Goal: Task Accomplishment & Management: Manage account settings

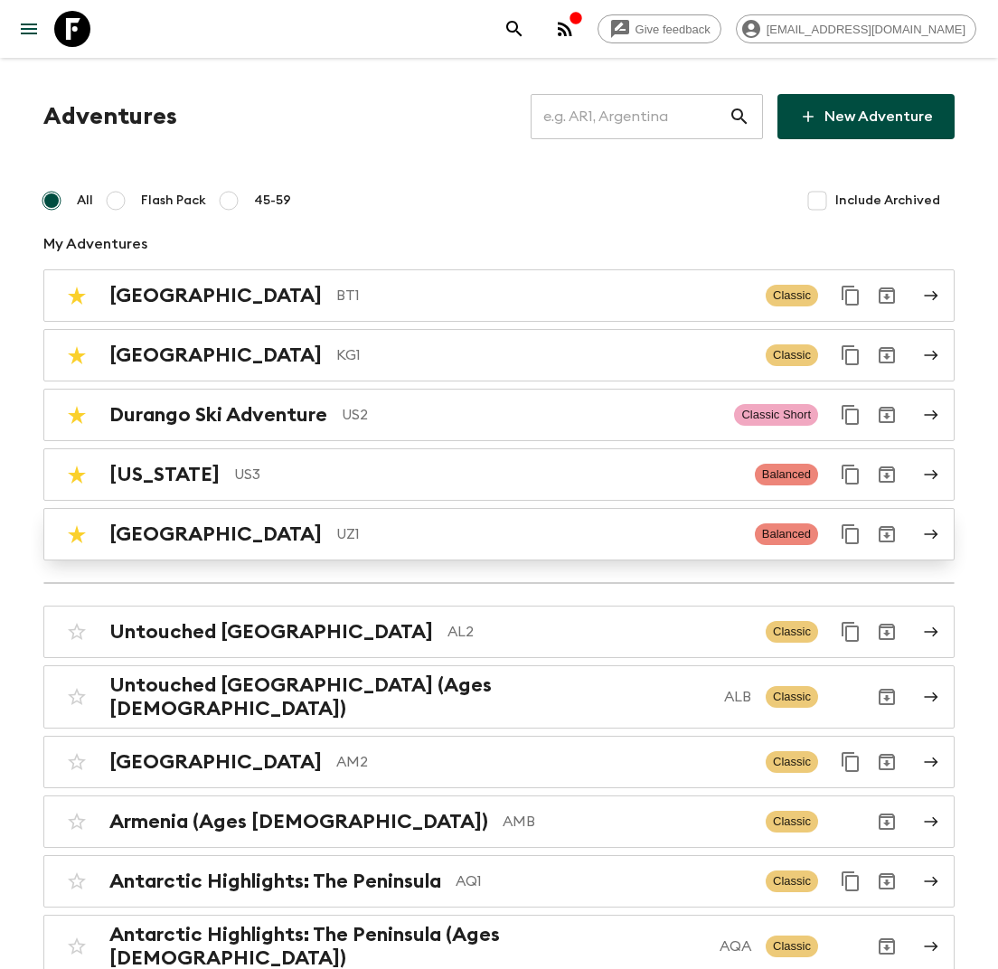
click at [336, 537] on p "UZ1" at bounding box center [538, 534] width 404 height 22
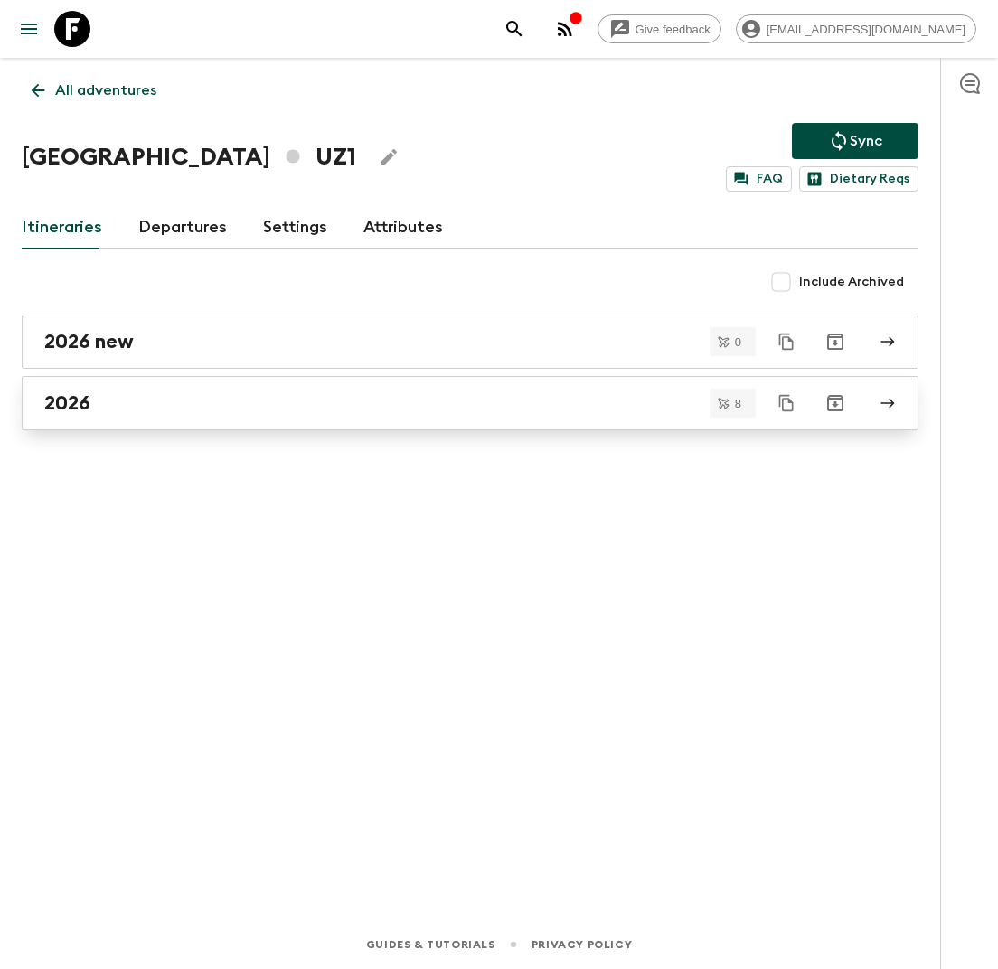
click at [178, 400] on div "2026" at bounding box center [452, 402] width 817 height 23
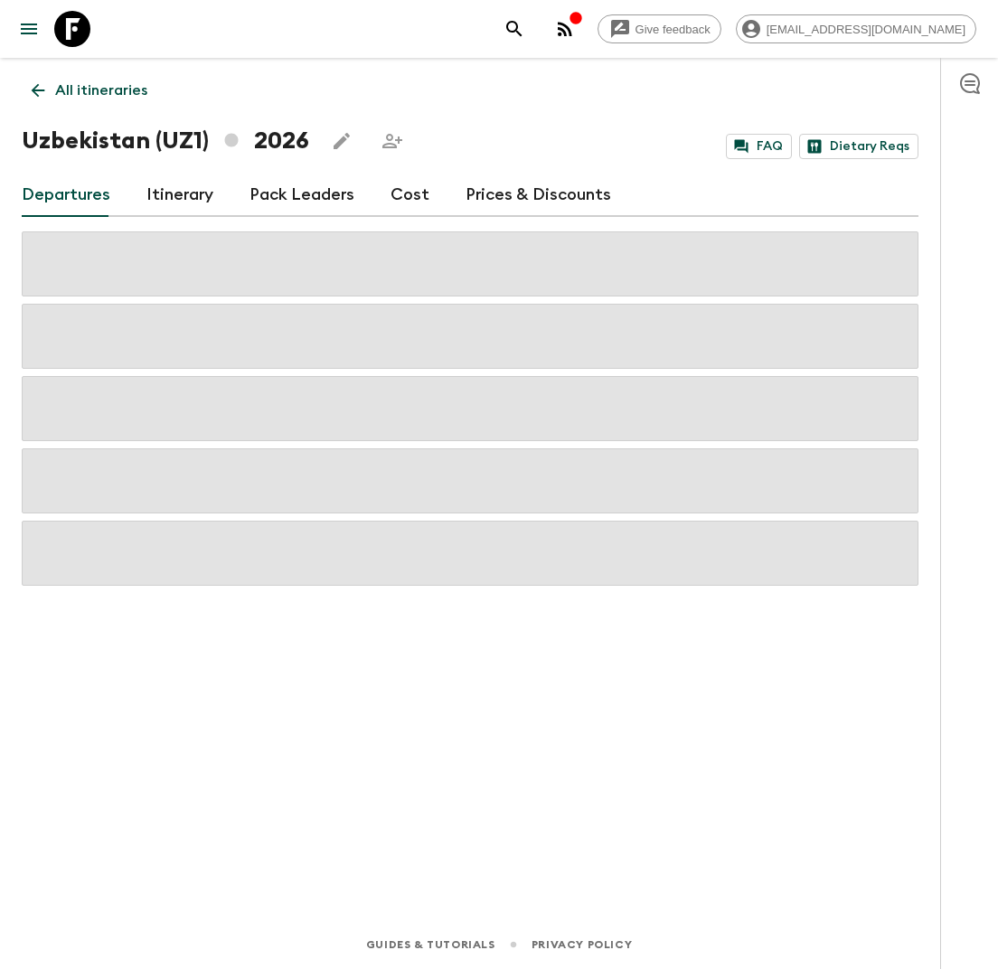
click at [399, 198] on link "Cost" at bounding box center [409, 195] width 39 height 43
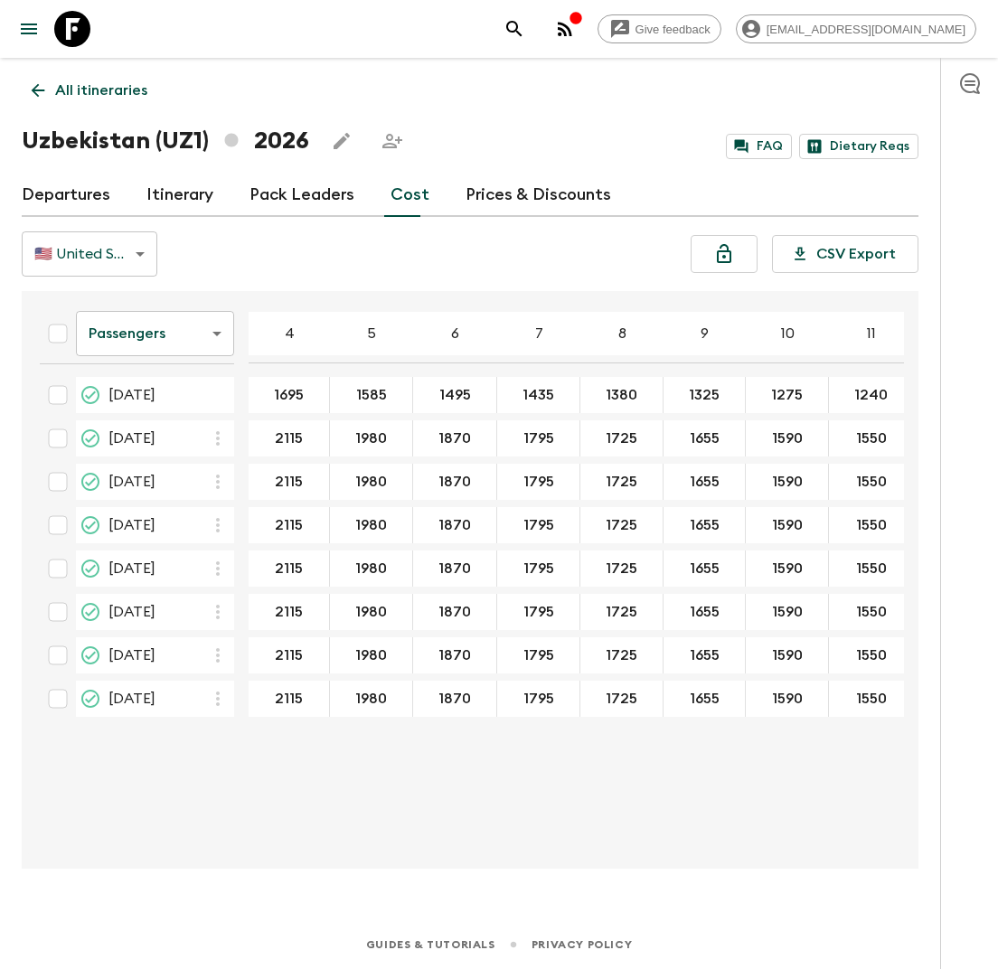
click at [86, 88] on p "All itineraries" at bounding box center [101, 91] width 92 height 22
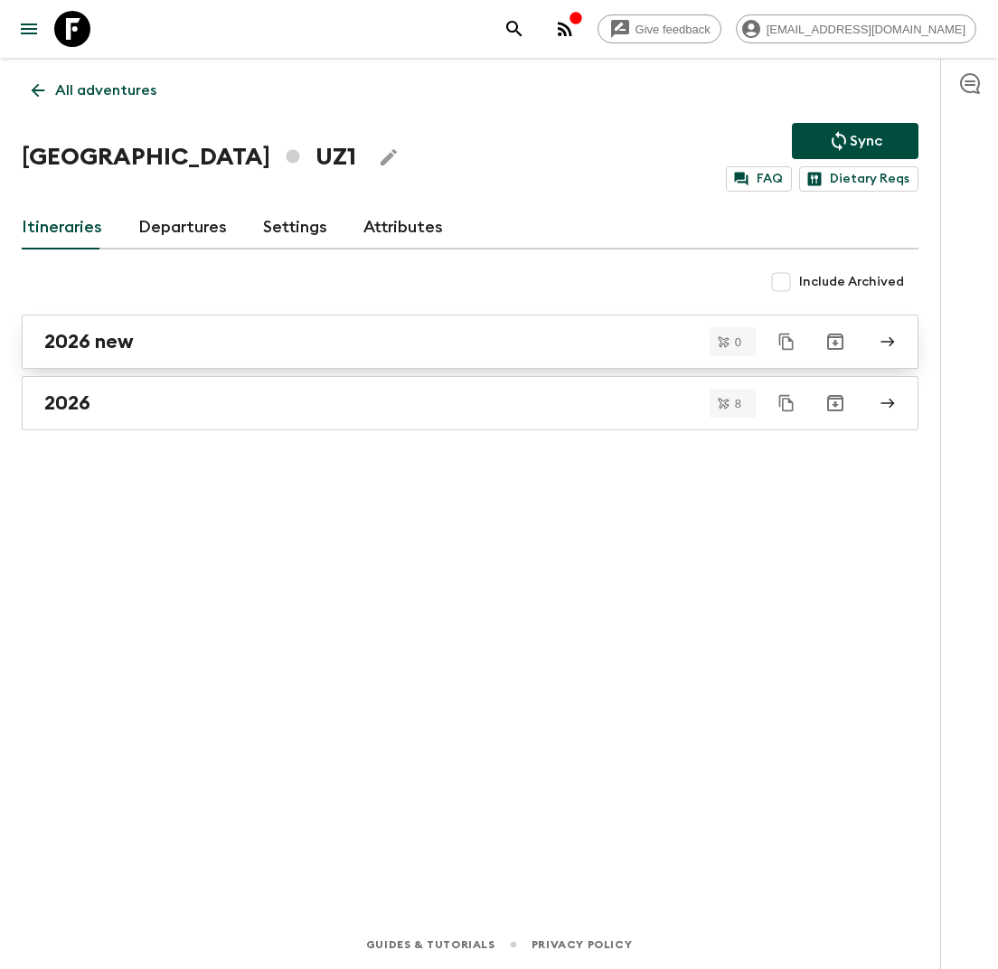
click at [197, 344] on div "2026 new" at bounding box center [452, 341] width 817 height 23
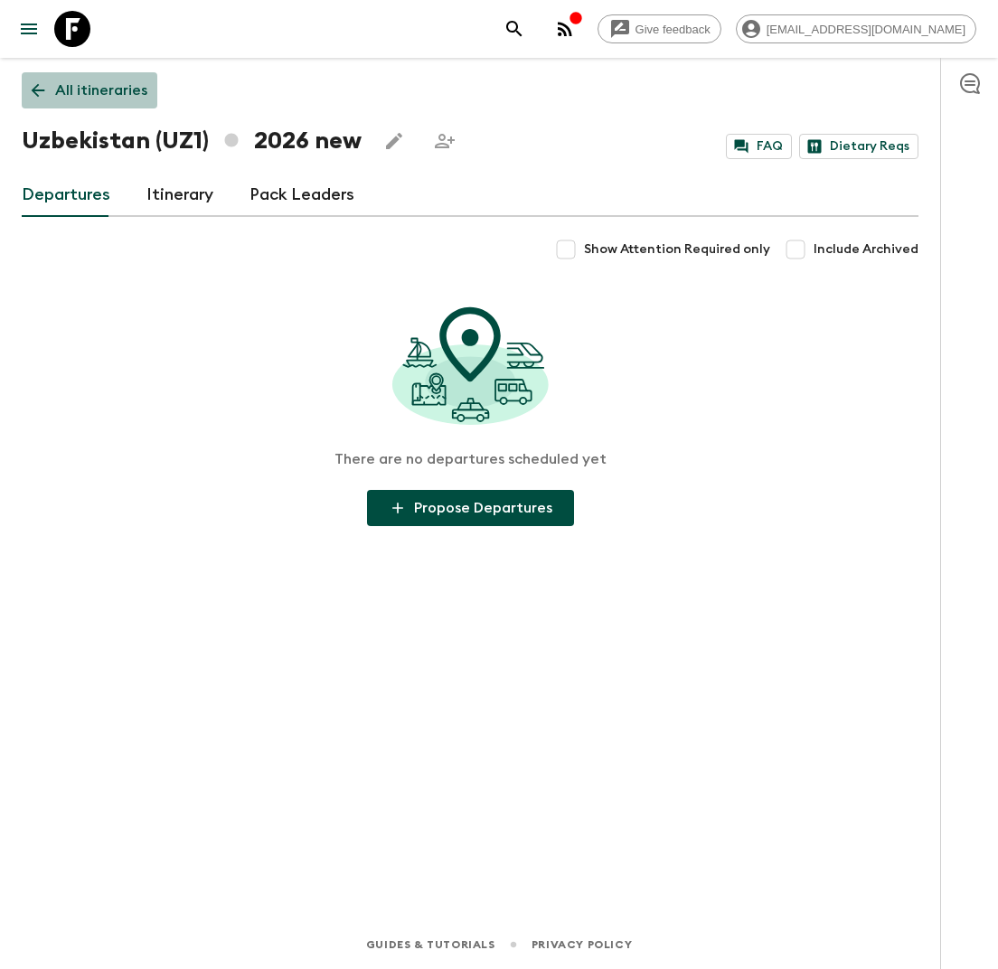
click at [92, 104] on link "All itineraries" at bounding box center [90, 90] width 136 height 36
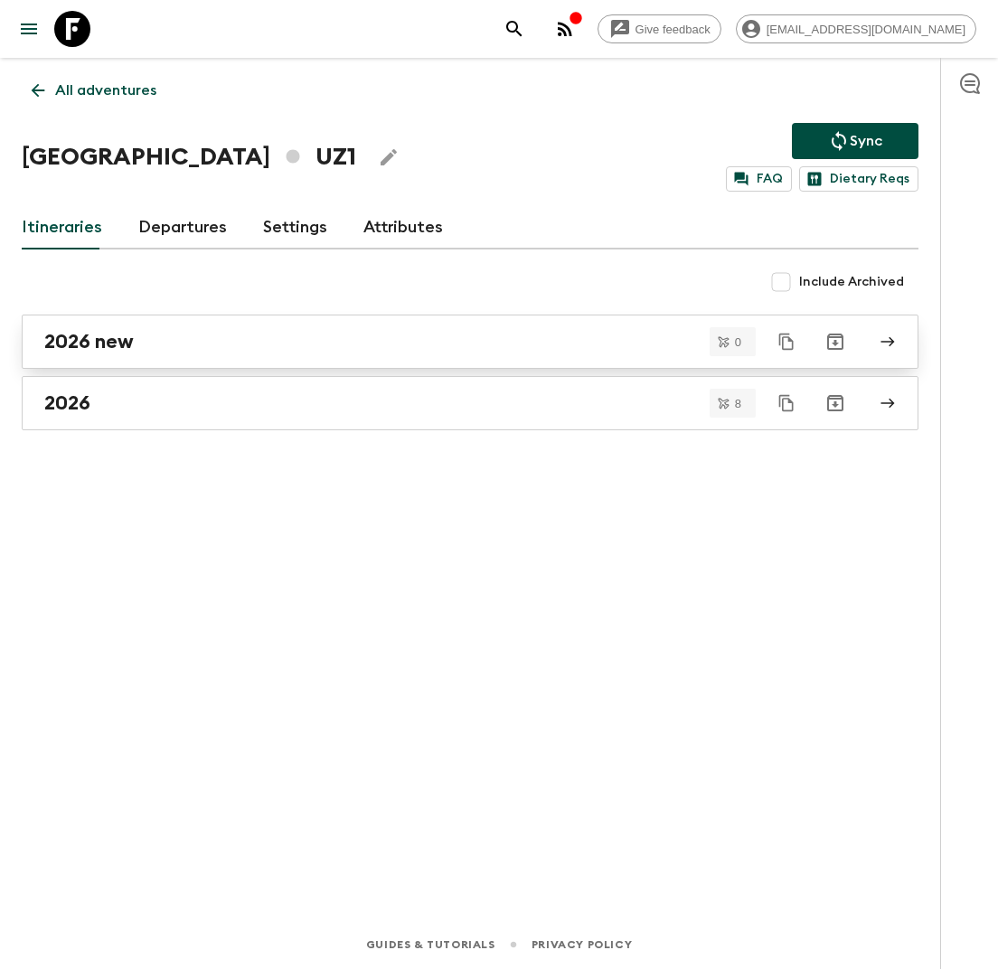
click at [162, 331] on div "2026 new" at bounding box center [452, 341] width 817 height 23
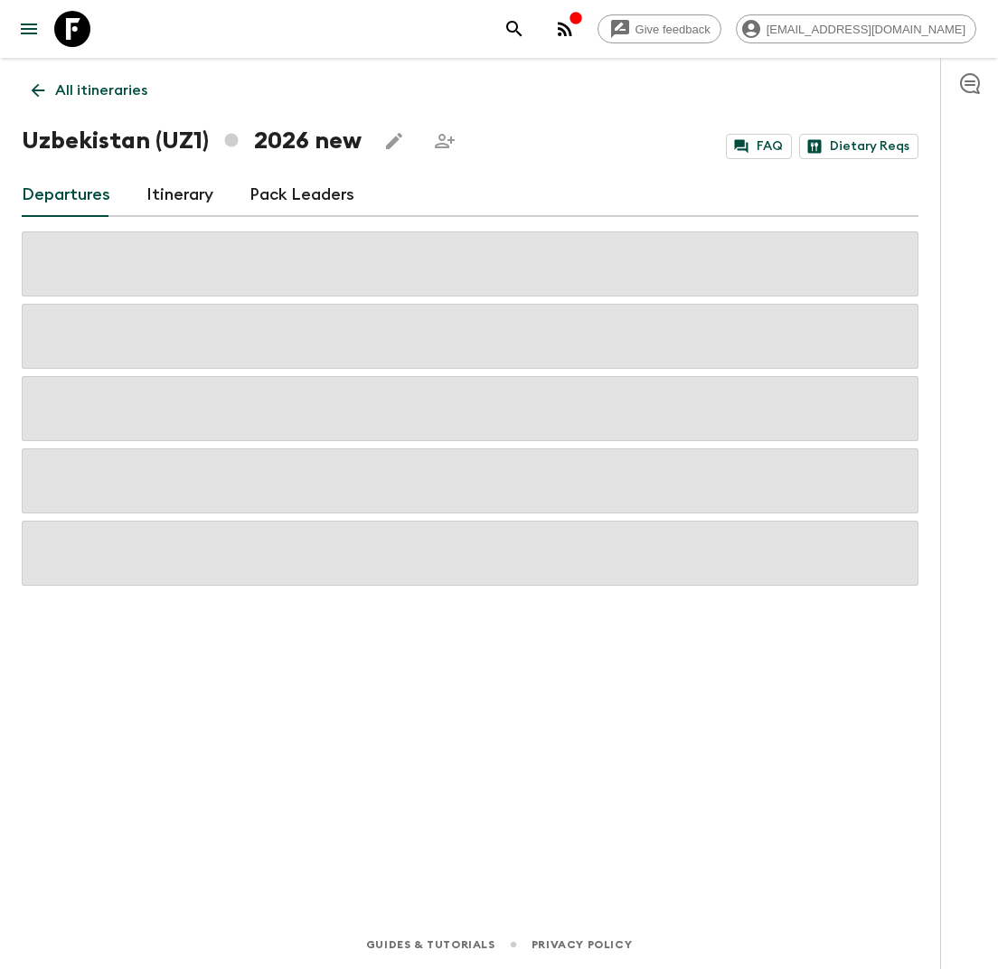
click at [113, 83] on p "All itineraries" at bounding box center [101, 91] width 92 height 22
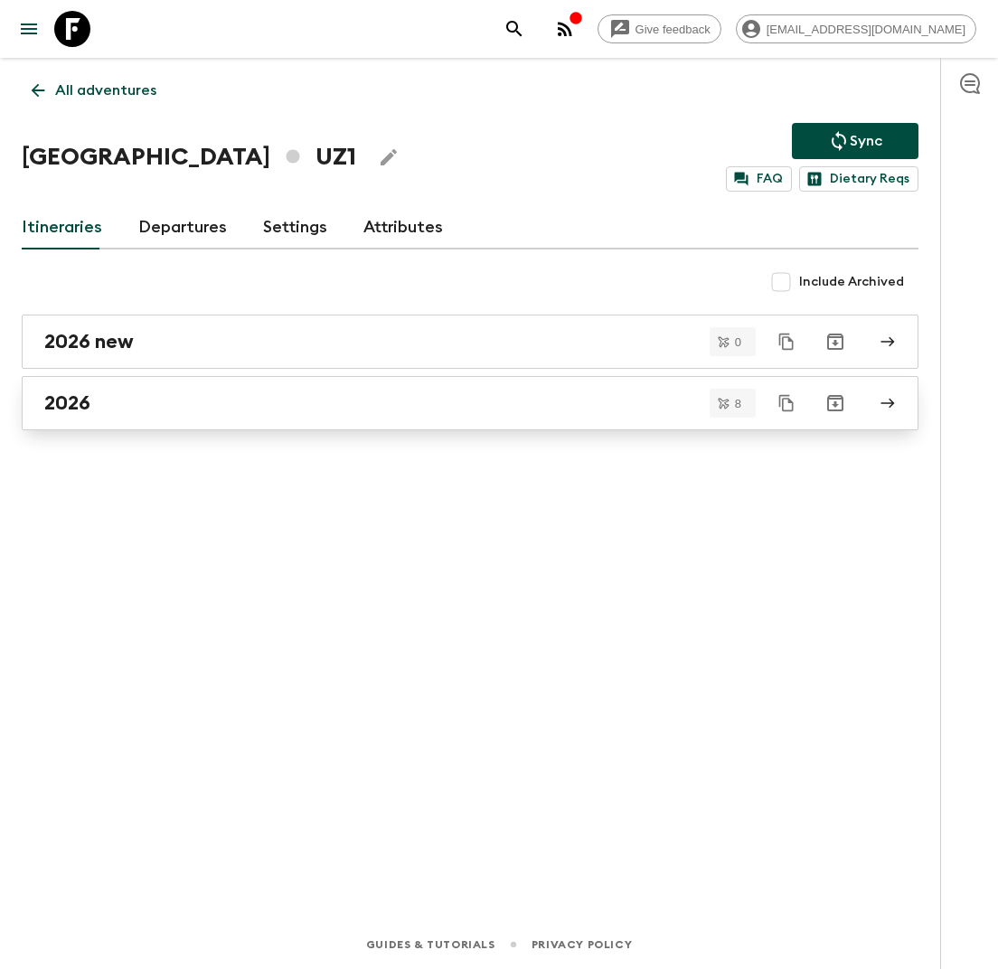
click at [222, 405] on div "2026" at bounding box center [452, 402] width 817 height 23
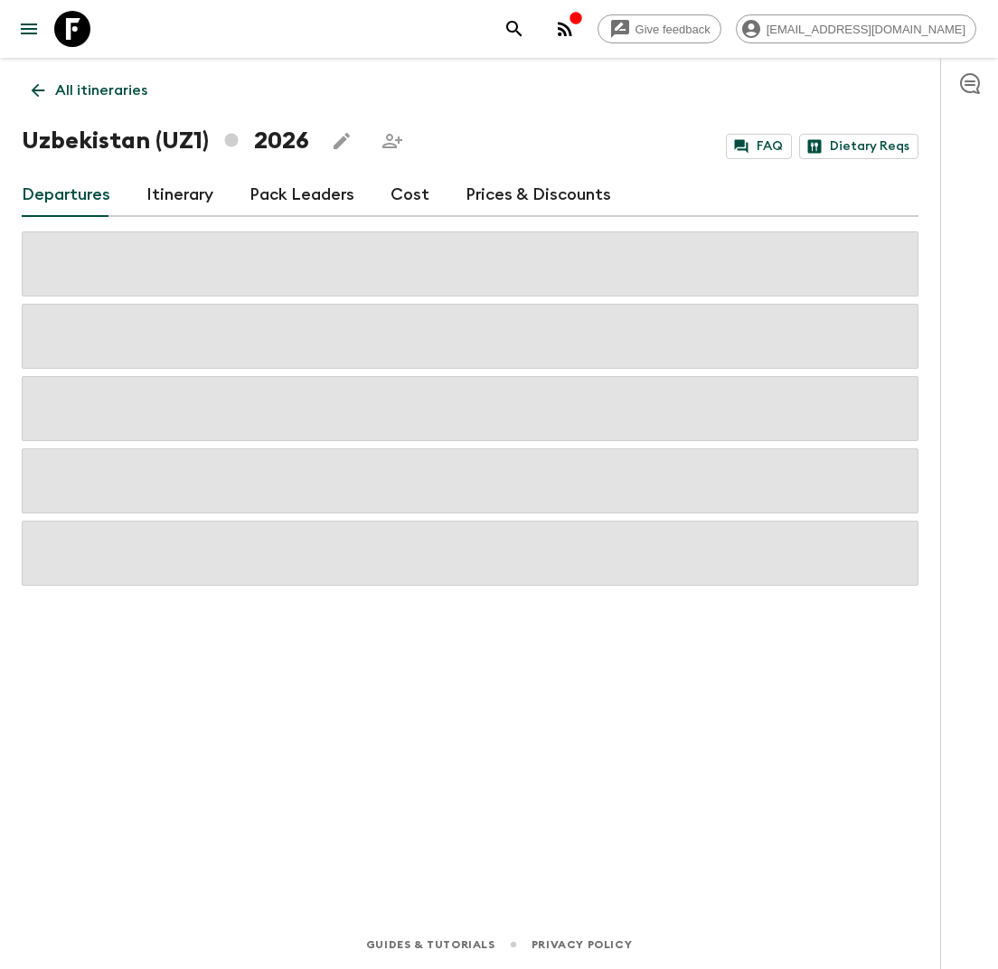
click at [392, 192] on link "Cost" at bounding box center [409, 195] width 39 height 43
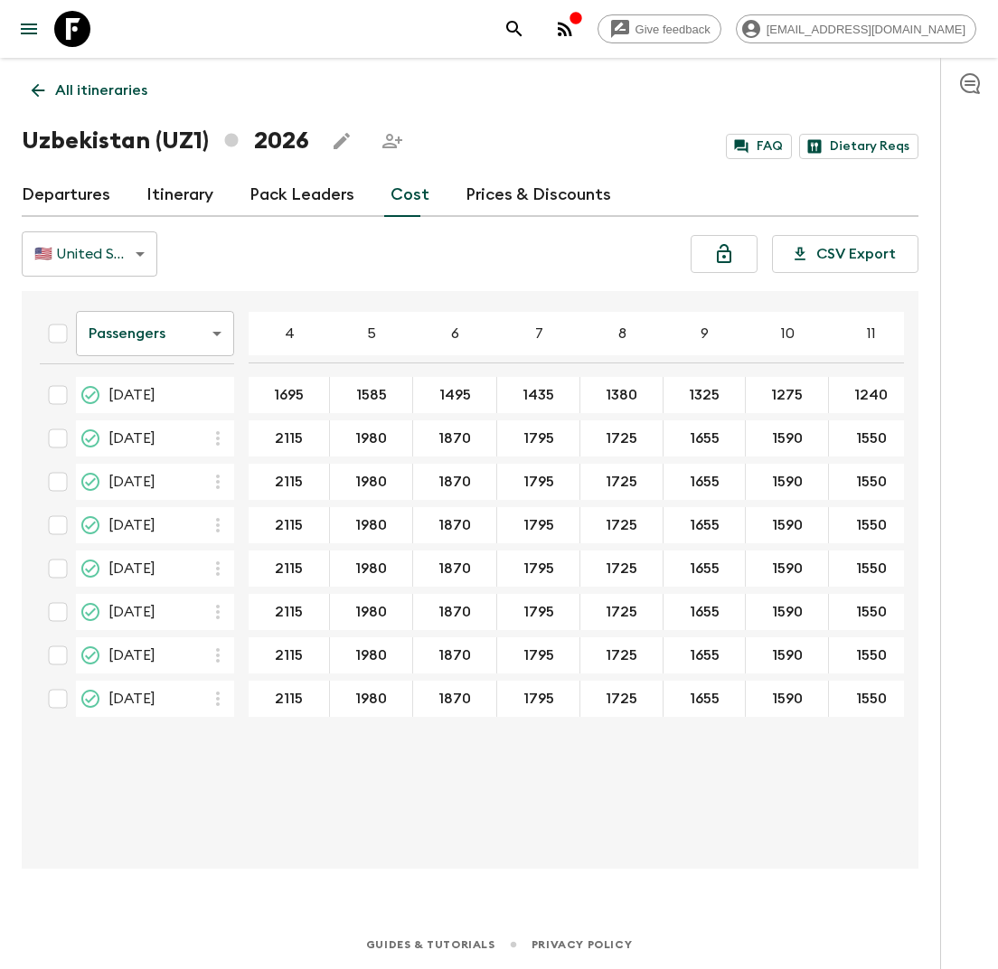
click at [192, 340] on body "Give feedback [EMAIL_ADDRESS][DOMAIN_NAME] All itineraries [GEOGRAPHIC_DATA] (U…" at bounding box center [499, 484] width 998 height 969
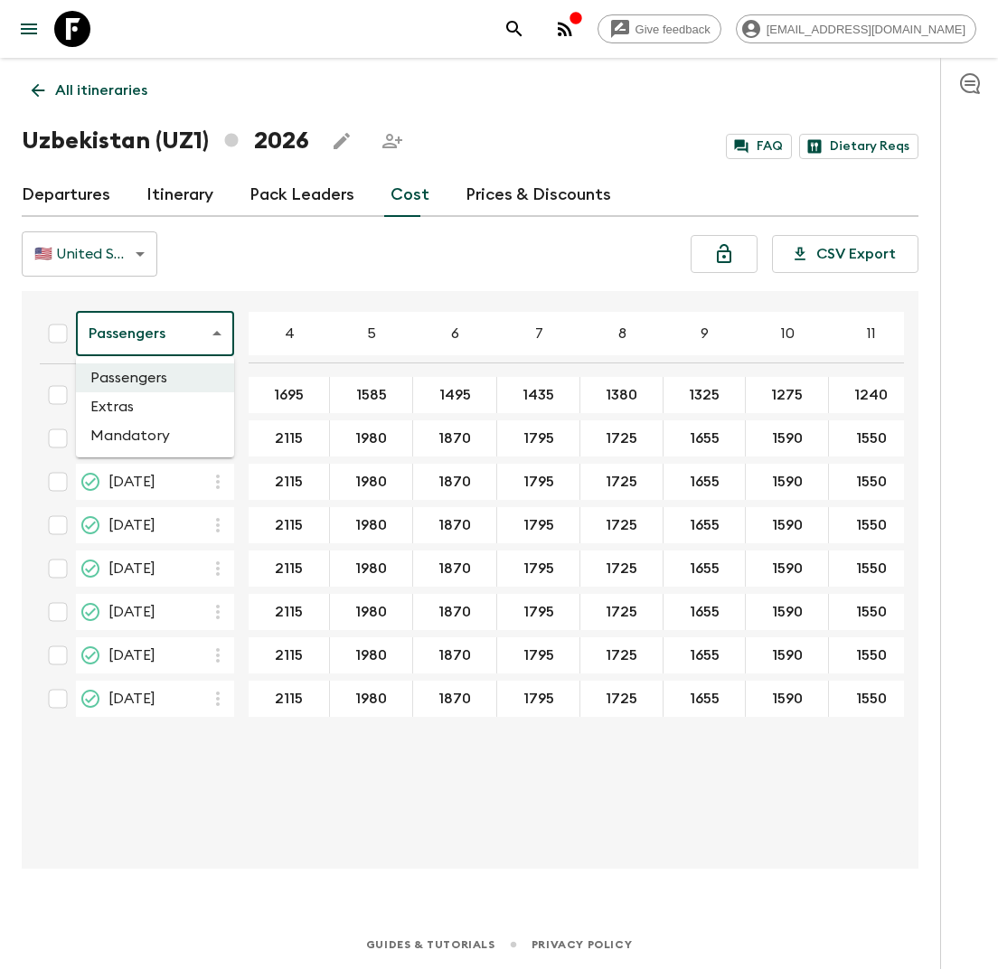
click at [166, 433] on li "Mandatory" at bounding box center [155, 435] width 158 height 29
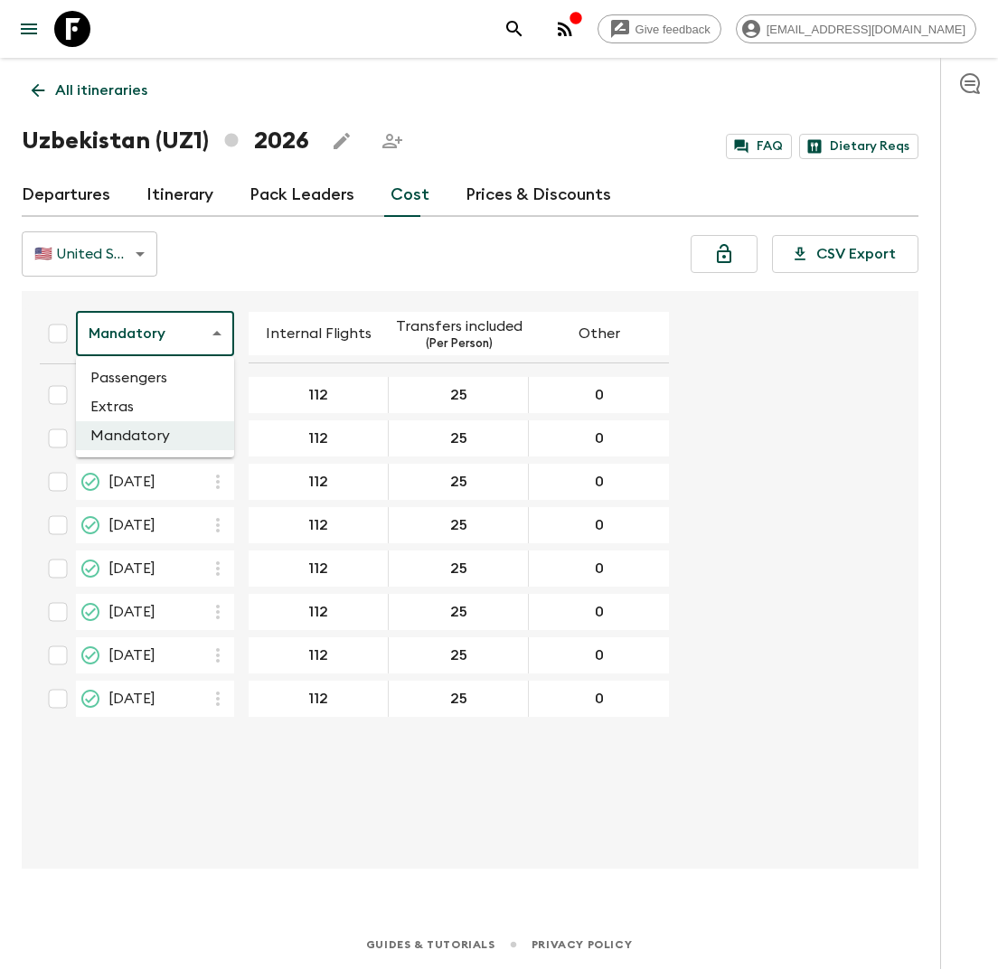
click at [188, 334] on body "Give feedback [EMAIL_ADDRESS][DOMAIN_NAME] All itineraries [GEOGRAPHIC_DATA] (U…" at bounding box center [499, 484] width 998 height 969
click at [158, 378] on li "Passengers" at bounding box center [155, 377] width 158 height 29
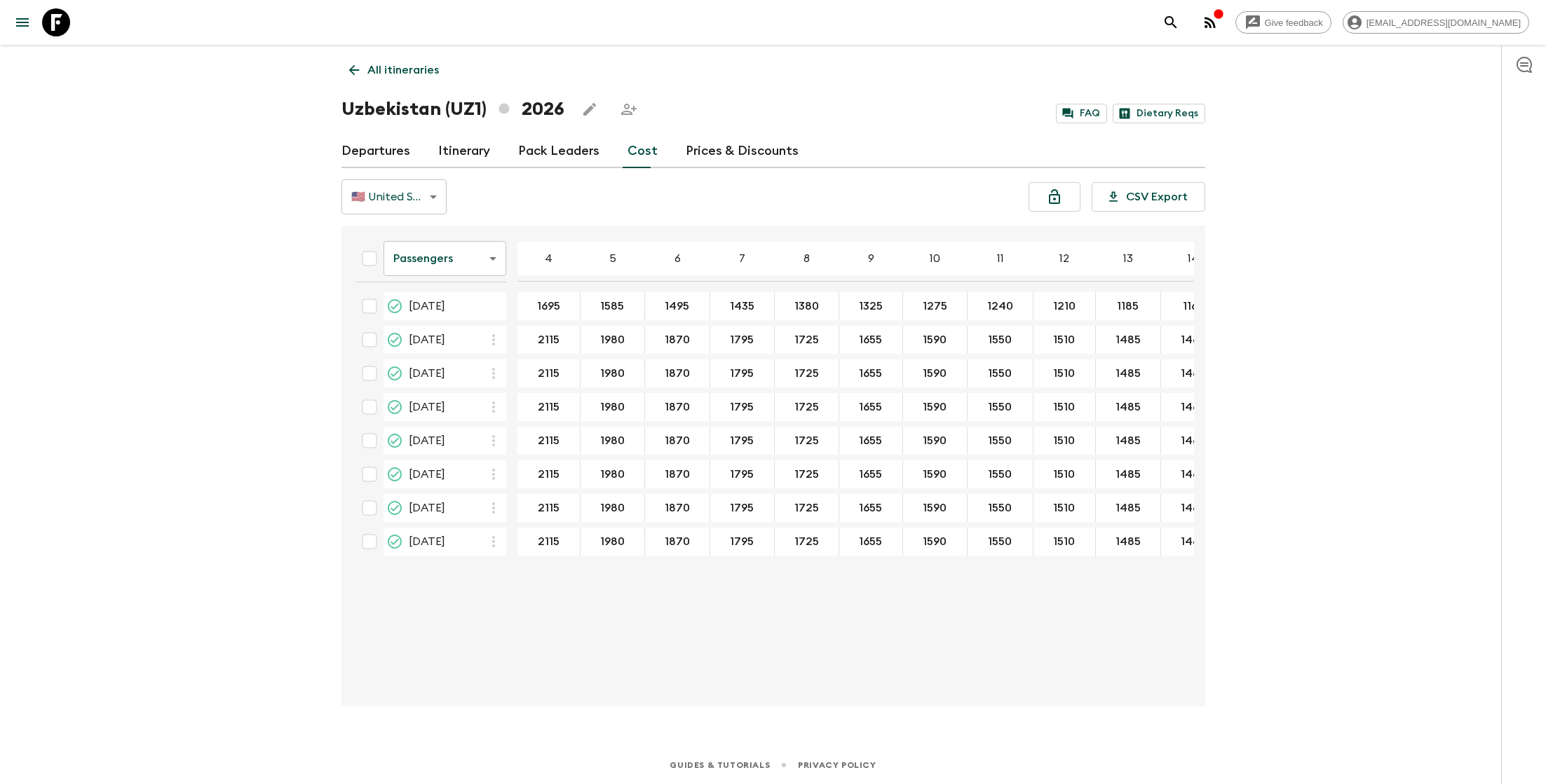
click at [246, 344] on div "Give feedback [EMAIL_ADDRESS][DOMAIN_NAME] All itineraries [GEOGRAPHIC_DATA] (U…" at bounding box center [773, 392] width 1546 height 784
click at [396, 69] on p "All itineraries" at bounding box center [403, 71] width 71 height 17
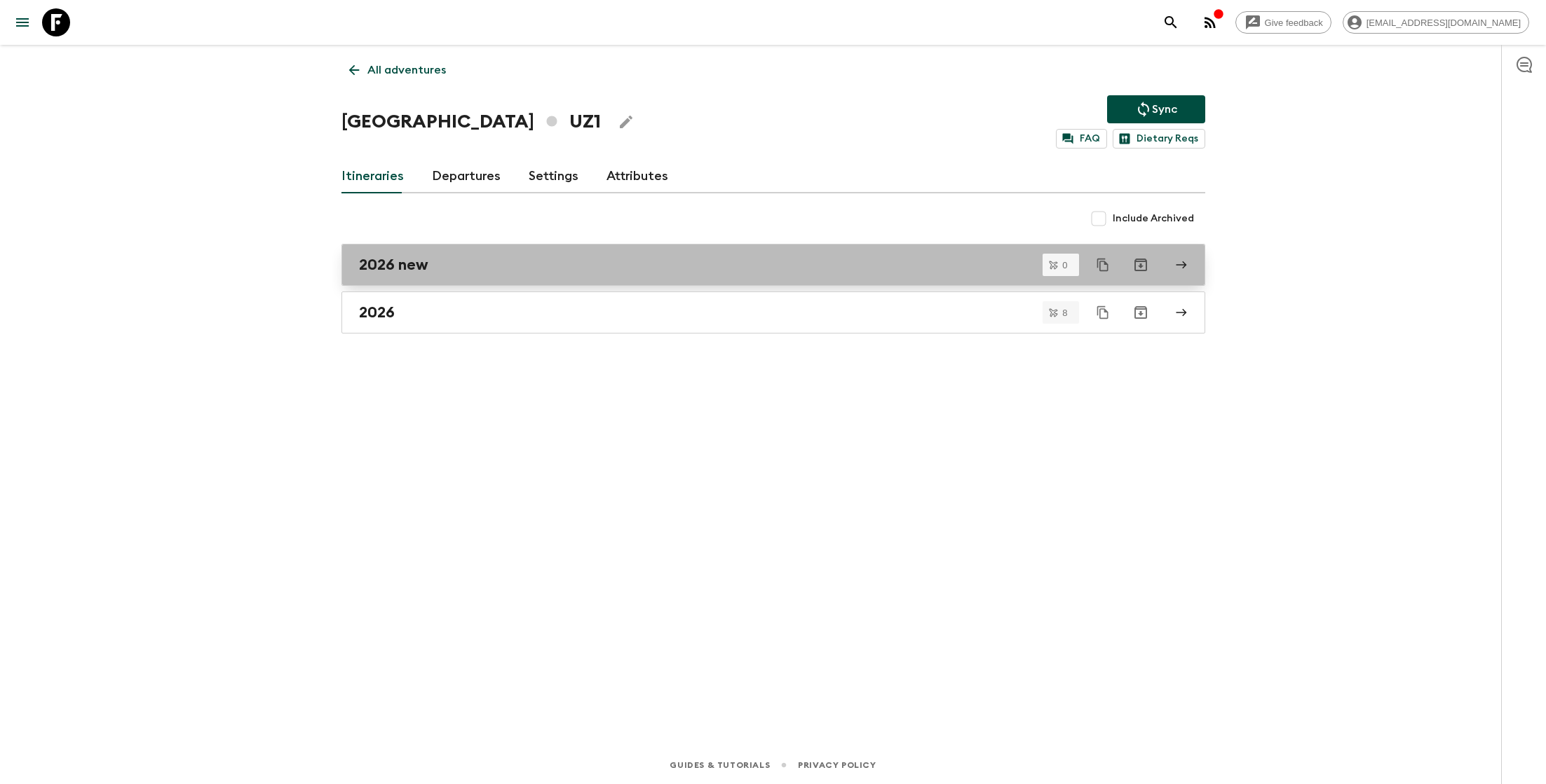
click at [423, 258] on h2 "2026 new" at bounding box center [393, 264] width 69 height 18
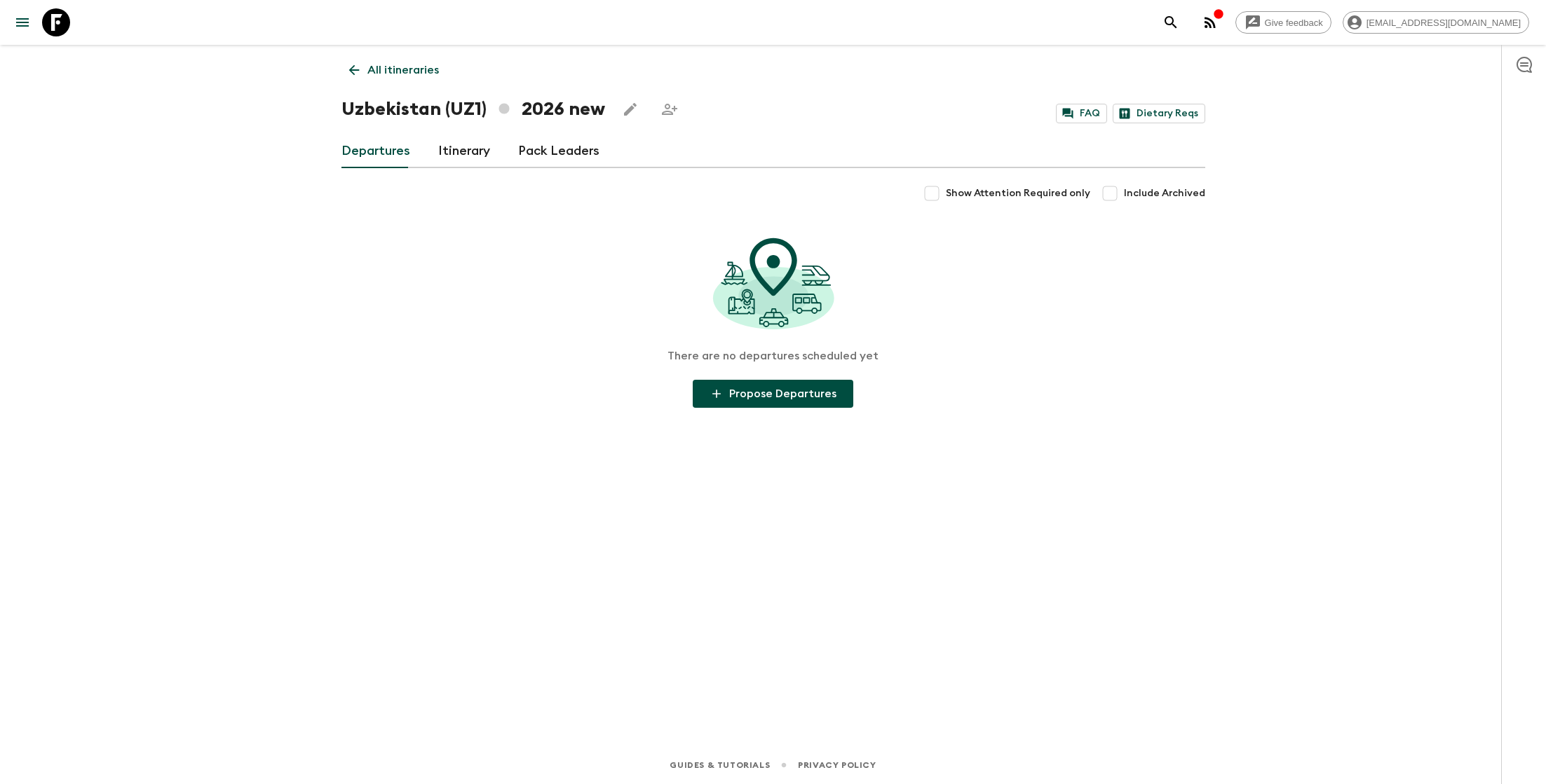
click at [453, 156] on link "Itinerary" at bounding box center [464, 151] width 52 height 33
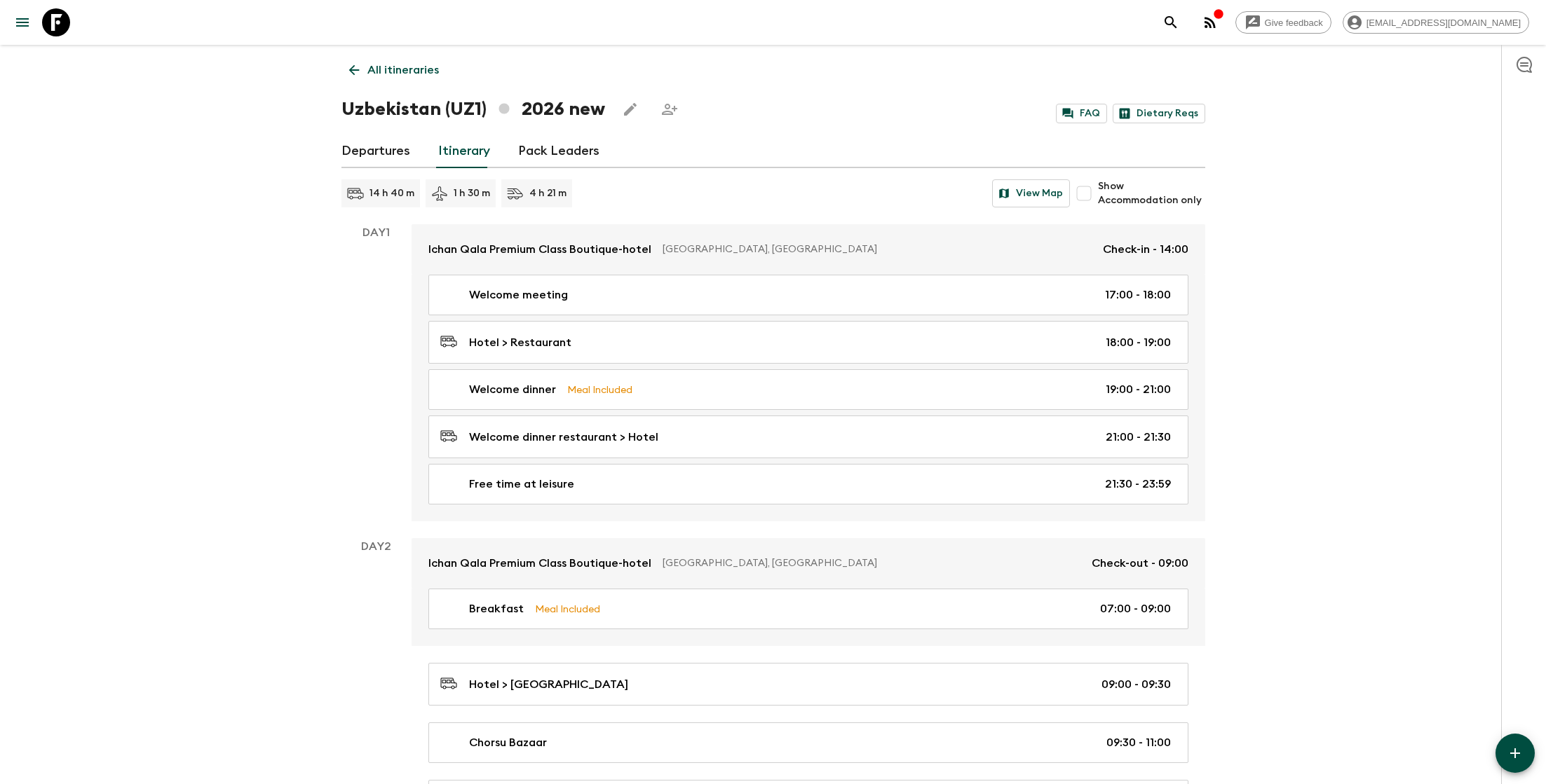
click at [407, 62] on p "All itineraries" at bounding box center [403, 71] width 71 height 17
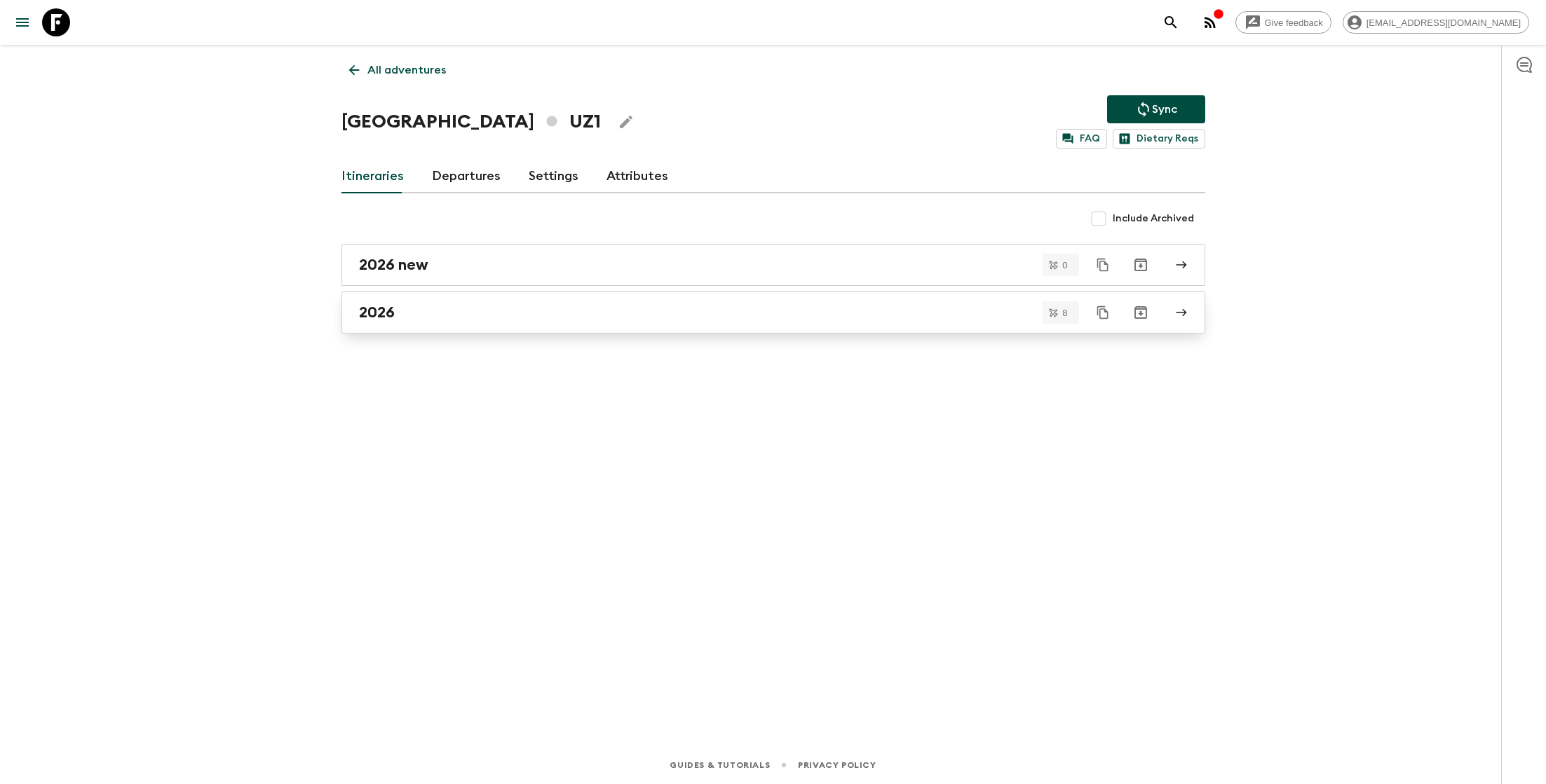
click at [419, 319] on div "2026" at bounding box center [760, 312] width 802 height 18
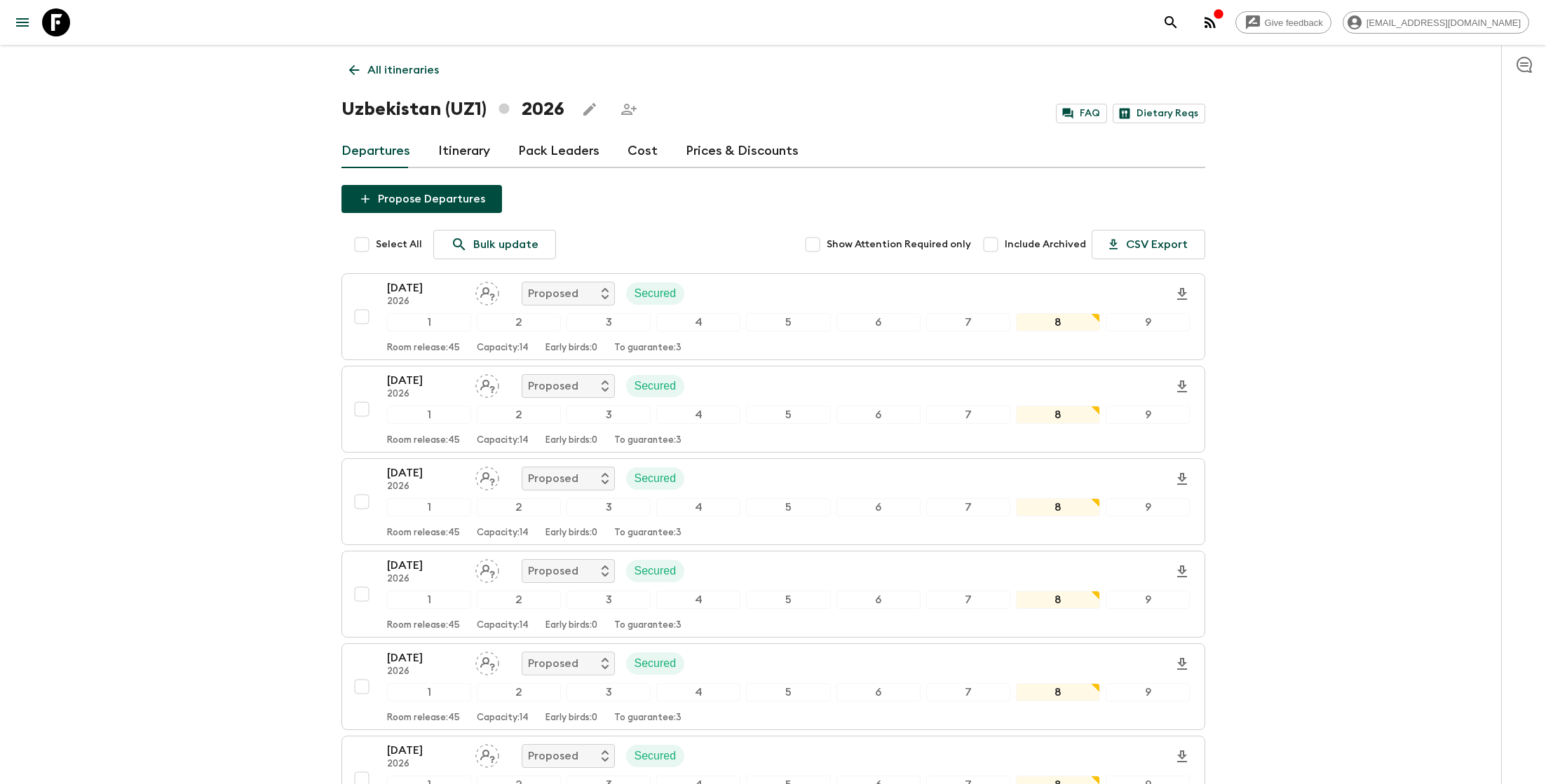
click at [364, 248] on input "Select All" at bounding box center [361, 244] width 28 height 28
checkbox input "true"
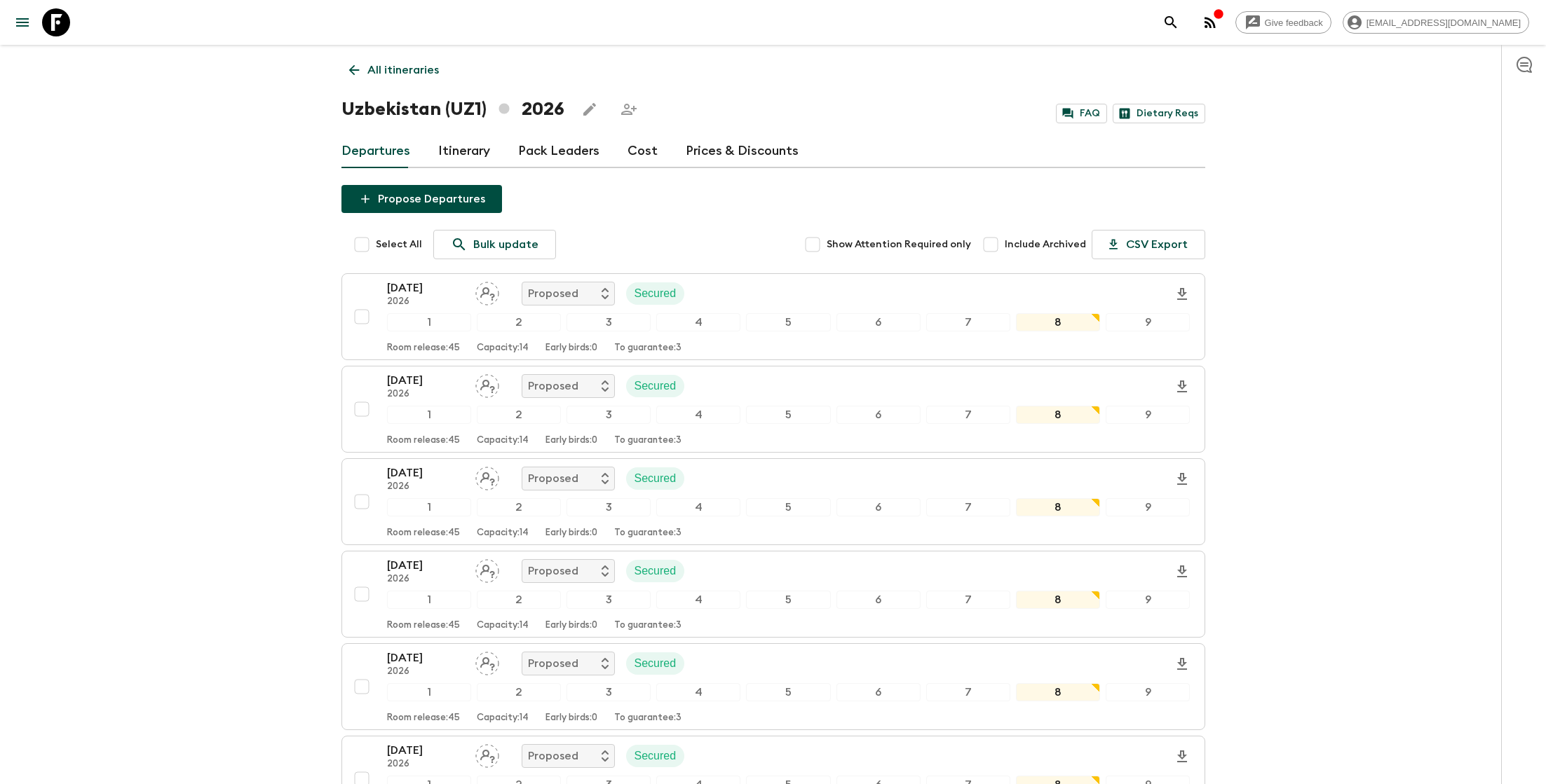
checkbox input "true"
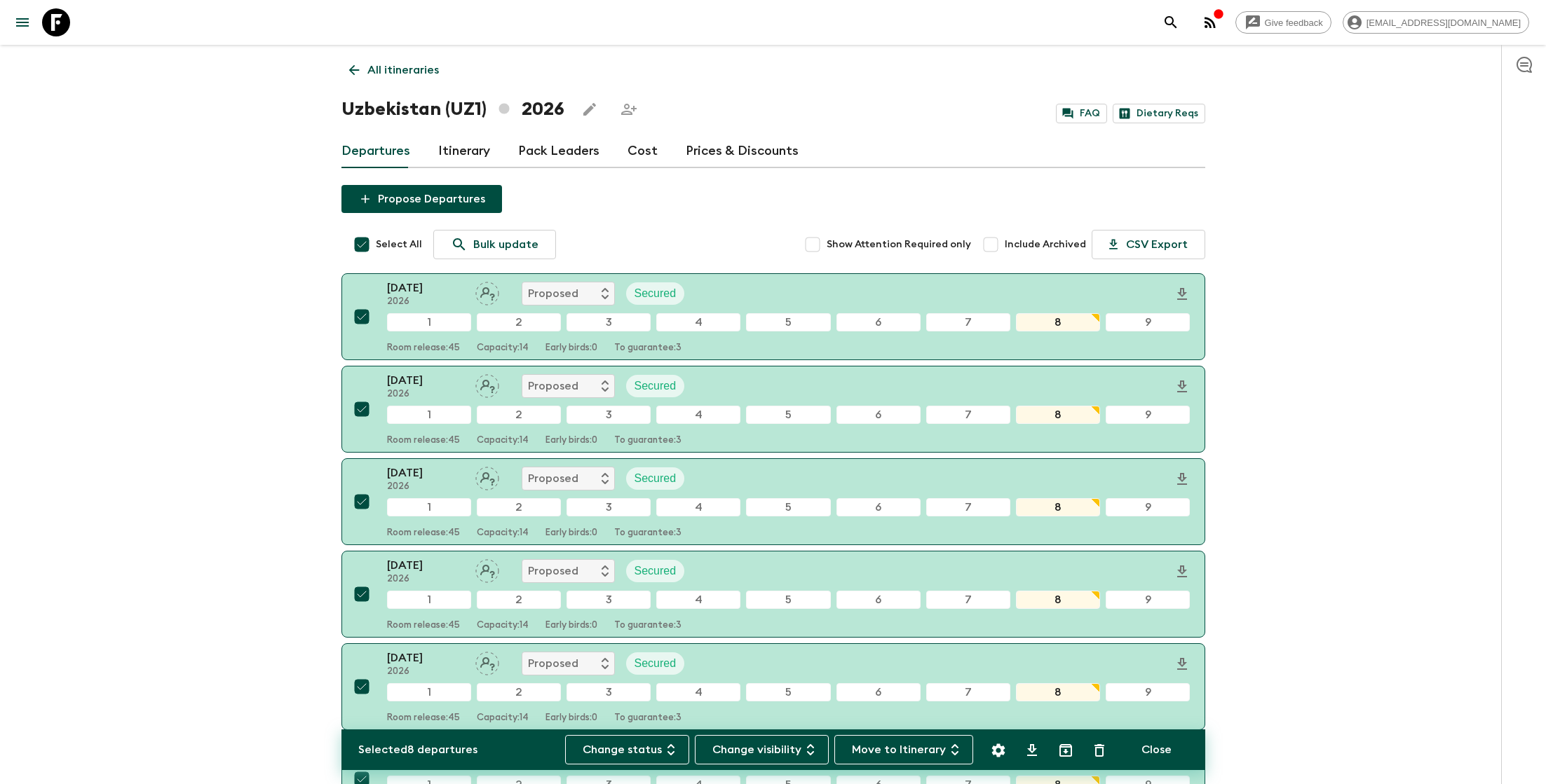
click at [773, 751] on button "Move to Itinerary" at bounding box center [903, 750] width 139 height 29
click at [773, 672] on li "2026 new" at bounding box center [874, 673] width 73 height 22
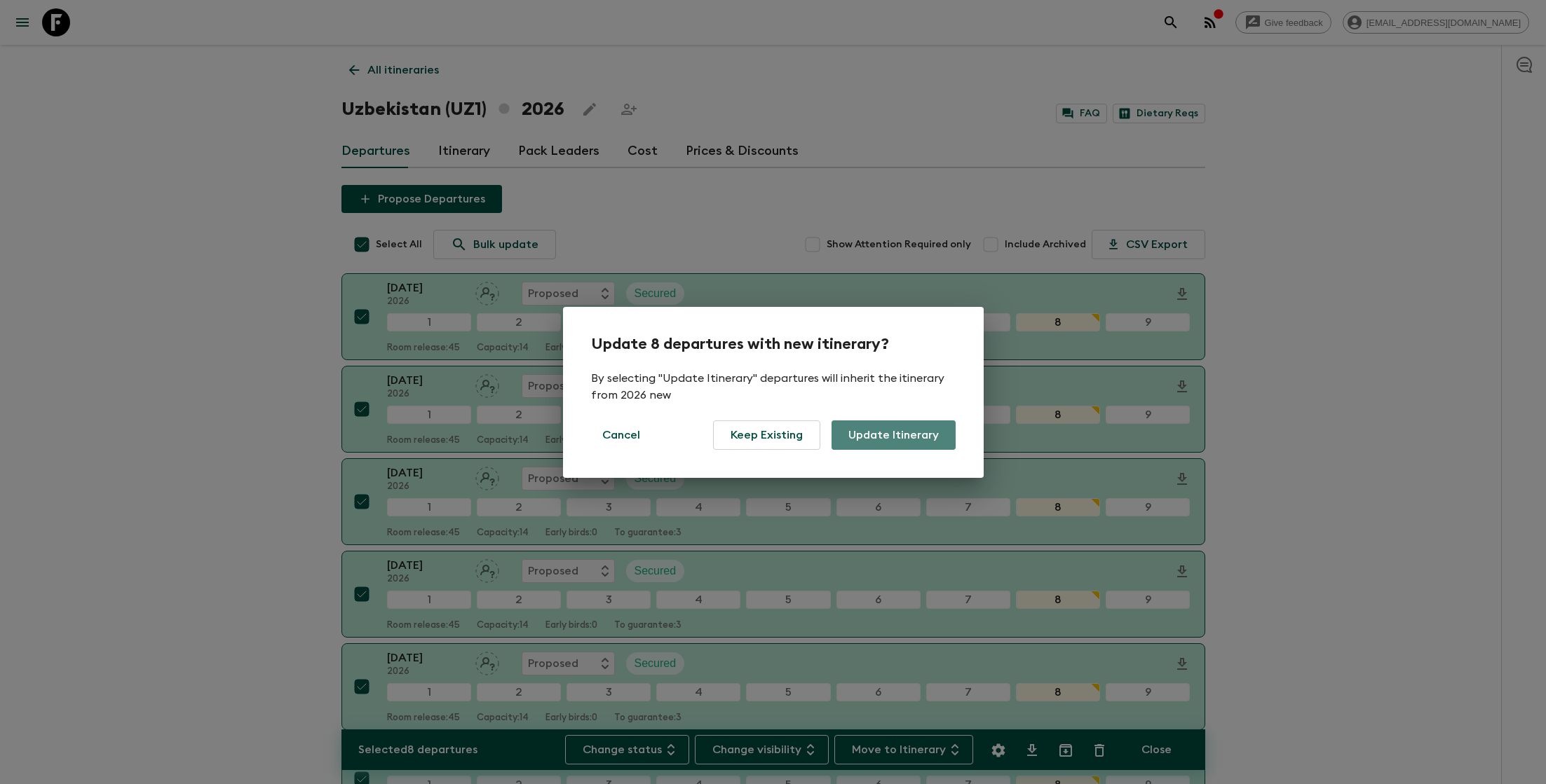
click at [773, 431] on button "Update Itinerary" at bounding box center [894, 435] width 124 height 29
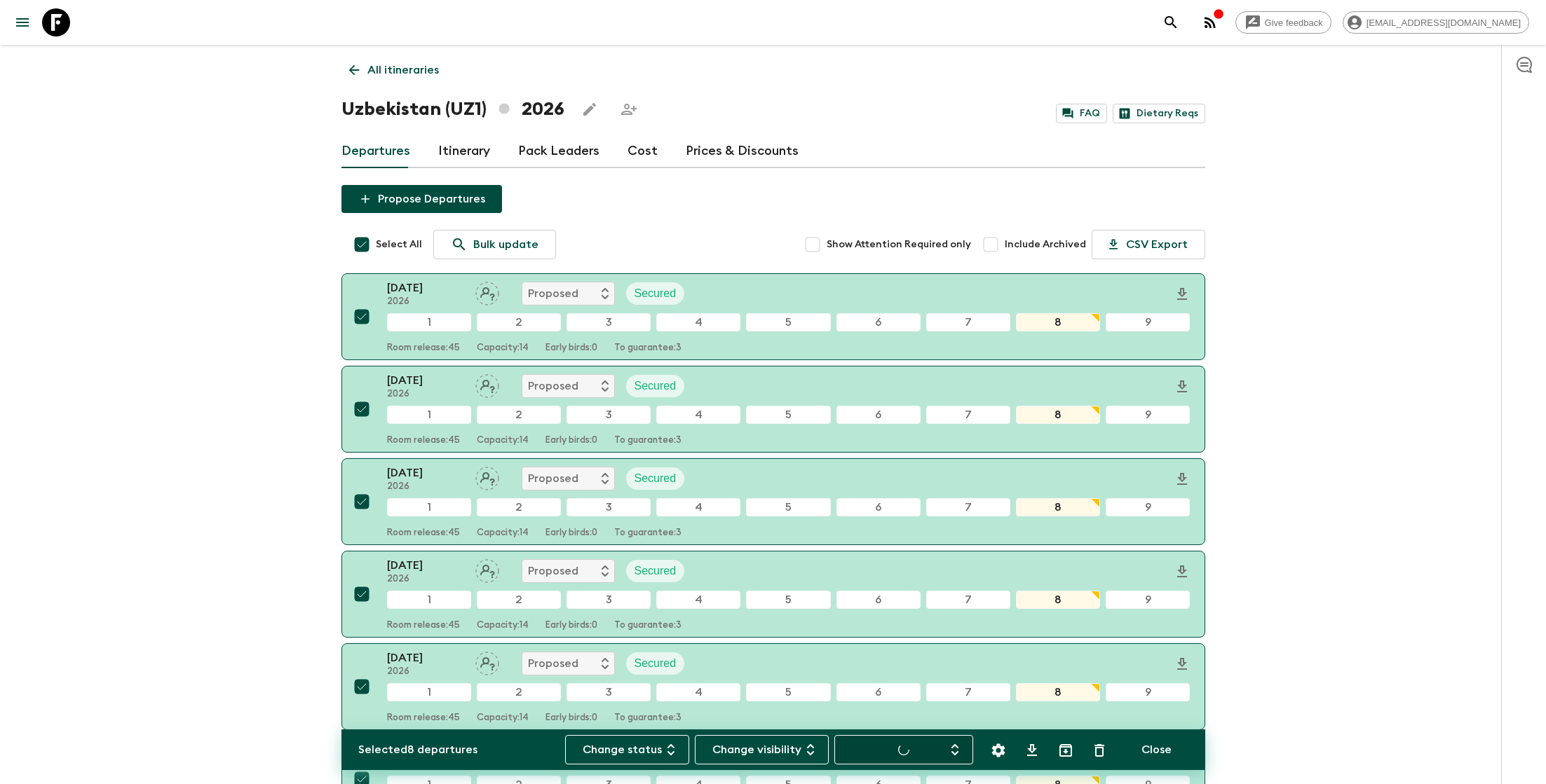
checkbox input "false"
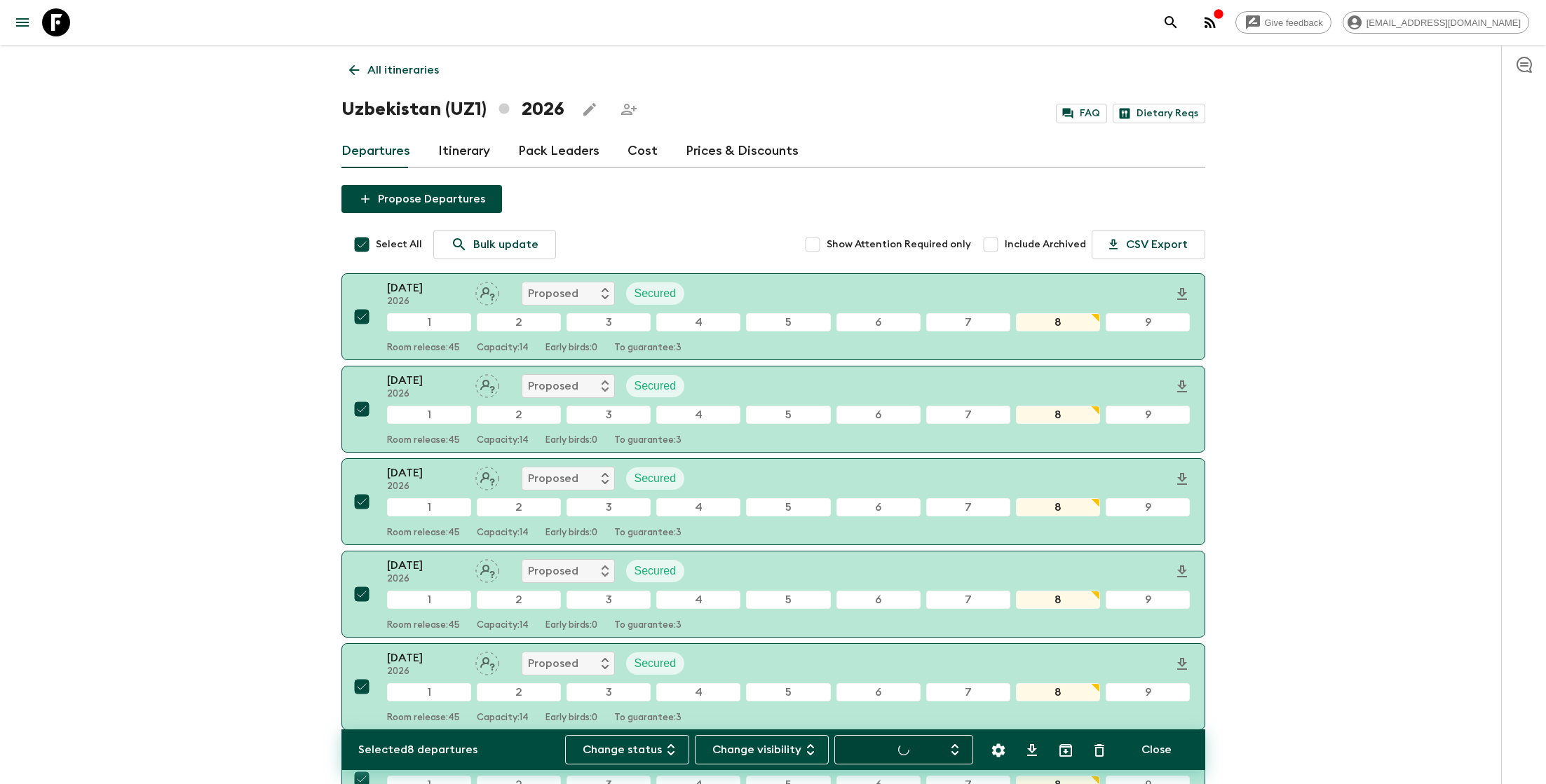
checkbox input "false"
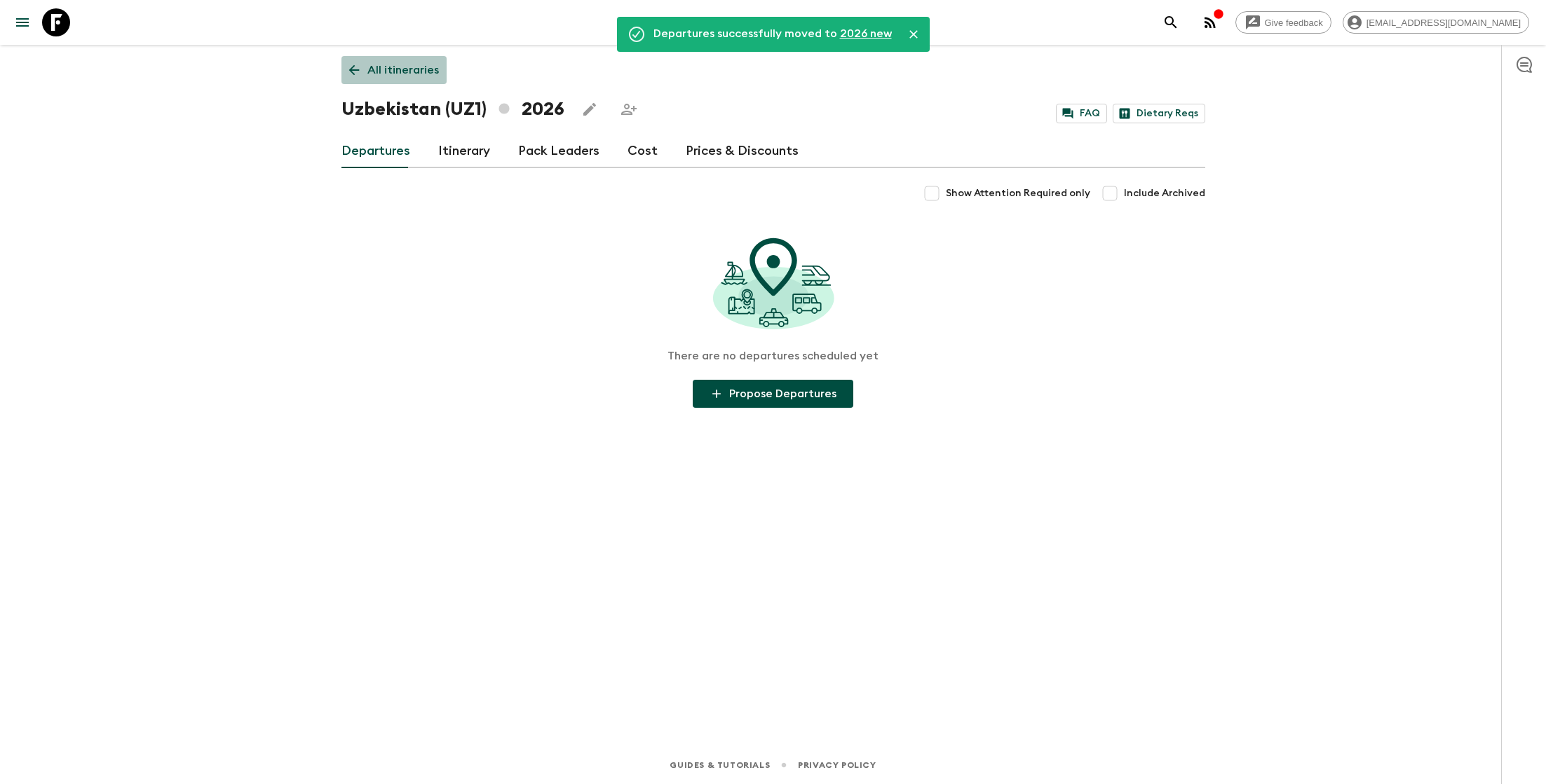
click at [395, 73] on p "All itineraries" at bounding box center [403, 71] width 71 height 17
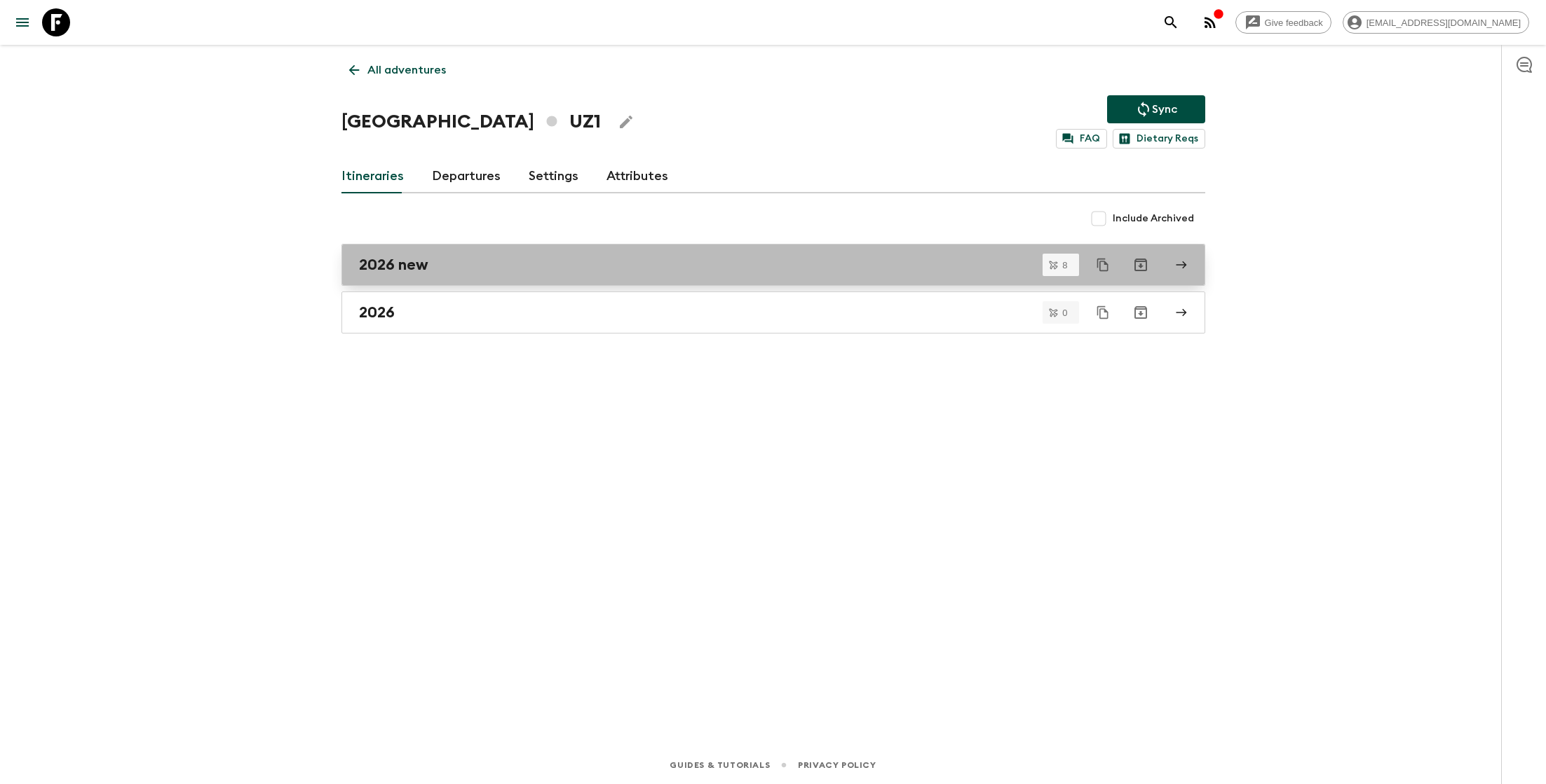
click at [425, 261] on h2 "2026 new" at bounding box center [393, 264] width 69 height 18
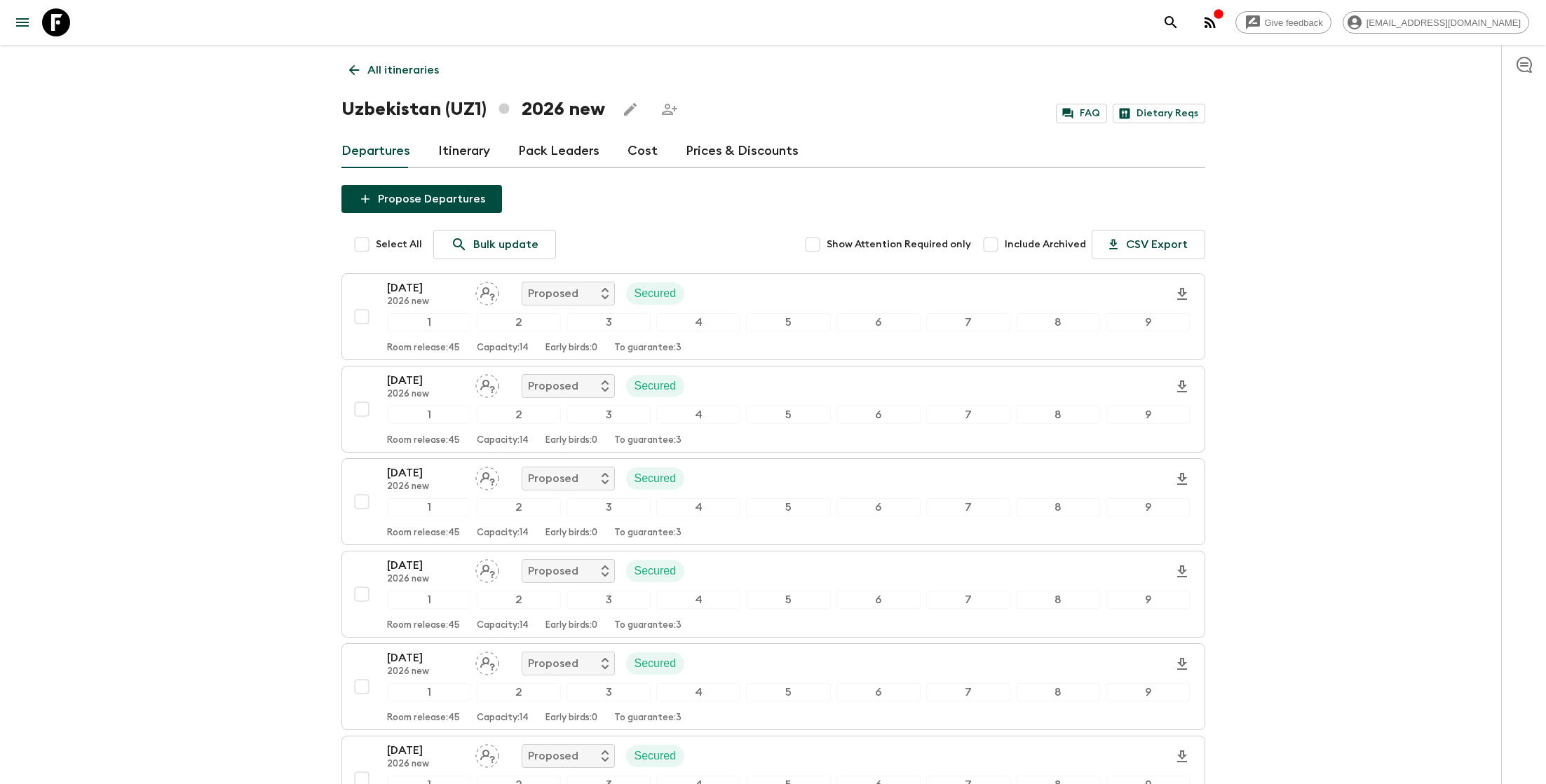
click at [638, 157] on link "Cost" at bounding box center [642, 151] width 30 height 33
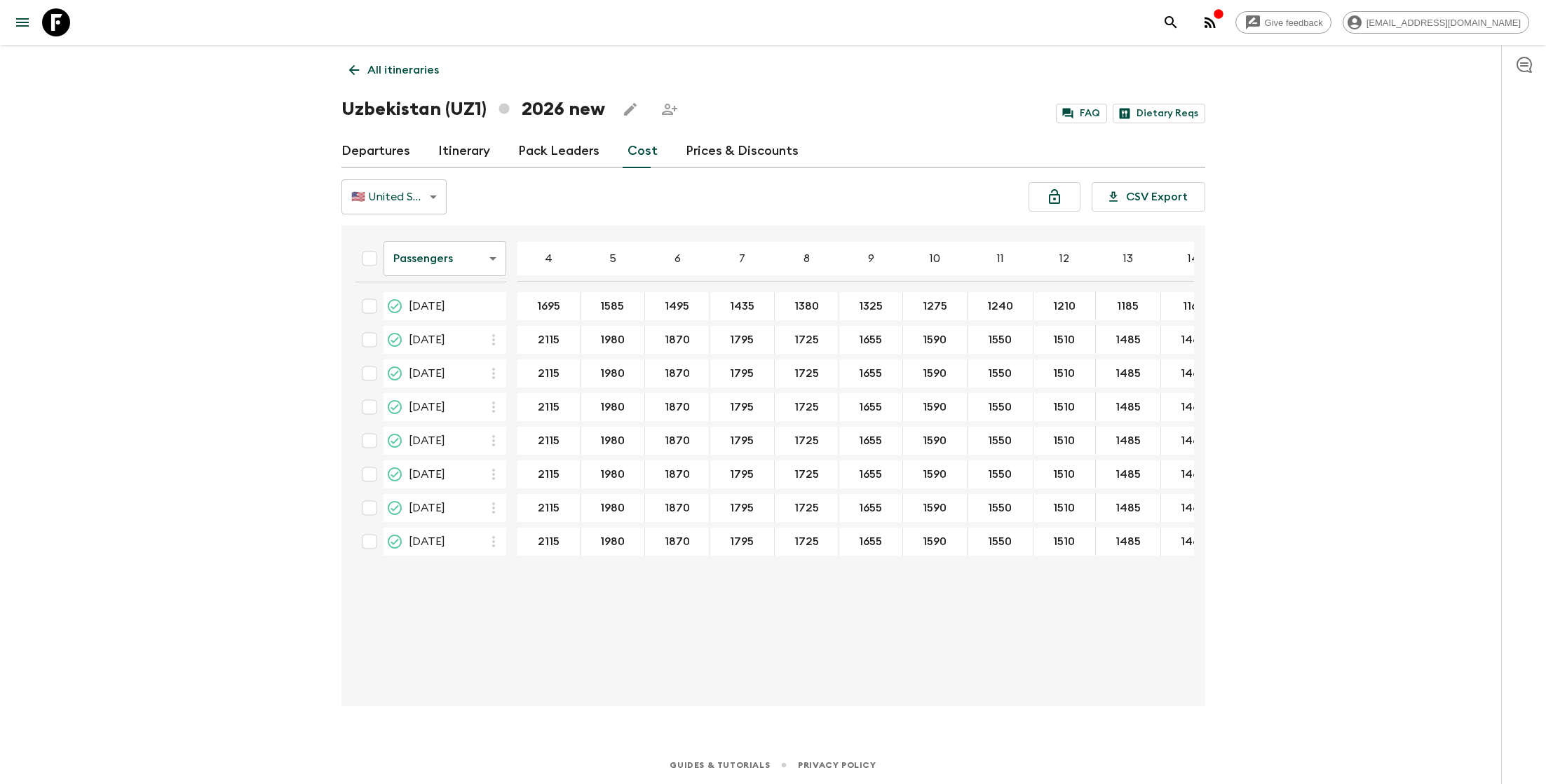
click at [773, 197] on div "🇺🇸 United States Dollar (USD) USD ​ CSV Export" at bounding box center [773, 196] width 863 height 35
click at [476, 255] on body "Give feedback [EMAIL_ADDRESS][DOMAIN_NAME] All itineraries [GEOGRAPHIC_DATA] (U…" at bounding box center [773, 392] width 1546 height 784
click at [451, 339] on li "Mandatory" at bounding box center [444, 337] width 123 height 22
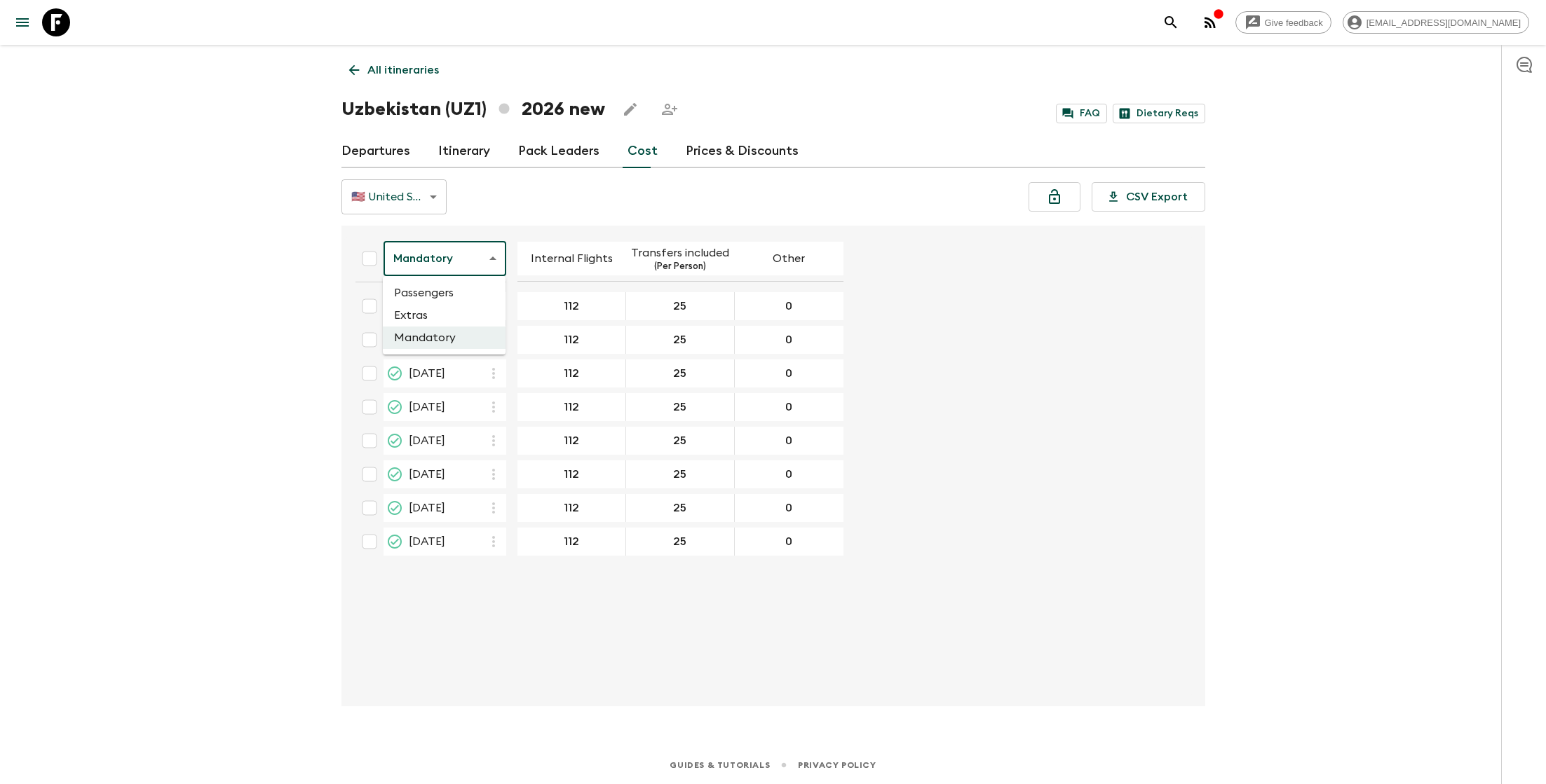
click at [476, 250] on body "Give feedback [EMAIL_ADDRESS][DOMAIN_NAME] All itineraries [GEOGRAPHIC_DATA] (U…" at bounding box center [773, 392] width 1546 height 784
click at [469, 291] on li "Passengers" at bounding box center [444, 292] width 123 height 22
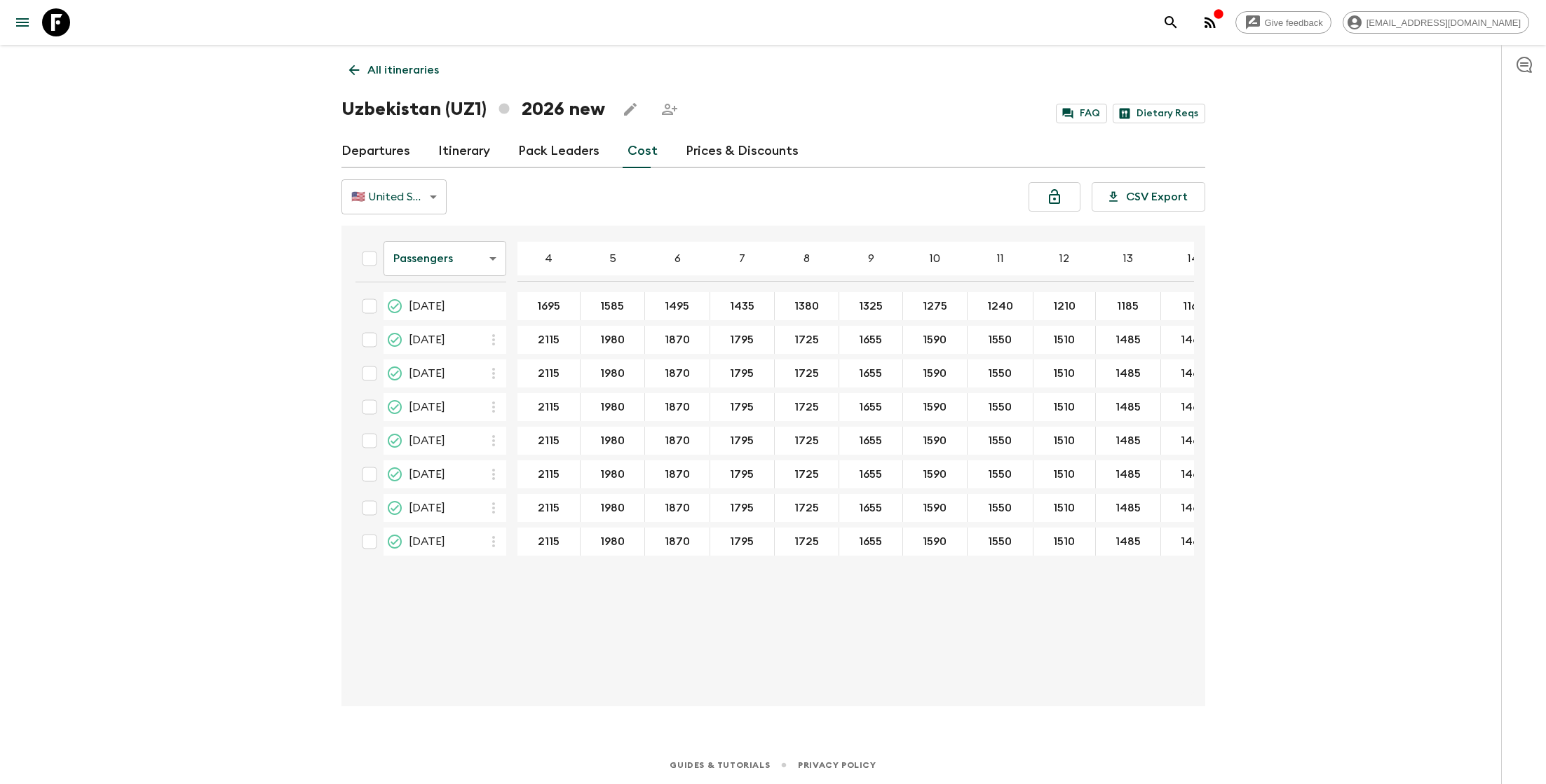
click at [461, 147] on link "Itinerary" at bounding box center [464, 151] width 52 height 33
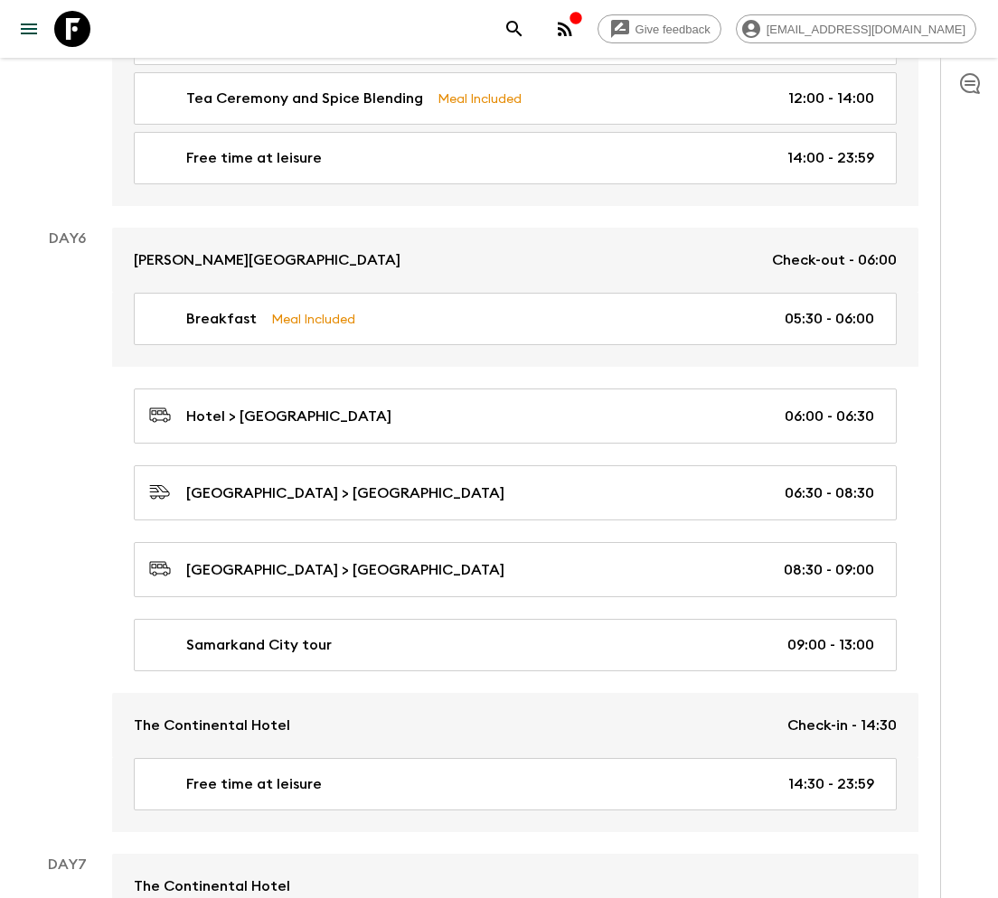
scroll to position [2559, 0]
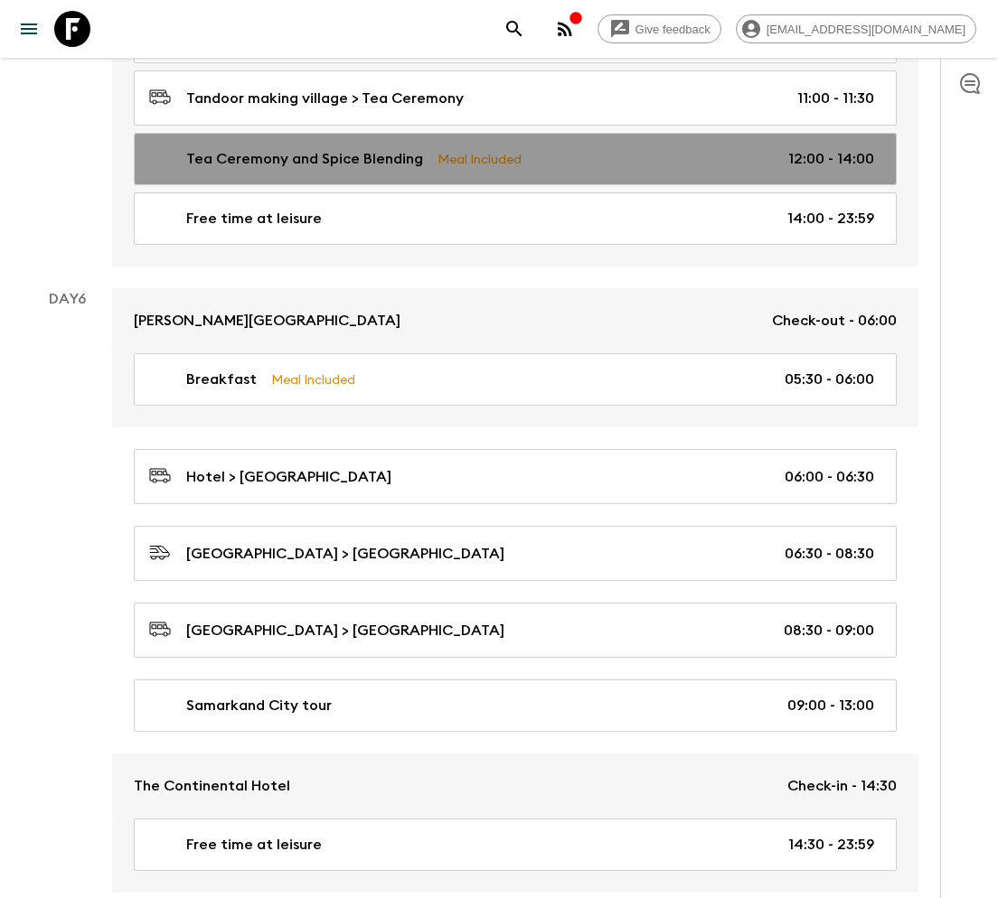
click at [334, 148] on p "Tea Ceremony and Spice Blending" at bounding box center [304, 159] width 237 height 22
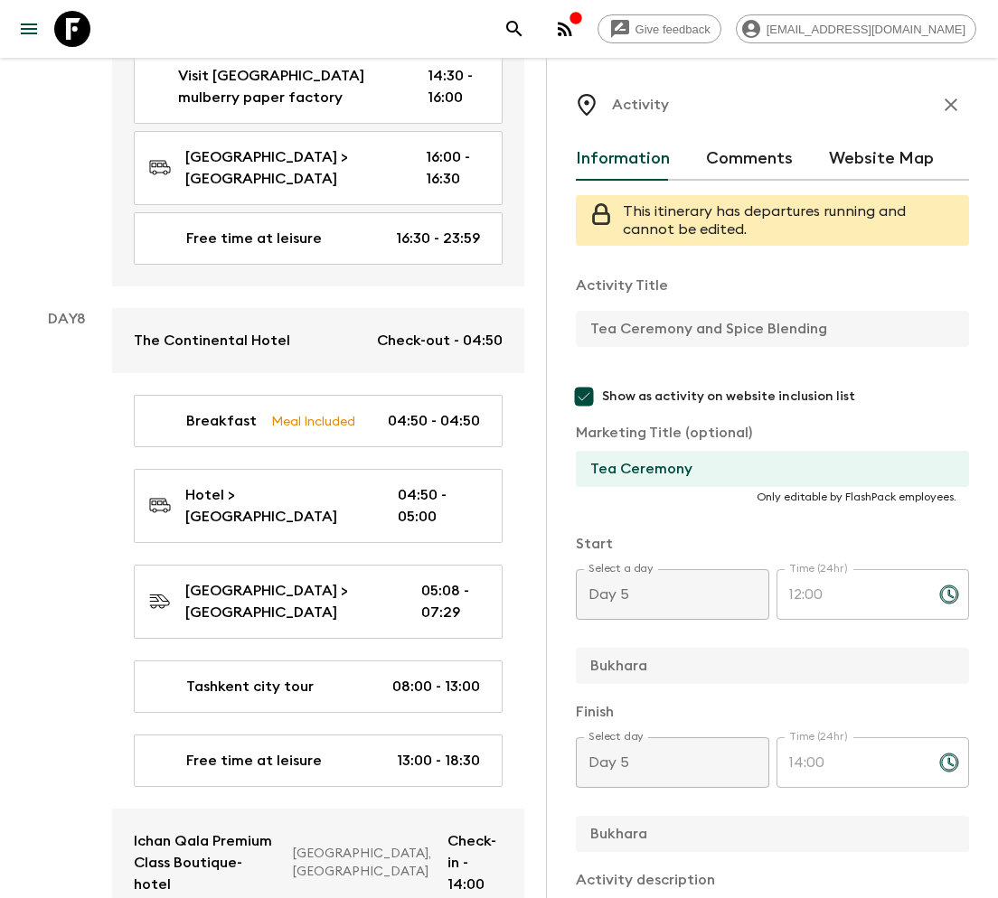
scroll to position [4449, 0]
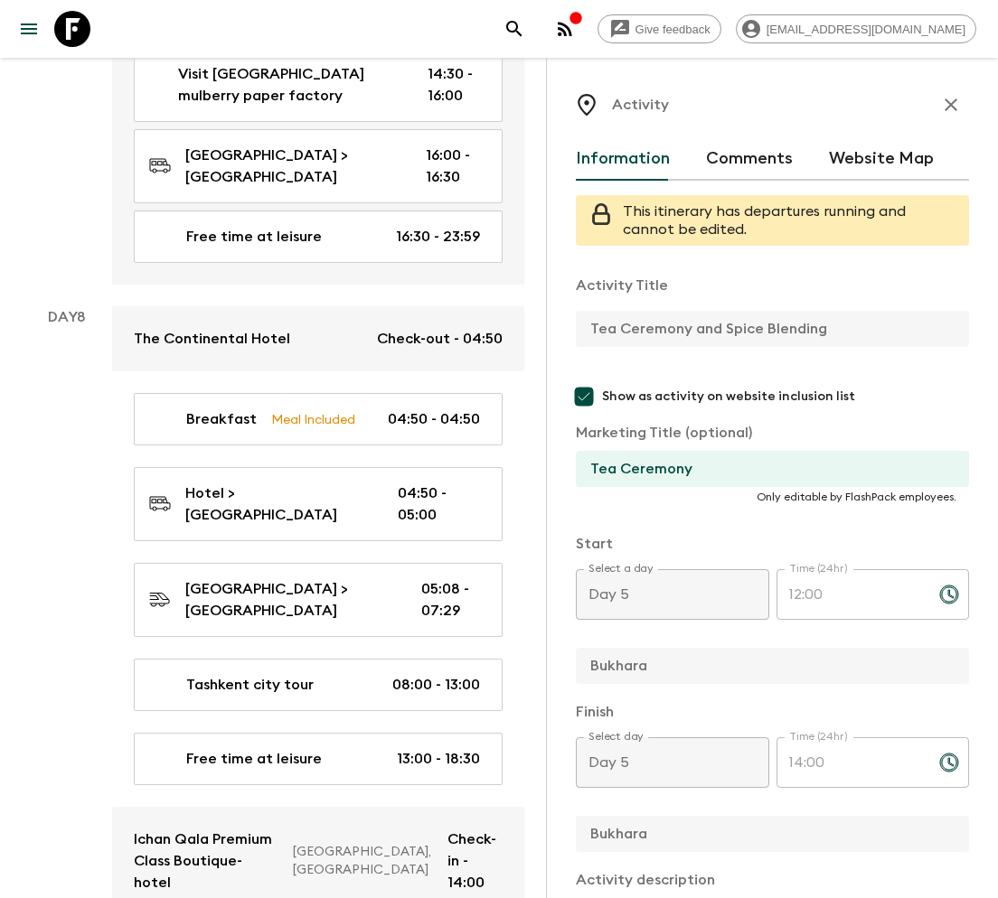
click at [39, 416] on div "Day 8" at bounding box center [67, 689] width 90 height 767
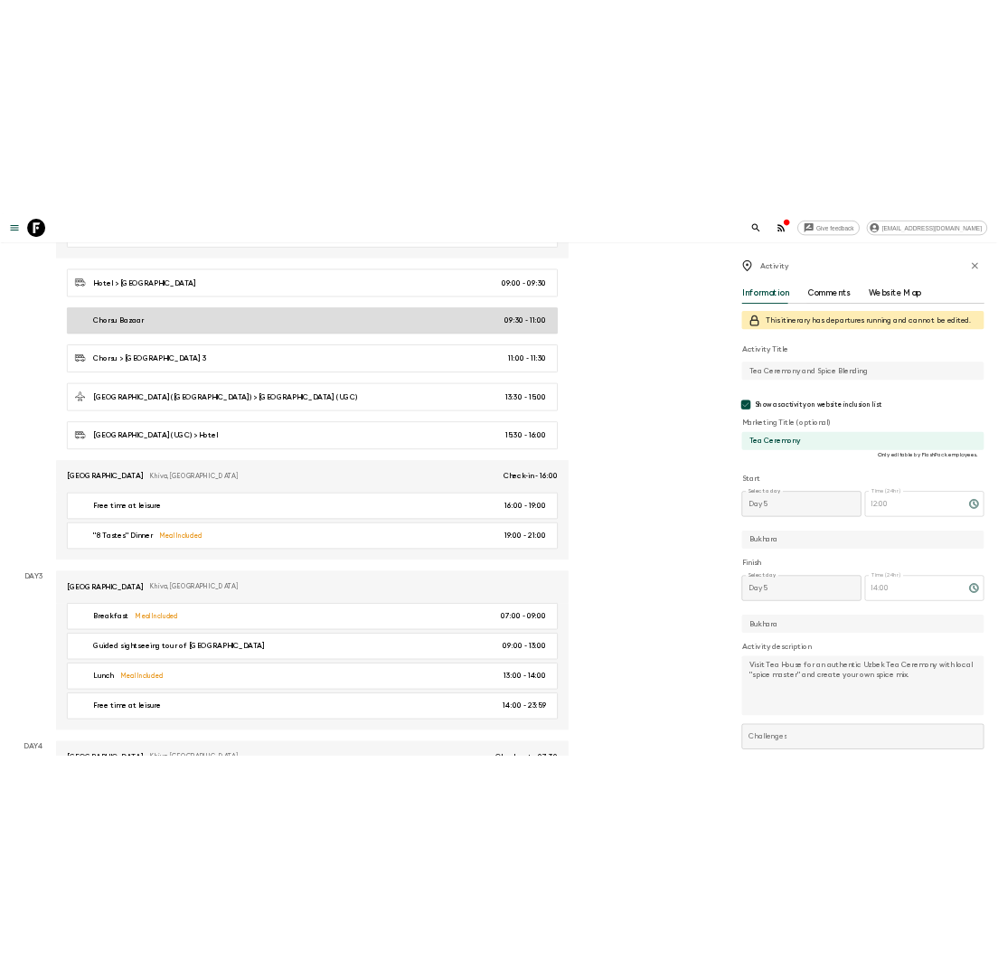
scroll to position [0, 0]
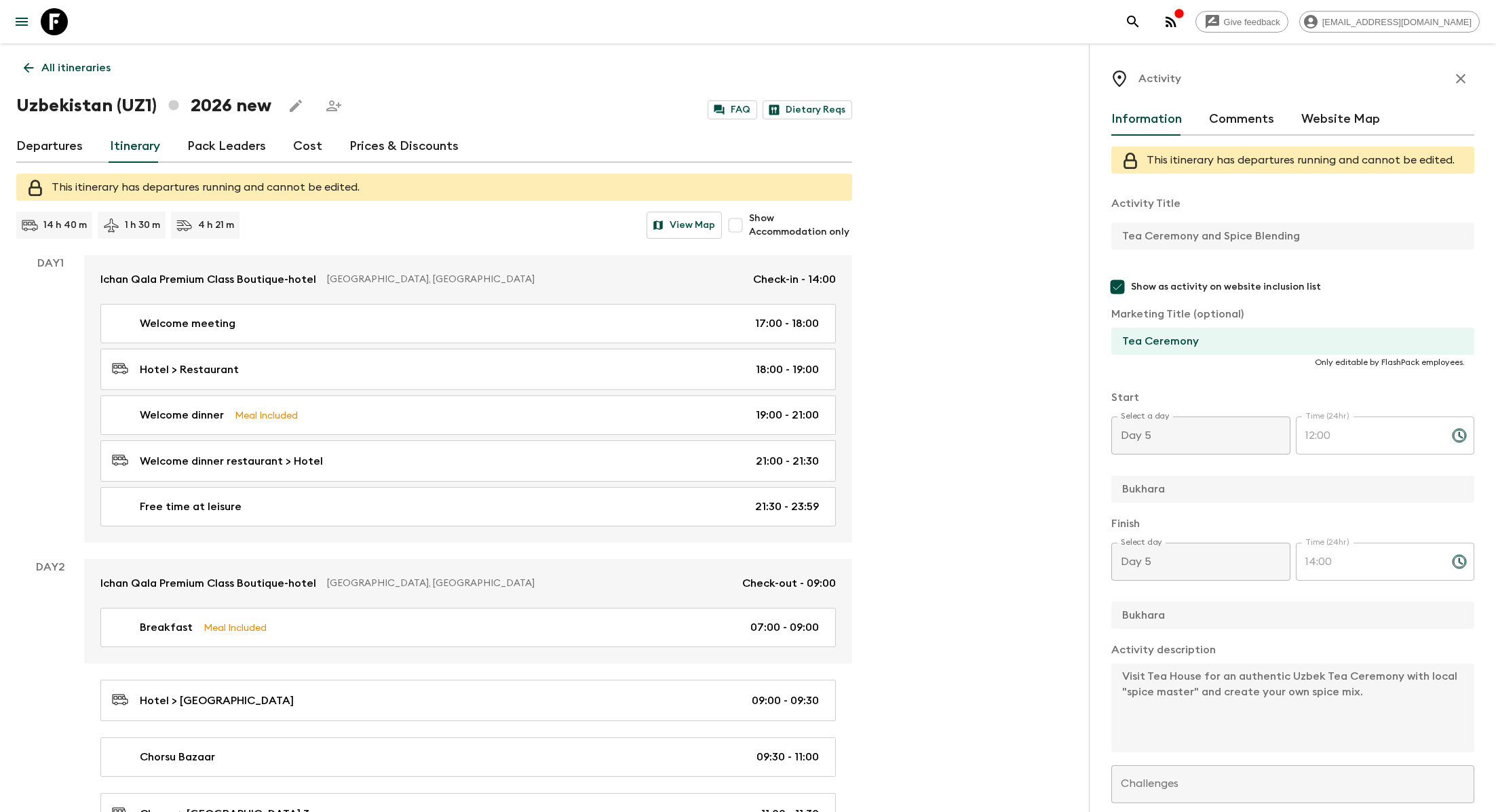
click at [88, 66] on p "All itineraries" at bounding box center [76, 68] width 69 height 17
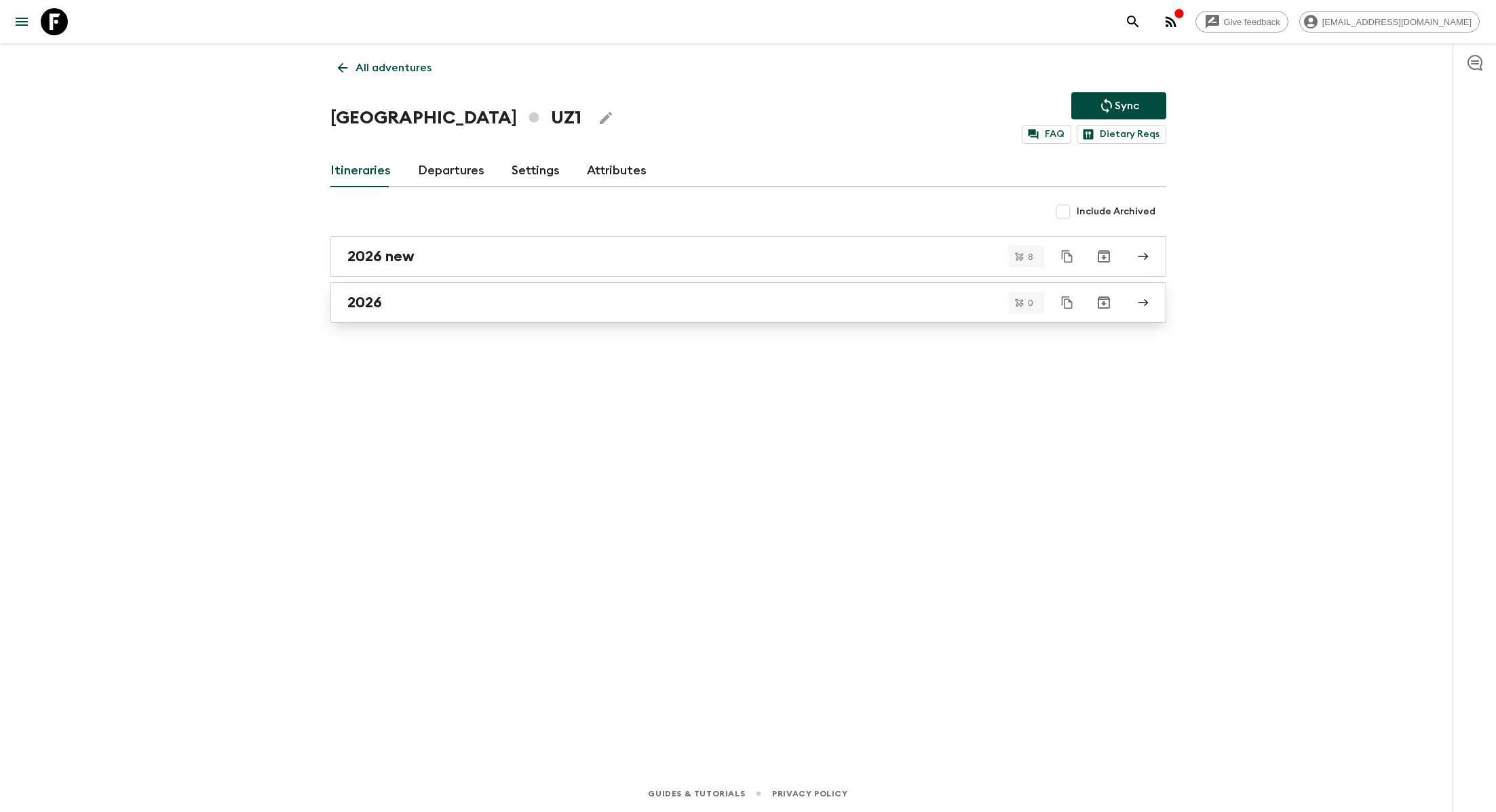
click at [432, 308] on div "2026" at bounding box center [736, 302] width 776 height 17
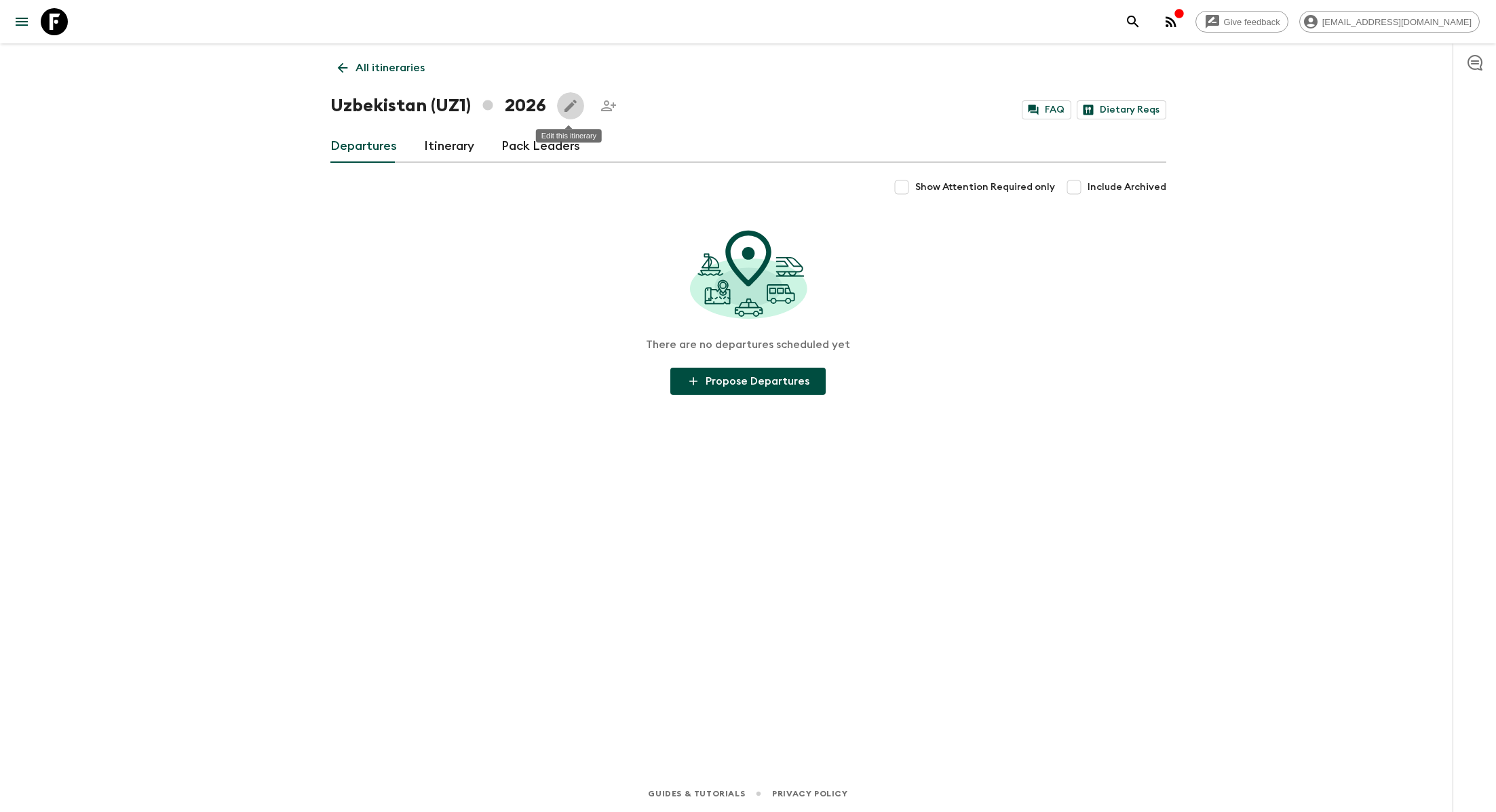
click at [568, 107] on icon "Edit this itinerary" at bounding box center [570, 106] width 12 height 12
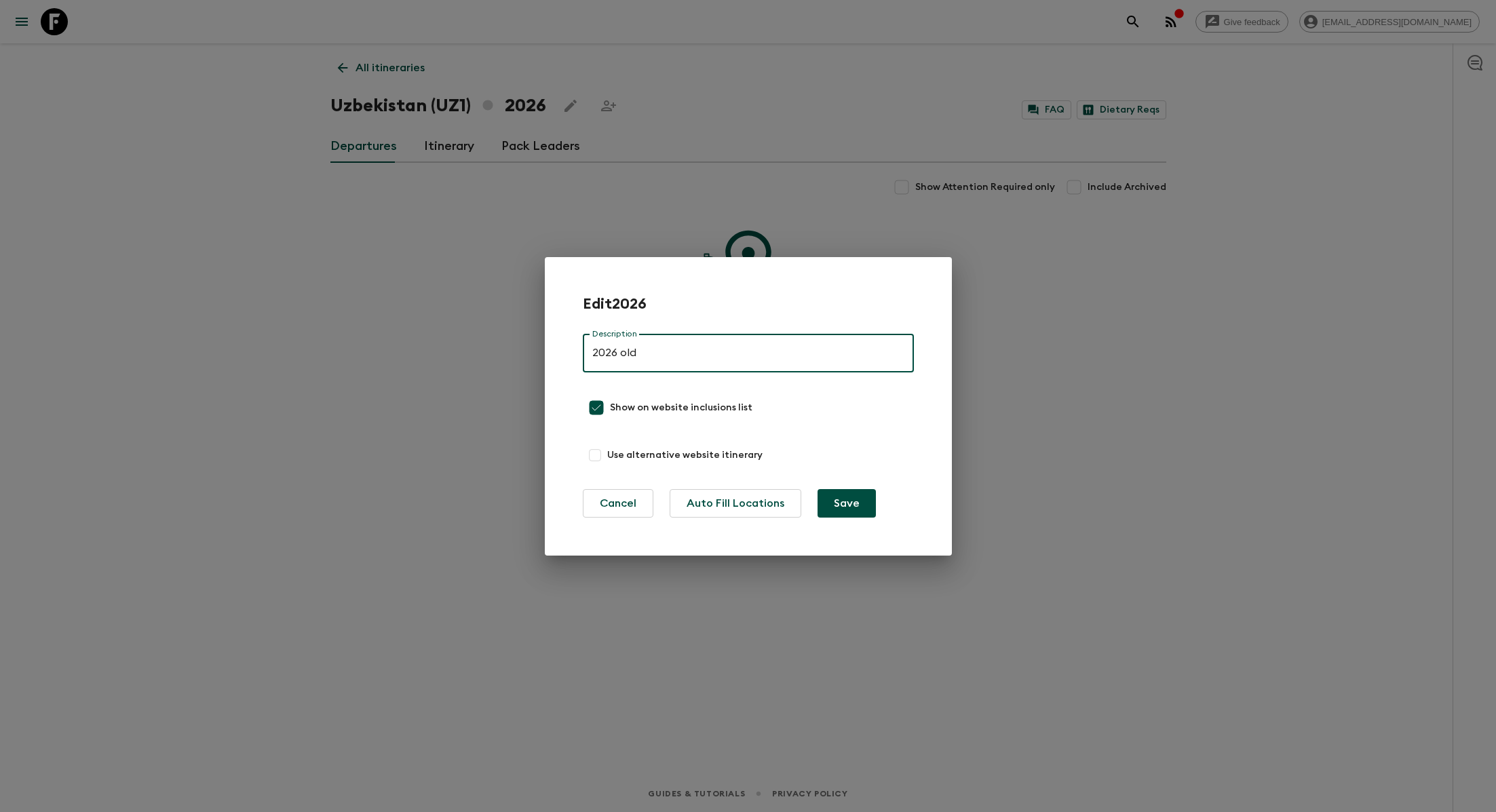
type input "2026 old"
click at [748, 498] on button "Save" at bounding box center [847, 504] width 59 height 29
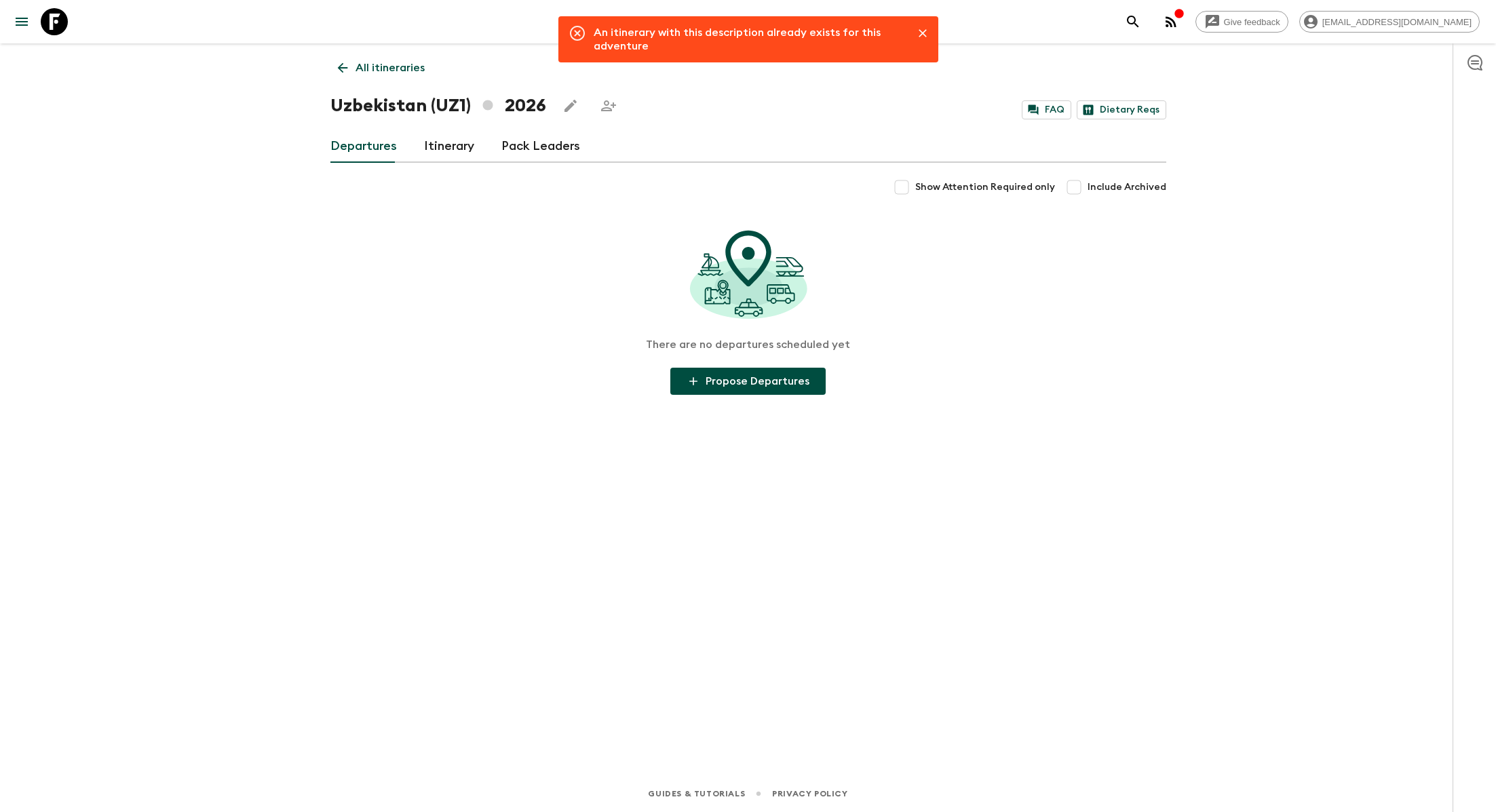
click at [572, 104] on icon "Edit this itinerary" at bounding box center [570, 106] width 12 height 12
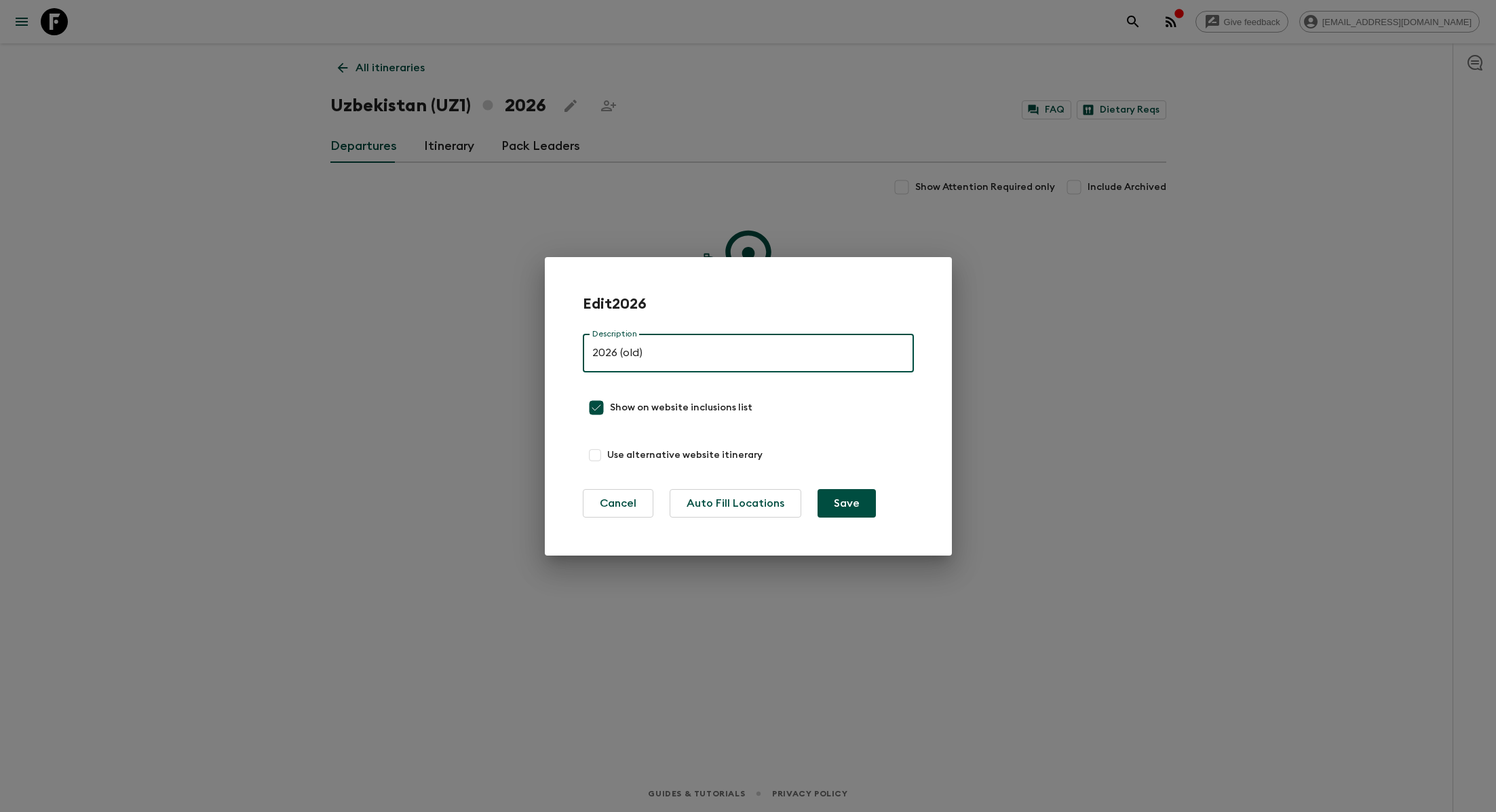
type input "2026 (old)"
click at [748, 503] on button "Save" at bounding box center [847, 504] width 59 height 29
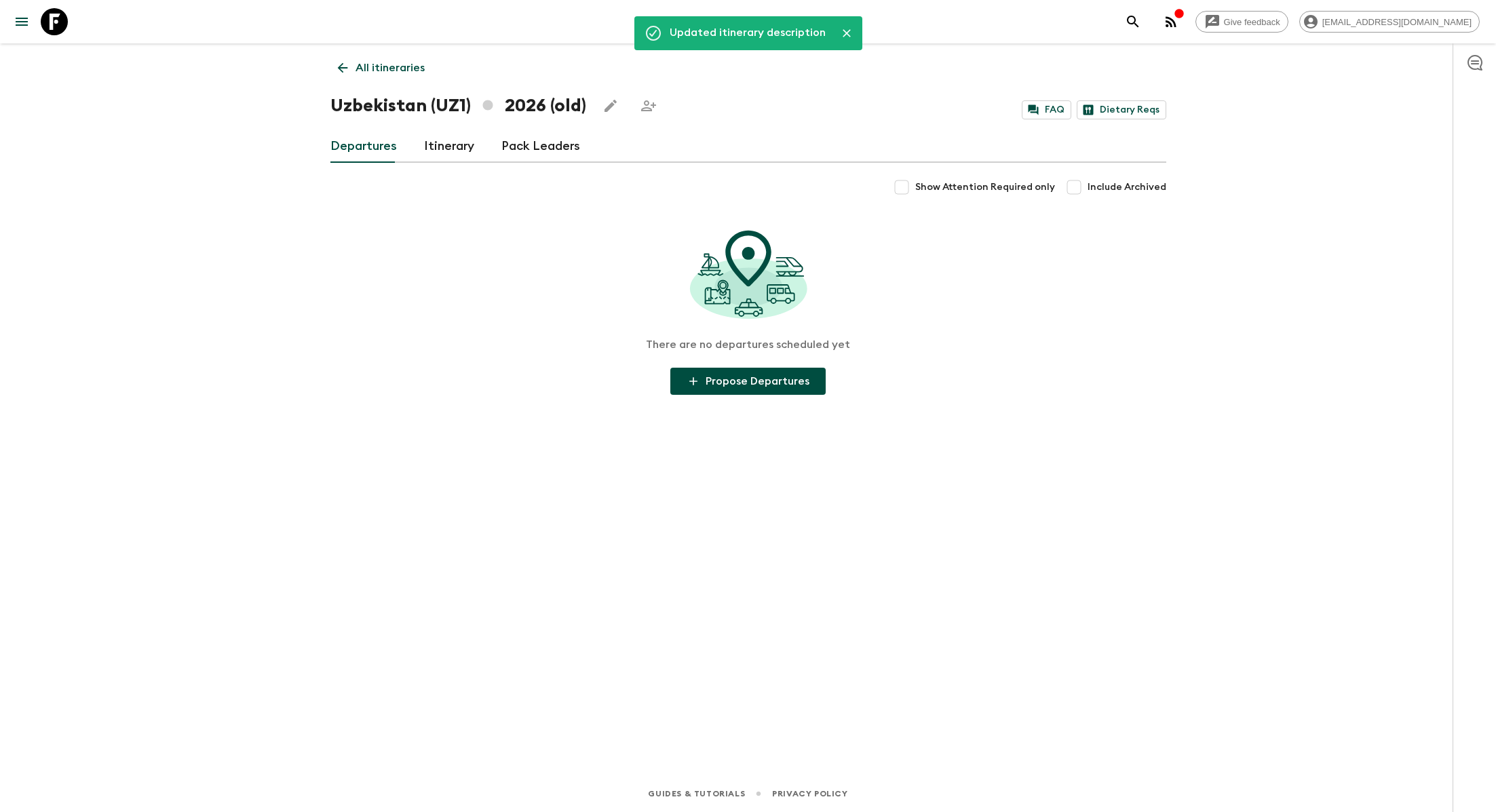
click at [402, 69] on p "All itineraries" at bounding box center [390, 68] width 69 height 17
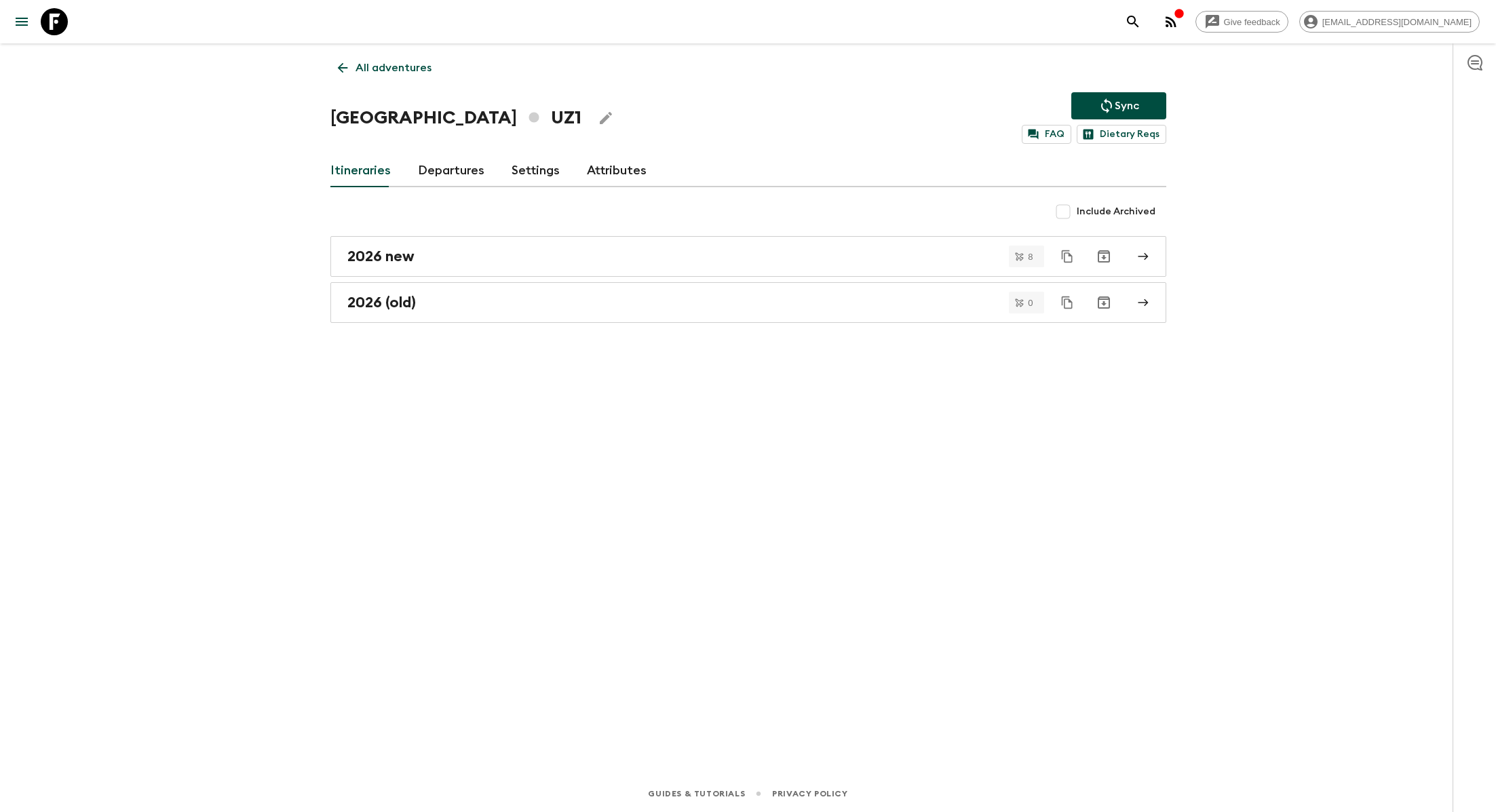
click at [748, 218] on input "Include Archived" at bounding box center [1063, 212] width 27 height 27
checkbox input "true"
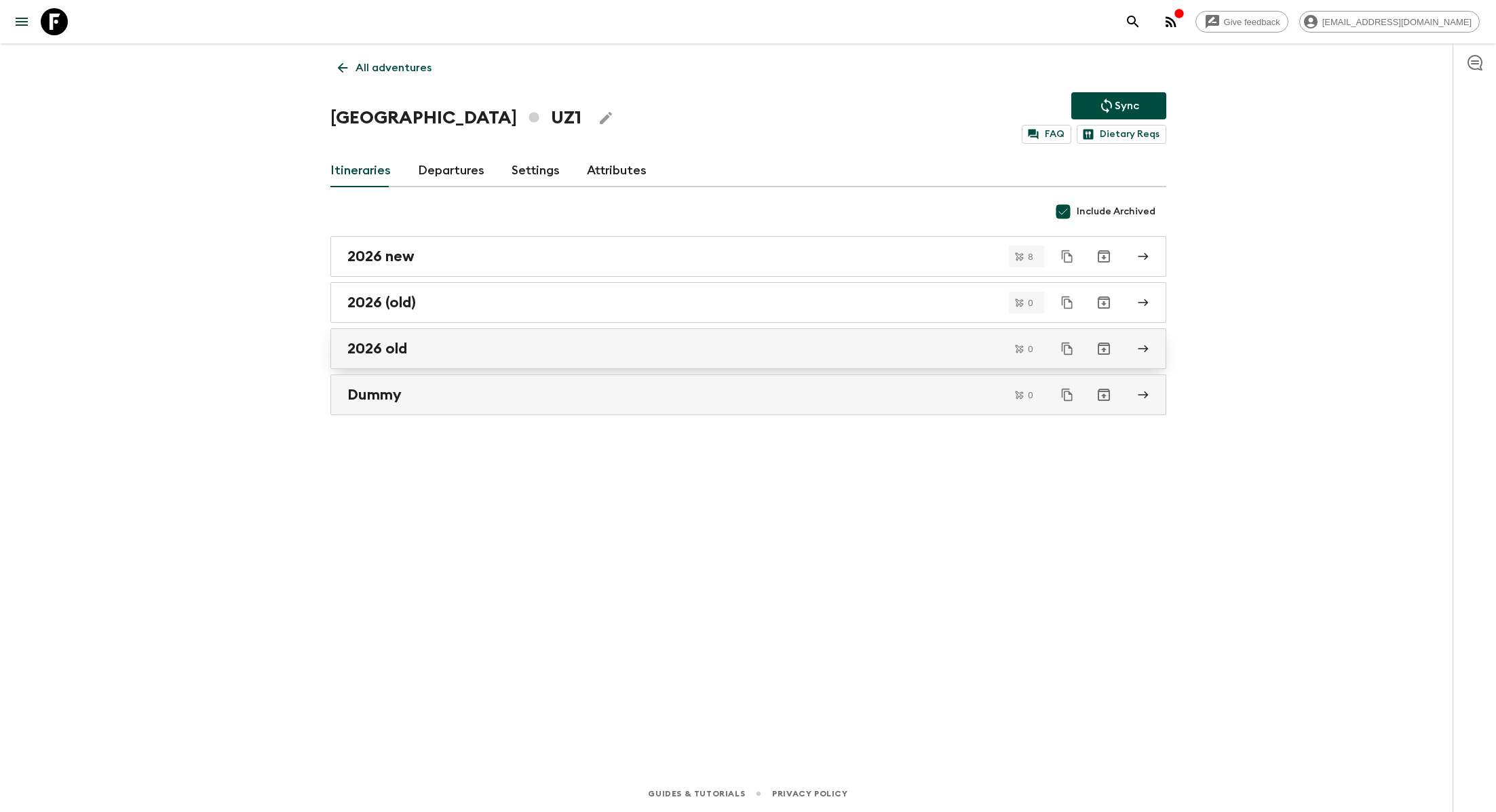
click at [444, 352] on div "2026 old" at bounding box center [736, 348] width 776 height 17
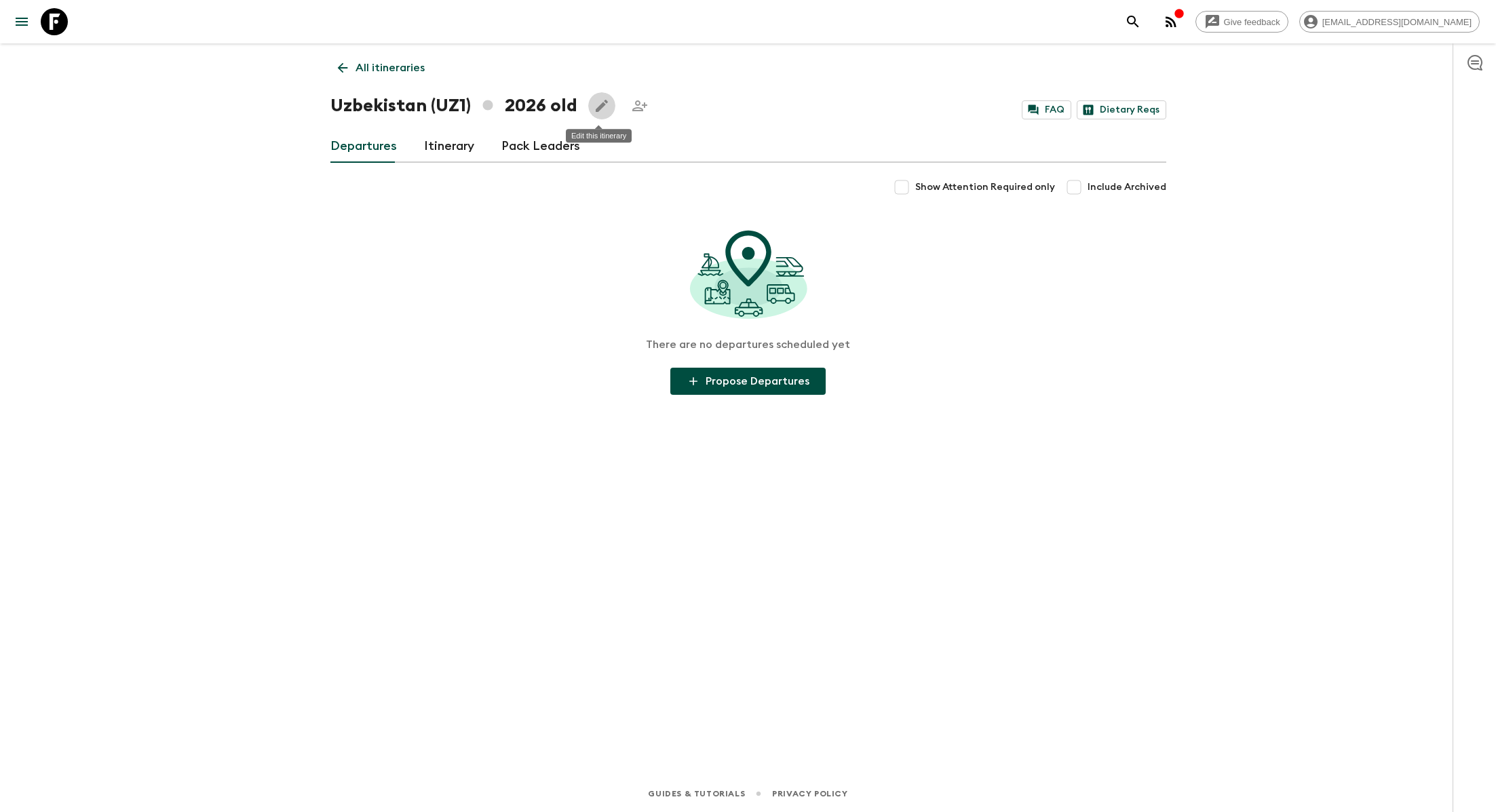
click at [596, 107] on icon "Edit this itinerary" at bounding box center [601, 106] width 12 height 12
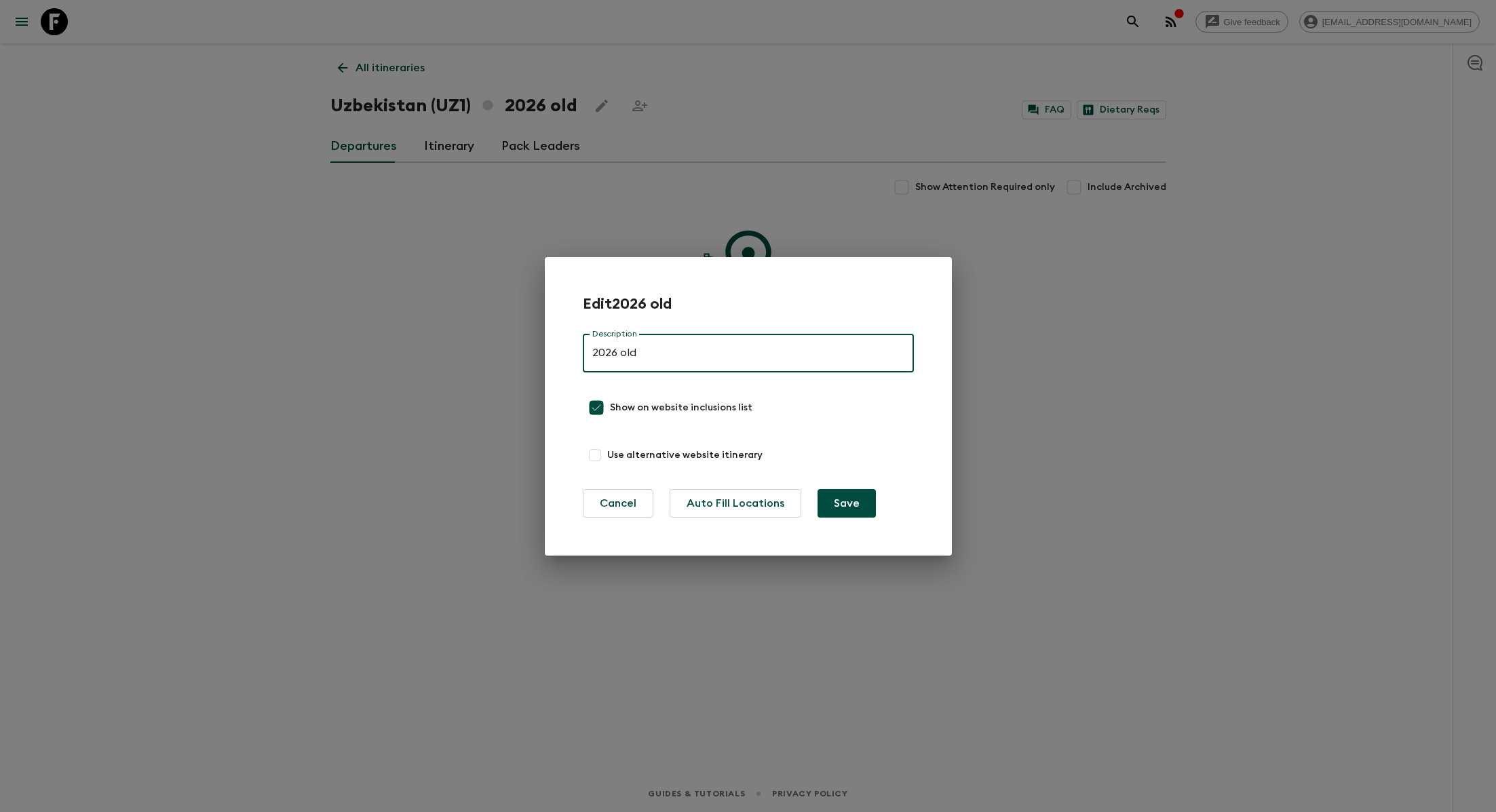
click at [618, 356] on input "2026 old" at bounding box center [748, 353] width 331 height 38
click at [638, 355] on input "2026 (old" at bounding box center [748, 353] width 331 height 38
type input "2026 (oldest)"
click at [748, 503] on button "Save" at bounding box center [847, 504] width 59 height 29
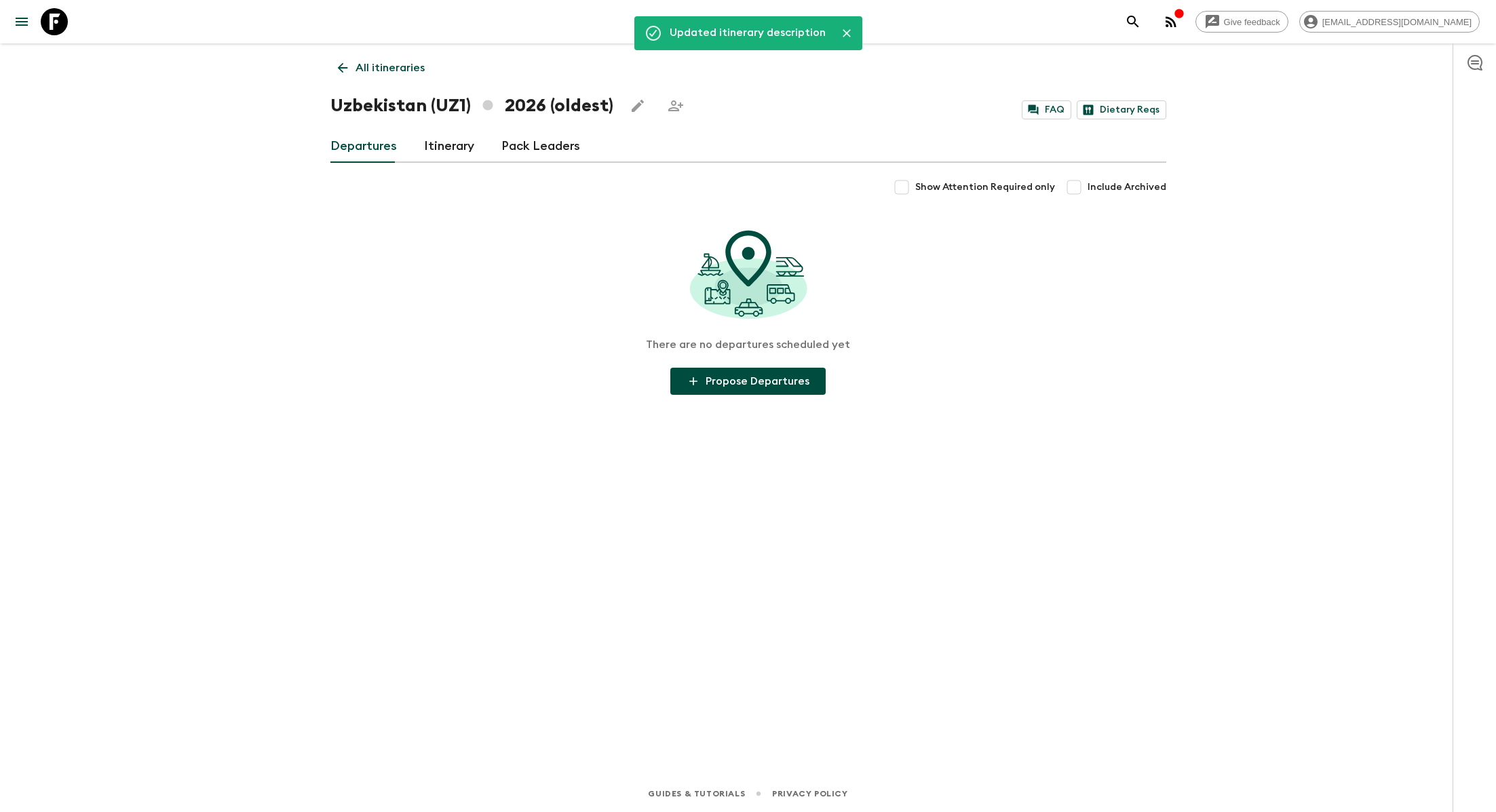
click at [373, 62] on p "All itineraries" at bounding box center [390, 68] width 69 height 17
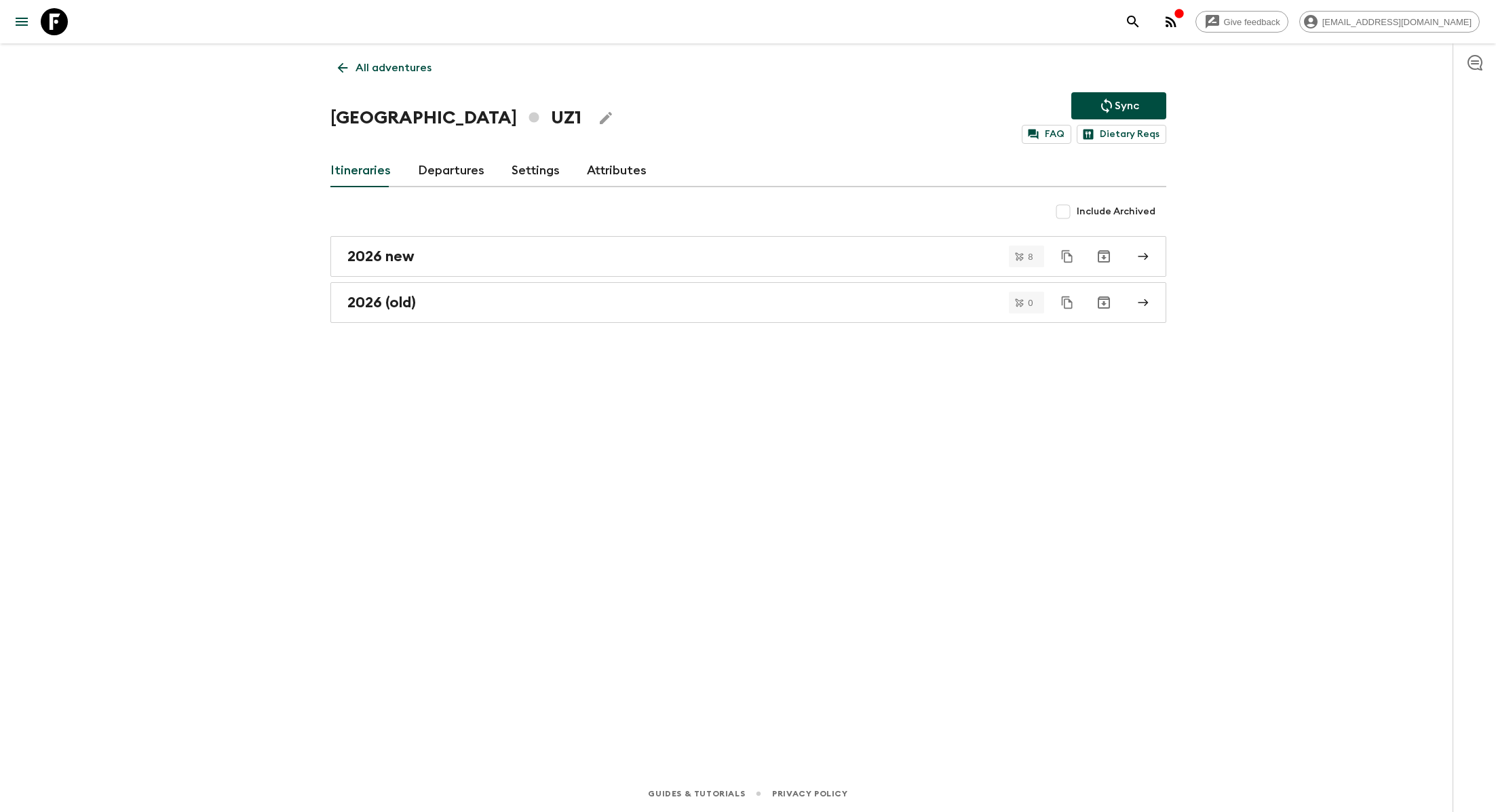
click at [748, 209] on input "Include Archived" at bounding box center [1063, 212] width 27 height 27
checkbox input "true"
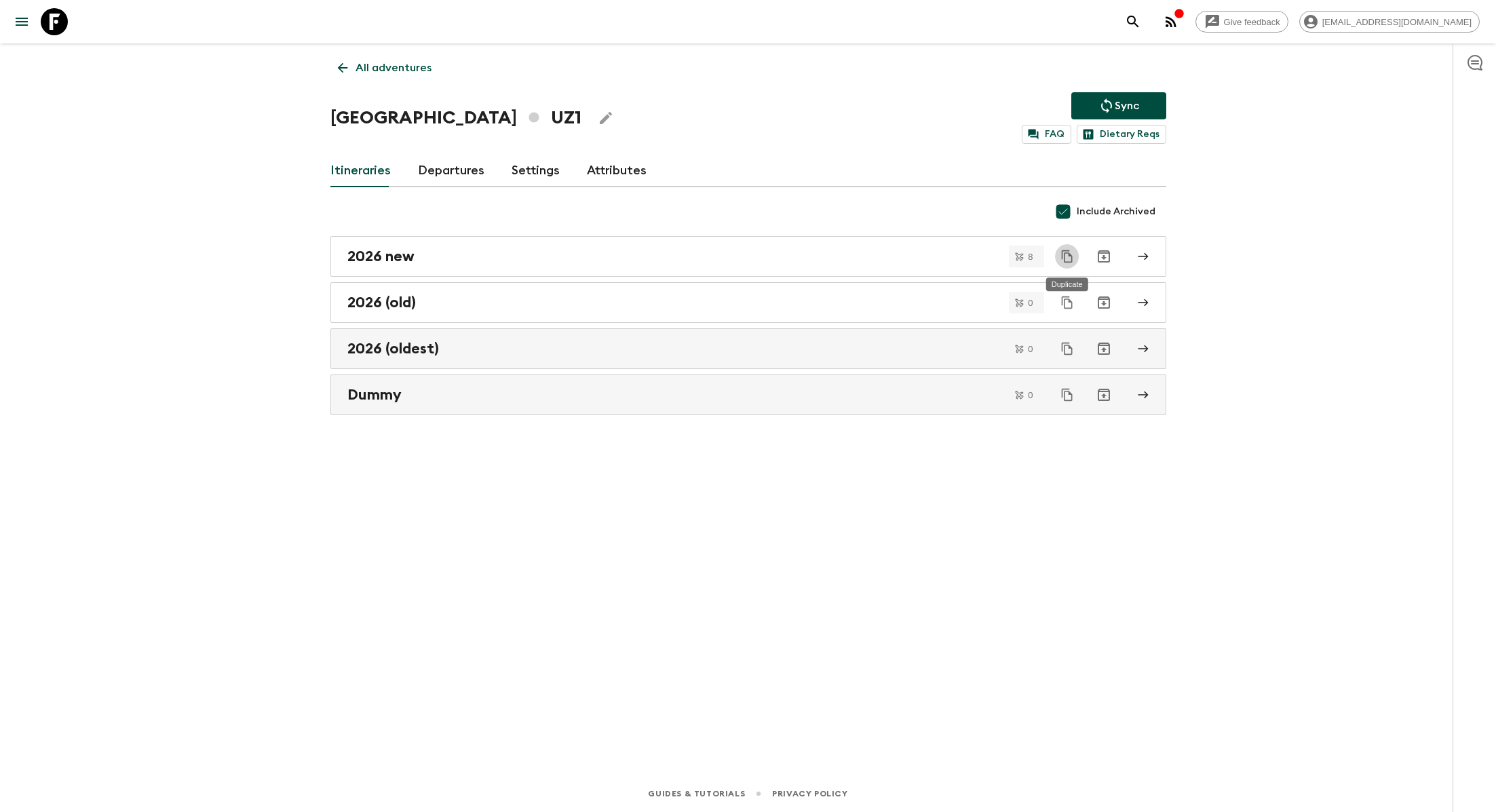
click at [748, 256] on icon "Duplicate" at bounding box center [1066, 256] width 11 height 12
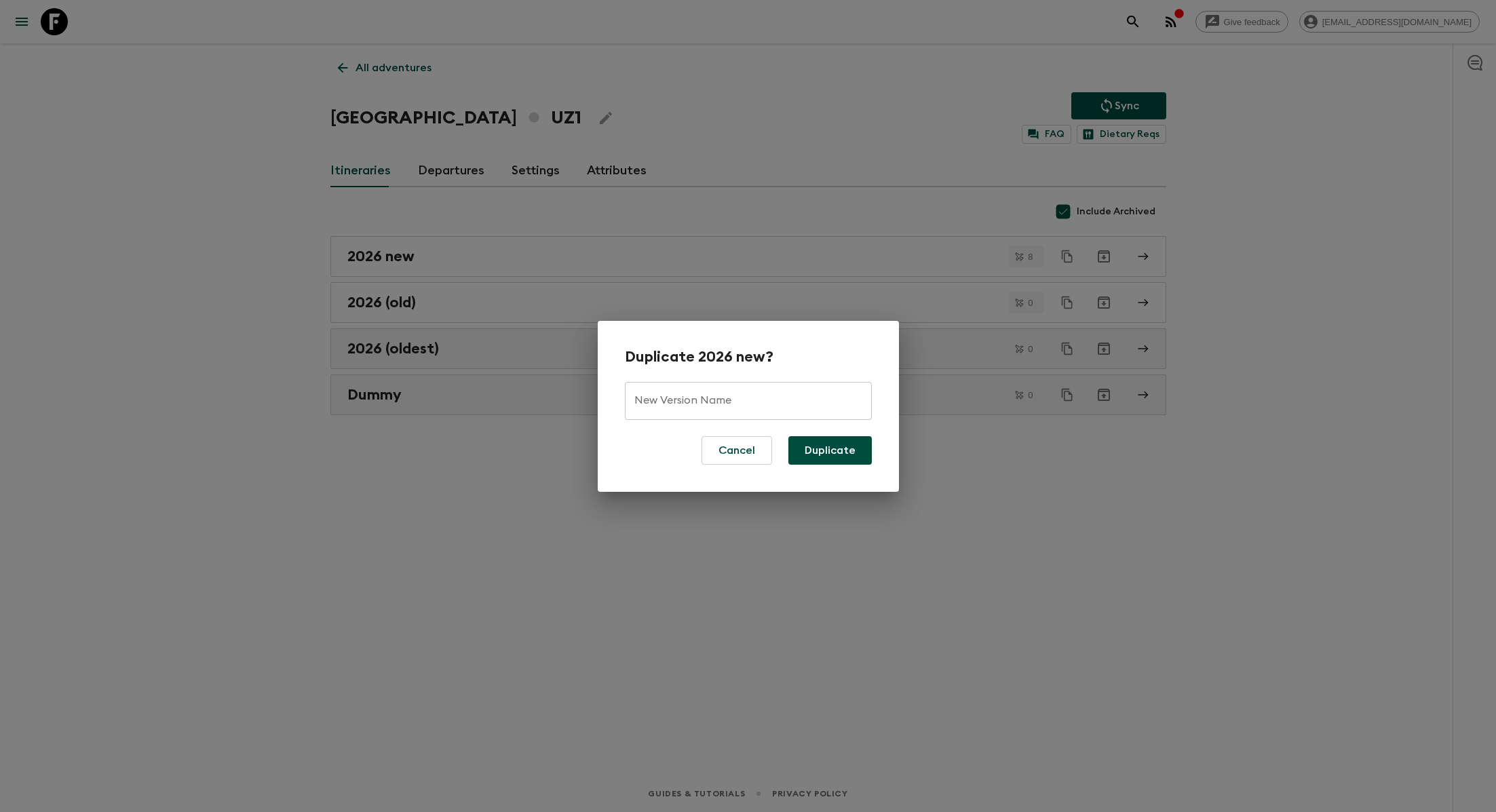
click at [640, 404] on input "New Version Name" at bounding box center [748, 401] width 247 height 38
type input "2026"
click at [748, 453] on button "Duplicate" at bounding box center [829, 450] width 83 height 29
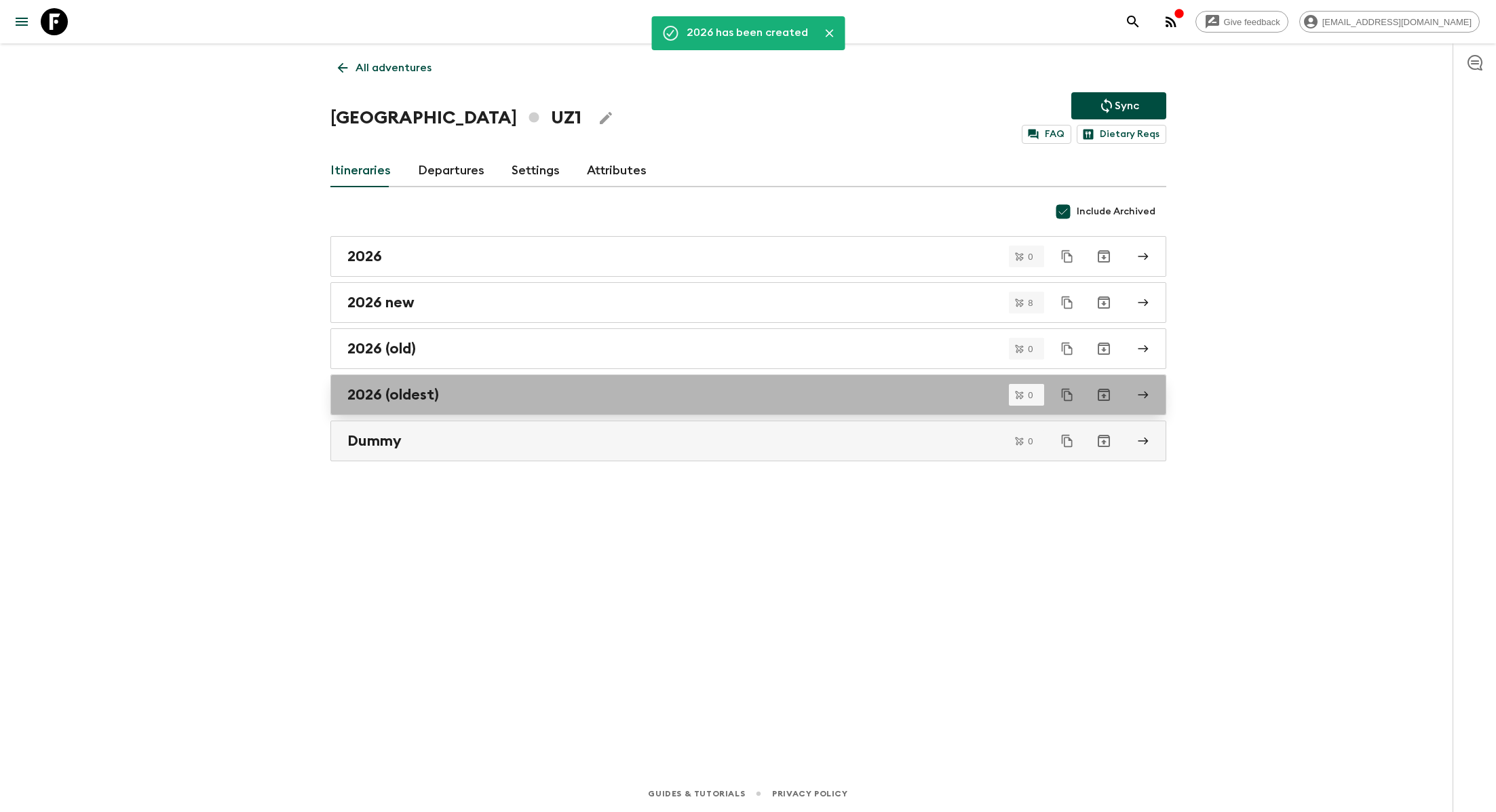
click at [466, 386] on div "2026 (oldest)" at bounding box center [736, 394] width 776 height 17
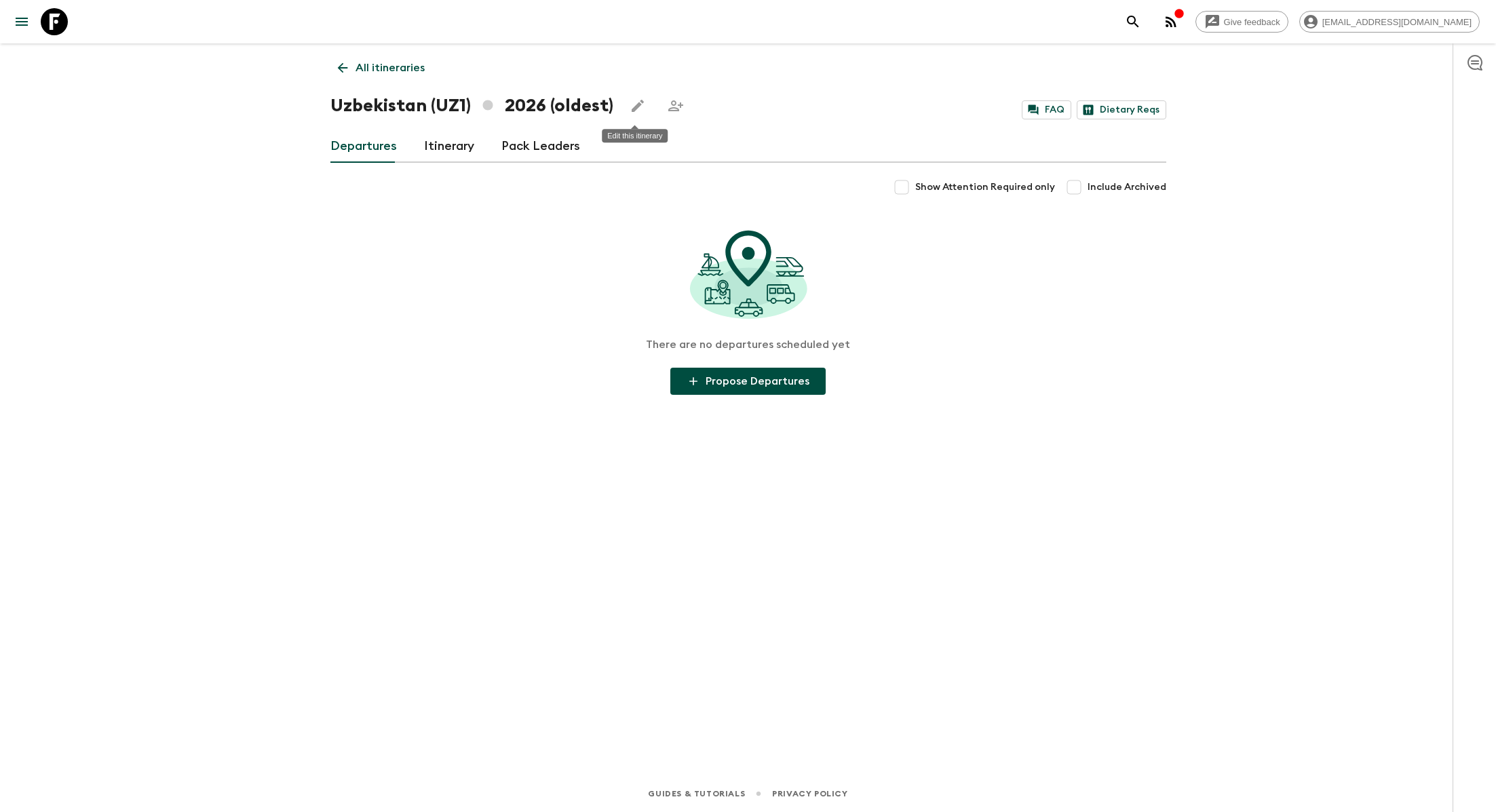
click at [637, 101] on icon "Edit this itinerary" at bounding box center [638, 106] width 17 height 17
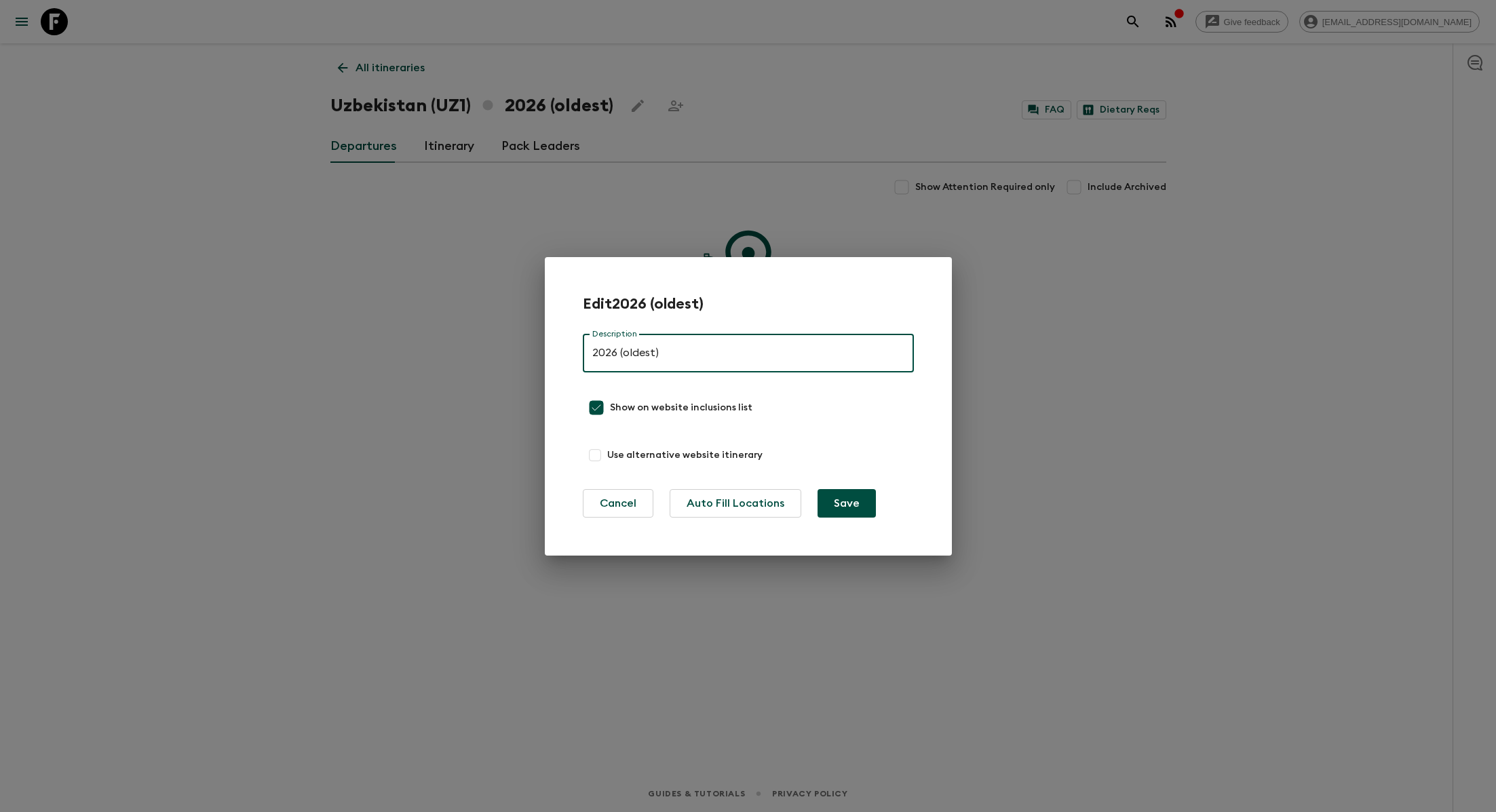
click at [591, 353] on input "2026 (oldest)" at bounding box center [748, 353] width 331 height 38
click at [728, 354] on input "DO NOT USE: 2026 (oldest)" at bounding box center [748, 353] width 331 height 38
type input "DO NOT USE: 2026 (V1)"
click at [748, 508] on button "Save" at bounding box center [847, 504] width 59 height 29
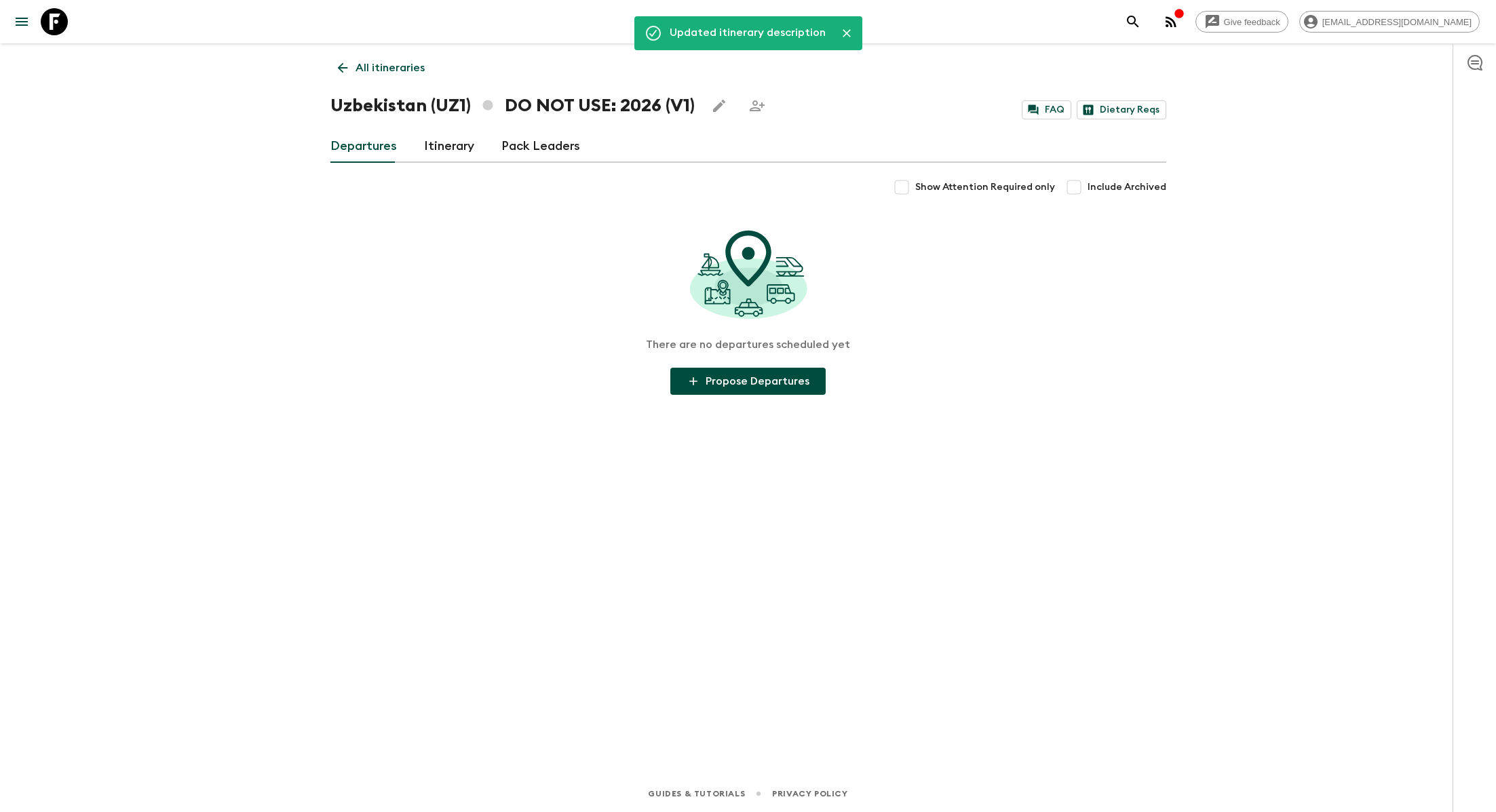
click at [386, 62] on p "All itineraries" at bounding box center [390, 68] width 69 height 17
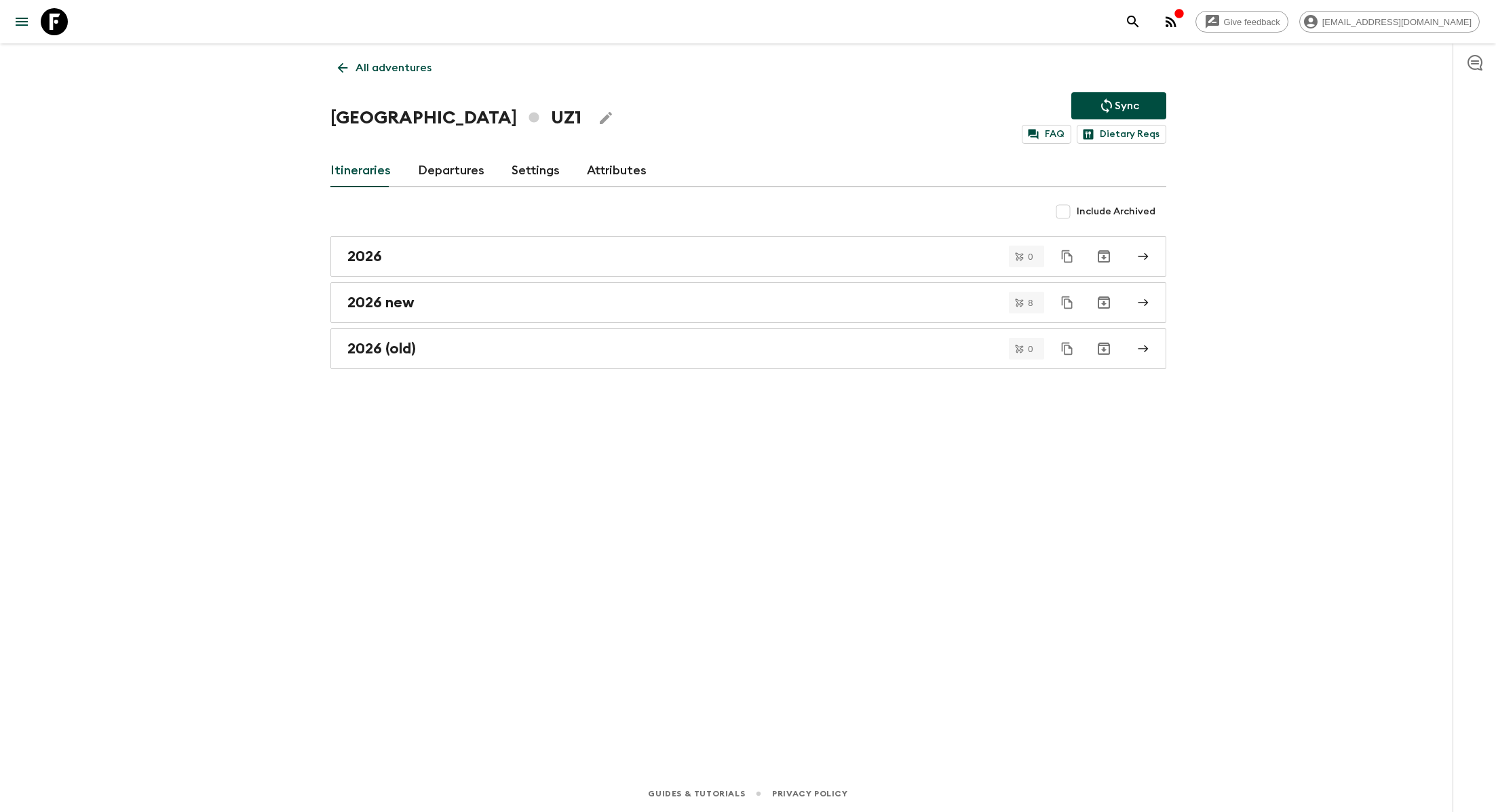
click at [748, 204] on input "Include Archived" at bounding box center [1063, 212] width 27 height 27
checkbox input "true"
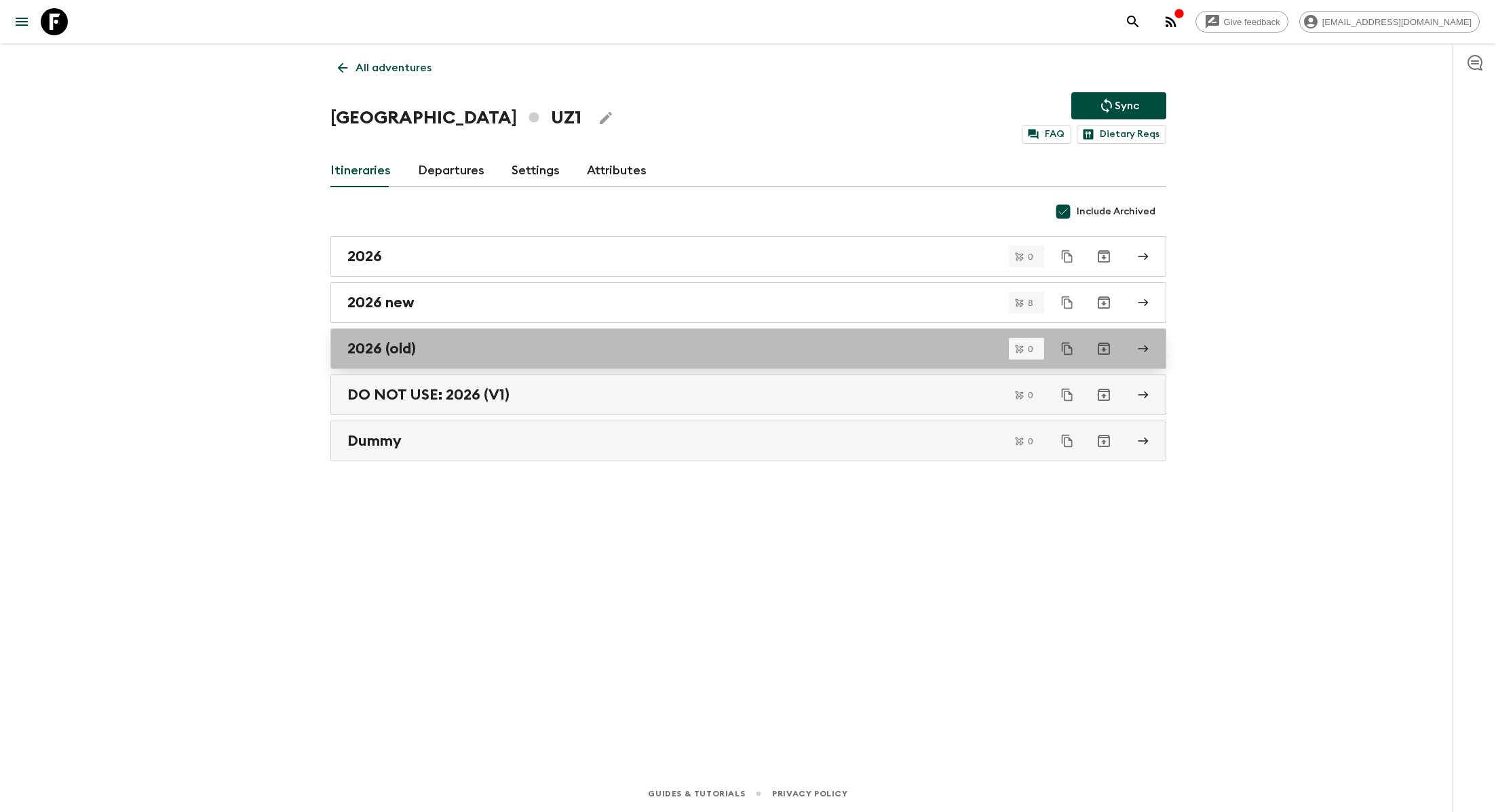
click at [509, 345] on div "2026 (old)" at bounding box center [736, 348] width 776 height 17
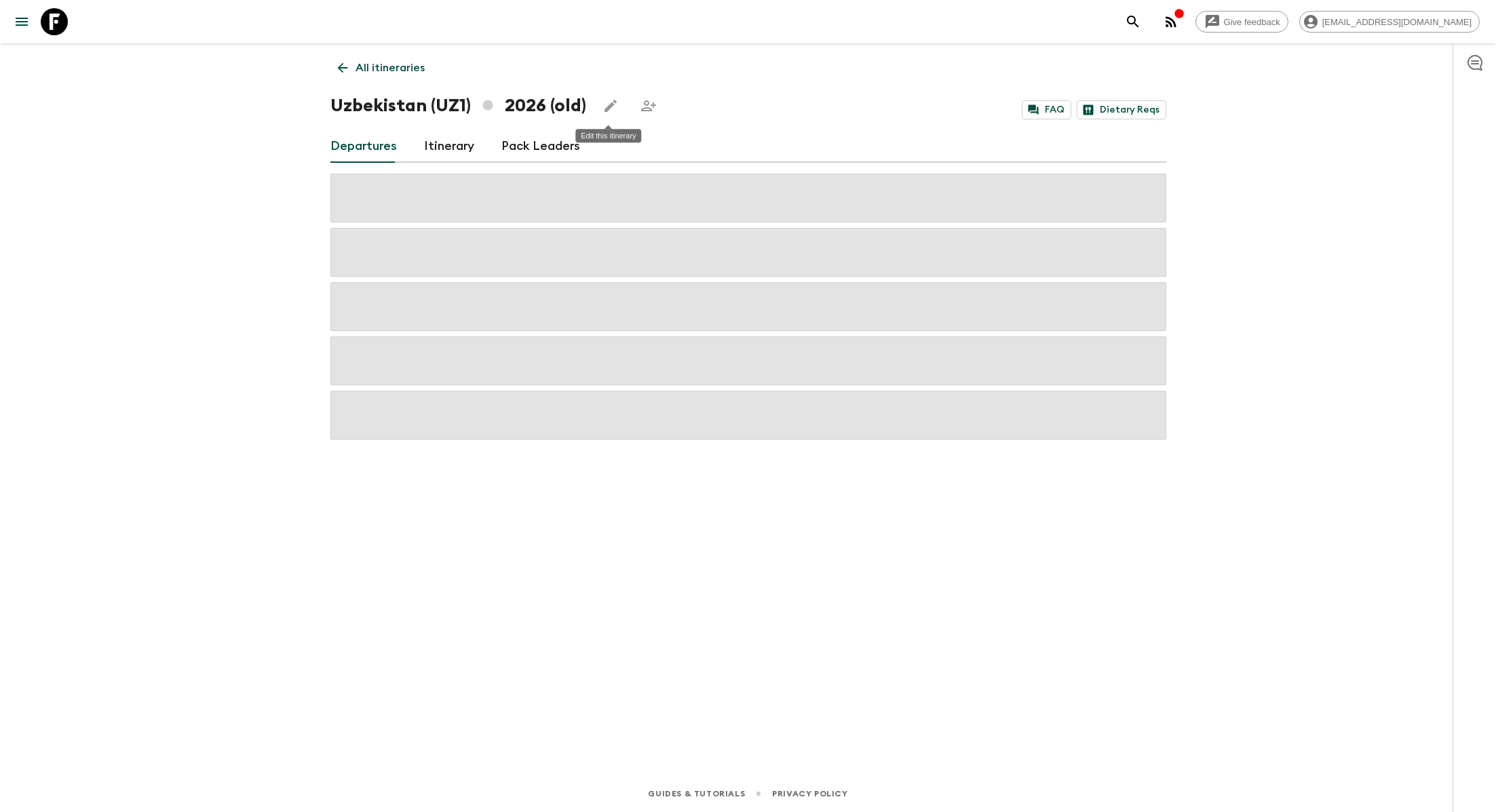
click at [603, 111] on icon "Edit this itinerary" at bounding box center [611, 106] width 17 height 17
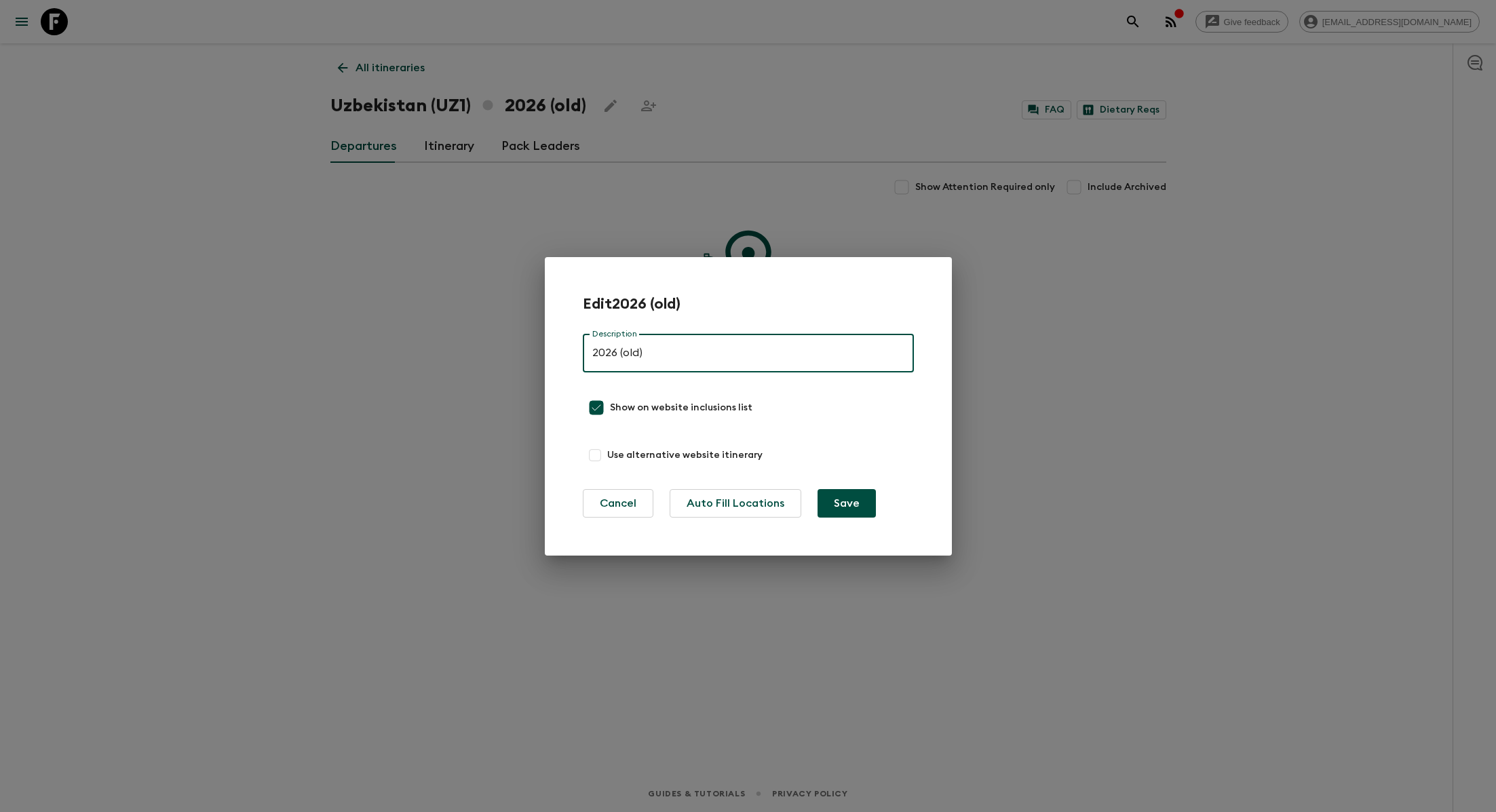
click at [591, 354] on input "2026 (old)" at bounding box center [748, 353] width 331 height 38
click at [719, 351] on input "DO NOT USE: 2026 (old)" at bounding box center [748, 353] width 331 height 38
type input "DO NOT USE: 2026 (V2)"
click at [748, 507] on button "Save" at bounding box center [847, 504] width 59 height 29
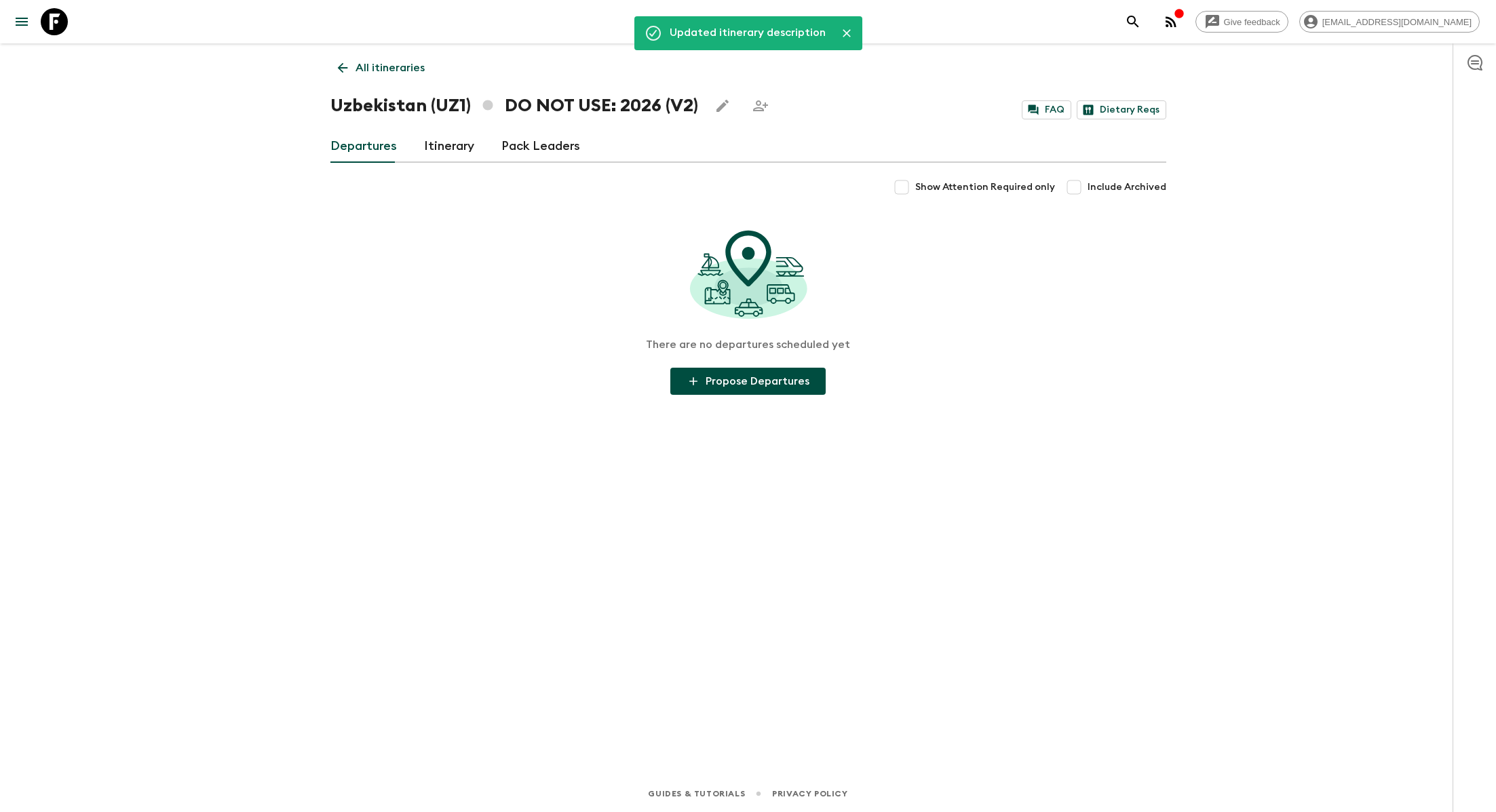
click at [391, 74] on p "All itineraries" at bounding box center [390, 68] width 69 height 17
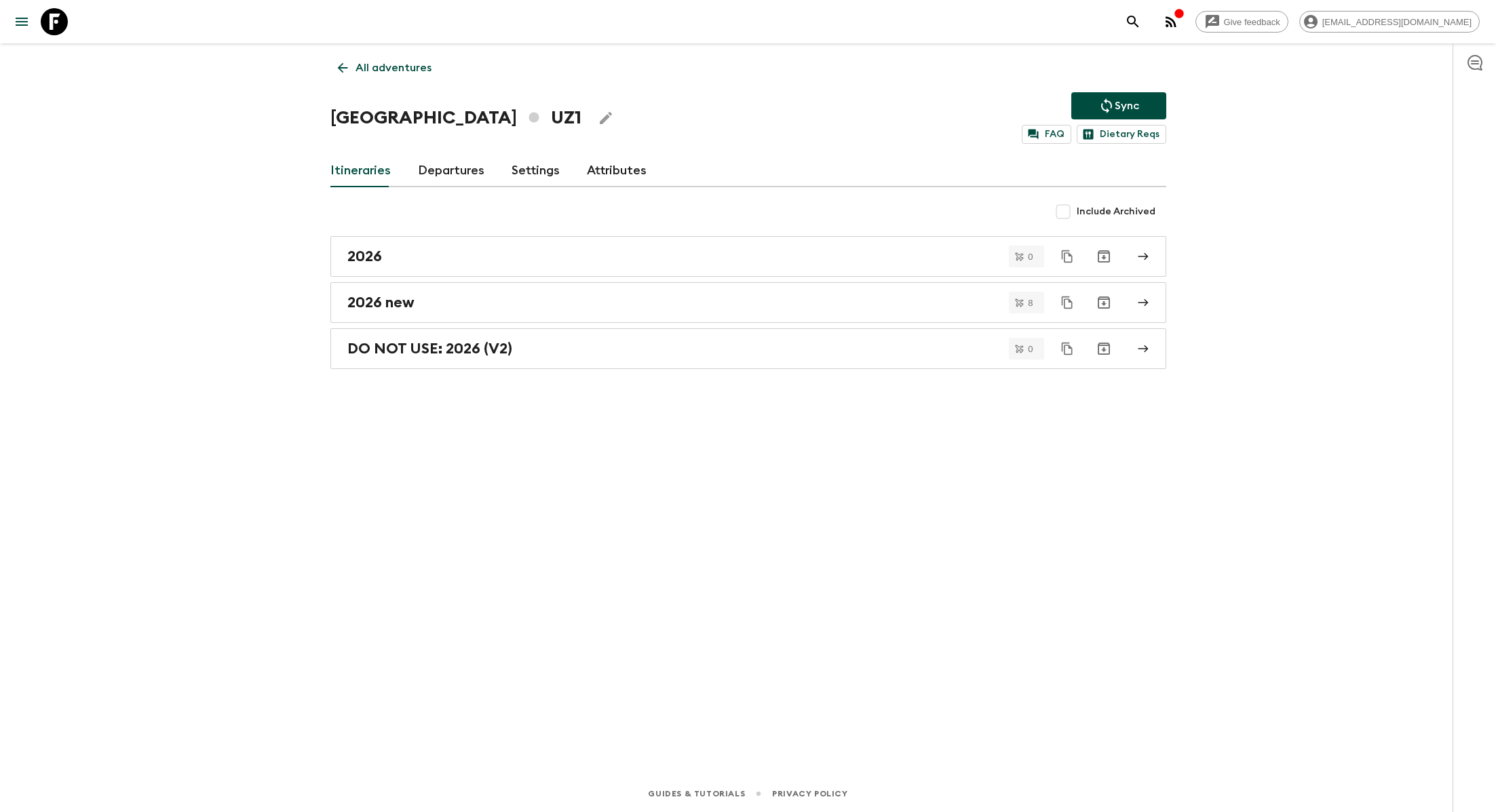
click at [748, 216] on input "Include Archived" at bounding box center [1063, 212] width 27 height 27
checkbox input "true"
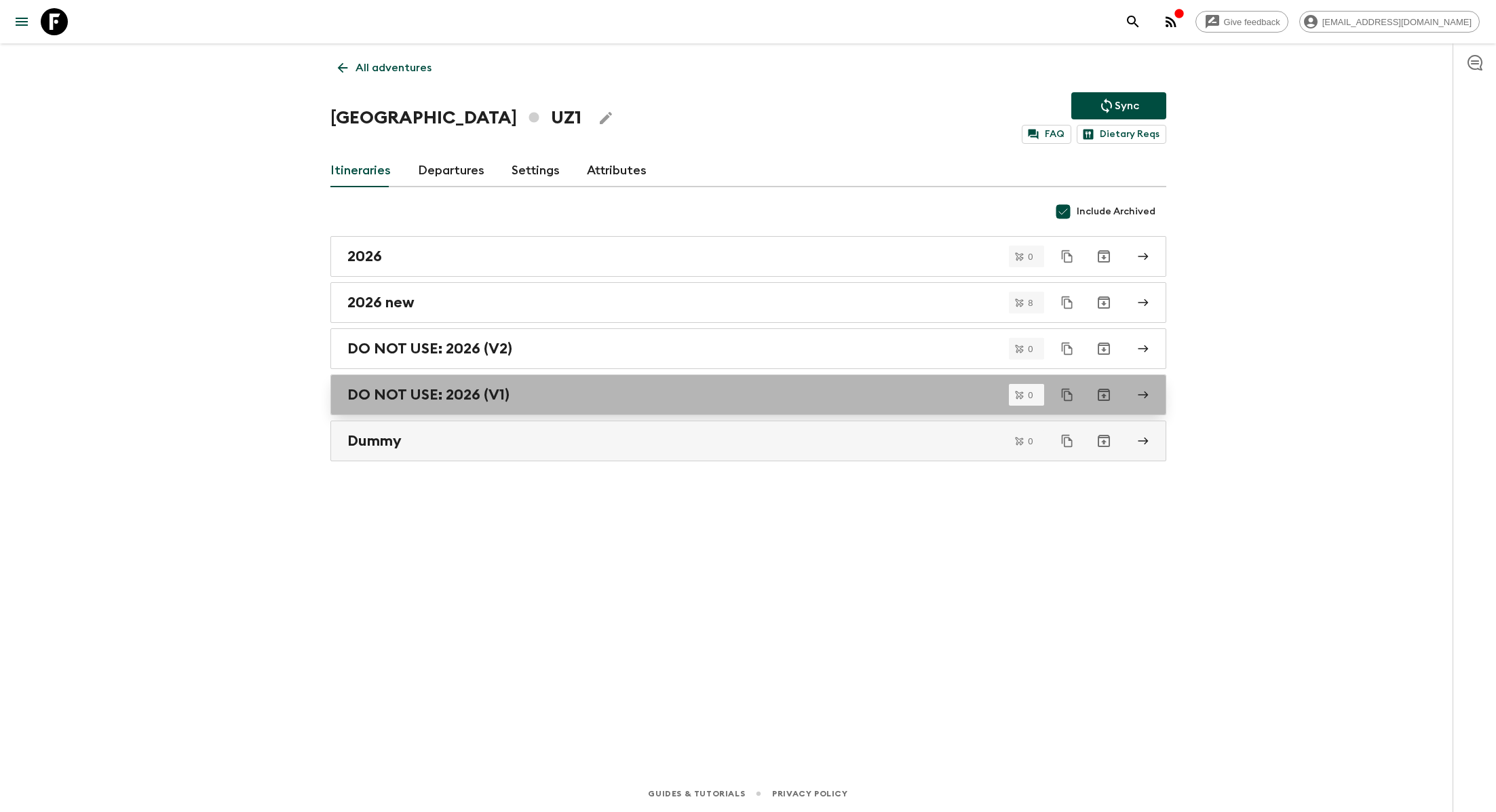
click at [534, 392] on div "DO NOT USE: 2026 (V1)" at bounding box center [736, 394] width 776 height 17
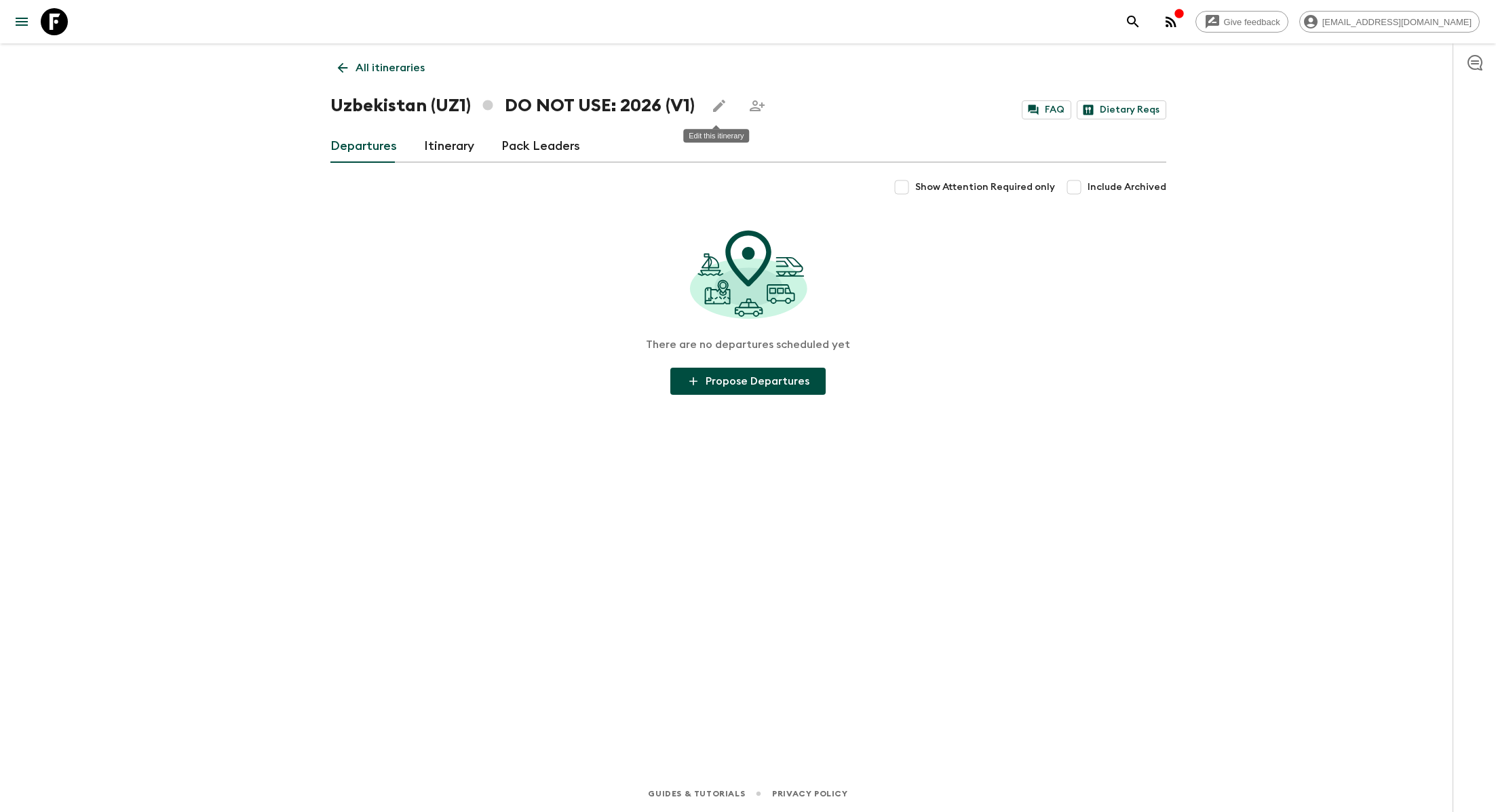
click at [711, 107] on icon "Edit this itinerary" at bounding box center [719, 106] width 17 height 17
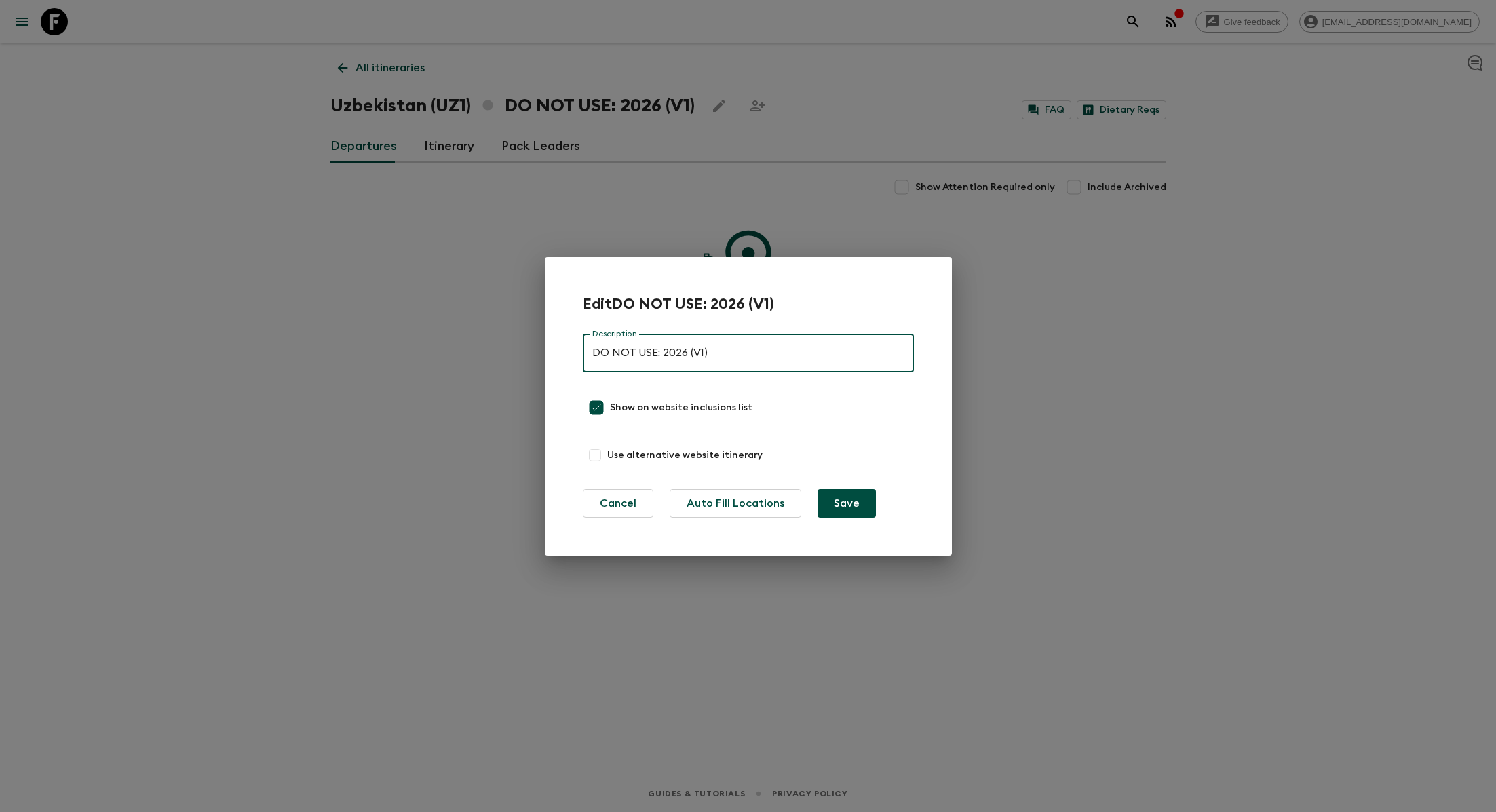
click at [691, 355] on input "DO NOT USE: 2026 (V1)" at bounding box center [748, 353] width 331 height 38
type input "DO NOT USE: 2026 (old - V1)"
click at [748, 504] on button "Save" at bounding box center [847, 504] width 59 height 29
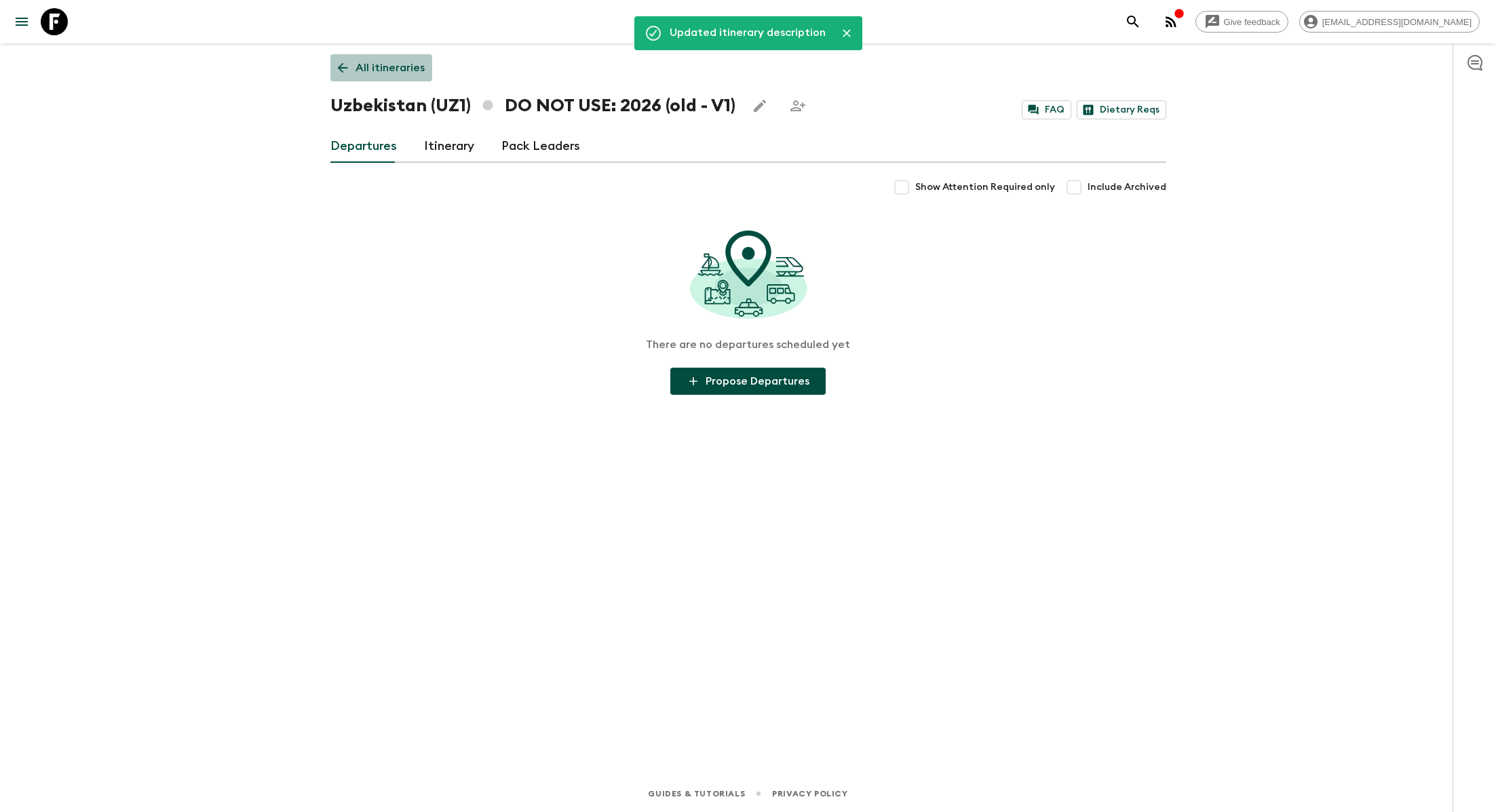
click at [349, 60] on icon at bounding box center [342, 68] width 15 height 15
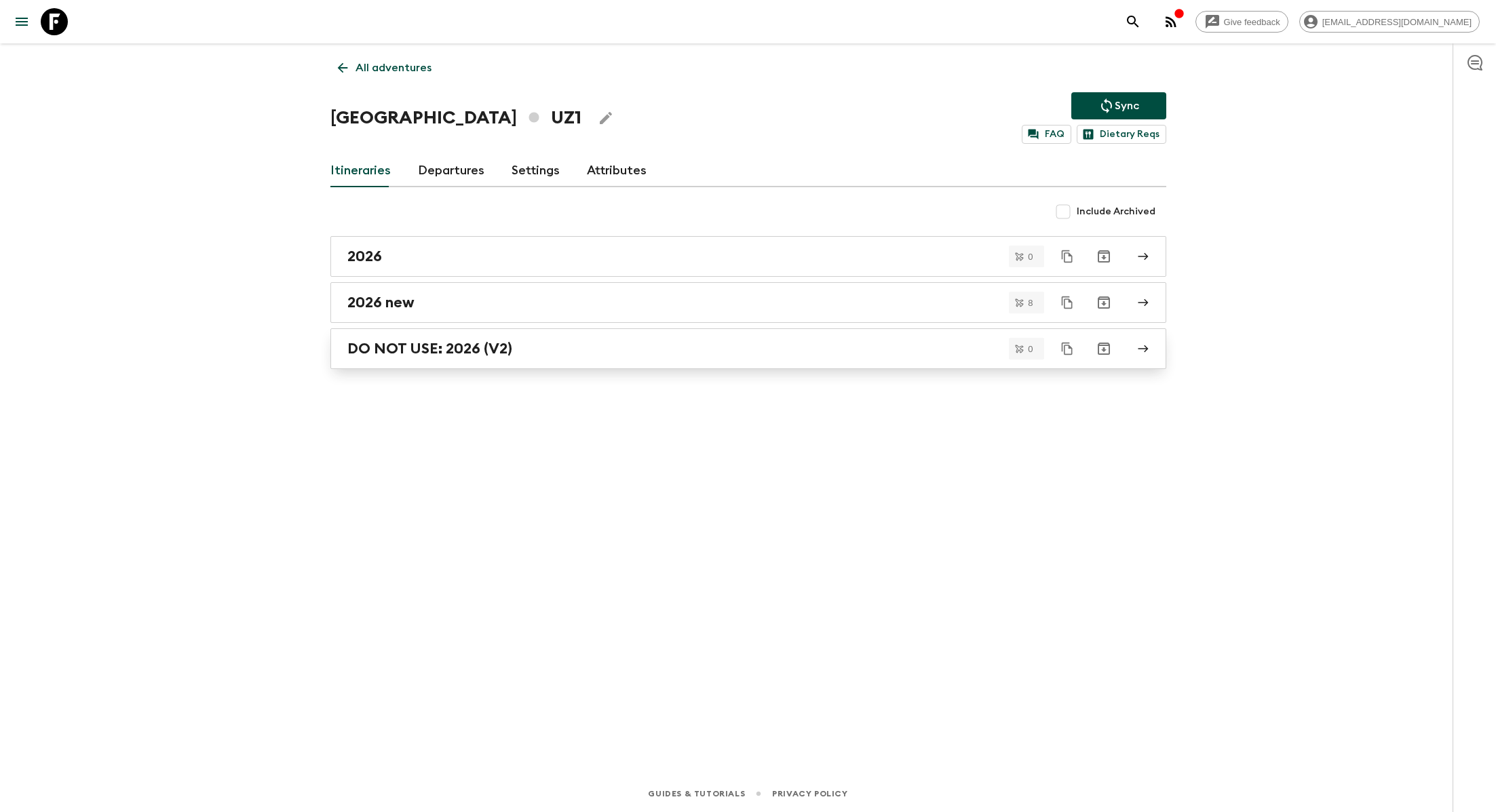
click at [637, 353] on div "DO NOT USE: 2026 (V2)" at bounding box center [736, 348] width 776 height 17
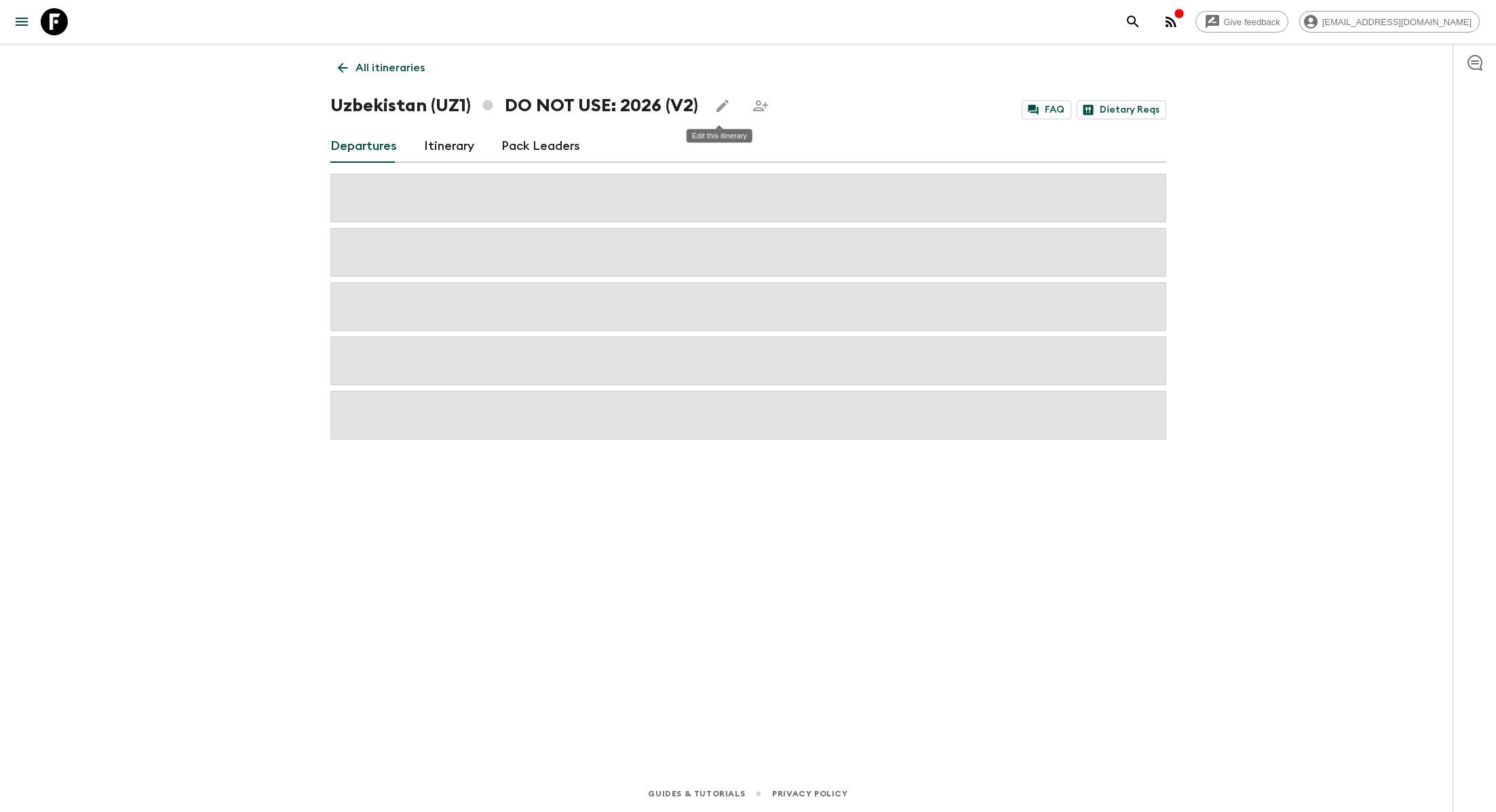
click at [719, 111] on icon "Edit this itinerary" at bounding box center [723, 106] width 17 height 17
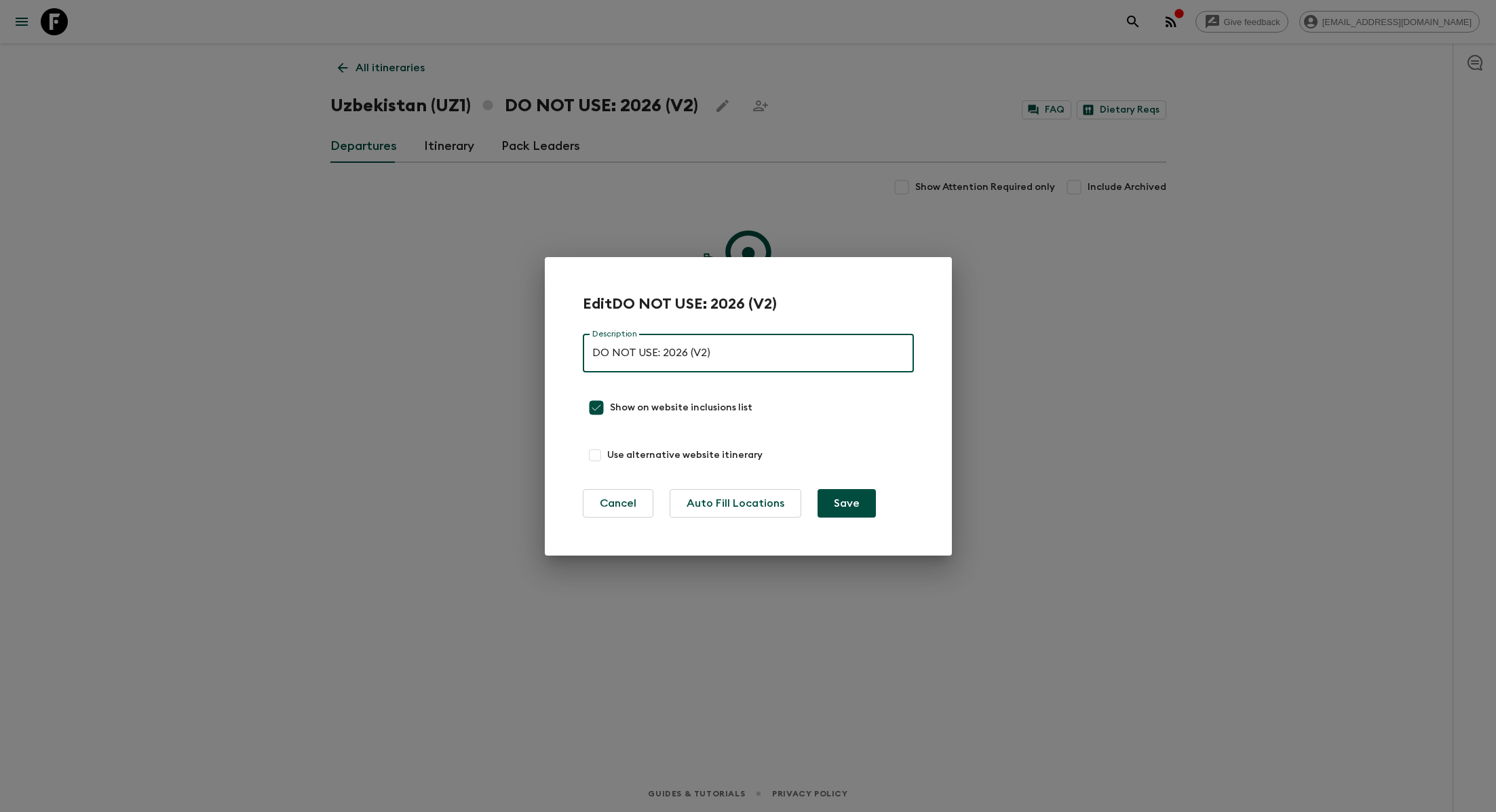
click at [694, 354] on input "DO NOT USE: 2026 (V2)" at bounding box center [748, 353] width 331 height 38
type input "DO NOT USE: 2026 (old - V2)"
click at [748, 504] on button "Save" at bounding box center [847, 504] width 59 height 29
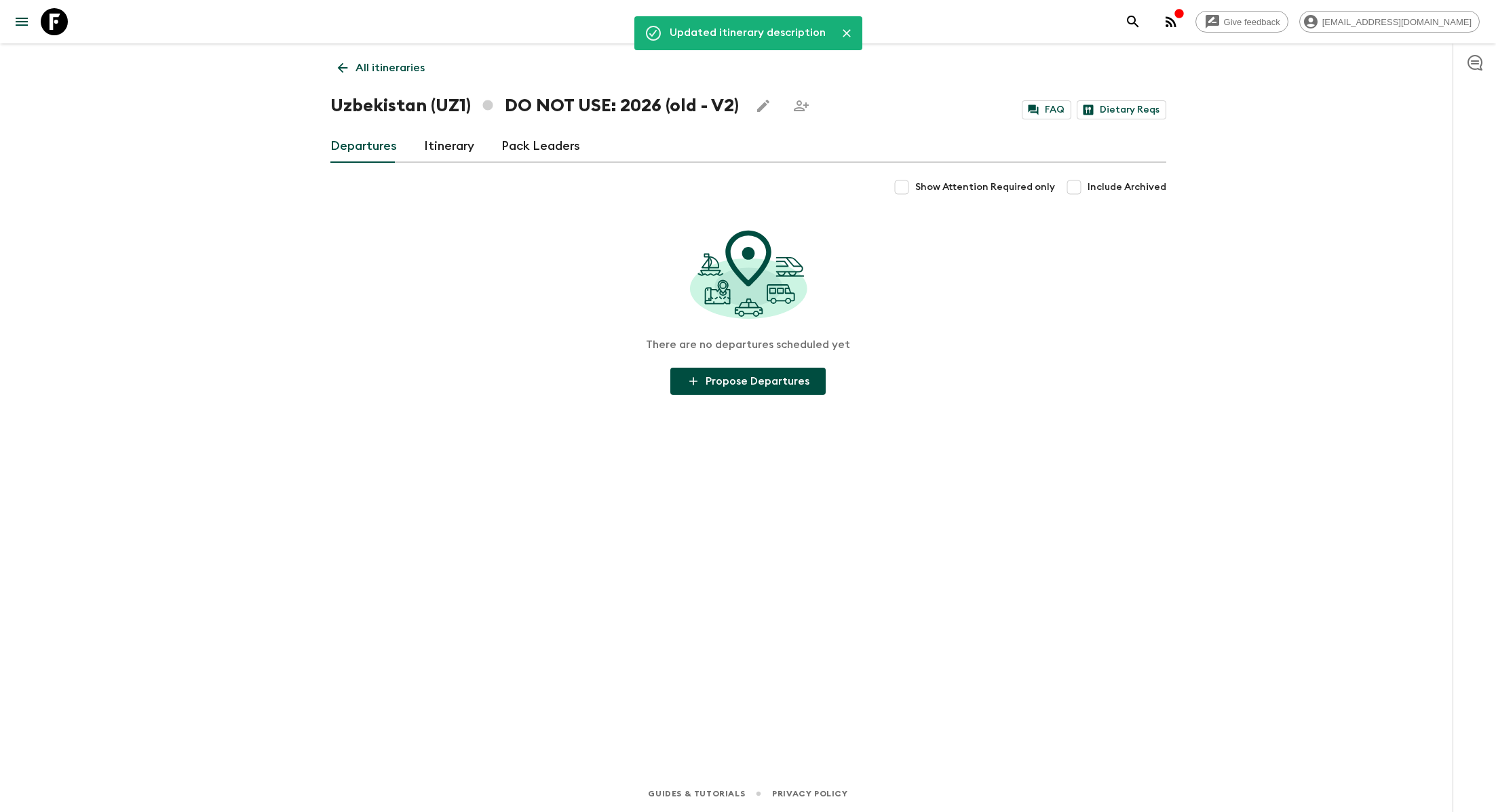
click at [391, 62] on p "All itineraries" at bounding box center [390, 68] width 69 height 17
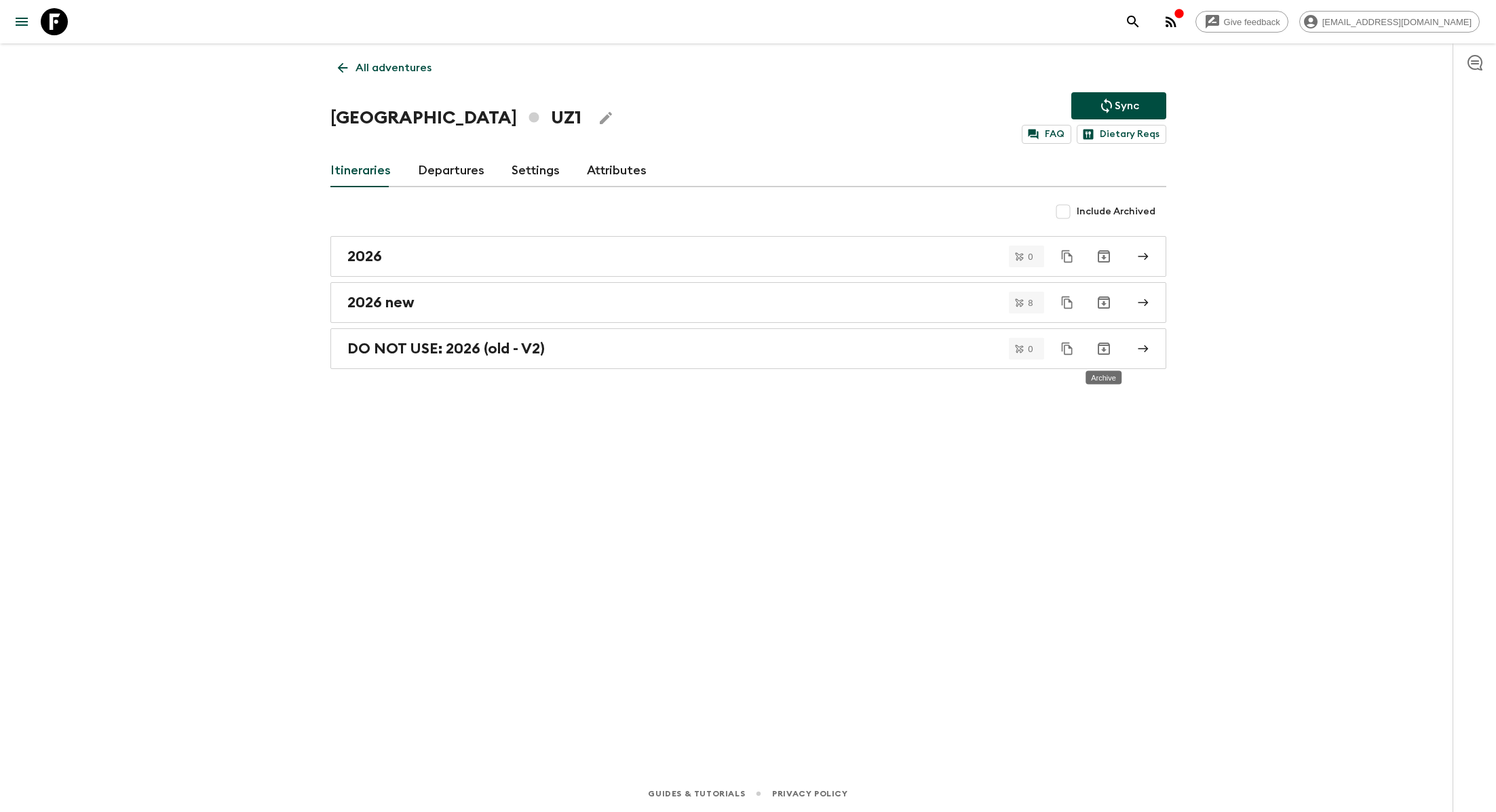
click at [748, 351] on icon "Archive" at bounding box center [1104, 349] width 17 height 17
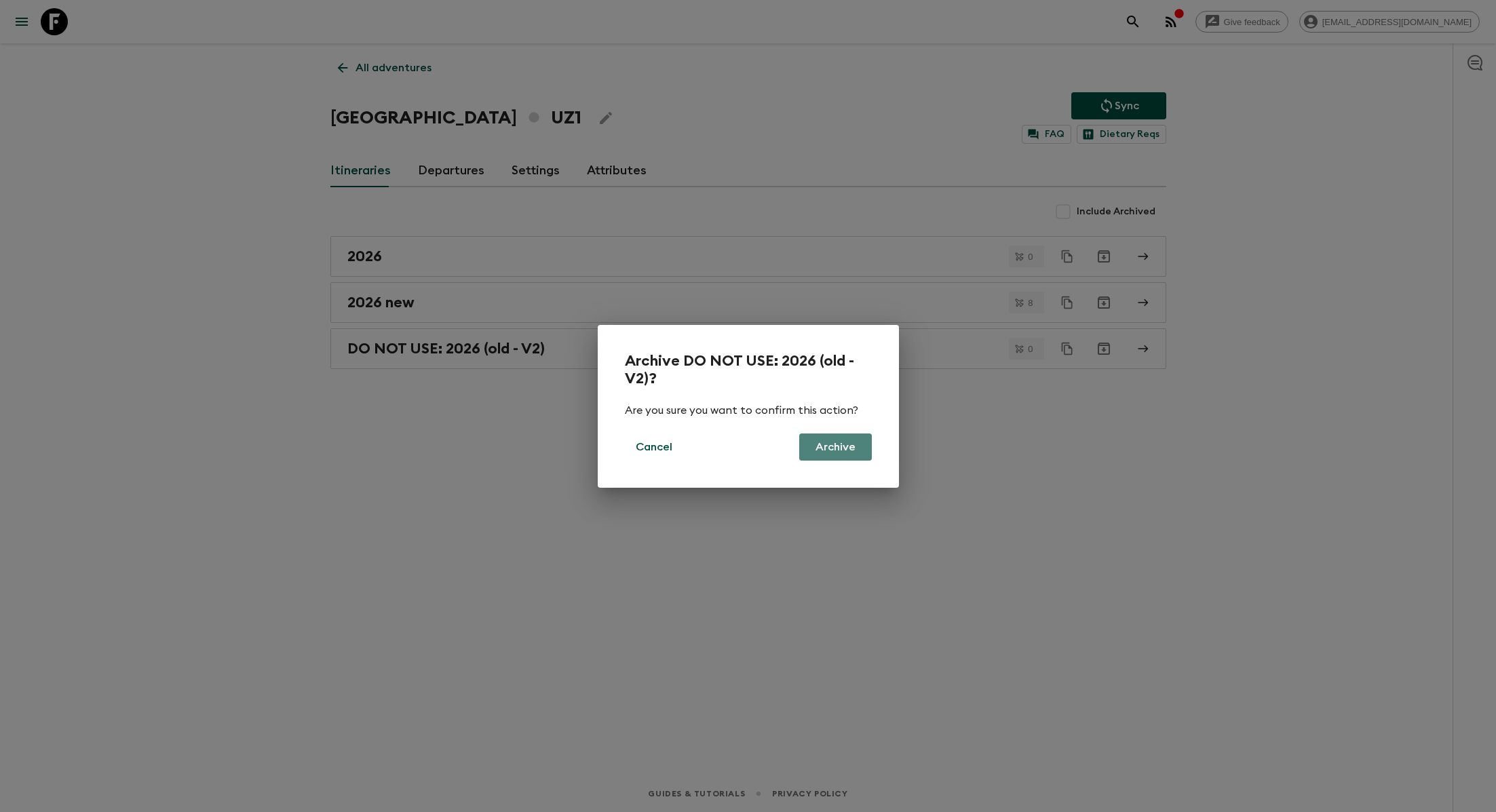
click at [748, 453] on button "Archive" at bounding box center [835, 447] width 73 height 27
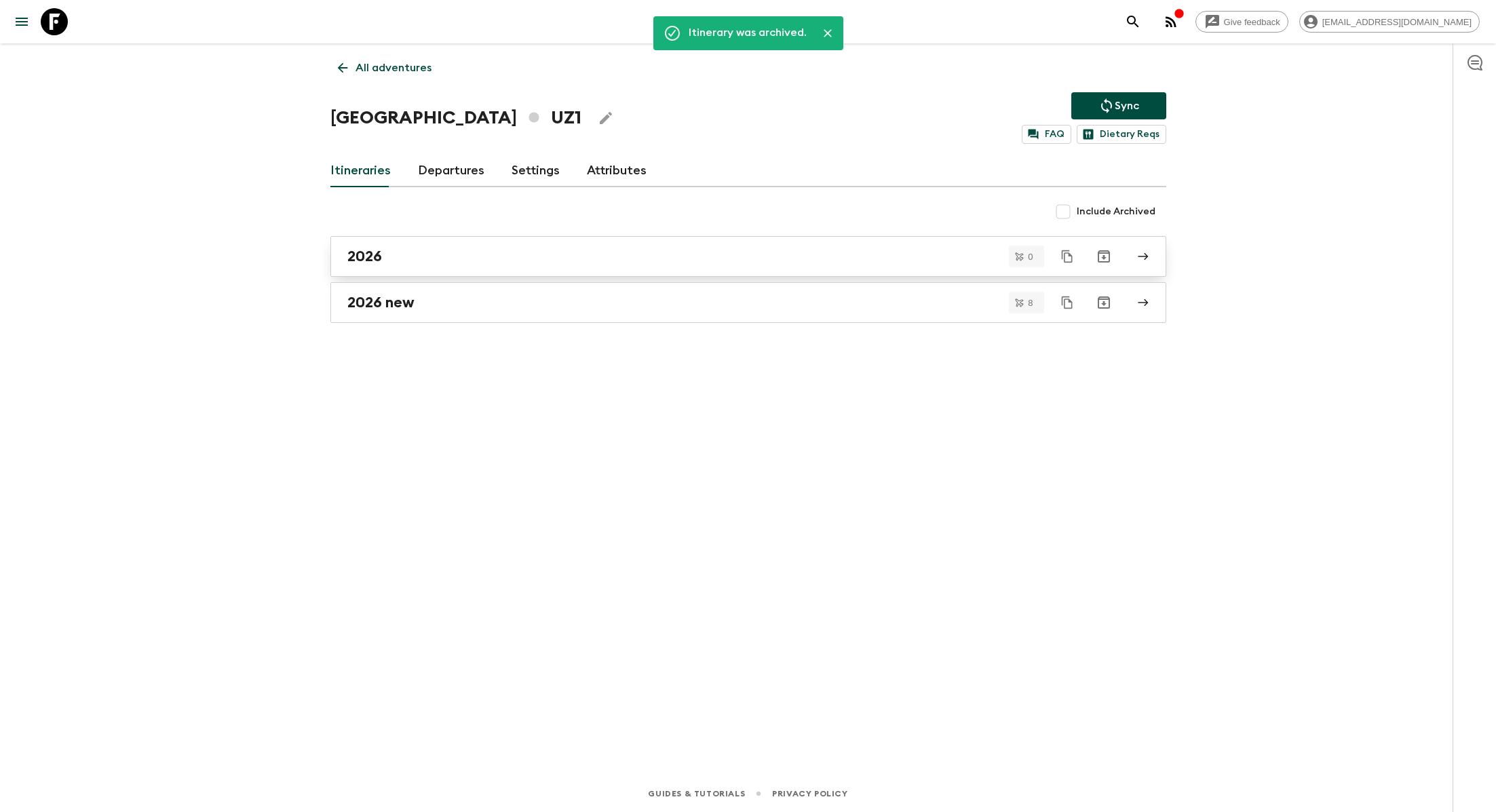
click at [601, 254] on div "2026" at bounding box center [736, 256] width 776 height 17
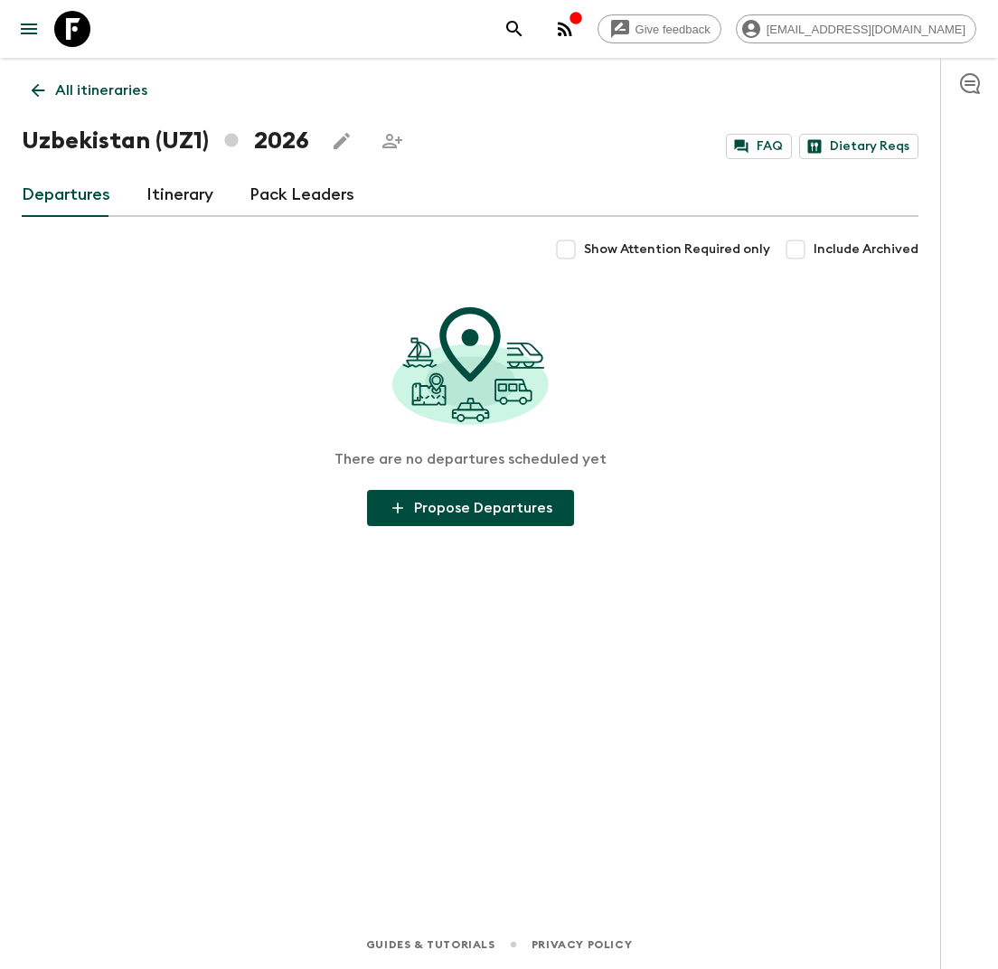
click at [192, 188] on link "Itinerary" at bounding box center [179, 195] width 67 height 43
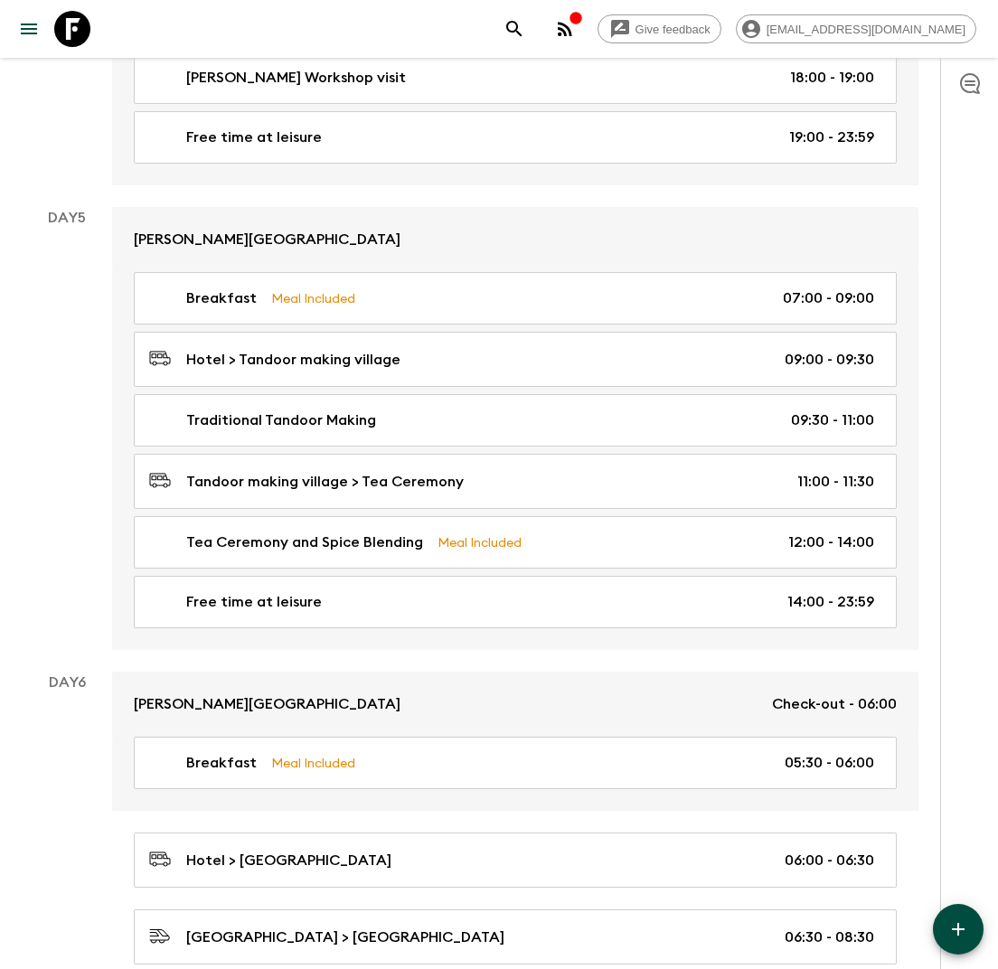
scroll to position [2212, 0]
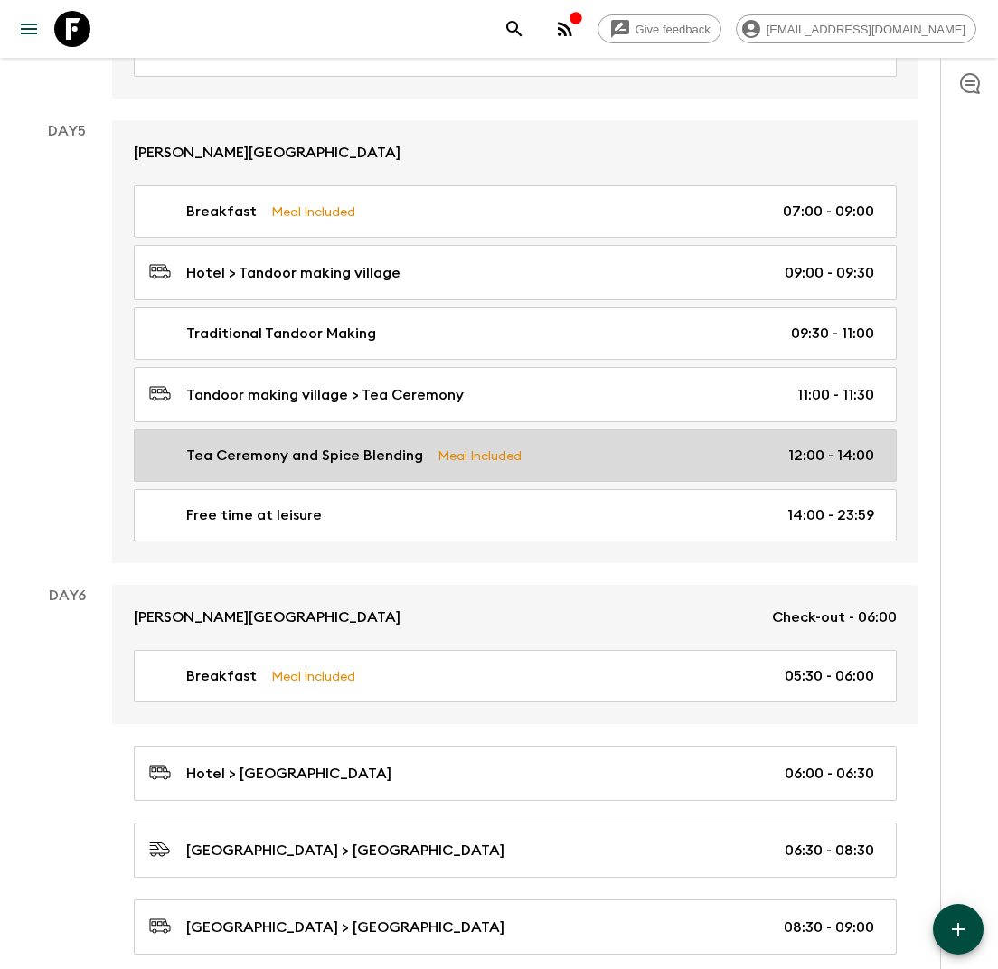
click at [437, 446] on p "Meal Included" at bounding box center [479, 456] width 84 height 20
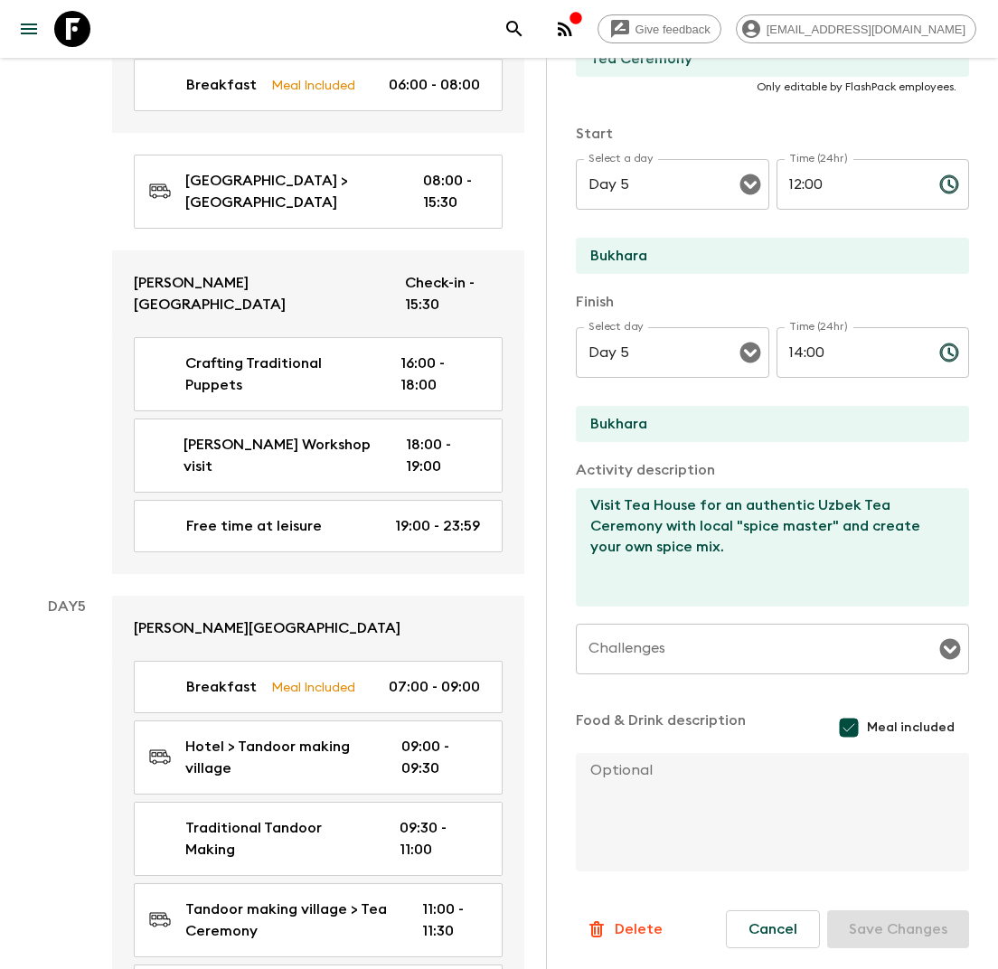
click at [850, 736] on input "Meal included" at bounding box center [849, 727] width 36 height 36
checkbox input "false"
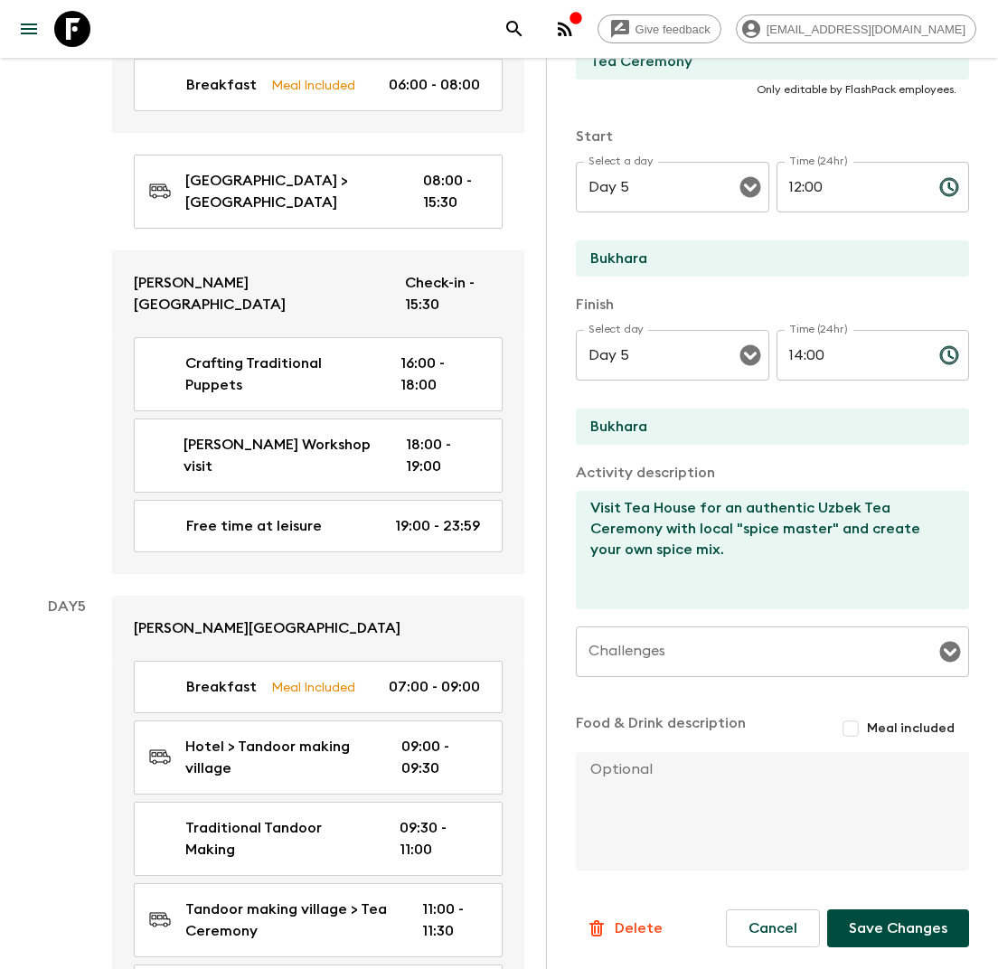
scroll to position [327, 0]
click at [641, 777] on textarea at bounding box center [765, 812] width 379 height 118
type textarea "Snacks and tea provided as part of this experience."
click at [950, 937] on button "Save Changes" at bounding box center [898, 929] width 142 height 38
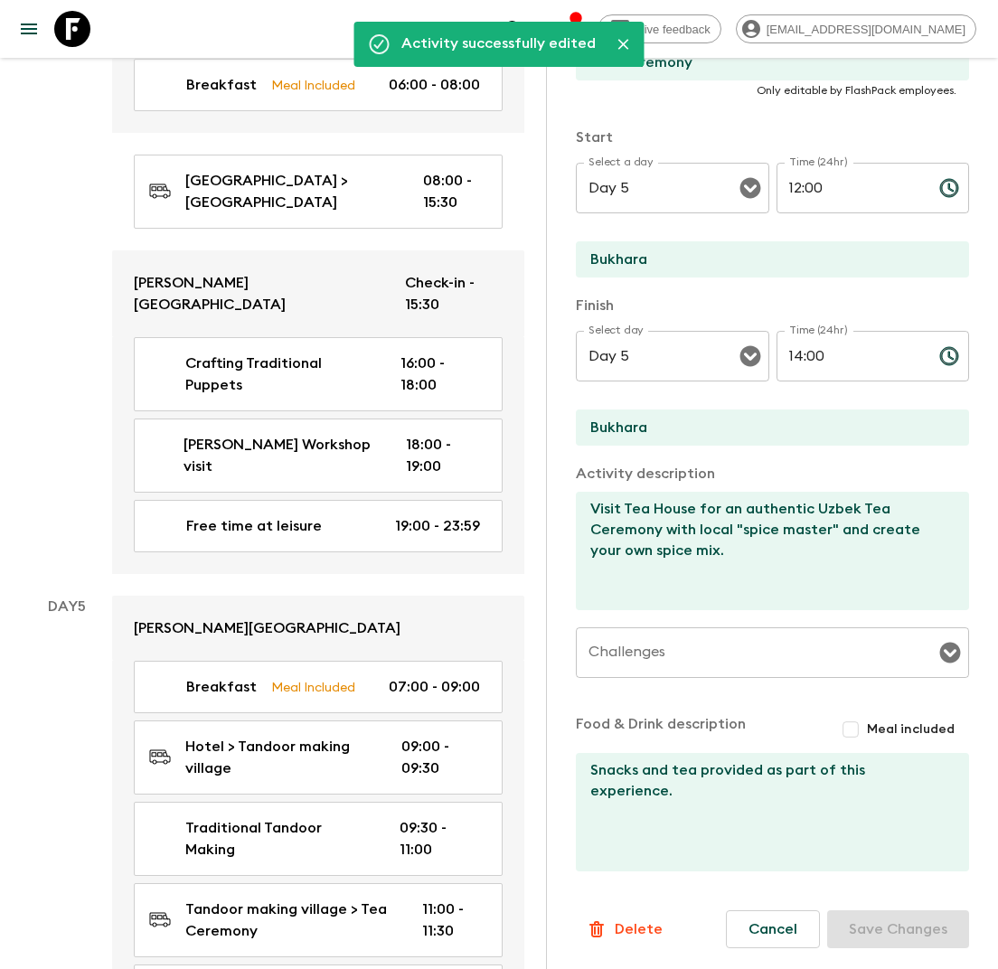
scroll to position [0, 0]
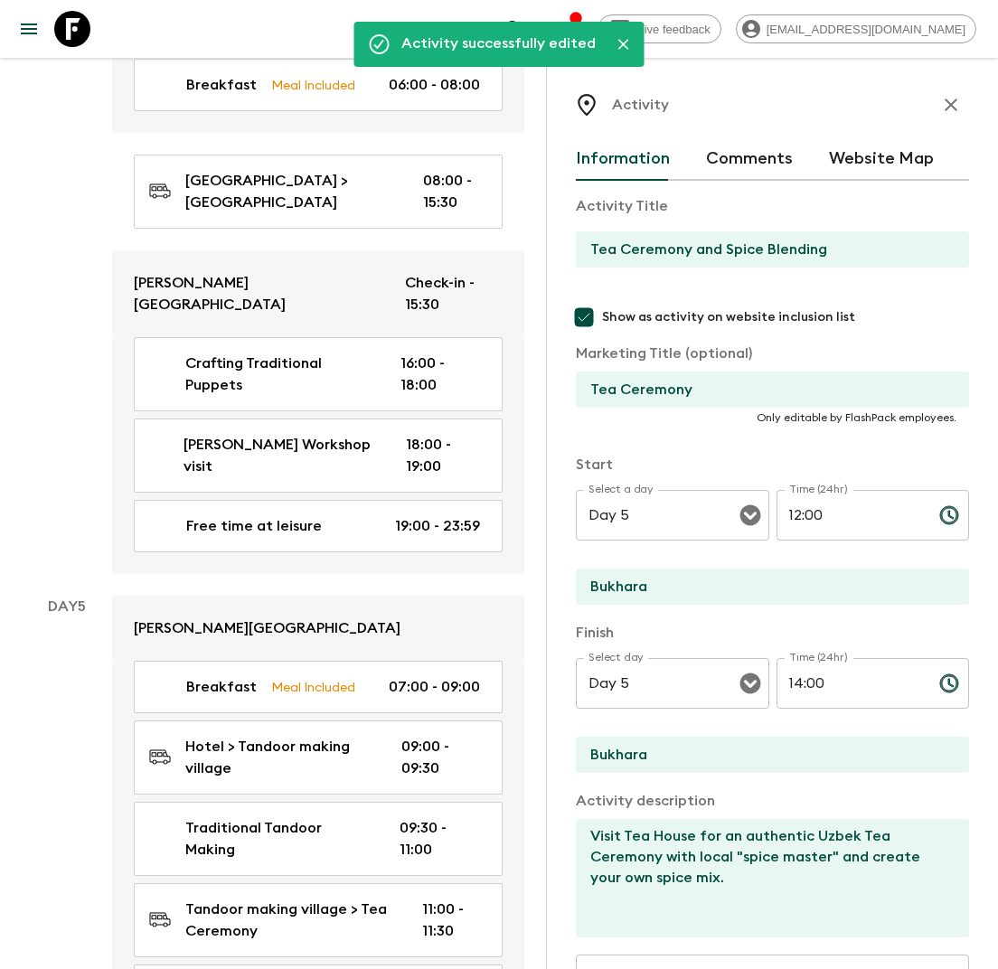
click at [951, 105] on icon "button" at bounding box center [950, 105] width 13 height 13
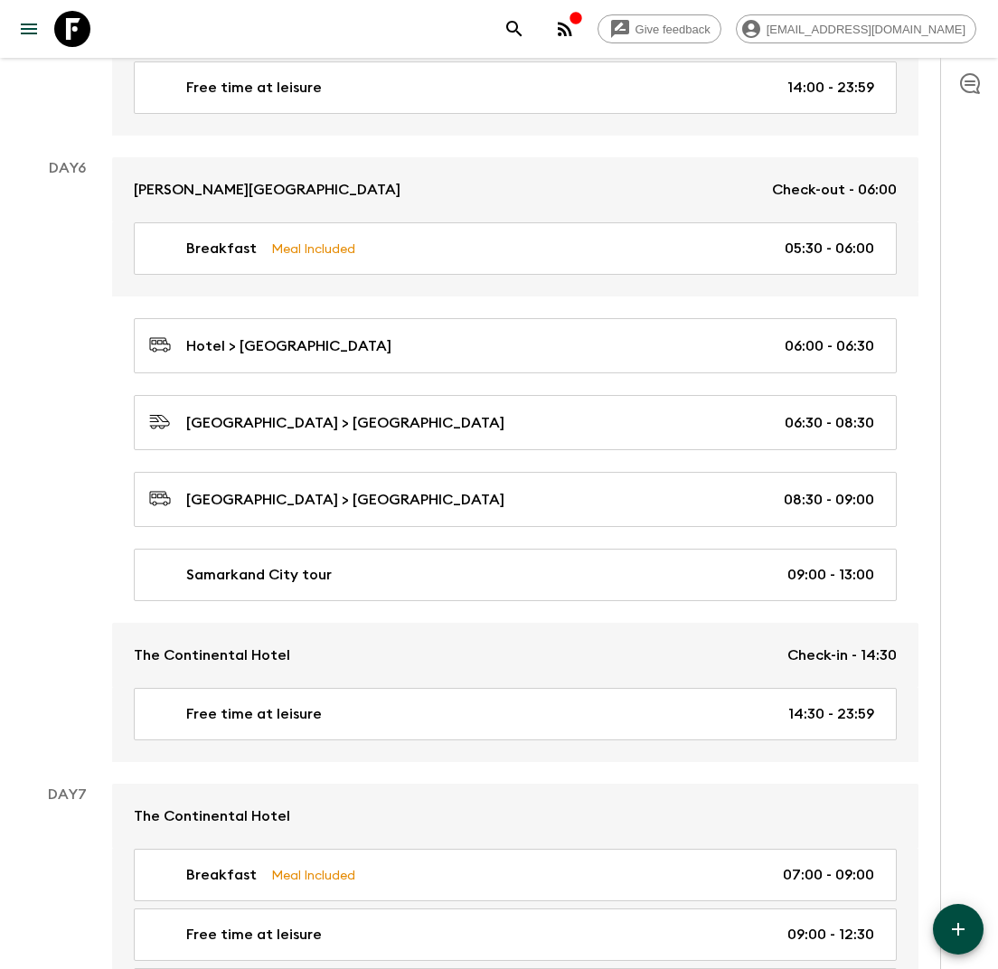
scroll to position [2646, 0]
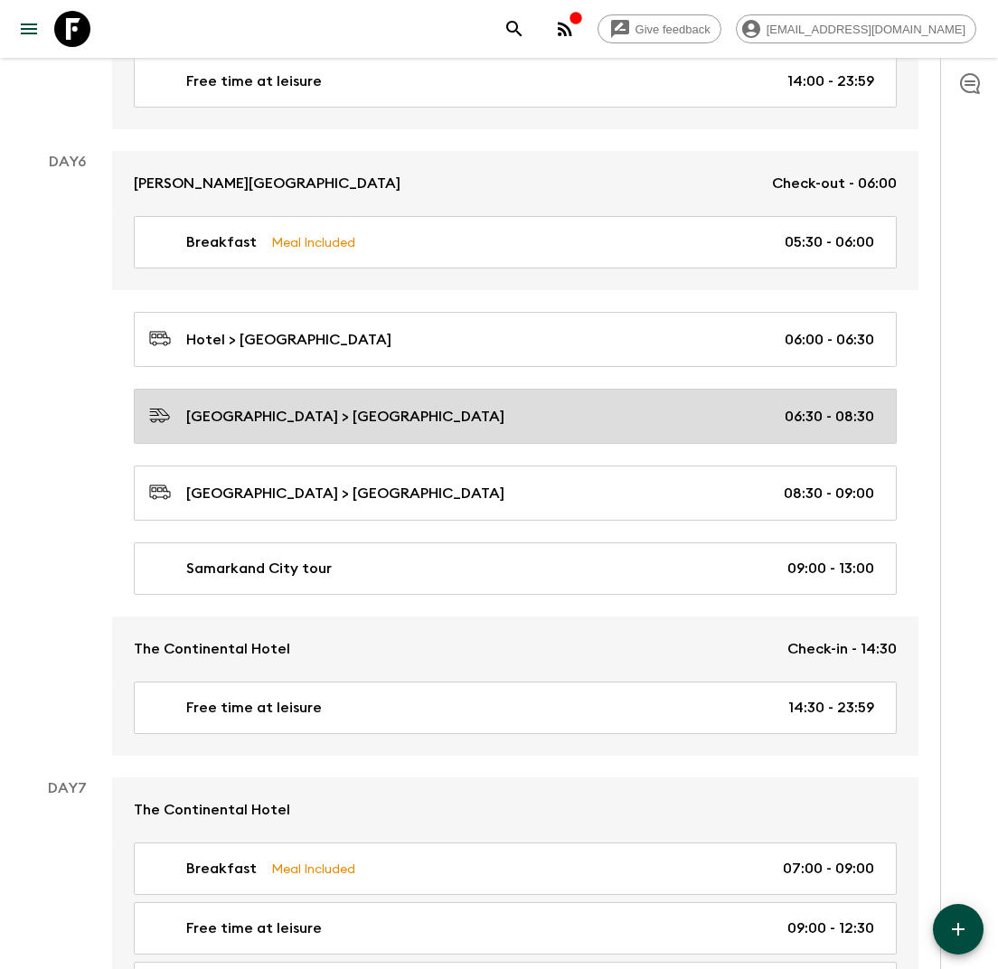
click at [405, 406] on p "[GEOGRAPHIC_DATA] > [GEOGRAPHIC_DATA]" at bounding box center [345, 417] width 318 height 22
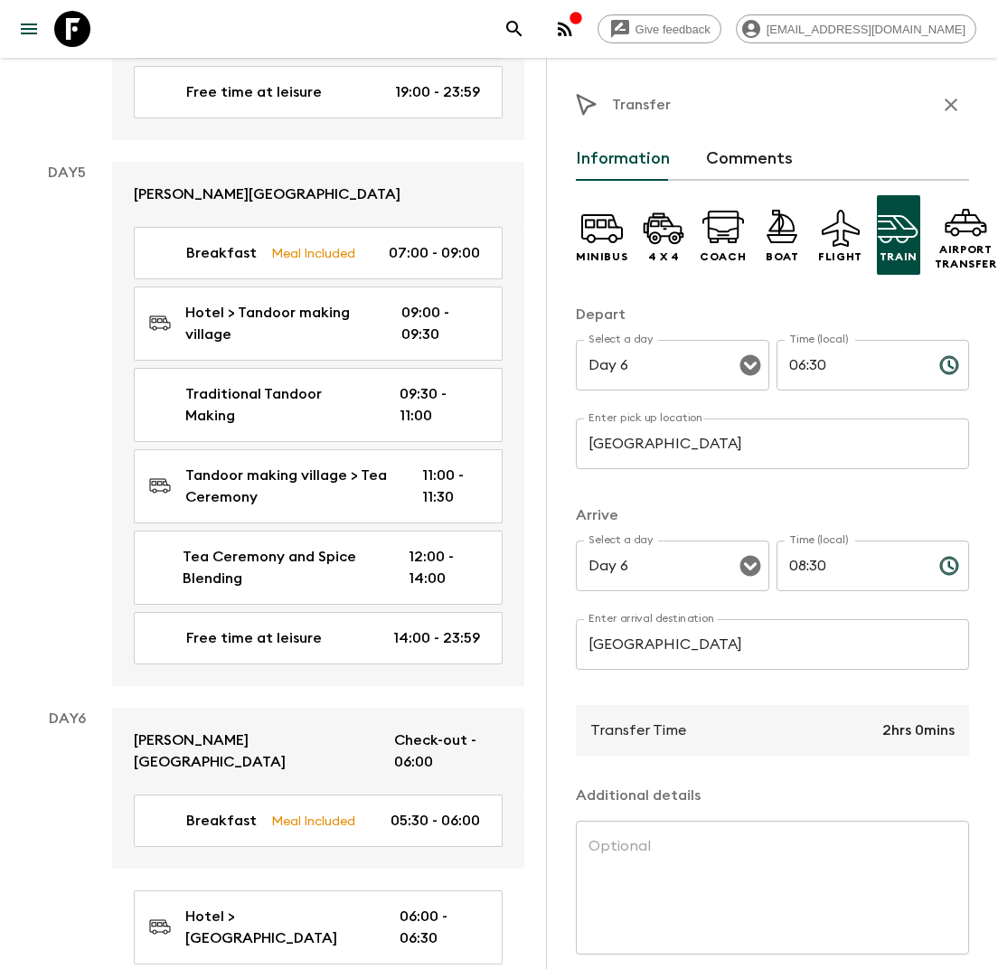
scroll to position [73, 0]
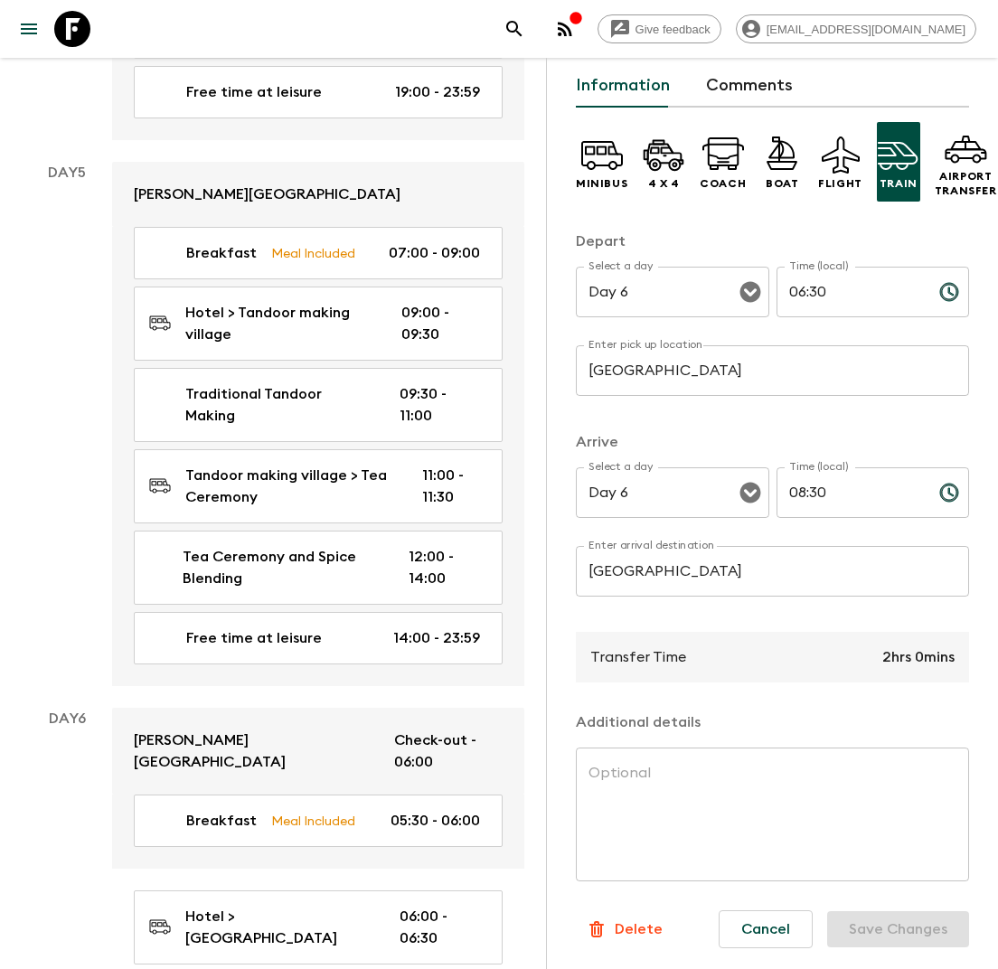
click at [642, 922] on p "Delete" at bounding box center [639, 929] width 48 height 22
click at [627, 962] on button "Confirm" at bounding box center [621, 972] width 91 height 32
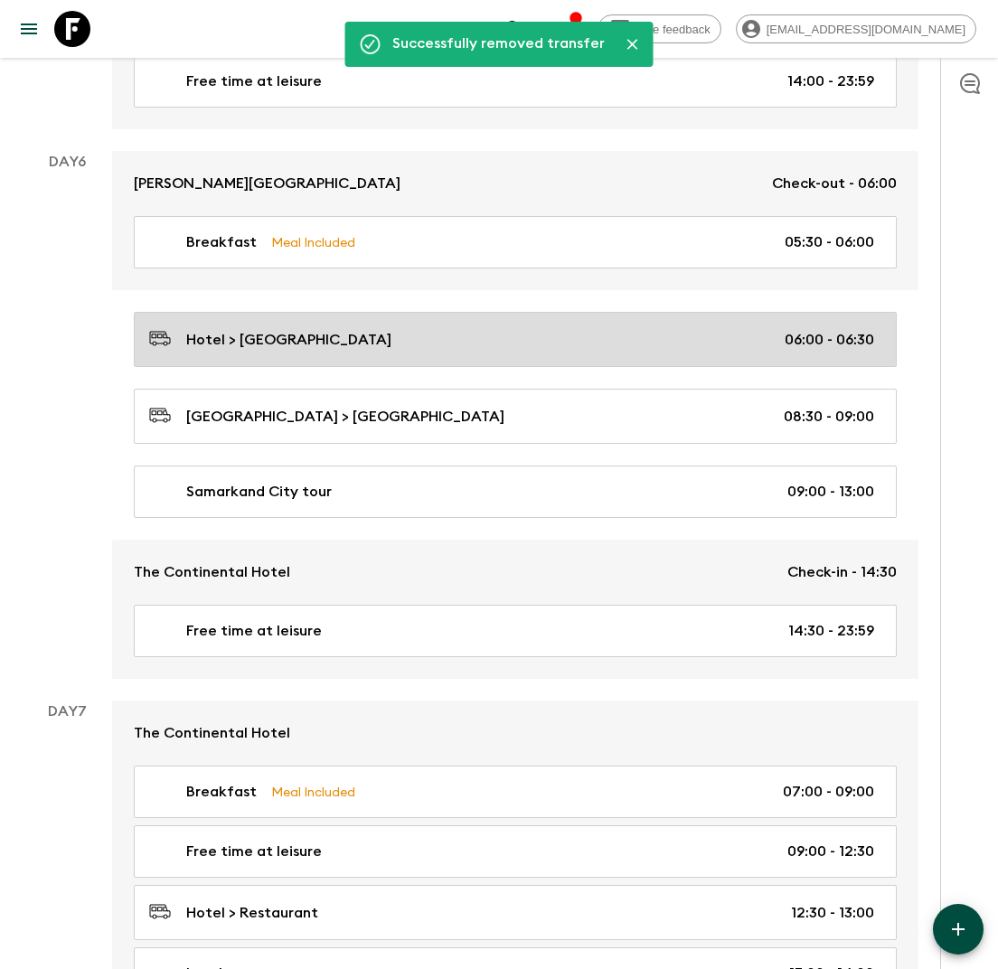
click at [408, 327] on div "Hotel > [GEOGRAPHIC_DATA] 06:00 - 06:30" at bounding box center [511, 339] width 725 height 24
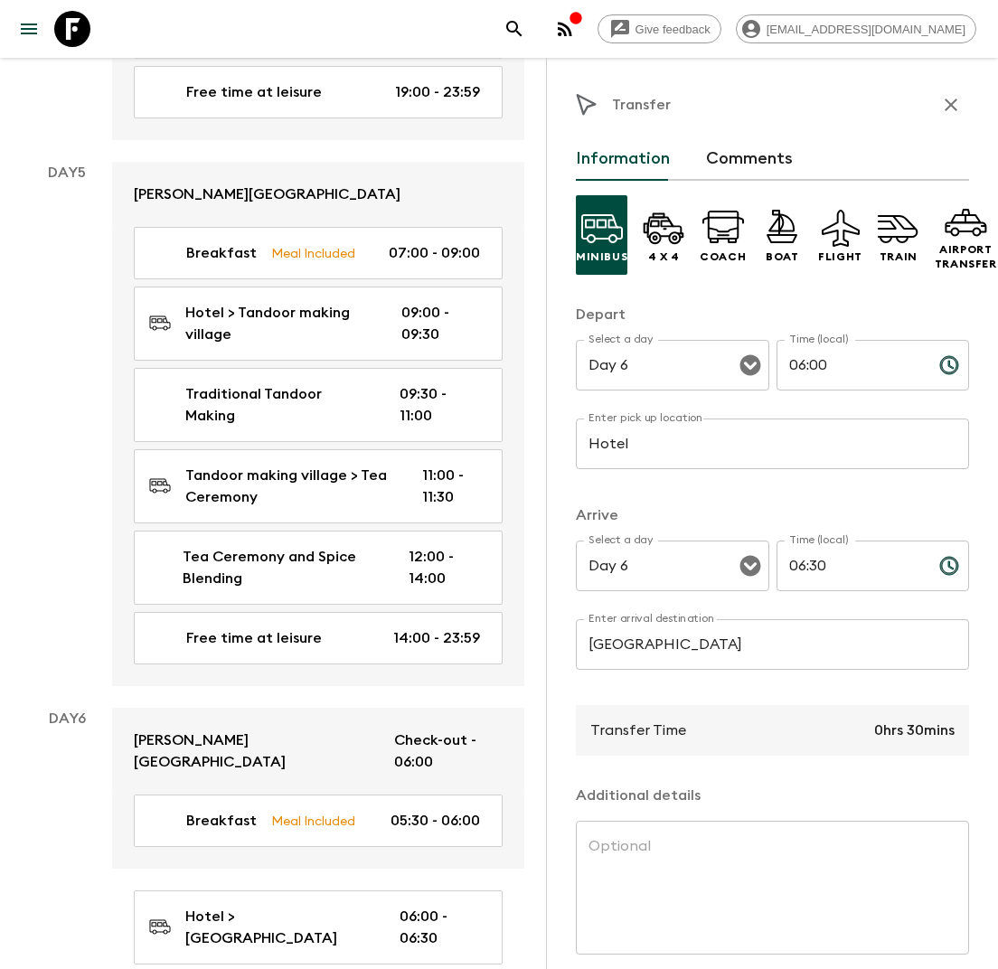
scroll to position [73, 0]
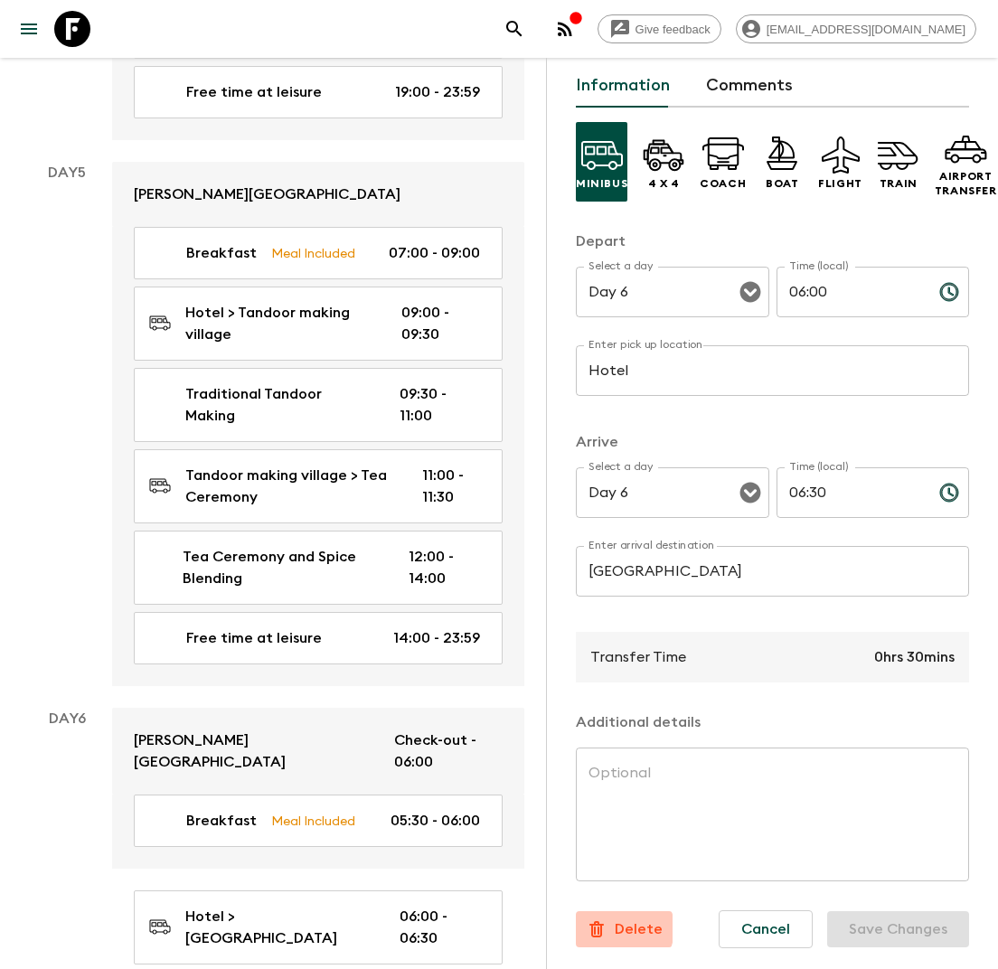
click at [617, 928] on p "Delete" at bounding box center [639, 929] width 48 height 22
click at [625, 962] on button "Confirm" at bounding box center [621, 972] width 91 height 32
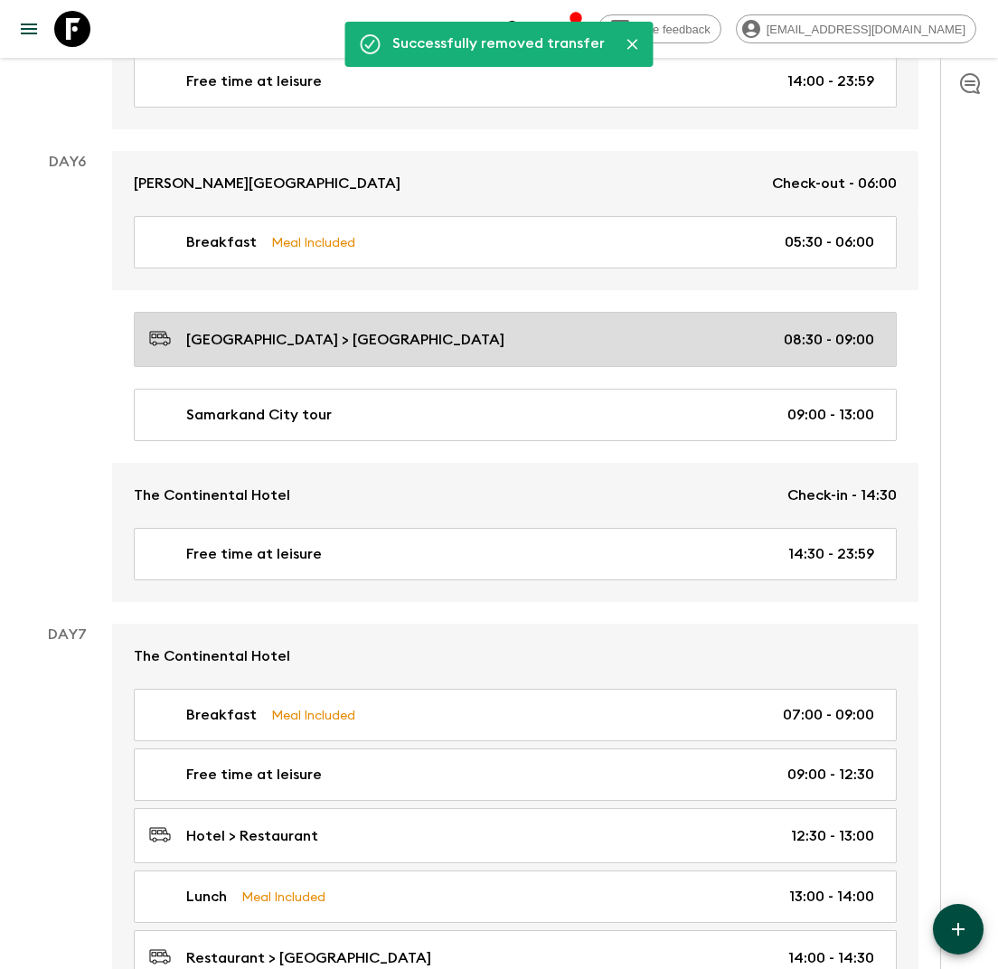
click at [369, 329] on p "[GEOGRAPHIC_DATA] > [GEOGRAPHIC_DATA]" at bounding box center [345, 340] width 318 height 22
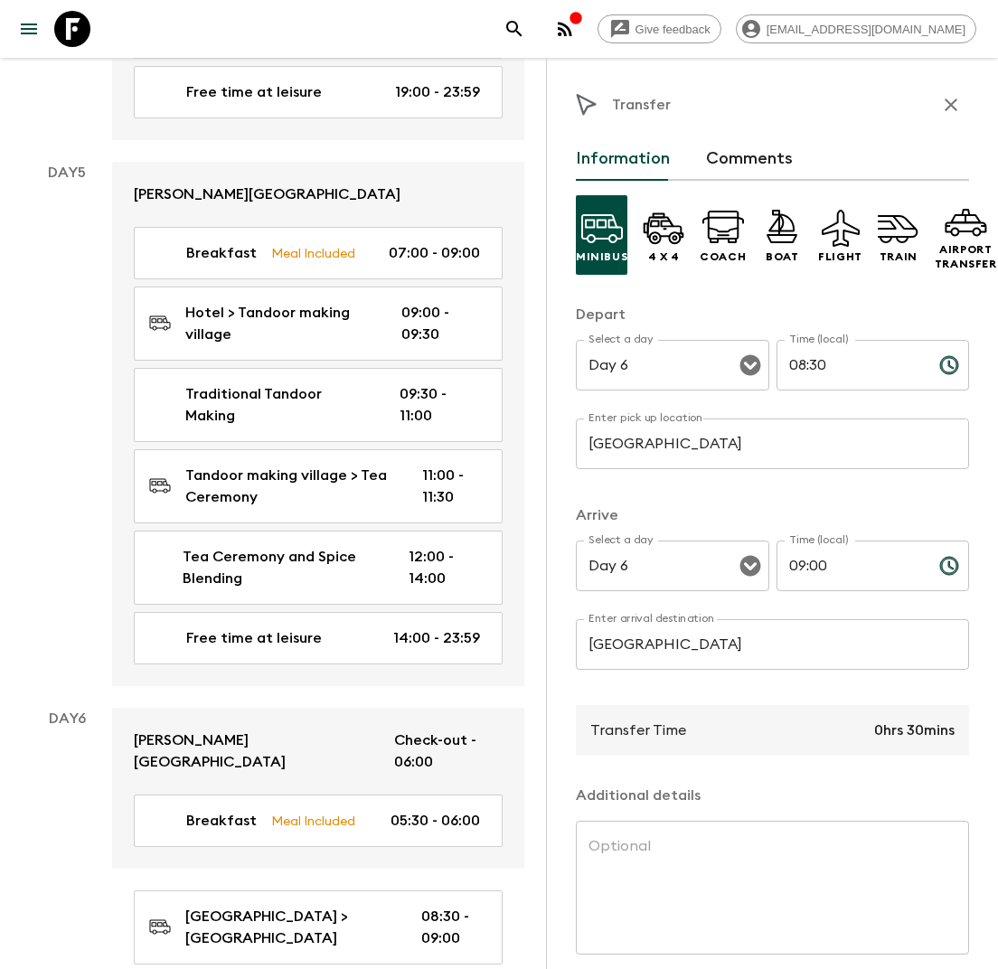
scroll to position [73, 0]
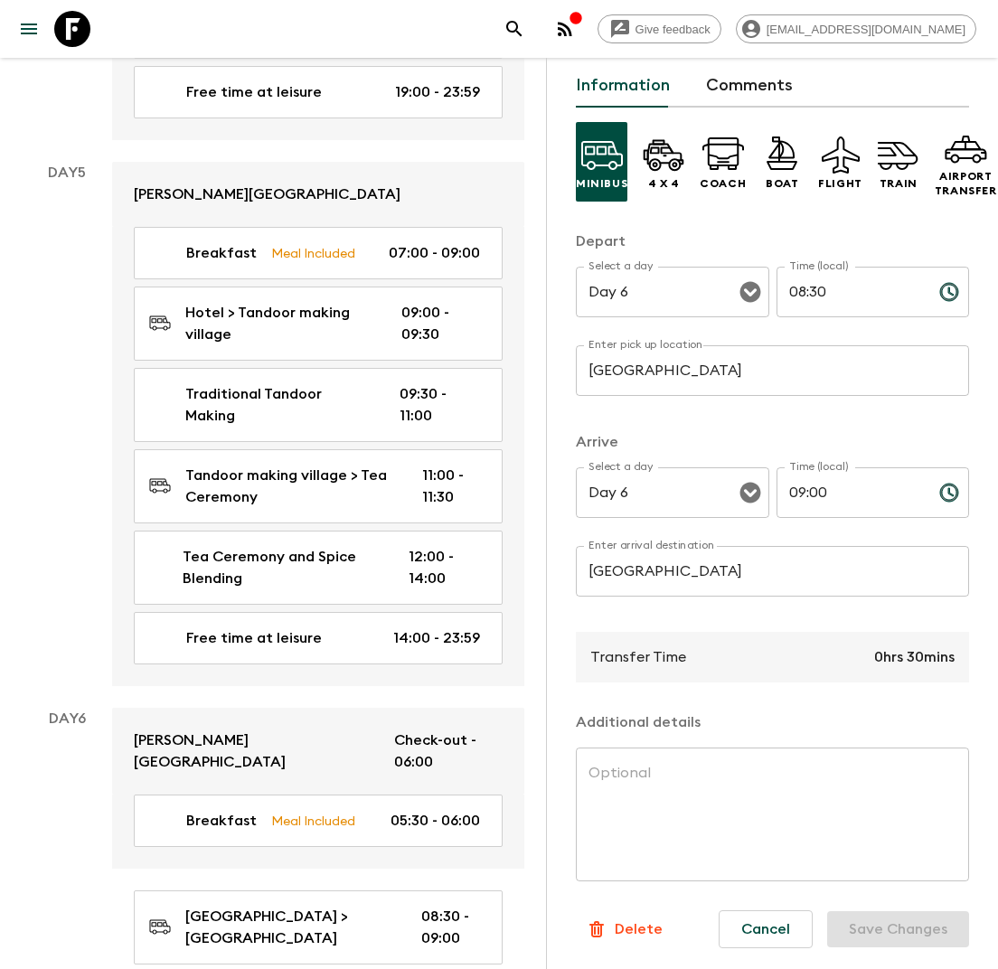
click at [646, 923] on p "Delete" at bounding box center [639, 929] width 48 height 22
click at [617, 961] on button "Confirm" at bounding box center [621, 972] width 91 height 32
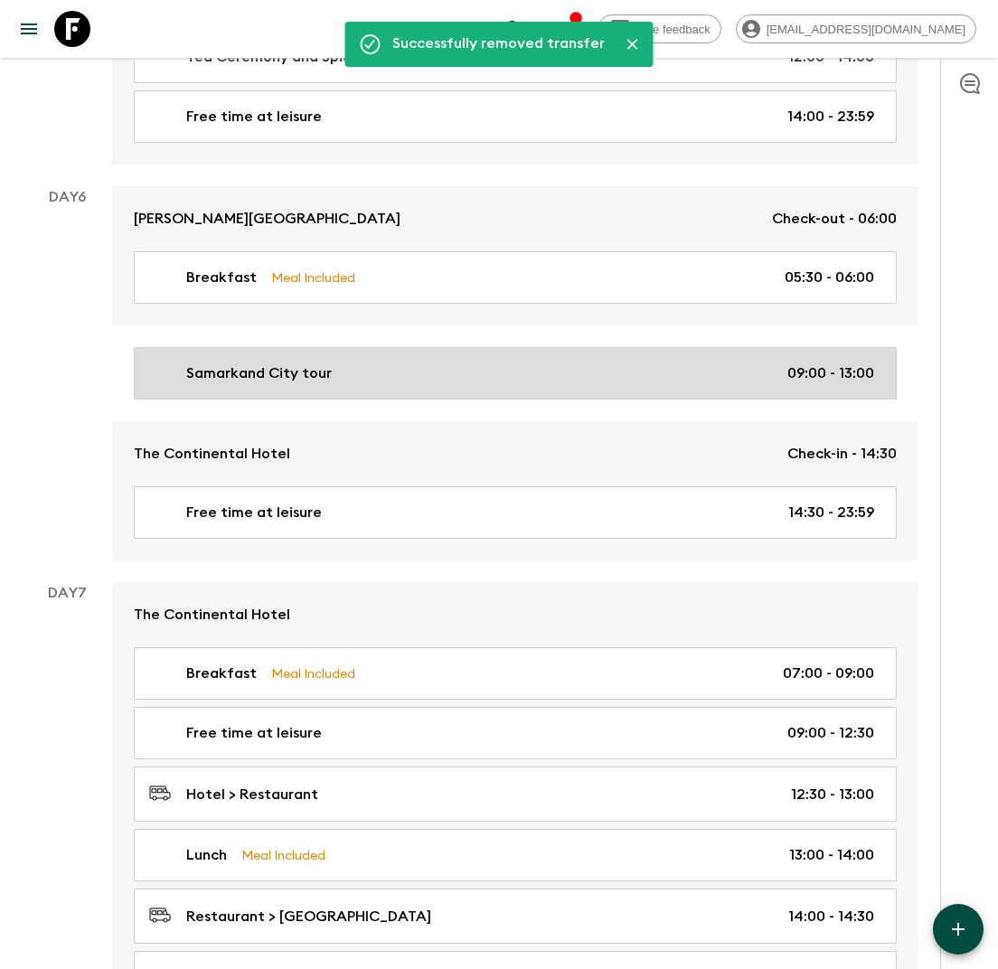
scroll to position [2613, 0]
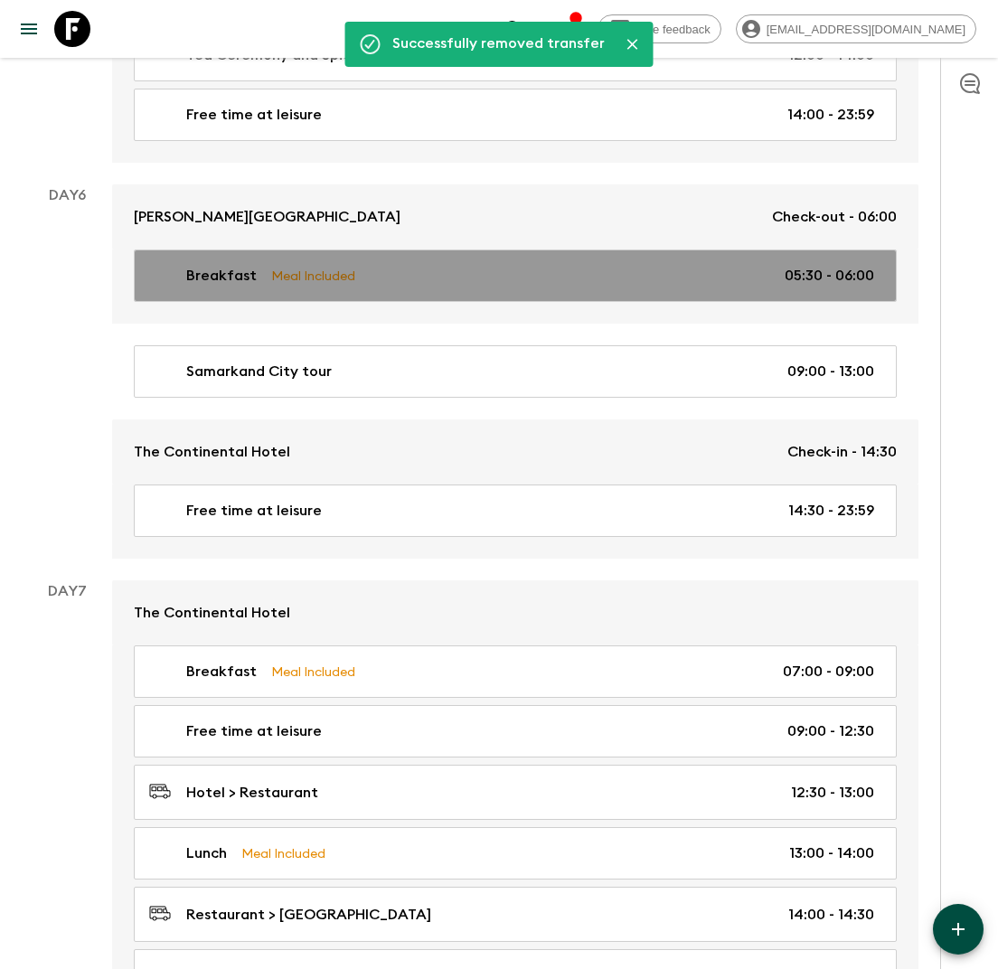
click at [771, 249] on link "Breakfast Meal Included 05:30 - 06:00" at bounding box center [515, 275] width 763 height 52
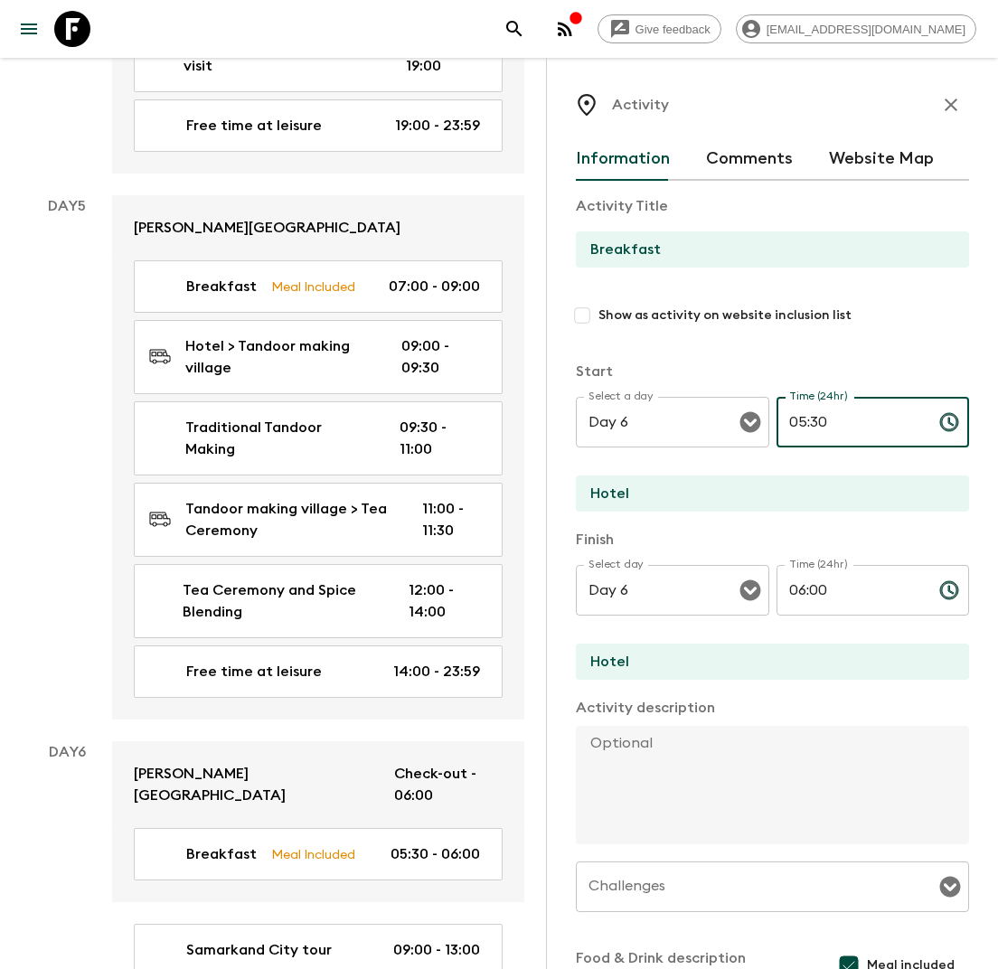
click at [835, 420] on input "05:30" at bounding box center [850, 422] width 148 height 51
type input "07:00"
click at [850, 590] on input "06:00" at bounding box center [850, 590] width 148 height 51
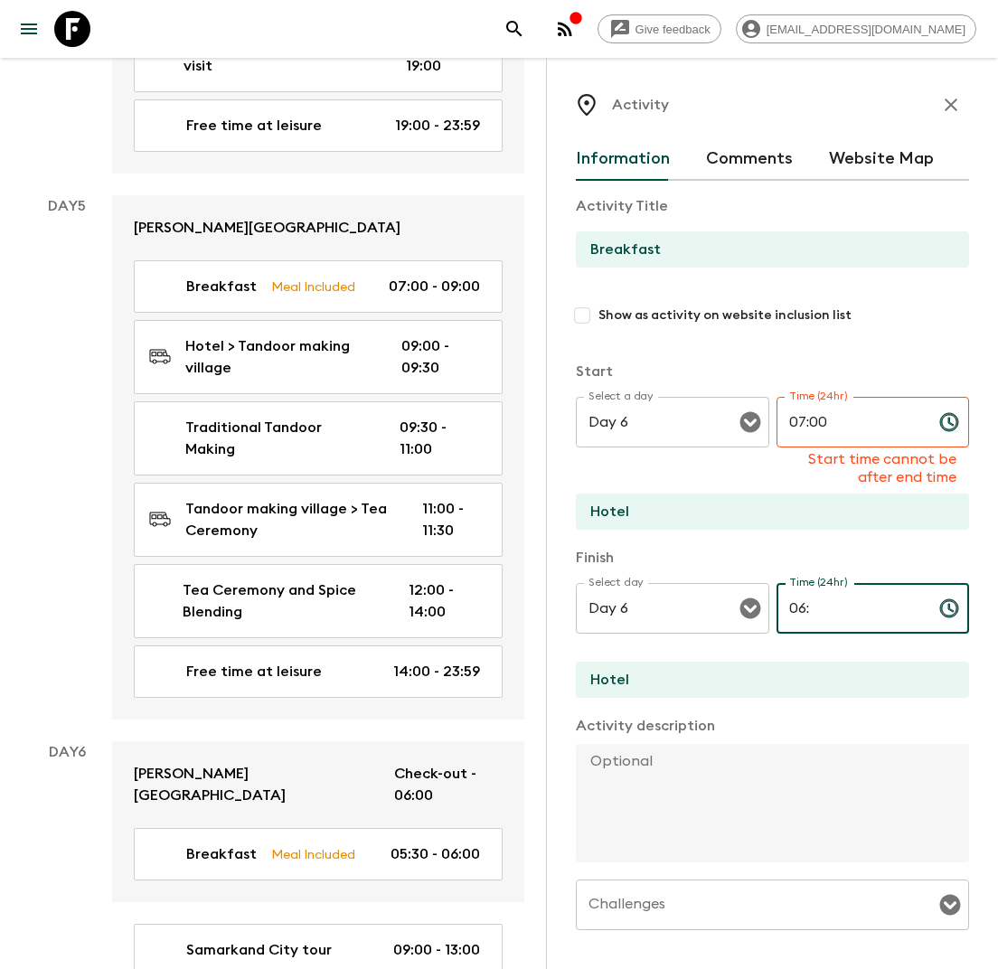
type input "0"
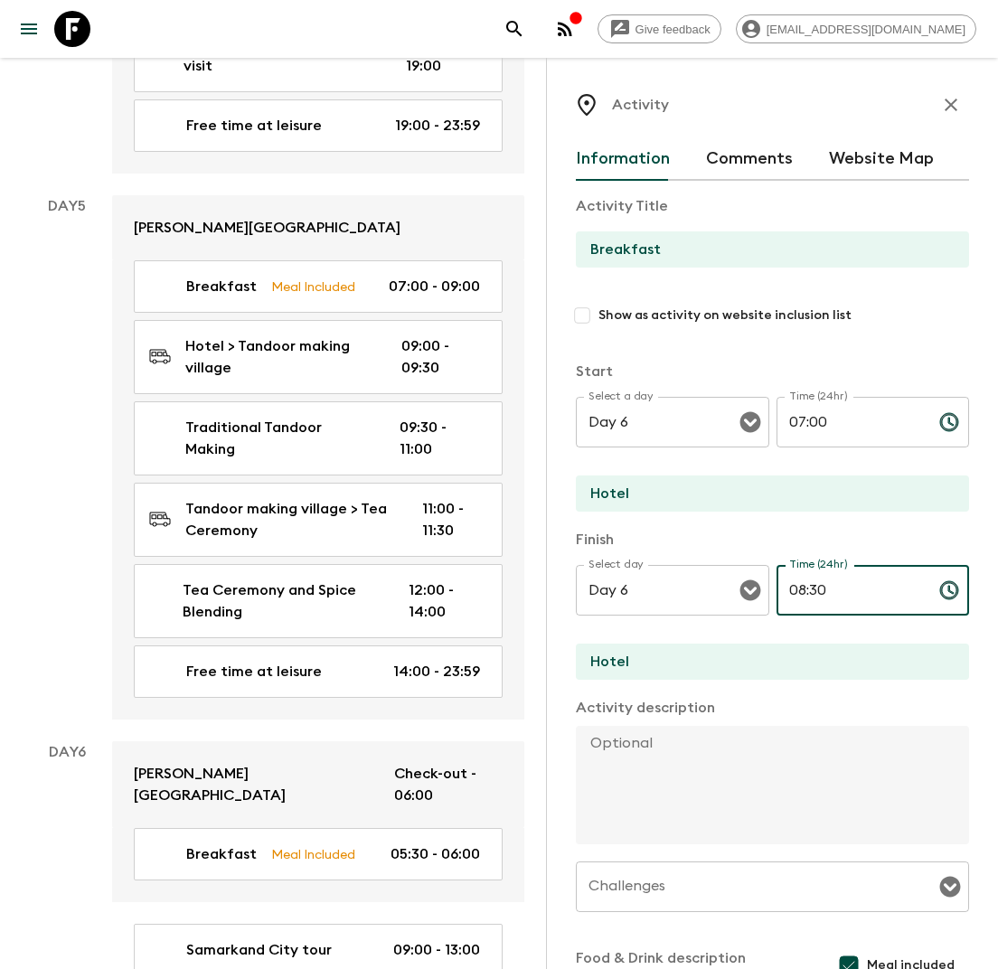
scroll to position [238, 0]
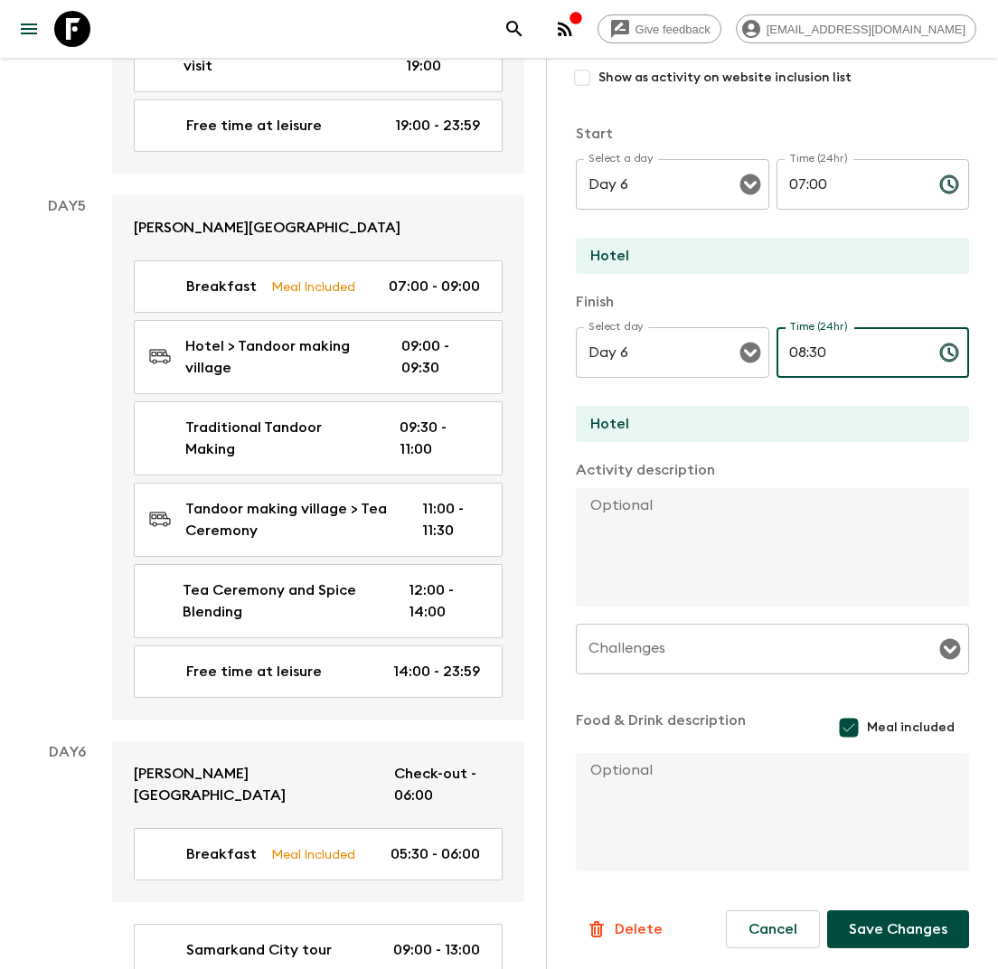
type input "08:30"
click at [871, 938] on button "Save Changes" at bounding box center [898, 929] width 142 height 38
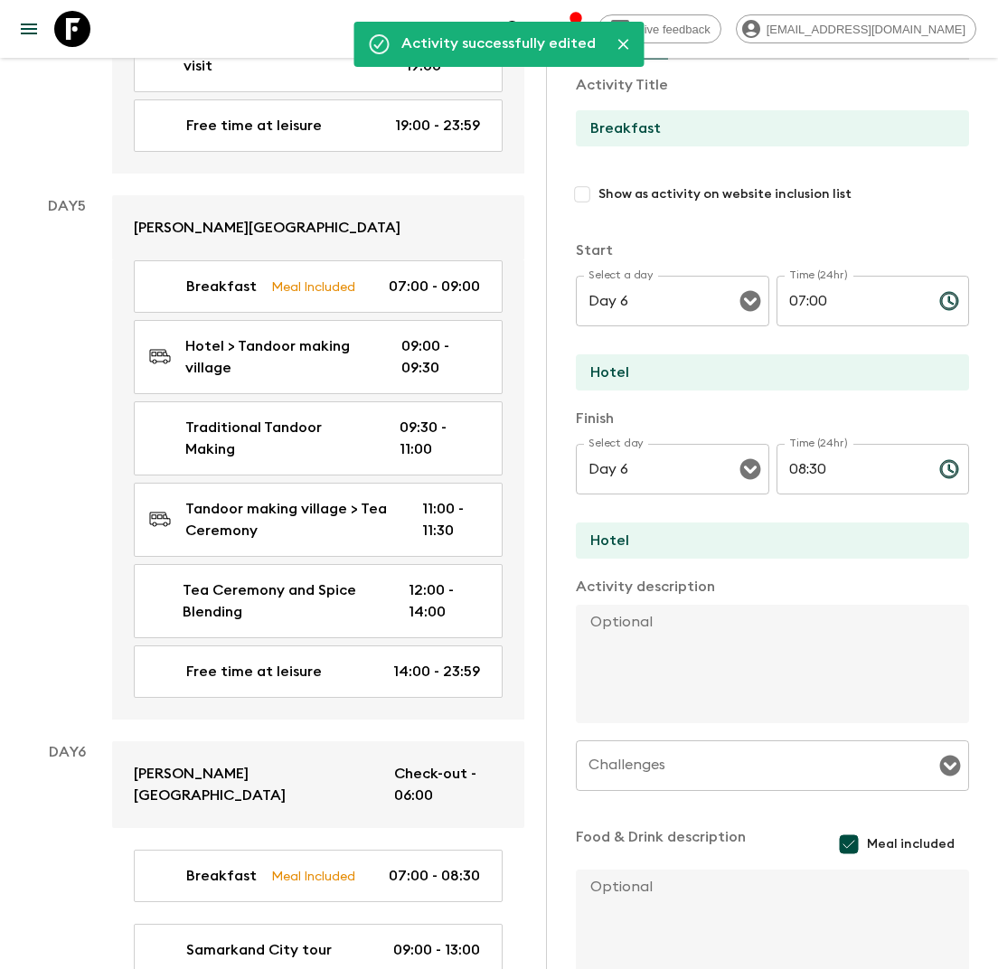
scroll to position [0, 0]
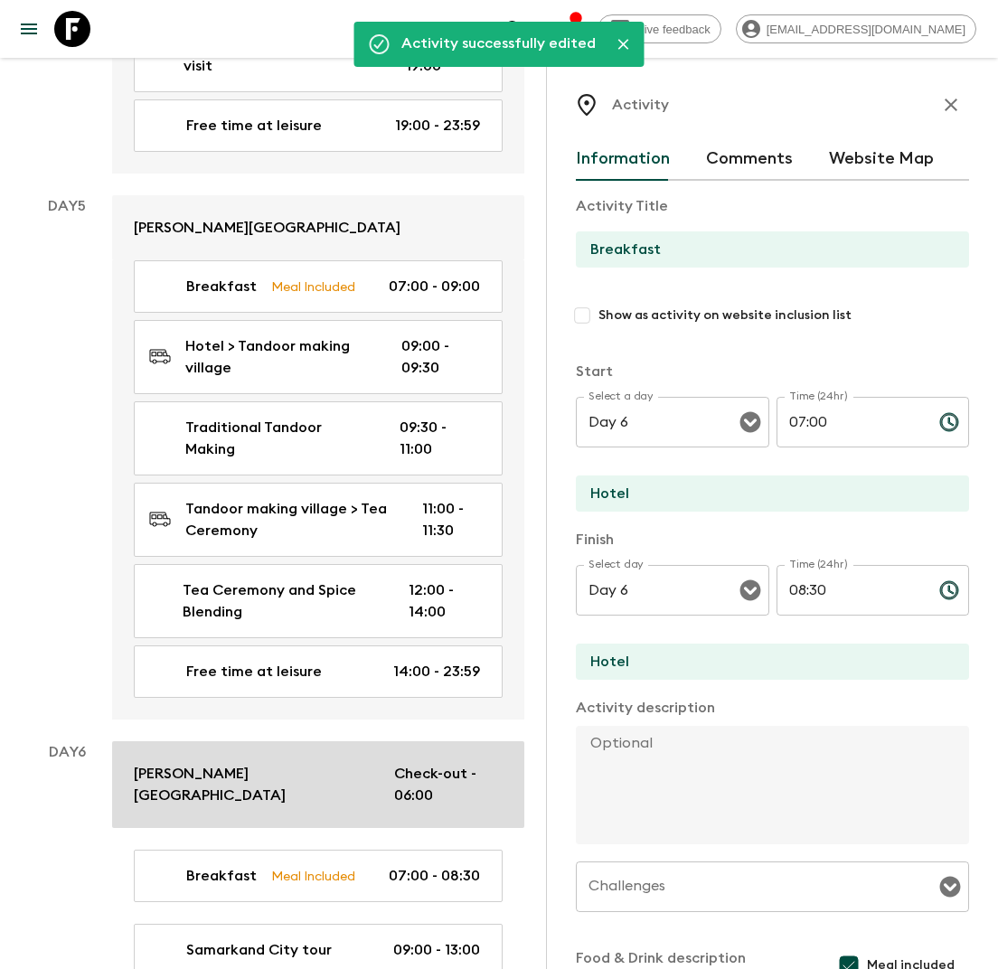
click at [408, 763] on p "Check-out - 06:00" at bounding box center [448, 784] width 108 height 43
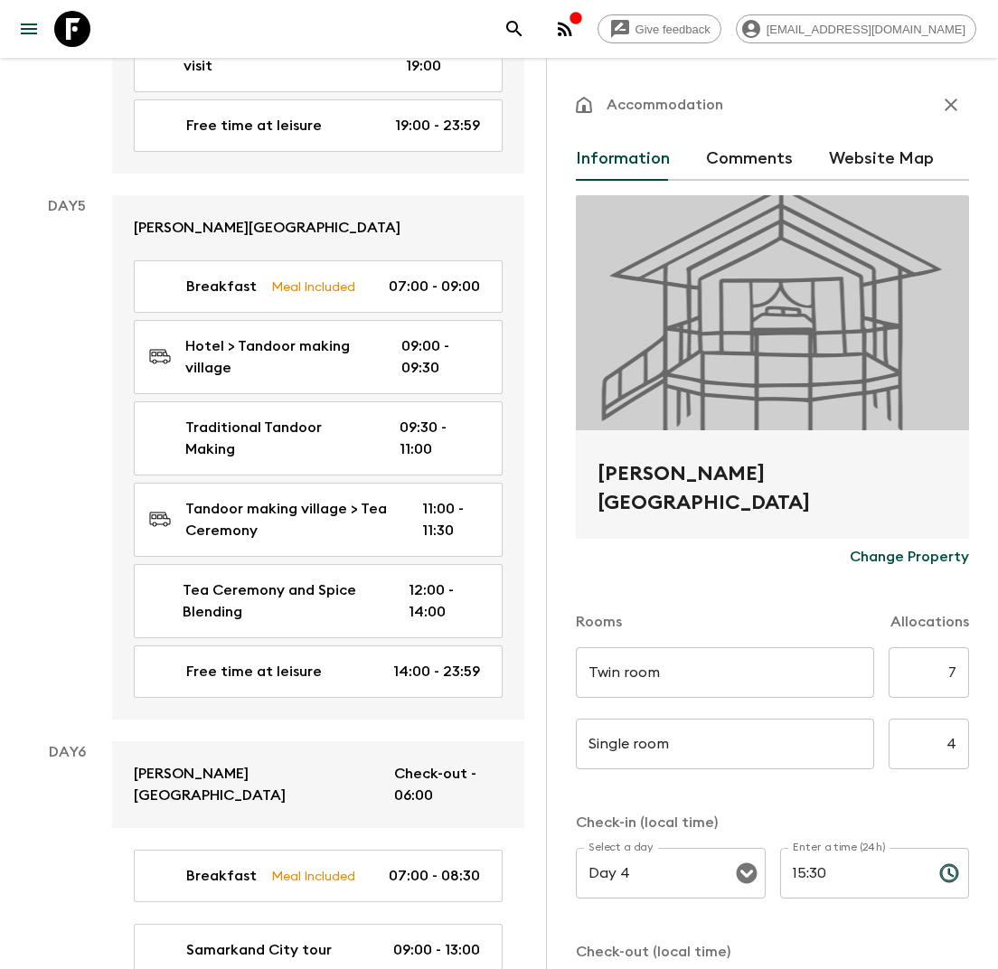
scroll to position [301, 0]
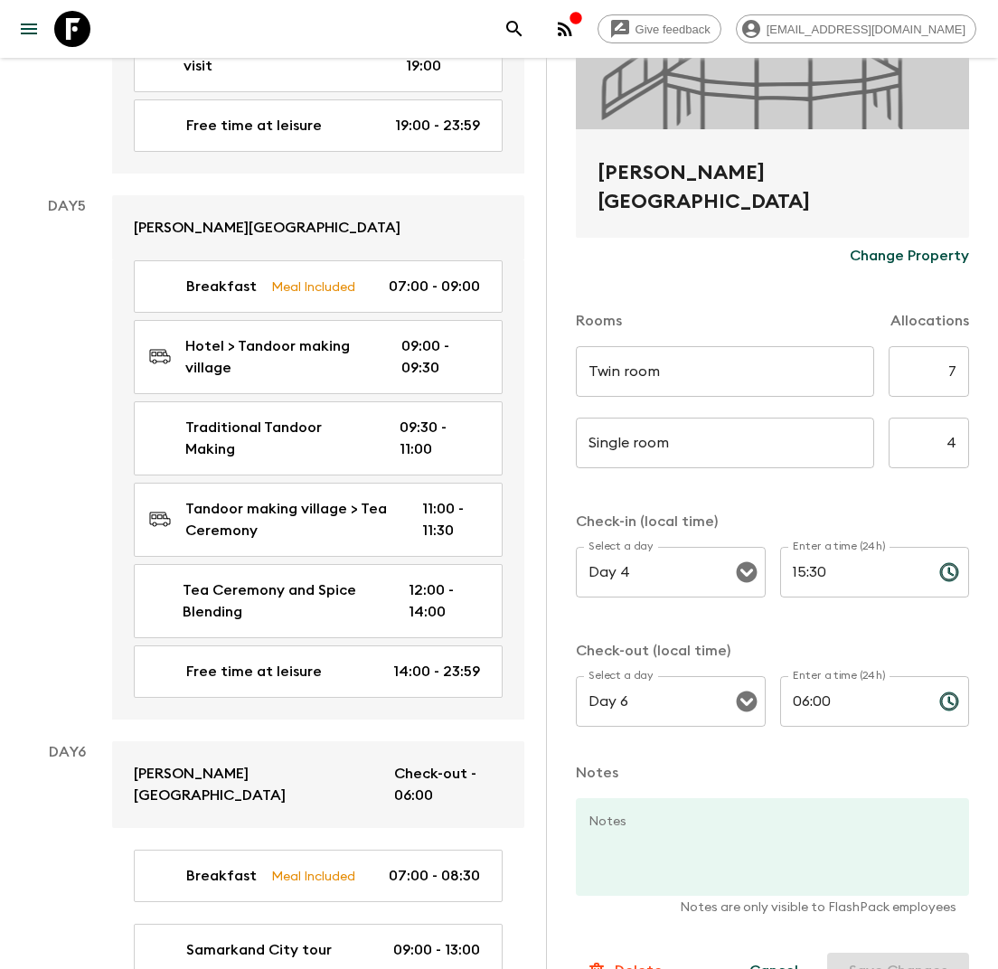
click at [819, 703] on input "06:00" at bounding box center [852, 701] width 145 height 51
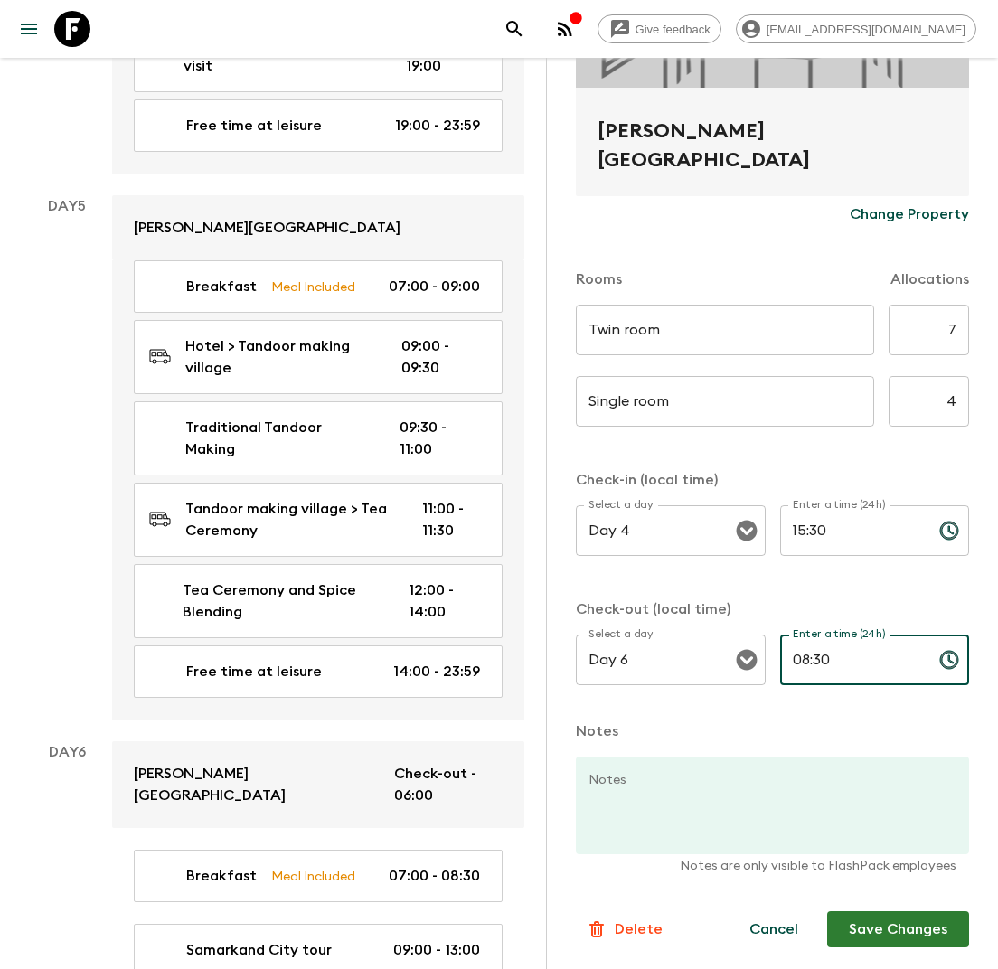
type input "08:30"
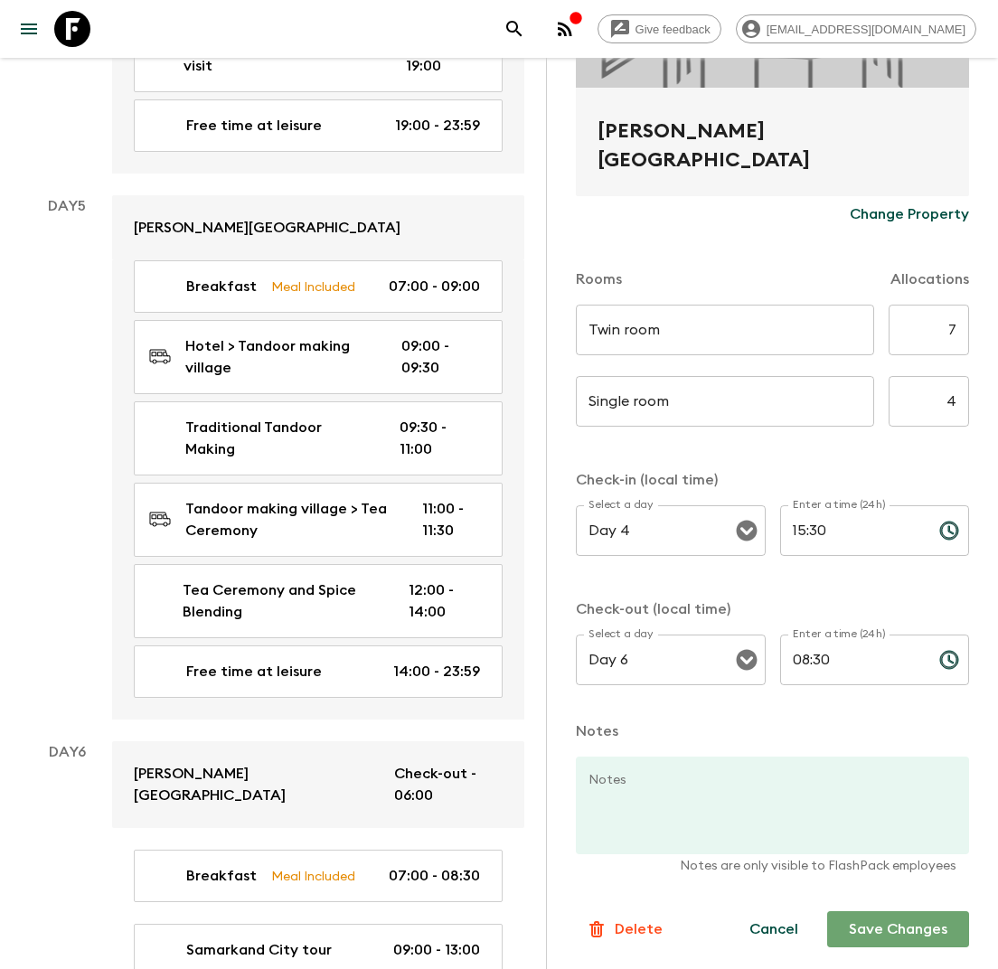
click at [855, 922] on button "Save Changes" at bounding box center [898, 929] width 142 height 36
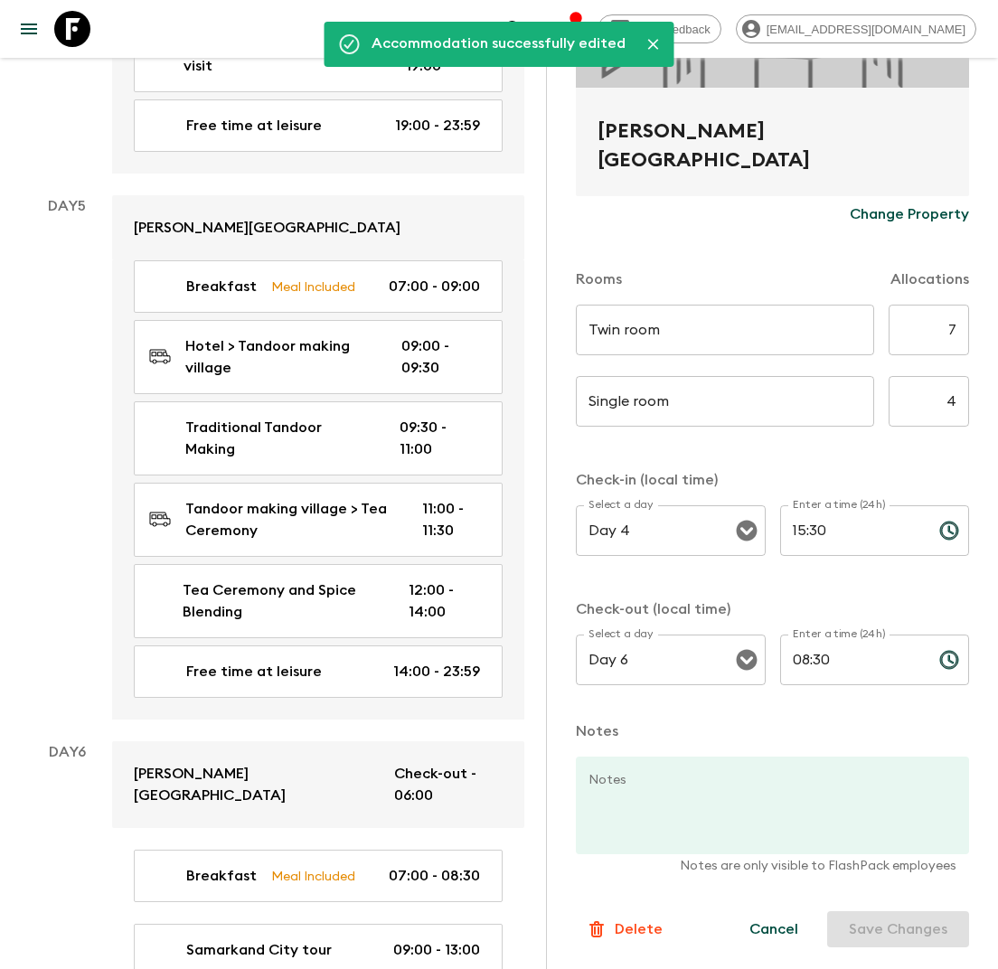
scroll to position [0, 0]
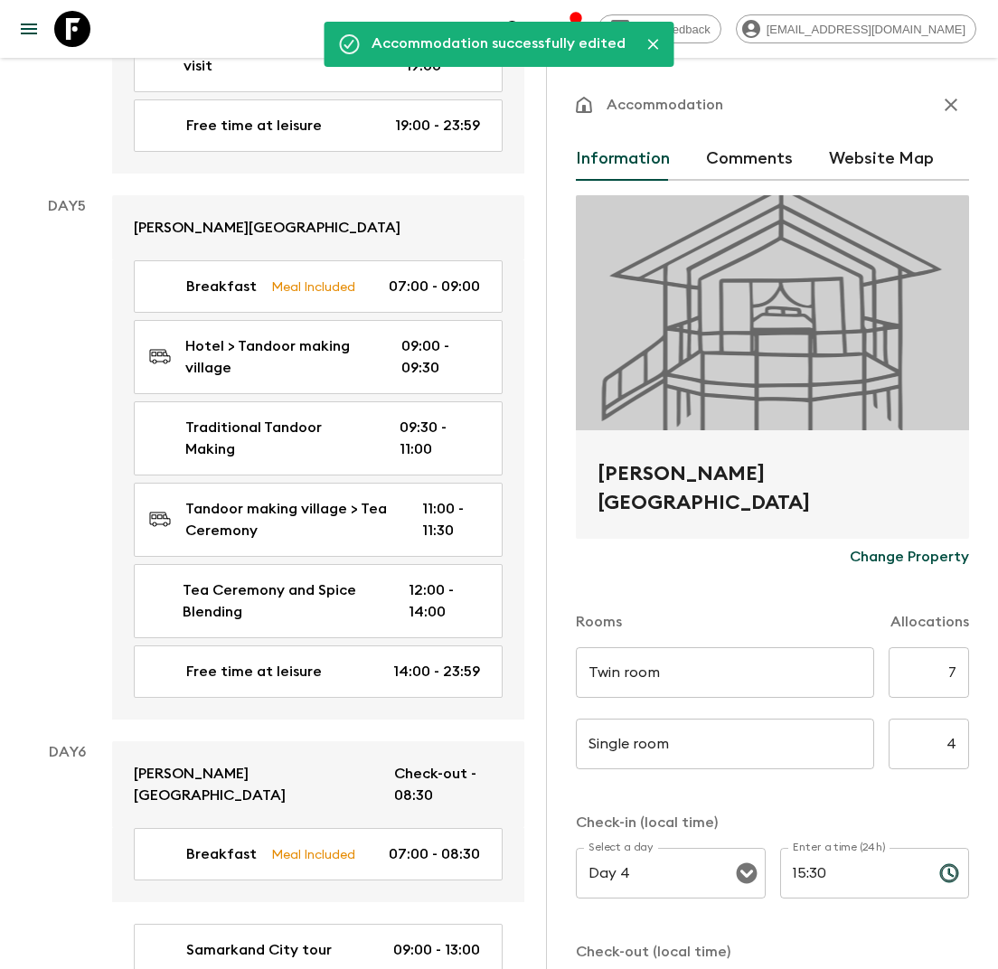
click at [956, 107] on icon "button" at bounding box center [951, 105] width 22 height 22
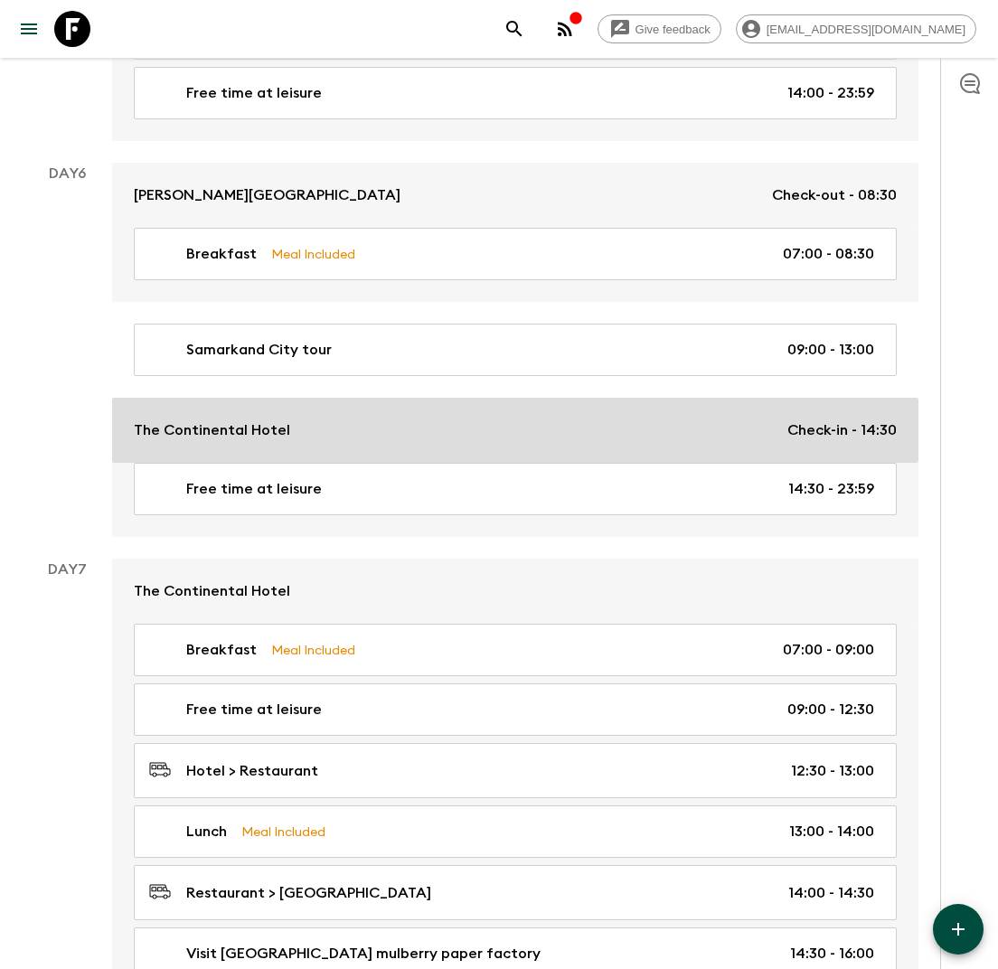
scroll to position [2618, 0]
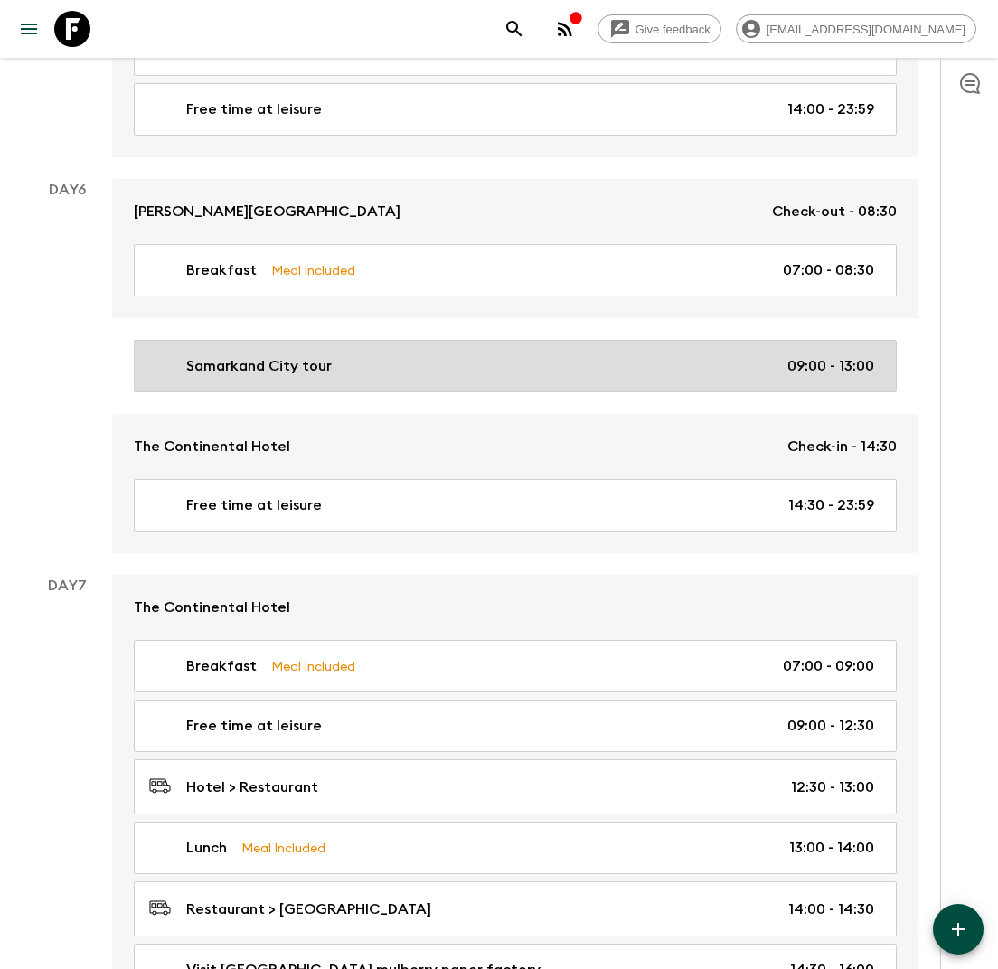
click at [778, 355] on div "Samarkand City tour 09:00 - 13:00" at bounding box center [511, 366] width 725 height 22
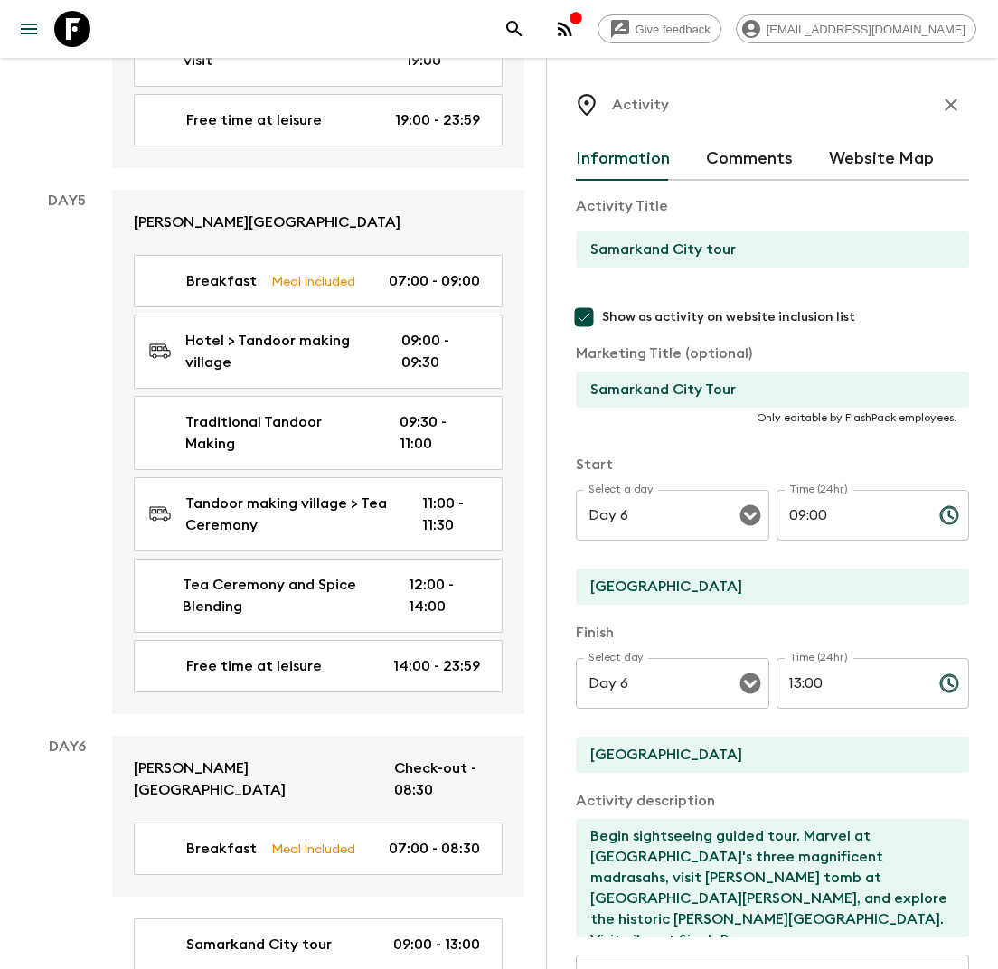
click at [840, 514] on input "09:00" at bounding box center [850, 515] width 148 height 51
type input "2"
type input "14:00"
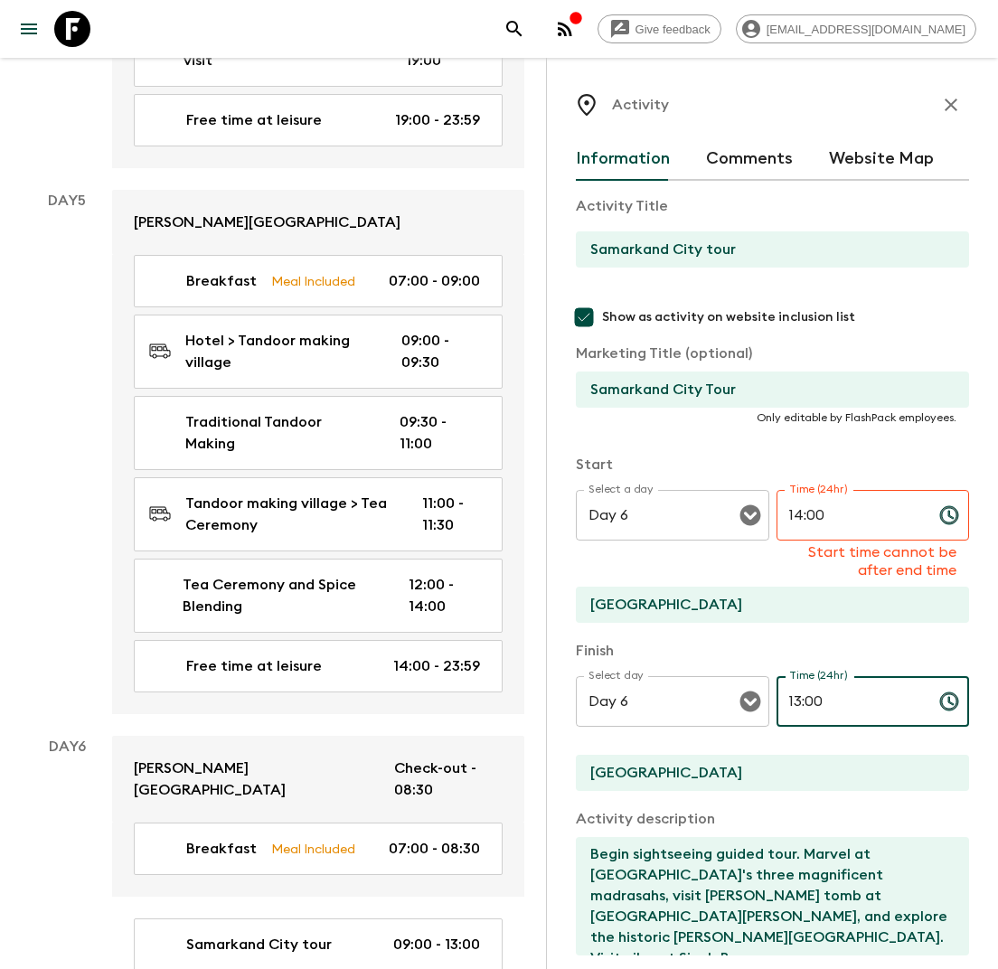
click at [797, 681] on div "Time (24hr) 13:00 Time (24hr) ​" at bounding box center [872, 711] width 193 height 71
click at [827, 697] on input "13:00" at bounding box center [850, 701] width 148 height 51
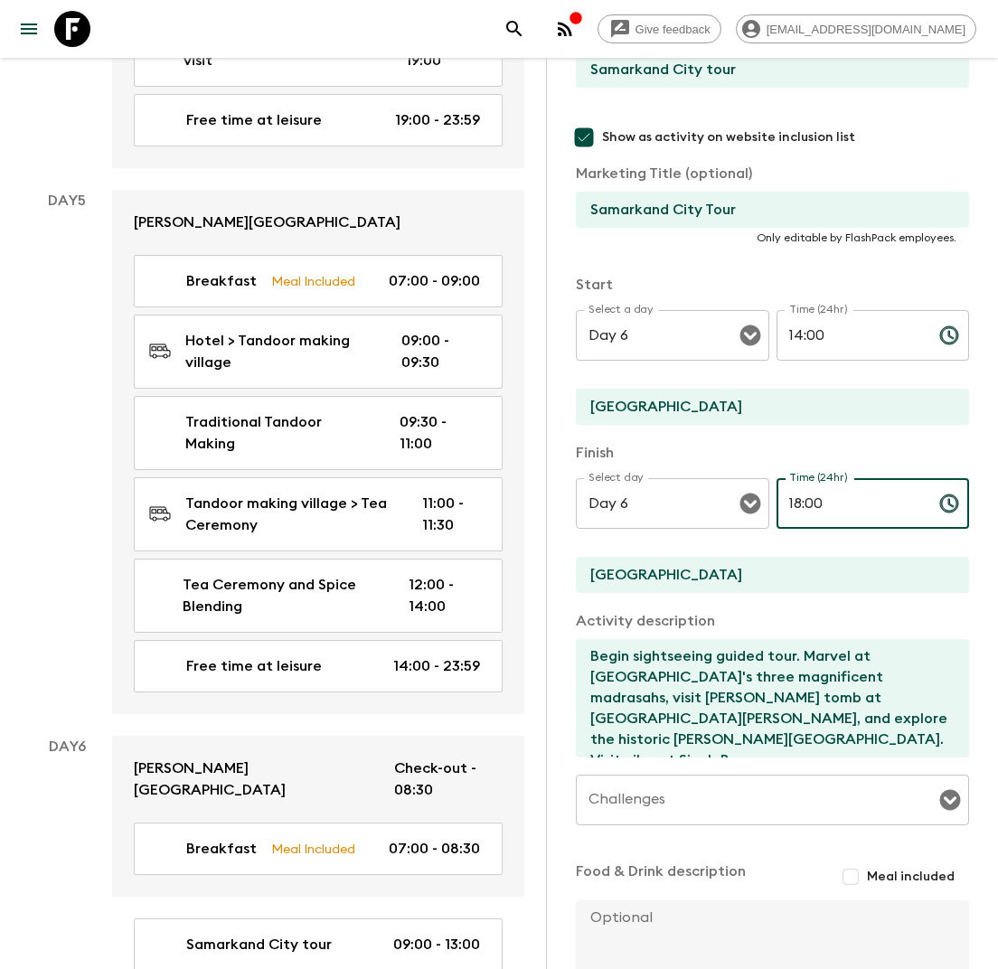
scroll to position [327, 0]
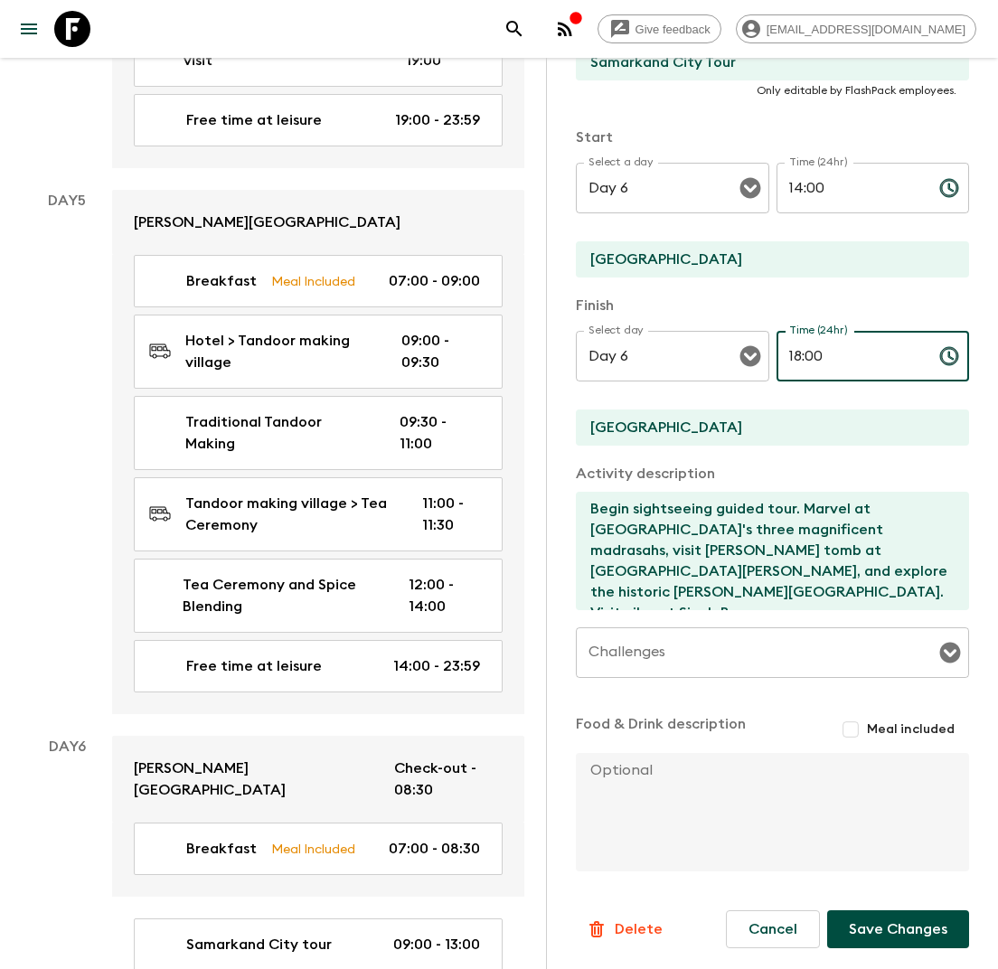
type input "18:00"
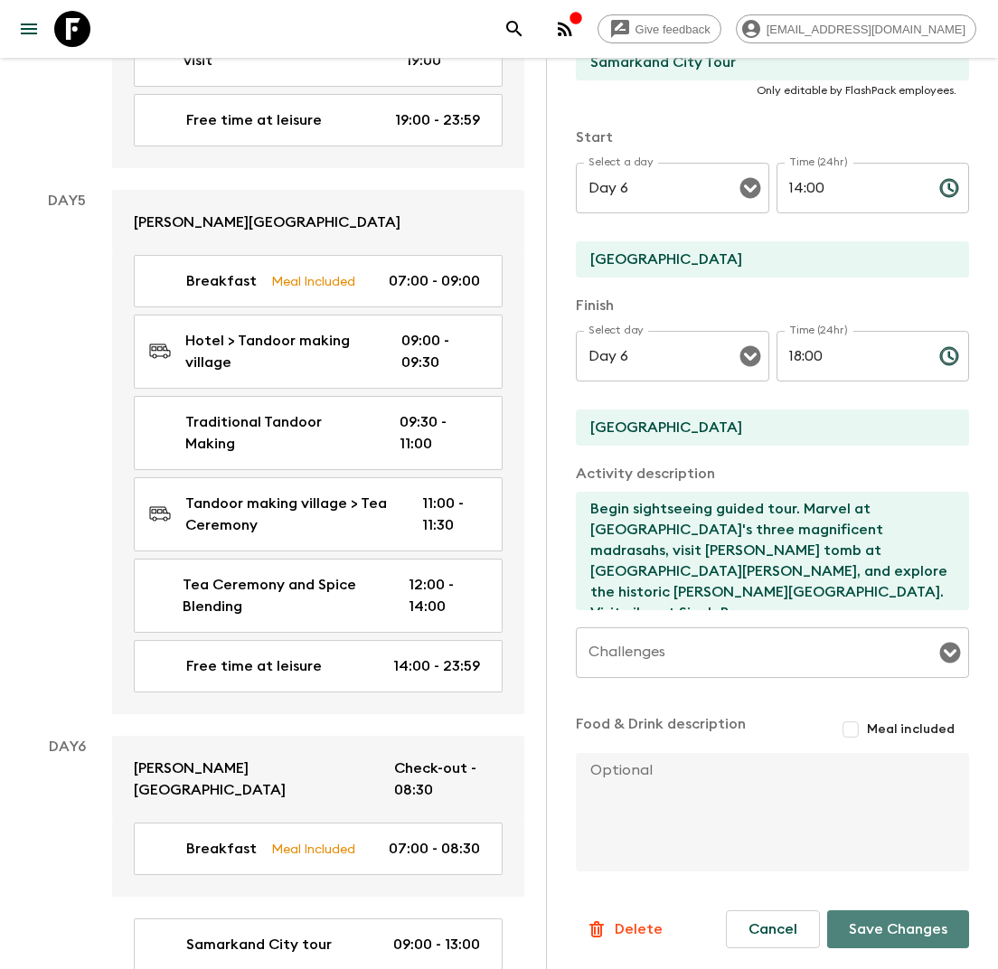
click at [866, 930] on button "Save Changes" at bounding box center [898, 929] width 142 height 38
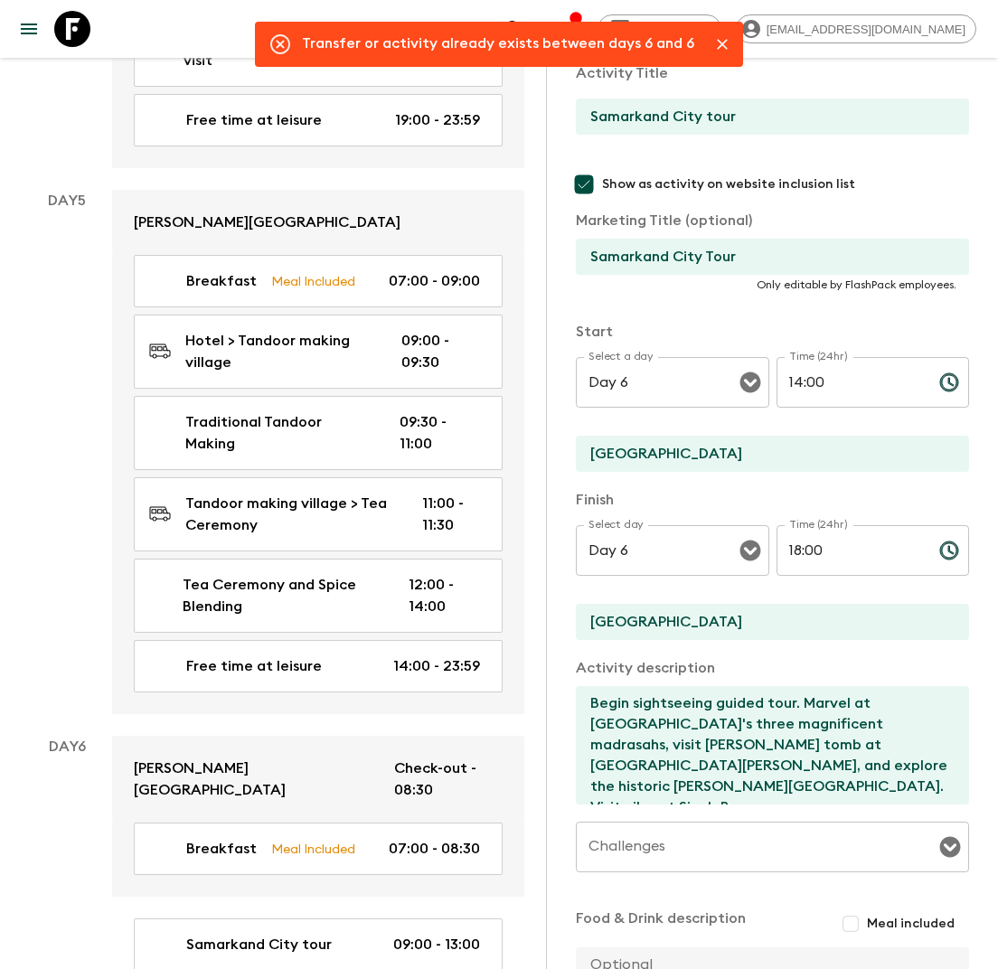
scroll to position [0, 0]
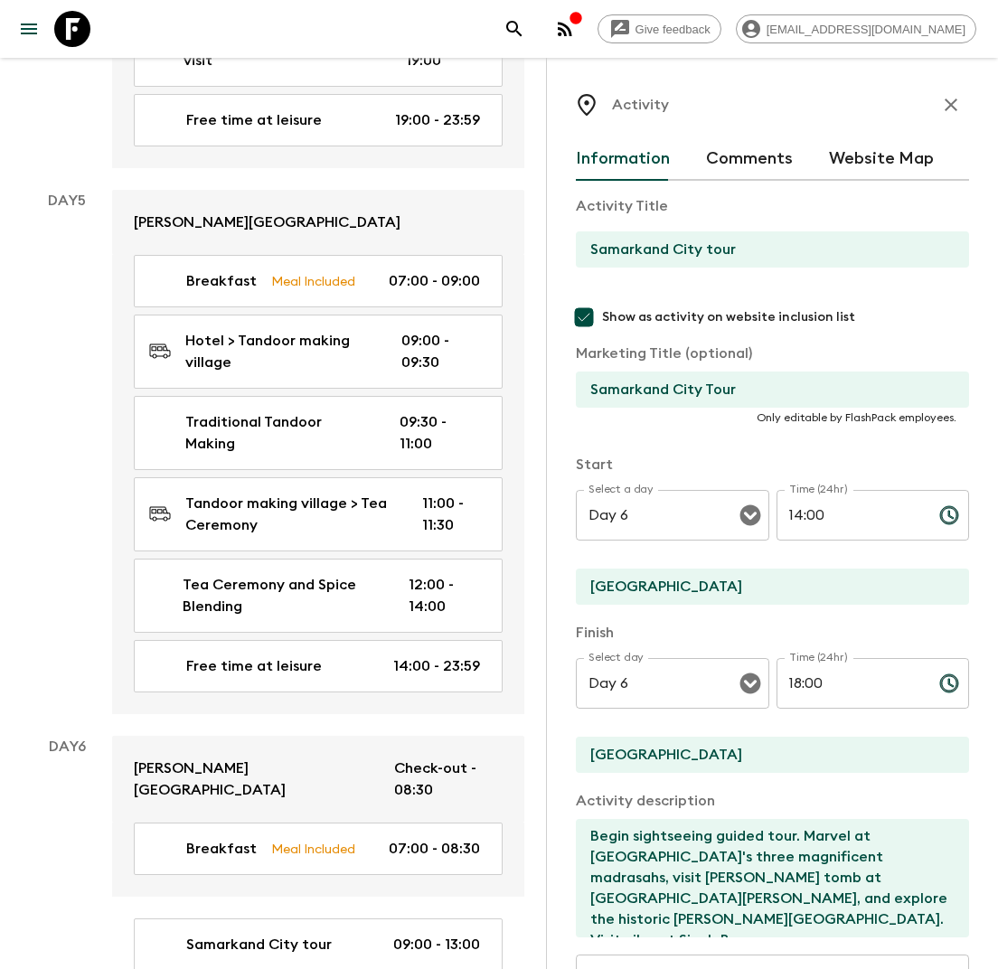
type input "Free time at leisure"
checkbox input "false"
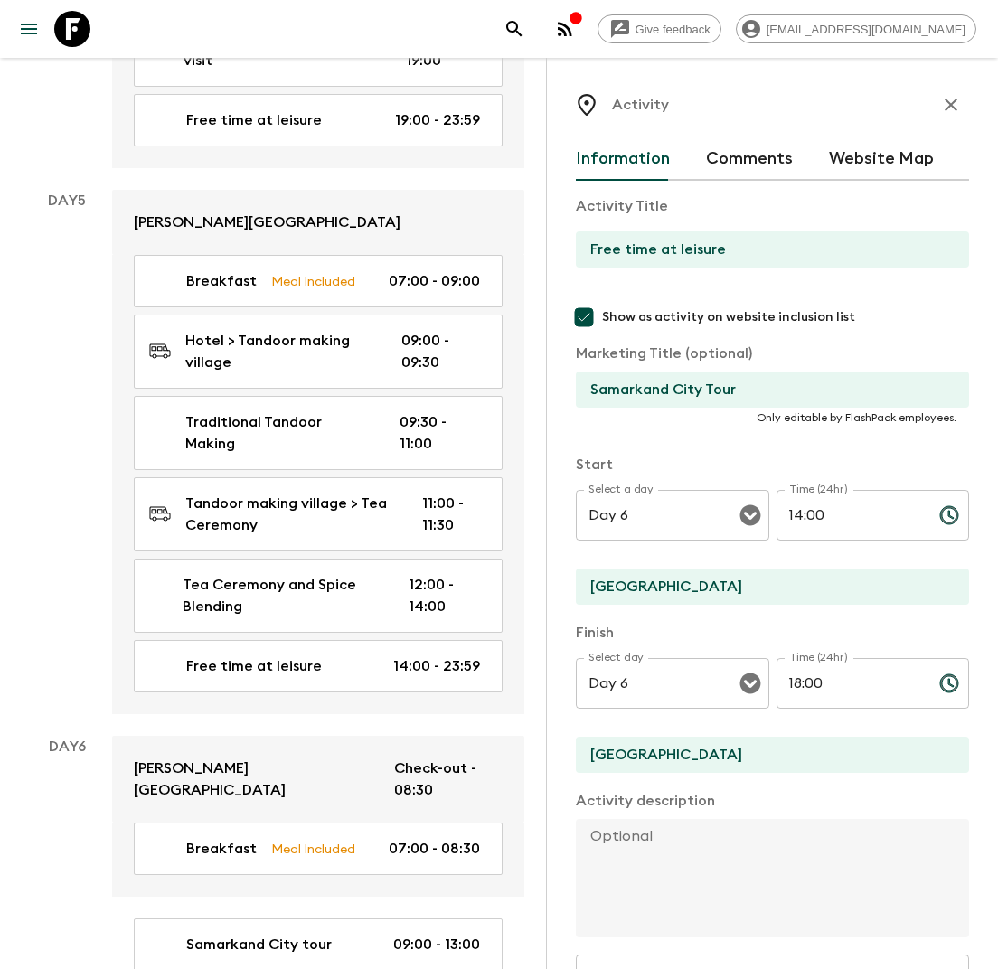
type input "14:30"
type input "23:59"
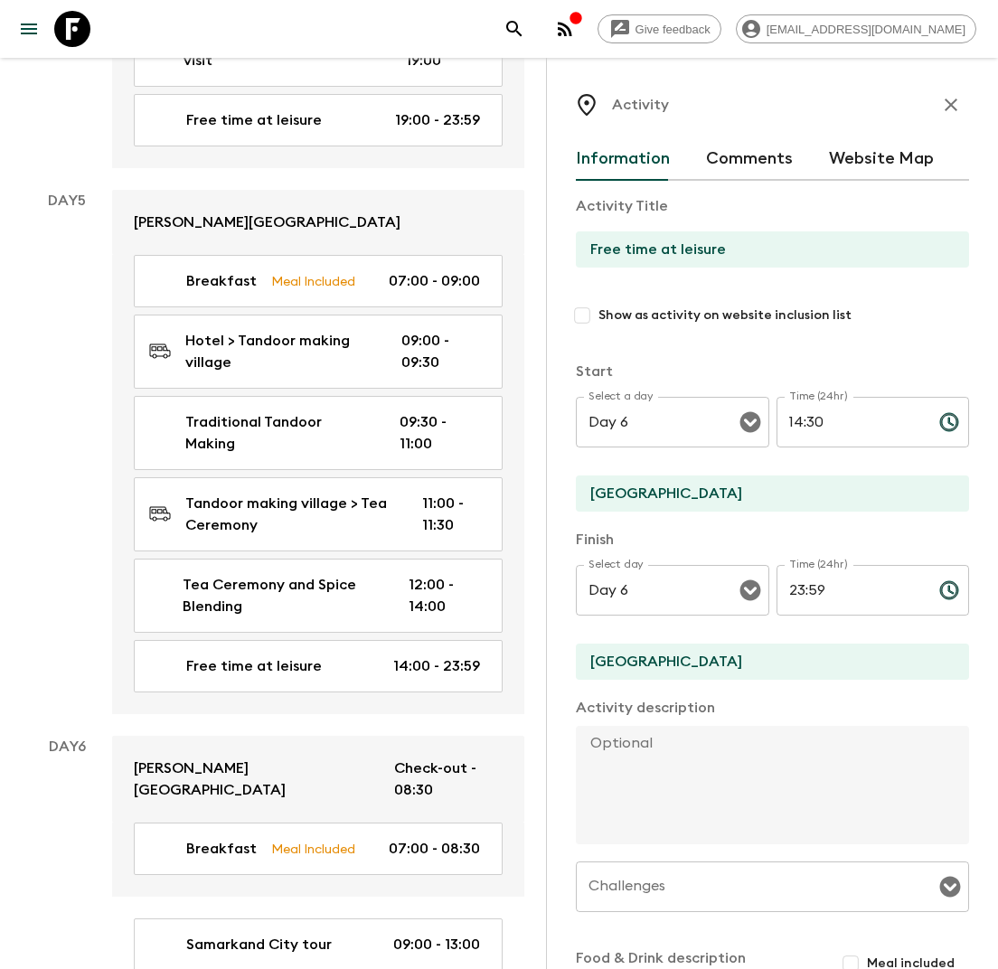
click at [810, 425] on input "14:30" at bounding box center [850, 422] width 148 height 51
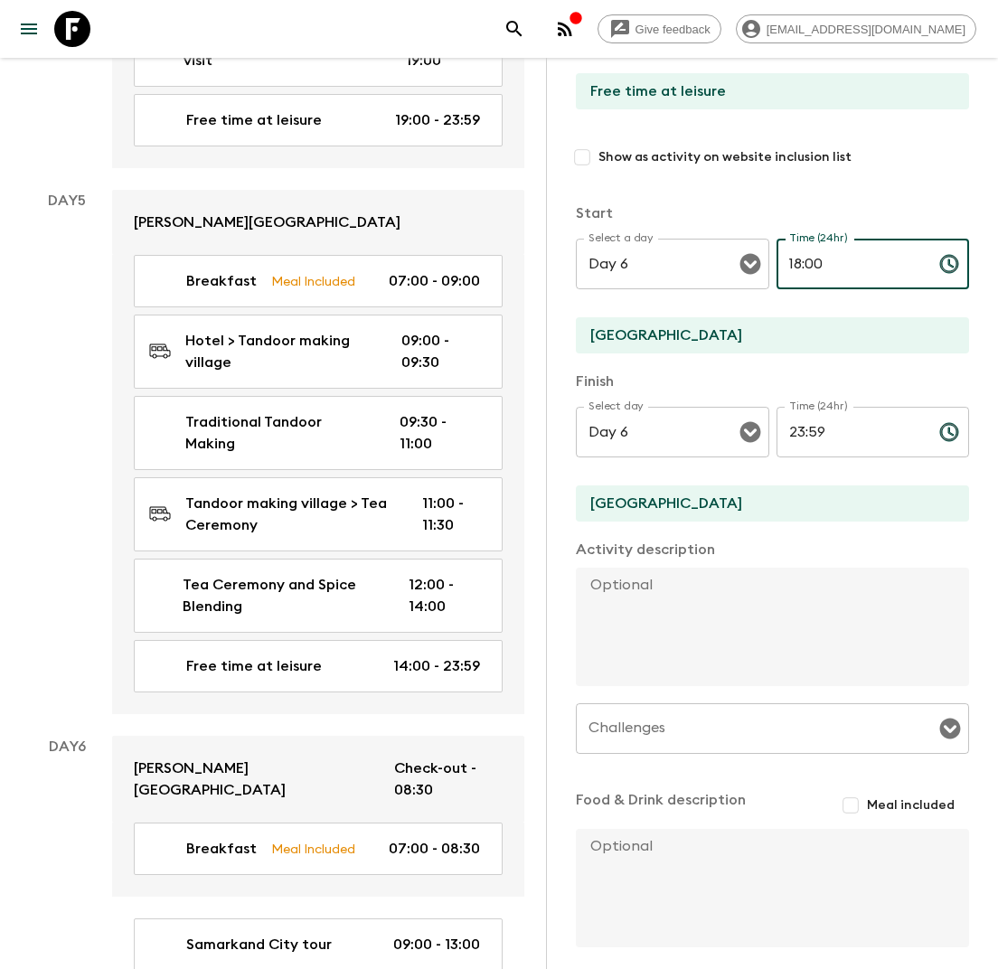
scroll to position [234, 0]
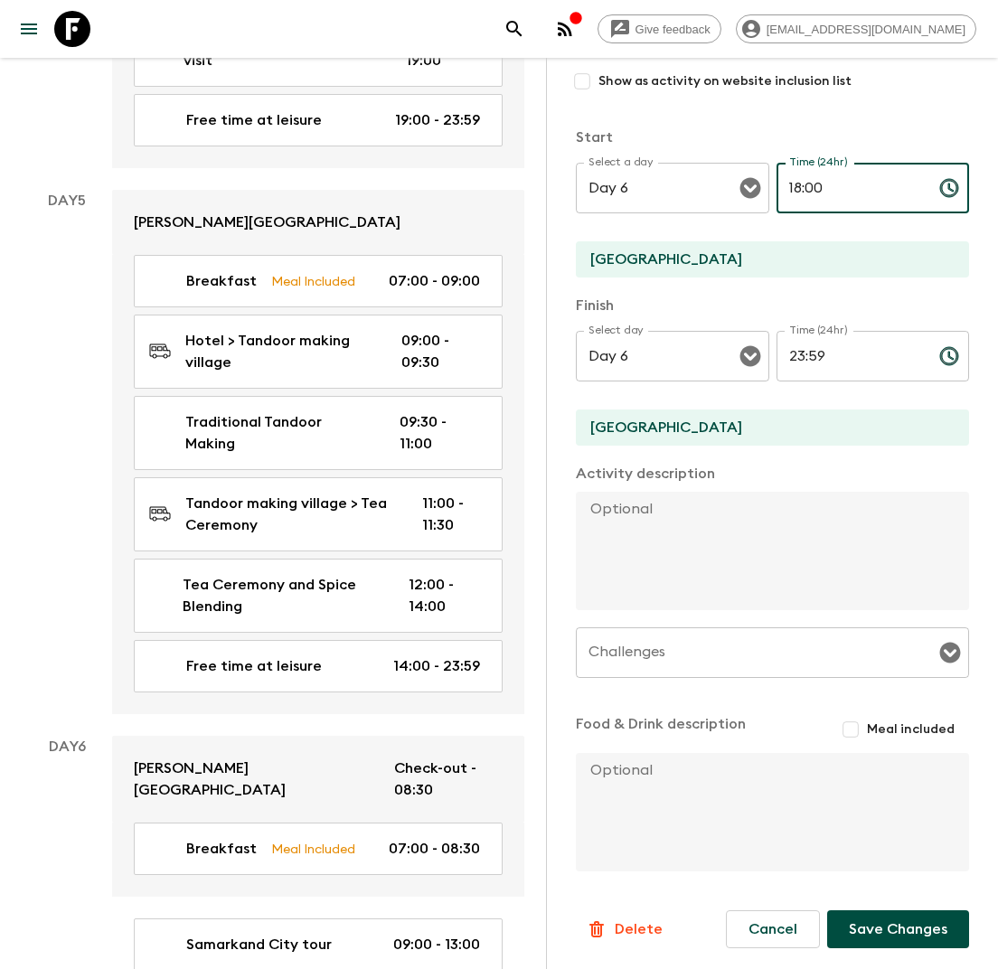
type input "18:00"
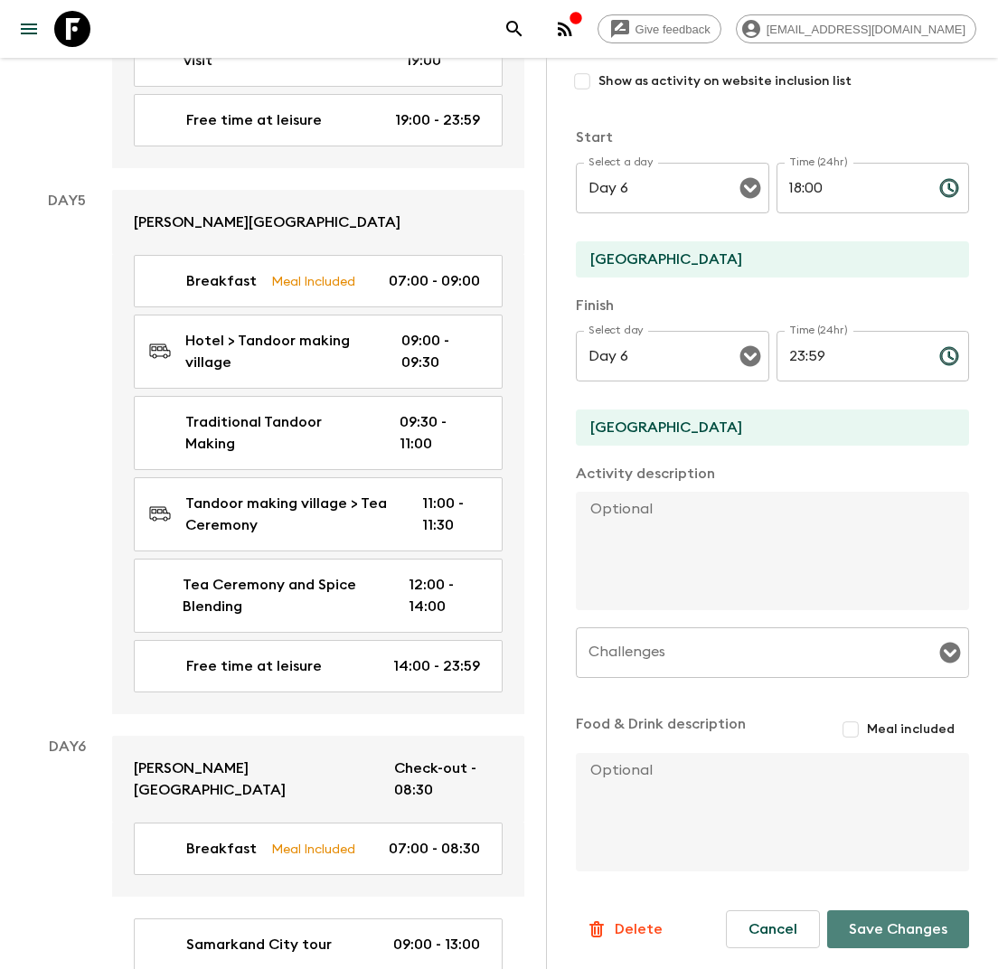
click at [873, 930] on button "Save Changes" at bounding box center [898, 929] width 142 height 38
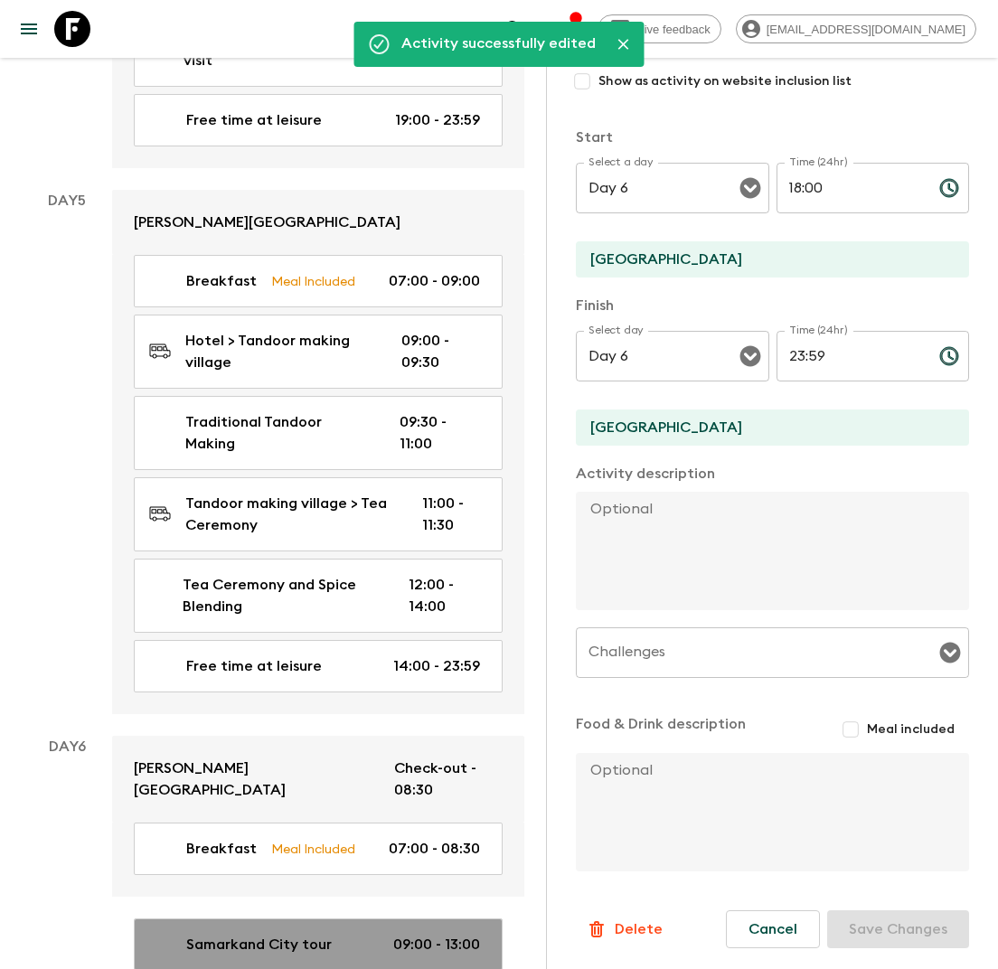
click at [431, 934] on p "09:00 - 13:00" at bounding box center [436, 945] width 87 height 22
type input "Samarkand City tour"
checkbox input "true"
type textarea "Begin sightseeing guided tour. Marvel at [GEOGRAPHIC_DATA]'s three magnificent …"
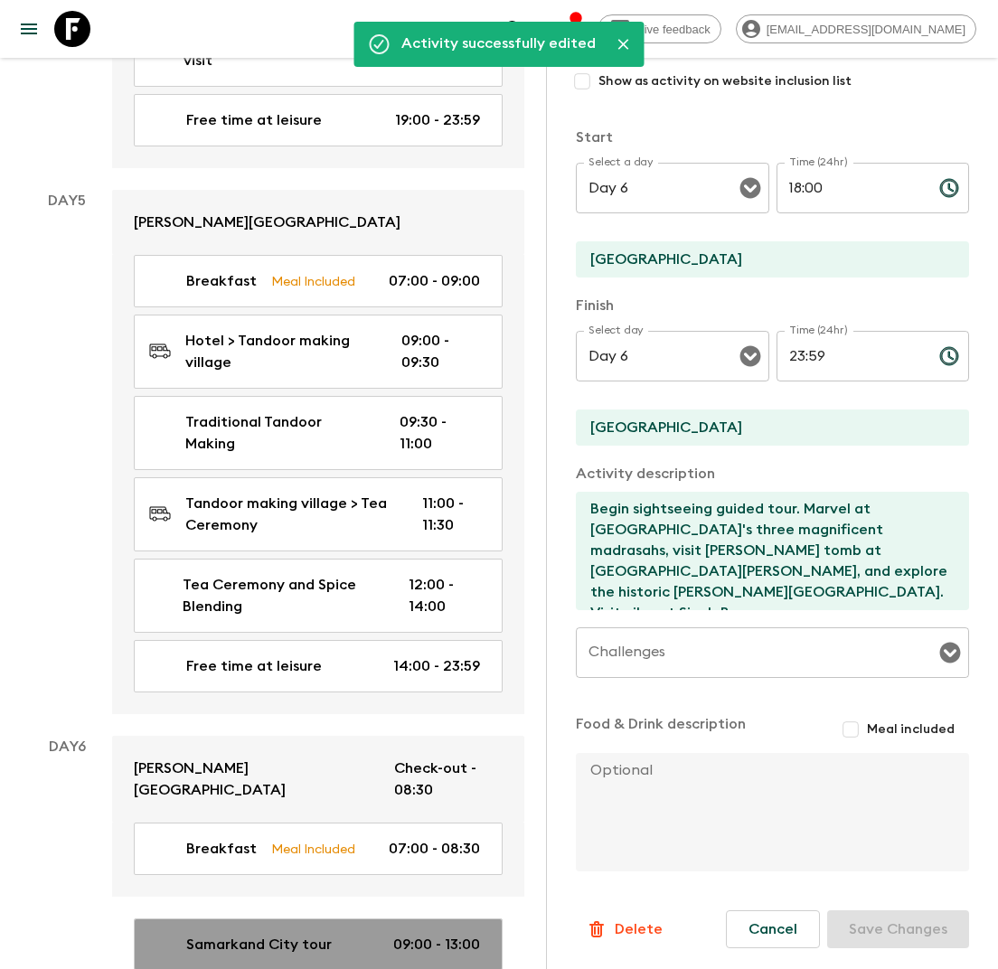
type input "09:00"
type input "13:00"
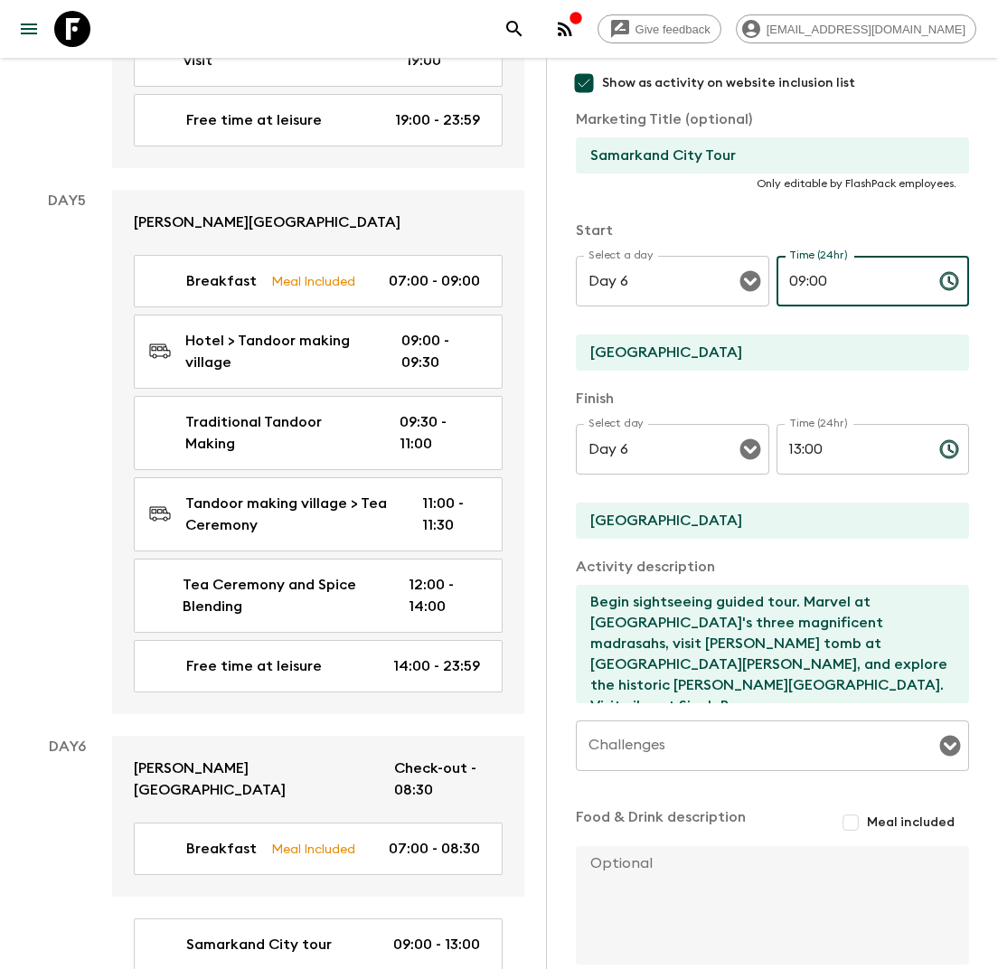
click at [834, 284] on input "09:00" at bounding box center [850, 281] width 148 height 51
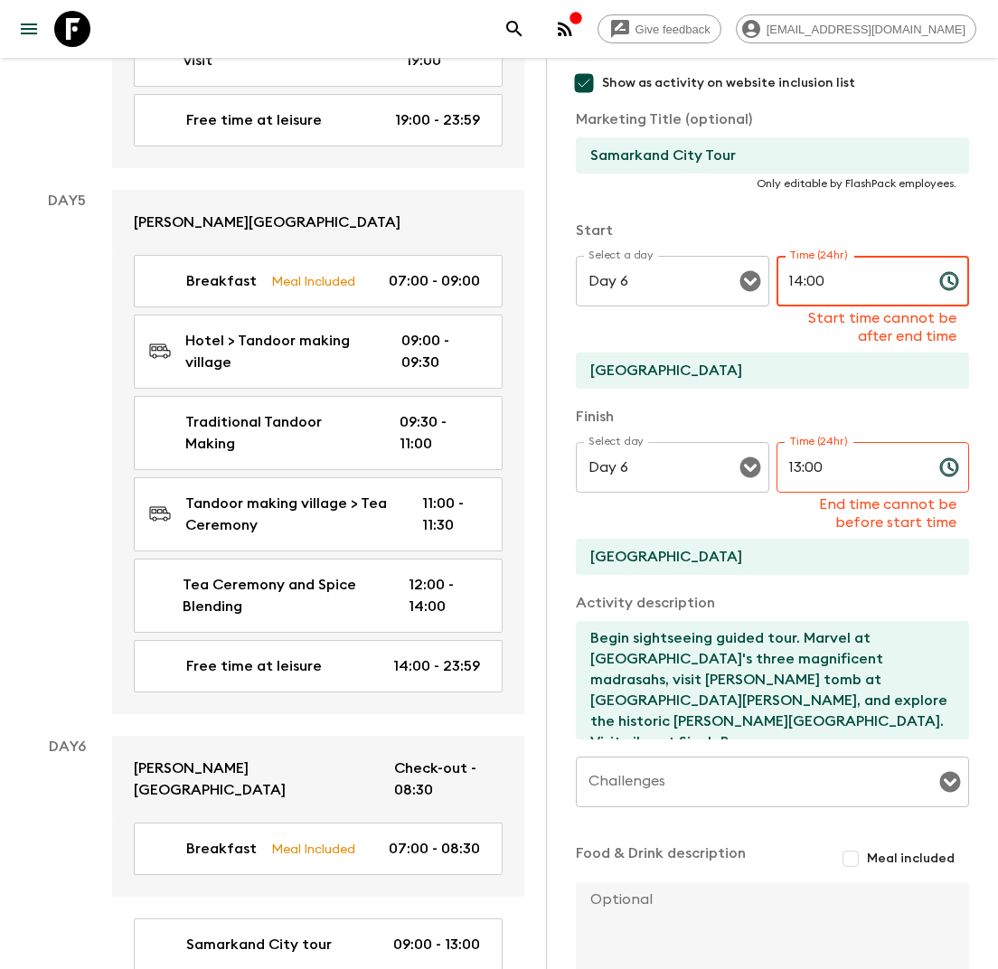
type input "14:00"
click at [816, 465] on input "13:00" at bounding box center [850, 467] width 148 height 51
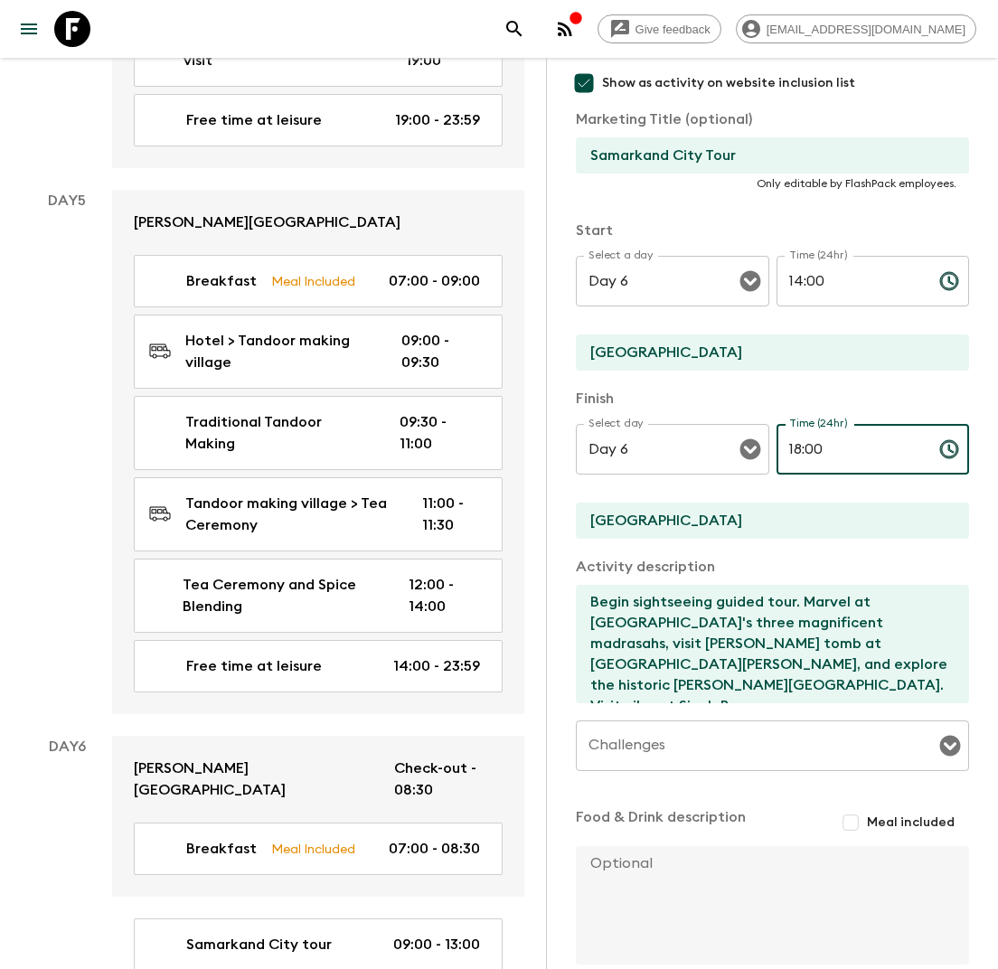
scroll to position [327, 0]
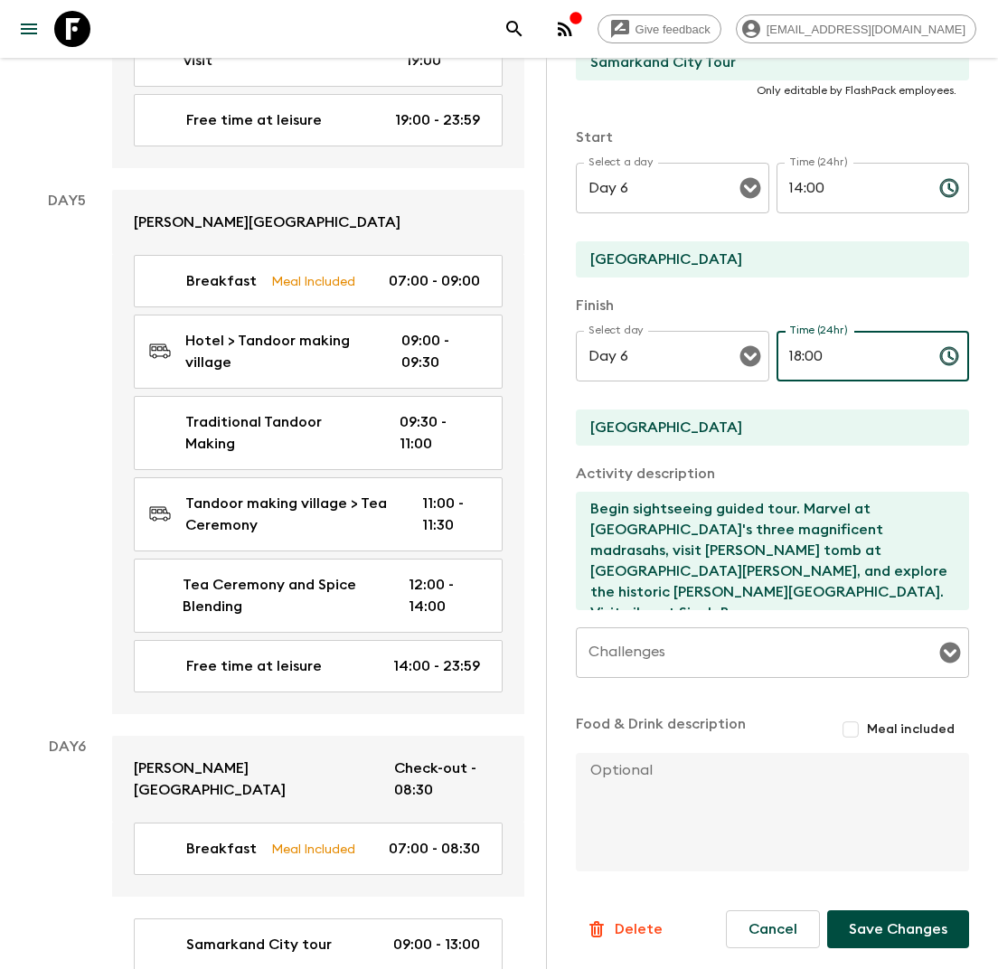
type input "18:00"
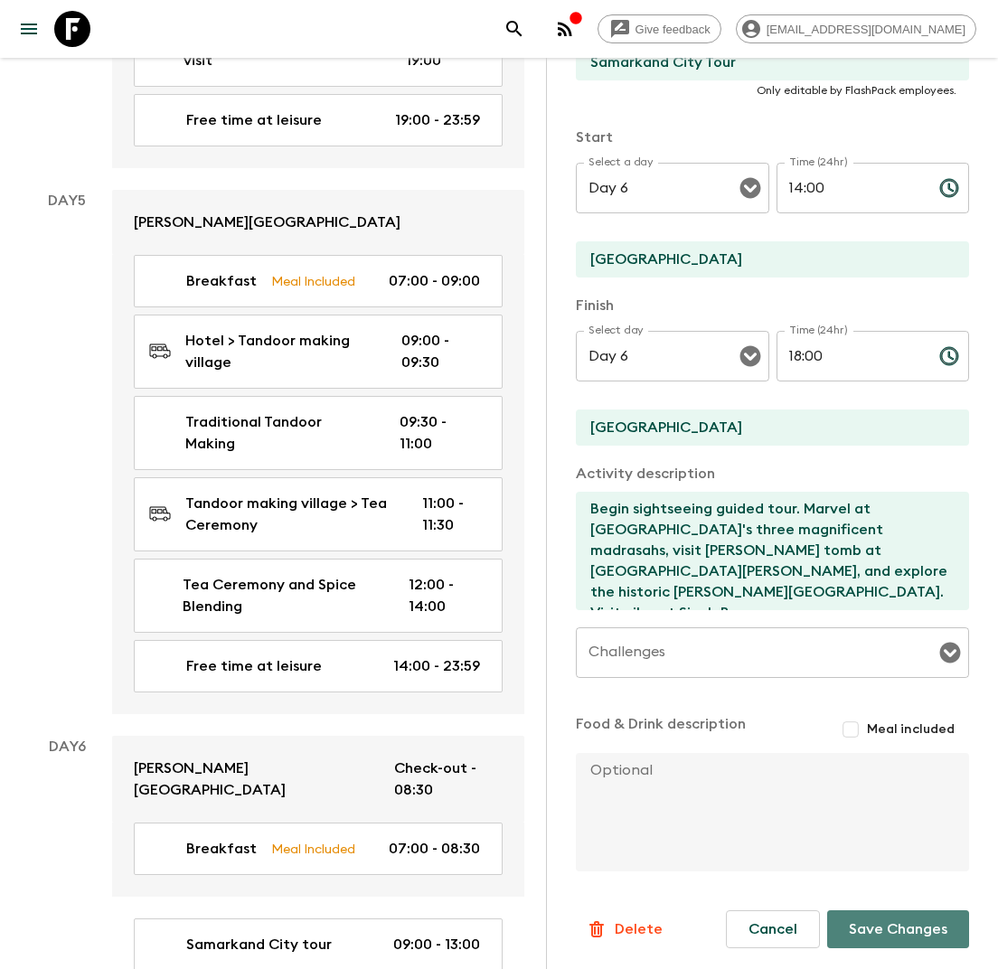
click at [890, 927] on button "Save Changes" at bounding box center [898, 929] width 142 height 38
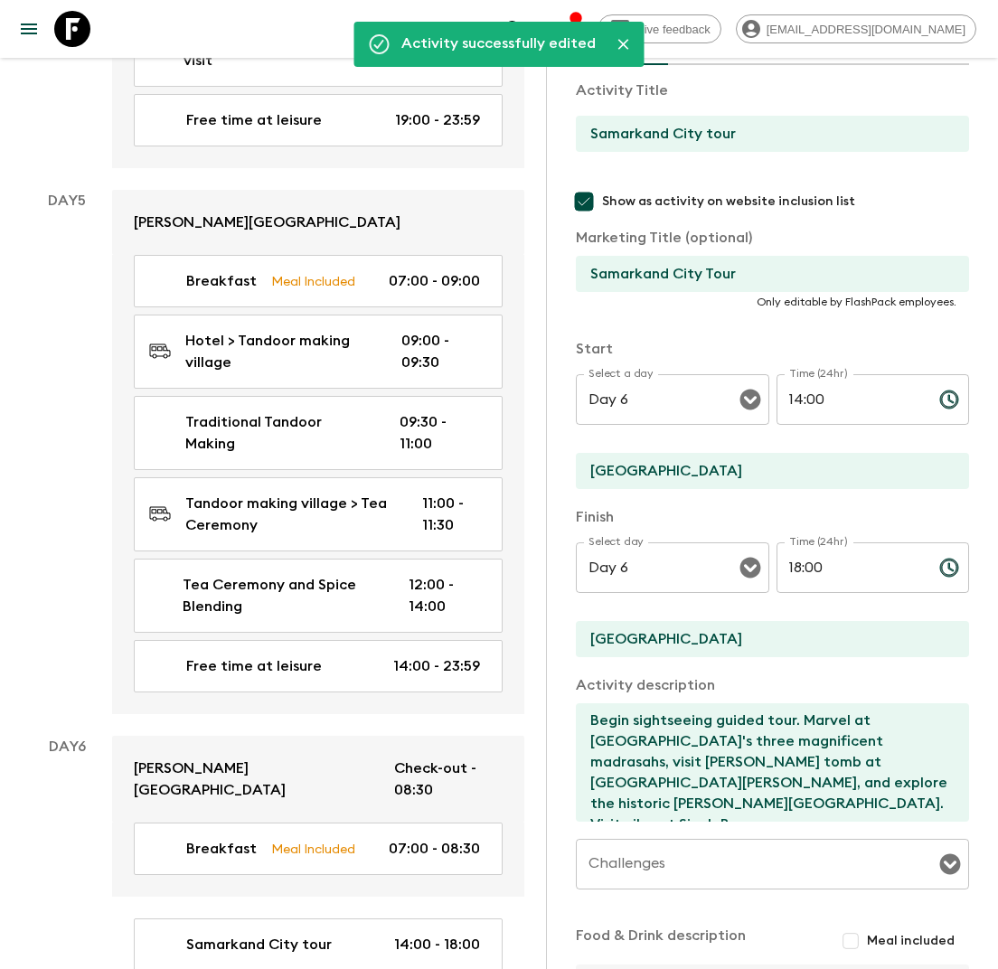
scroll to position [0, 0]
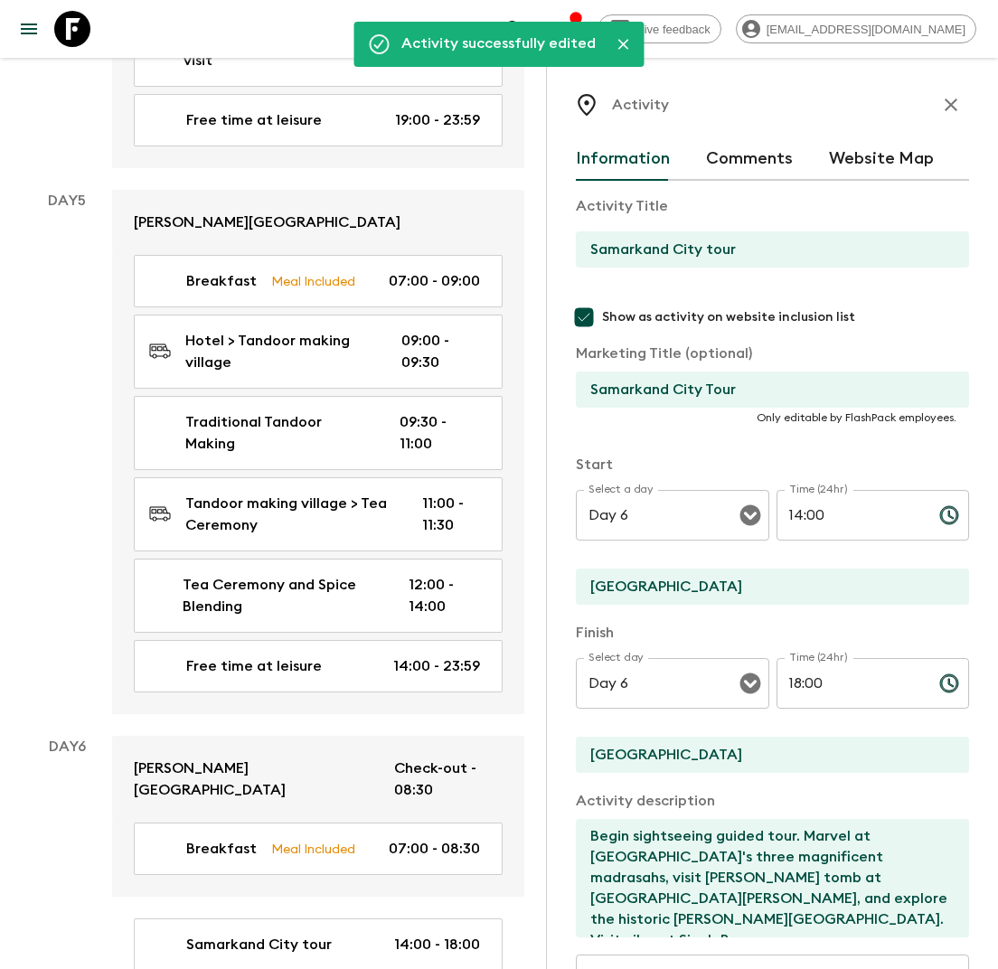
click at [956, 114] on icon "button" at bounding box center [951, 105] width 22 height 22
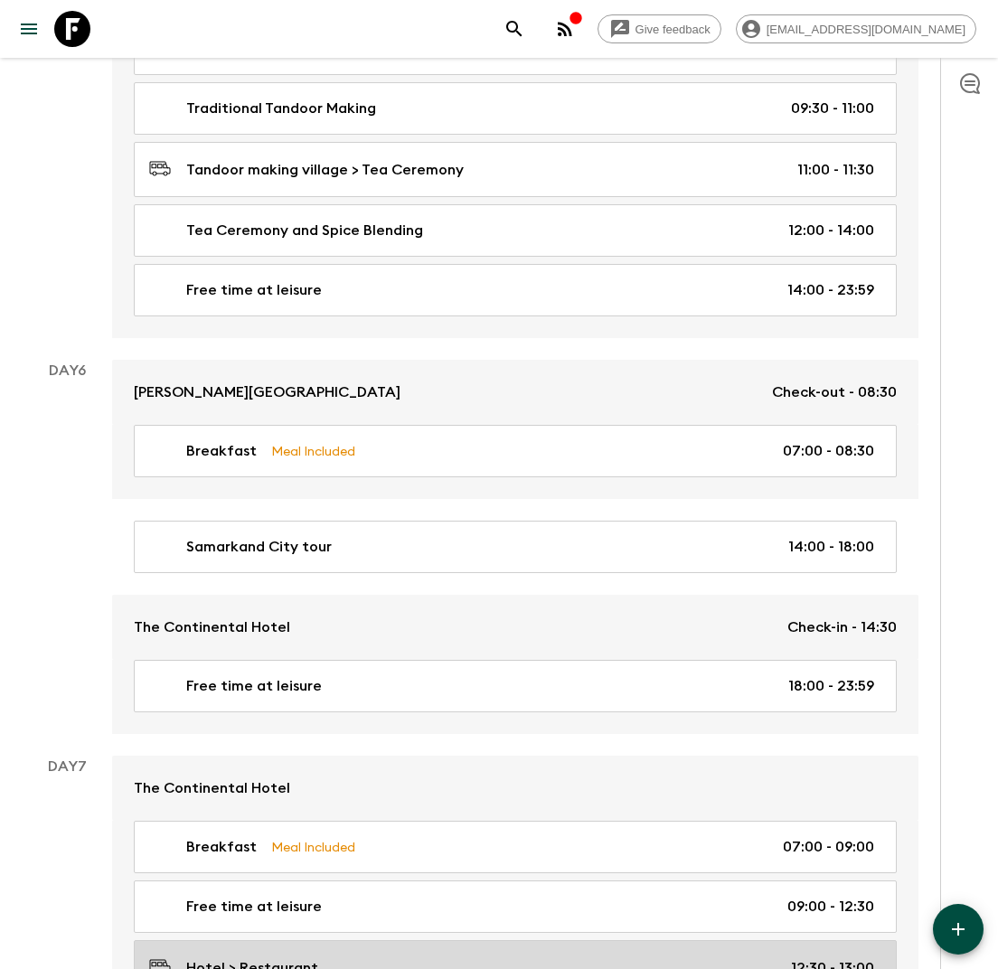
scroll to position [2439, 0]
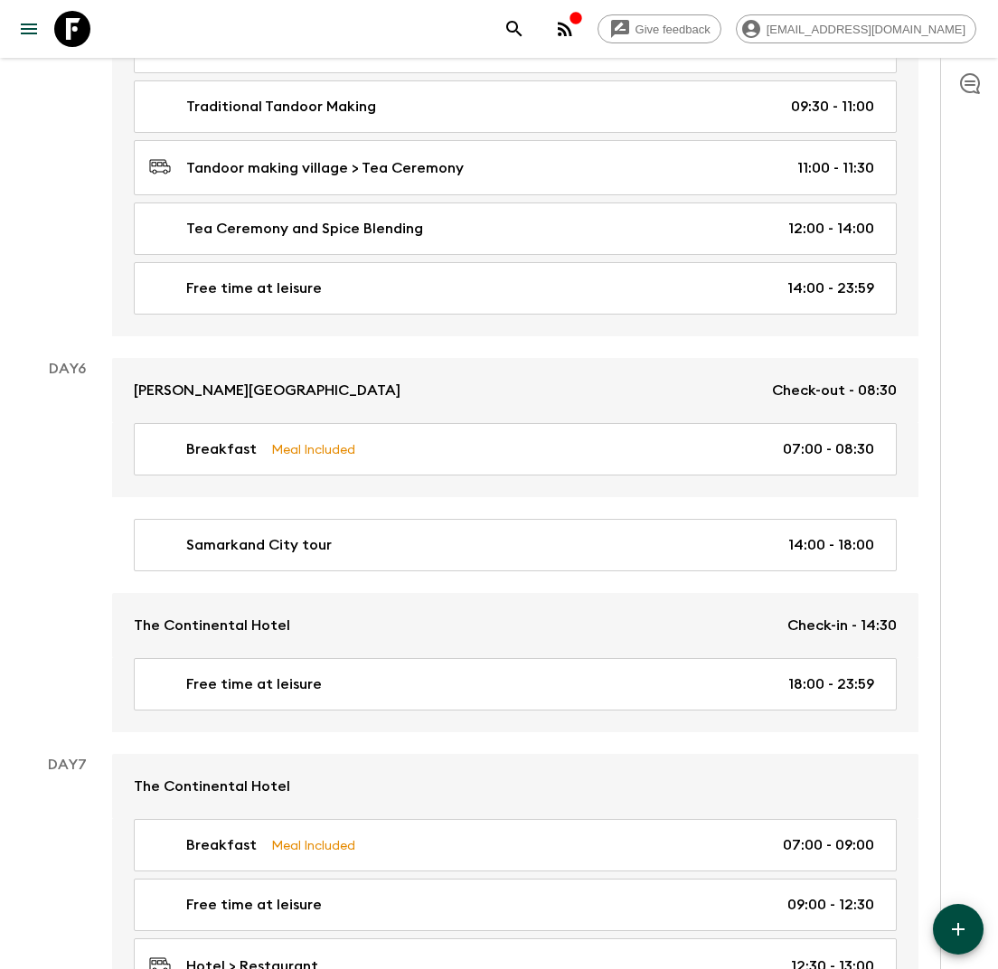
click at [953, 925] on icon "button" at bounding box center [958, 929] width 22 height 22
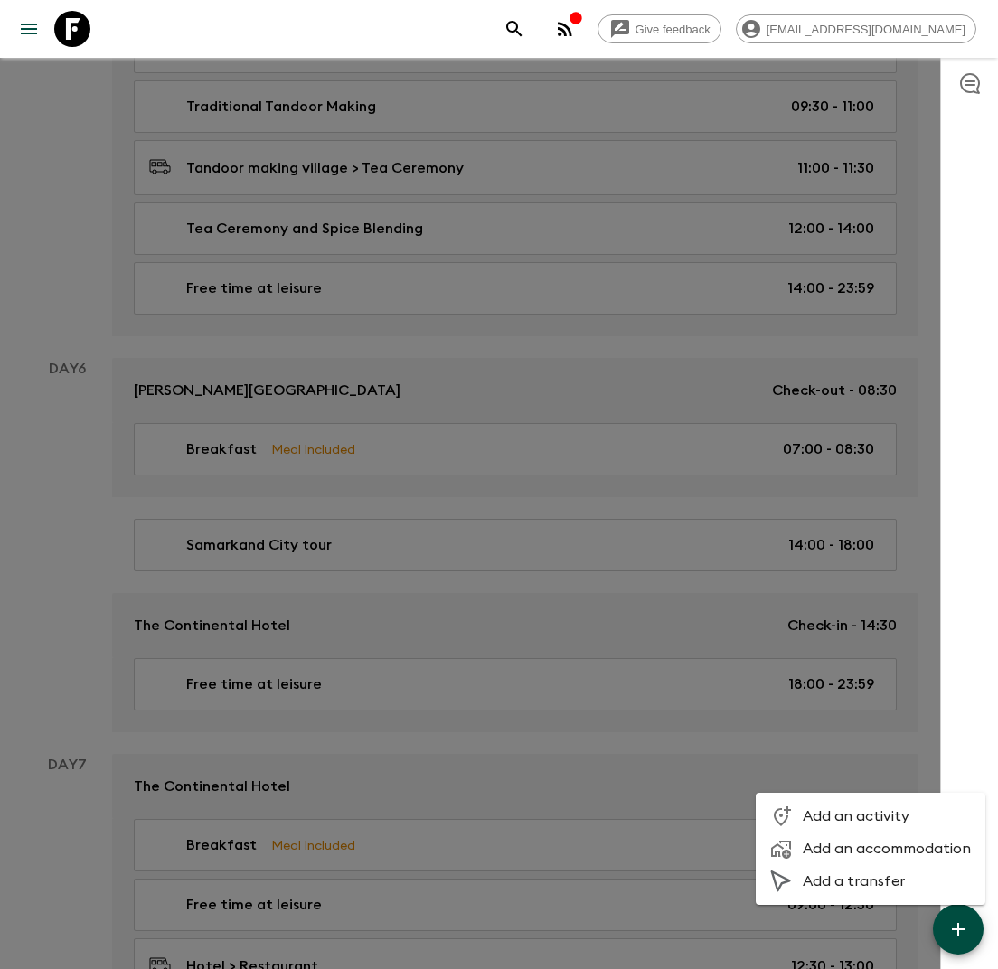
click at [851, 877] on span "Add a transfer" at bounding box center [887, 881] width 168 height 18
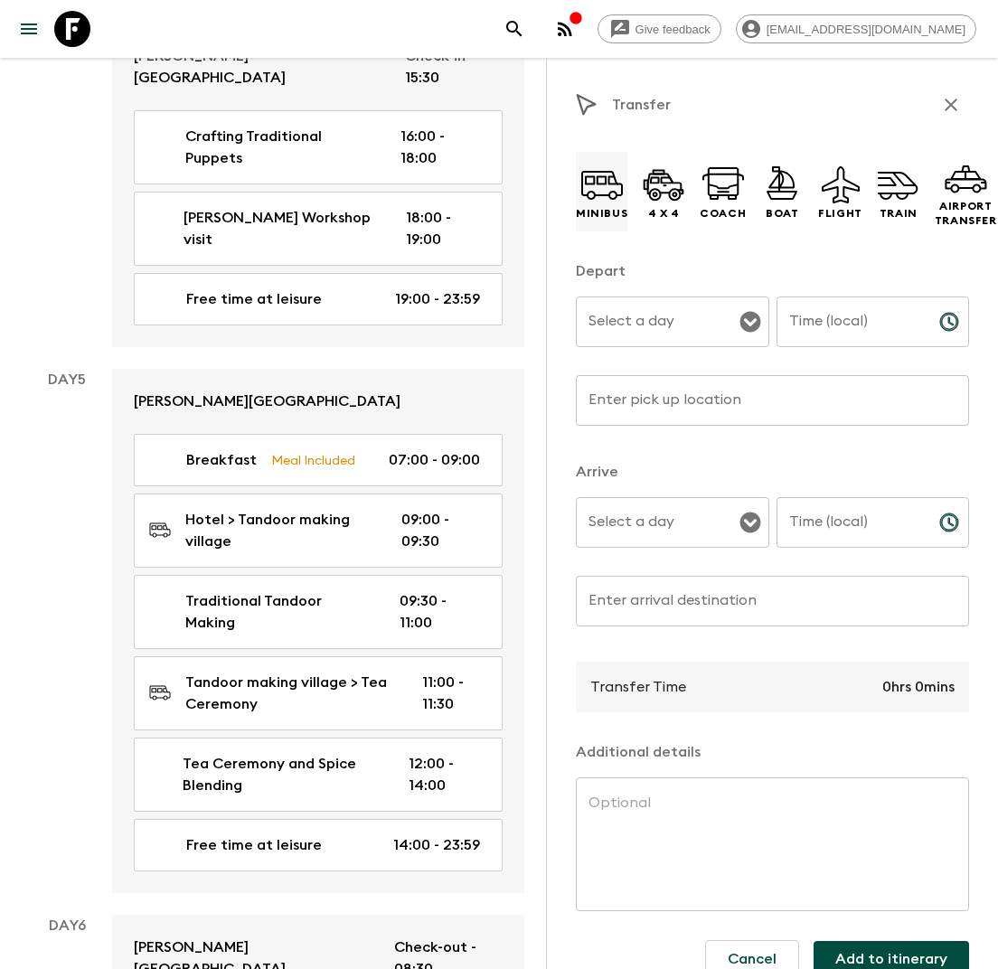
click at [590, 200] on icon at bounding box center [601, 184] width 43 height 43
click at [663, 308] on input "Select a day" at bounding box center [659, 322] width 150 height 34
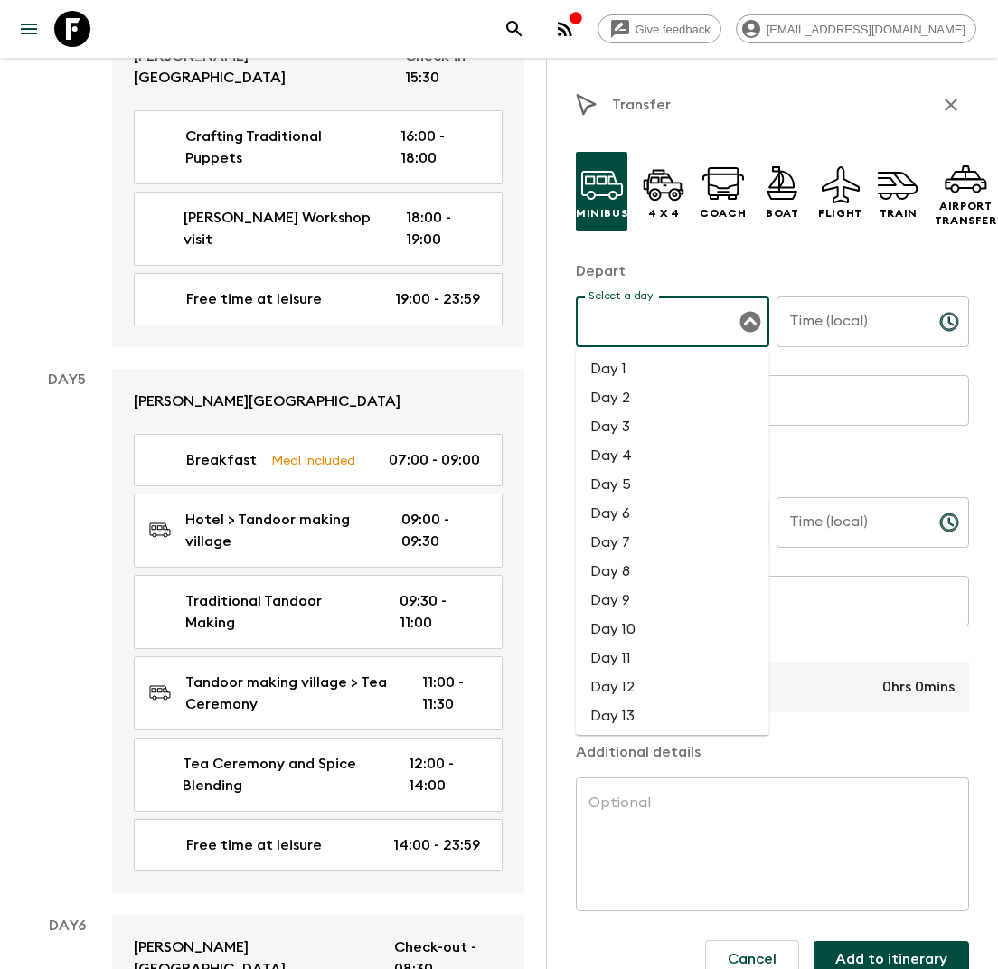
click at [624, 512] on li "Day 6" at bounding box center [672, 513] width 193 height 29
type input "Day 6"
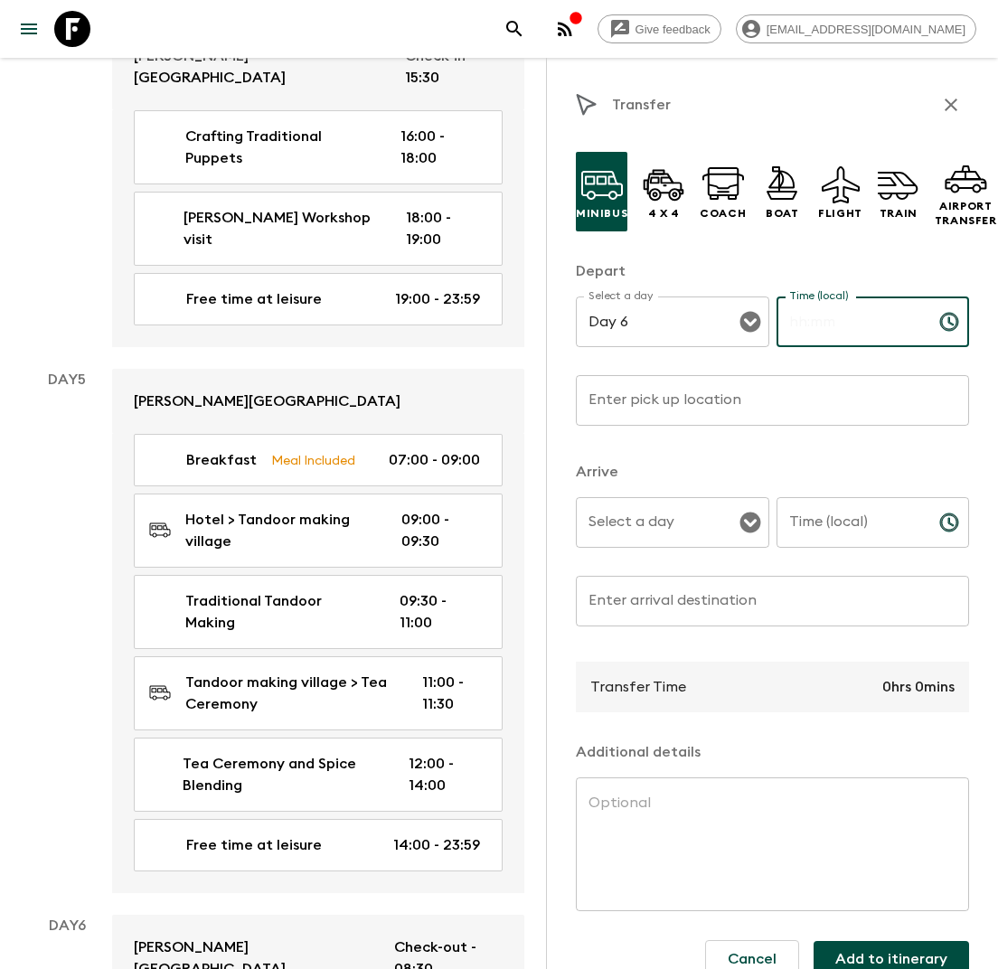
click at [810, 307] on div "Time (local) Time (local) ​" at bounding box center [872, 331] width 193 height 71
type input "08:30"
click at [672, 394] on div "Enter pick up location Enter pick up location ​" at bounding box center [772, 410] width 393 height 71
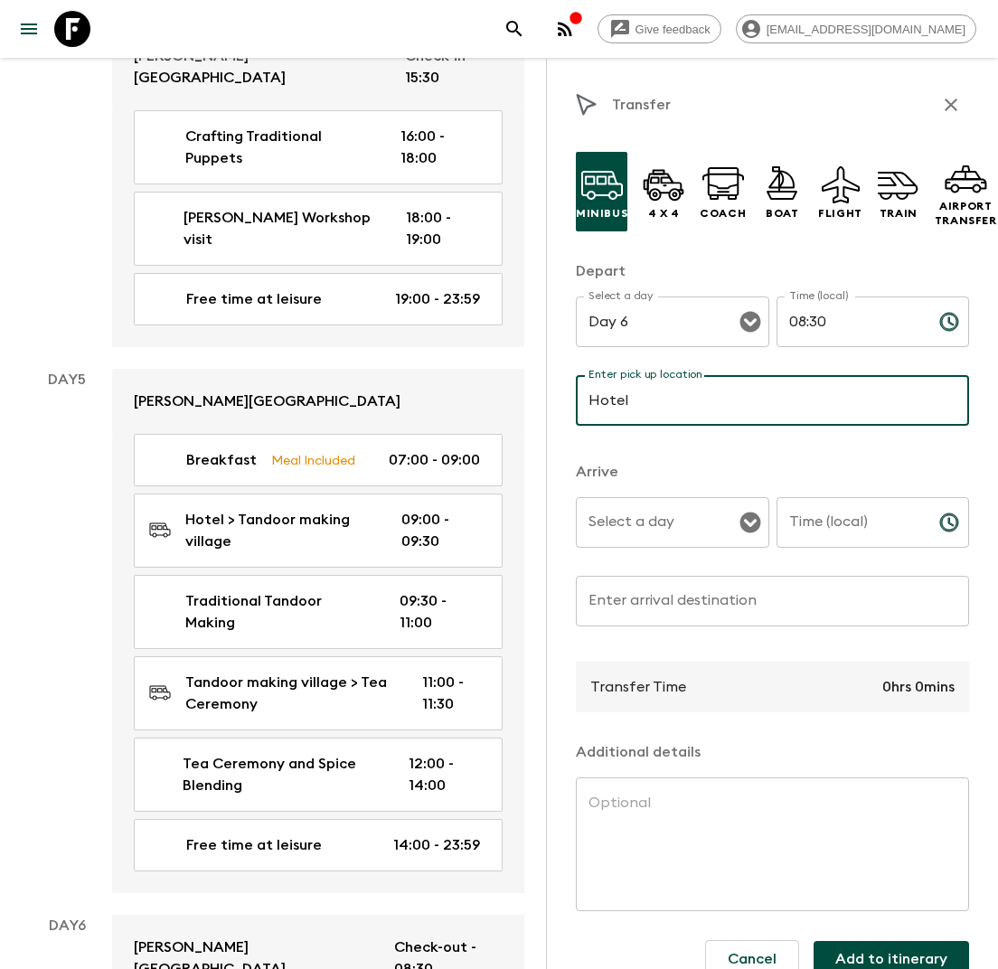
type input "Hotel"
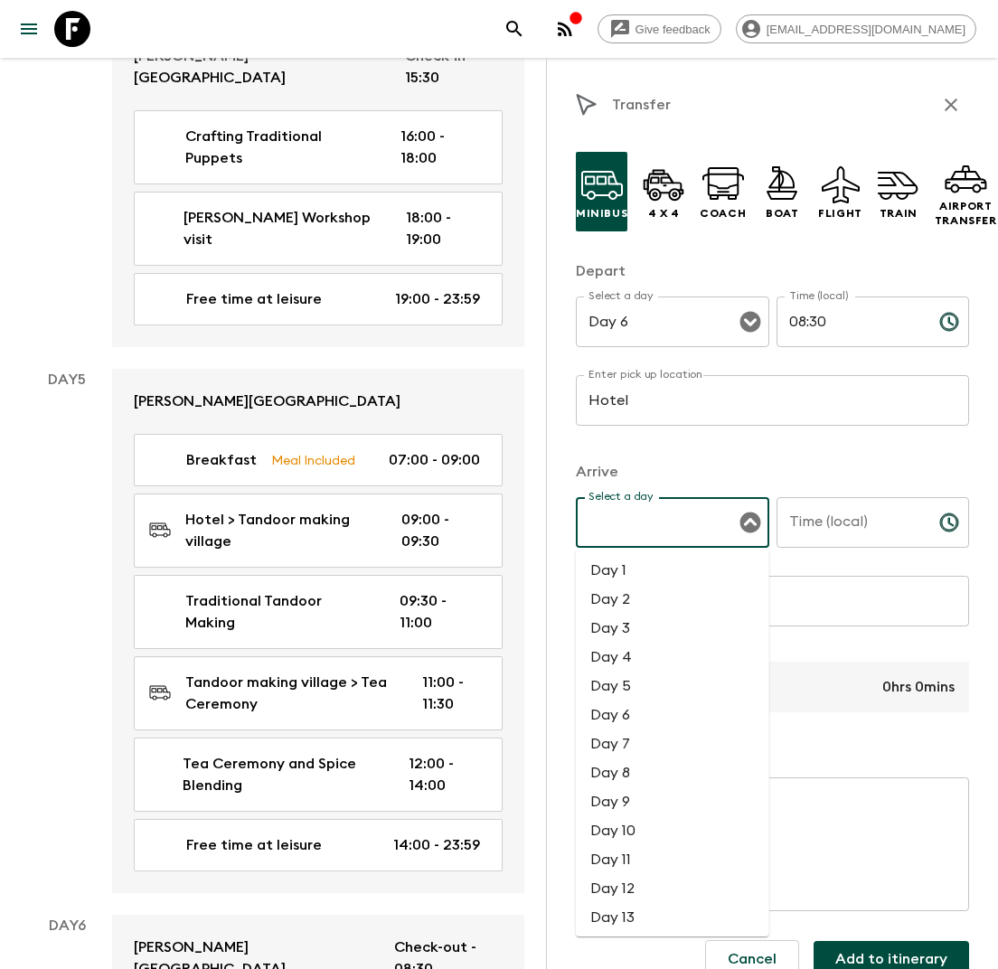
click at [647, 513] on div "Select a day Select a day ​" at bounding box center [672, 532] width 193 height 71
click at [632, 709] on li "Day 6" at bounding box center [672, 714] width 193 height 29
type input "Day 6"
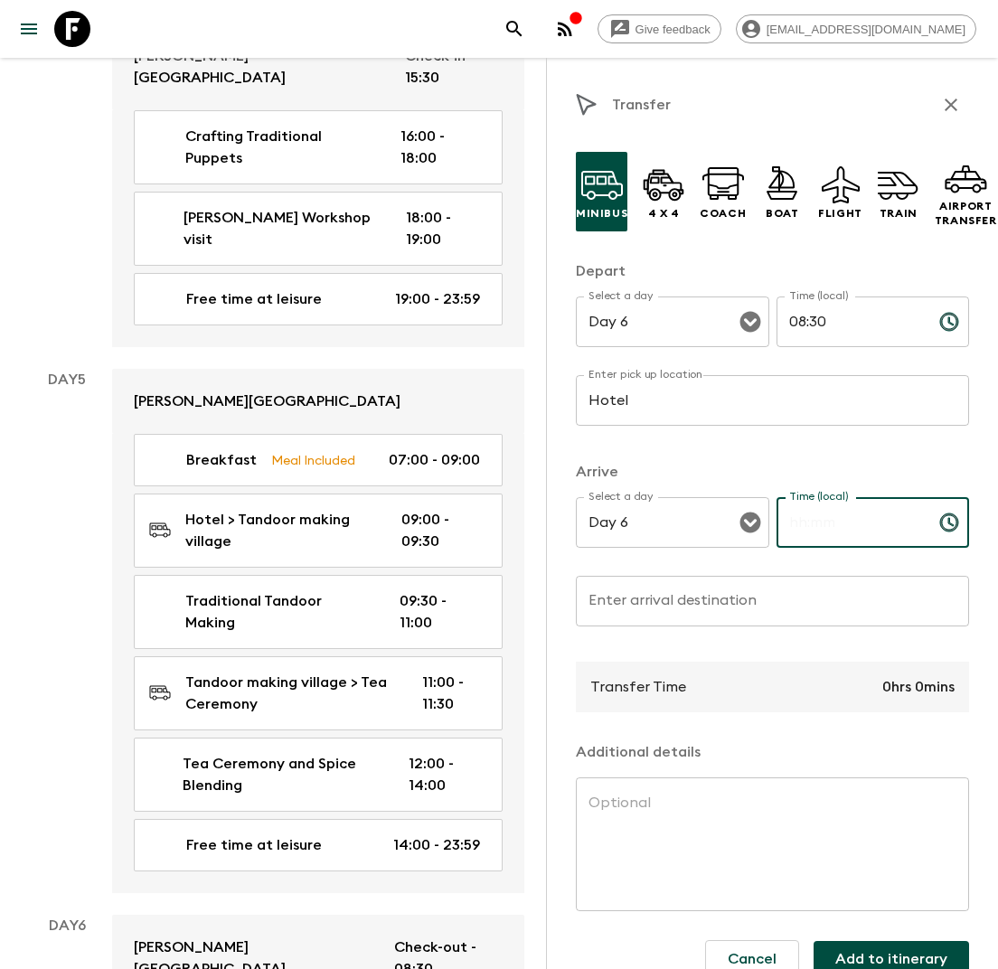
click at [826, 518] on input "Time (local)" at bounding box center [850, 522] width 148 height 51
type input "13:00"
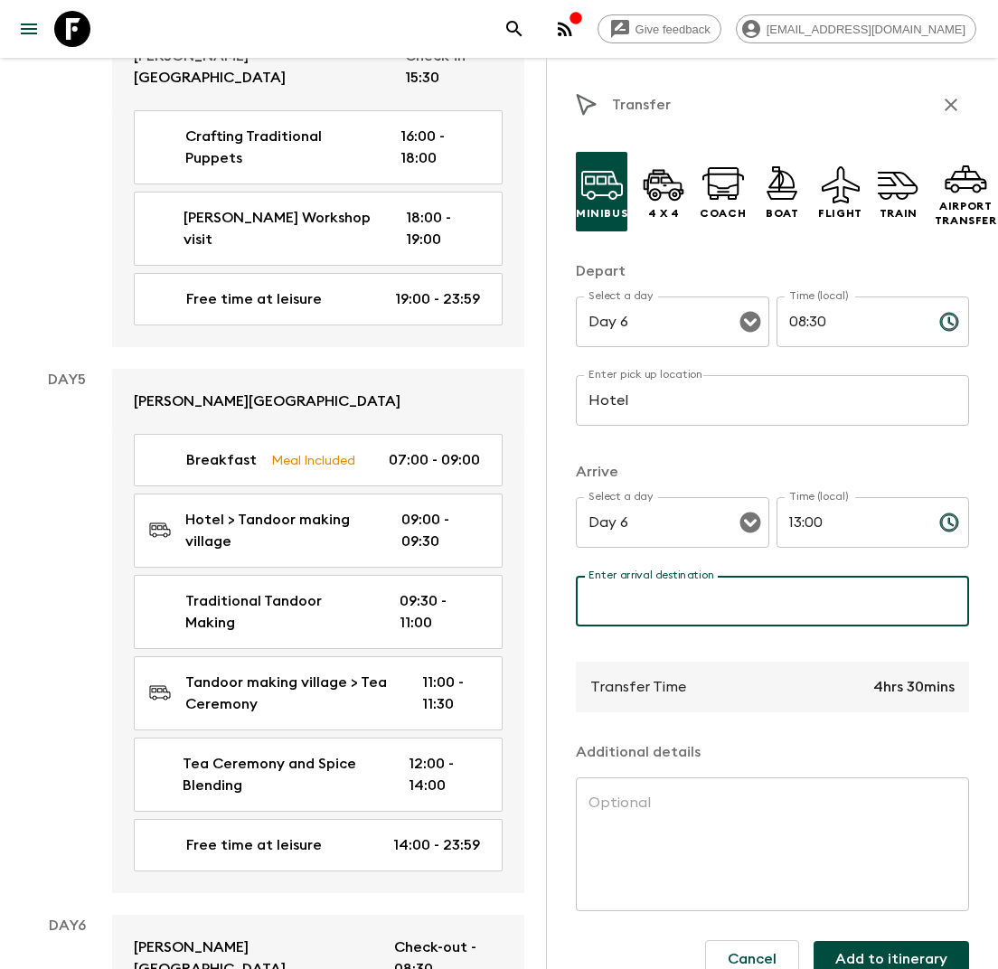
click at [619, 595] on div "Enter arrival destination Enter arrival destination ​" at bounding box center [772, 611] width 393 height 71
type input "[GEOGRAPHIC_DATA]"
click at [644, 796] on textarea at bounding box center [772, 845] width 368 height 104
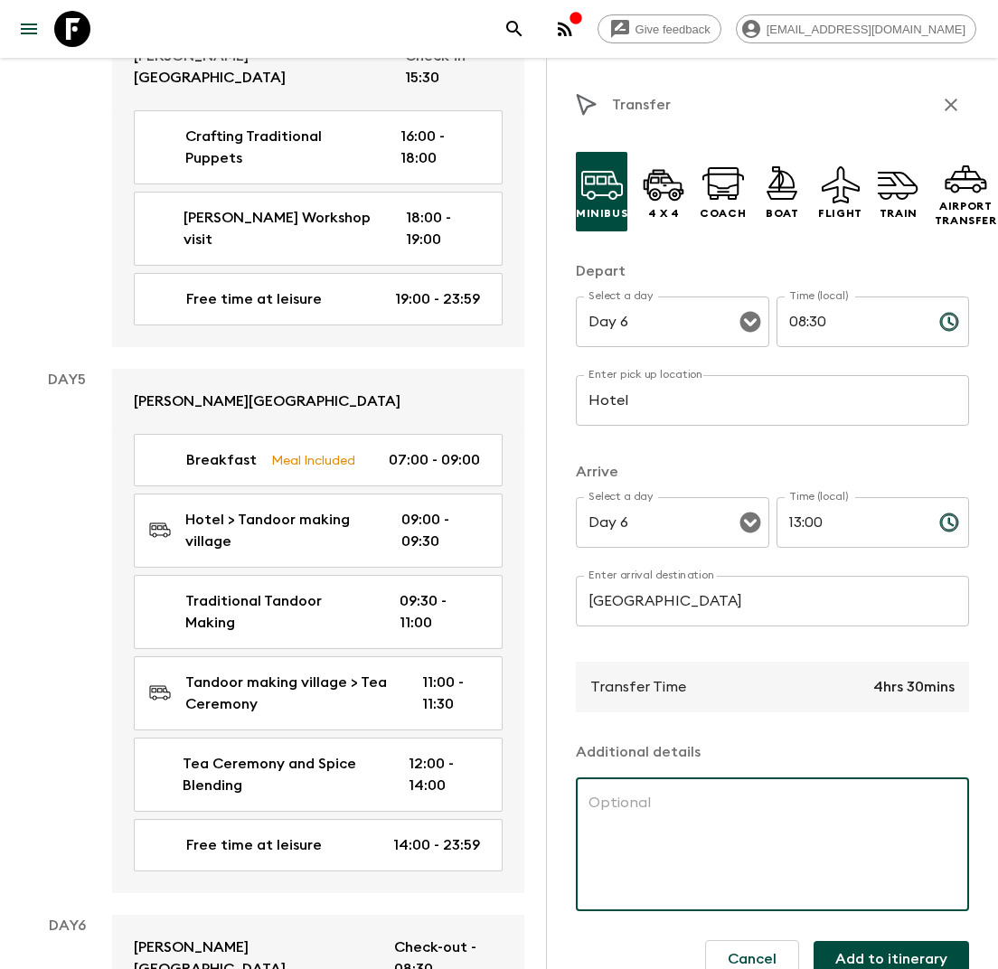
type textarea "4"
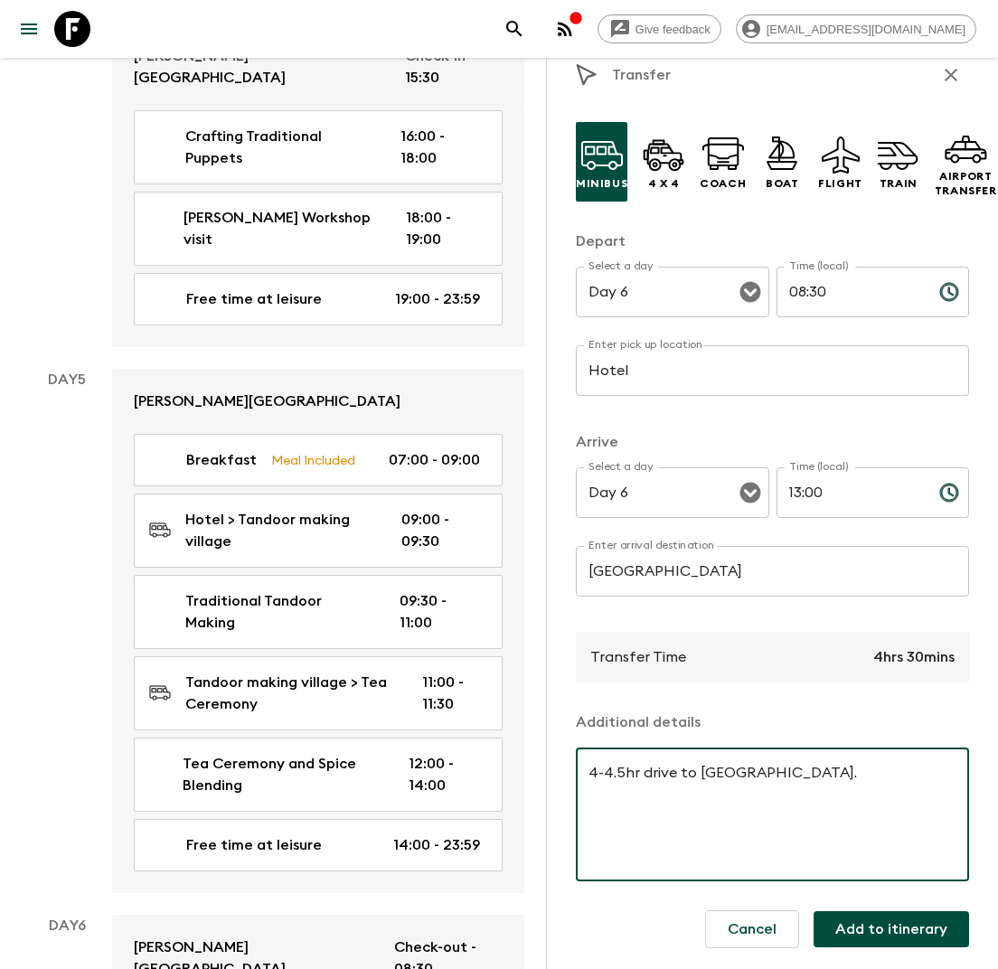
type textarea "4-4.5hr drive to [GEOGRAPHIC_DATA]."
click at [875, 929] on button "Add to itinerary" at bounding box center [890, 929] width 155 height 36
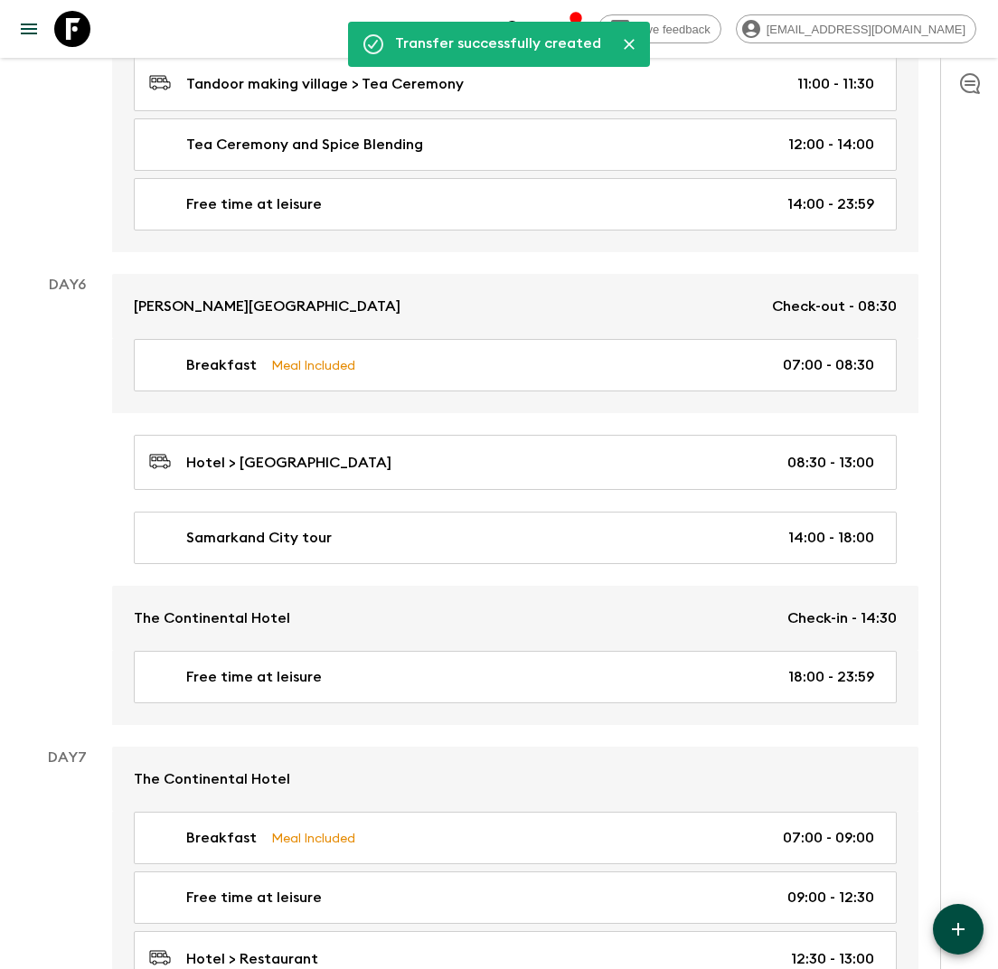
scroll to position [2521, 0]
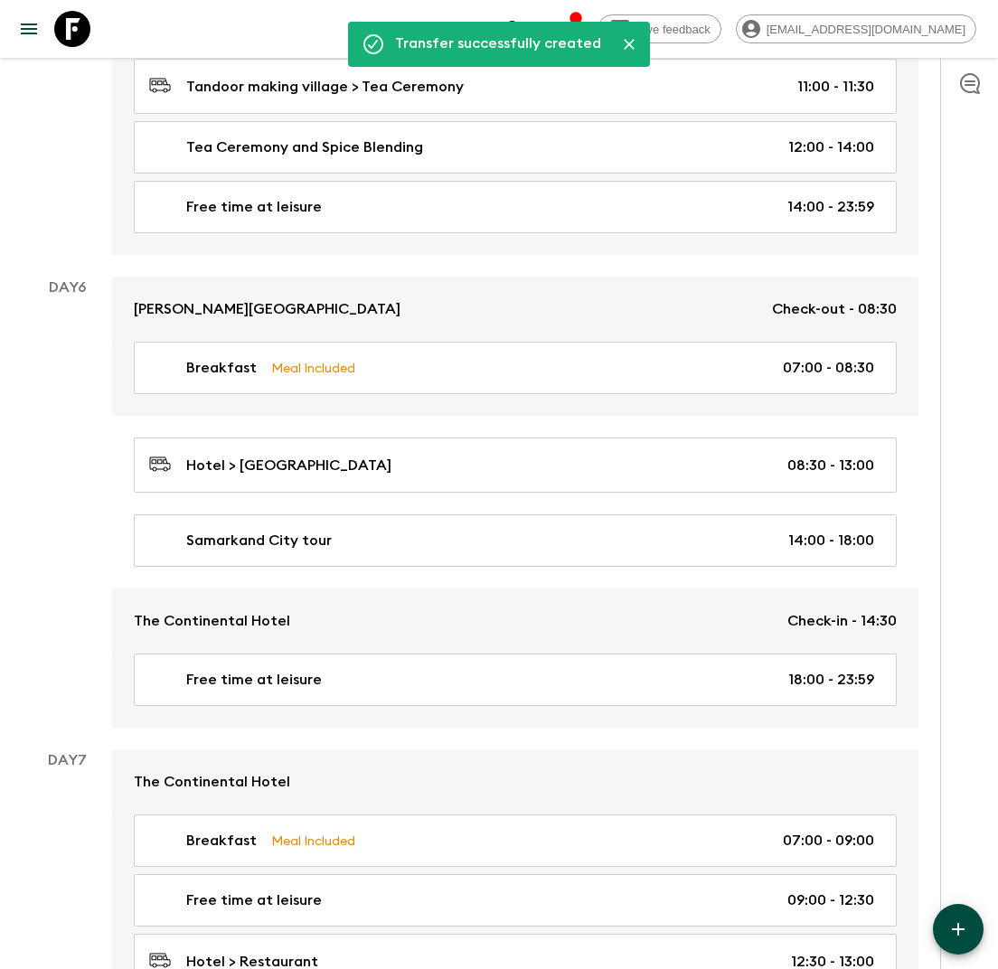
click at [954, 932] on icon "button" at bounding box center [958, 929] width 22 height 22
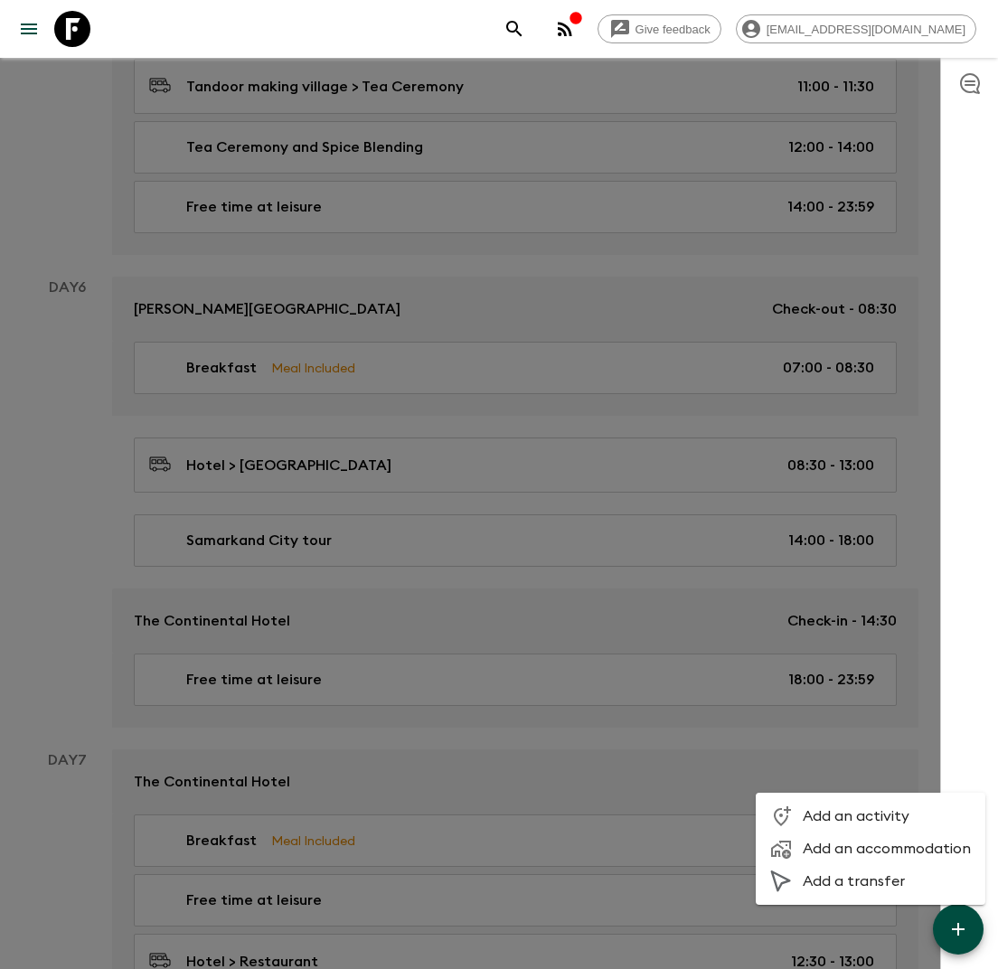
click at [845, 806] on li "Add an activity" at bounding box center [871, 816] width 230 height 33
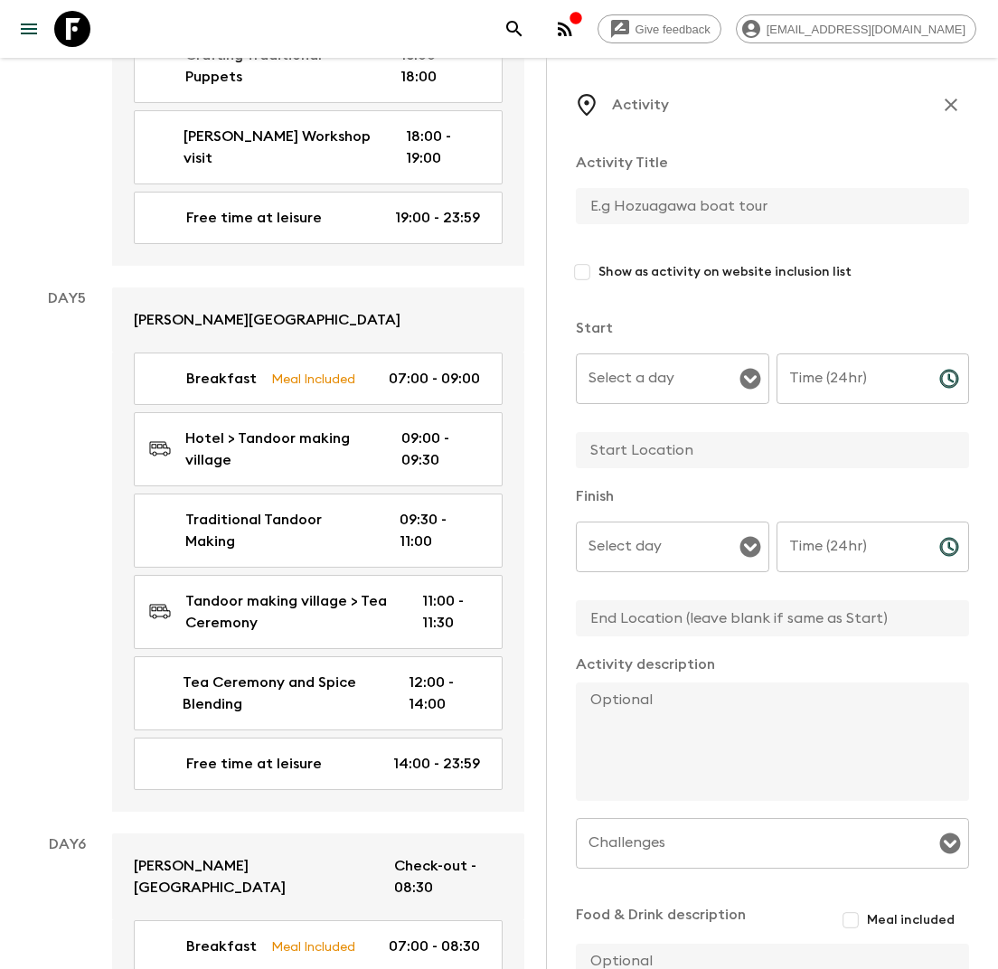
click at [649, 205] on input "text" at bounding box center [765, 206] width 379 height 36
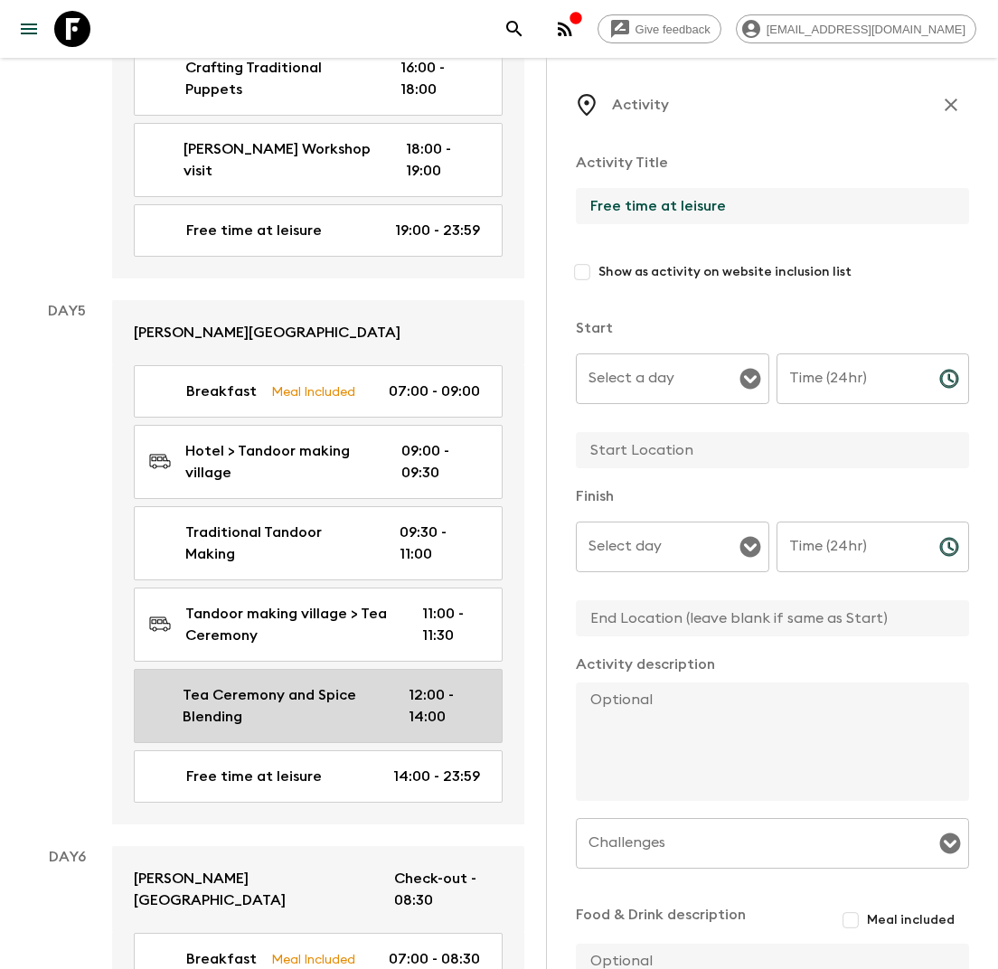
scroll to position [2263, 0]
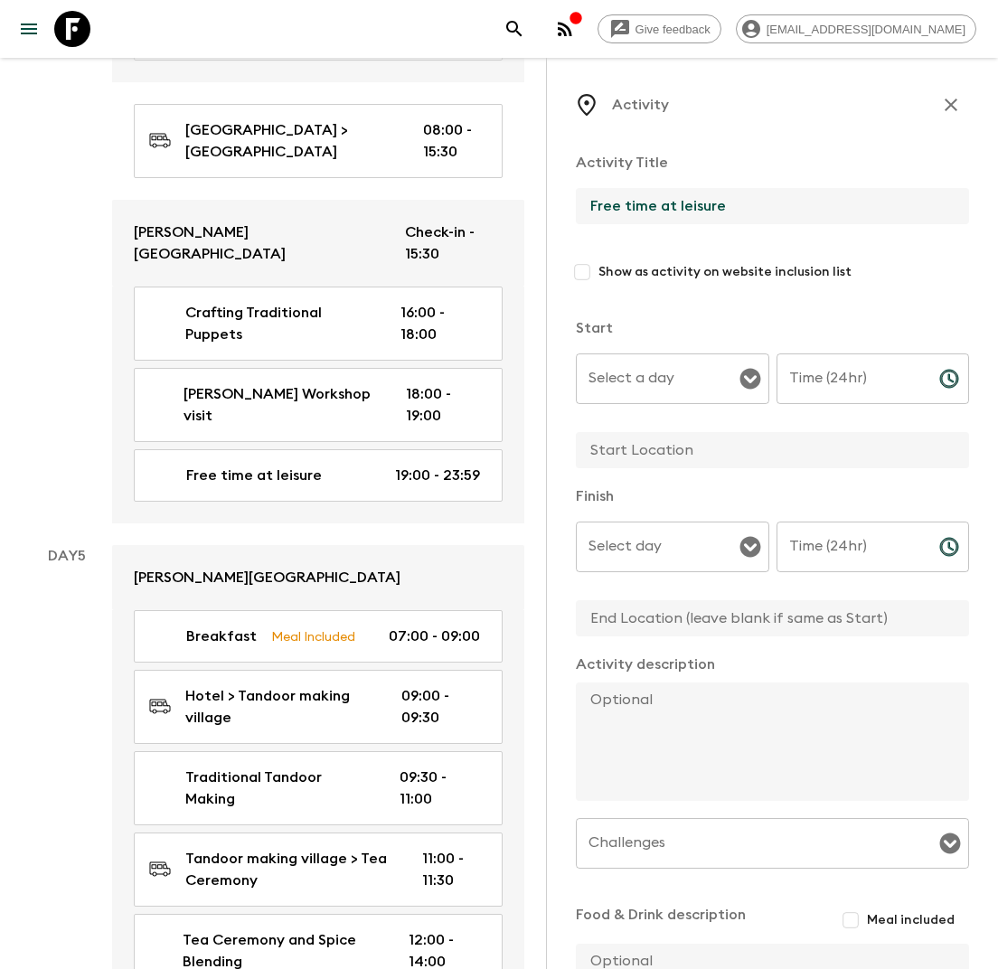
click at [735, 371] on div "Select a day" at bounding box center [672, 378] width 193 height 51
type input "Free time at leisure"
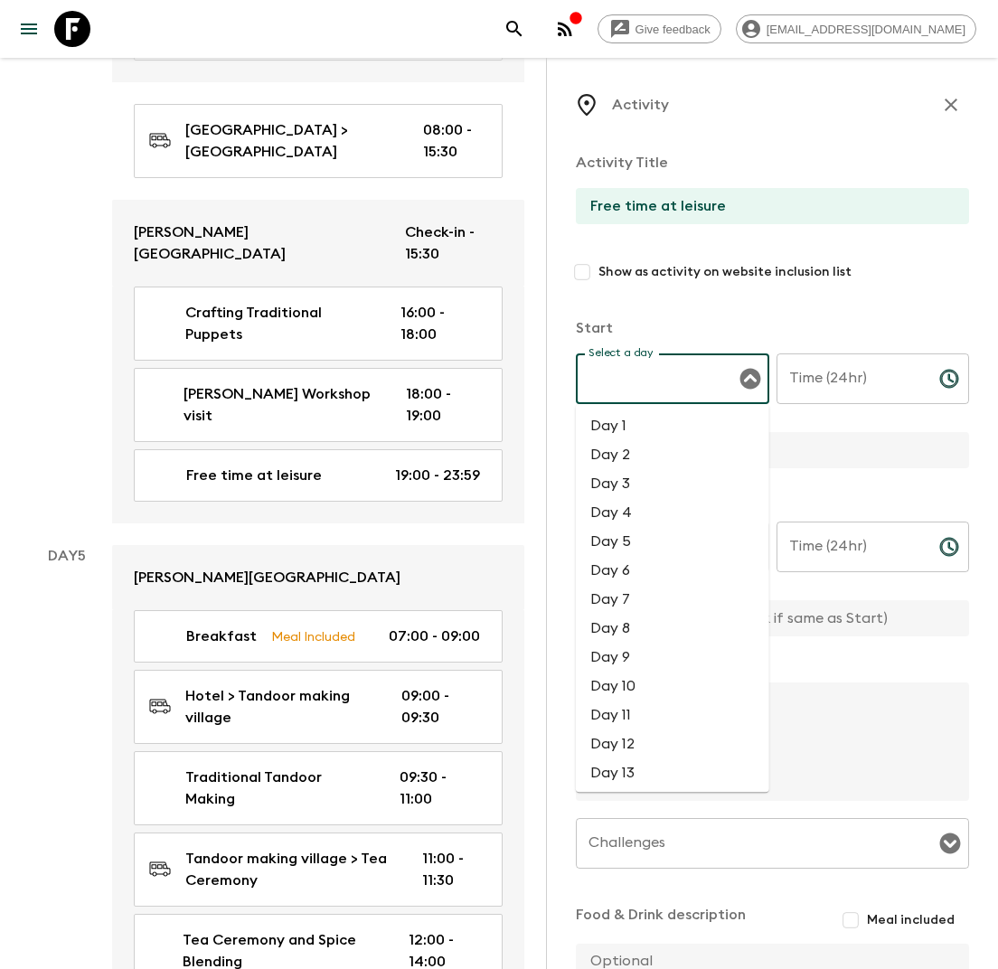
click at [632, 573] on li "Day 6" at bounding box center [672, 570] width 193 height 29
type input "Day 6"
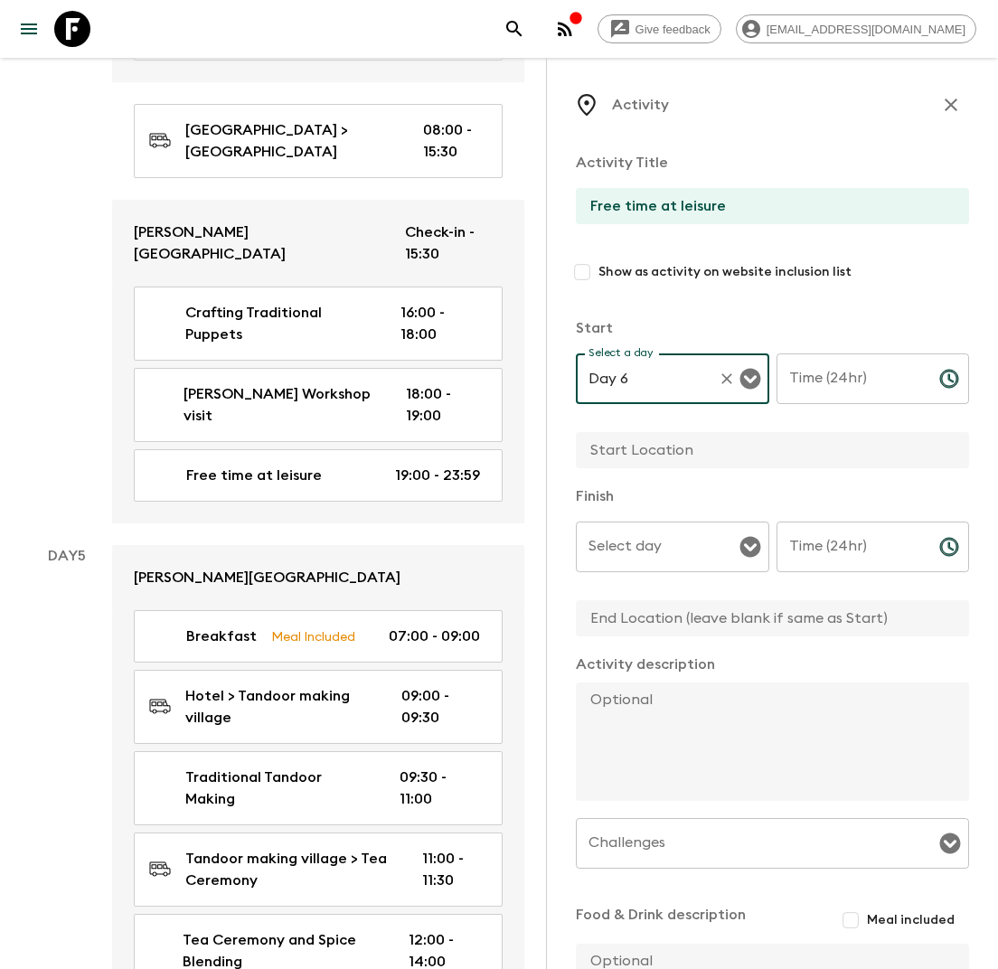
click at [844, 362] on div "Time (24hr) Time (24hr) ​" at bounding box center [872, 388] width 193 height 71
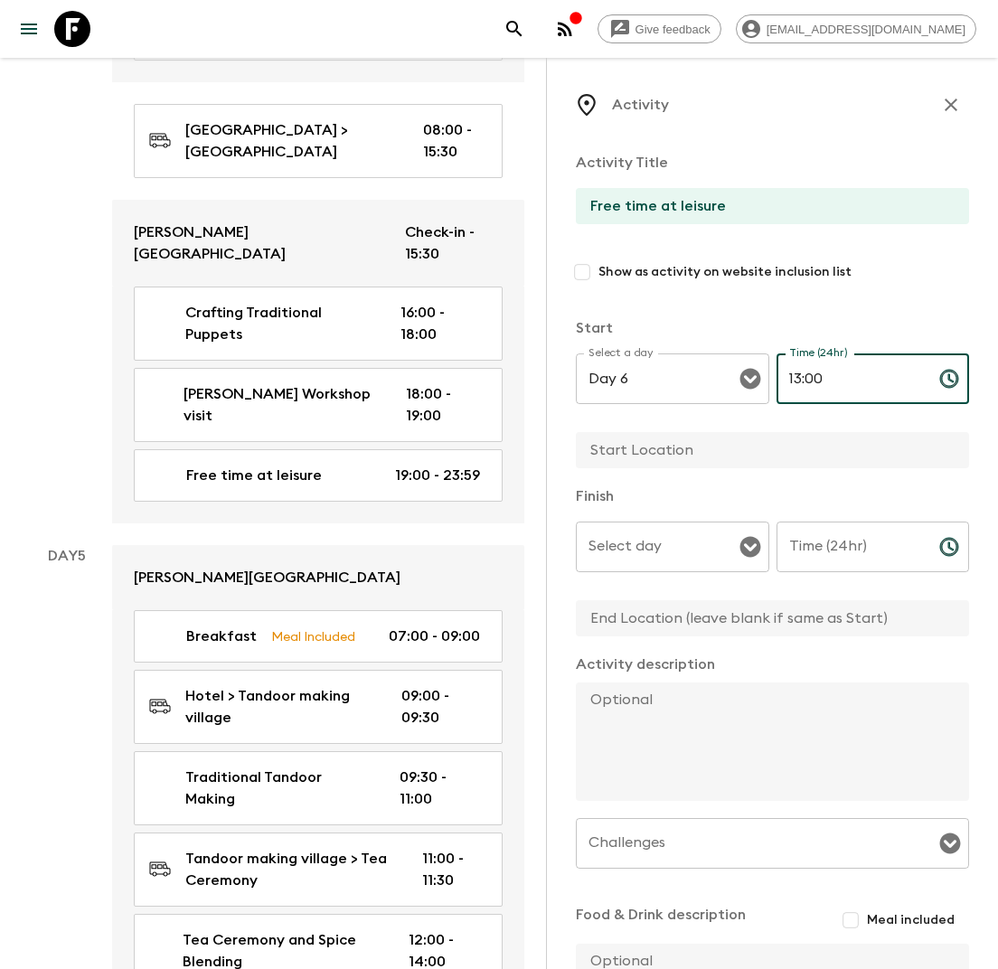
type input "13:00"
click at [676, 452] on input "text" at bounding box center [765, 450] width 379 height 36
type input "[GEOGRAPHIC_DATA]"
click at [654, 545] on input "Select day" at bounding box center [659, 547] width 150 height 34
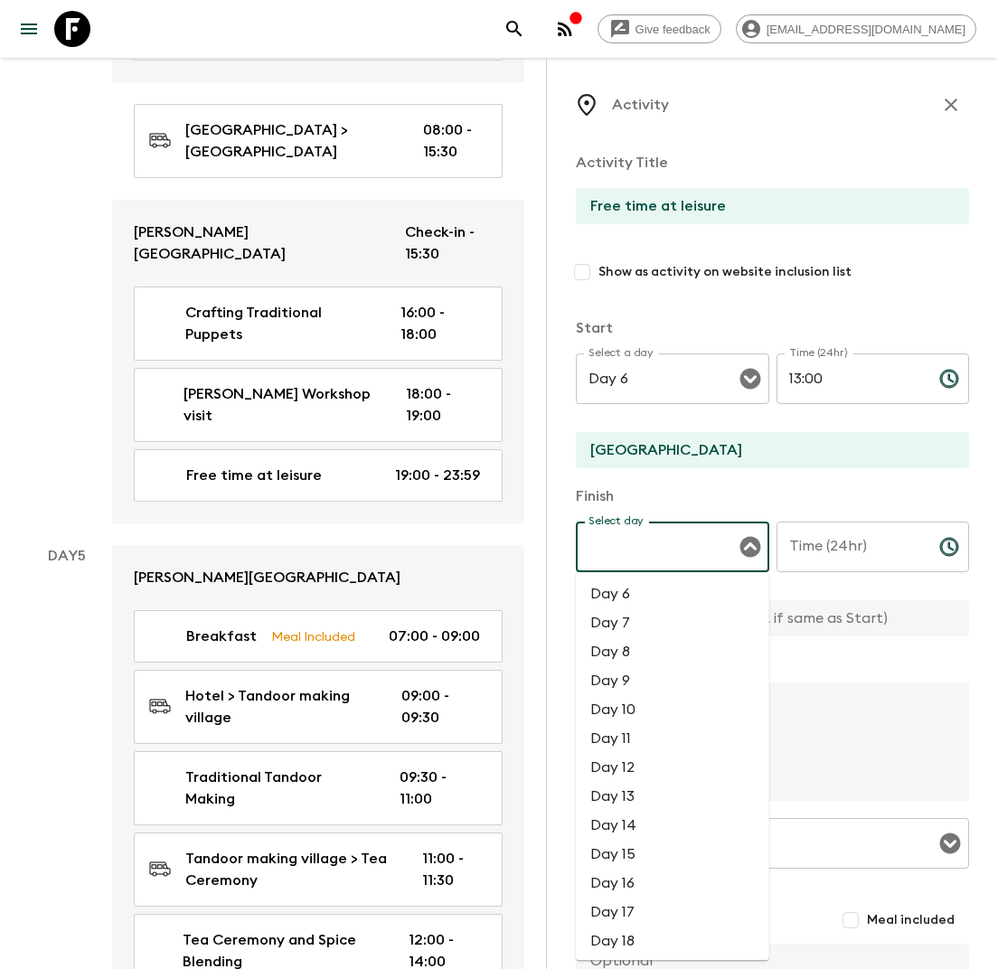
click at [643, 591] on li "Day 6" at bounding box center [672, 593] width 193 height 29
type input "Day 6"
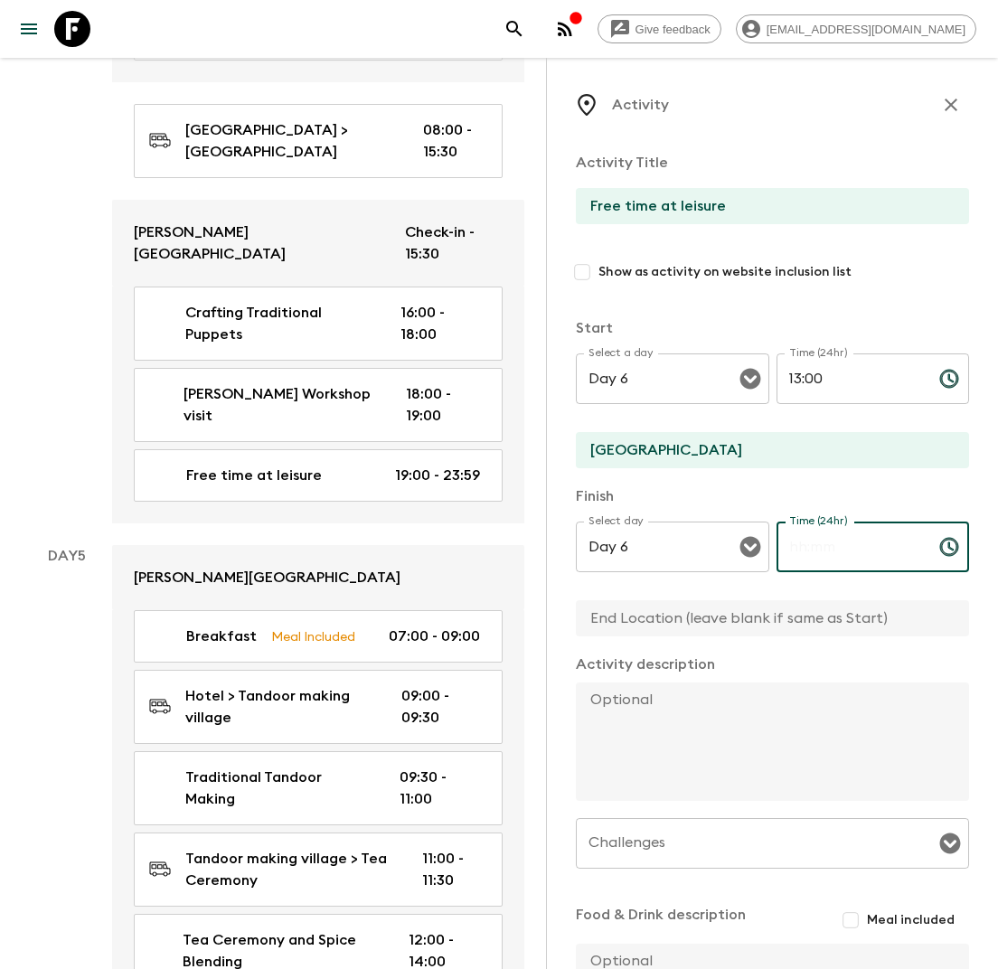
click at [861, 562] on input "Time (24hr)" at bounding box center [850, 546] width 148 height 51
type input "14:00"
click at [754, 617] on input "text" at bounding box center [765, 618] width 379 height 36
click at [675, 699] on textarea at bounding box center [765, 741] width 379 height 118
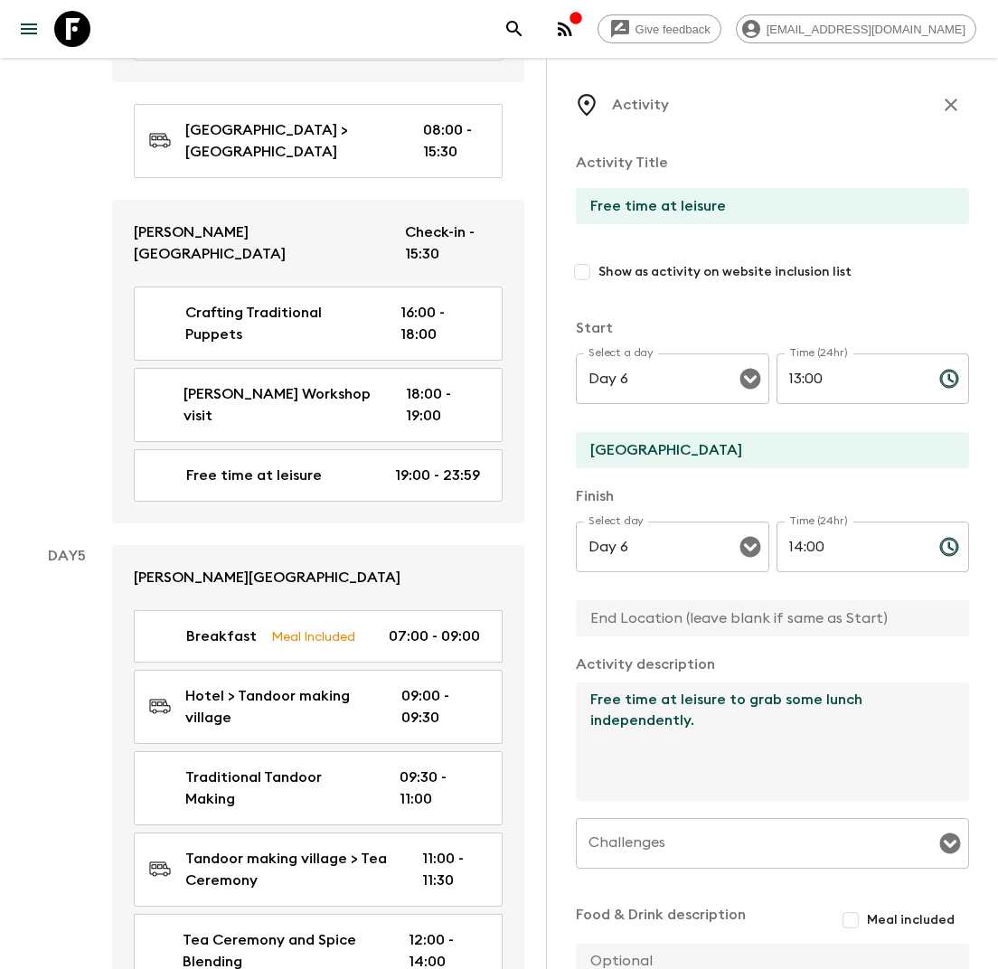
scroll to position [191, 0]
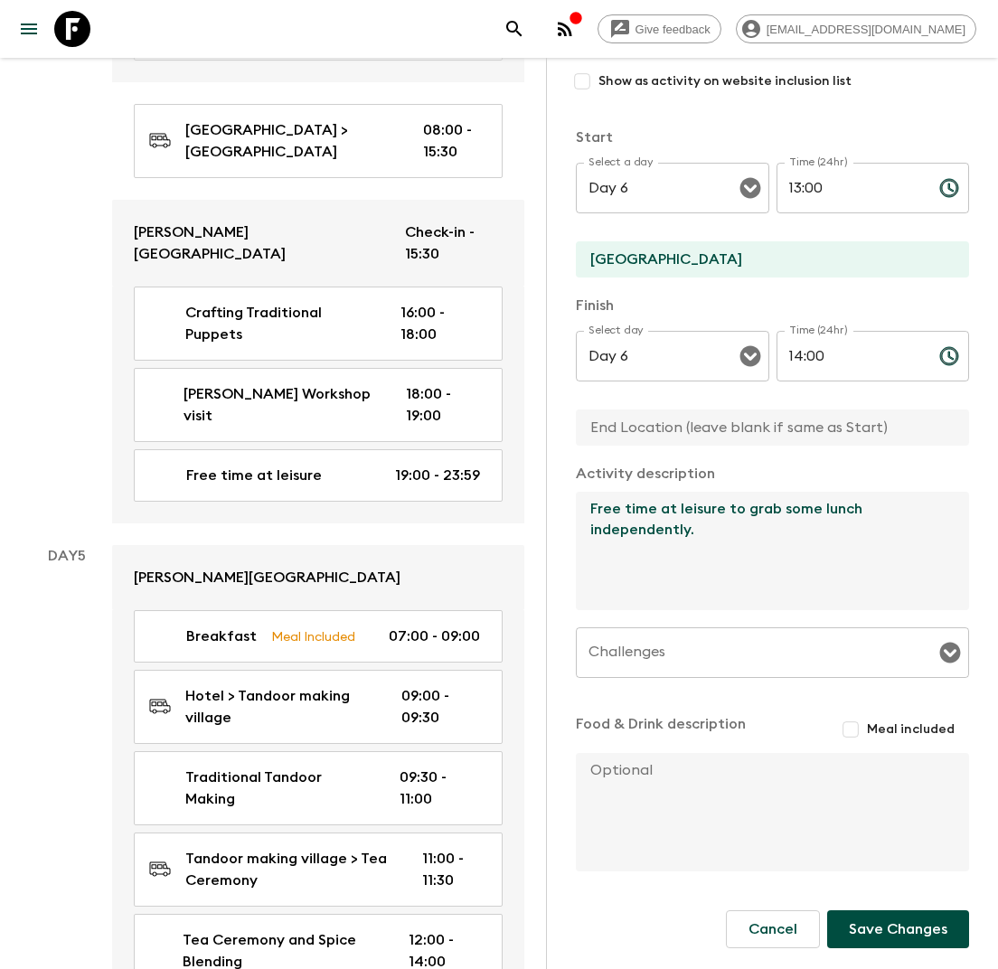
type textarea "Free time at leisure to grab some lunch independently."
click at [882, 926] on button "Save Changes" at bounding box center [898, 929] width 142 height 38
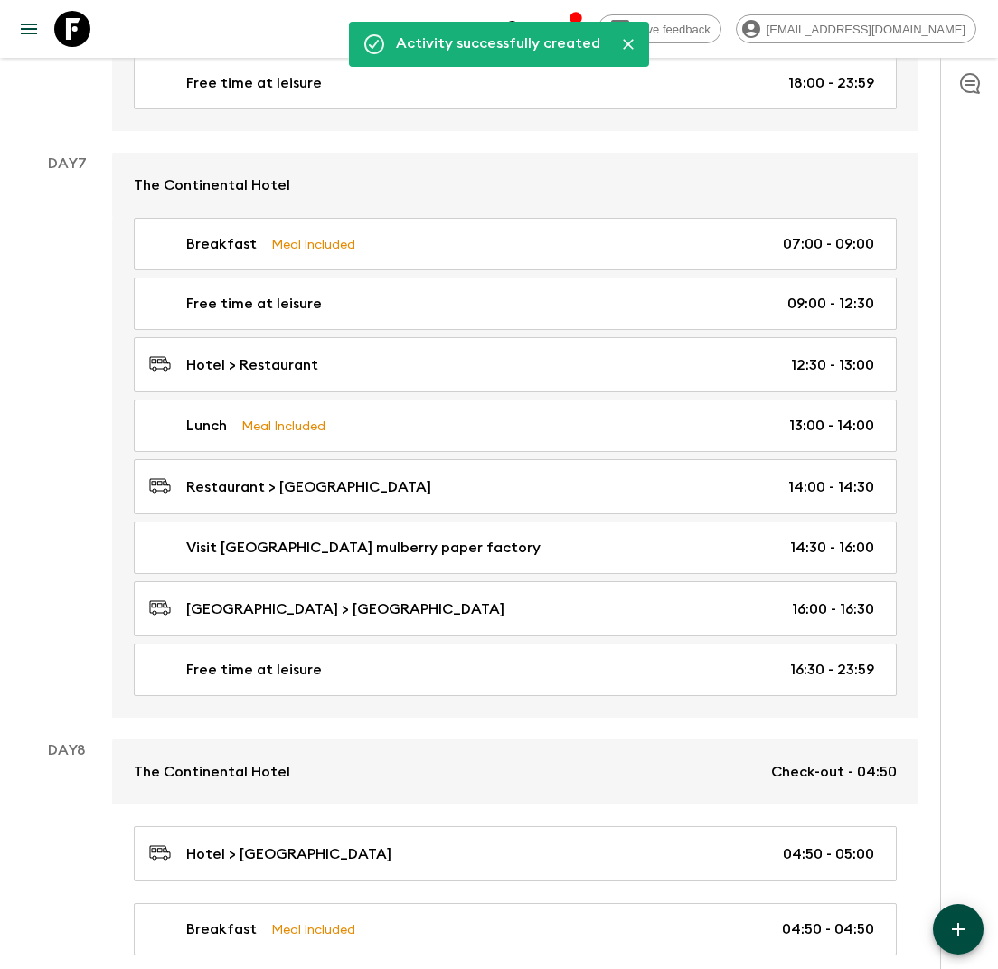
scroll to position [3198, 0]
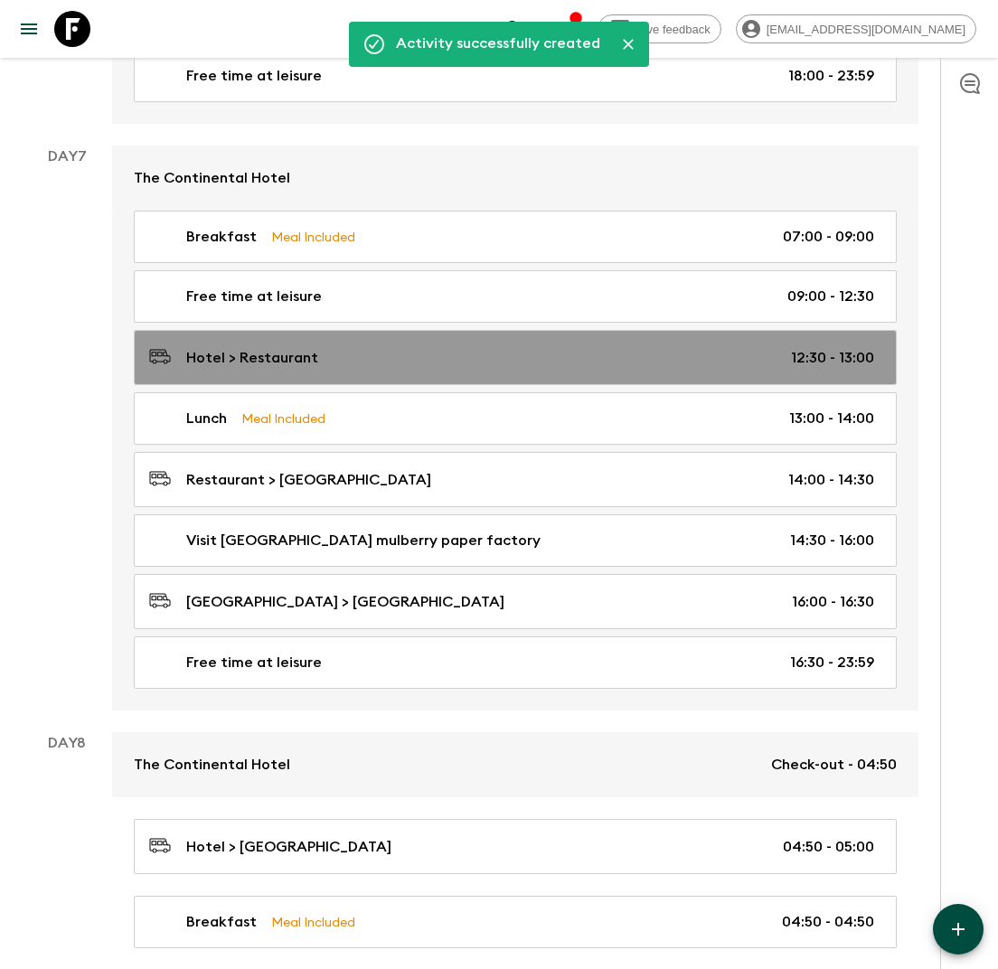
click at [400, 345] on div "Hotel > Restaurant 12:30 - 13:00" at bounding box center [511, 357] width 725 height 24
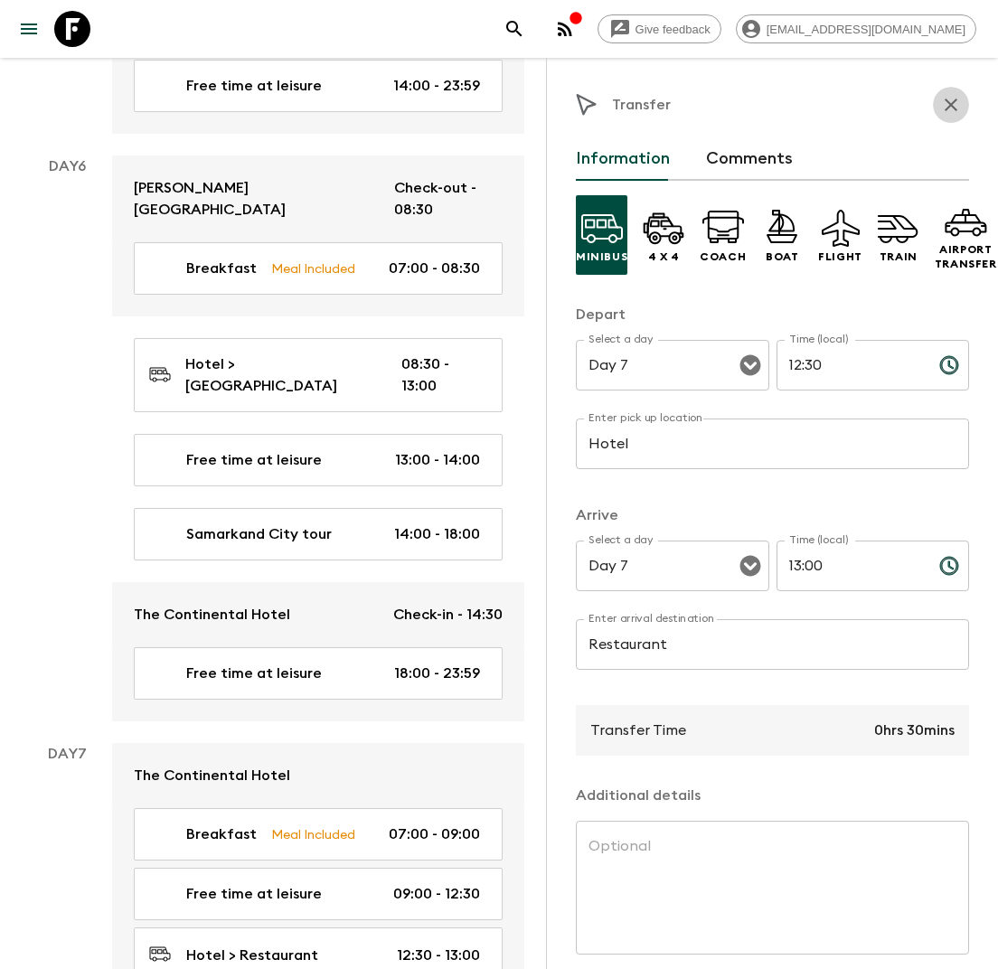
click at [944, 96] on icon "button" at bounding box center [951, 105] width 22 height 22
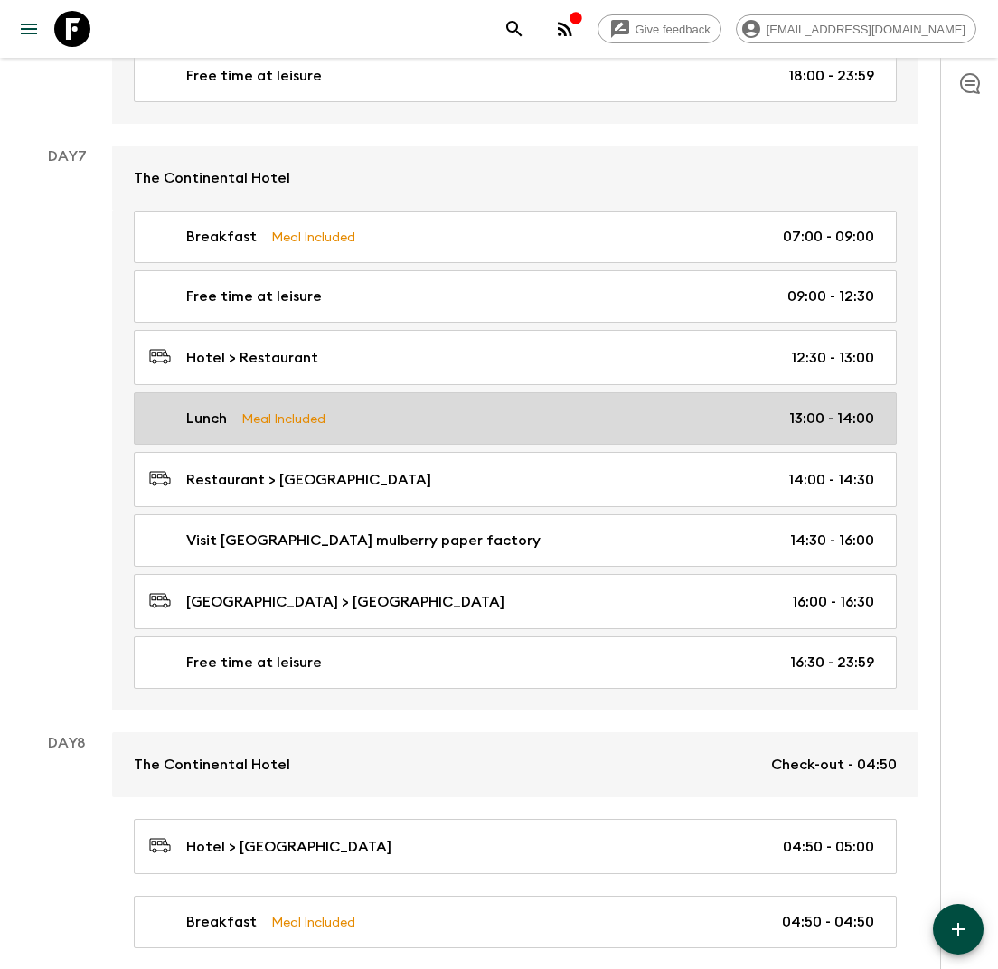
click at [318, 408] on p "Meal Included" at bounding box center [283, 418] width 84 height 20
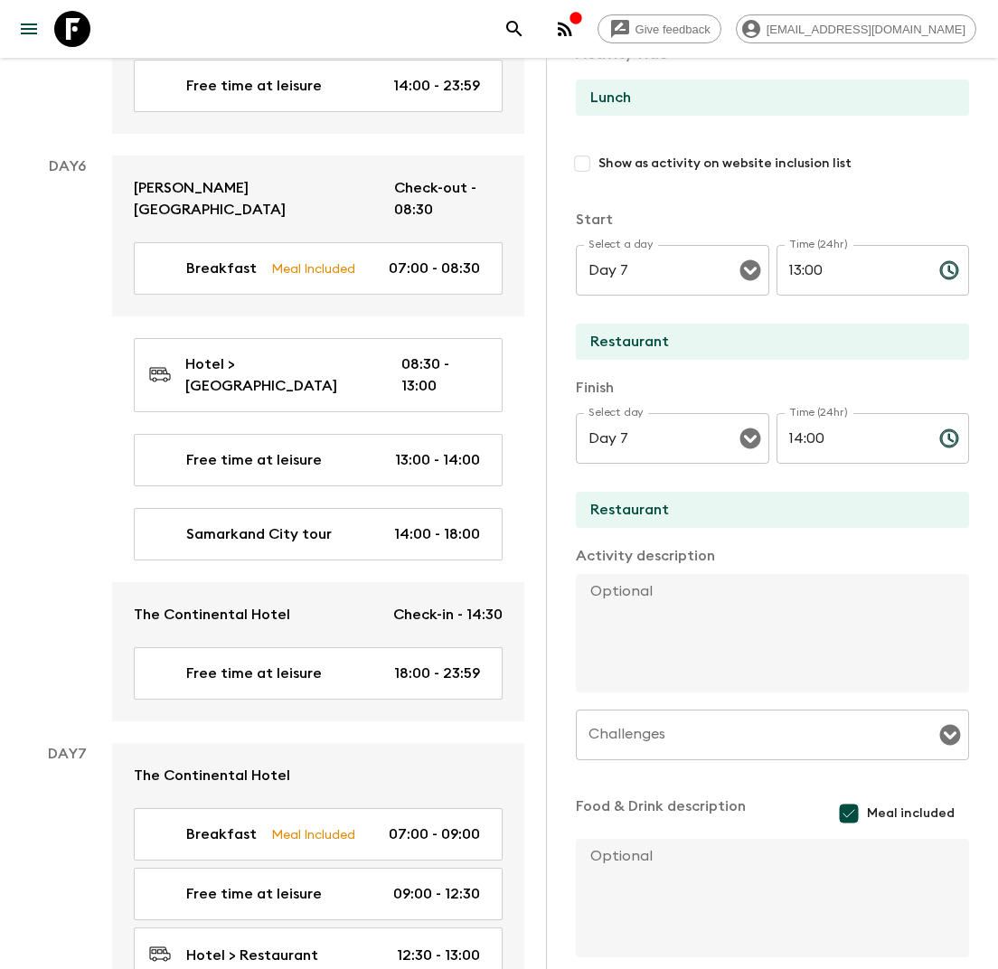
scroll to position [238, 0]
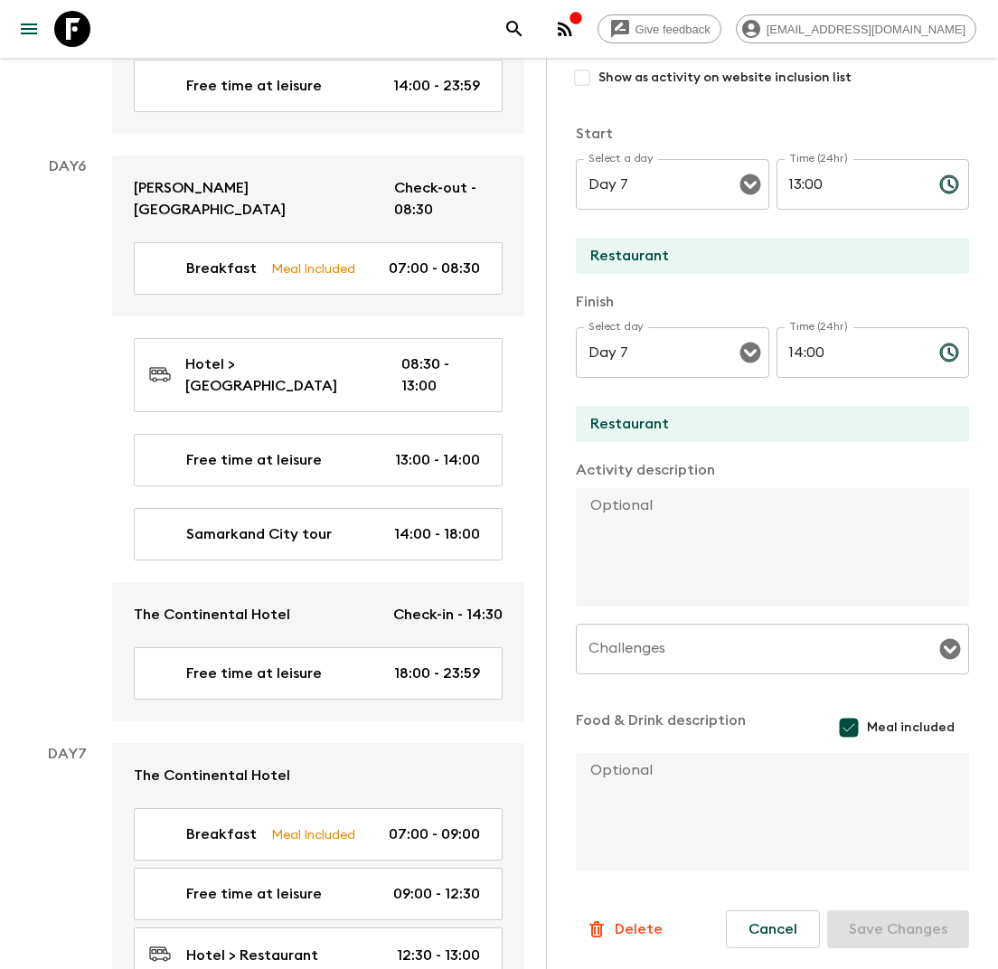
click at [637, 920] on p "Delete" at bounding box center [639, 929] width 48 height 22
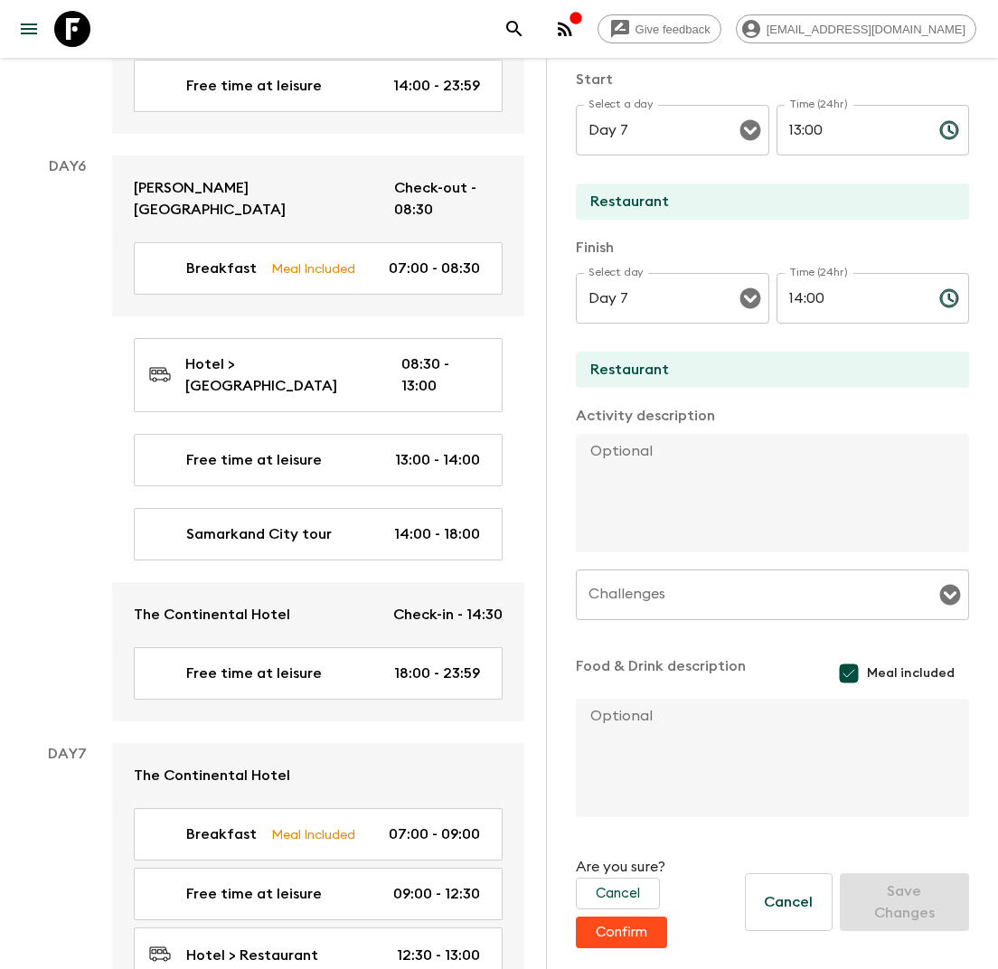
click at [633, 929] on button "Confirm" at bounding box center [621, 932] width 91 height 32
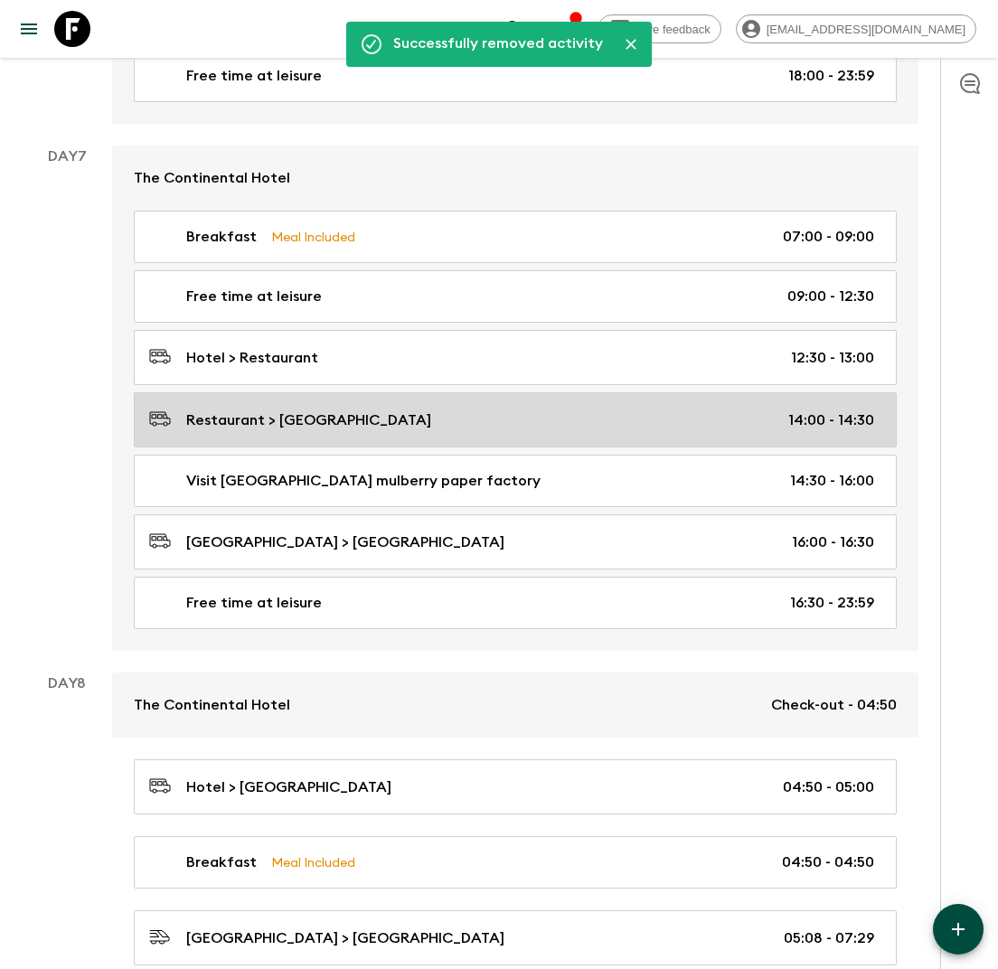
click at [383, 408] on div "Restaurant > [GEOGRAPHIC_DATA] 14:00 - 14:30" at bounding box center [511, 420] width 725 height 24
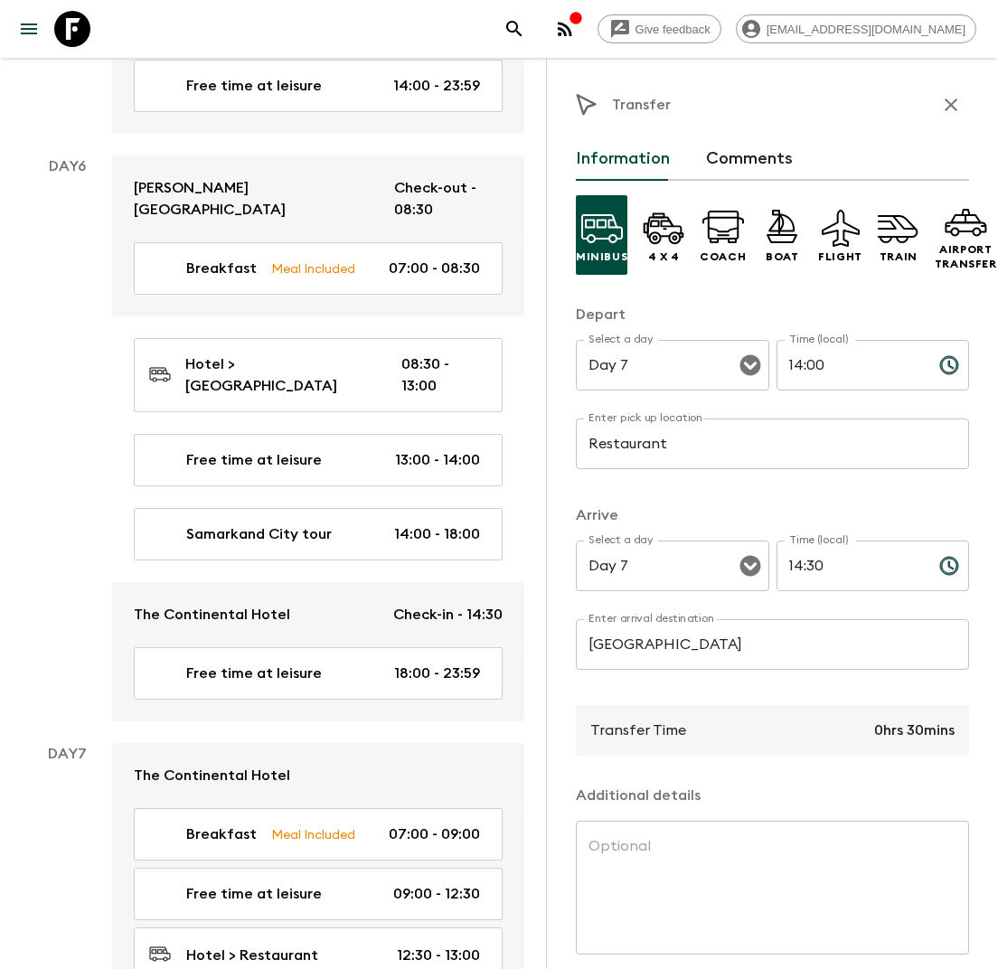
click at [625, 643] on input "[GEOGRAPHIC_DATA]" at bounding box center [772, 644] width 393 height 51
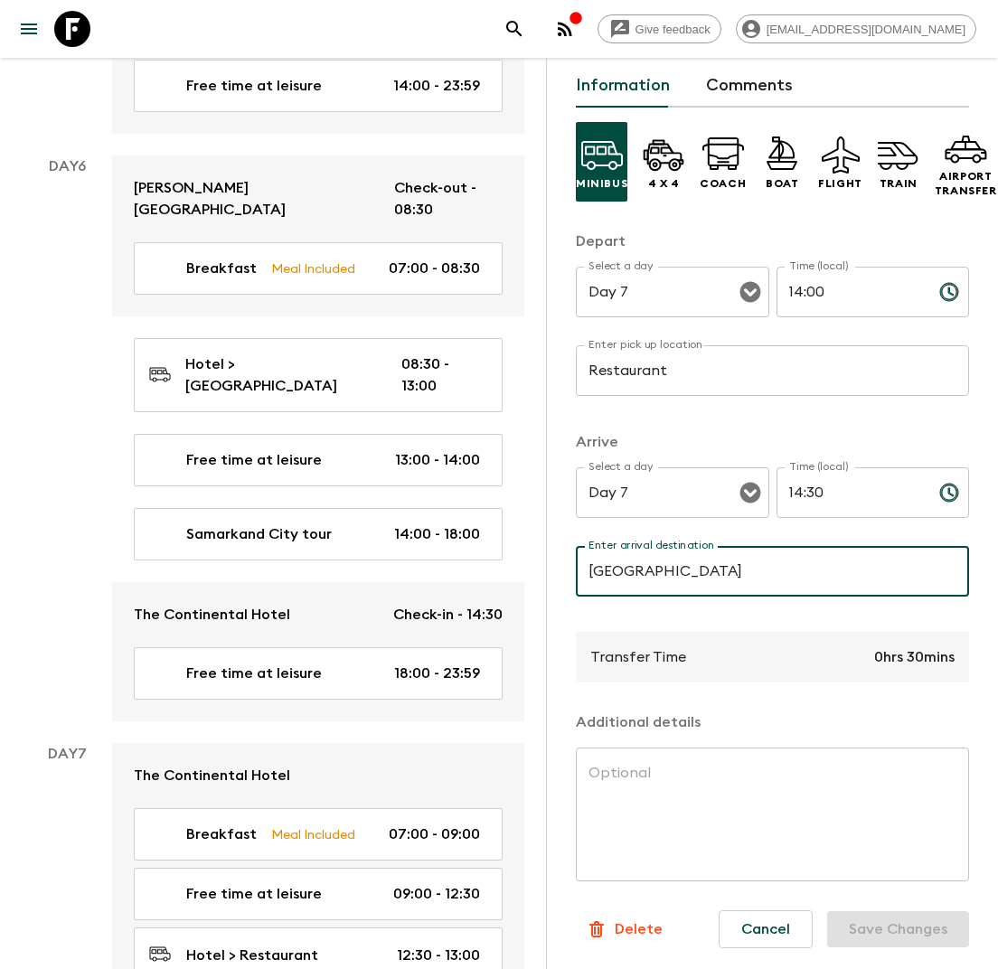
click at [642, 928] on p "Delete" at bounding box center [639, 929] width 48 height 22
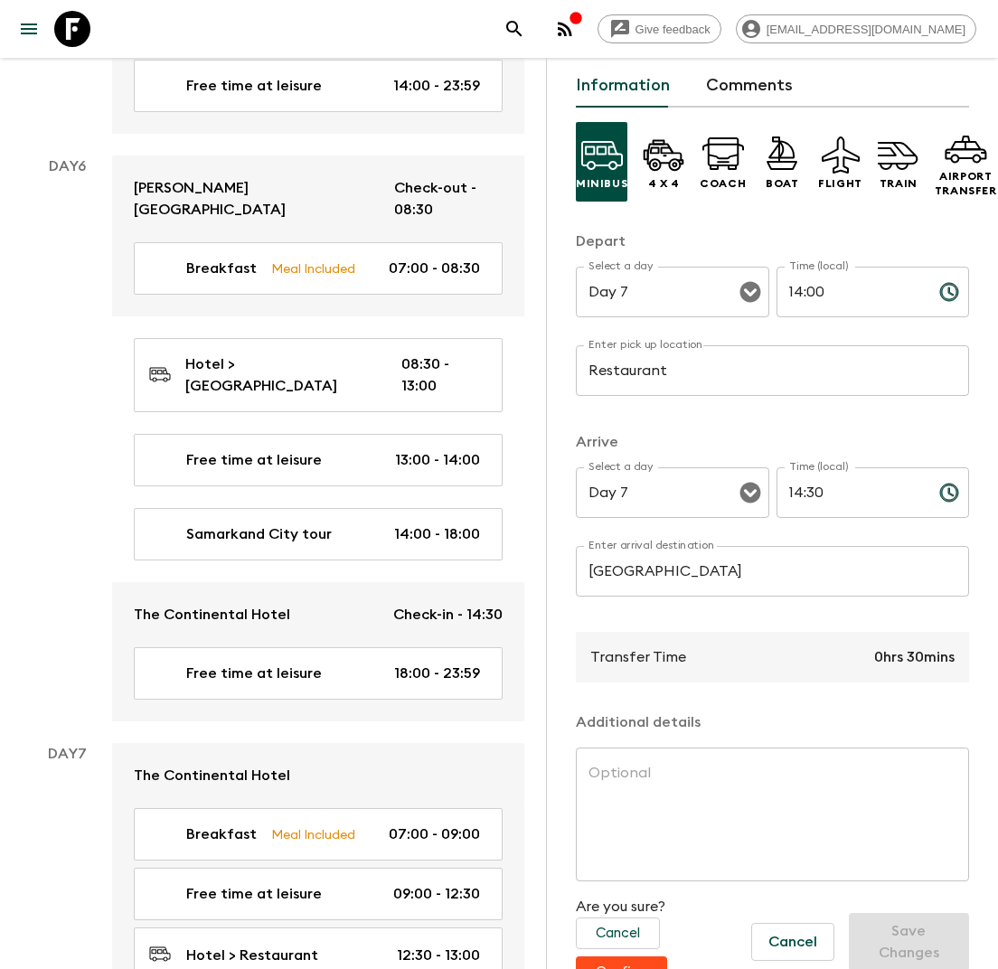
scroll to position [99, 0]
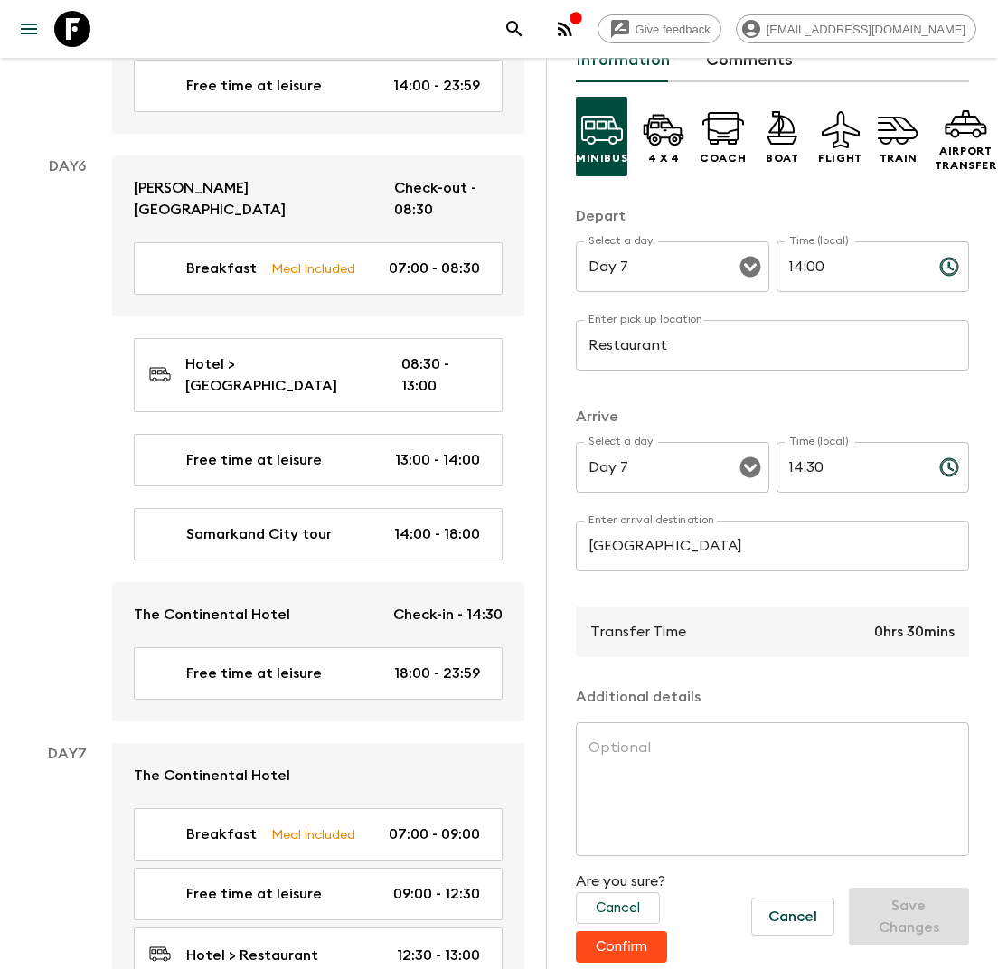
click at [623, 947] on button "Confirm" at bounding box center [621, 947] width 91 height 32
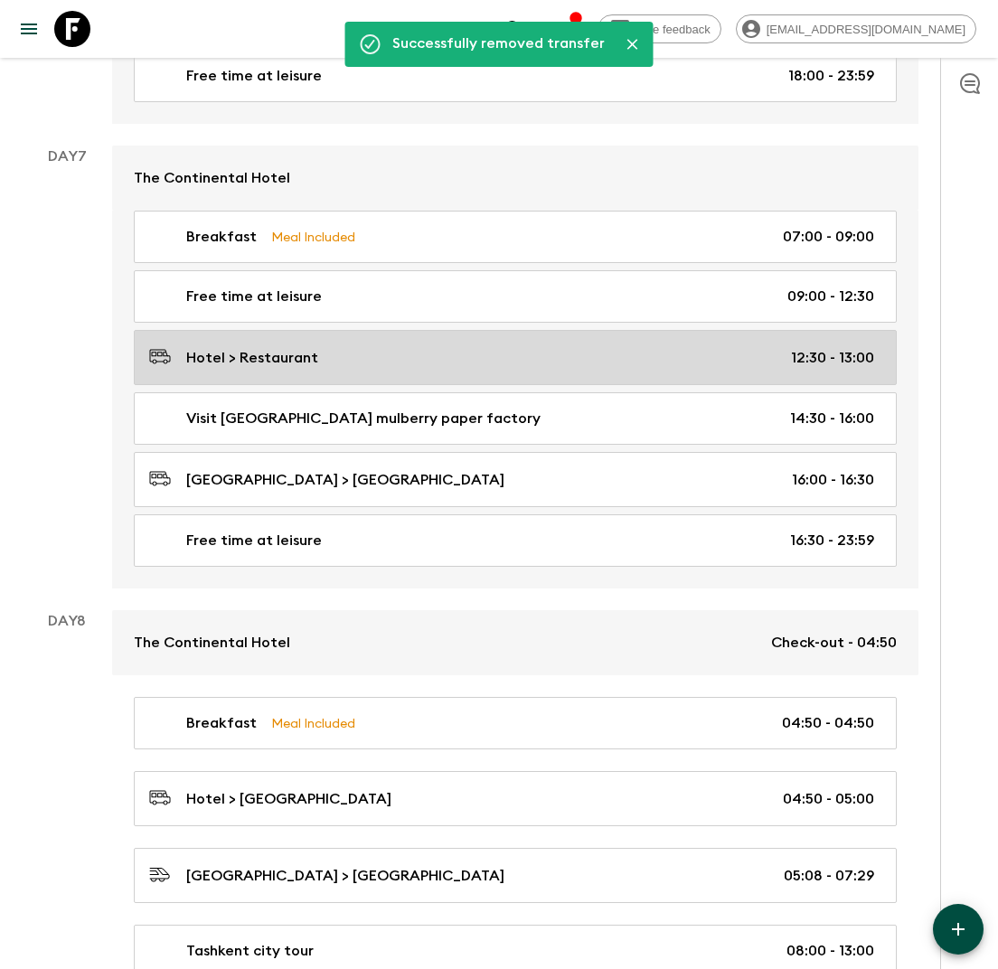
click at [379, 345] on div "Hotel > Restaurant 12:30 - 13:00" at bounding box center [511, 357] width 725 height 24
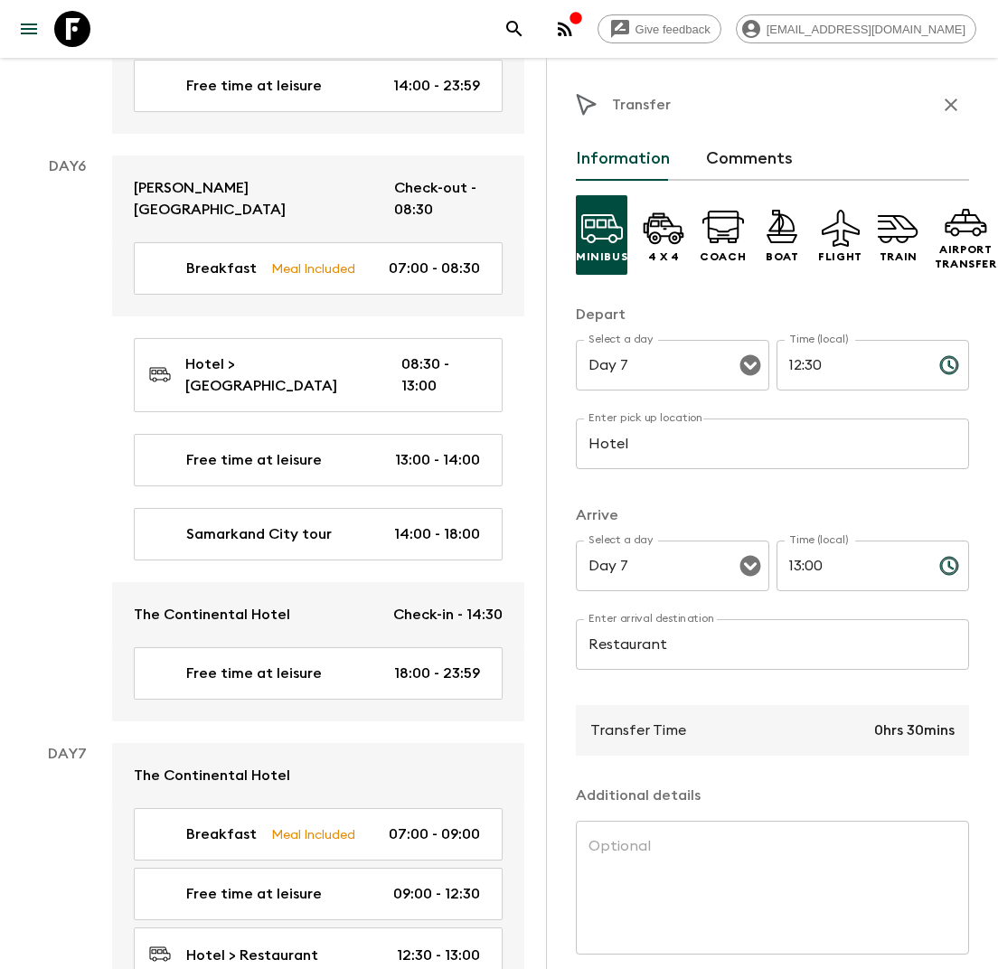
click at [647, 641] on input "Restaurant" at bounding box center [772, 644] width 393 height 51
paste input "[GEOGRAPHIC_DATA]"
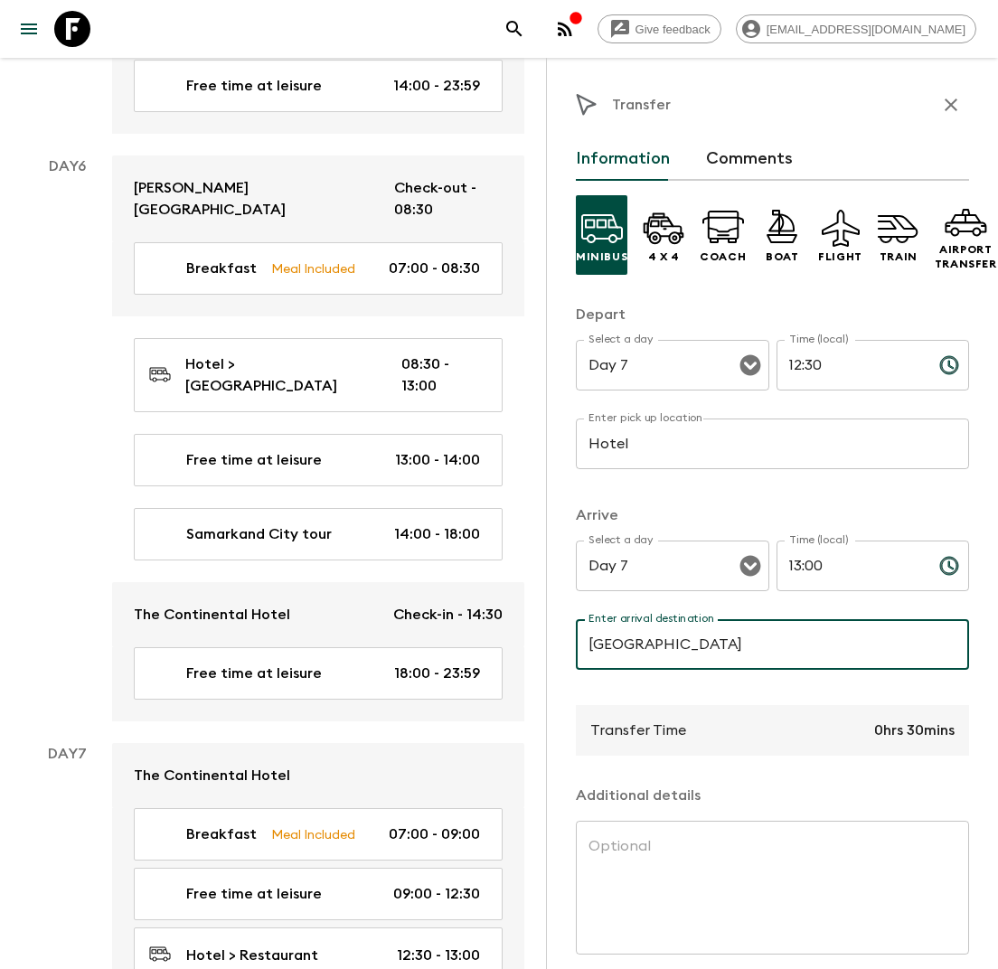
type input "[GEOGRAPHIC_DATA]"
click at [833, 369] on input "12:30" at bounding box center [850, 365] width 148 height 51
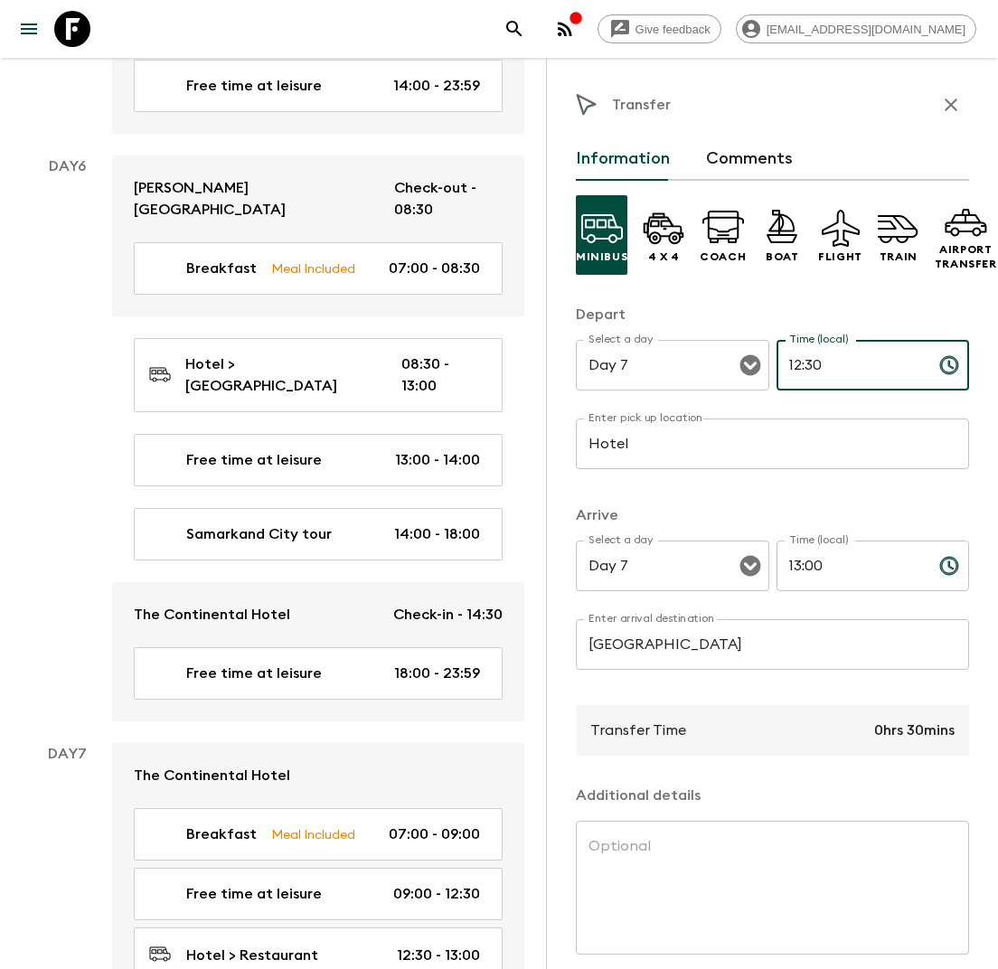
click at [833, 369] on input "12:30" at bounding box center [850, 365] width 148 height 51
type input "14:00"
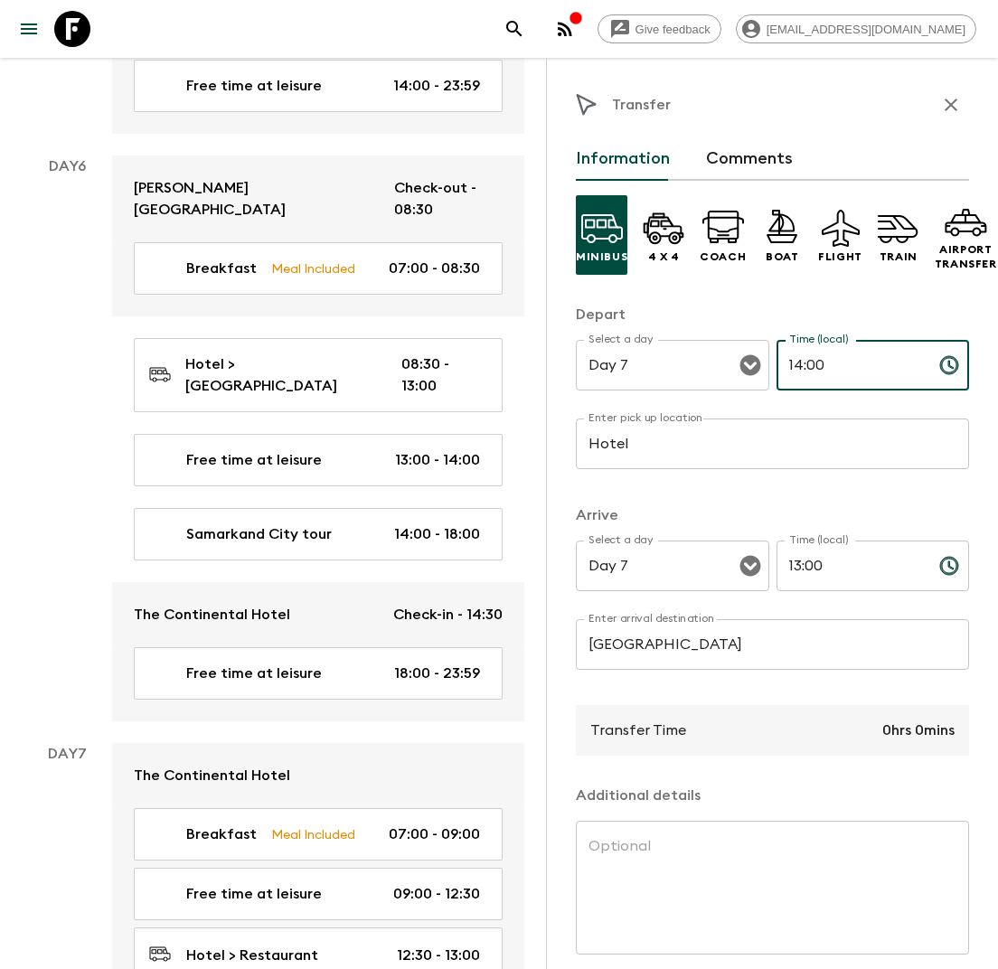
click at [831, 563] on div "Time (local) 13:00 Time (local) ​" at bounding box center [872, 575] width 193 height 71
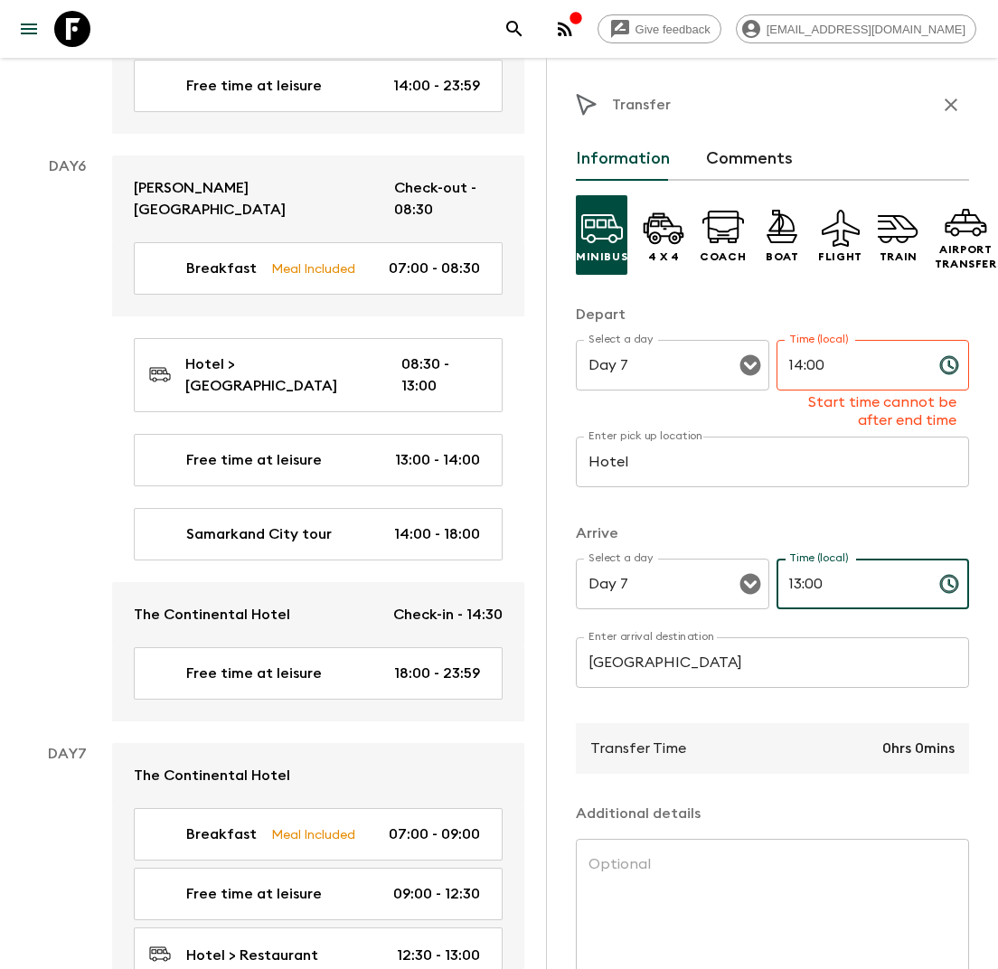
click at [831, 563] on label "Time (local)" at bounding box center [818, 557] width 59 height 15
click at [831, 563] on input "13:00" at bounding box center [850, 584] width 148 height 51
click at [831, 563] on label "Time (local)" at bounding box center [818, 557] width 59 height 15
click at [831, 563] on input "13:00" at bounding box center [850, 584] width 148 height 51
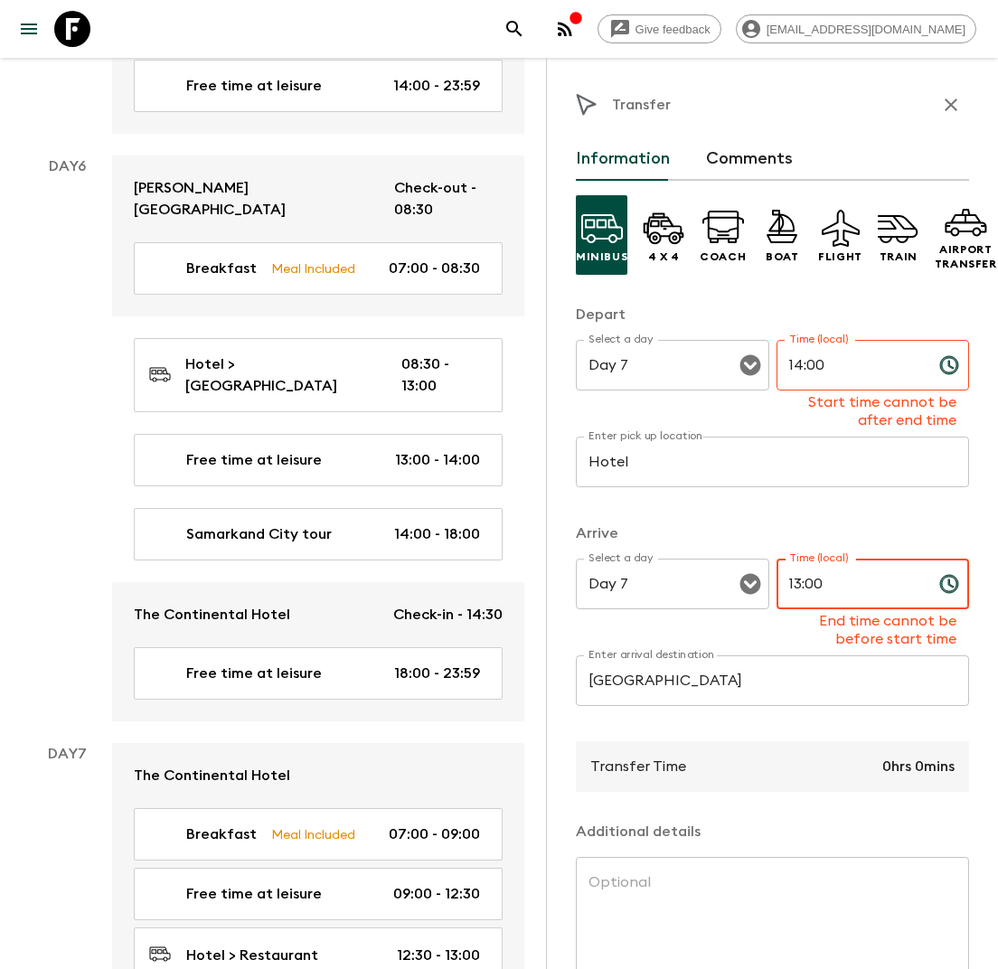
click at [802, 577] on input "13:00" at bounding box center [850, 584] width 148 height 51
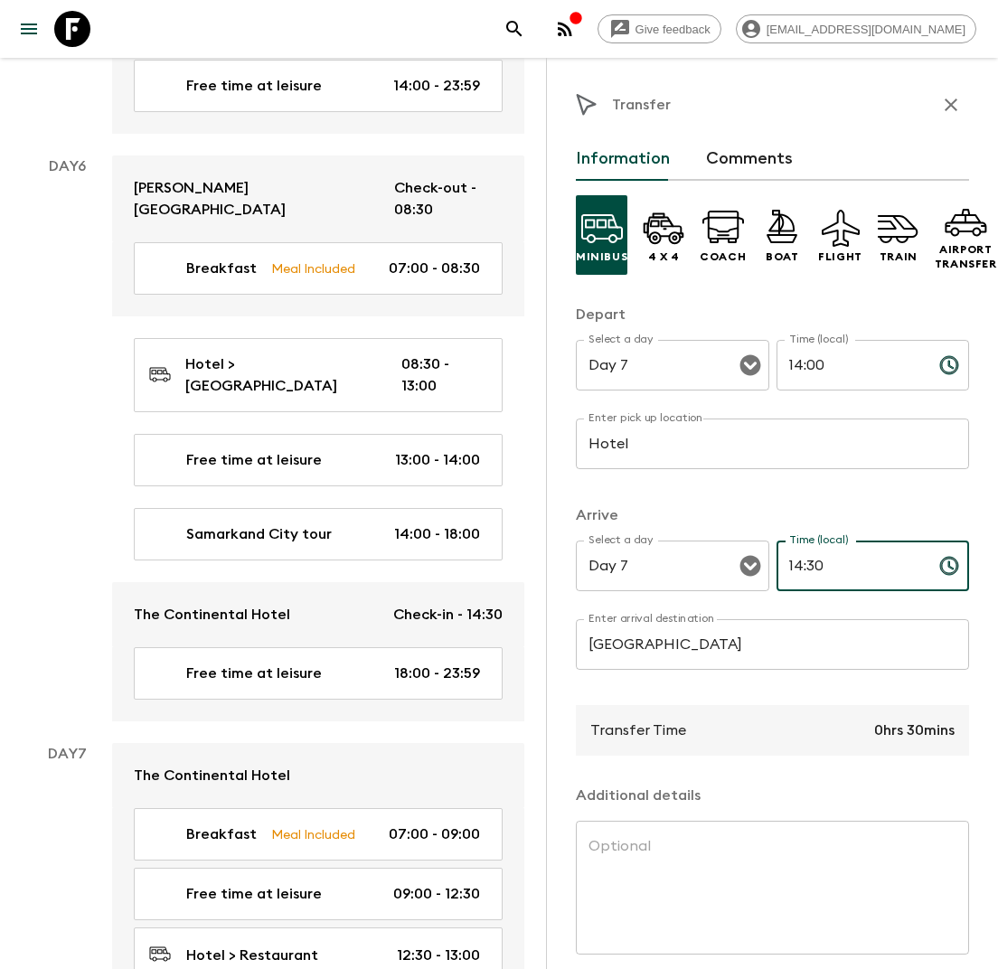
scroll to position [73, 0]
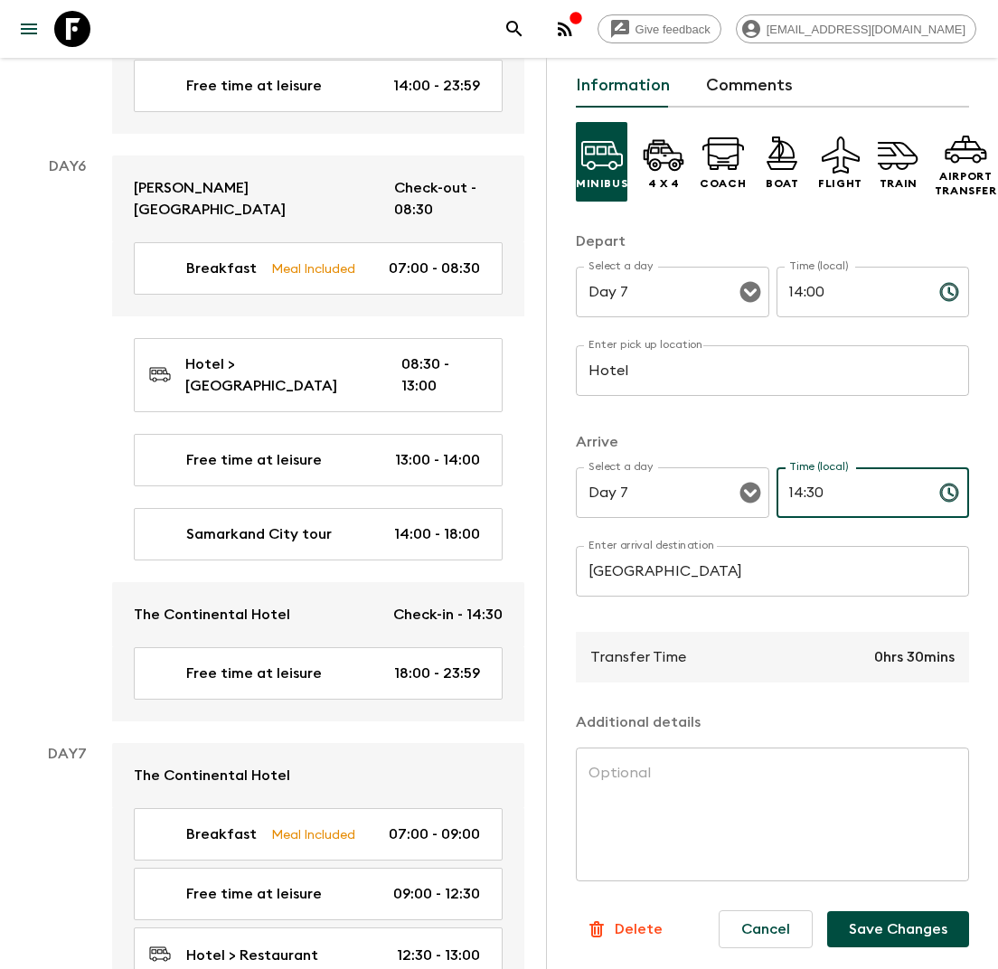
type input "14:30"
click at [895, 930] on button "Save Changes" at bounding box center [898, 929] width 142 height 36
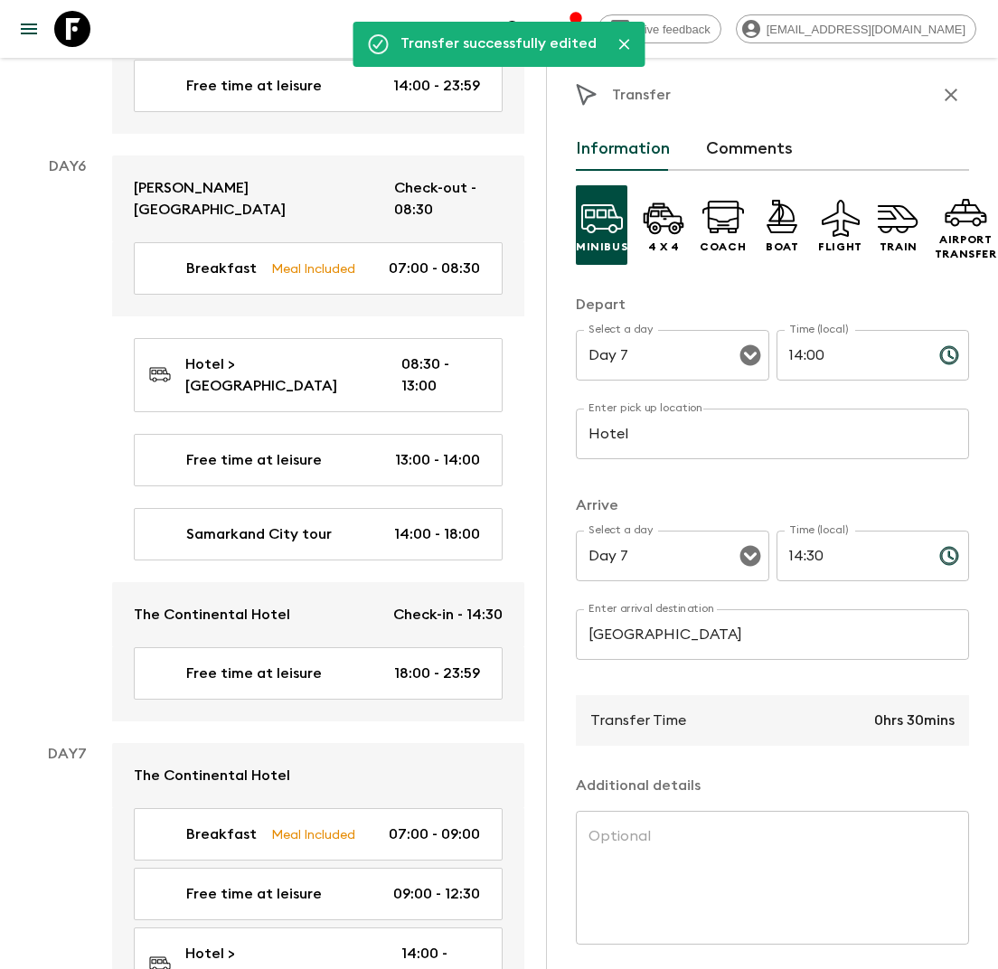
scroll to position [0, 0]
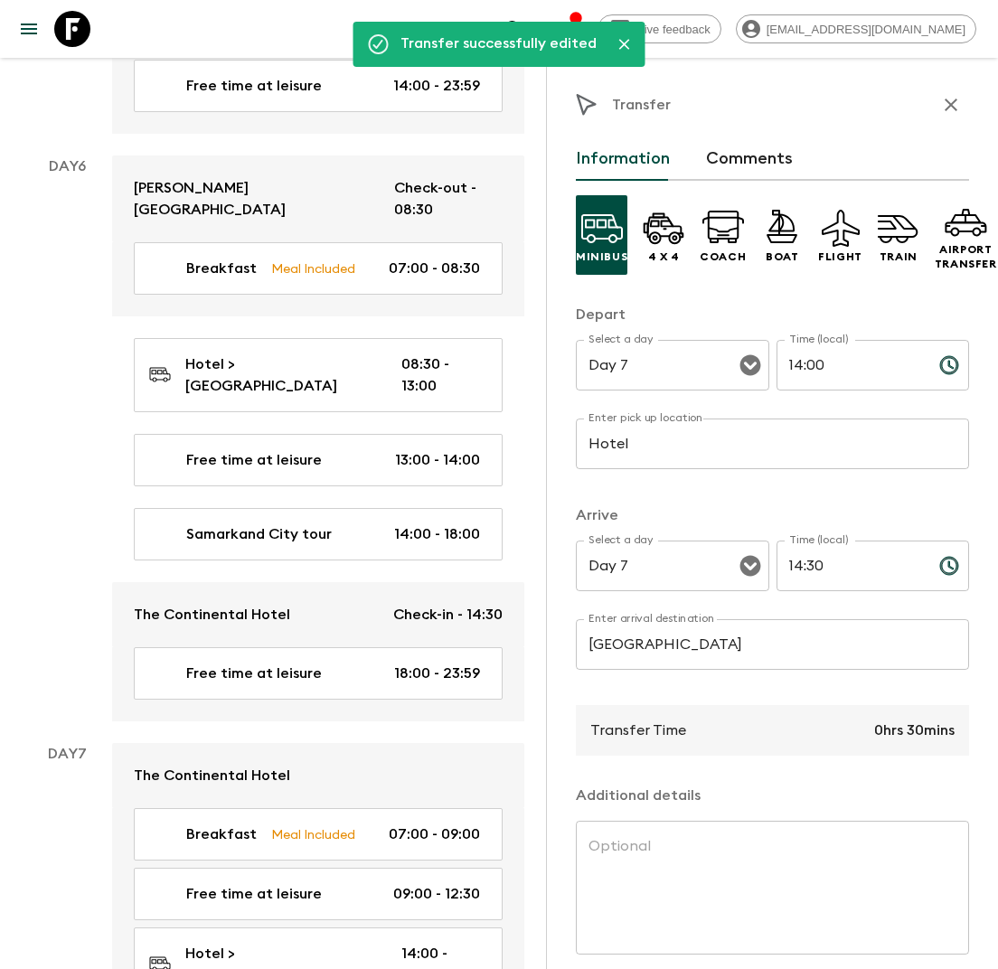
click at [950, 104] on icon "button" at bounding box center [950, 105] width 13 height 13
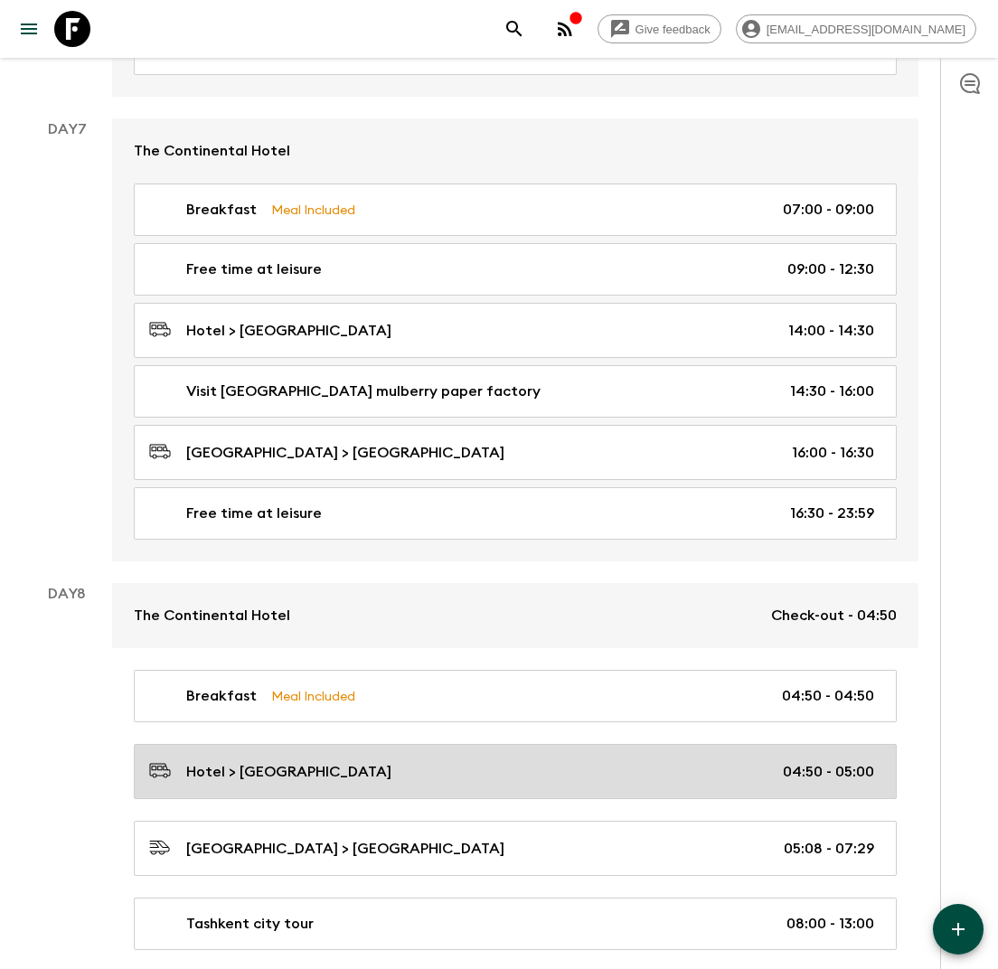
scroll to position [3234, 0]
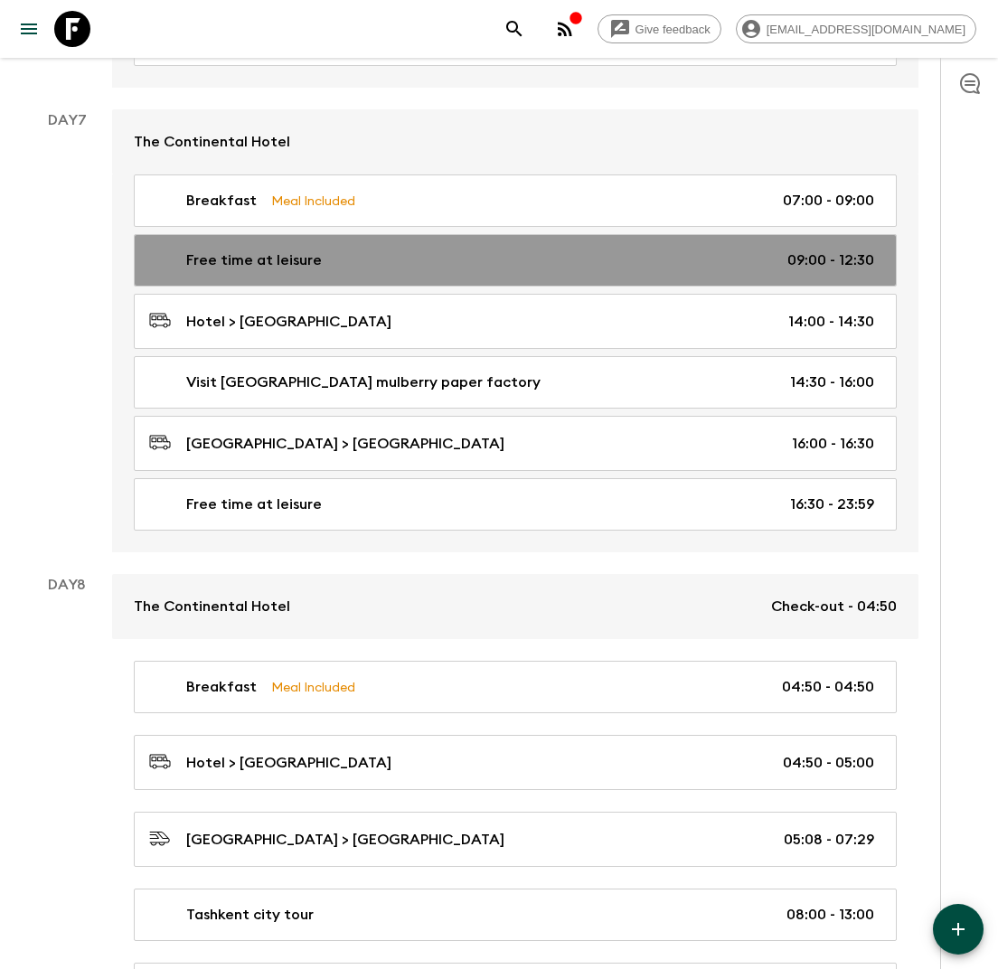
click at [516, 249] on div "Free time at leisure 09:00 - 12:30" at bounding box center [511, 260] width 725 height 22
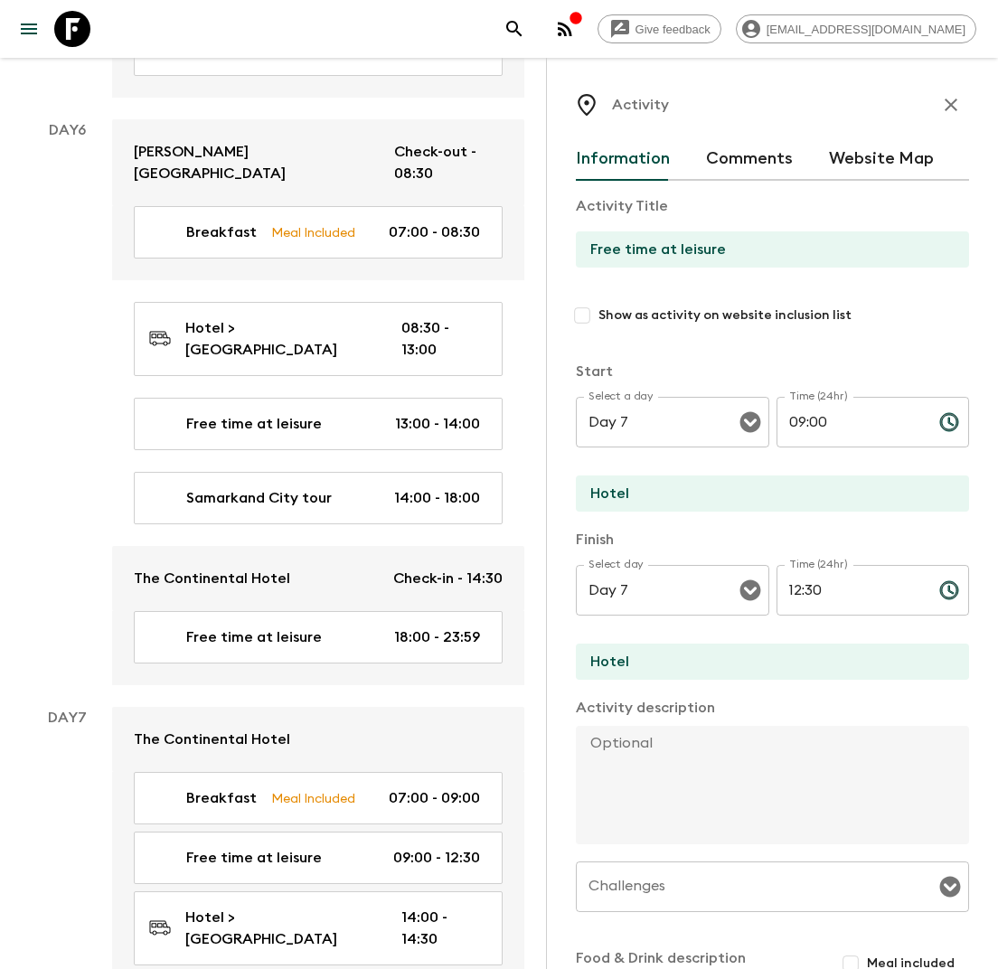
click at [832, 592] on input "12:30" at bounding box center [850, 590] width 148 height 51
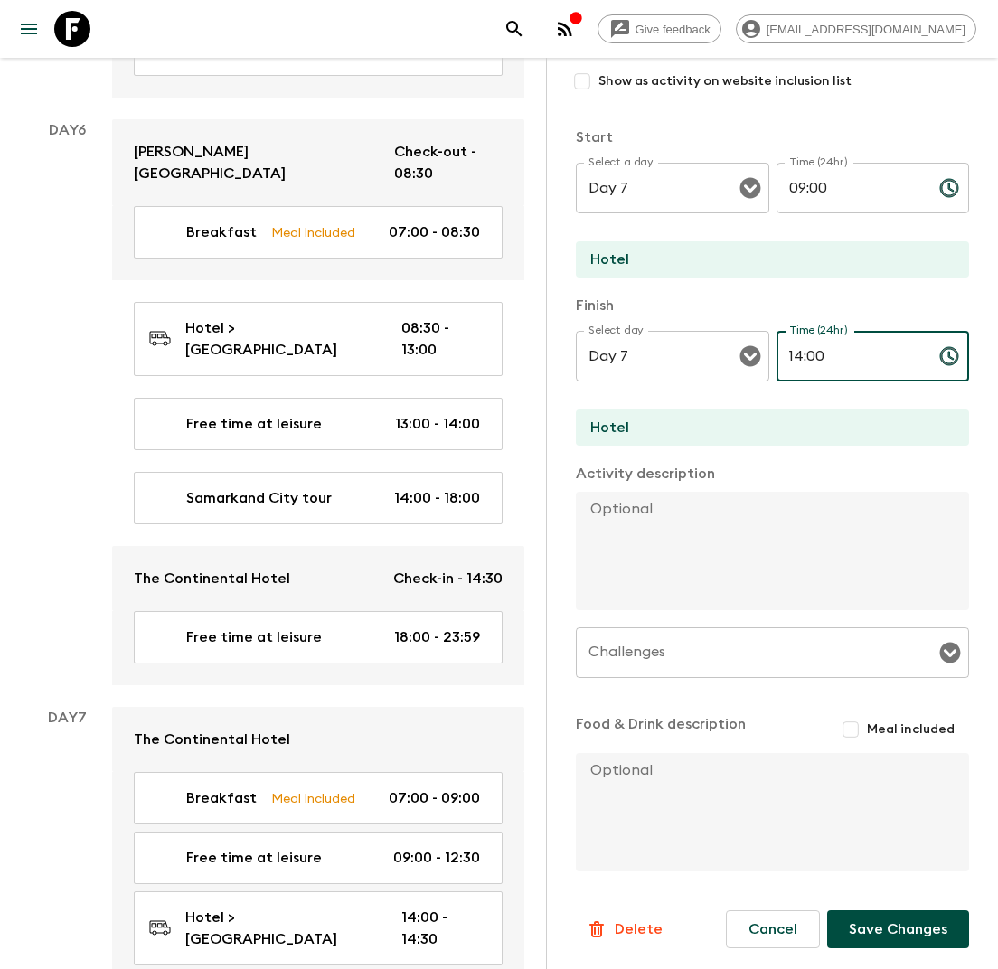
type input "14:00"
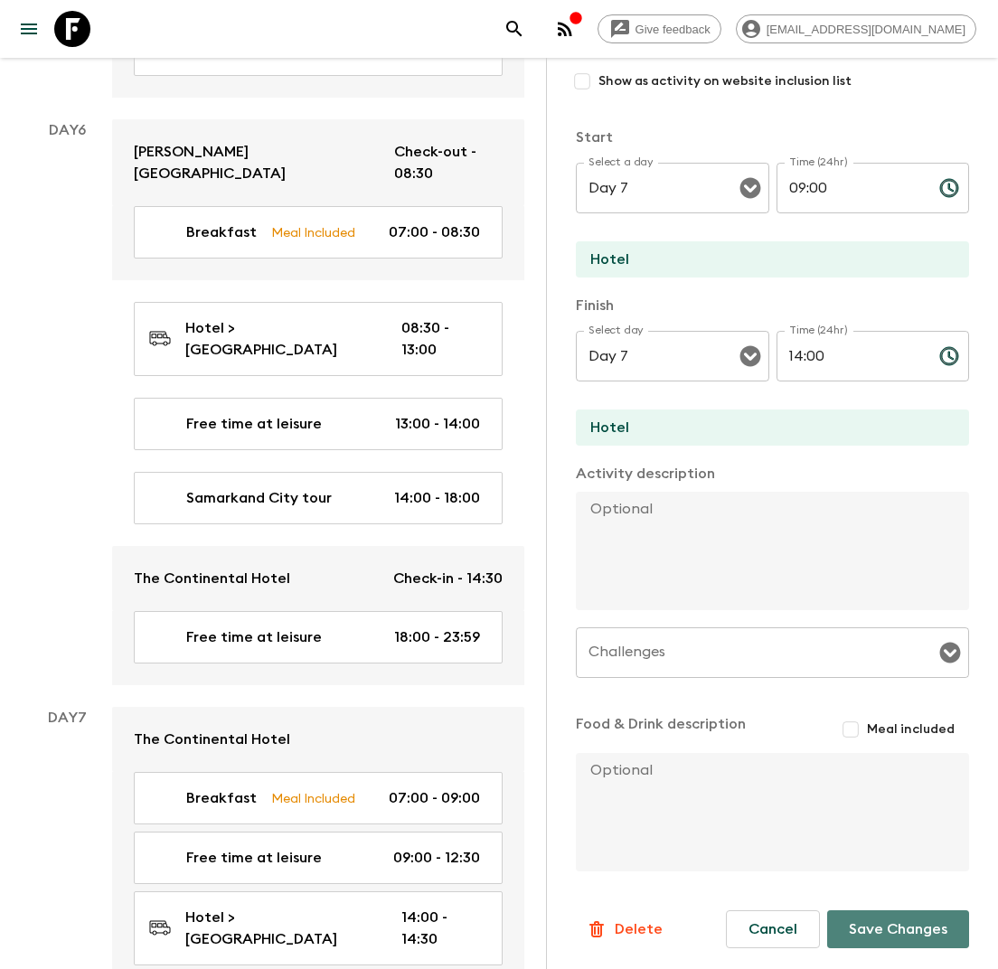
click at [885, 925] on button "Save Changes" at bounding box center [898, 929] width 142 height 38
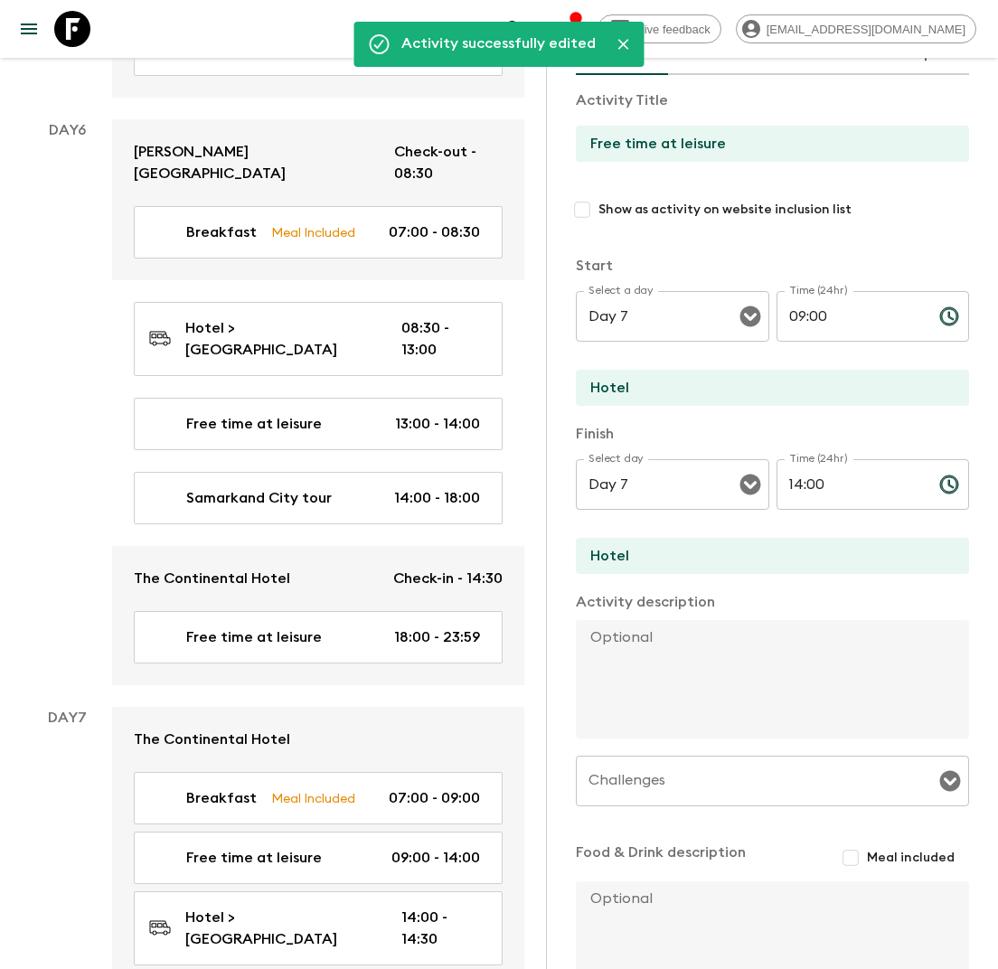
scroll to position [0, 0]
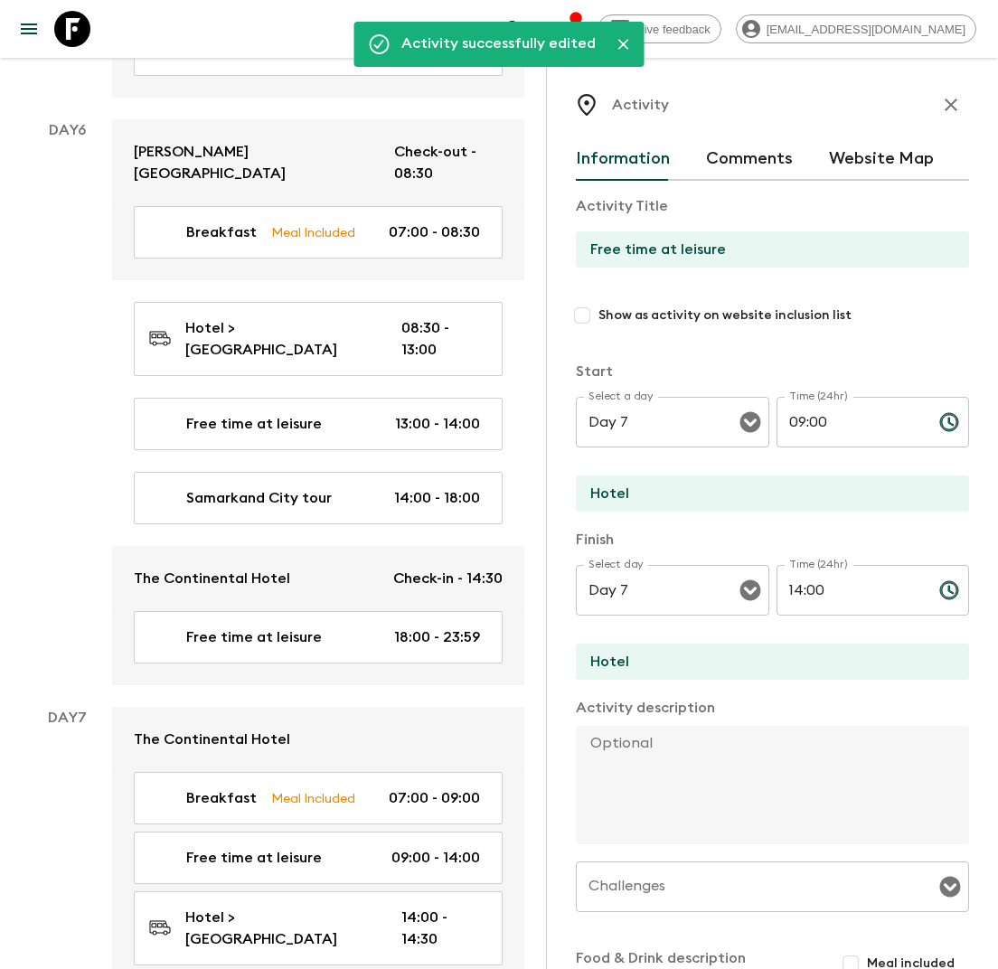
click at [946, 108] on icon "button" at bounding box center [950, 105] width 13 height 13
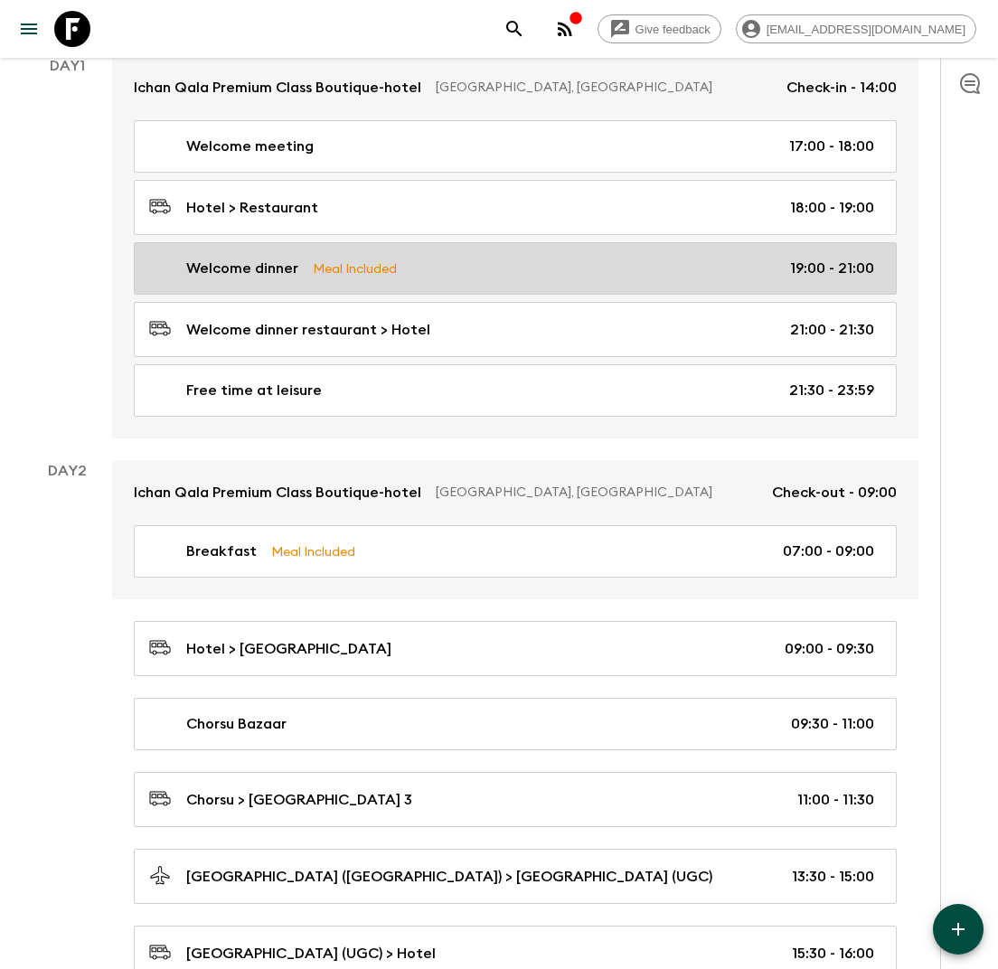
scroll to position [253, 0]
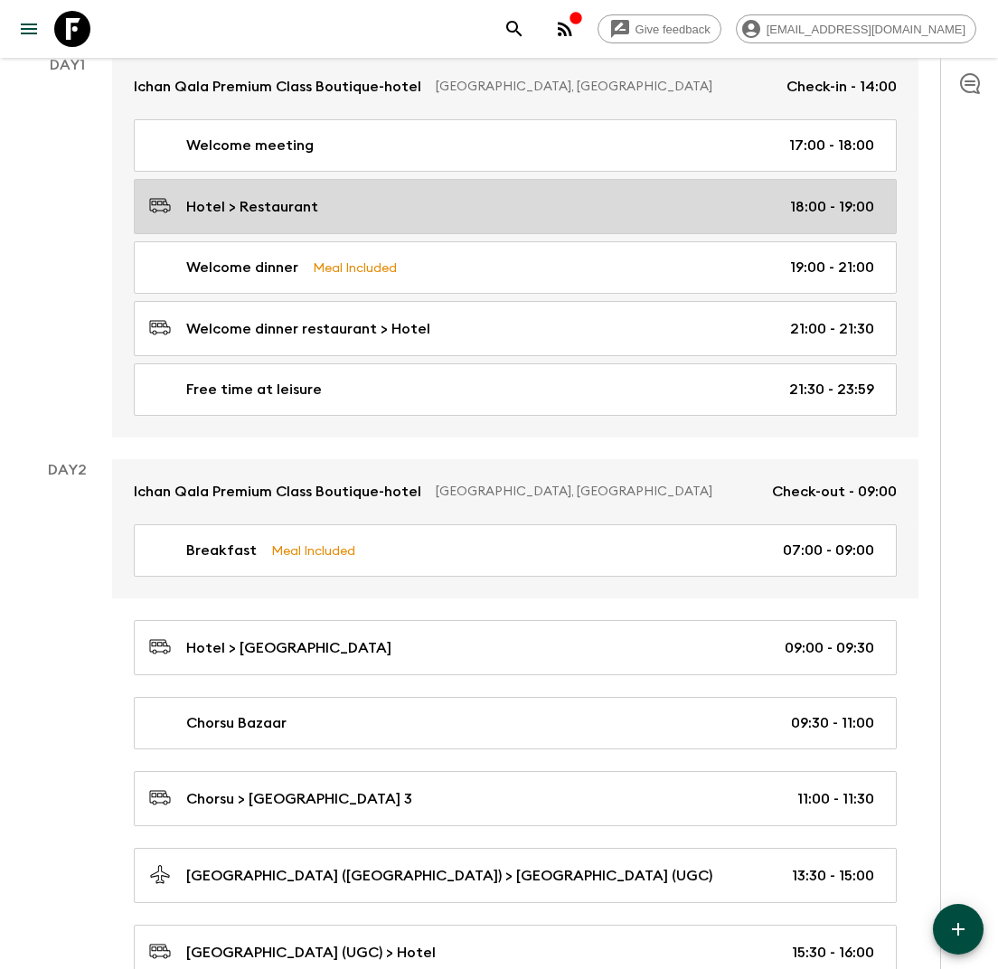
click at [541, 202] on div "Hotel > Restaurant 18:00 - 19:00" at bounding box center [511, 206] width 725 height 24
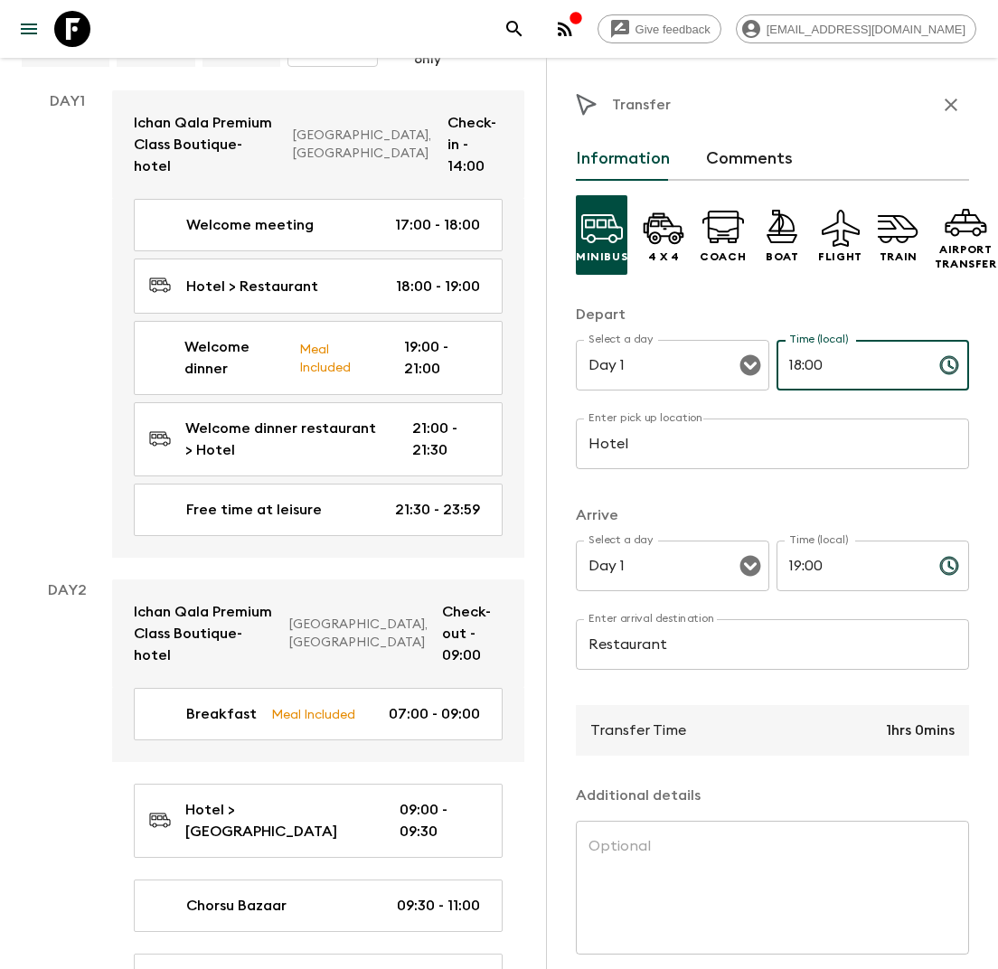
click at [832, 361] on input "18:00" at bounding box center [850, 365] width 148 height 51
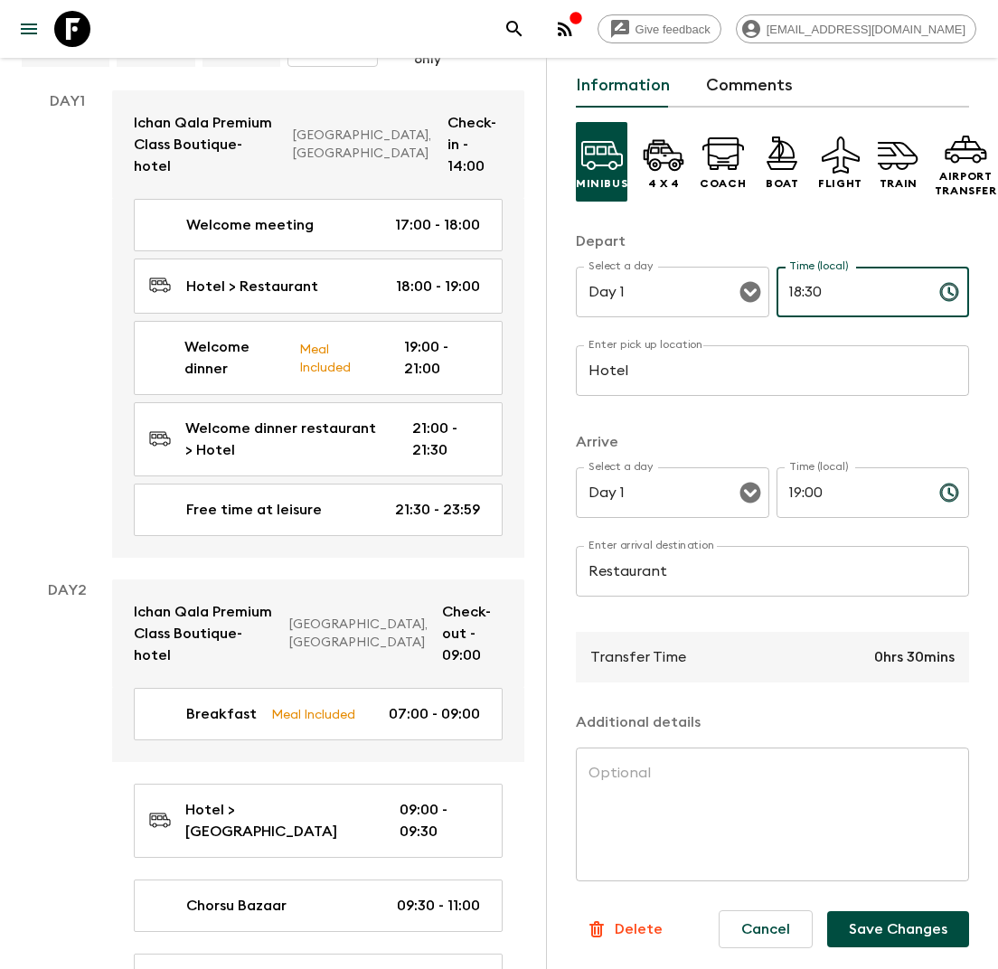
type input "18:30"
click at [889, 923] on button "Save Changes" at bounding box center [898, 929] width 142 height 36
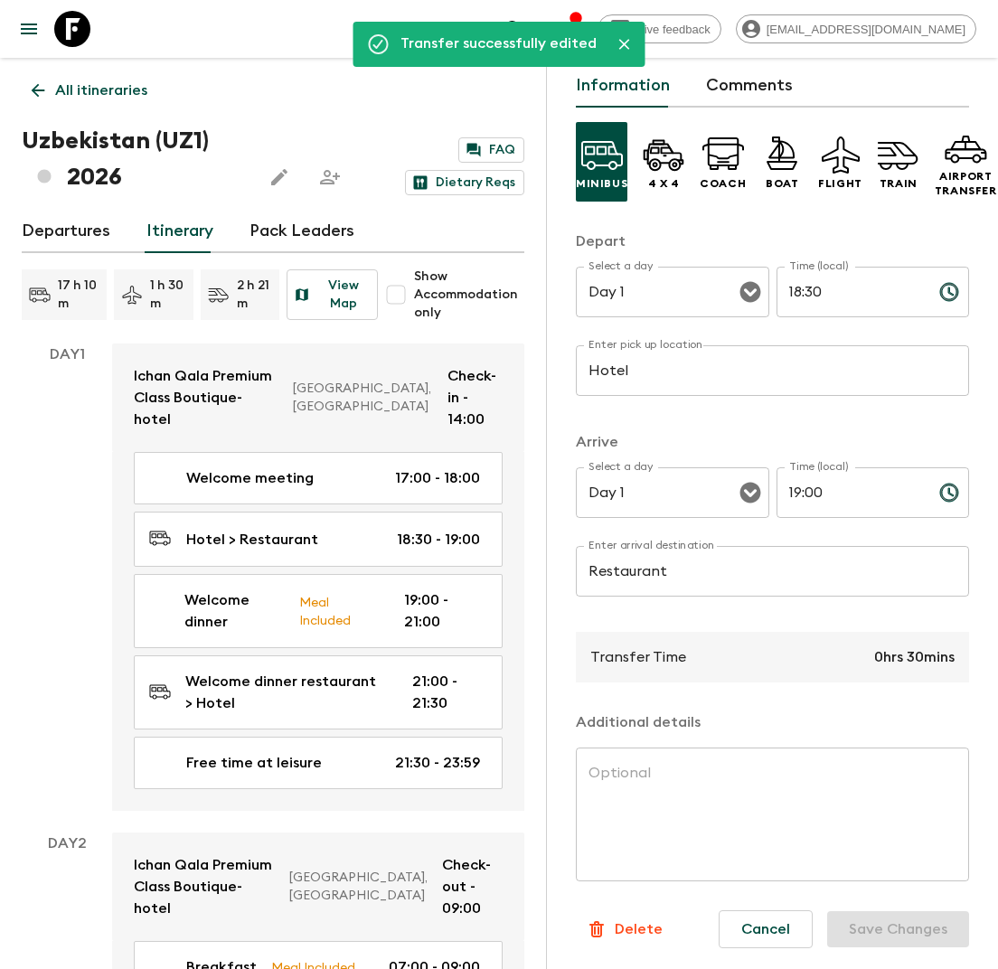
scroll to position [0, 0]
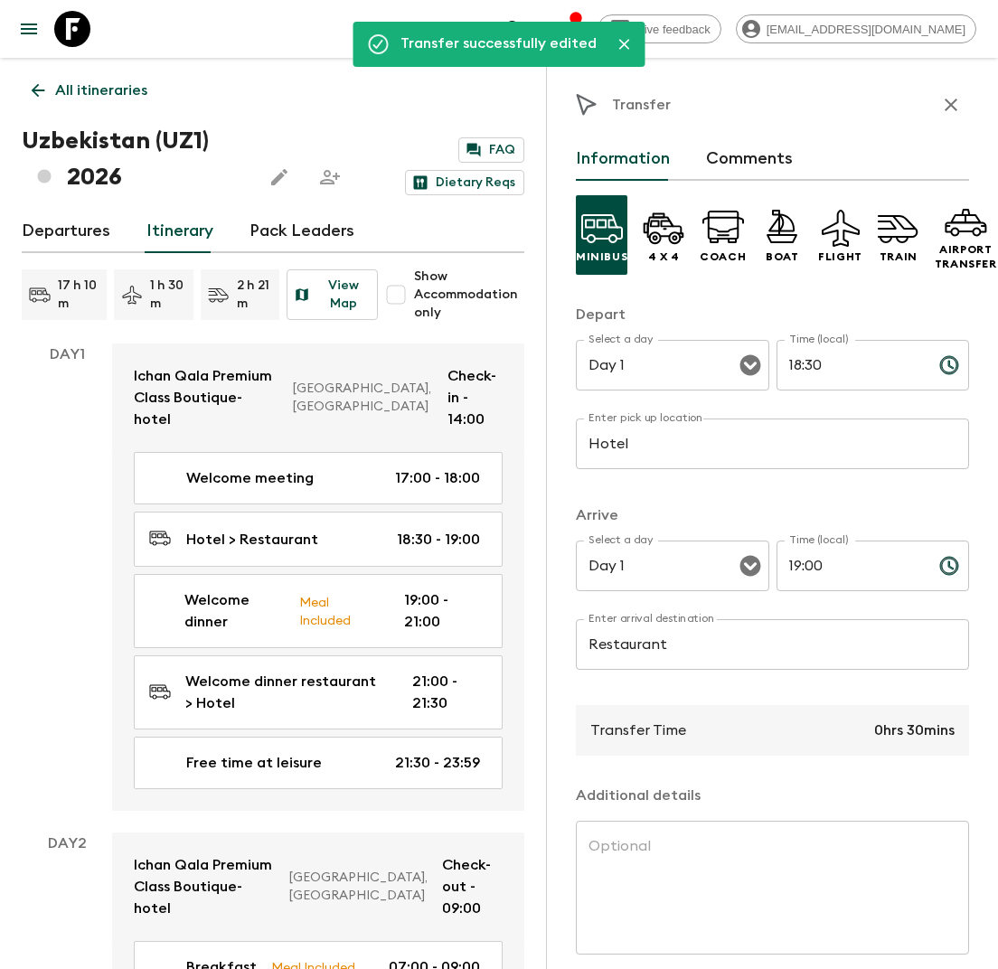
click at [955, 108] on icon "button" at bounding box center [951, 105] width 22 height 22
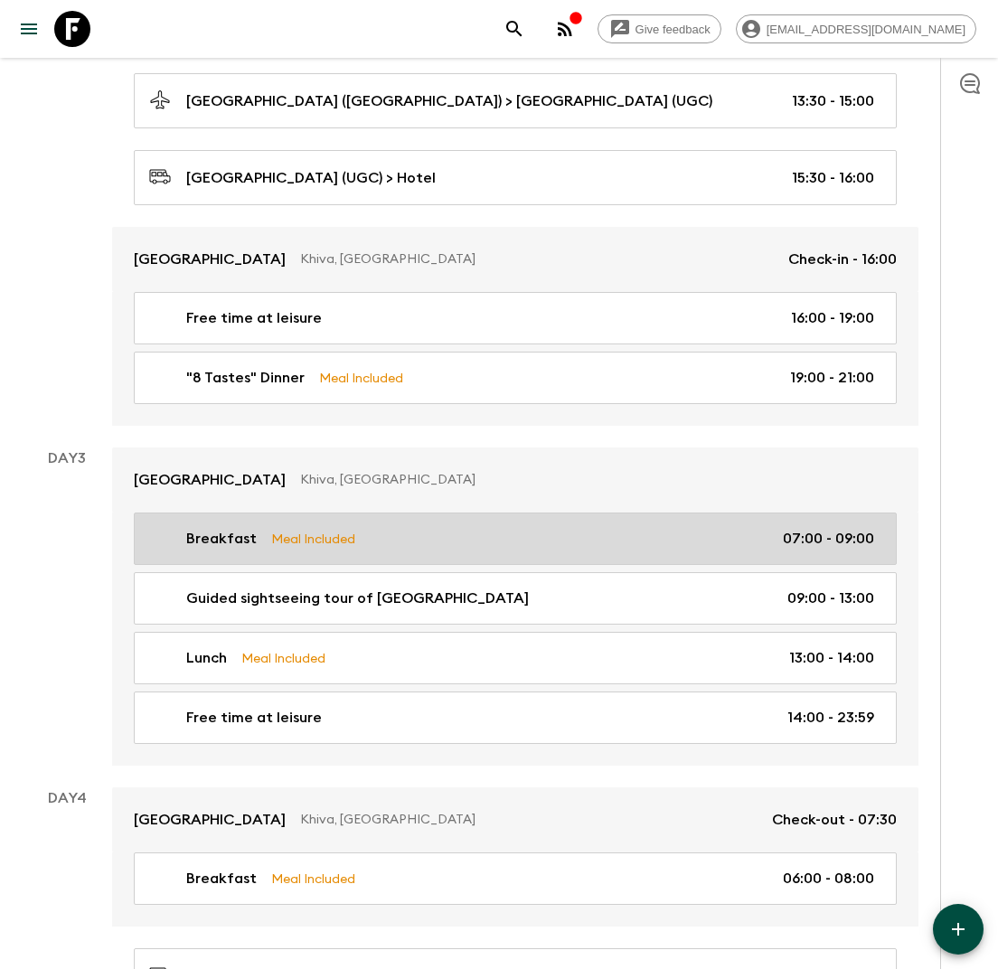
scroll to position [1011, 0]
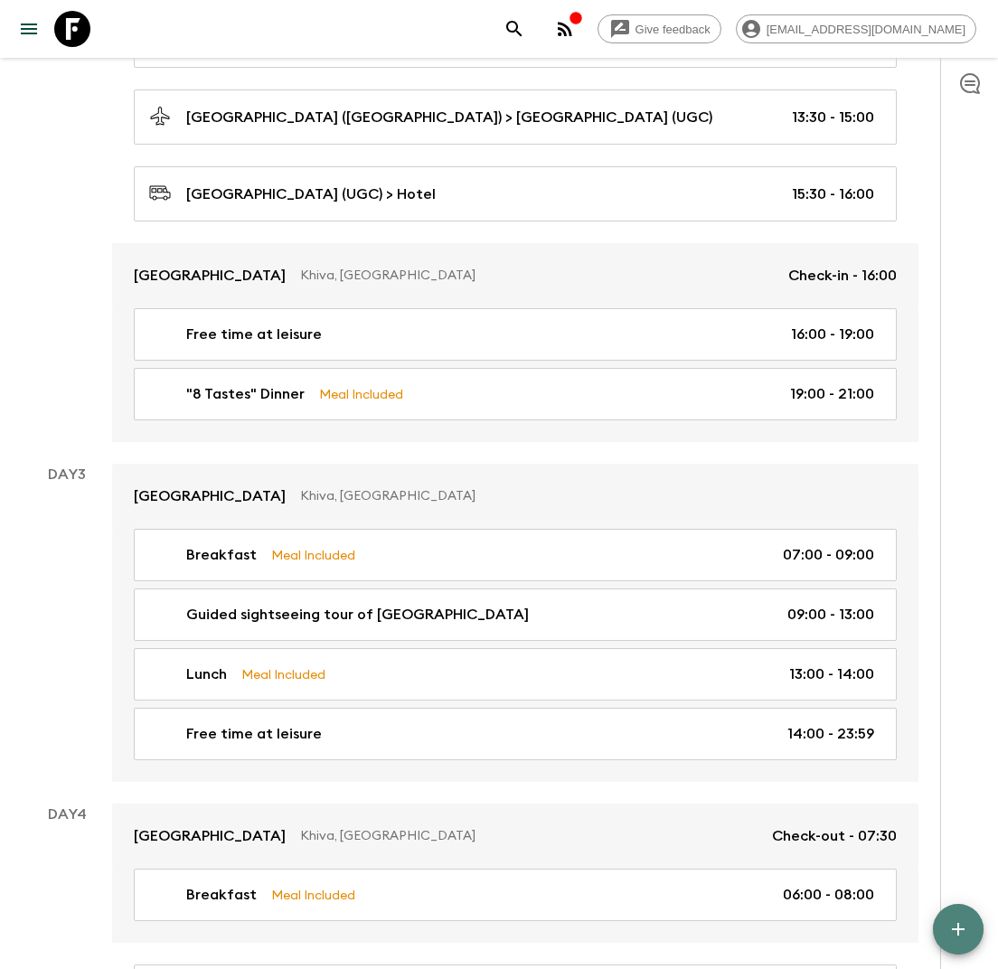
click at [953, 928] on icon "button" at bounding box center [958, 929] width 13 height 13
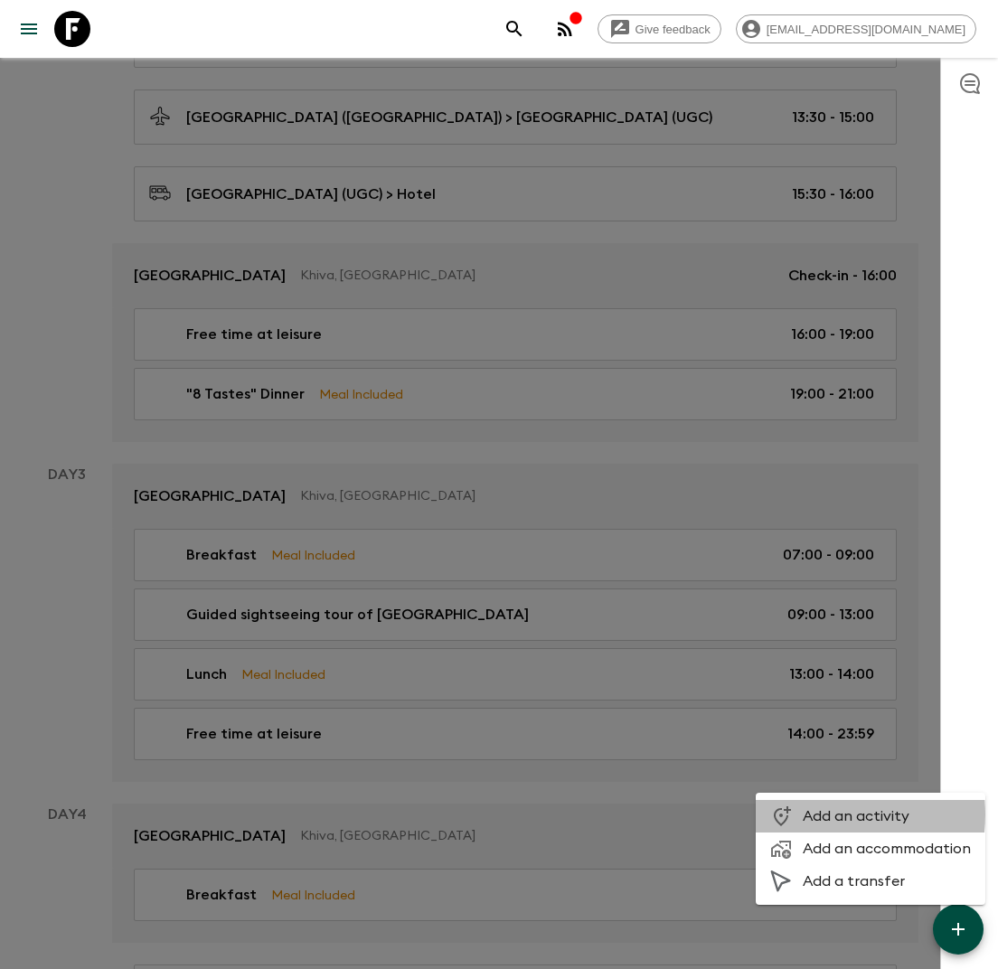
click at [807, 814] on span "Add an activity" at bounding box center [887, 816] width 168 height 18
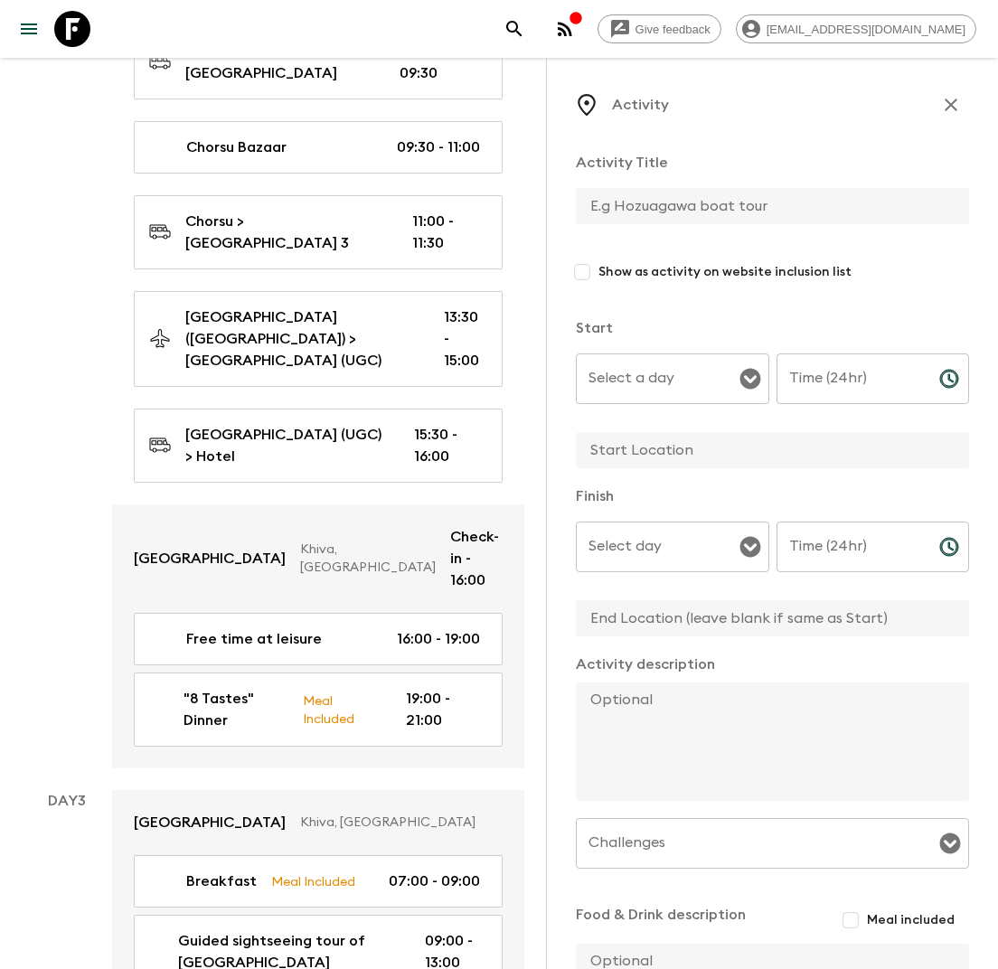
click at [613, 211] on input "text" at bounding box center [765, 206] width 379 height 36
type input "Free time at leisure"
click at [699, 377] on input "Select a day" at bounding box center [659, 378] width 150 height 34
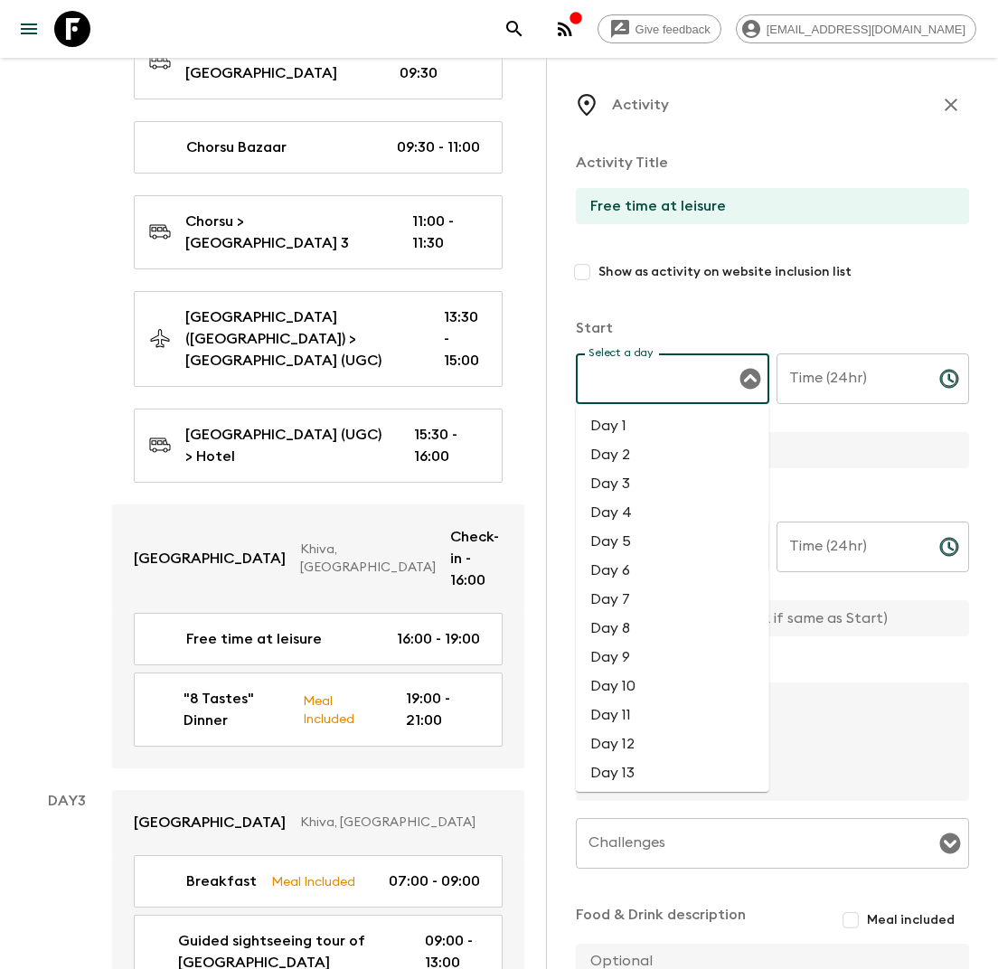
click at [640, 448] on li "Day 2" at bounding box center [672, 454] width 193 height 29
type input "Day 2"
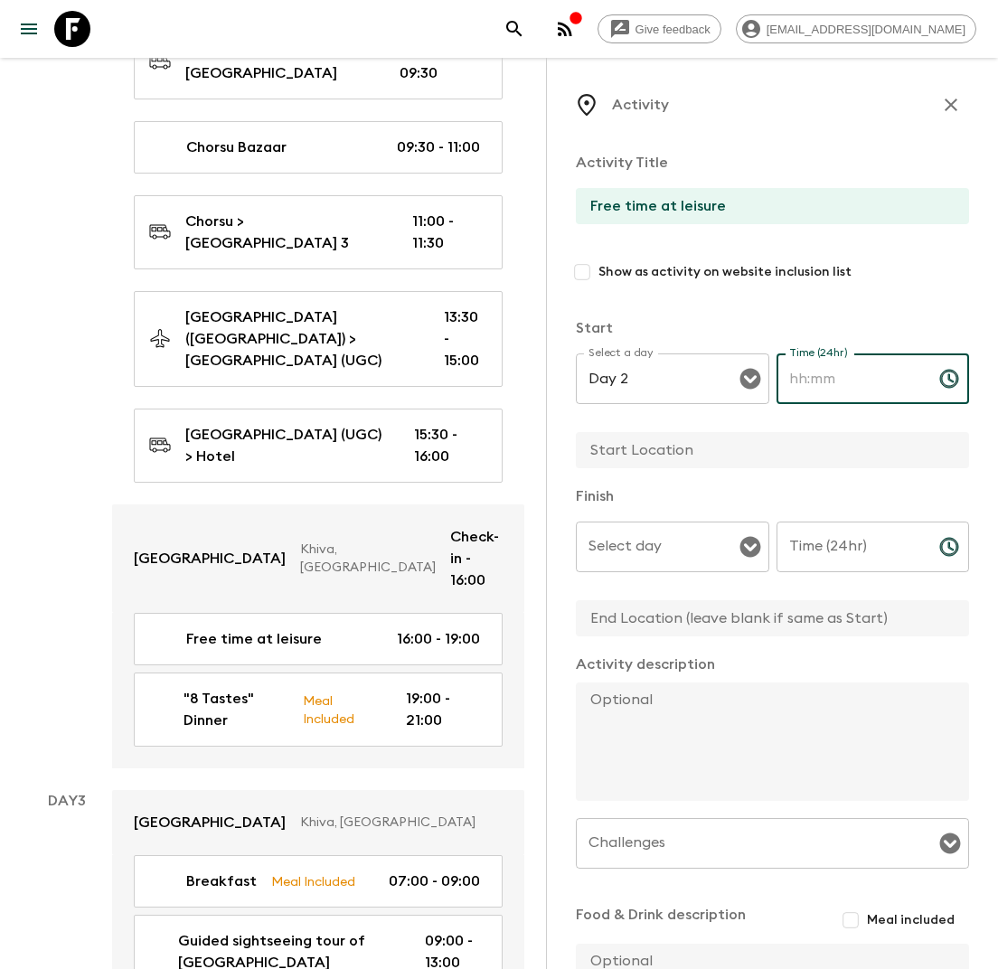
click at [816, 384] on input "Time (24hr)" at bounding box center [850, 378] width 148 height 51
type input "21:00"
click at [793, 461] on input "text" at bounding box center [765, 450] width 379 height 36
click at [717, 569] on div "Select day" at bounding box center [672, 546] width 193 height 51
type input "Khiva"
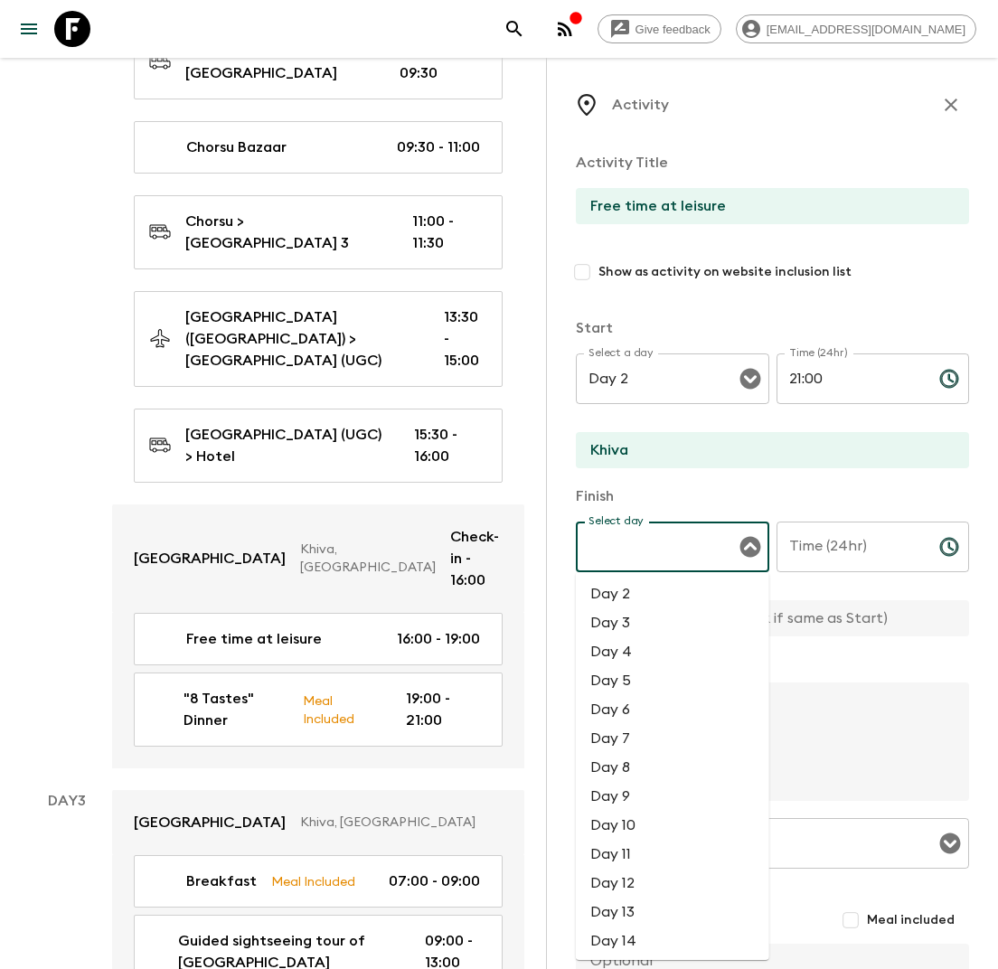
click at [675, 606] on li "Day 2" at bounding box center [672, 593] width 193 height 29
type input "Day 2"
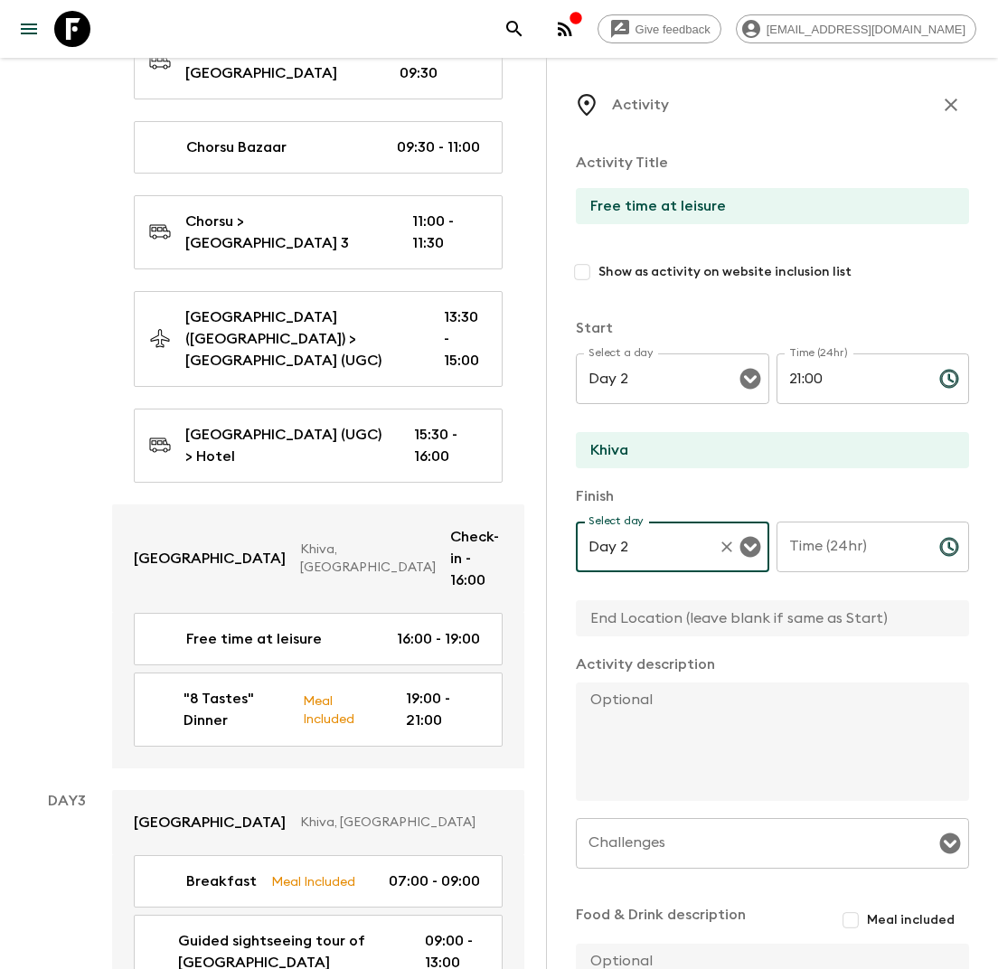
click at [817, 556] on input "Time (24hr)" at bounding box center [850, 546] width 148 height 51
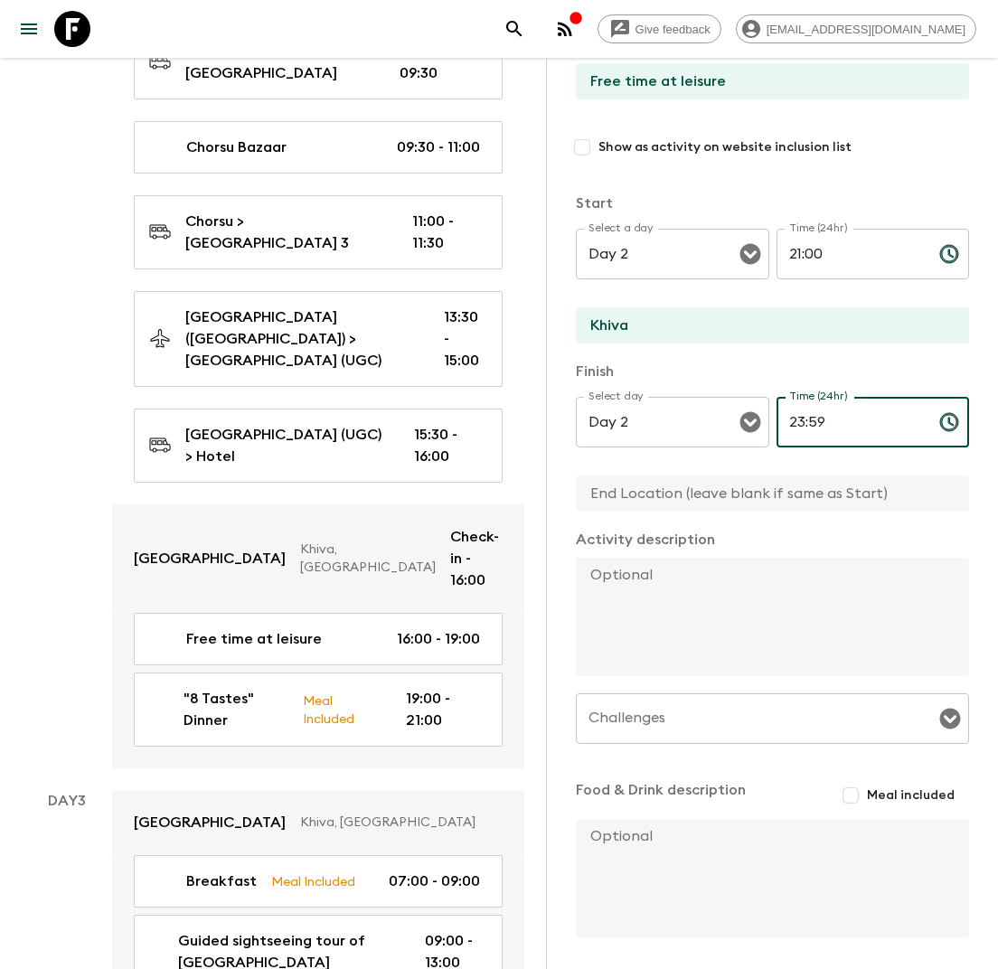
scroll to position [191, 0]
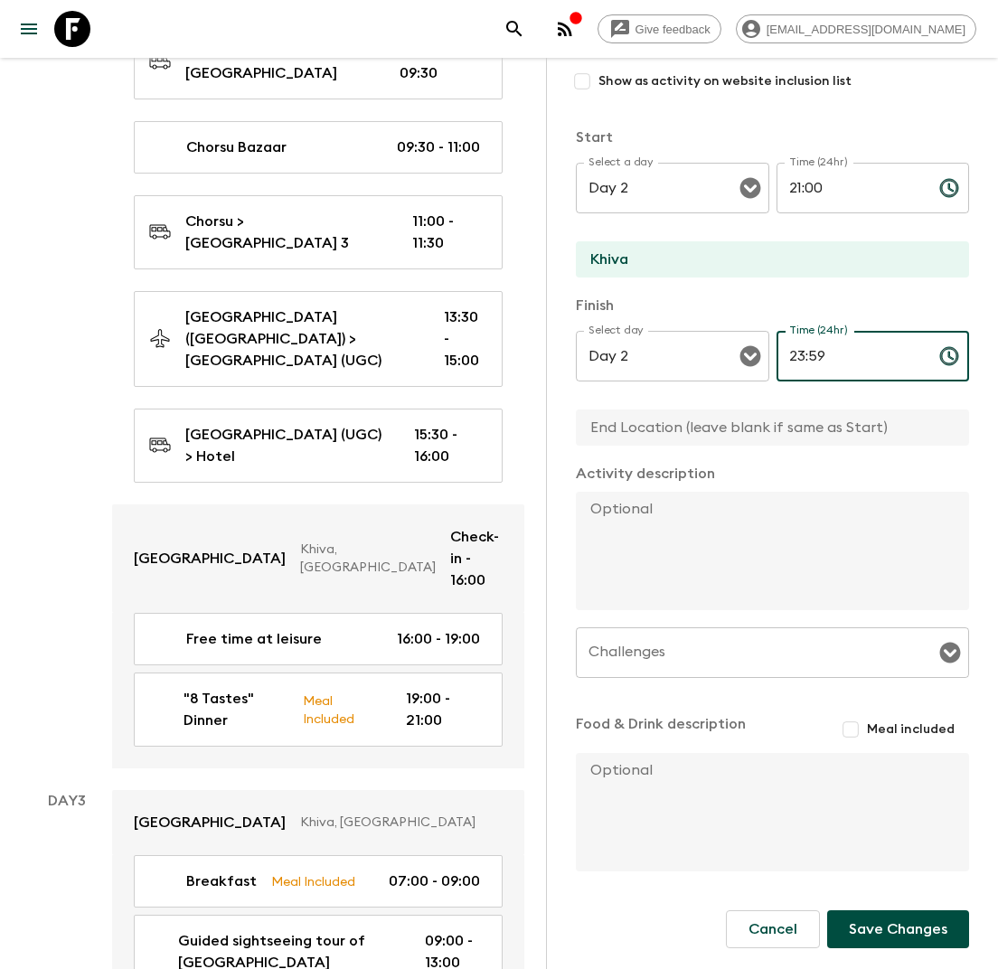
type input "23:59"
click at [892, 950] on form "Activity Title Free time at leisure Show as activity on website inclusion list …" at bounding box center [772, 473] width 393 height 1052
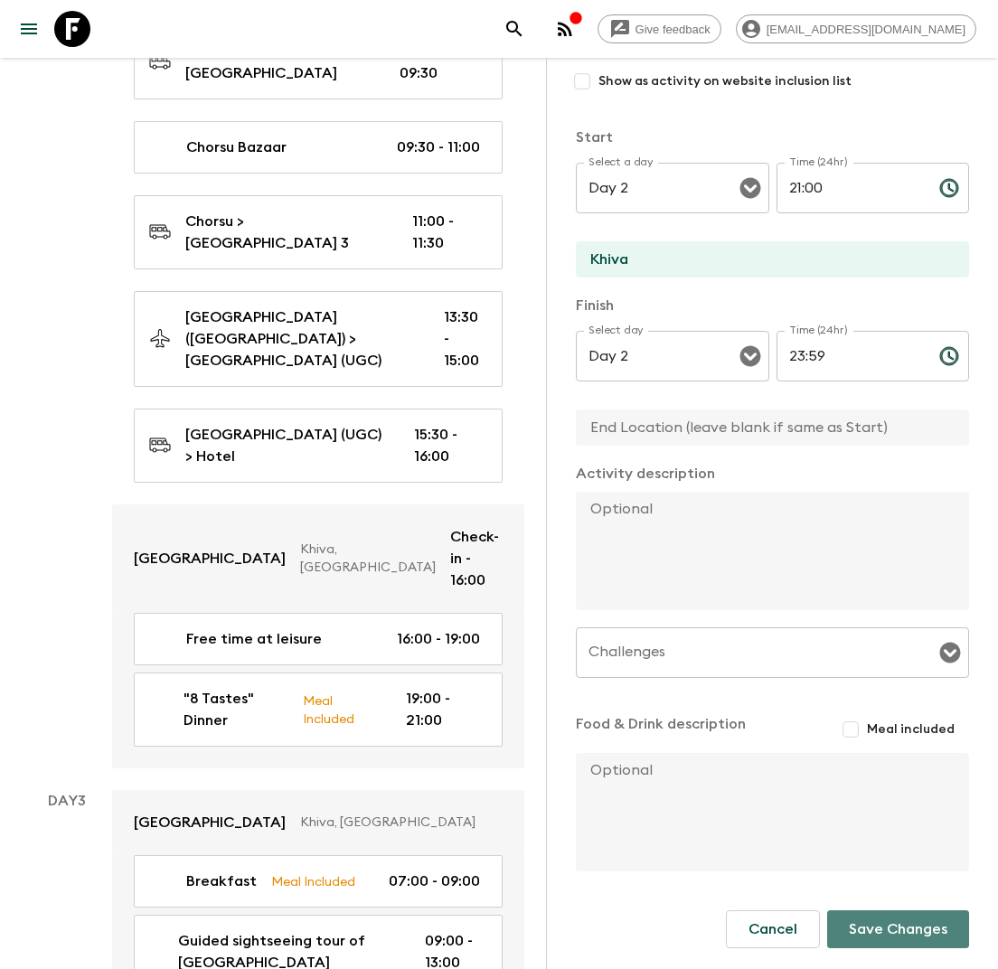
click at [892, 934] on button "Save Changes" at bounding box center [898, 929] width 142 height 38
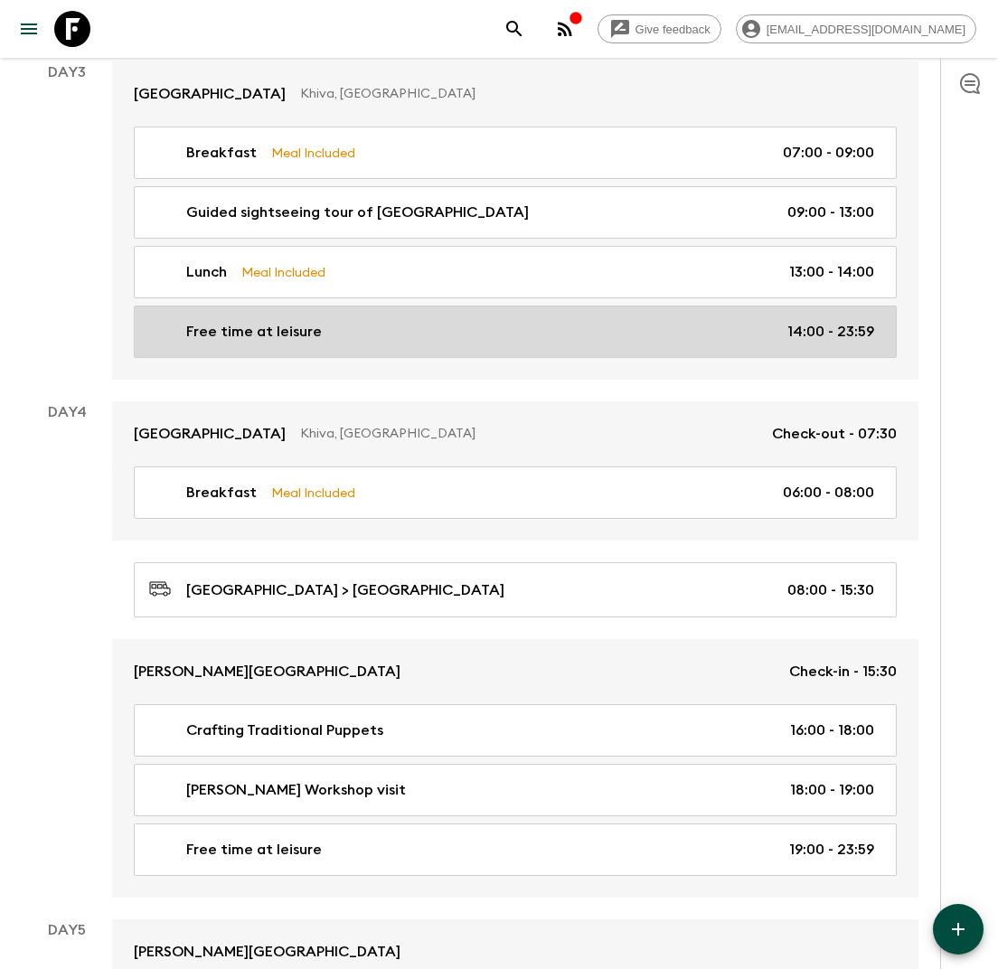
scroll to position [1526, 0]
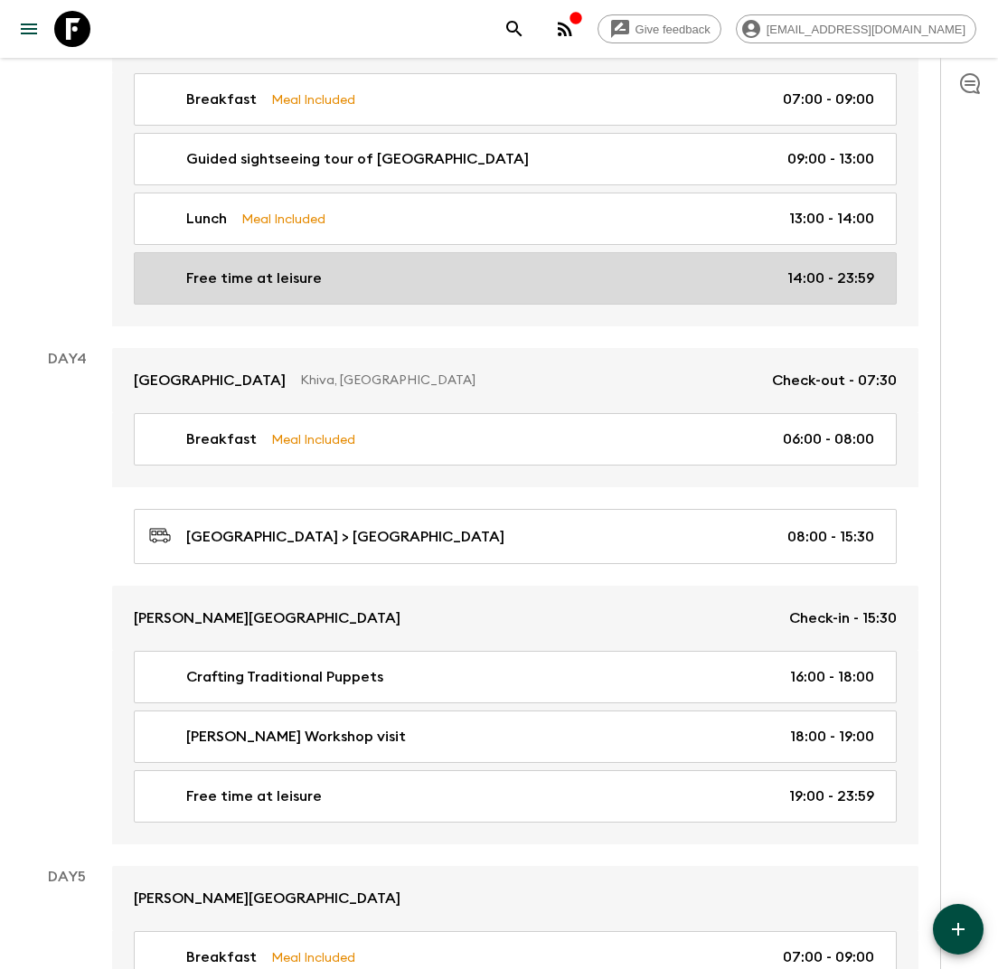
click at [459, 270] on div "Free time at leisure 14:00 - 23:59" at bounding box center [511, 279] width 725 height 22
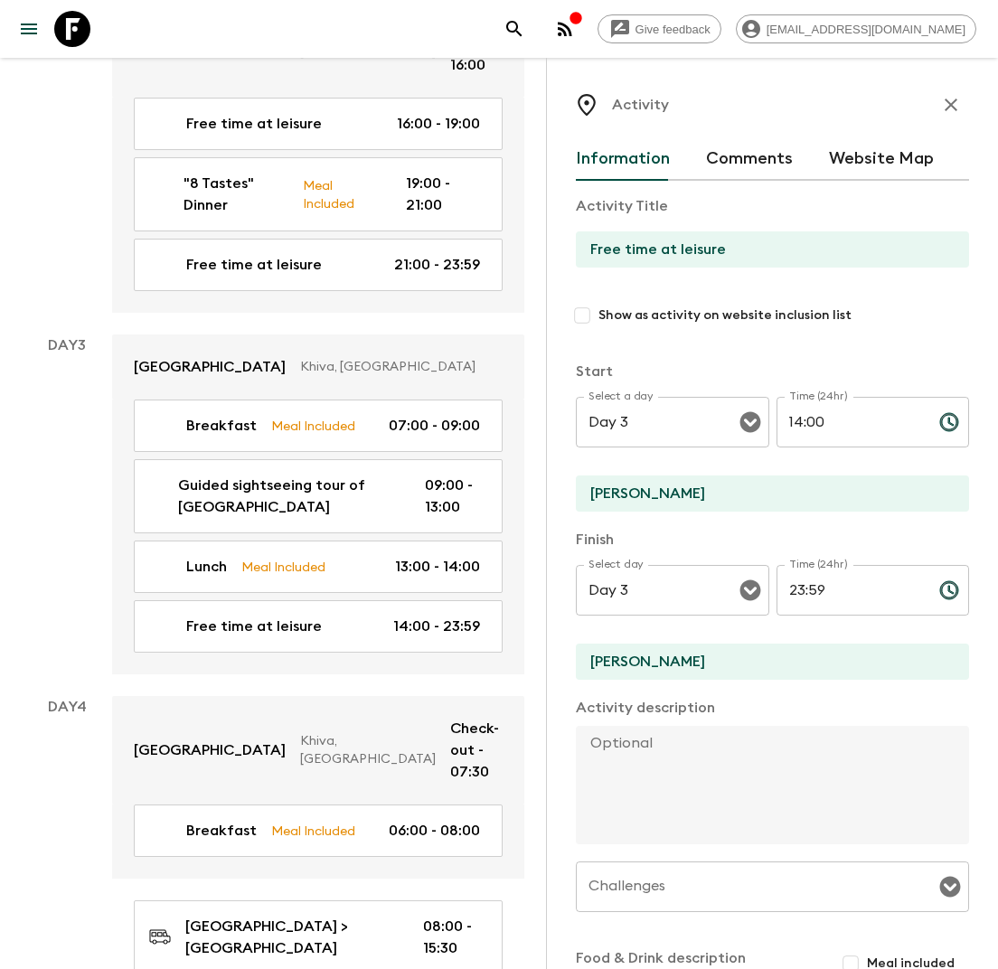
click at [820, 602] on input "23:59" at bounding box center [850, 590] width 148 height 51
click at [829, 591] on input "14:3" at bounding box center [850, 590] width 148 height 51
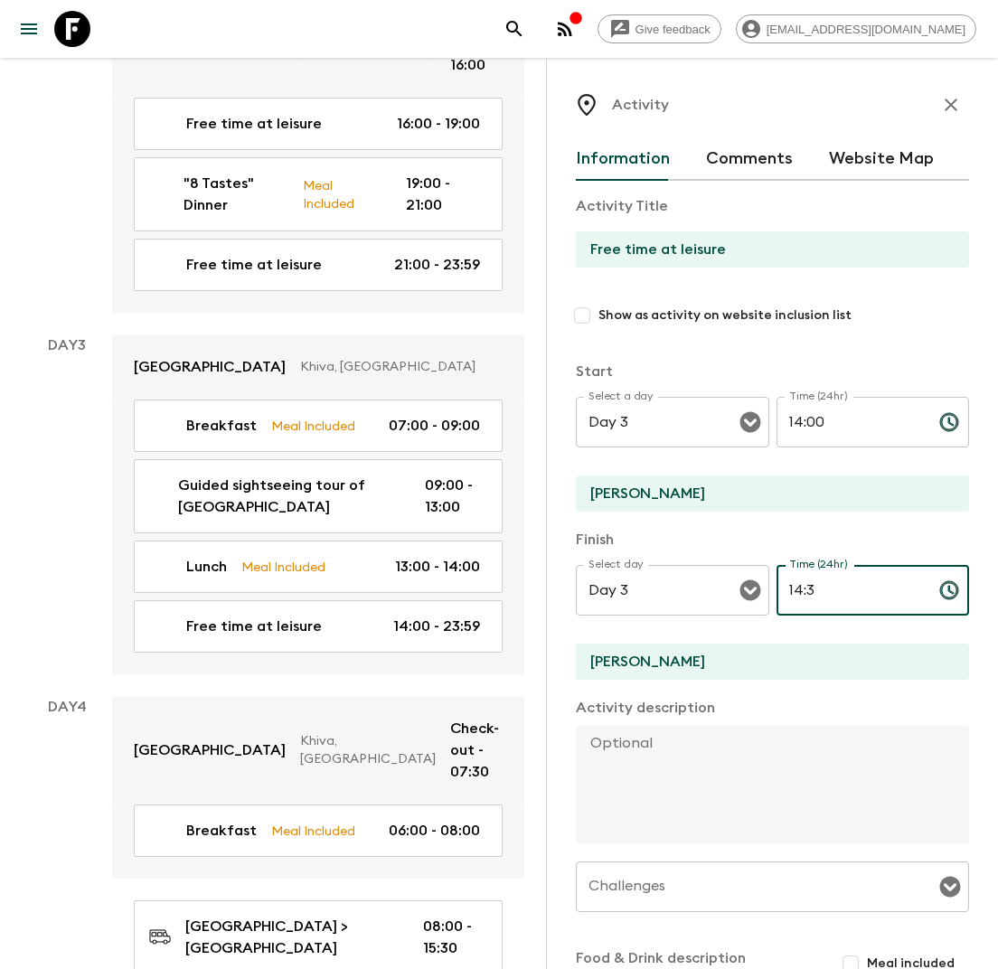
click at [829, 591] on input "14:3" at bounding box center [850, 590] width 148 height 51
type input "1"
type input "23:59"
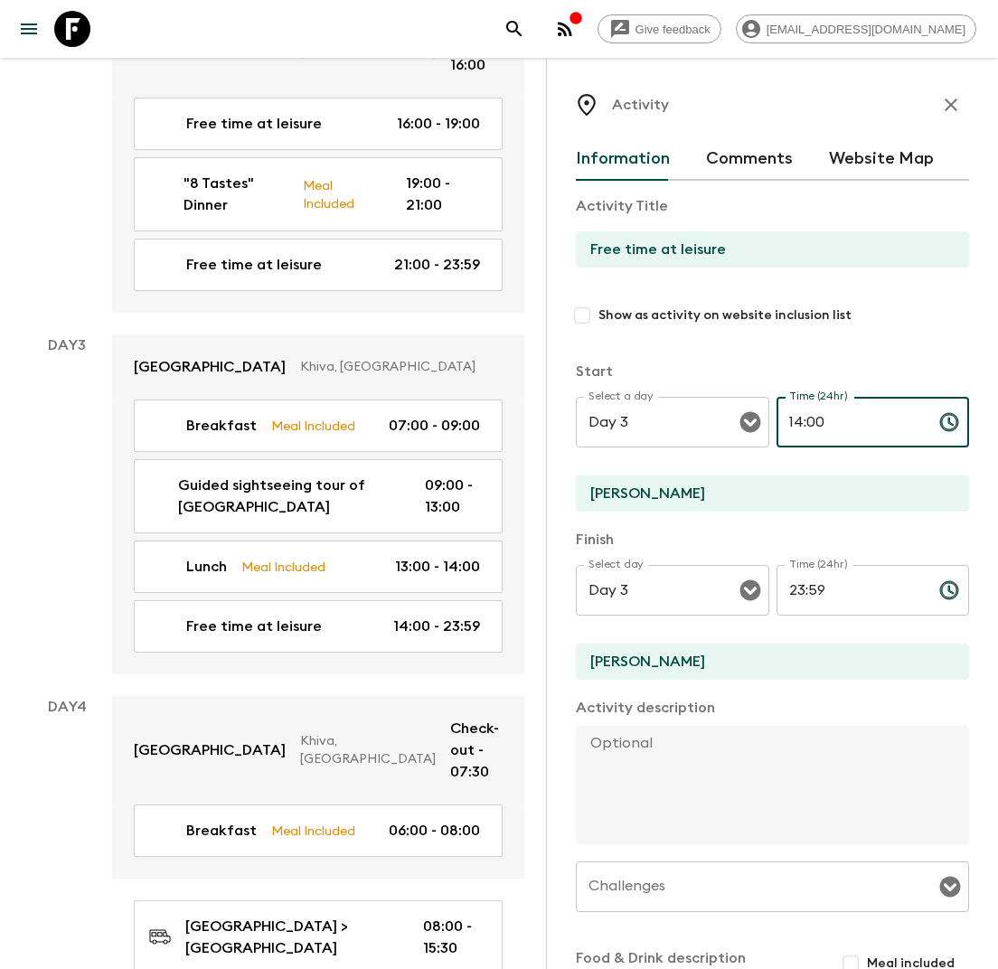
click at [838, 415] on input "14:00" at bounding box center [850, 422] width 148 height 51
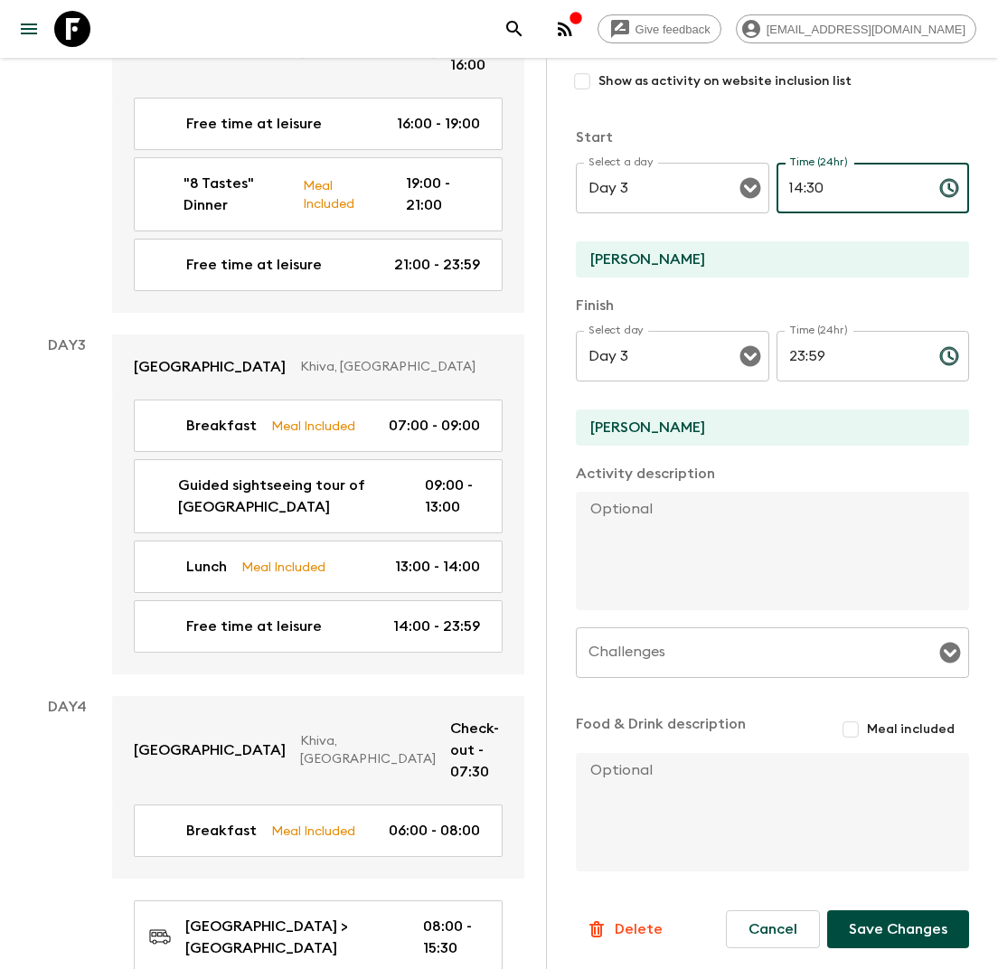
type input "14:30"
click at [895, 923] on button "Save Changes" at bounding box center [898, 929] width 142 height 38
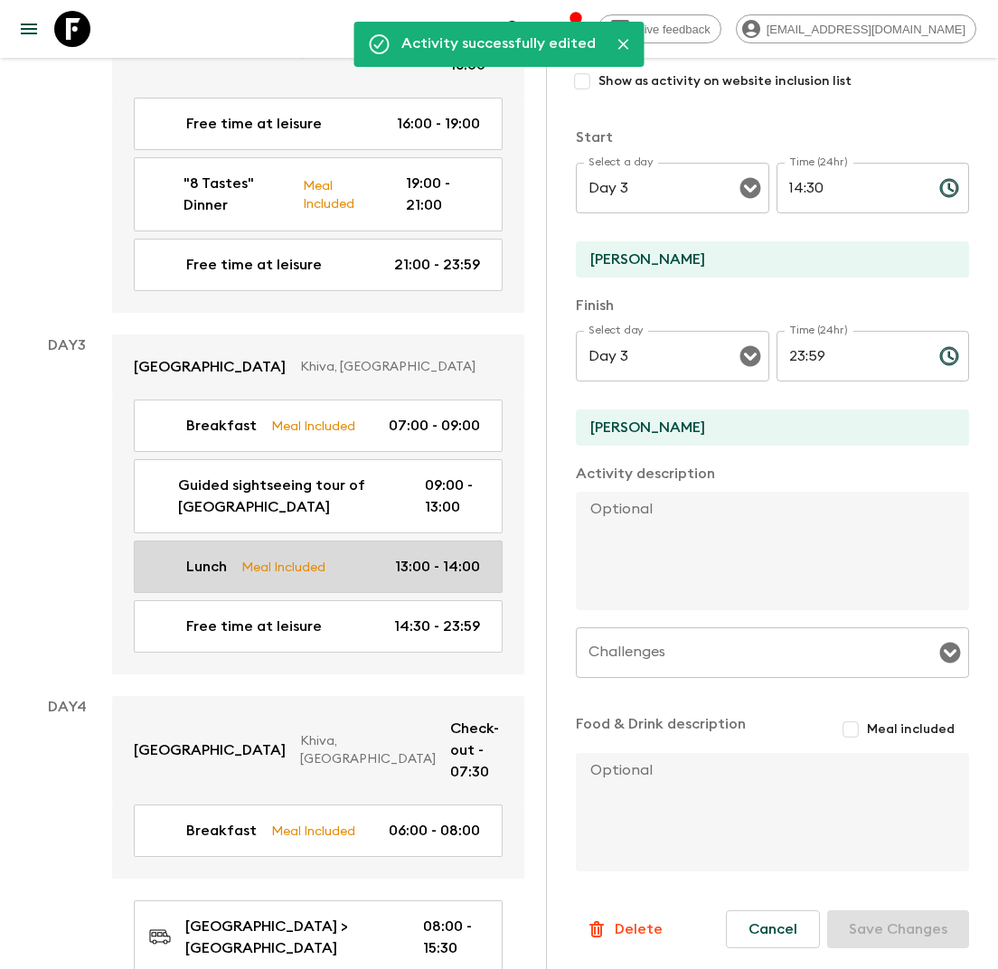
click at [427, 556] on p "13:00 - 14:00" at bounding box center [437, 567] width 85 height 22
type input "Lunch"
type input "[PERSON_NAME][GEOGRAPHIC_DATA]"
type textarea "Lunch with folk concert at madrasah"
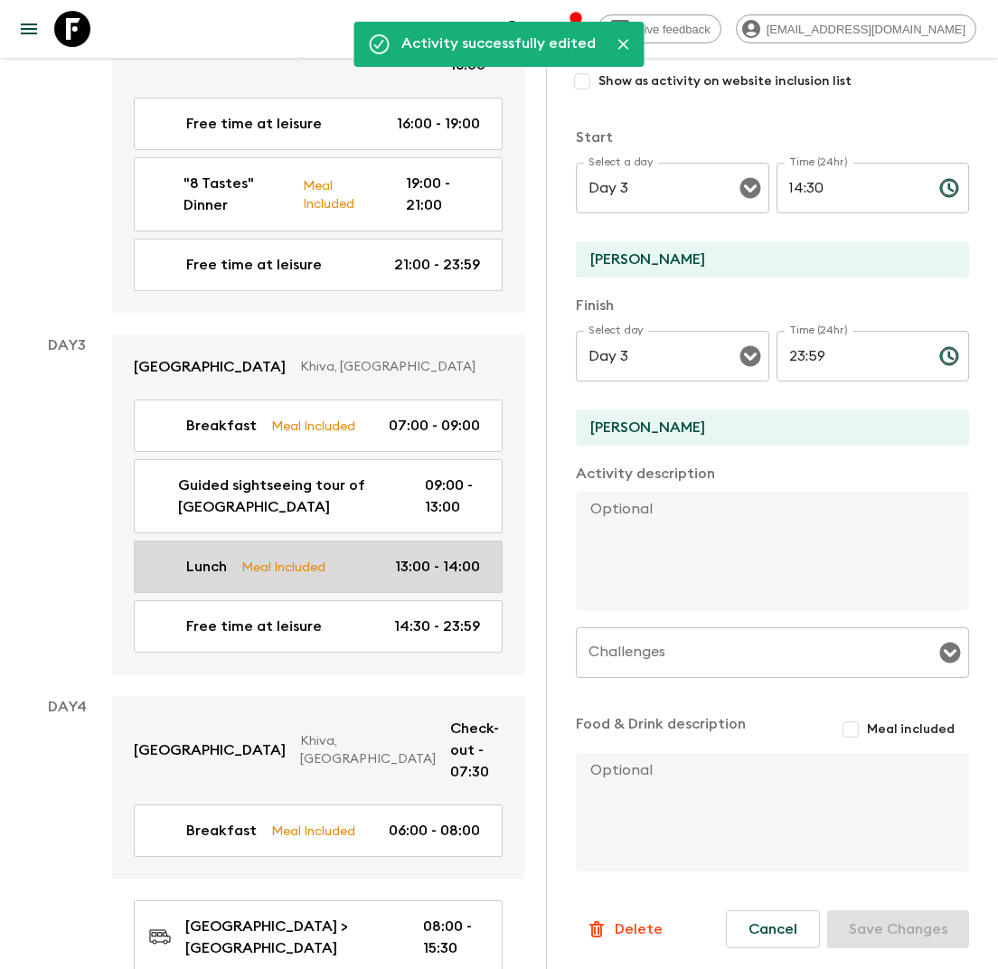
checkbox input "true"
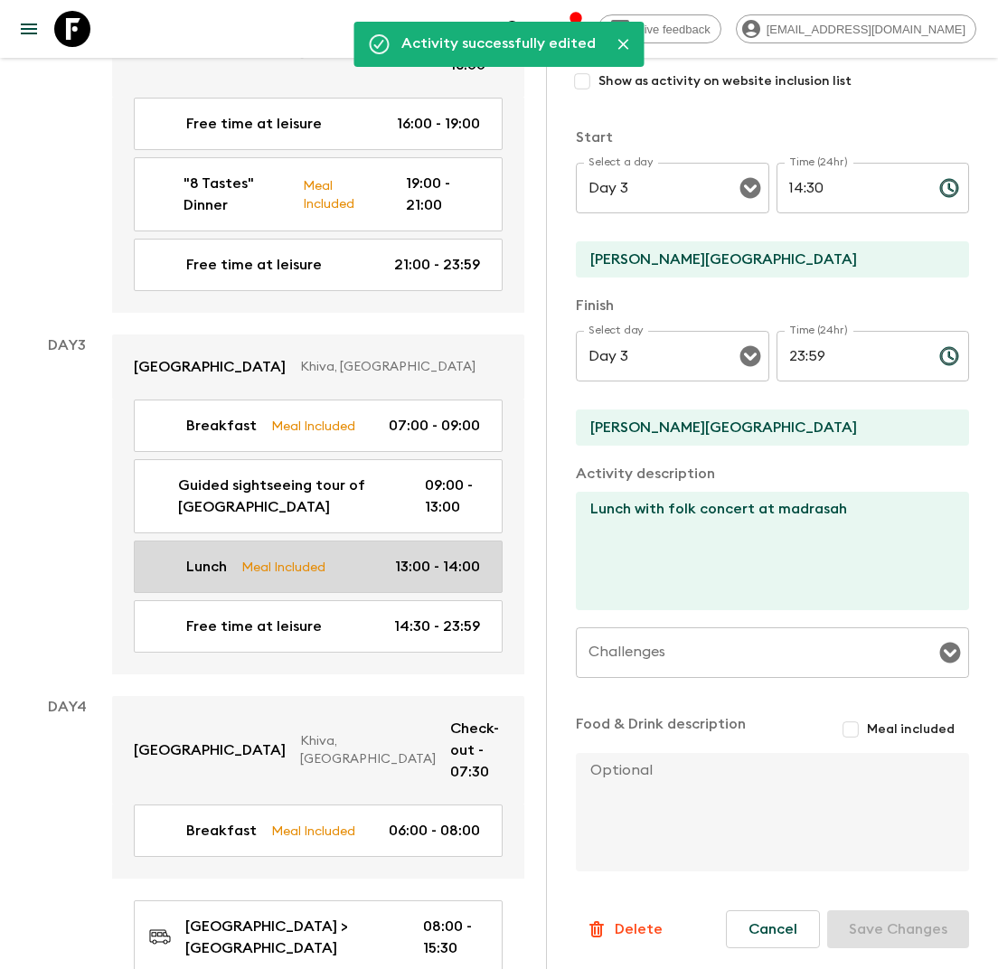
type input "13:00"
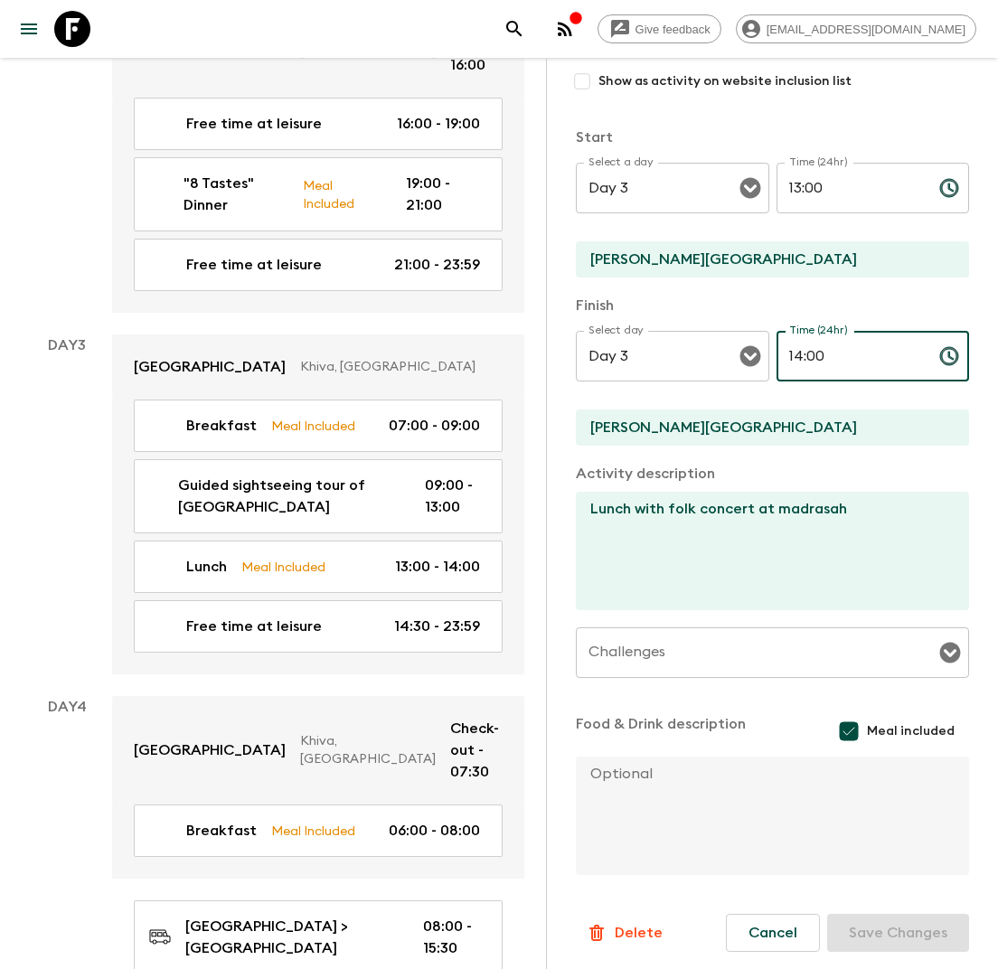
click at [839, 352] on input "14:00" at bounding box center [850, 356] width 148 height 51
type input "14:30"
click at [880, 925] on button "Save Changes" at bounding box center [898, 933] width 142 height 38
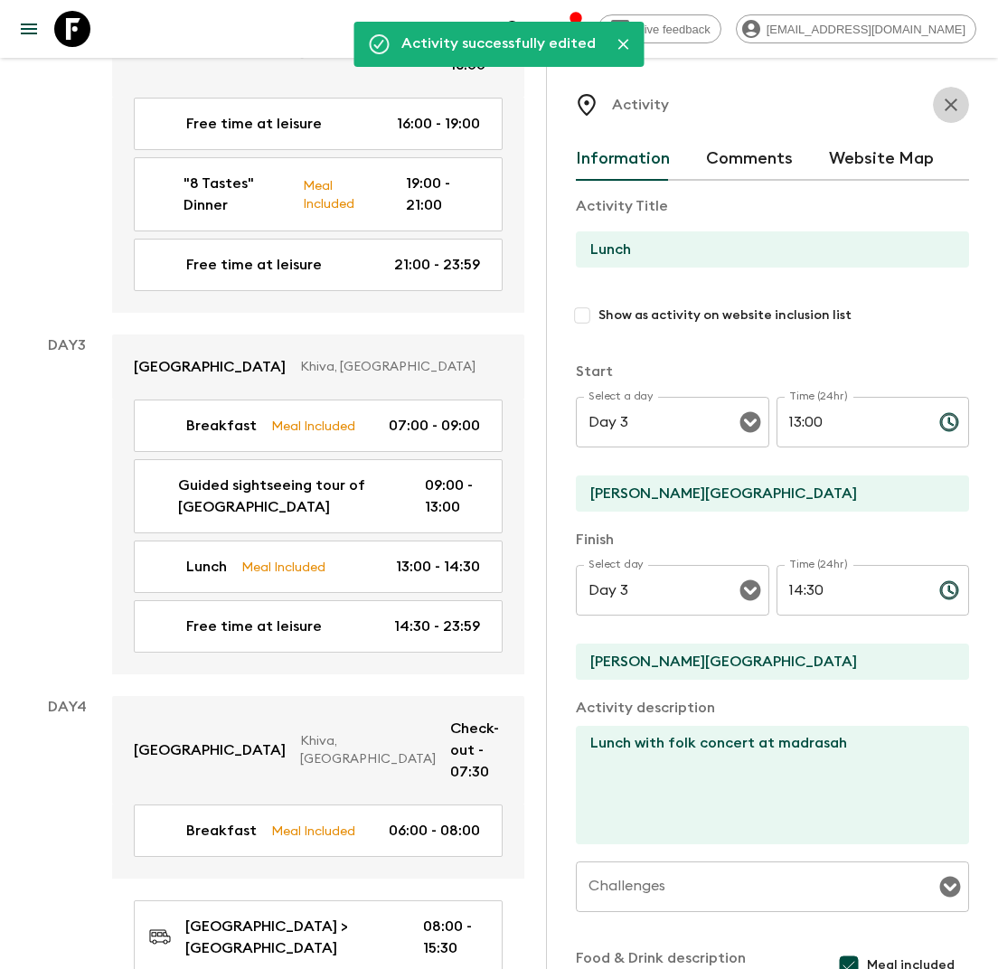
click at [954, 99] on icon "button" at bounding box center [951, 105] width 22 height 22
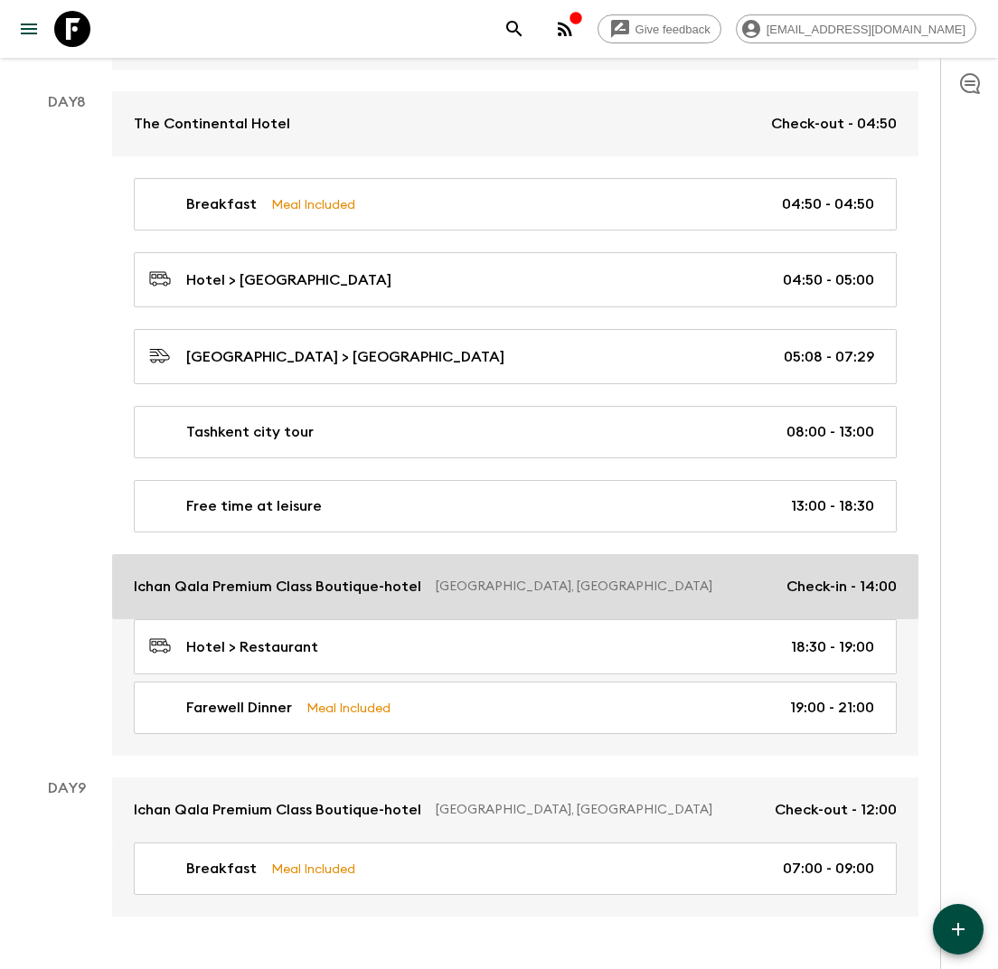
scroll to position [3794, 0]
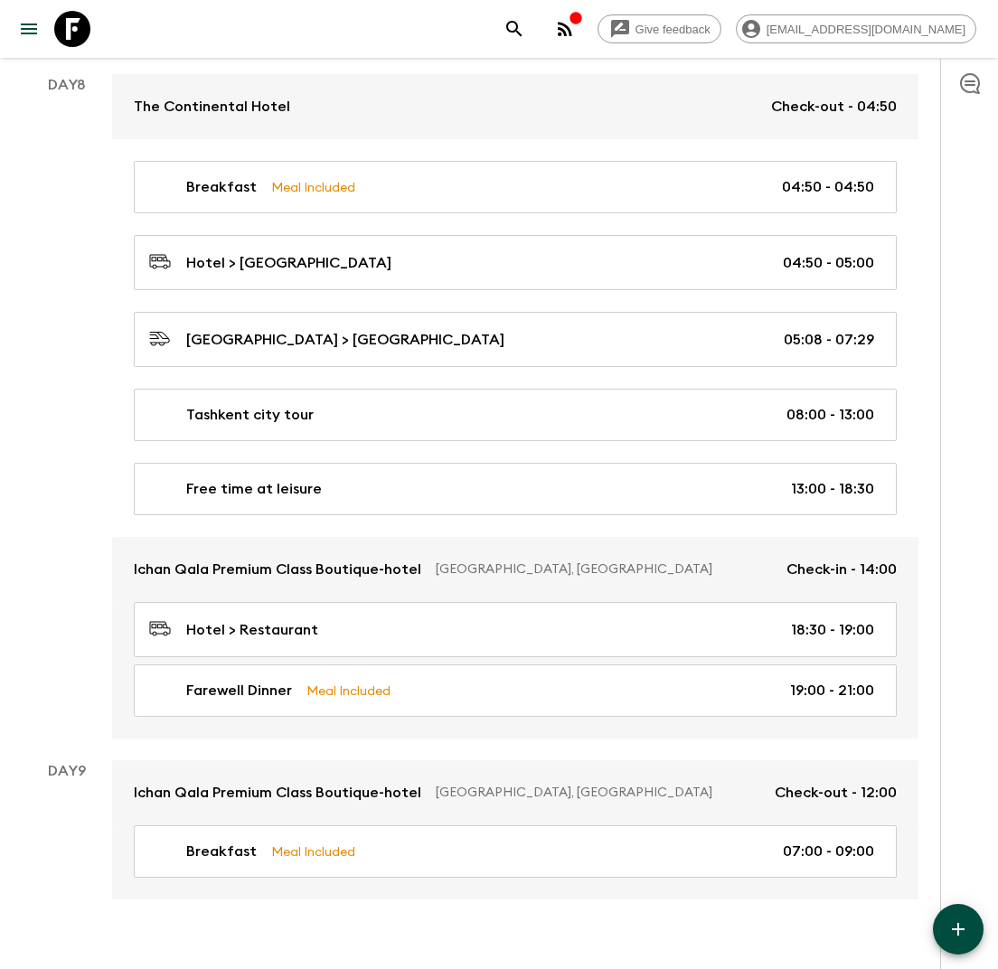
click at [958, 915] on button "button" at bounding box center [958, 929] width 51 height 51
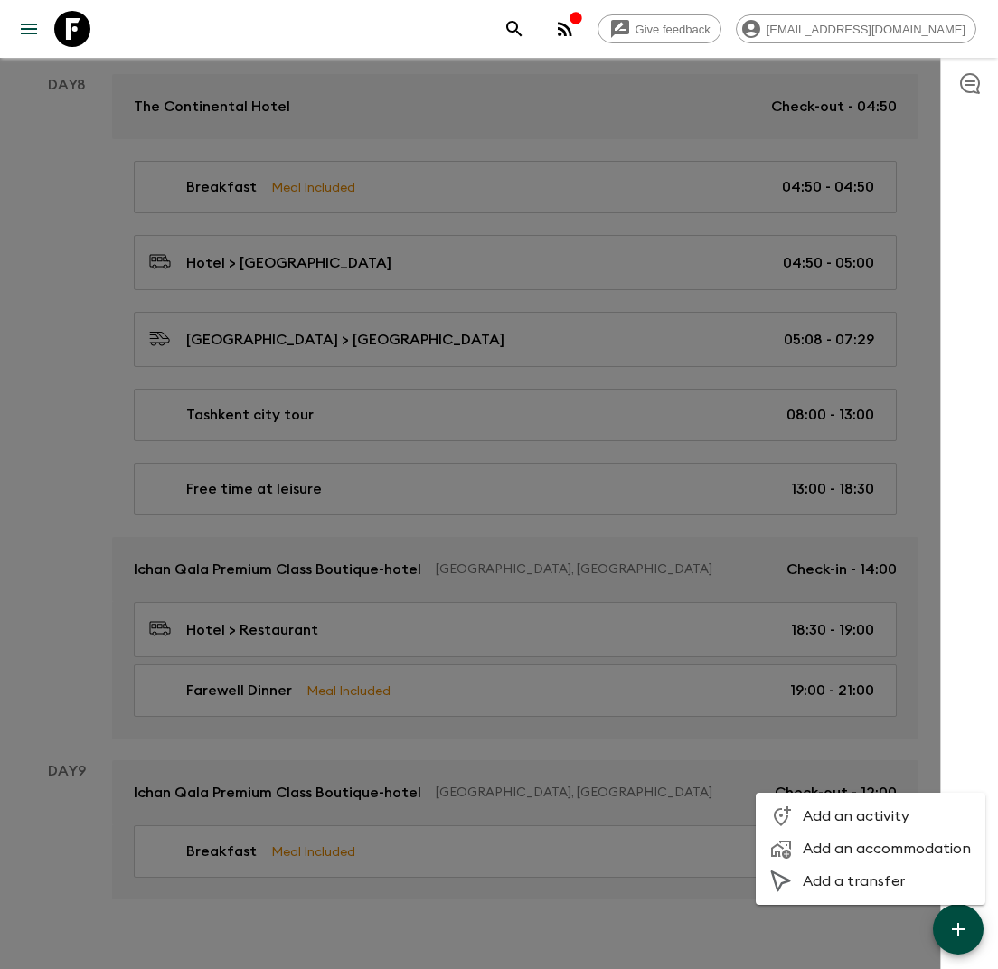
click at [830, 883] on span "Add a transfer" at bounding box center [887, 881] width 168 height 18
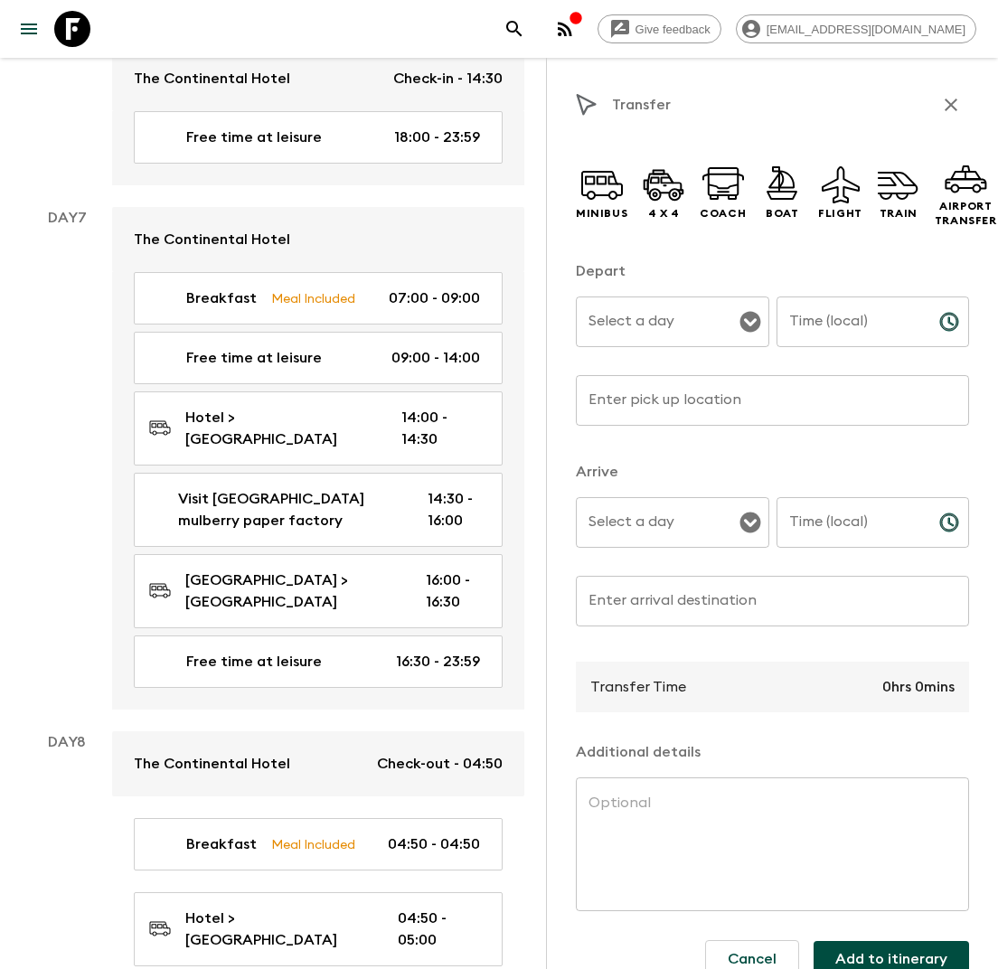
click at [719, 310] on input "Select a day" at bounding box center [659, 322] width 150 height 34
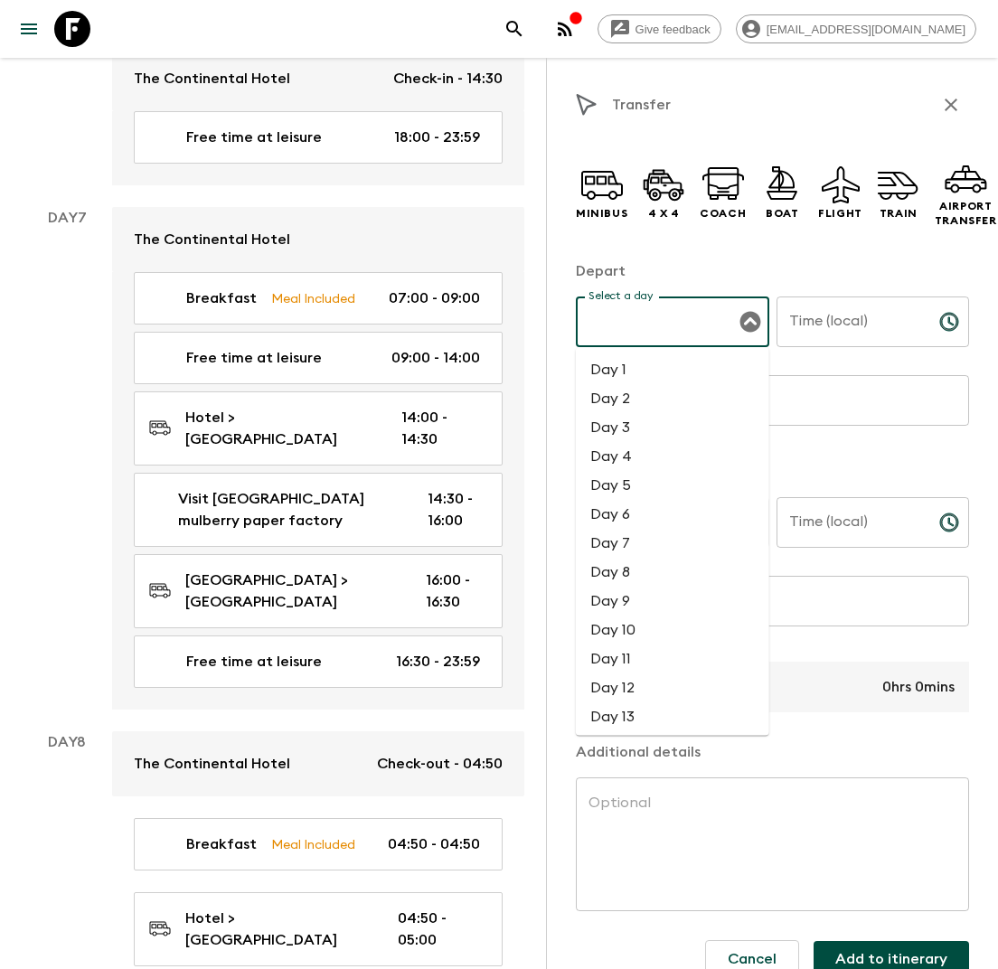
click at [639, 565] on li "Day 8" at bounding box center [672, 572] width 193 height 29
type input "Day 8"
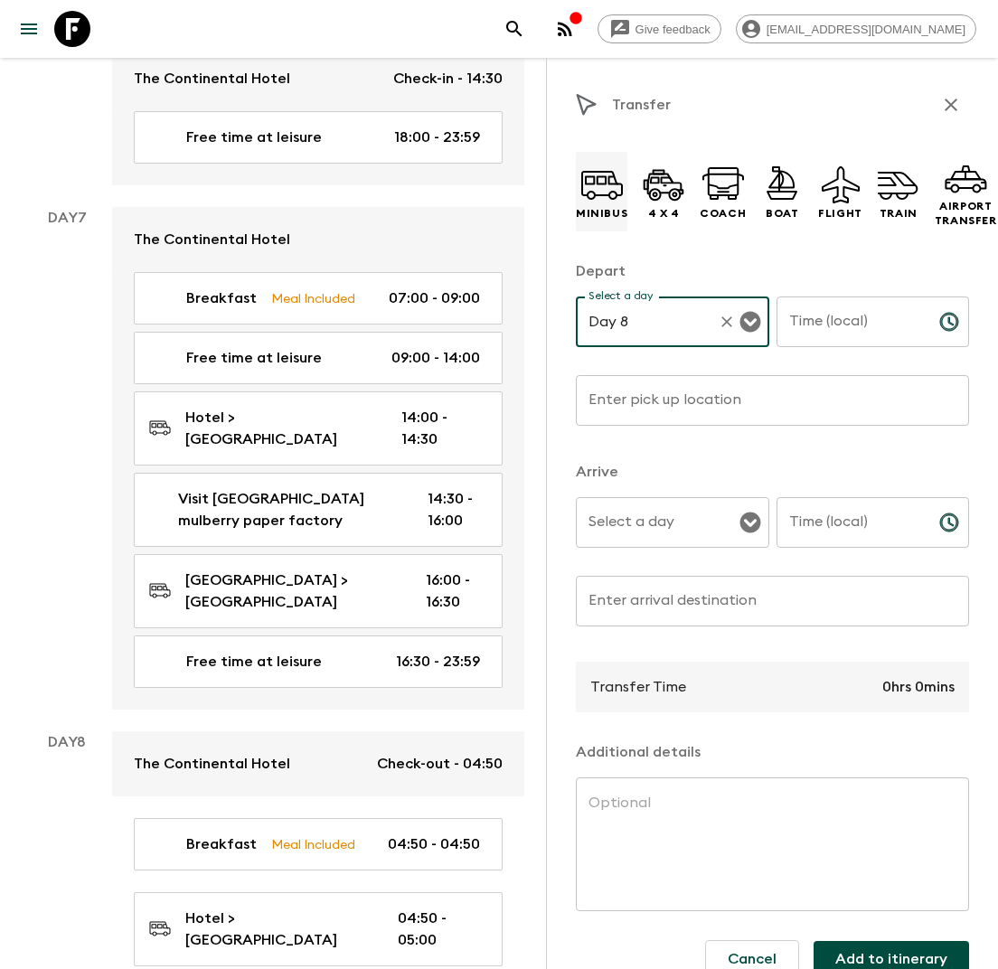
click at [597, 185] on icon at bounding box center [601, 184] width 43 height 43
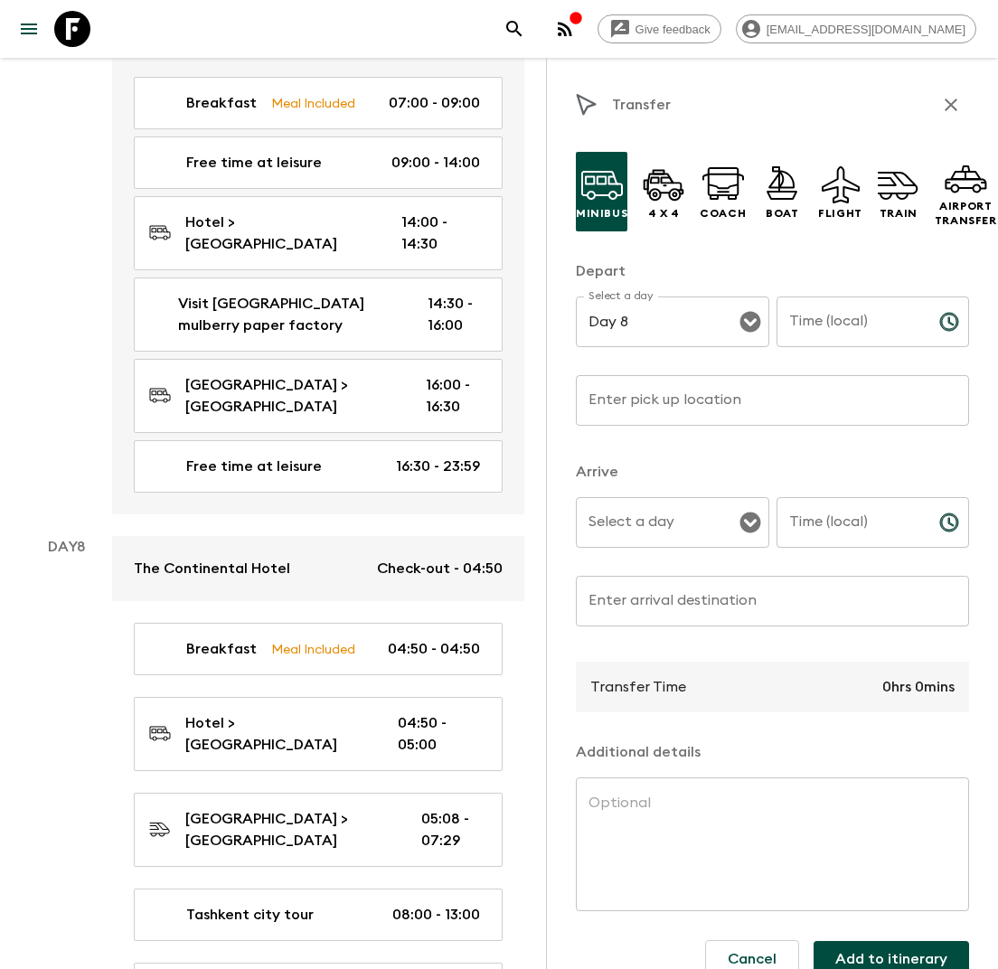
scroll to position [4330, 0]
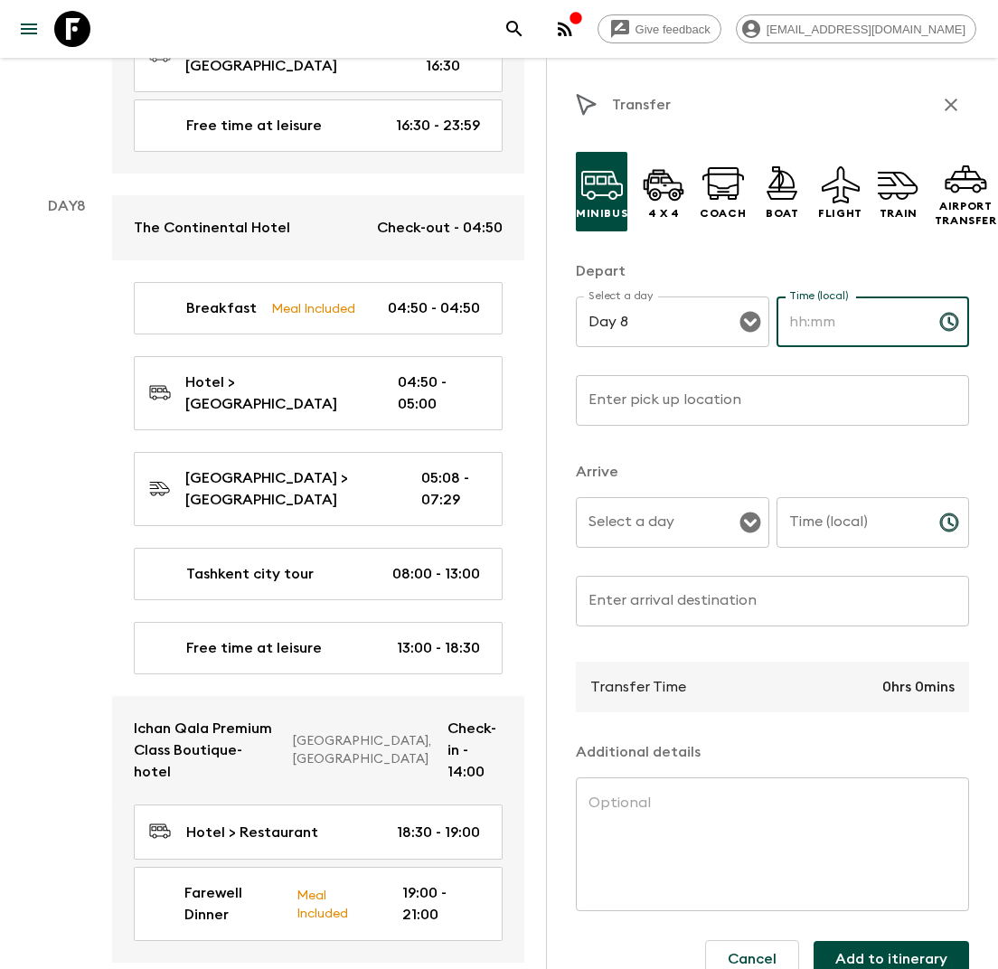
click at [868, 316] on input "Time (local)" at bounding box center [850, 321] width 148 height 51
type input "21:00"
click at [690, 395] on input "Enter pick up location" at bounding box center [772, 400] width 393 height 51
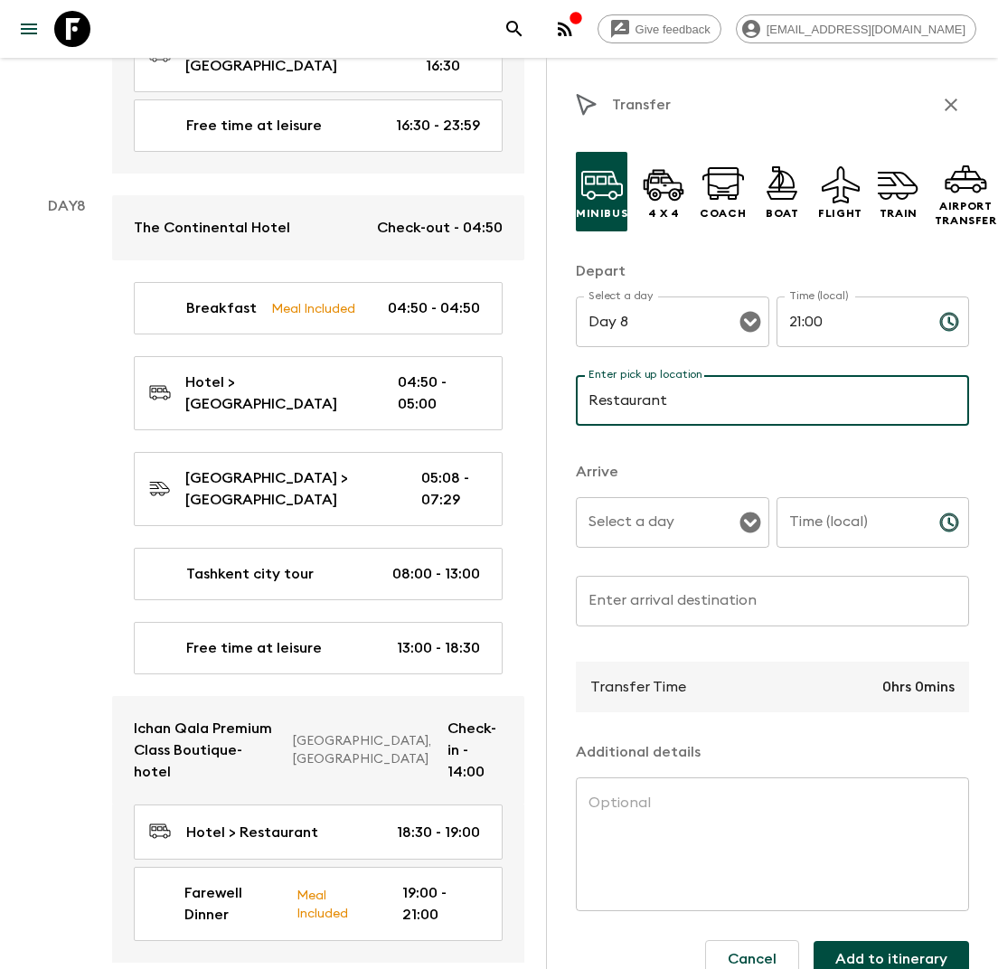
type input "Restaurant"
click at [703, 508] on input "Select a day" at bounding box center [659, 522] width 150 height 34
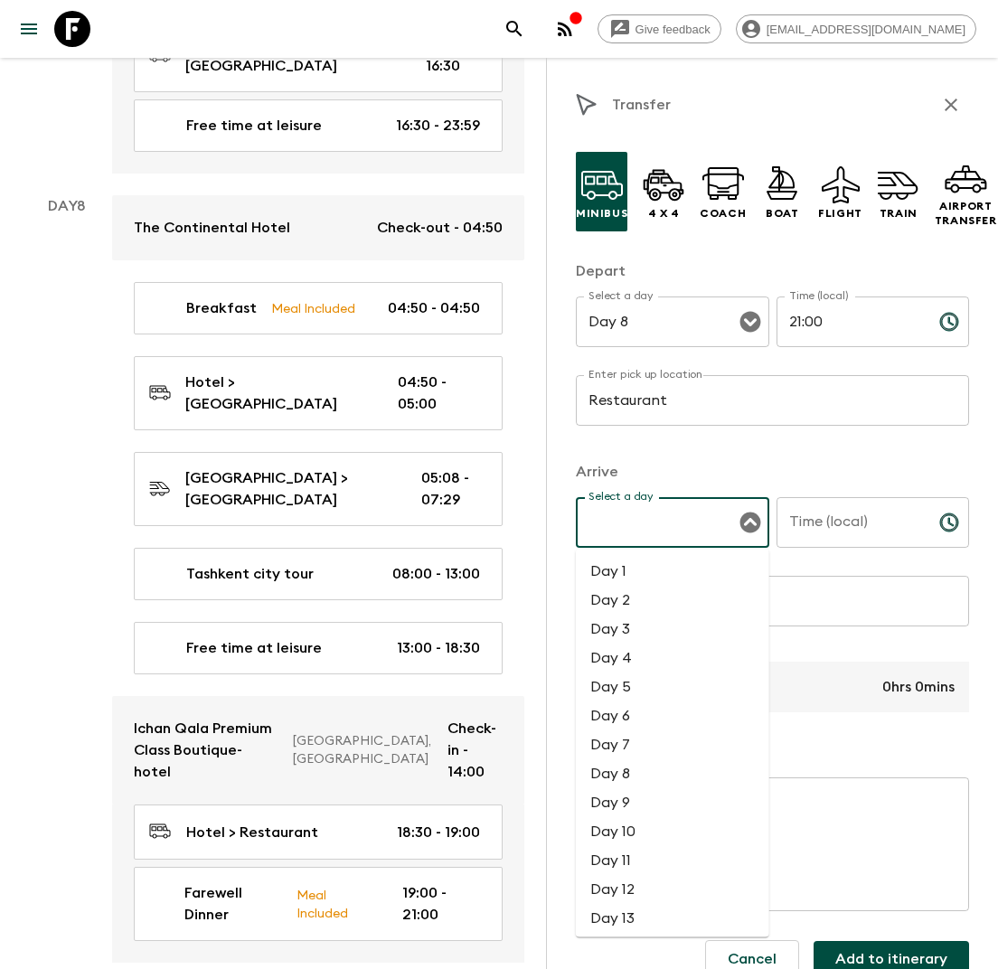
click at [623, 773] on li "Day 8" at bounding box center [672, 773] width 193 height 29
type input "Day 8"
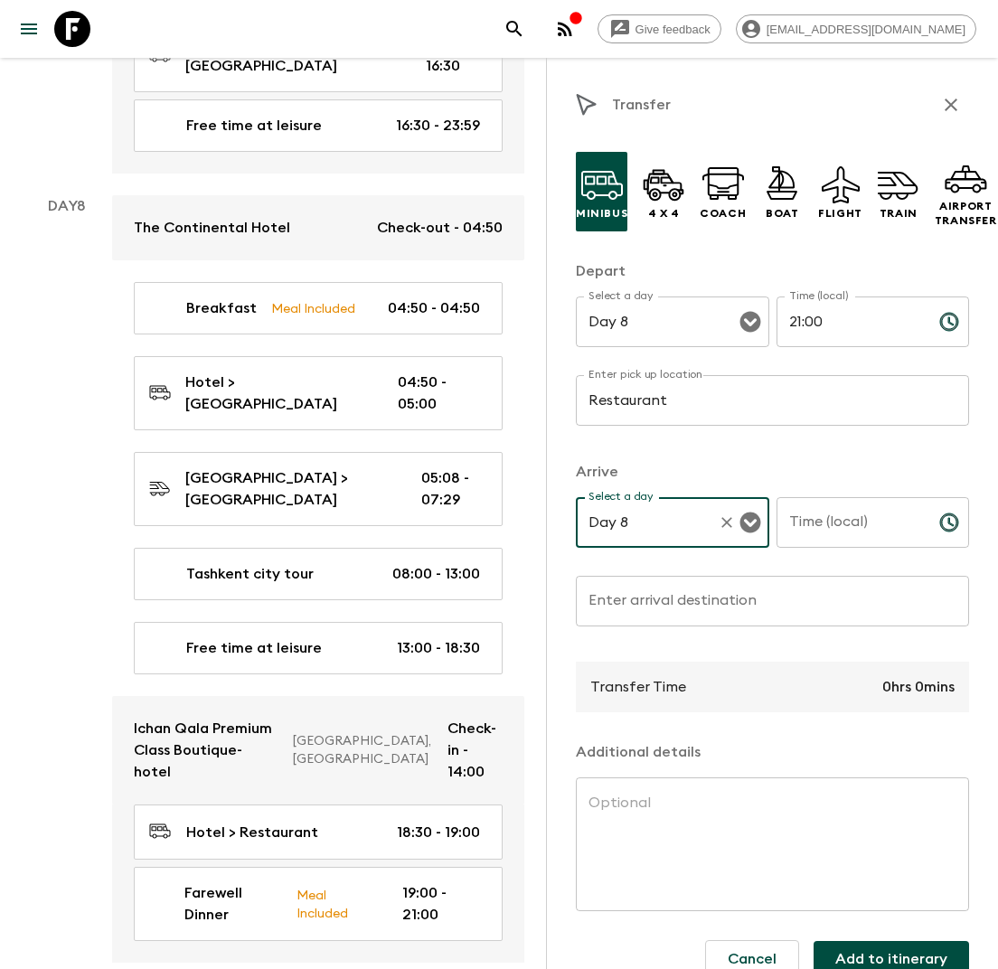
click at [840, 523] on input "Time (local)" at bounding box center [850, 522] width 148 height 51
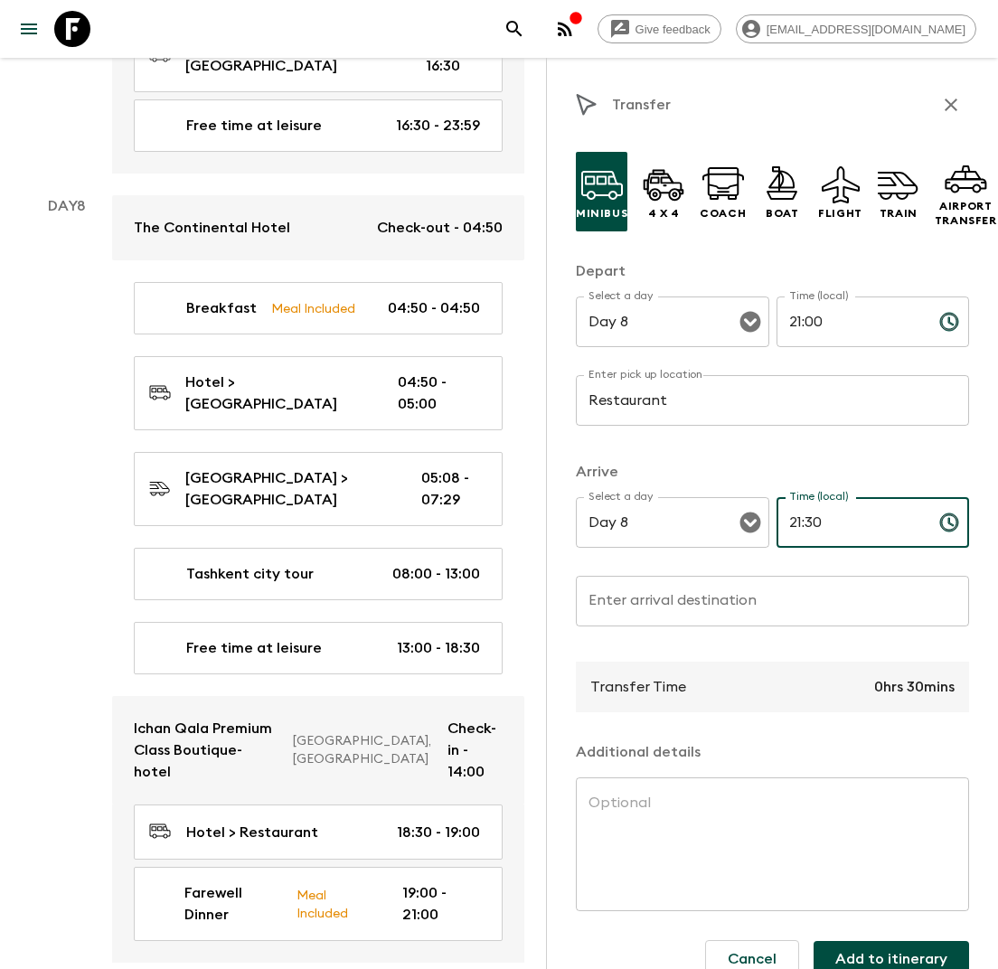
type input "21:30"
click at [842, 588] on input "Enter arrival destination" at bounding box center [772, 601] width 393 height 51
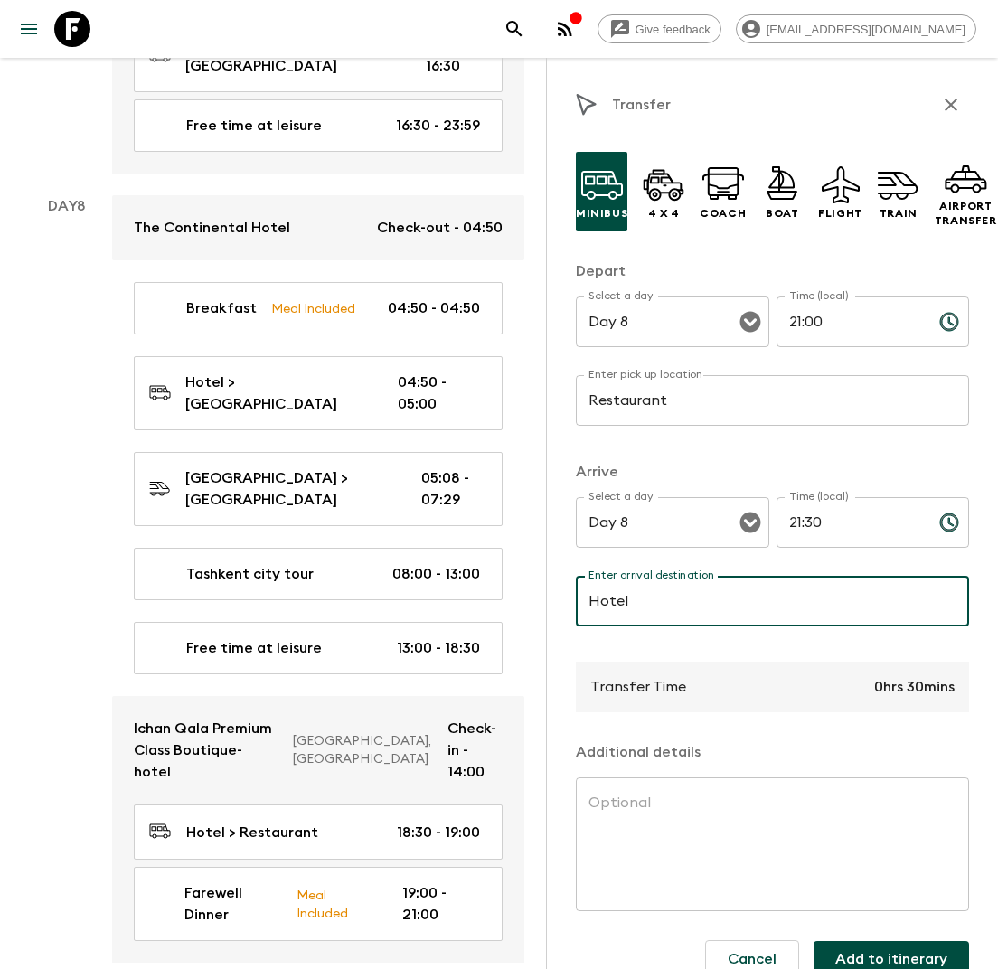
scroll to position [30, 0]
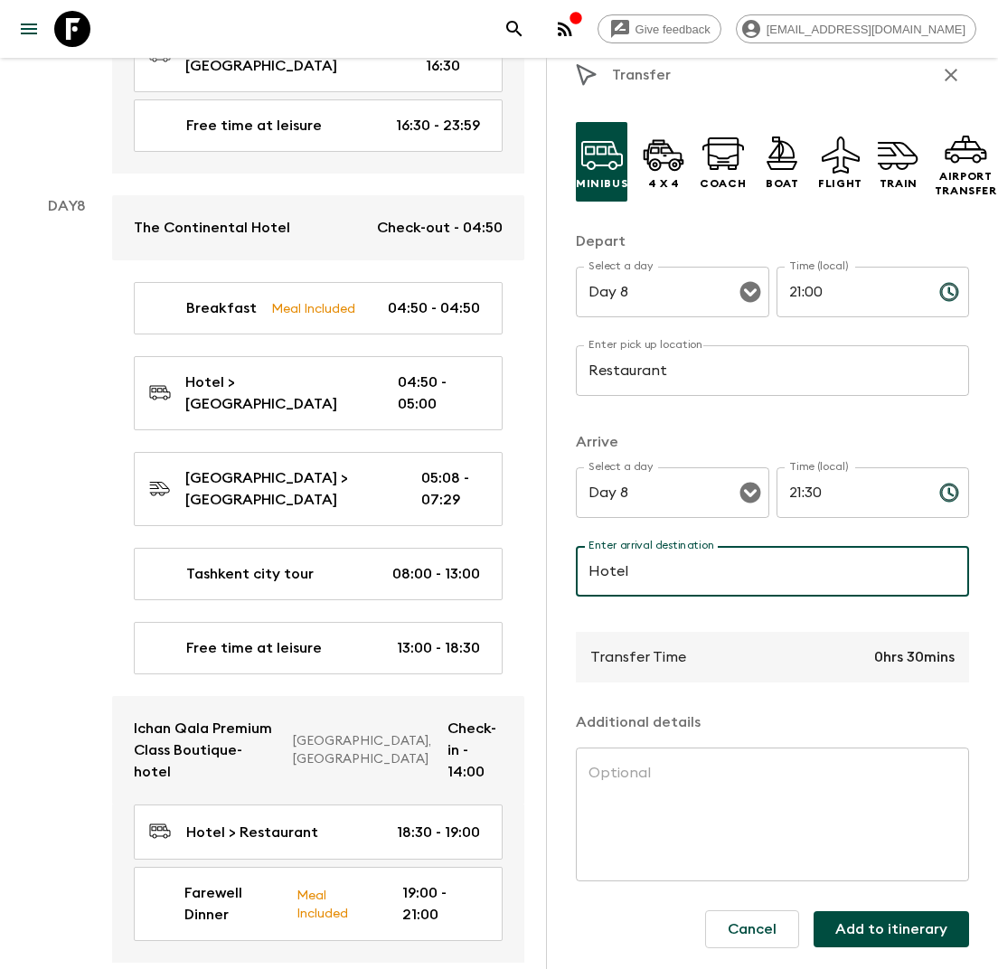
type input "Hotel"
click at [873, 937] on button "Add to itinerary" at bounding box center [890, 929] width 155 height 36
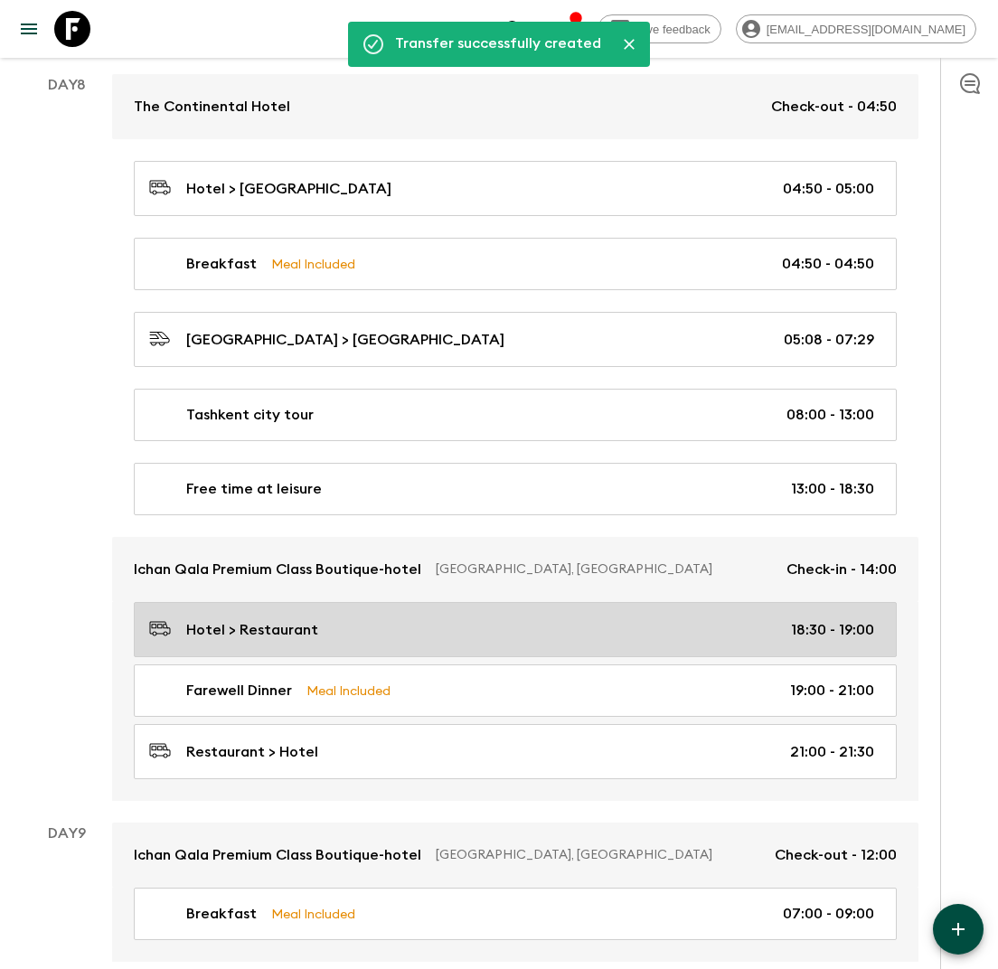
scroll to position [3855, 0]
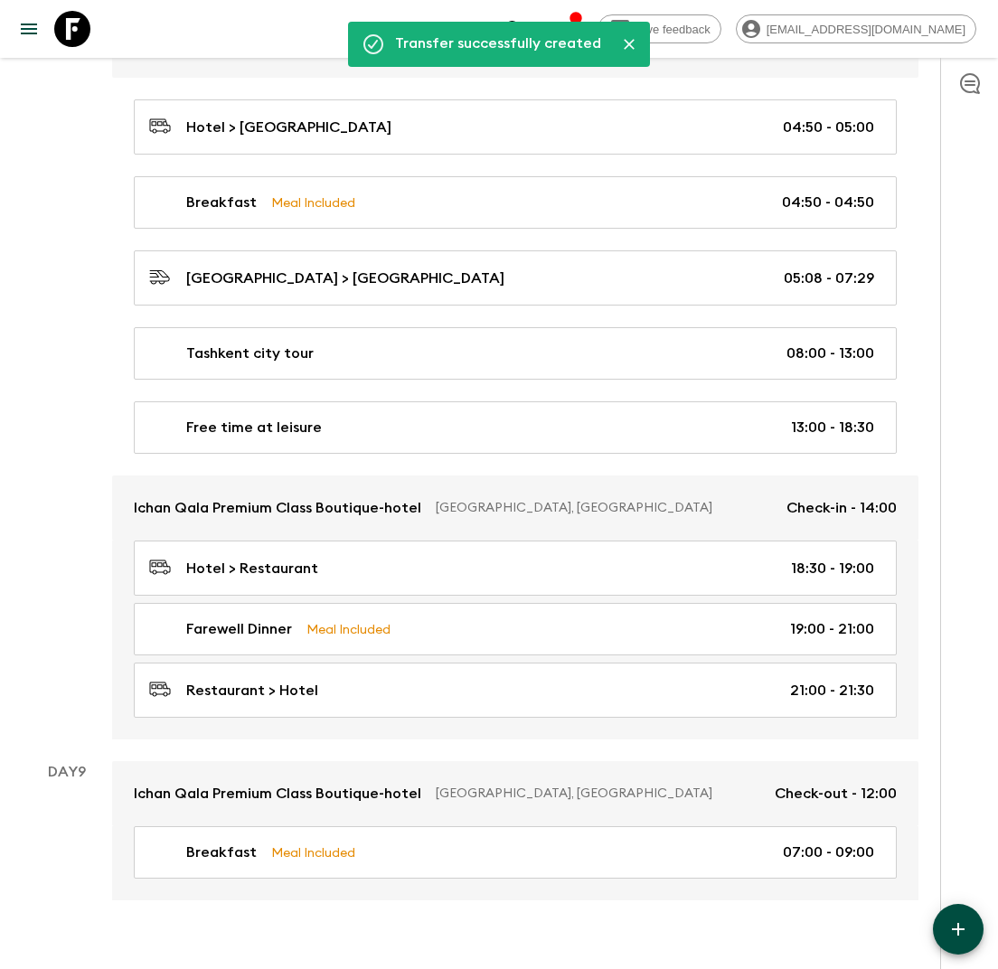
click at [960, 927] on icon "button" at bounding box center [958, 929] width 22 height 22
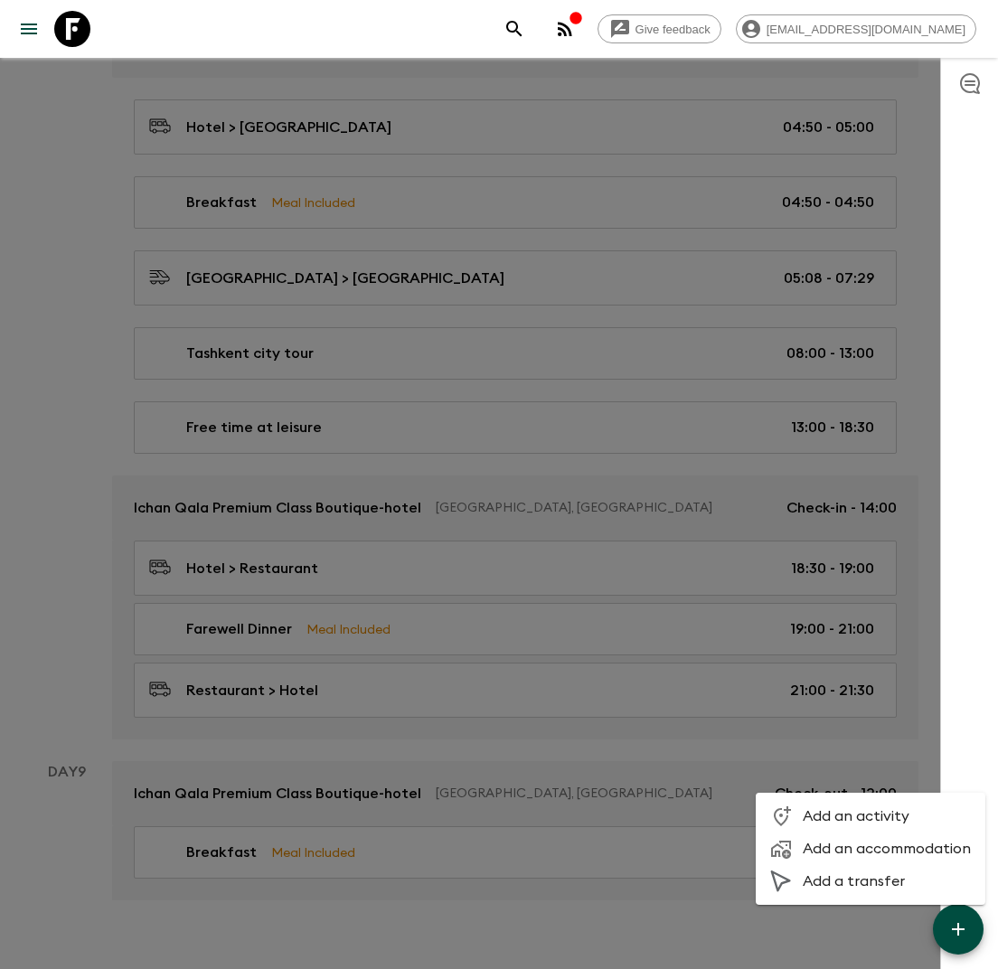
click at [848, 819] on span "Add an activity" at bounding box center [887, 816] width 168 height 18
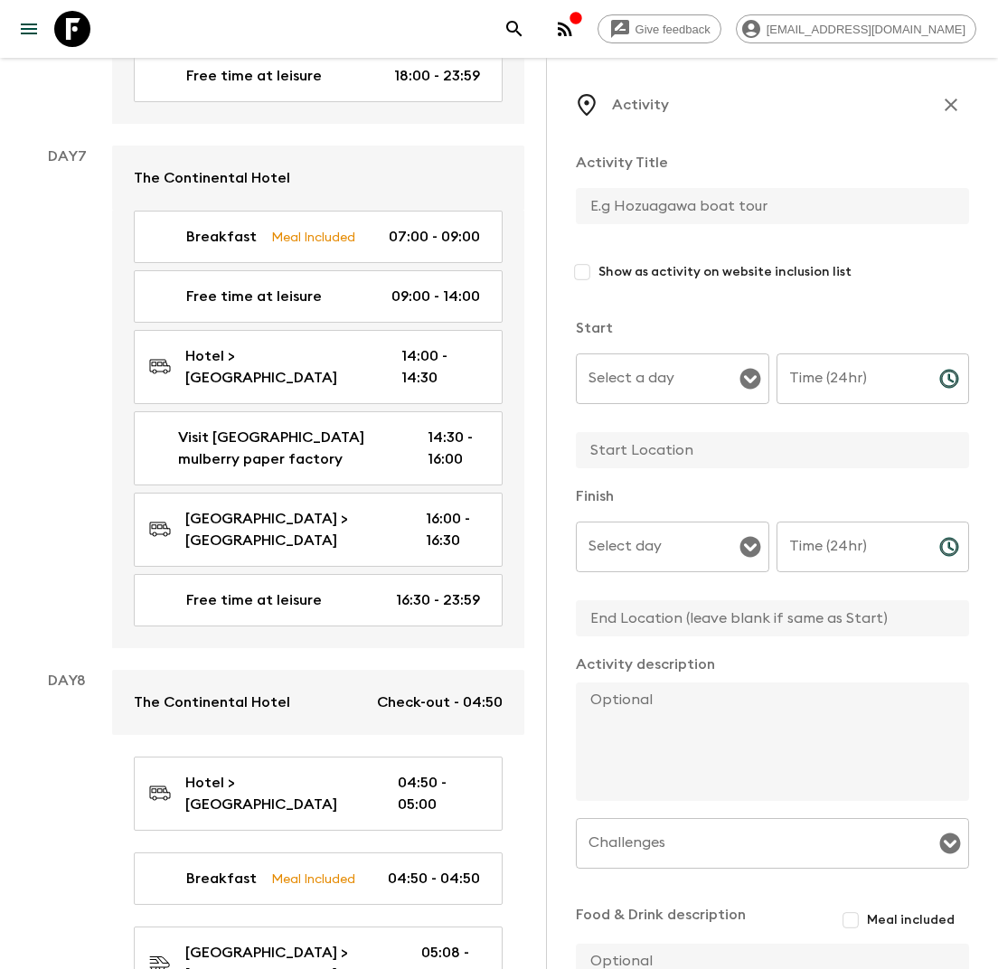
click at [624, 204] on input "text" at bounding box center [765, 206] width 379 height 36
click at [746, 384] on icon "Open" at bounding box center [749, 379] width 21 height 21
type input "Free time at leisure"
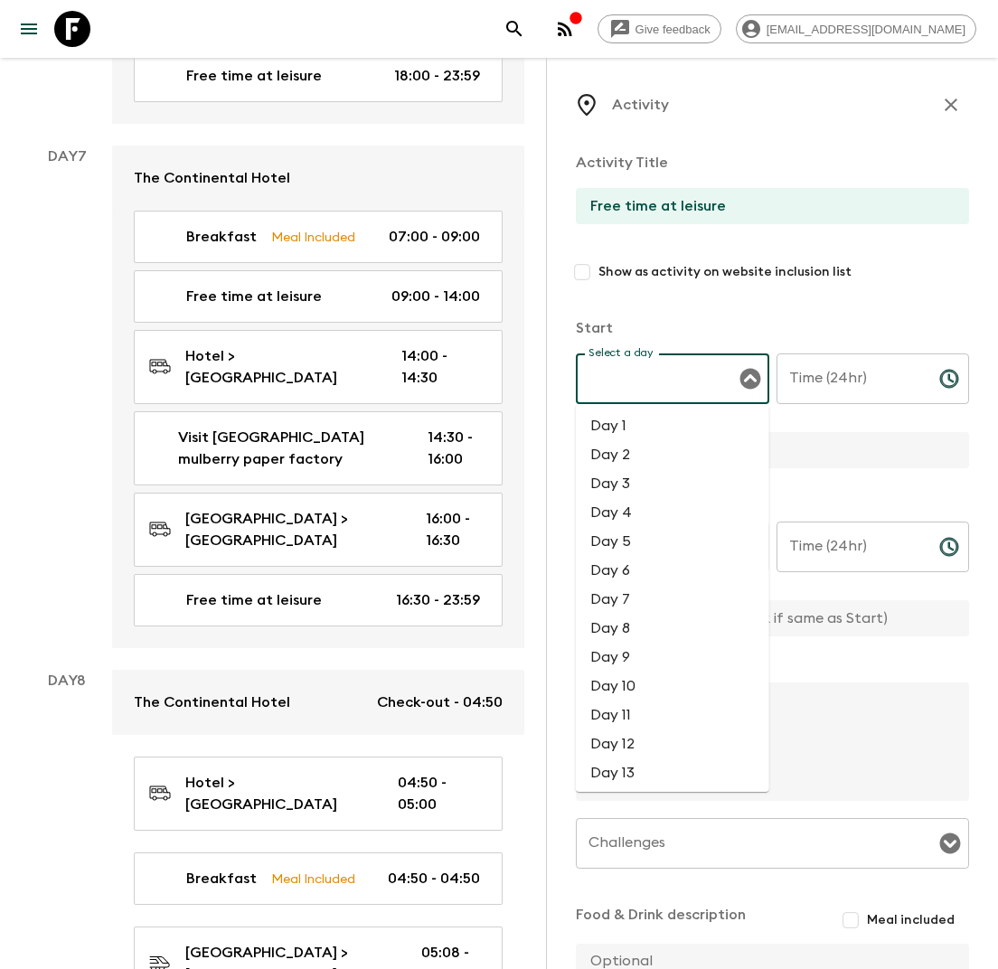
click at [641, 627] on li "Day 8" at bounding box center [672, 628] width 193 height 29
type input "Day 8"
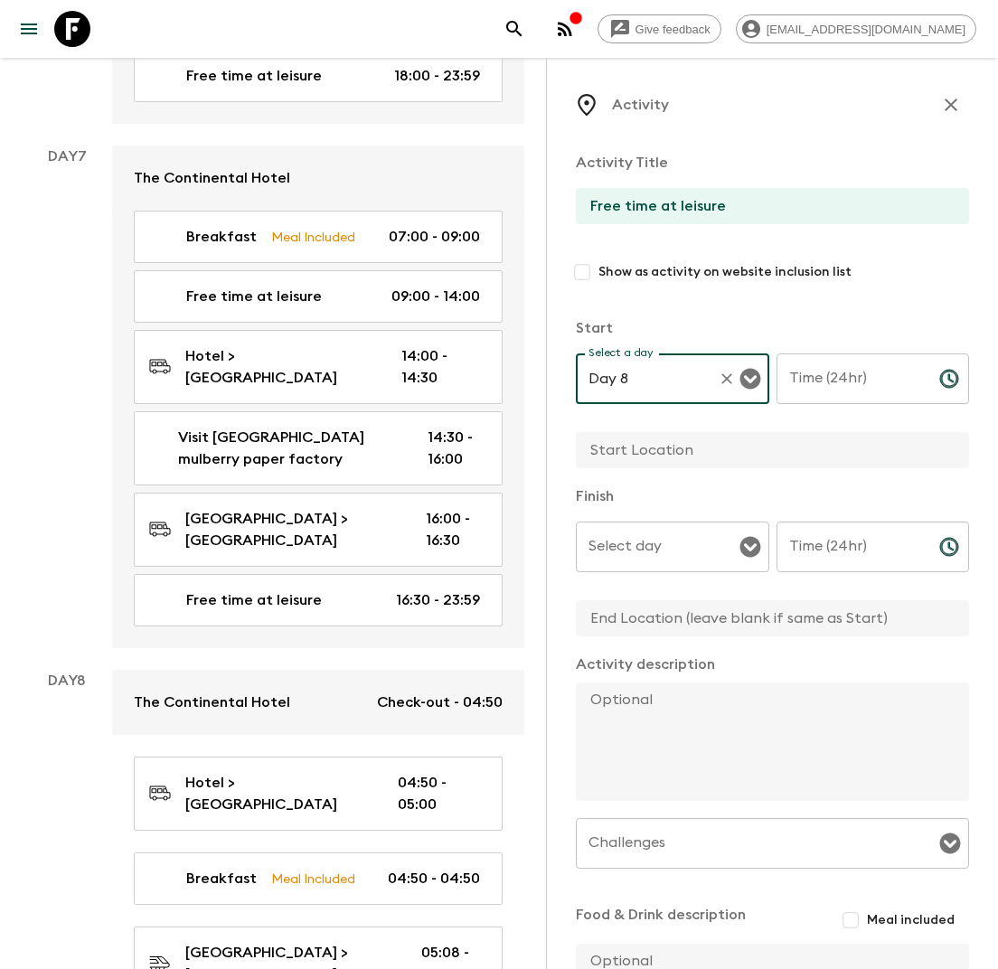
click at [840, 391] on input "Time (24hr)" at bounding box center [850, 378] width 148 height 51
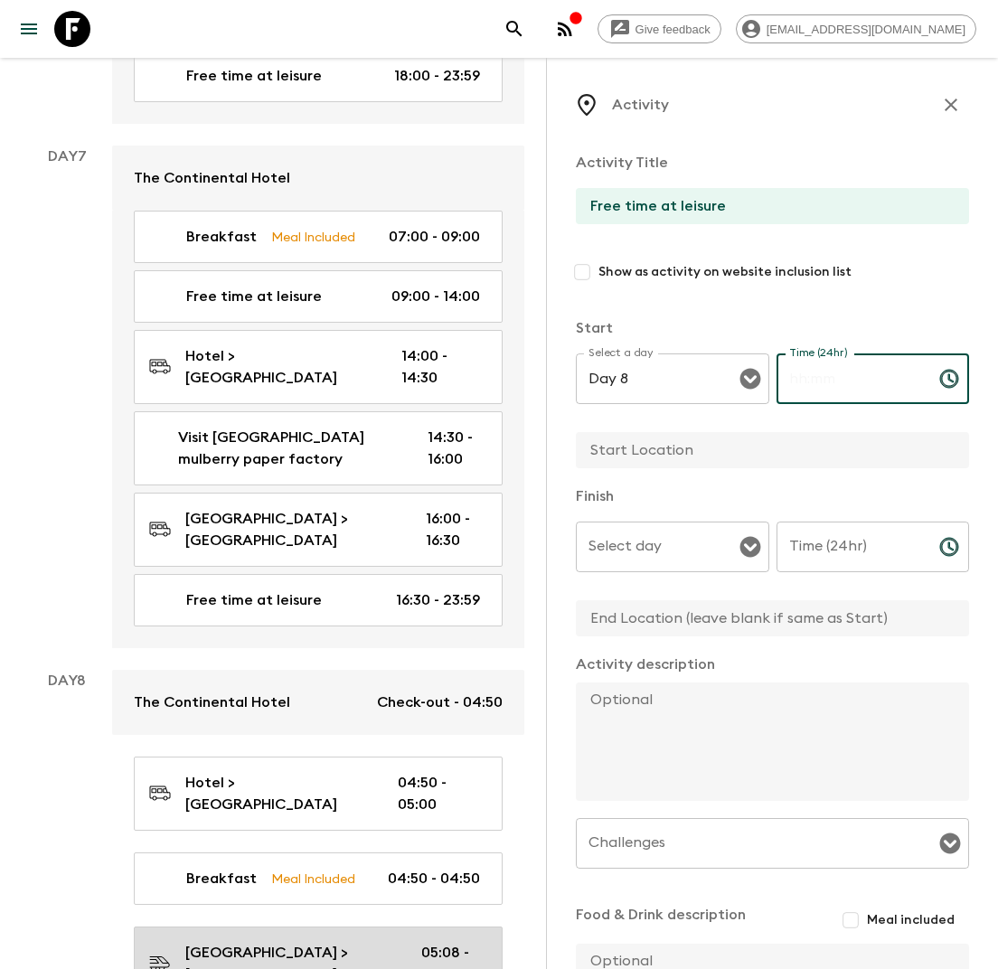
scroll to position [4392, 0]
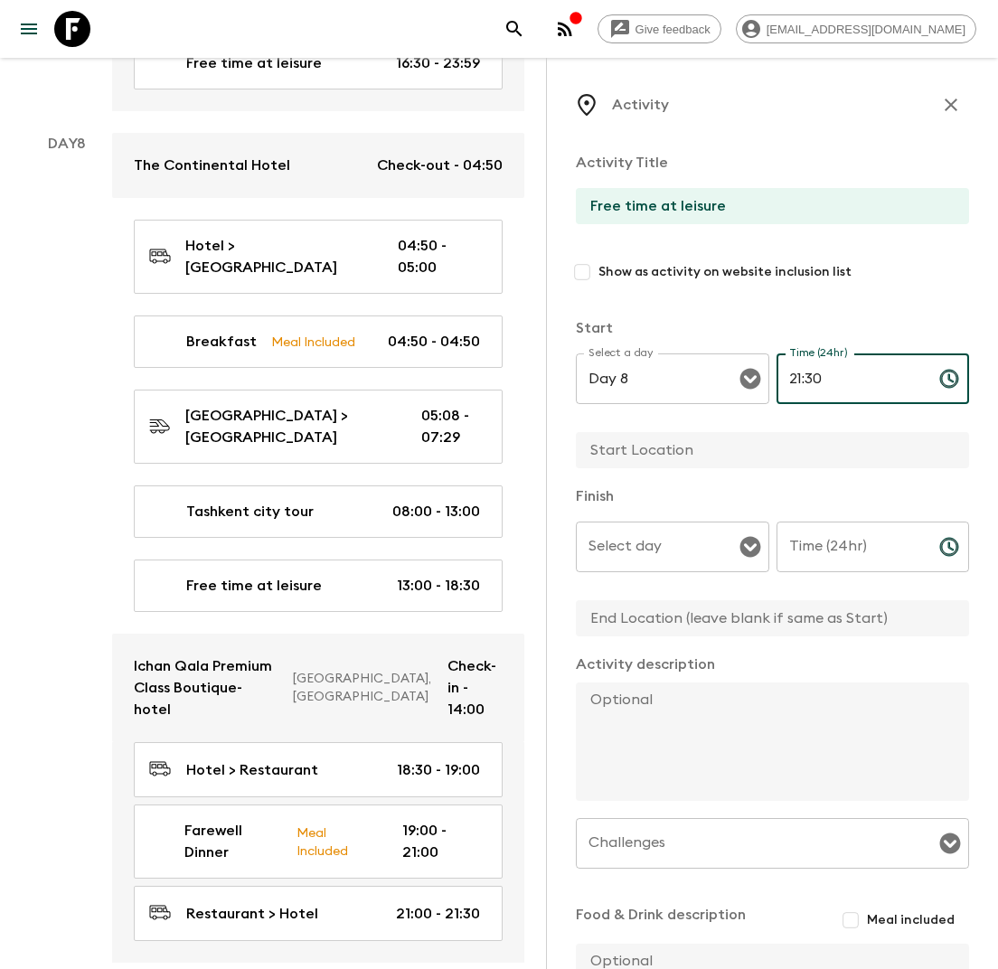
type input "21:30"
click at [637, 461] on input "text" at bounding box center [765, 450] width 379 height 36
type input "Tashkent"
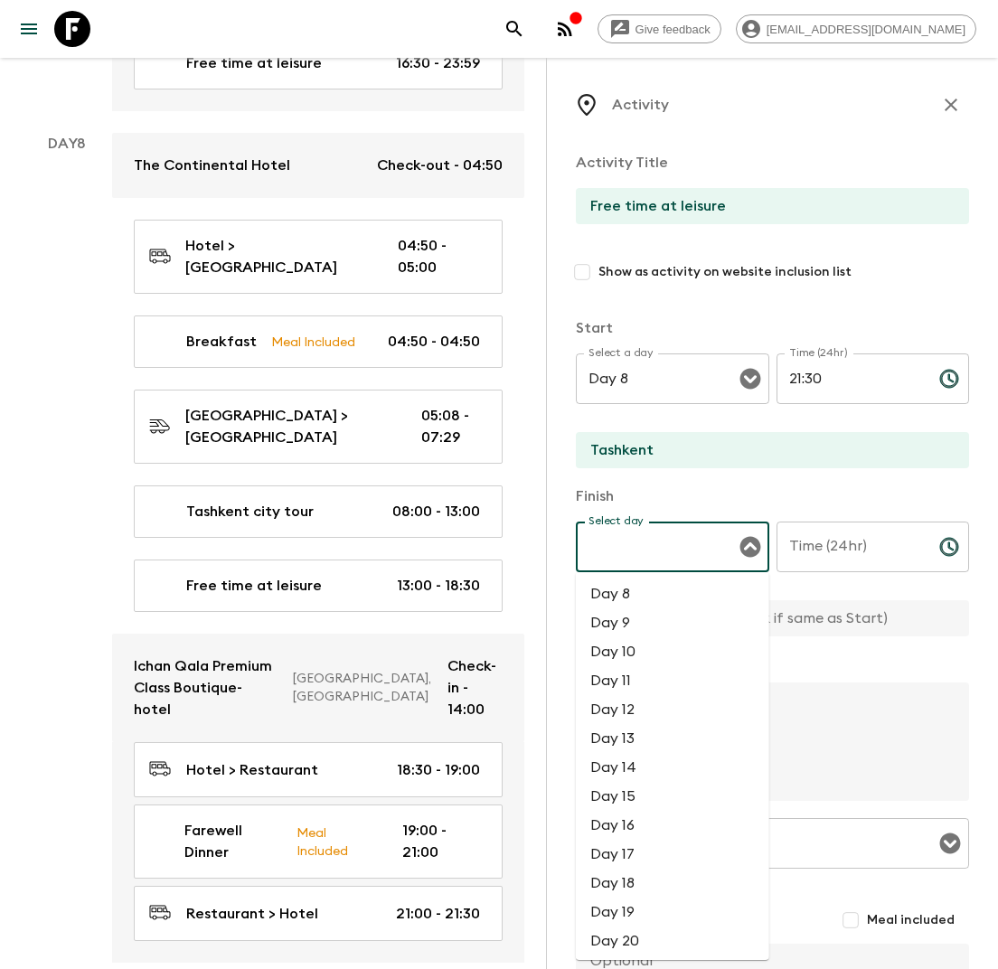
click at [662, 554] on input "Select day" at bounding box center [659, 547] width 150 height 34
click at [650, 592] on li "Day 8" at bounding box center [672, 593] width 193 height 29
type input "Day 8"
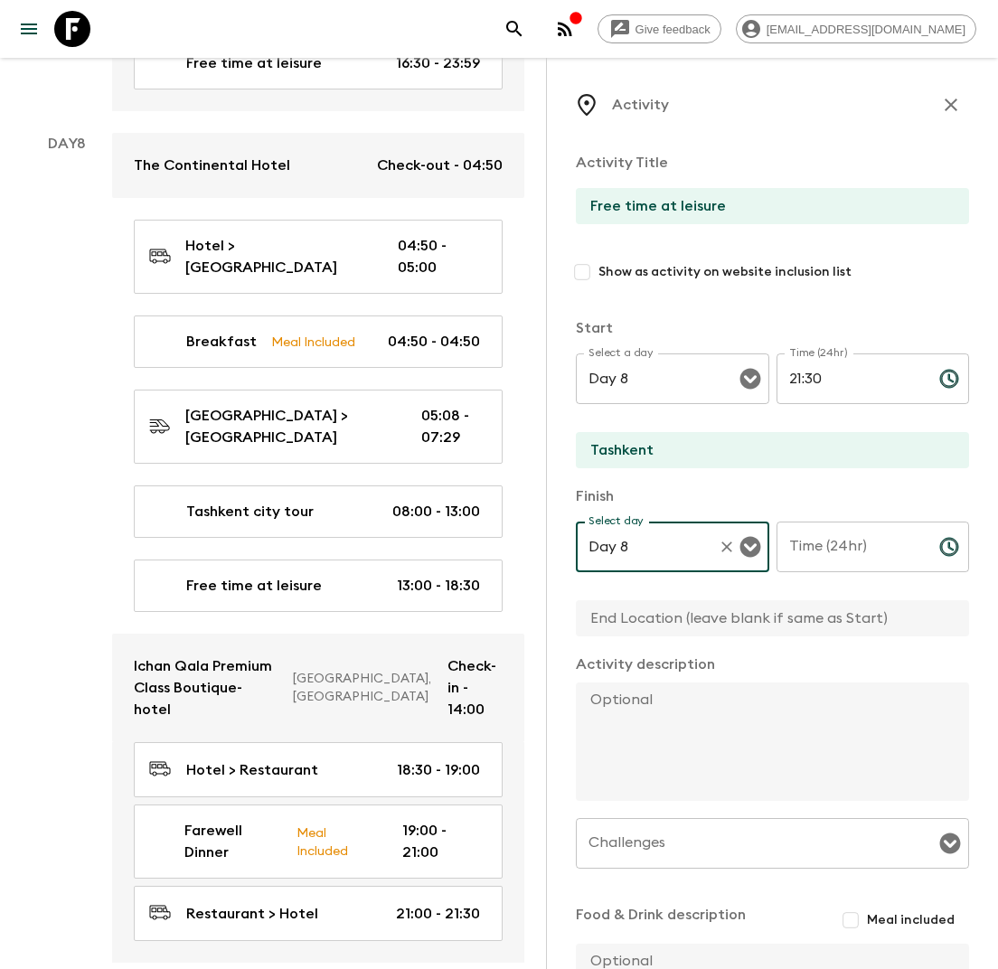
click at [824, 559] on input "Time (24hr)" at bounding box center [850, 546] width 148 height 51
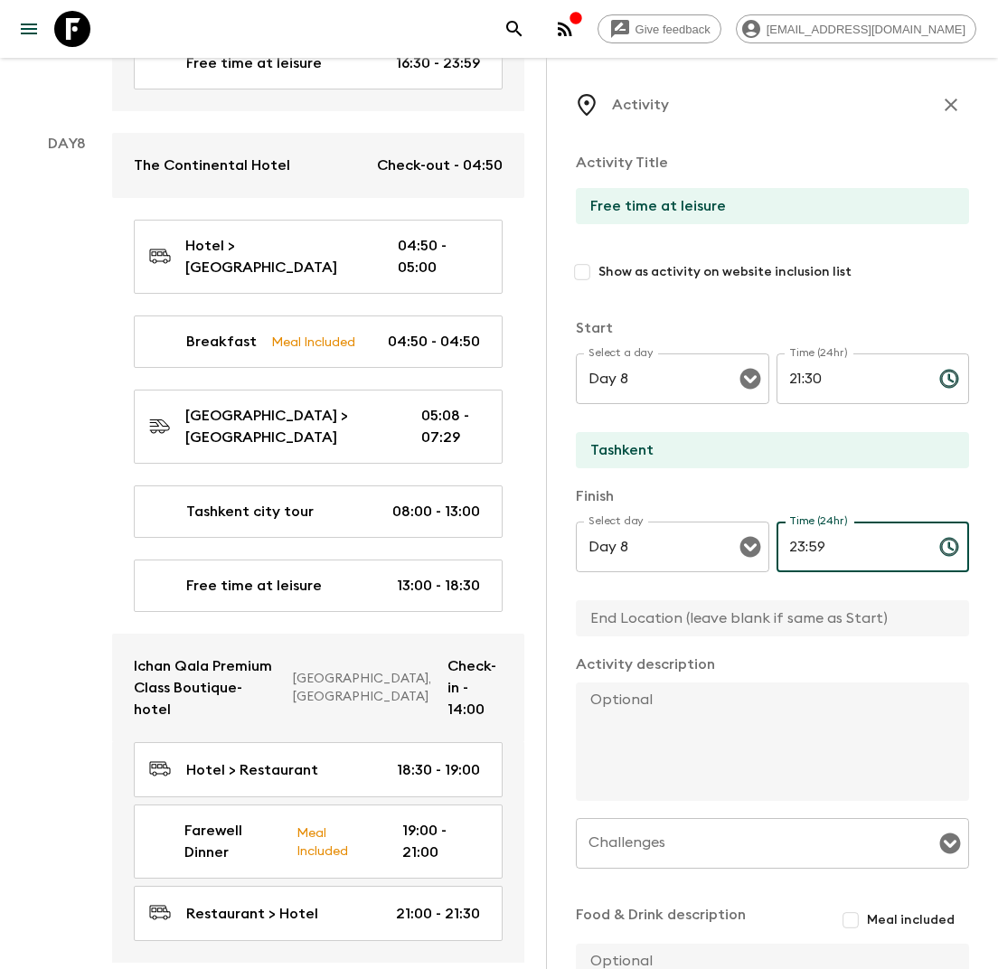
scroll to position [191, 0]
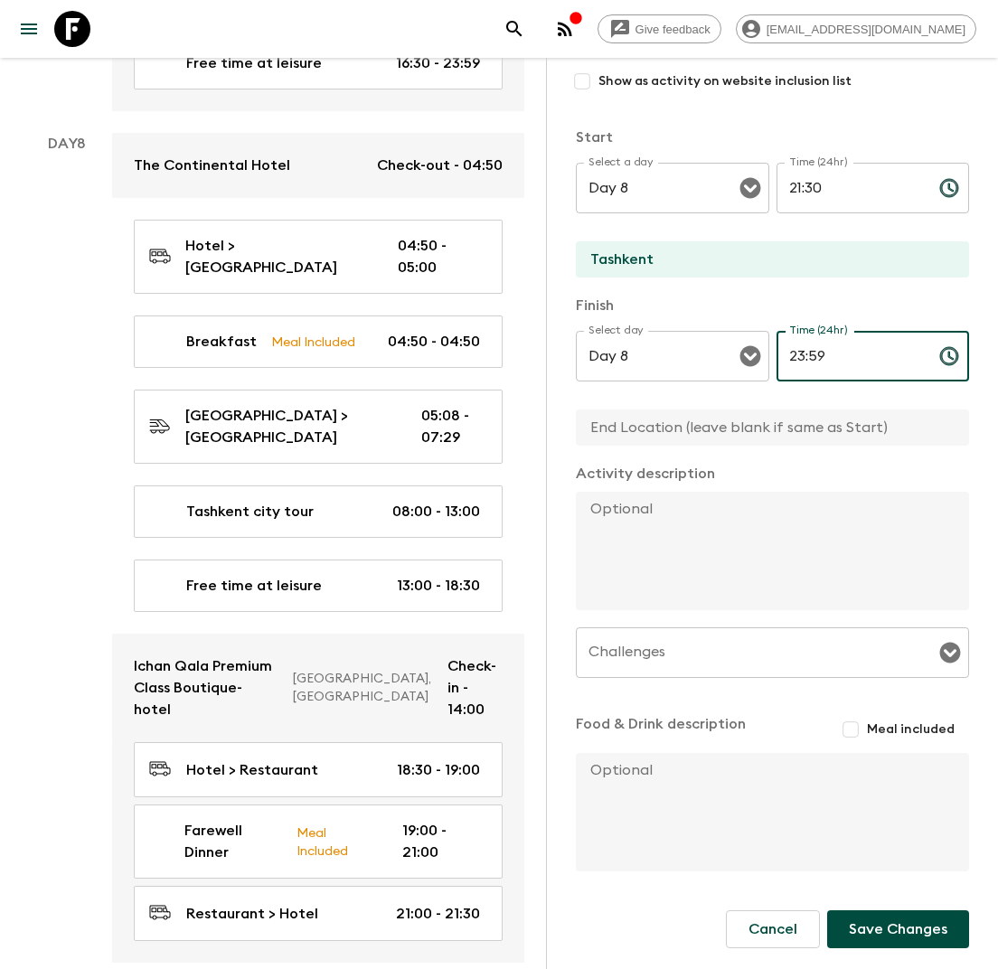
type input "23:59"
click at [891, 928] on button "Save Changes" at bounding box center [898, 929] width 142 height 38
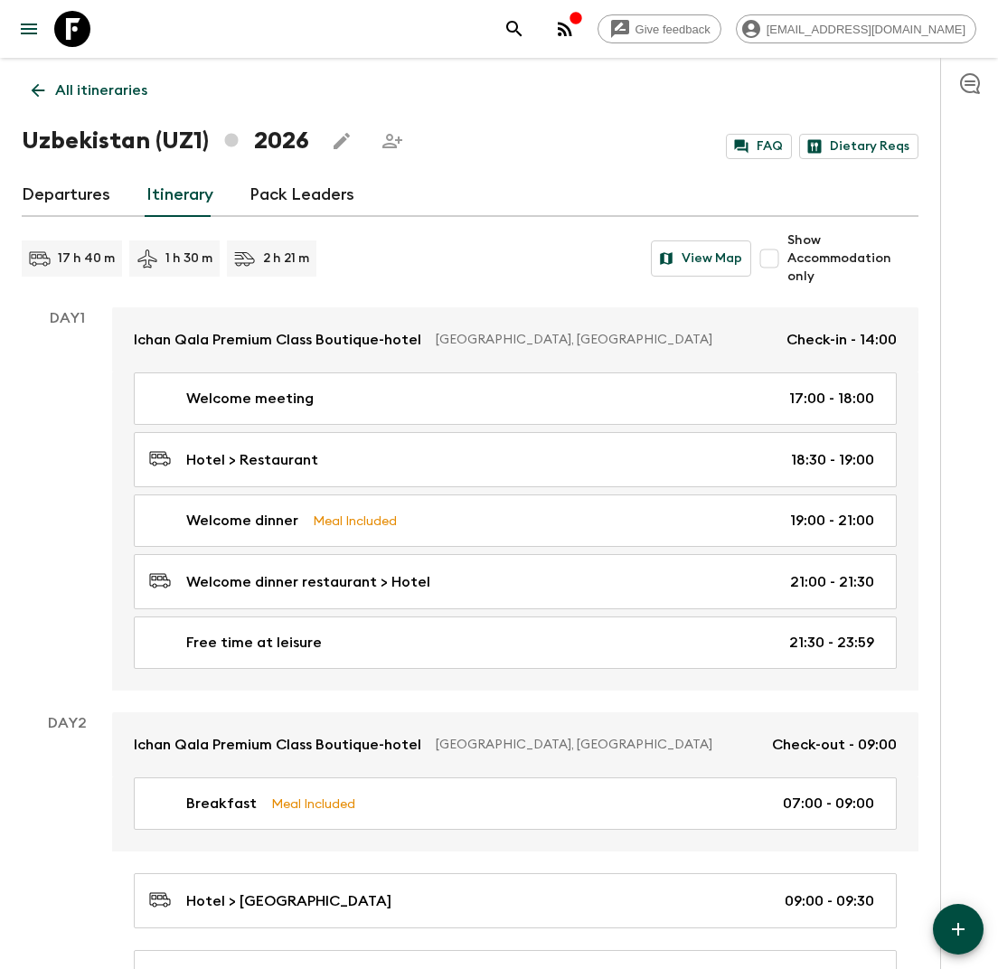
click at [101, 96] on p "All itineraries" at bounding box center [101, 91] width 92 height 22
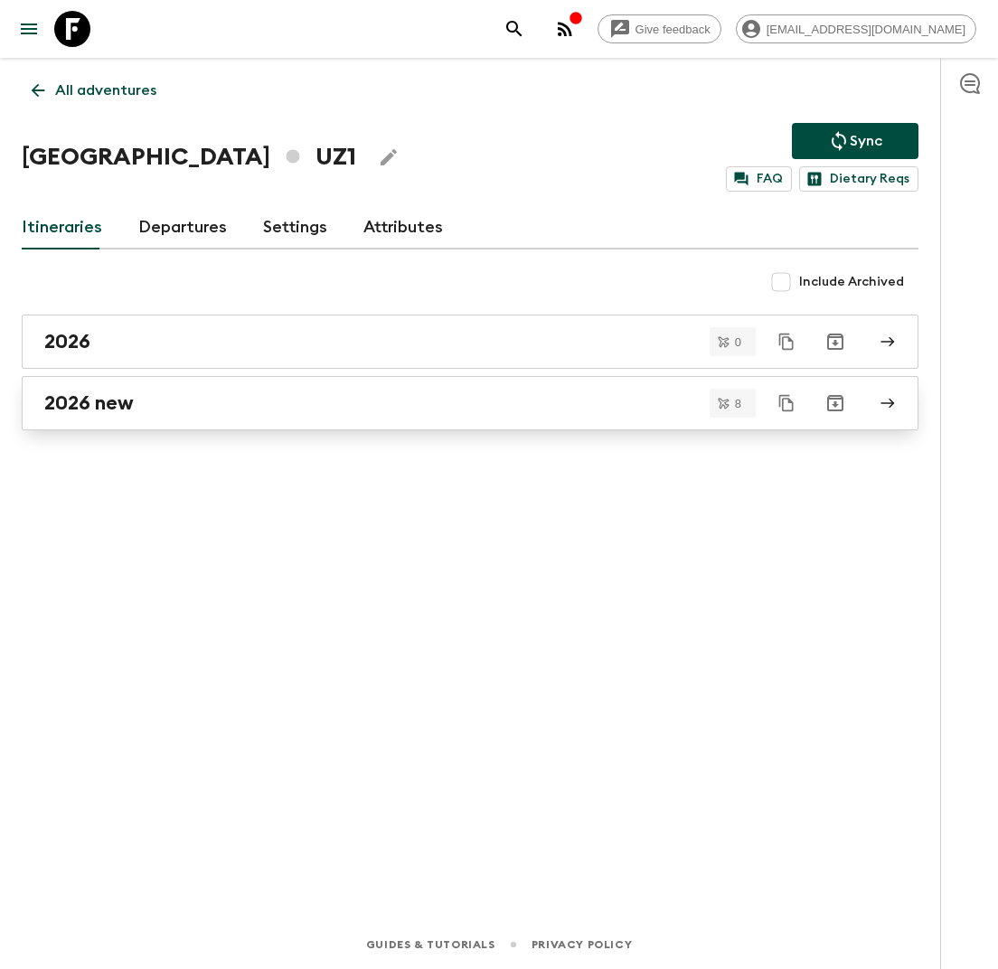
click at [155, 413] on div "2026 new" at bounding box center [452, 402] width 817 height 23
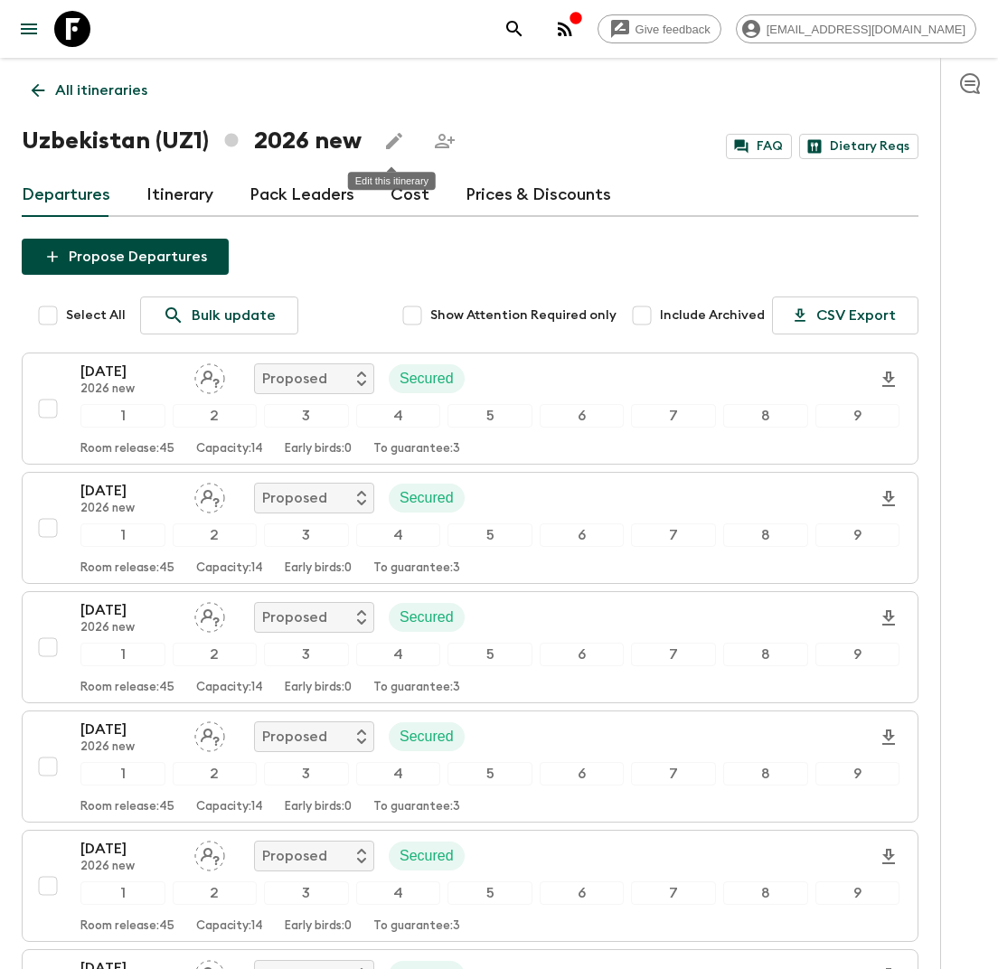
click at [388, 145] on icon "Edit this itinerary" at bounding box center [394, 141] width 16 height 16
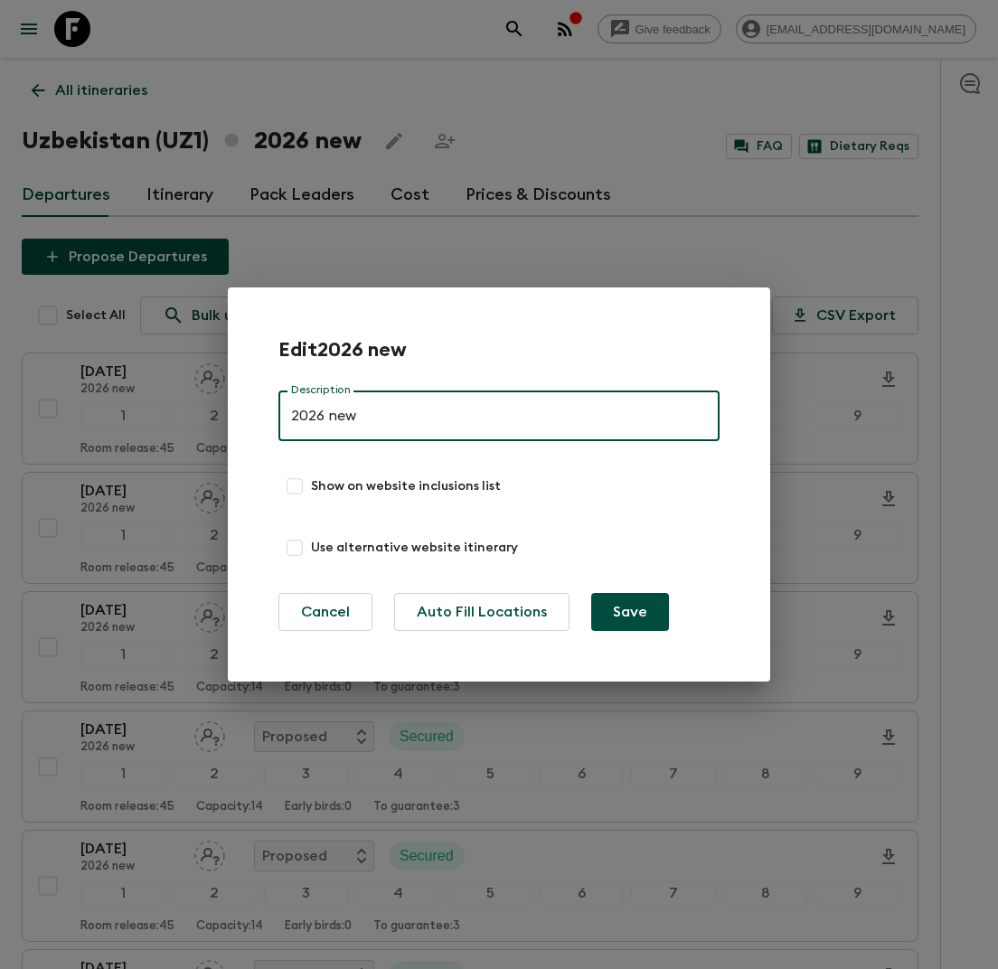
click at [347, 413] on input "2026 new" at bounding box center [498, 415] width 441 height 51
type input "2026 old"
click at [648, 621] on button "Save" at bounding box center [630, 612] width 78 height 38
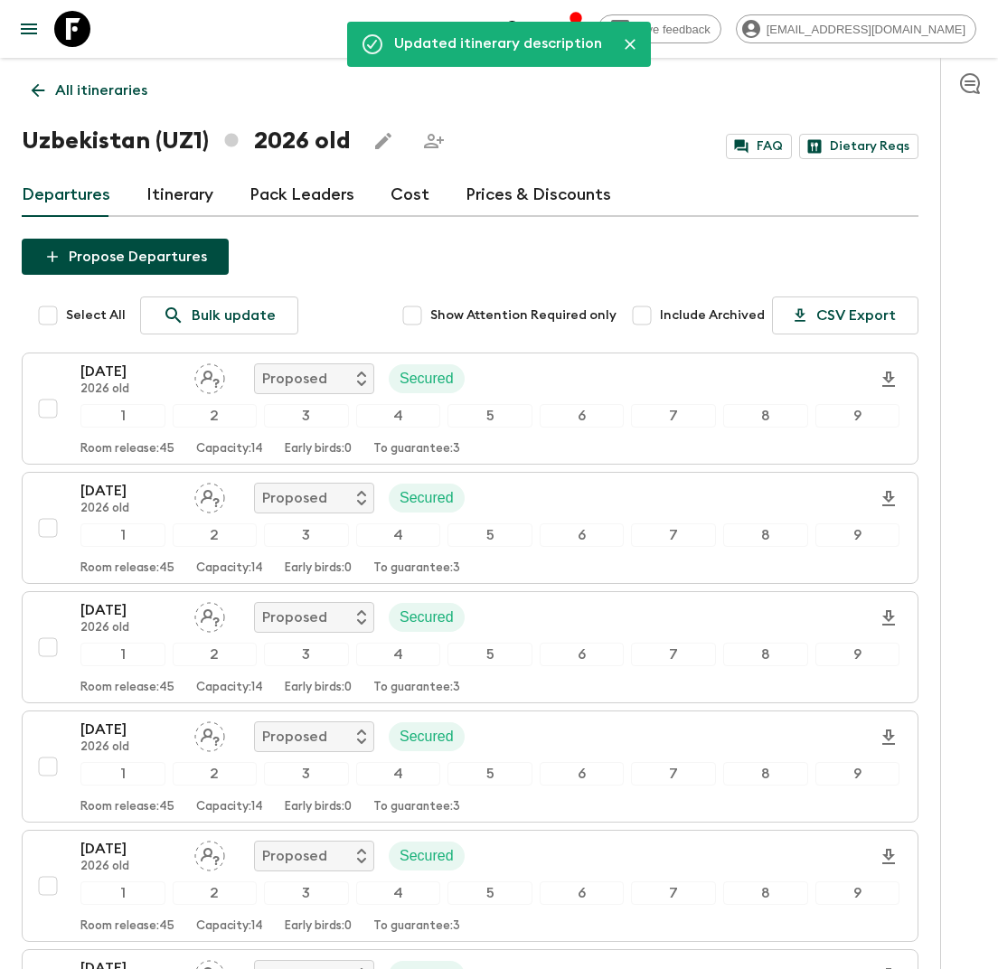
click at [120, 75] on link "All itineraries" at bounding box center [90, 90] width 136 height 36
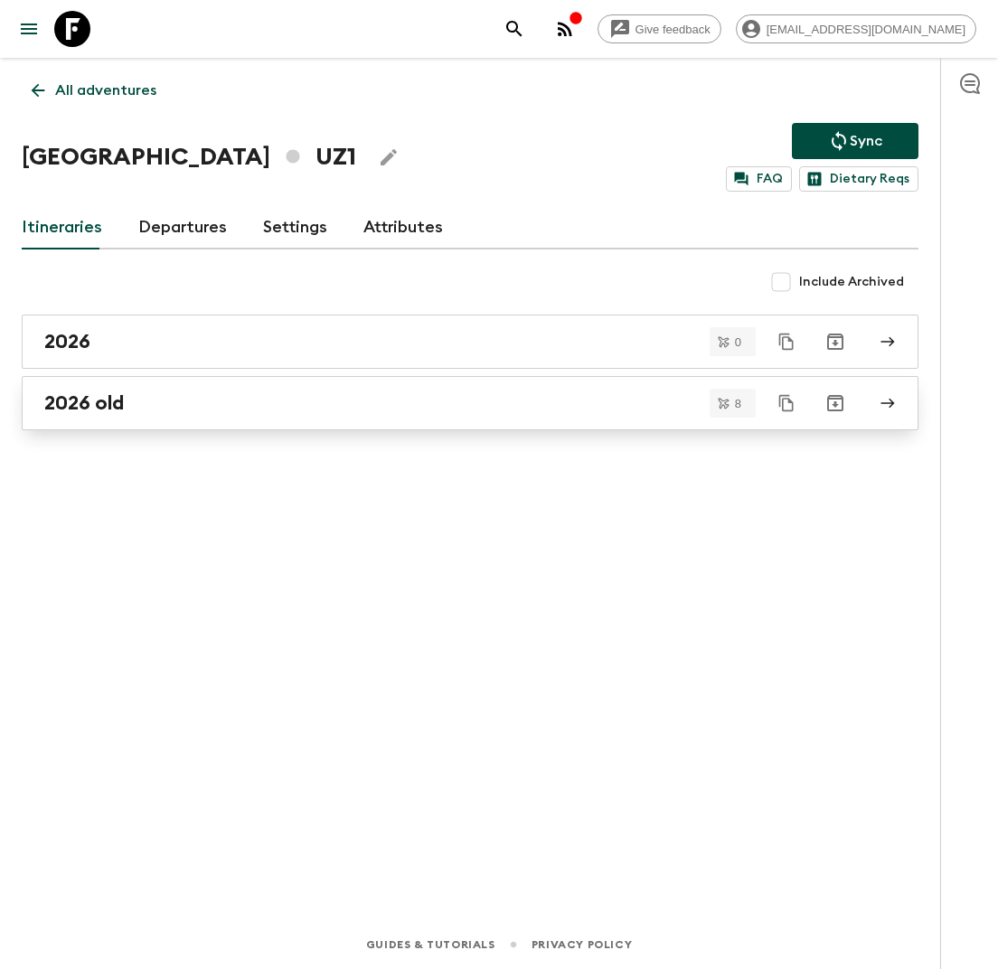
click at [164, 412] on div "2026 old" at bounding box center [452, 402] width 817 height 23
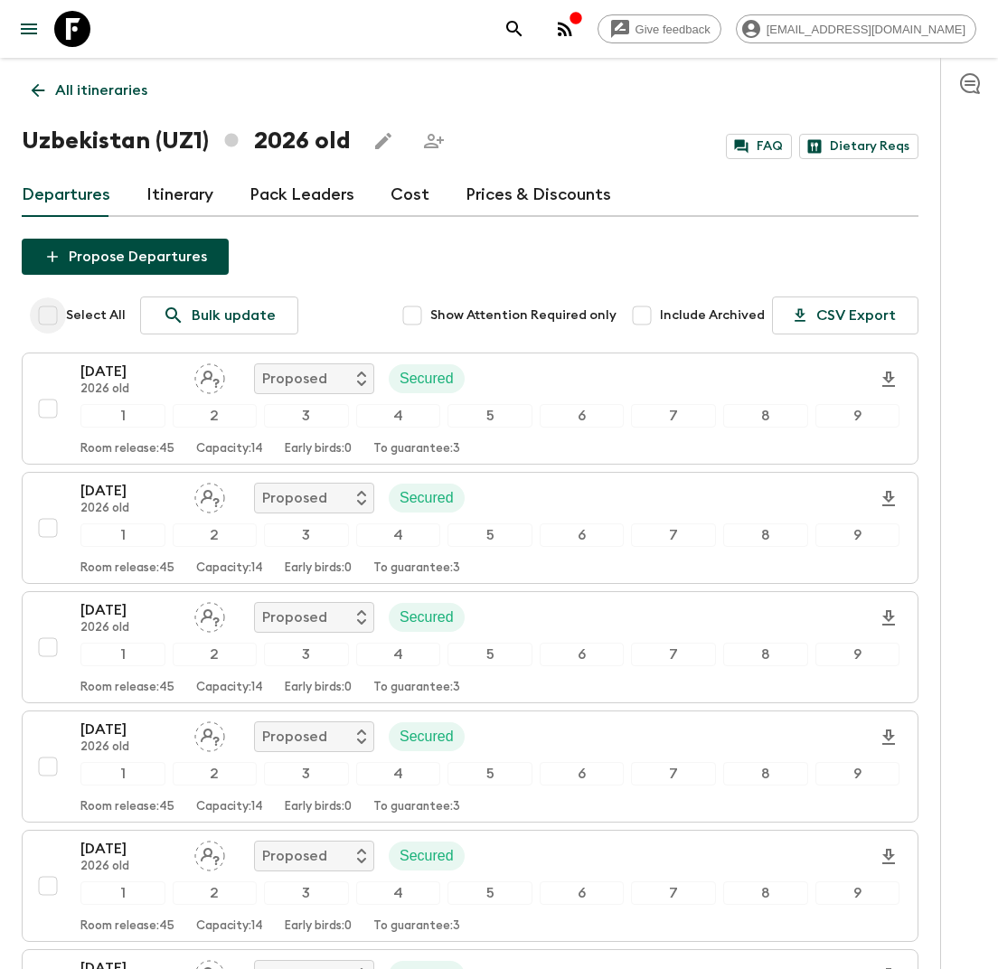
click at [52, 319] on input "Select All" at bounding box center [48, 315] width 36 height 36
checkbox input "true"
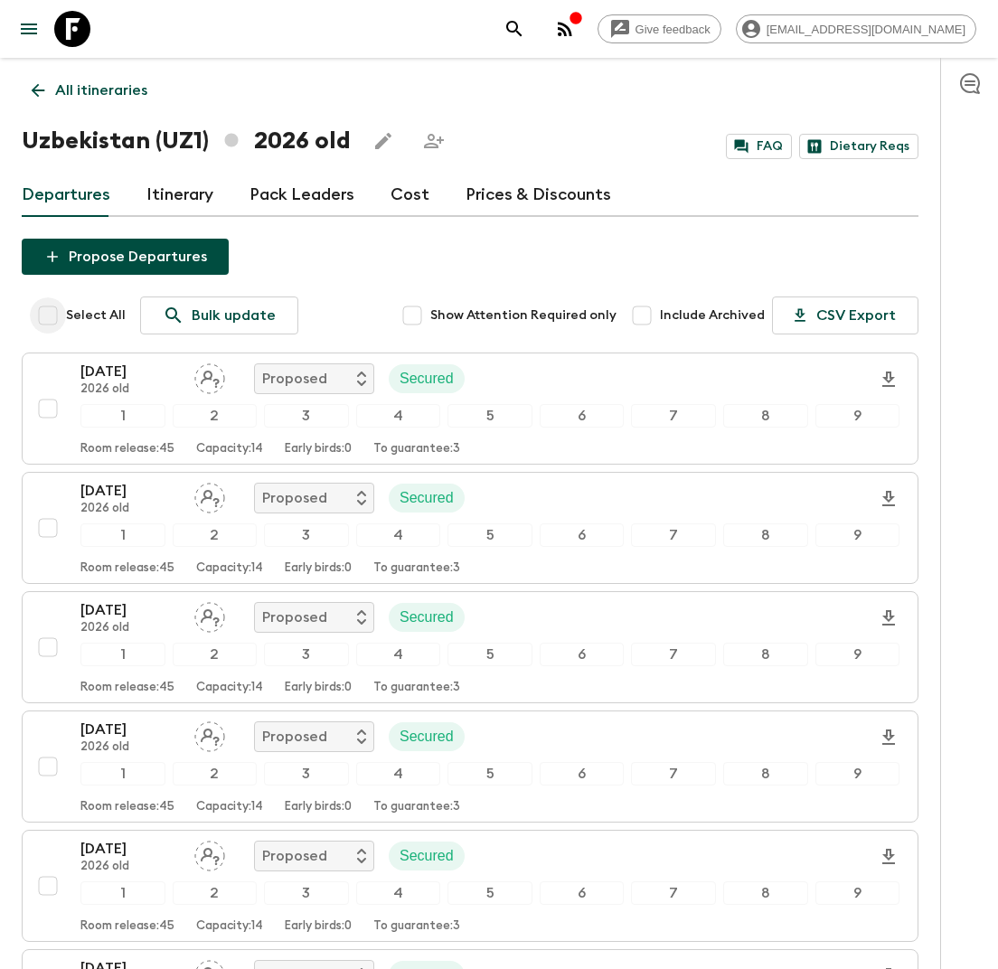
checkbox input "true"
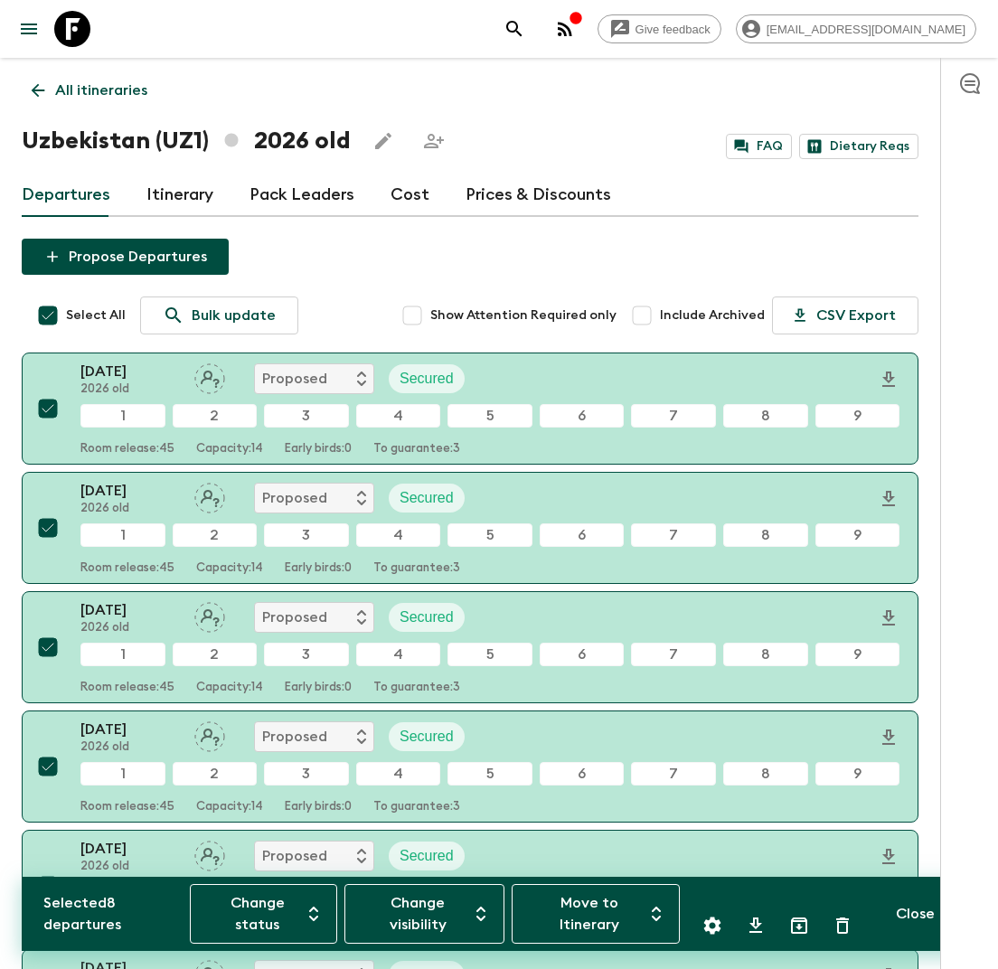
click at [643, 900] on button "Move to Itinerary" at bounding box center [596, 914] width 169 height 60
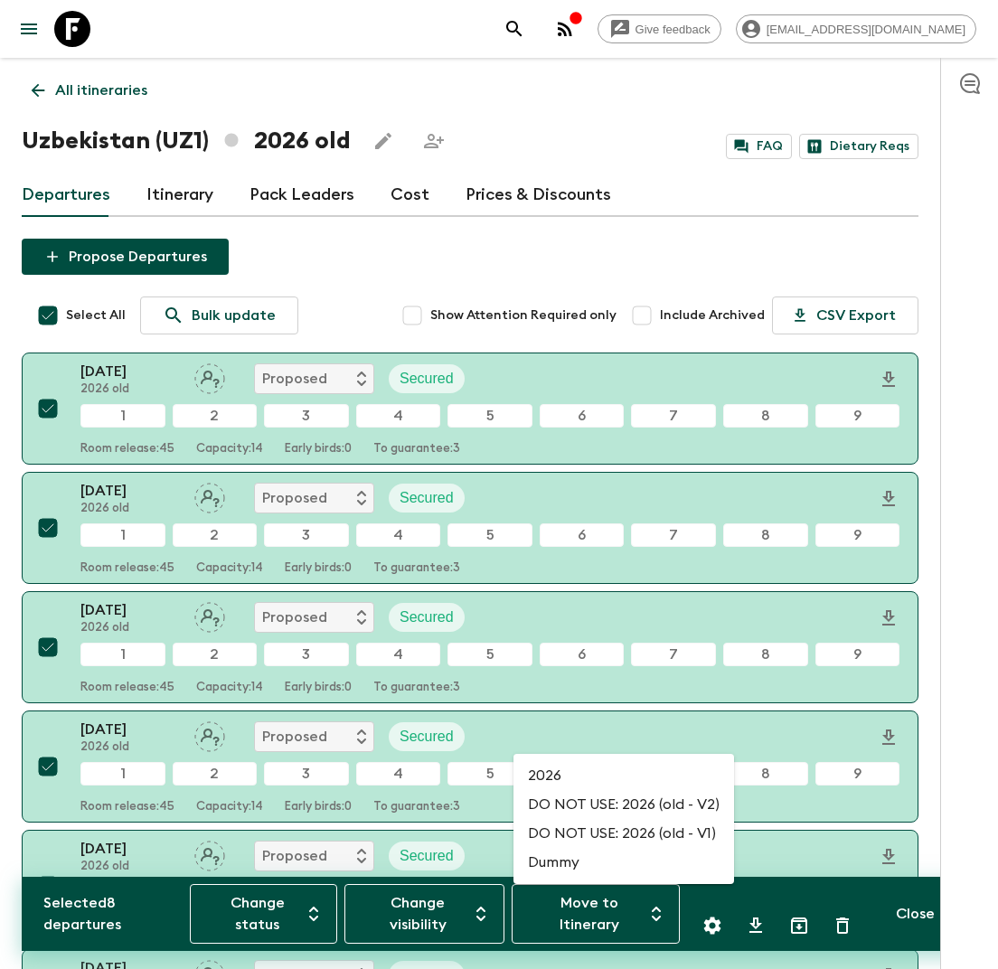
click at [588, 775] on li "2026" at bounding box center [623, 775] width 221 height 29
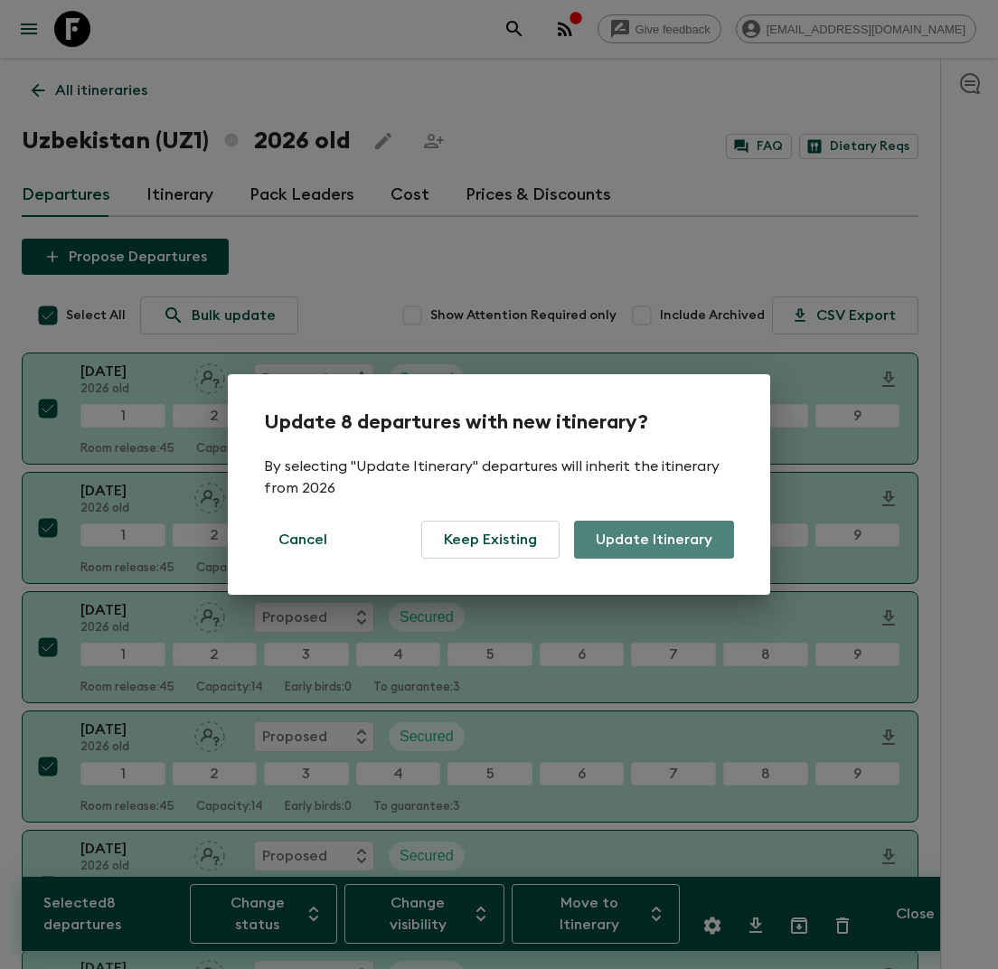
click at [661, 537] on button "Update Itinerary" at bounding box center [654, 540] width 160 height 38
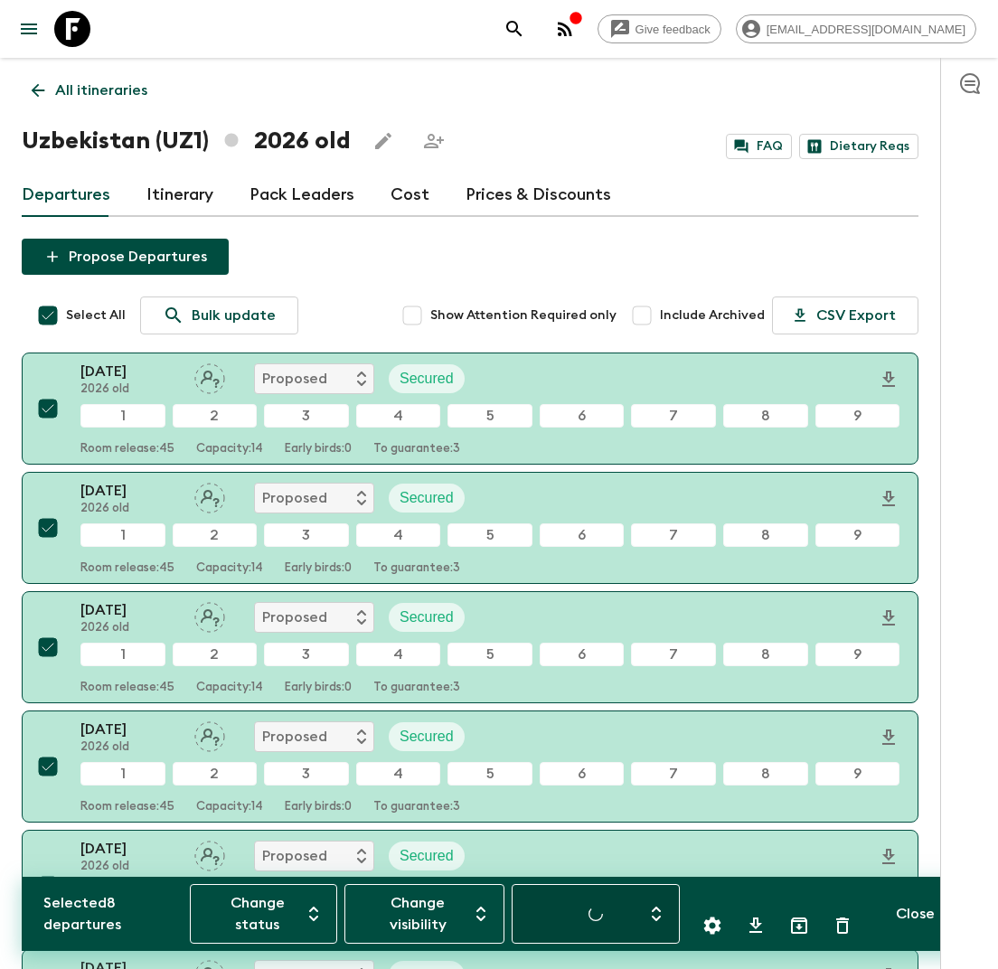
checkbox input "false"
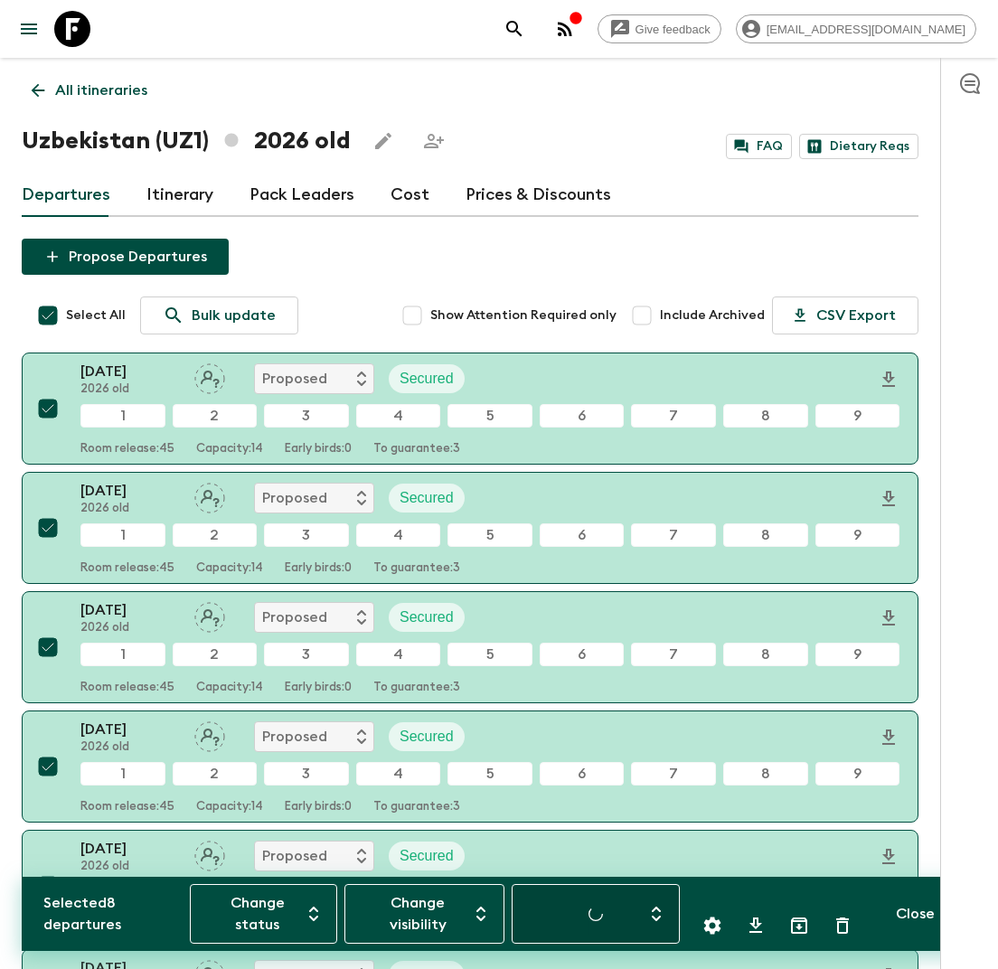
checkbox input "false"
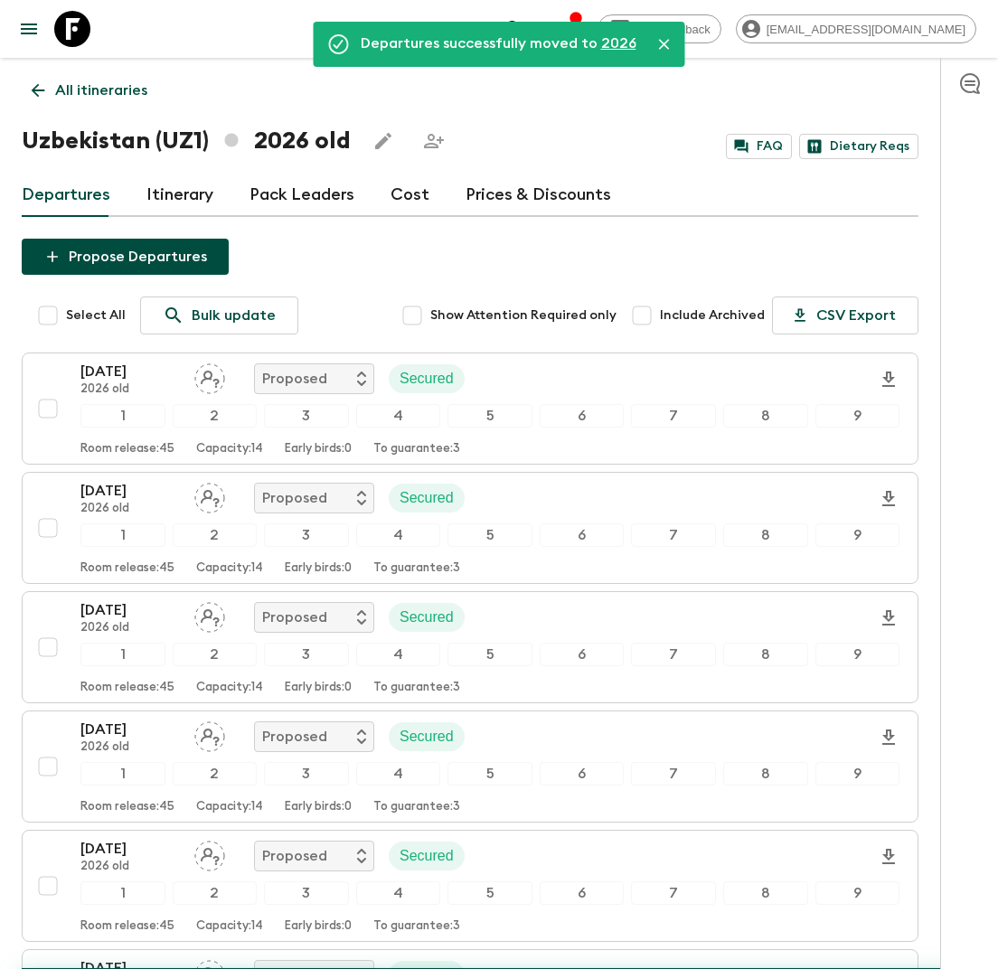
checkbox input "false"
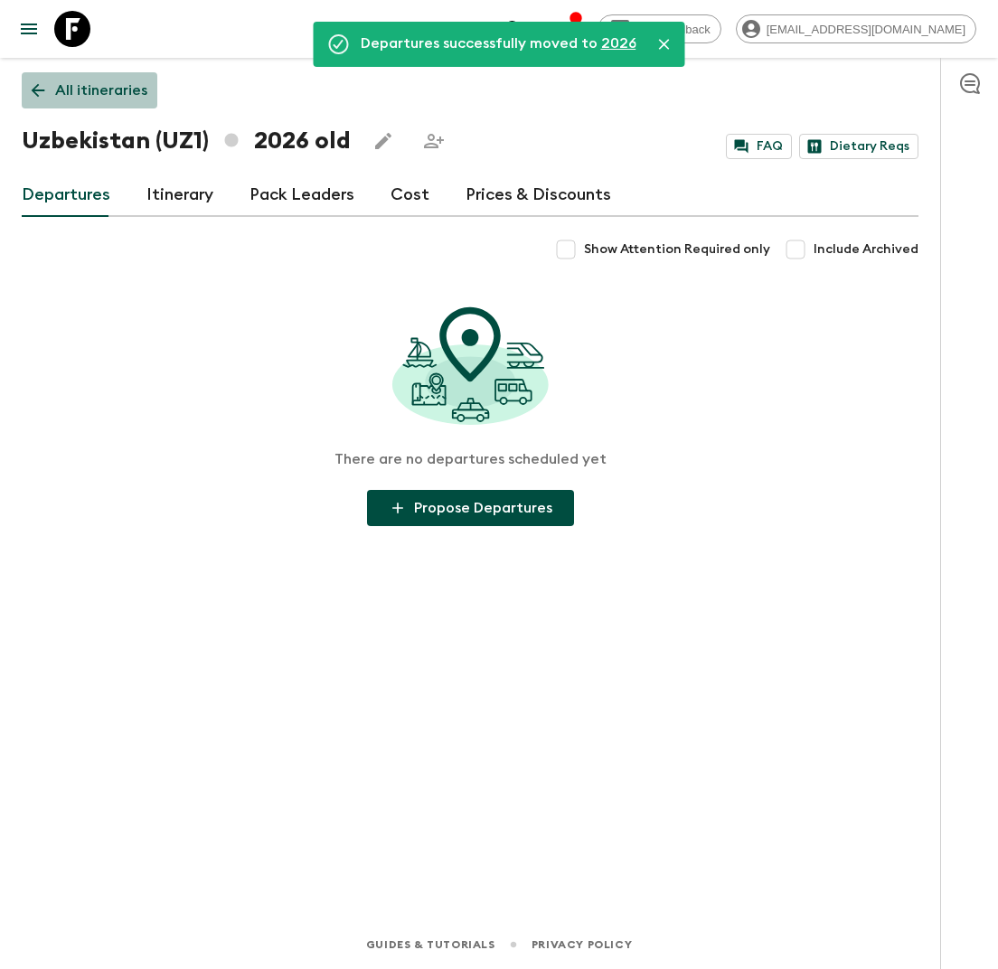
click at [96, 89] on p "All itineraries" at bounding box center [101, 91] width 92 height 22
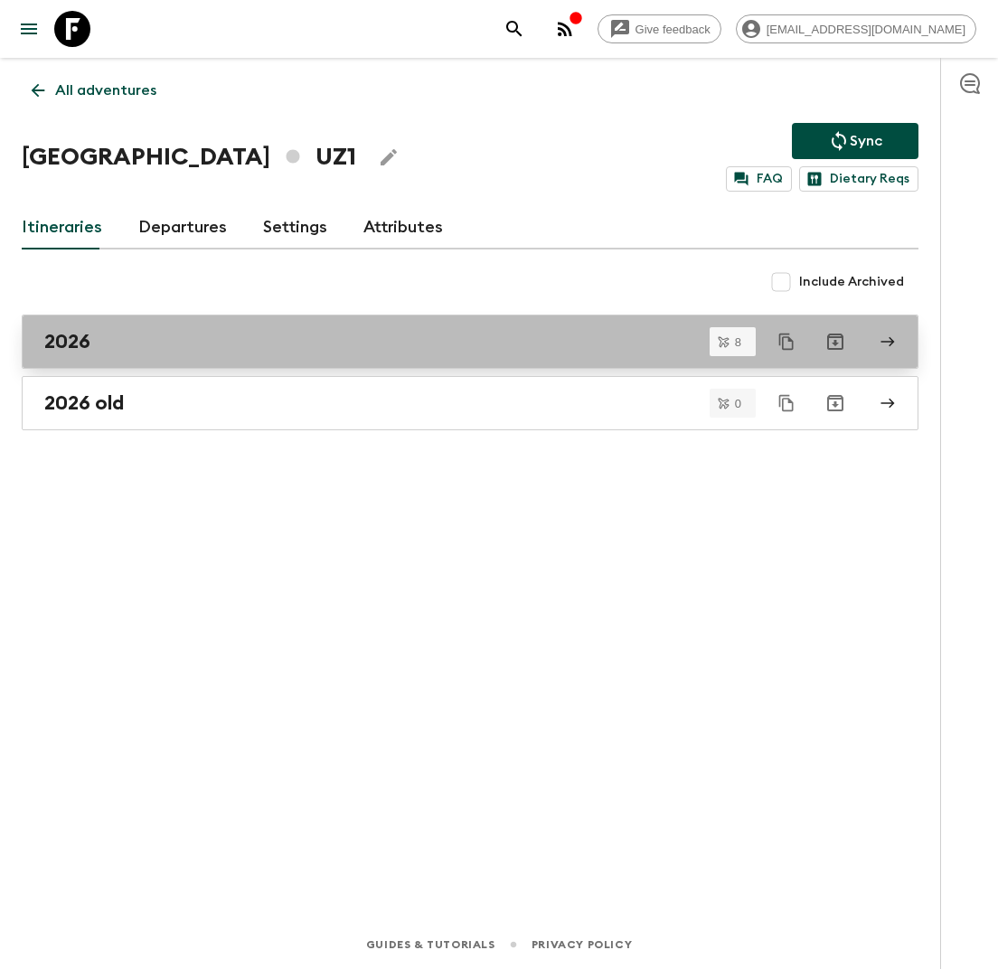
click at [208, 350] on div "2026" at bounding box center [452, 341] width 817 height 23
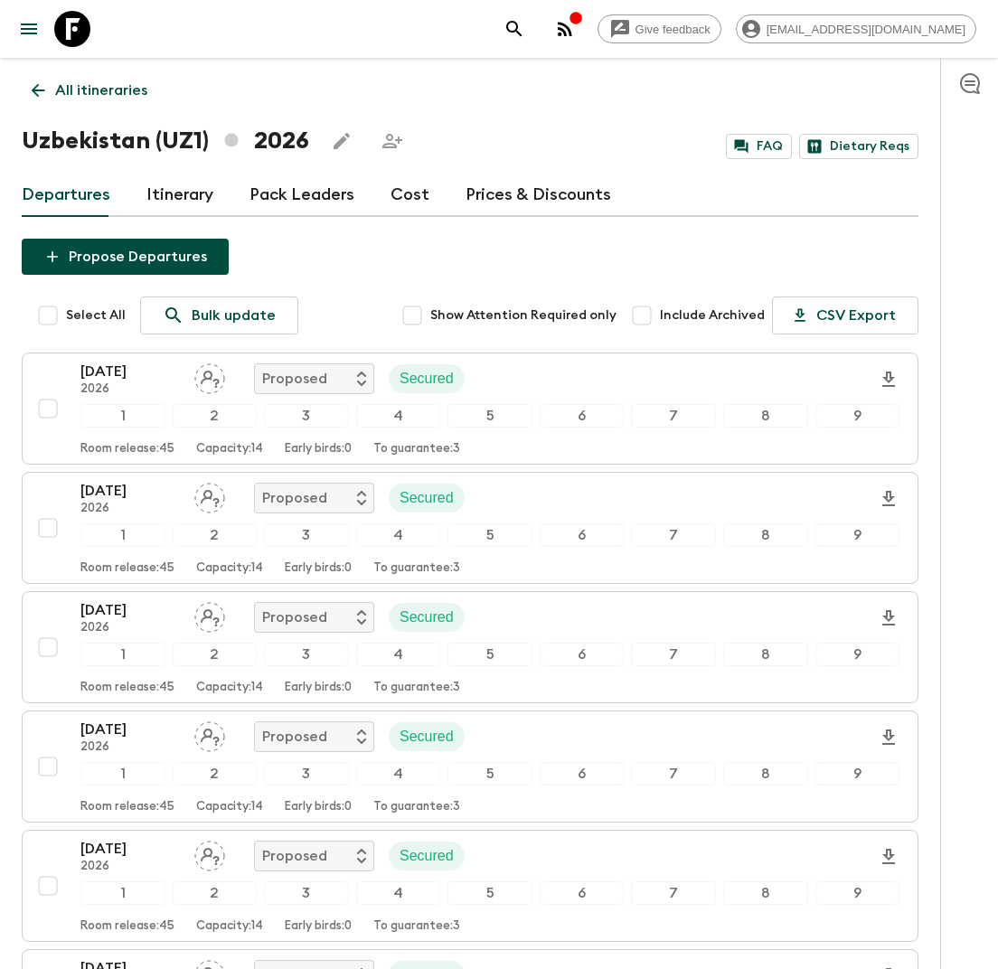
click at [390, 146] on icon "Share this itinerary" at bounding box center [392, 141] width 20 height 14
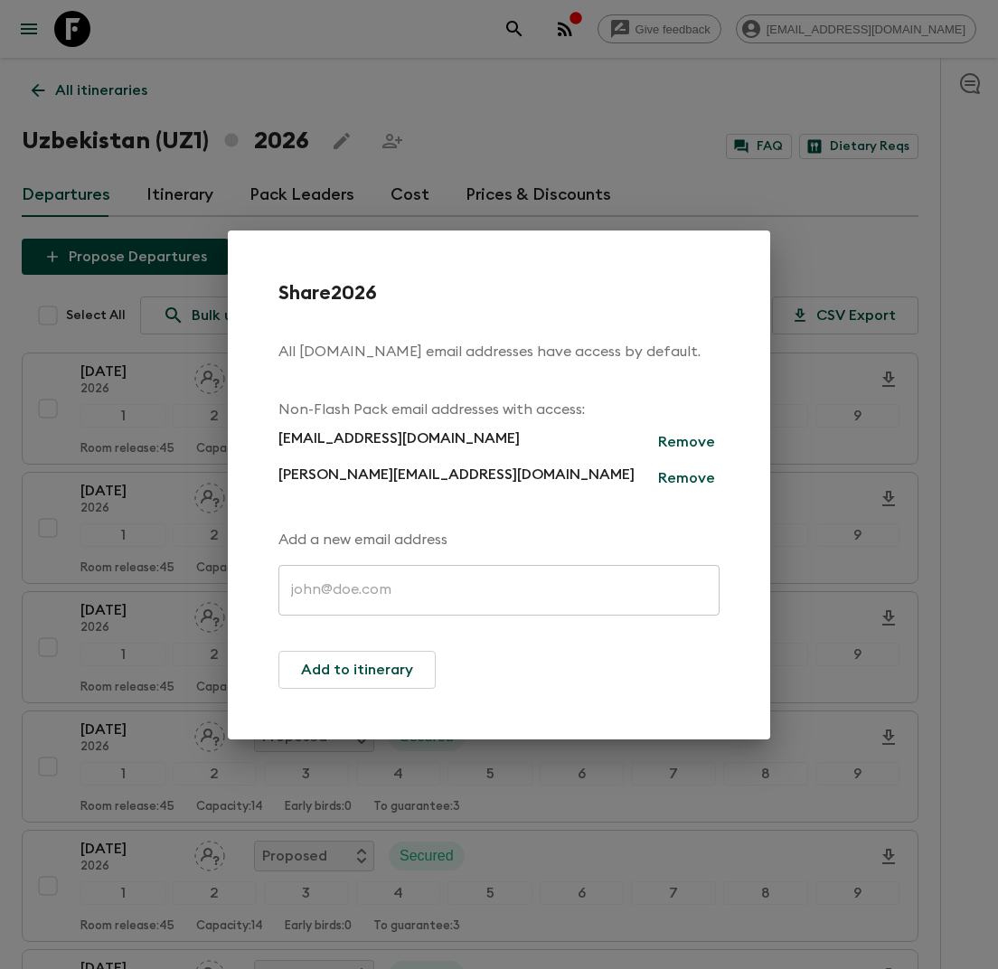
click at [525, 119] on div "Share 2026 All [DOMAIN_NAME] email addresses have access by default. Non-Flash …" at bounding box center [499, 484] width 998 height 969
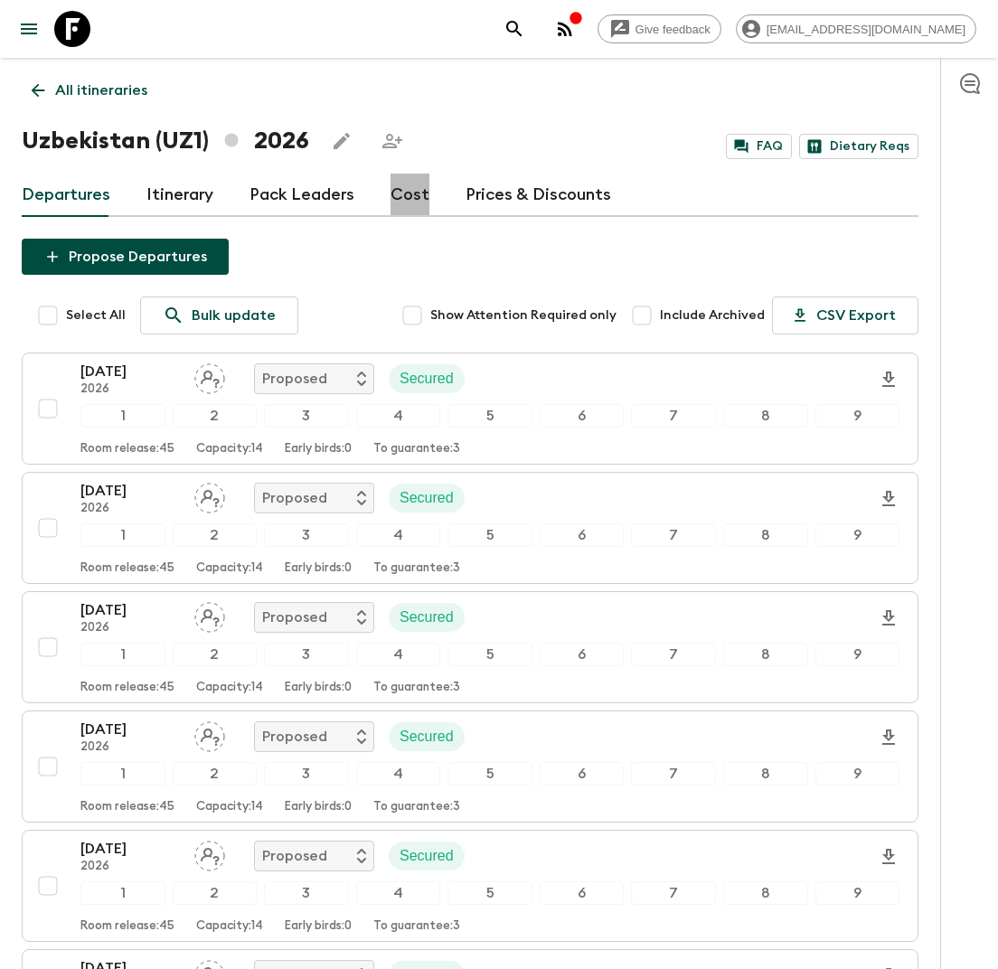
click at [398, 188] on link "Cost" at bounding box center [409, 195] width 39 height 43
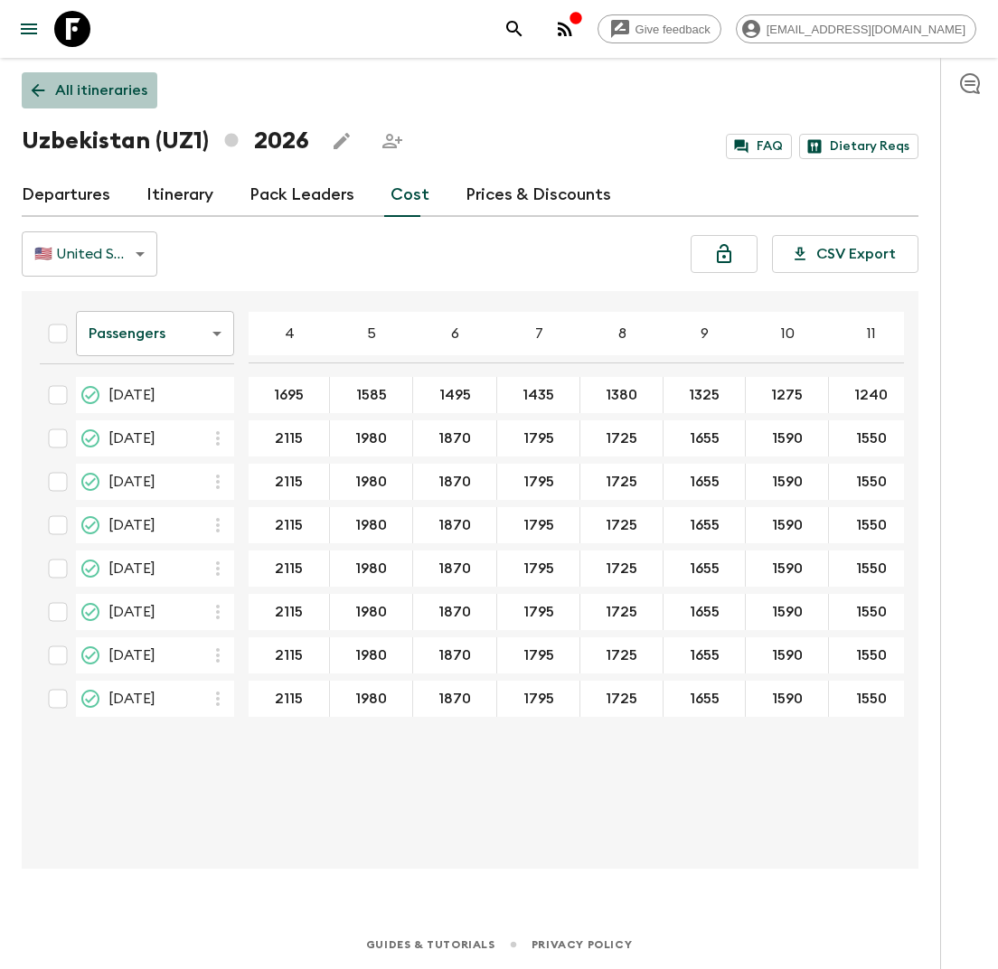
click at [97, 90] on p "All itineraries" at bounding box center [101, 91] width 92 height 22
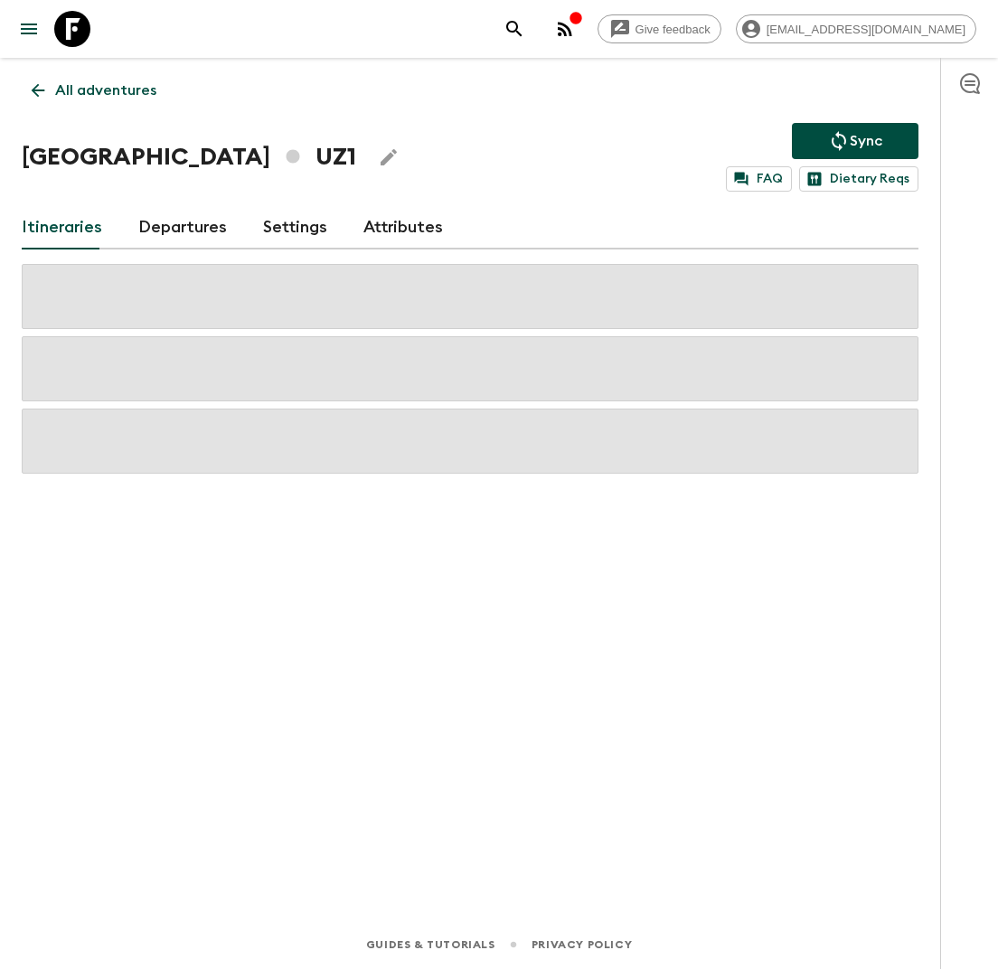
click at [116, 83] on p "All adventures" at bounding box center [105, 91] width 101 height 22
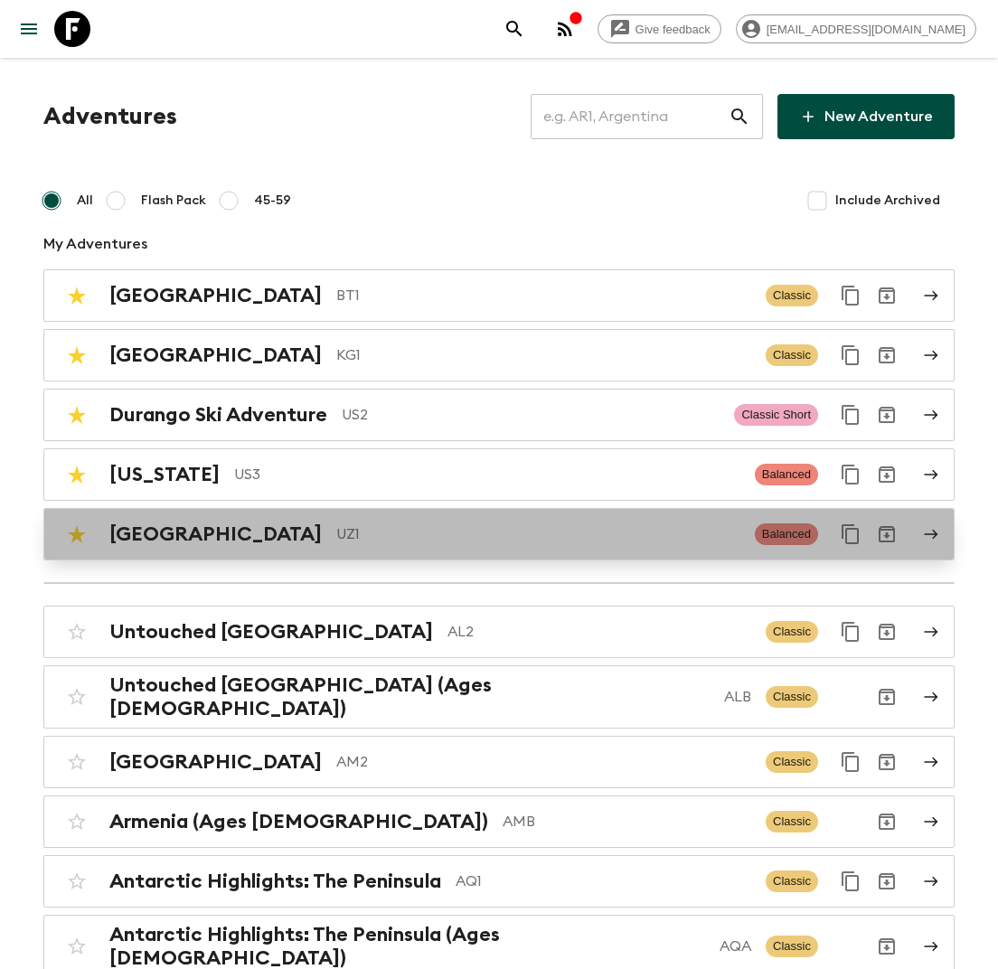
click at [336, 536] on p "UZ1" at bounding box center [538, 534] width 404 height 22
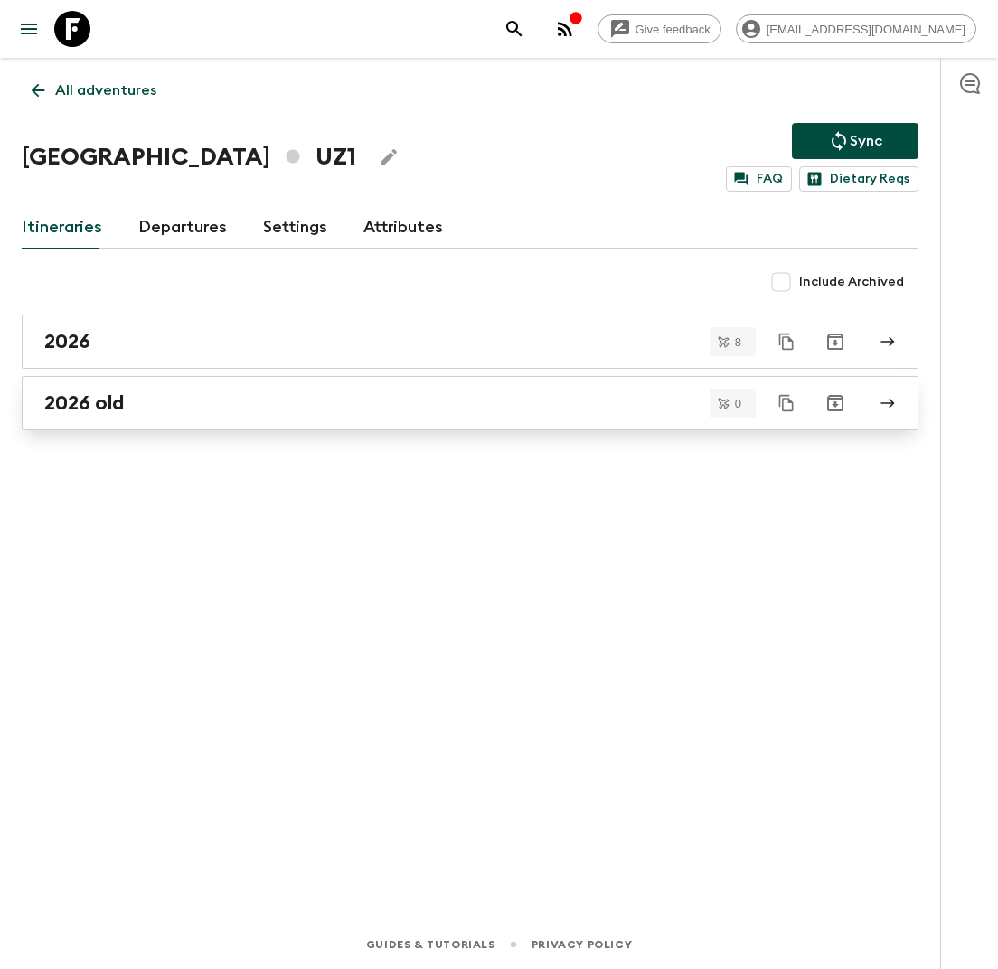
click at [163, 396] on div "2026 old" at bounding box center [452, 402] width 817 height 23
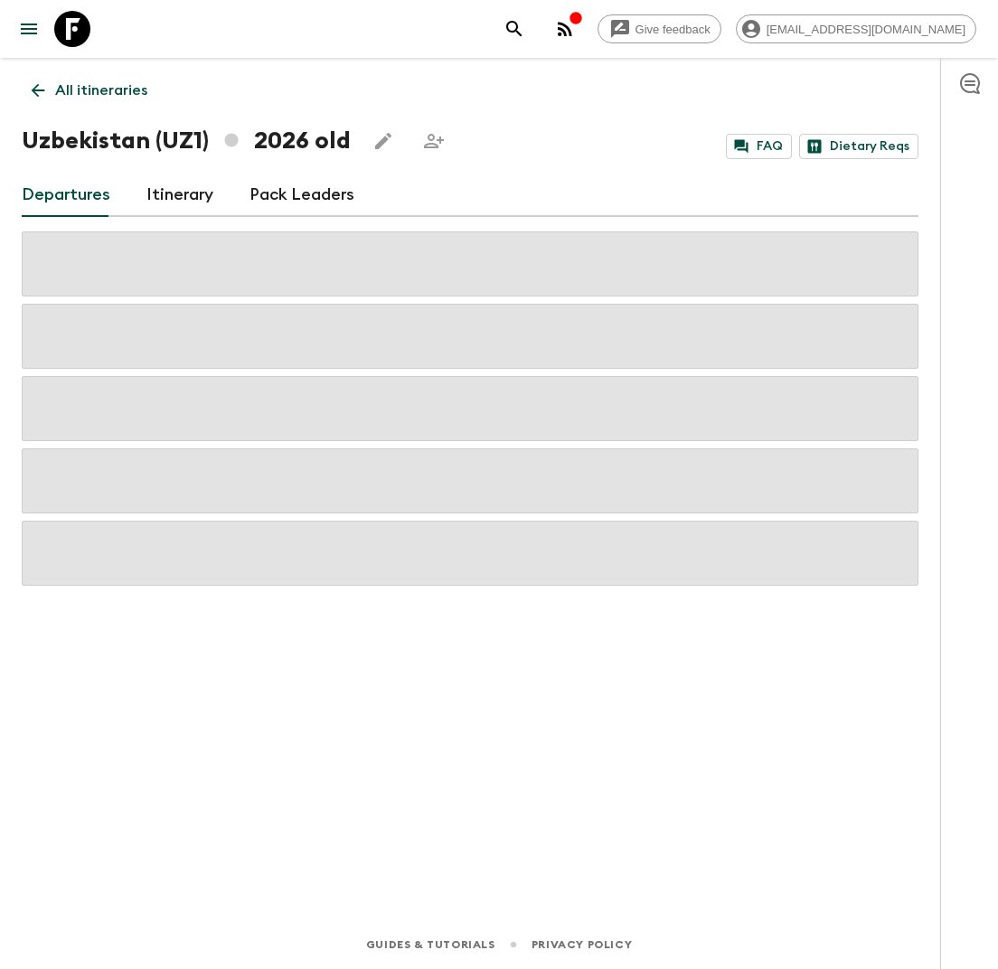
click at [365, 147] on button "Edit this itinerary" at bounding box center [383, 141] width 36 height 36
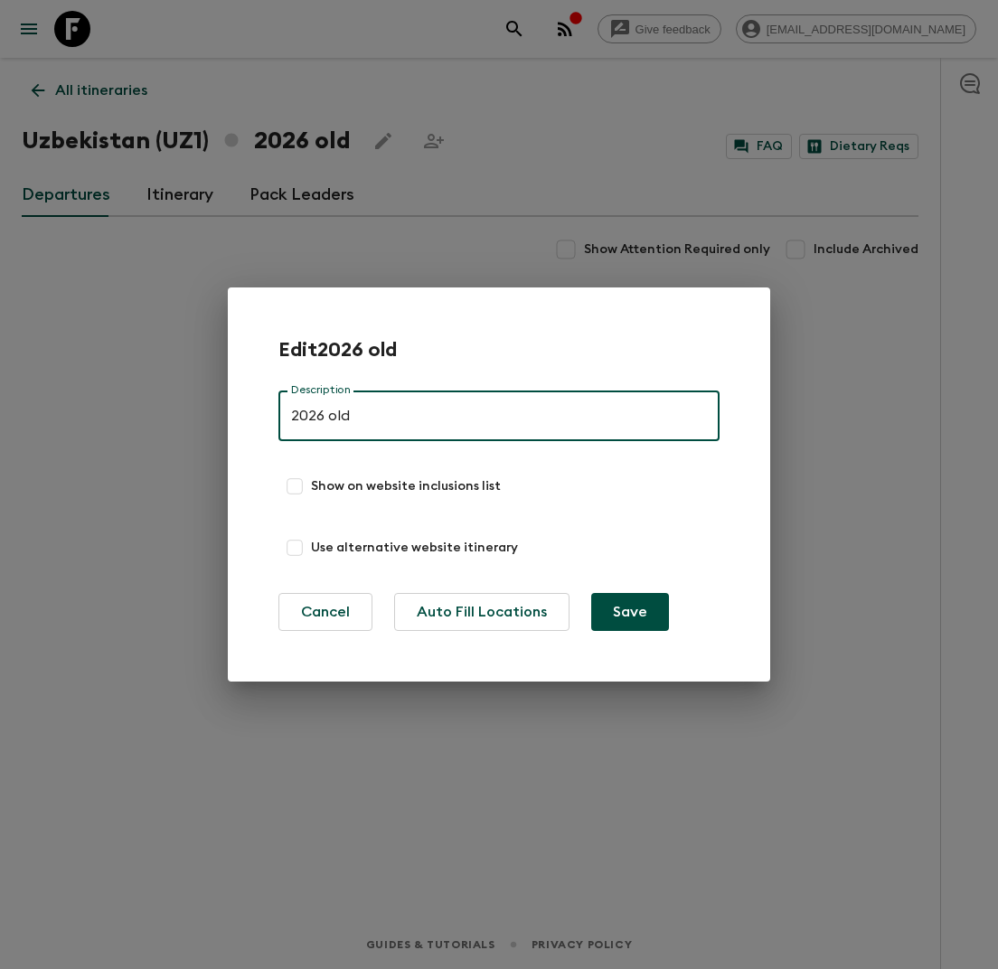
click at [293, 415] on input "2026 old" at bounding box center [498, 415] width 441 height 51
click at [436, 418] on input "DO NOT USE: 2026 old" at bounding box center [498, 415] width 441 height 51
click at [426, 418] on input "DO NOT USE: 2026 old" at bounding box center [498, 415] width 441 height 51
type input "DO NOT USE: 2026 (old - V3)"
click at [624, 631] on div "Edit 2026 old Description DO NOT USE: 2026 (old - V3) Description Show on websi…" at bounding box center [499, 484] width 542 height 394
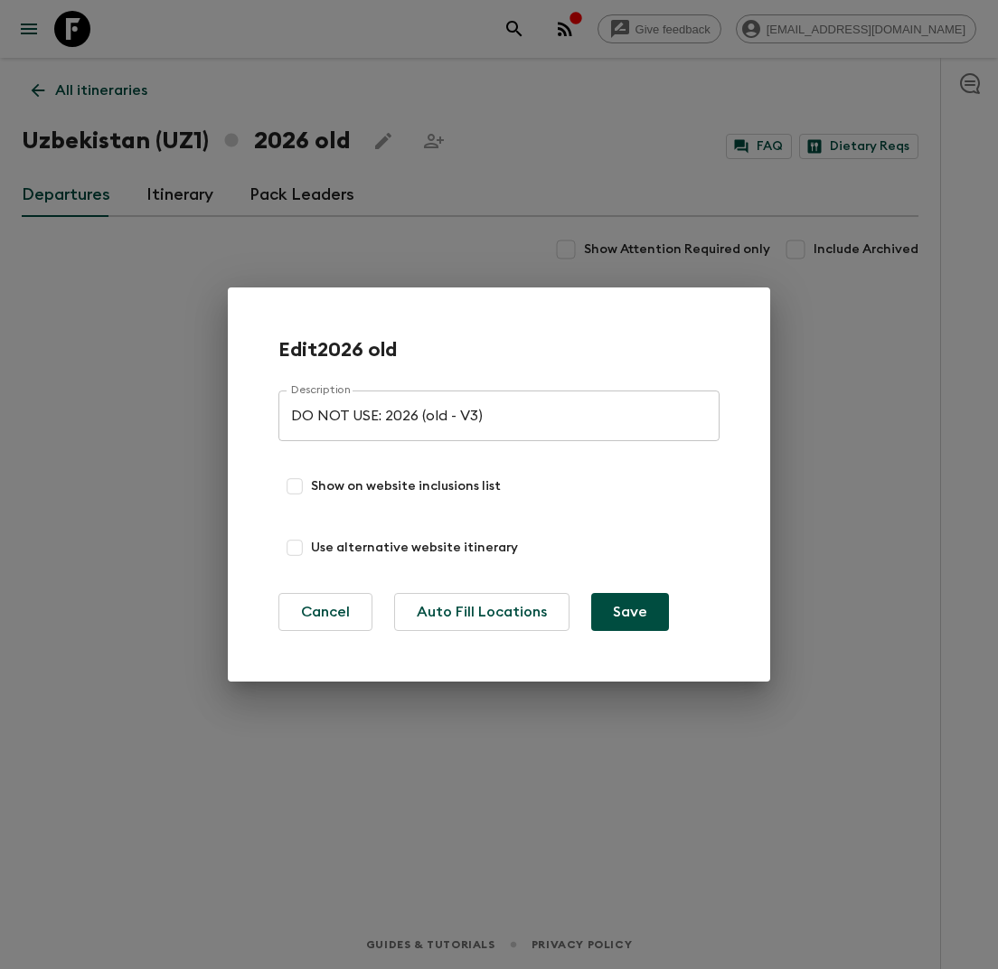
click at [629, 615] on button "Save" at bounding box center [630, 612] width 78 height 38
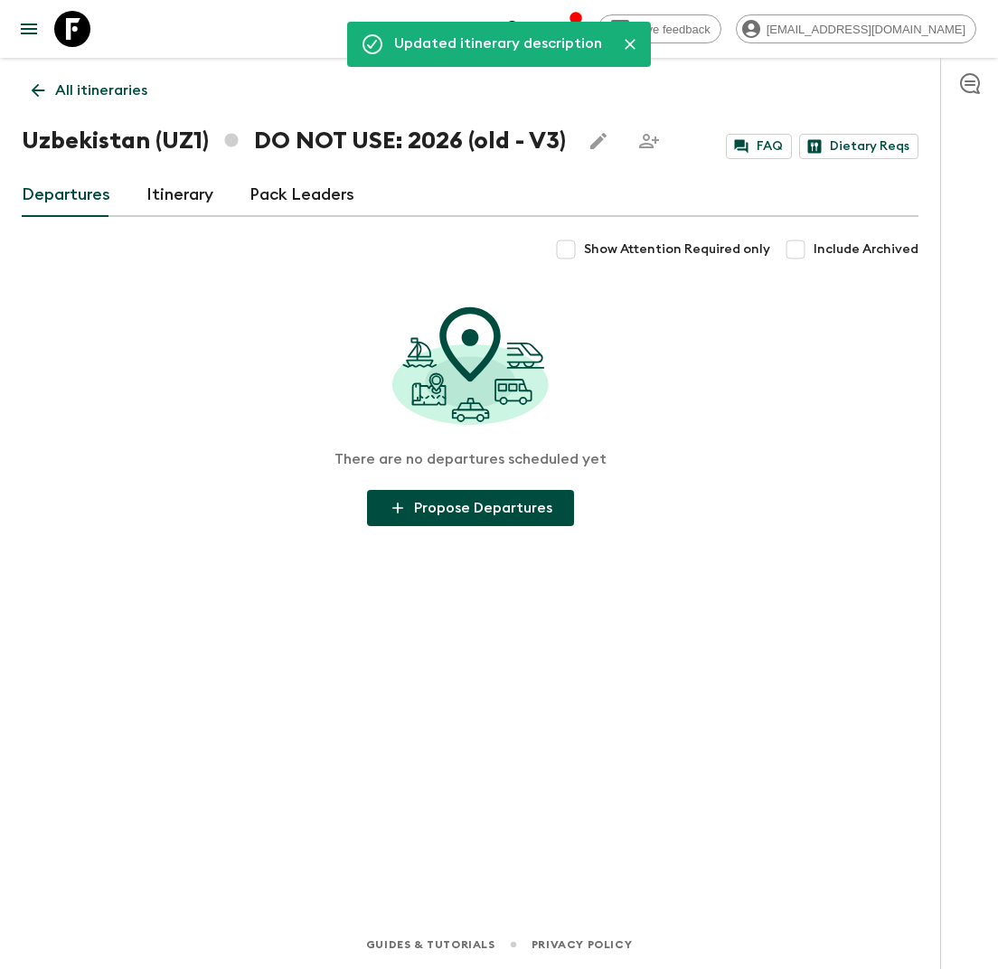
click at [130, 90] on p "All itineraries" at bounding box center [101, 91] width 92 height 22
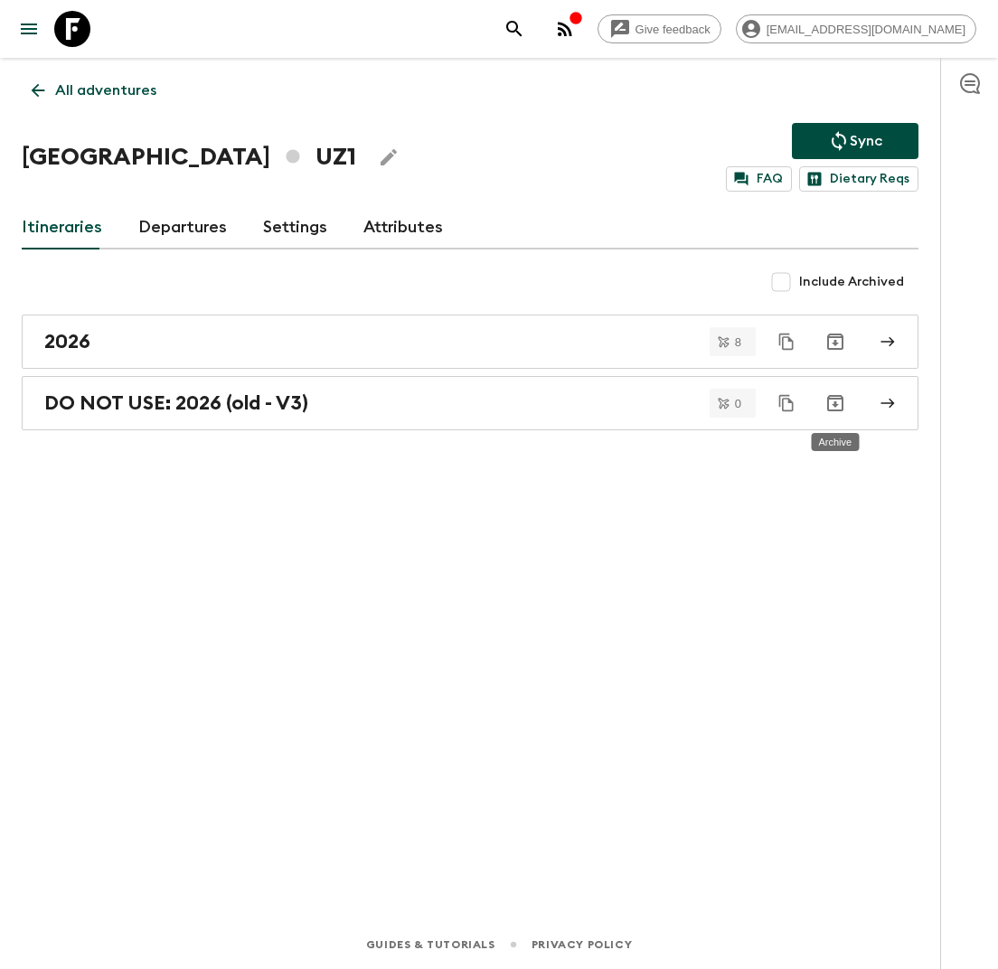
click at [828, 409] on icon "Archive" at bounding box center [835, 403] width 22 height 22
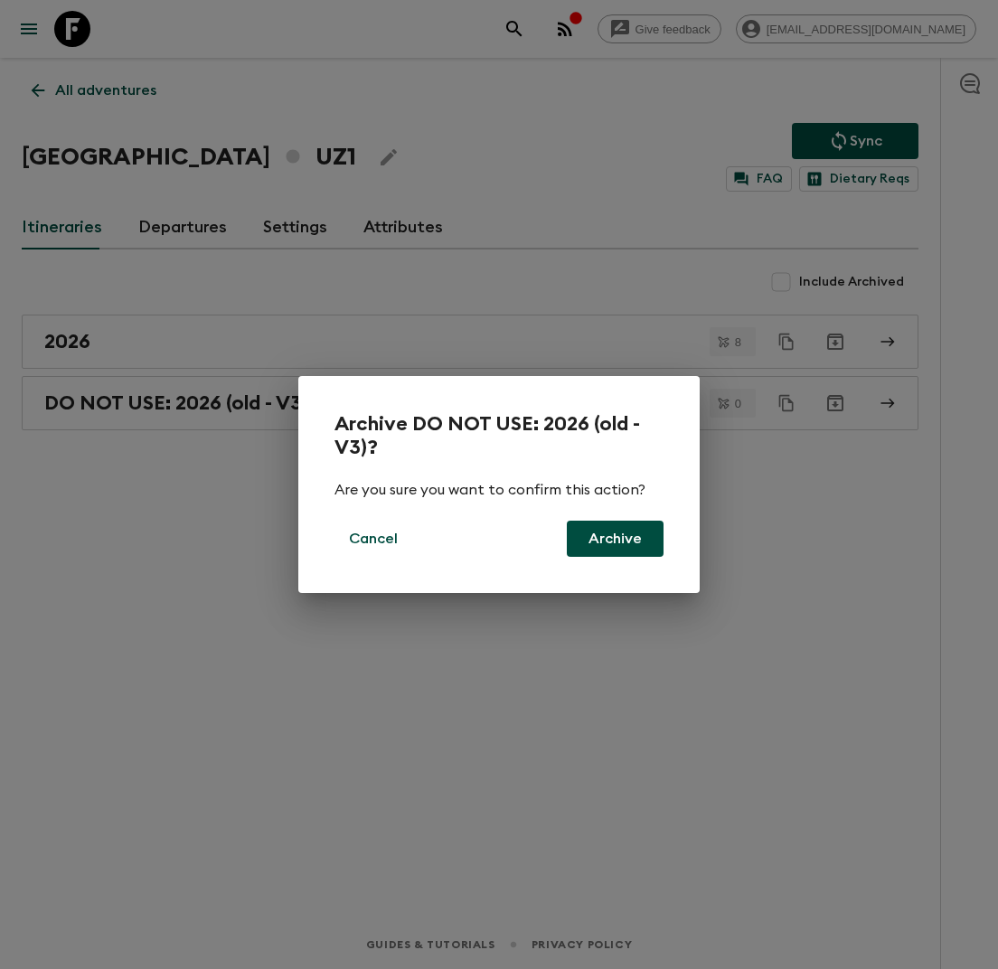
click at [603, 544] on button "Archive" at bounding box center [615, 539] width 97 height 36
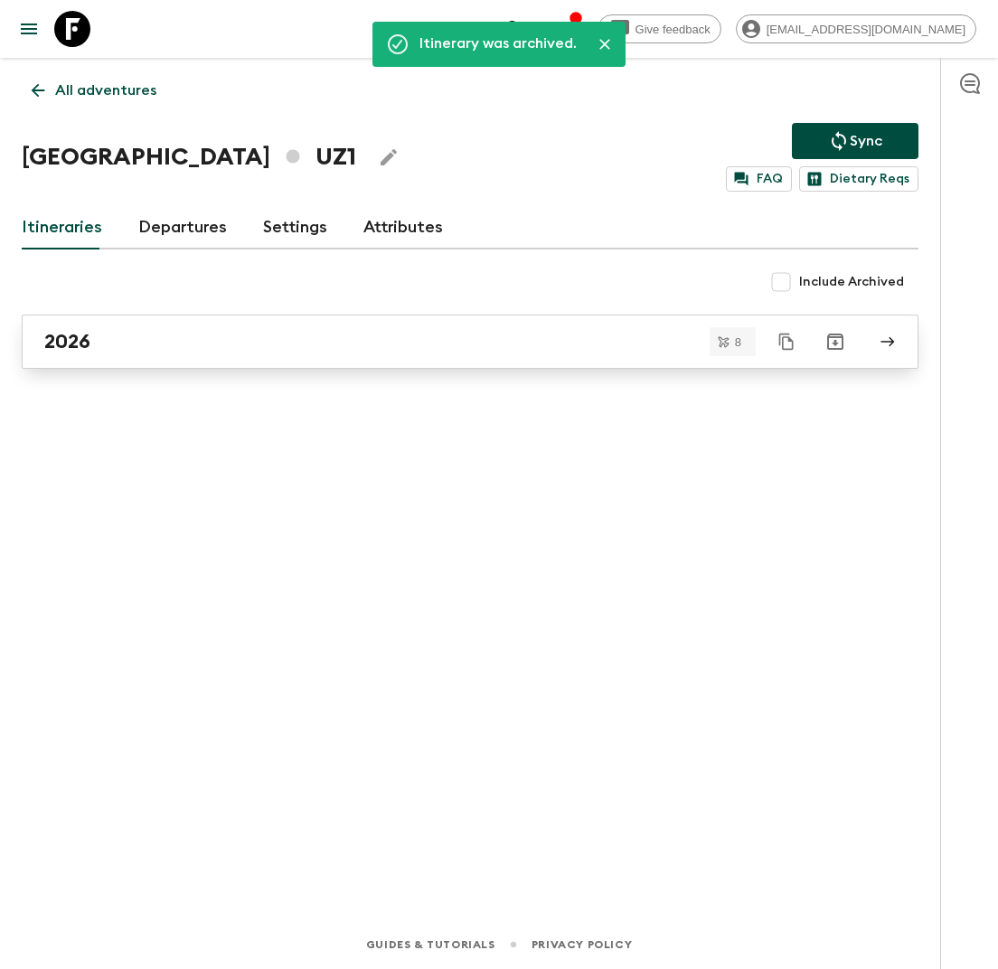
click at [418, 332] on div "2026" at bounding box center [452, 341] width 817 height 23
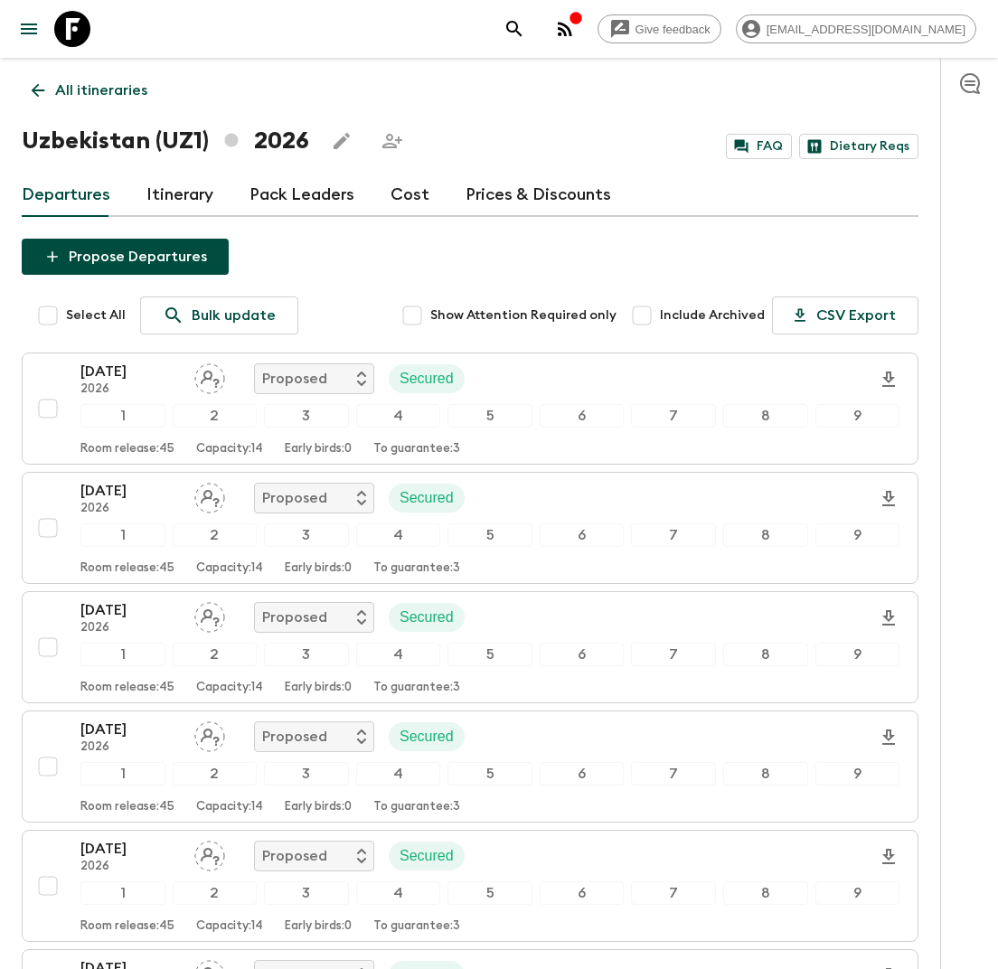
click at [399, 192] on link "Cost" at bounding box center [409, 195] width 39 height 43
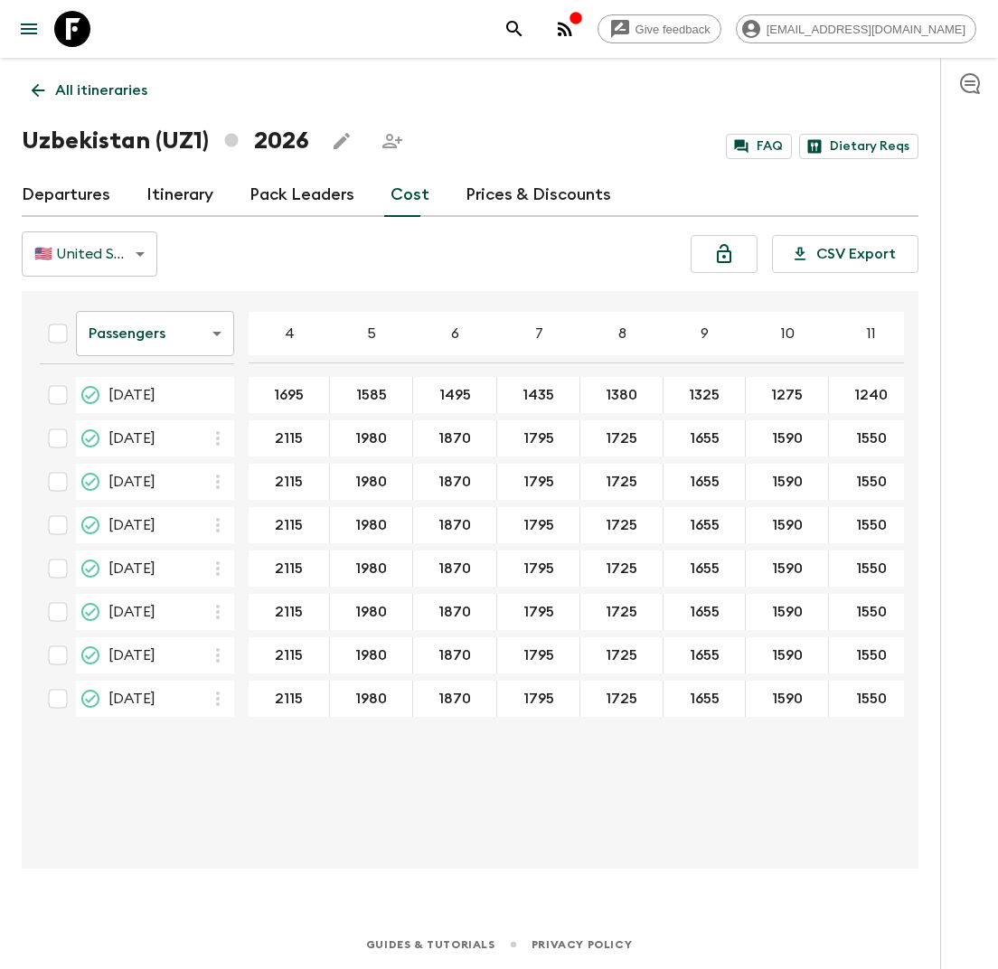
click at [172, 198] on link "Itinerary" at bounding box center [179, 195] width 67 height 43
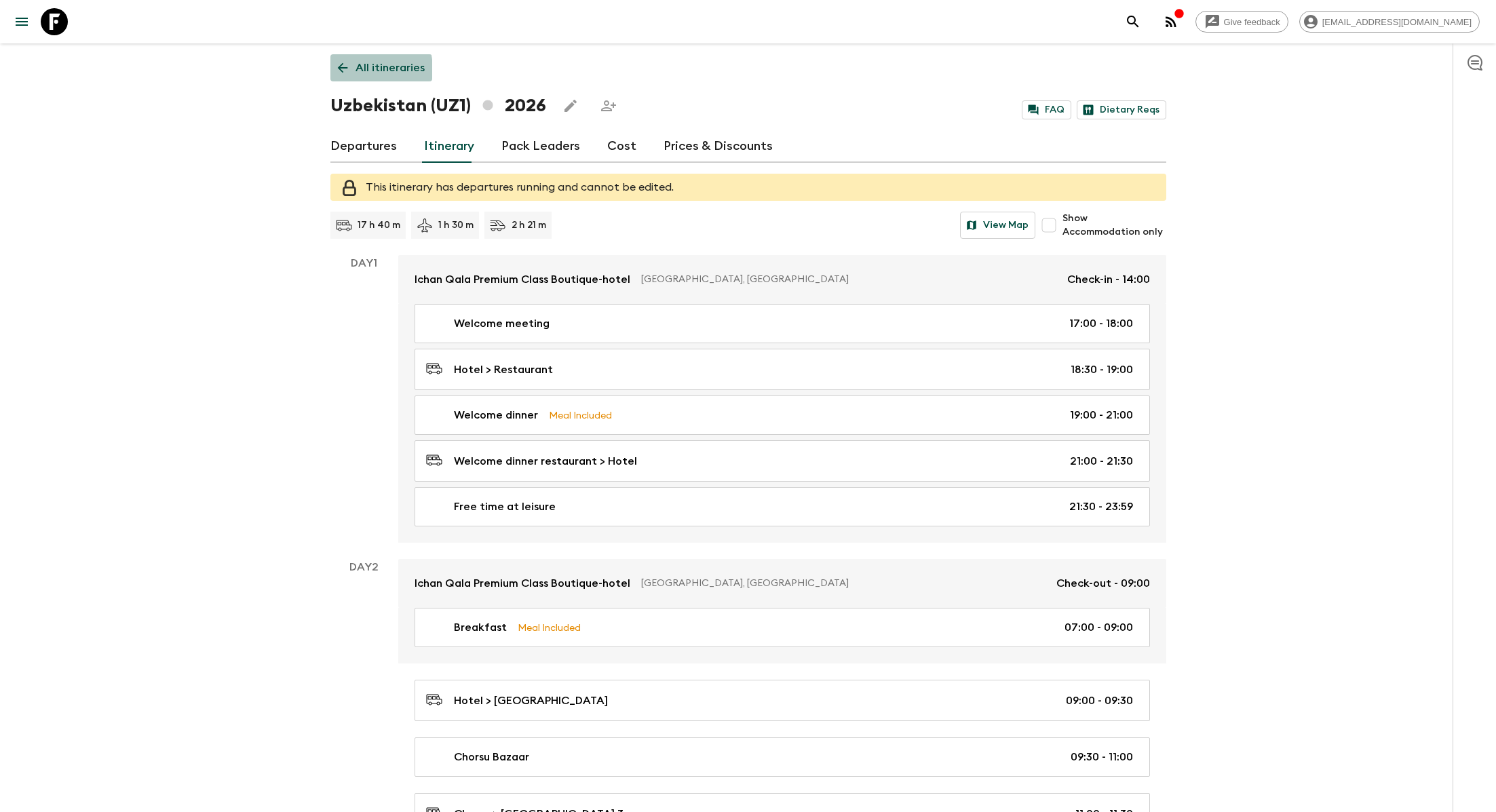
click at [357, 70] on p "All itineraries" at bounding box center [390, 68] width 69 height 17
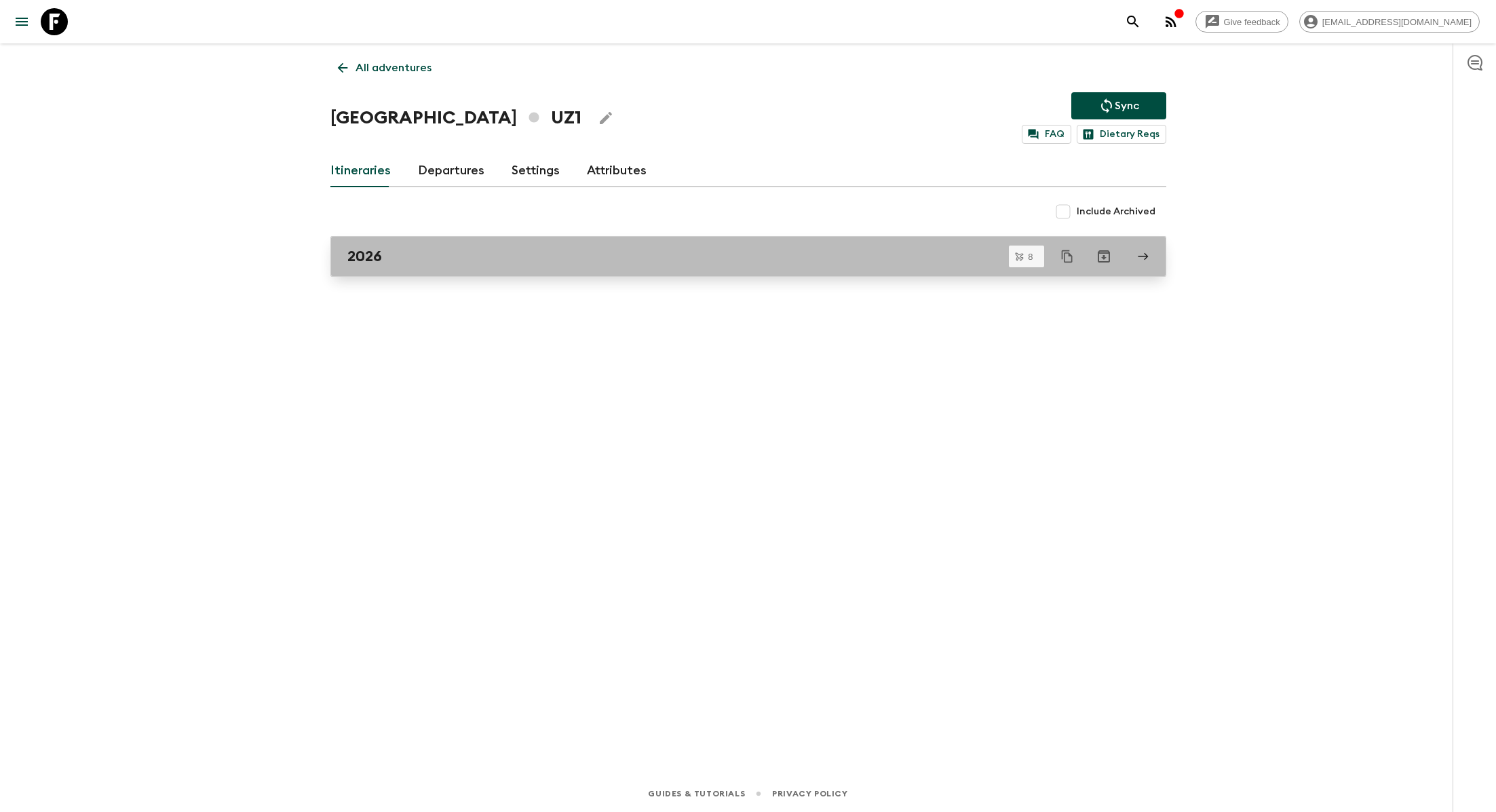
click at [483, 255] on div "2026" at bounding box center [736, 256] width 776 height 17
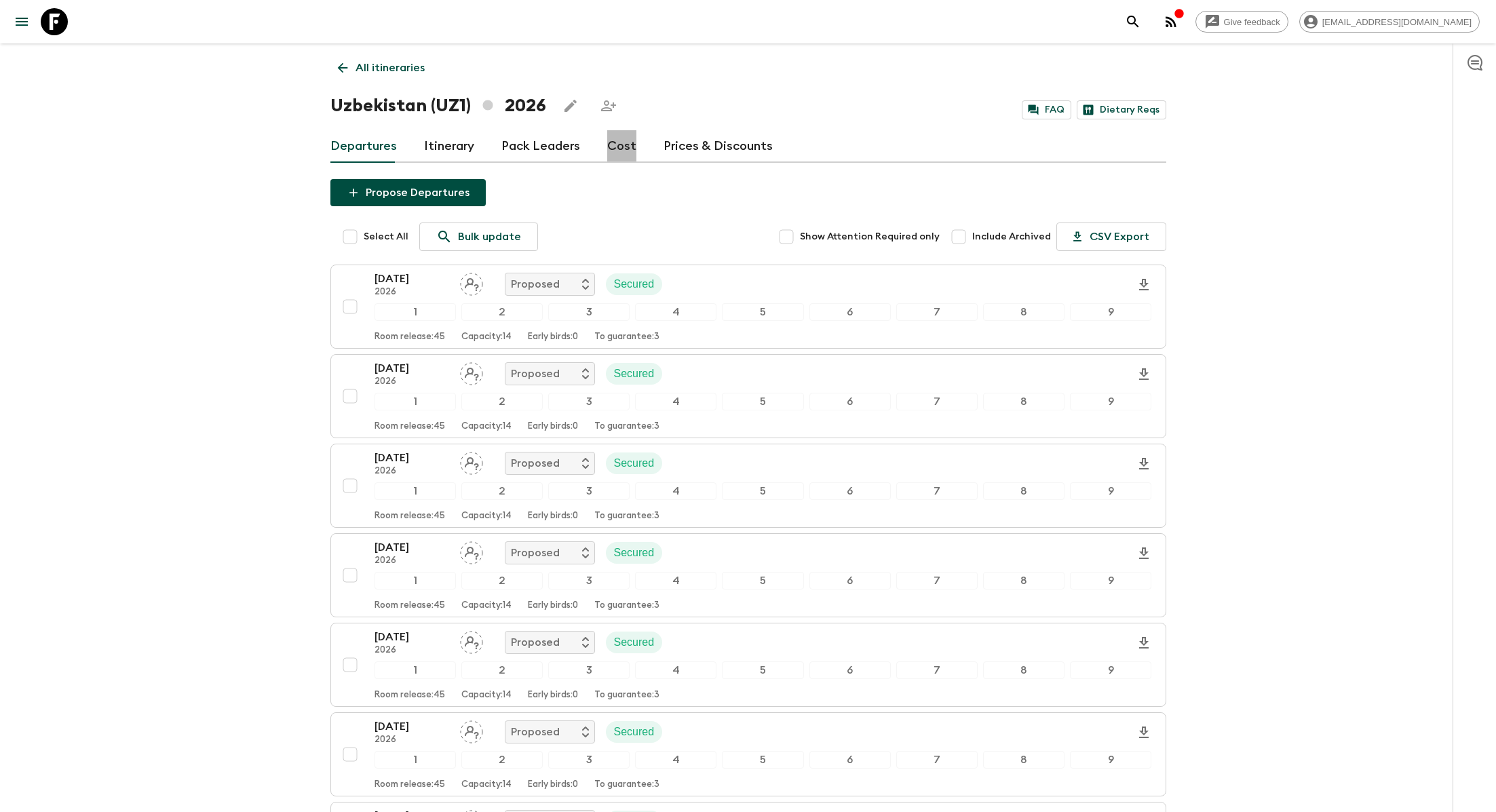
click at [624, 142] on link "Cost" at bounding box center [622, 146] width 29 height 32
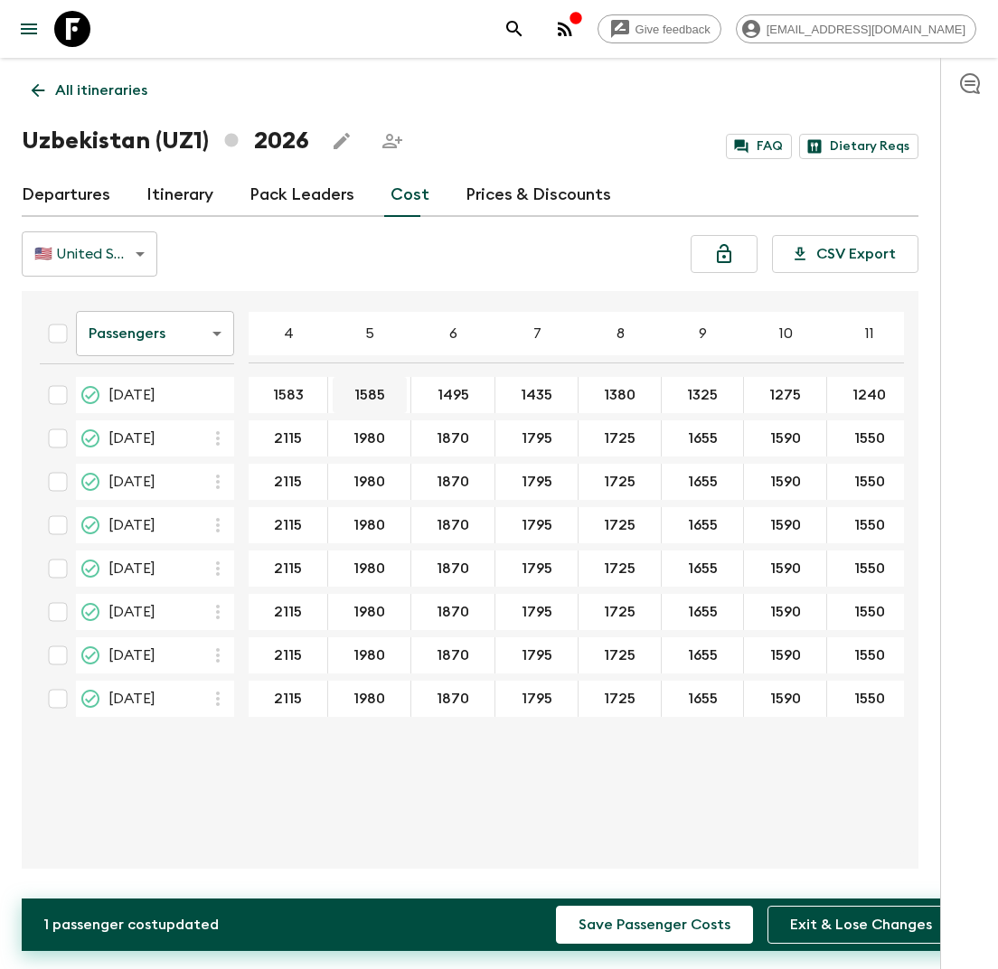
type input "1583"
type input "1473"
type input "1383"
type input "1323"
type input "1268"
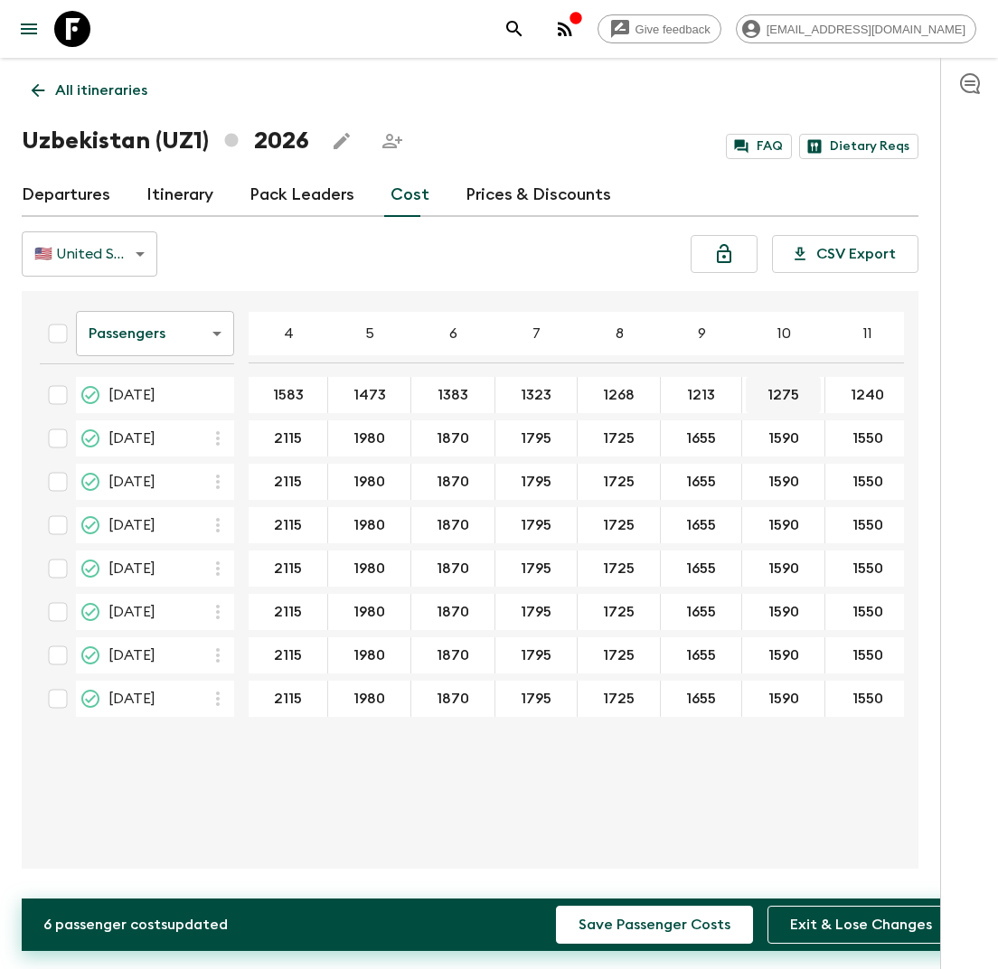
type input "1213"
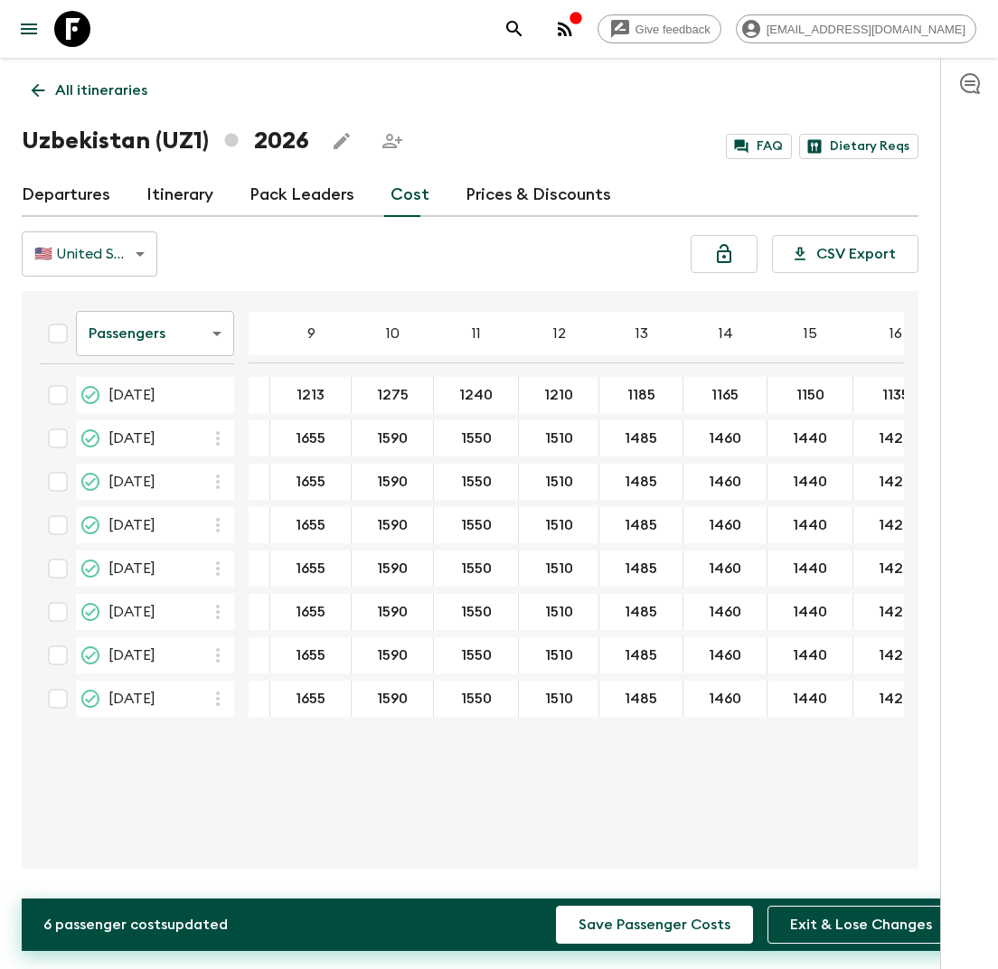
scroll to position [0, 383]
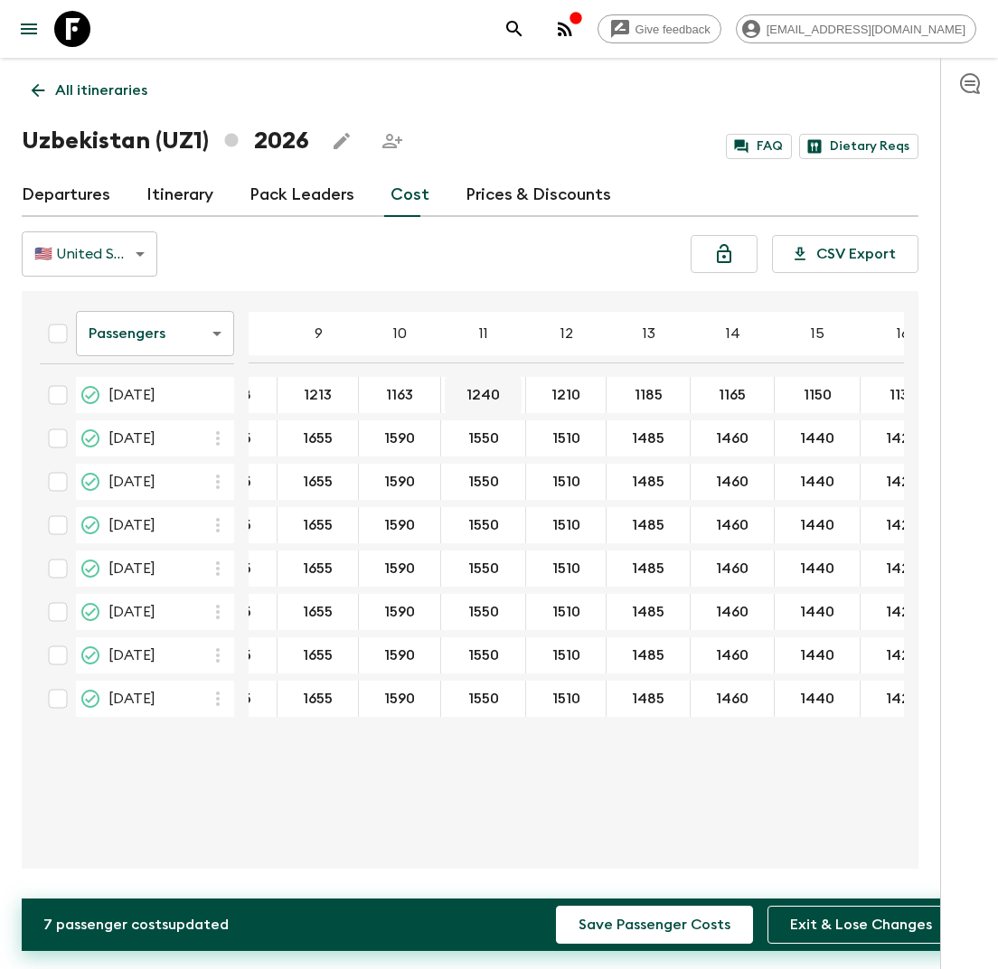
type input "1163"
type input "1128"
type input "1098"
type input "1073"
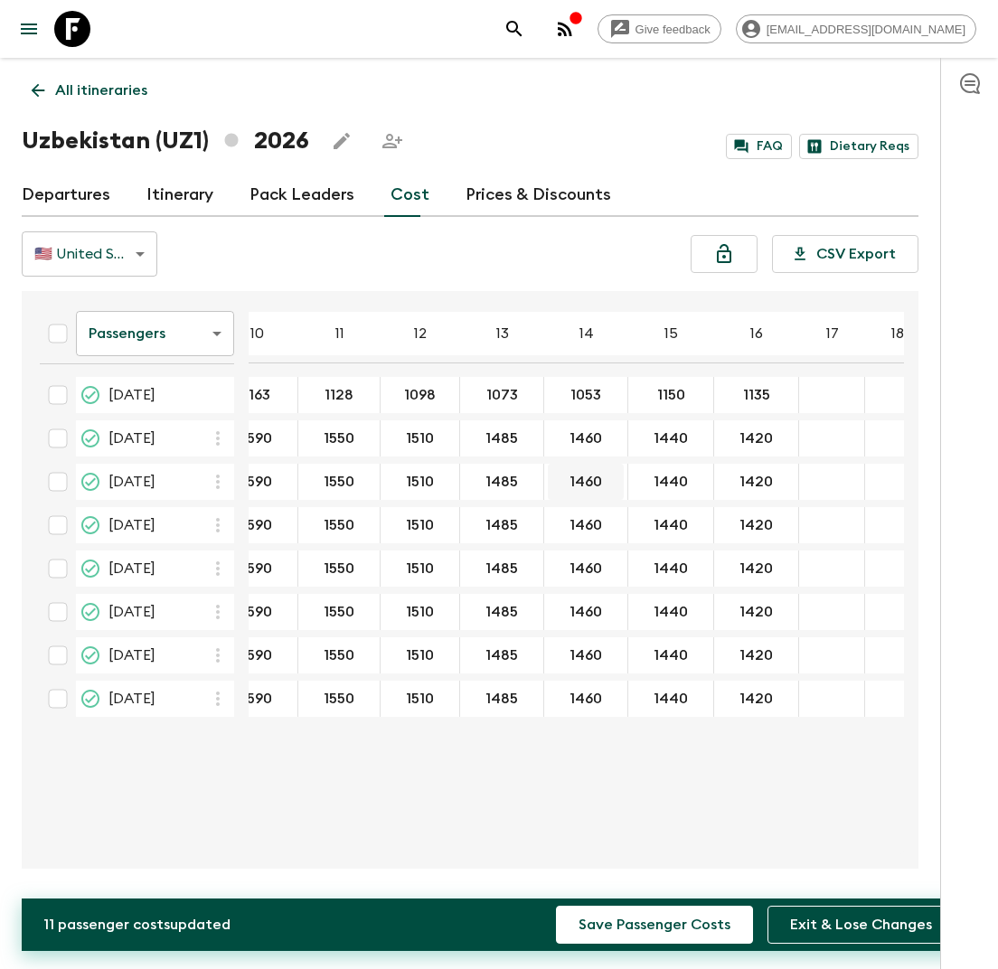
scroll to position [0, 535]
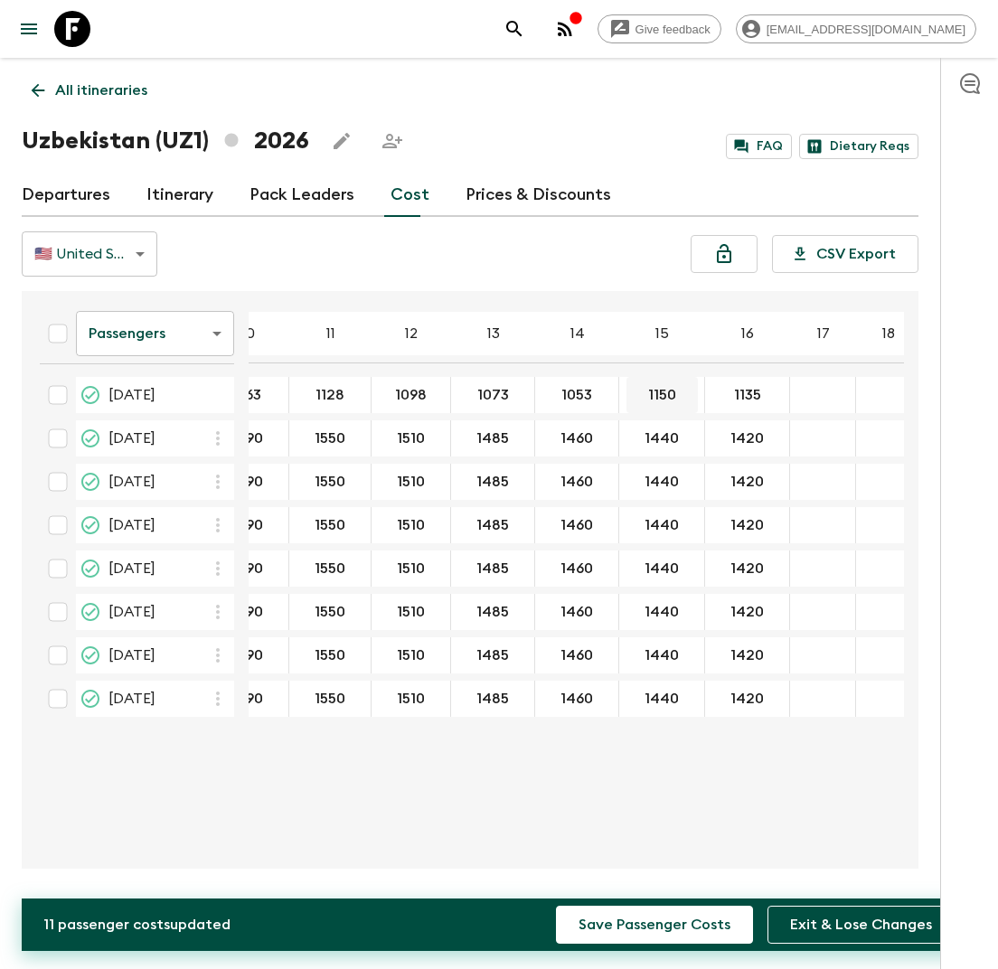
type input "1053"
type input "1038"
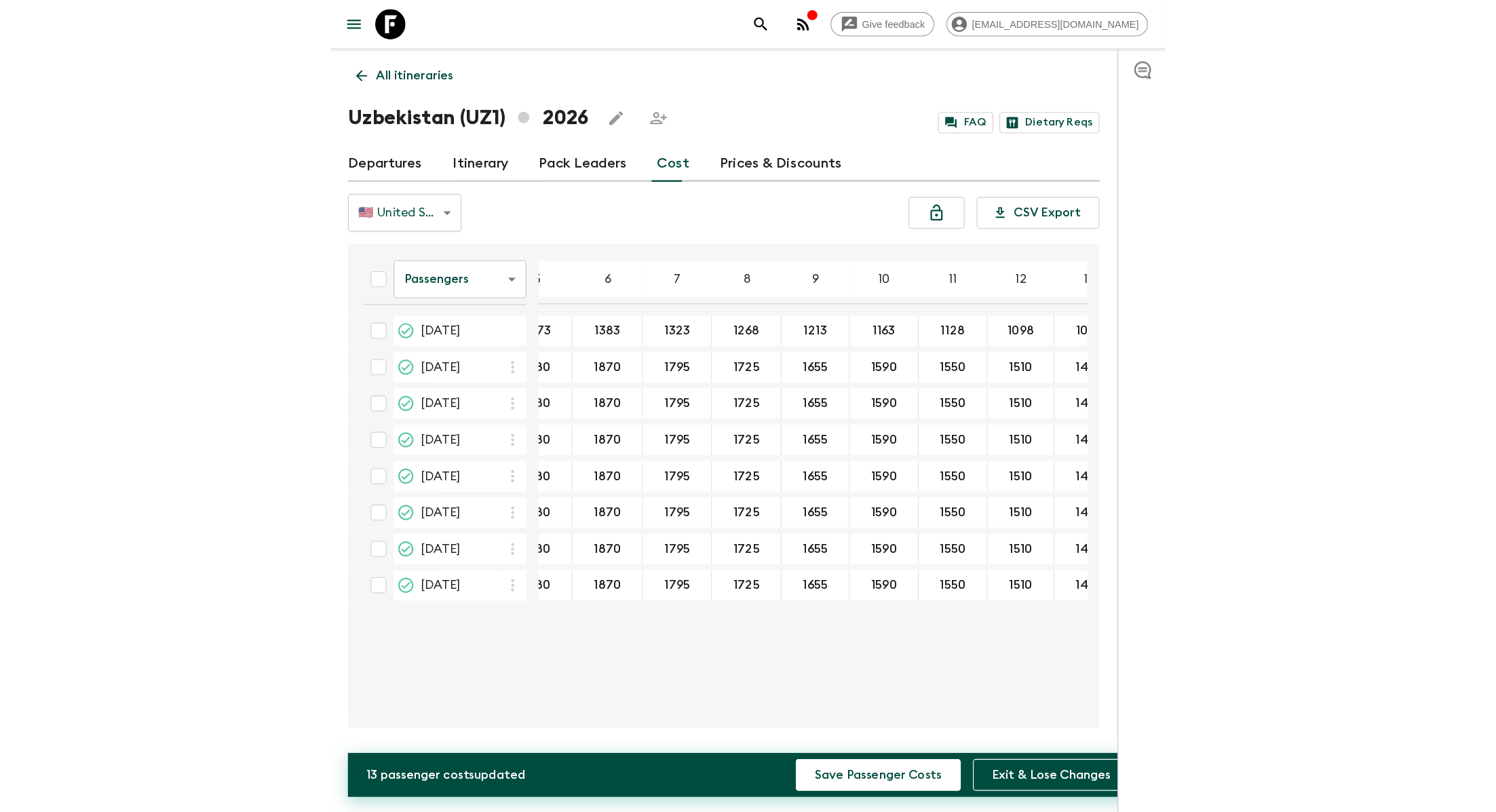
scroll to position [0, 0]
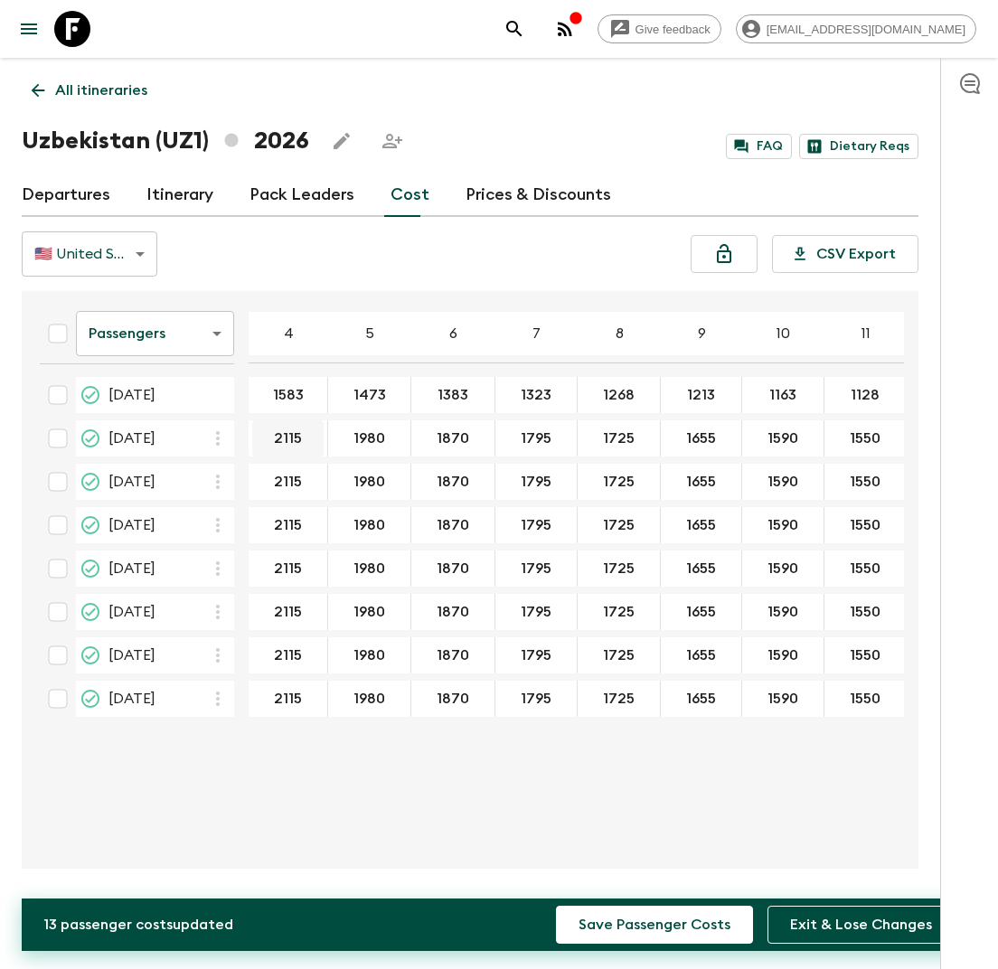
type input "1023"
type input "2003"
type input "1868"
type input "1758"
type input "1683"
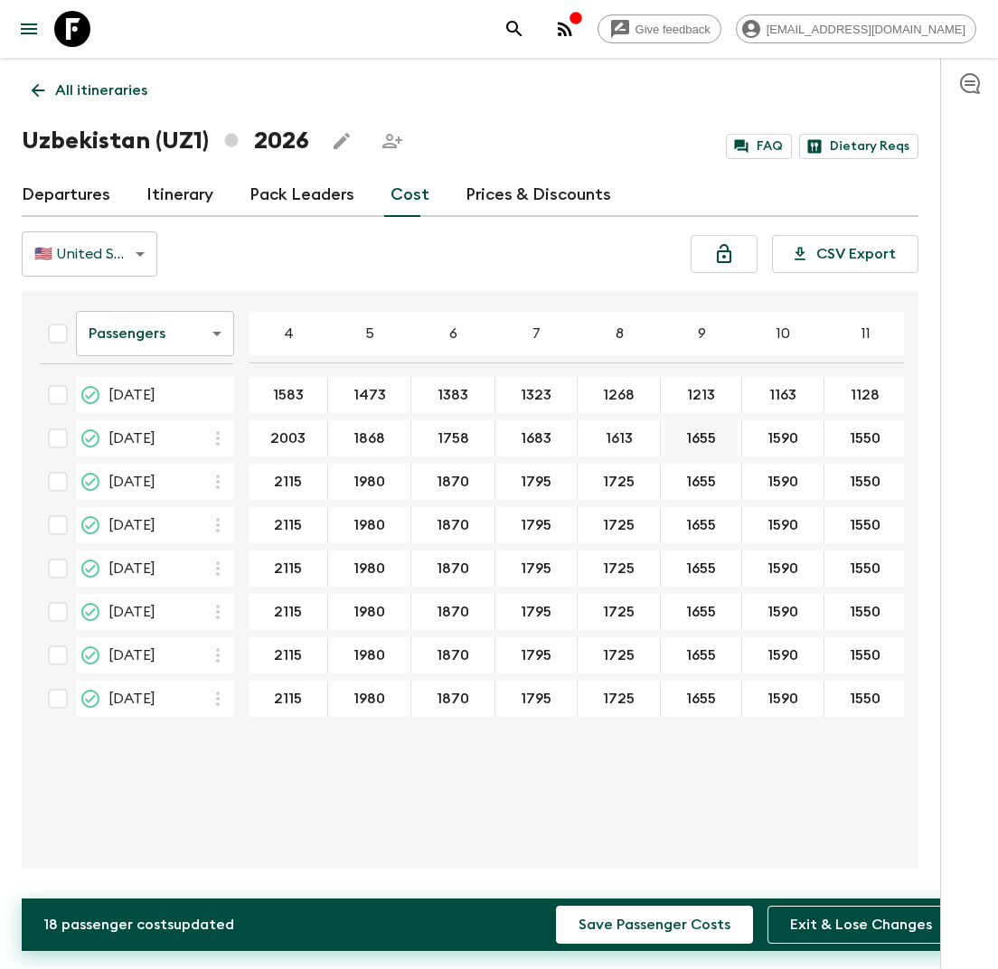
type input "1613"
type input "1543"
click at [857, 925] on button "Exit & Lose Changes" at bounding box center [860, 925] width 187 height 38
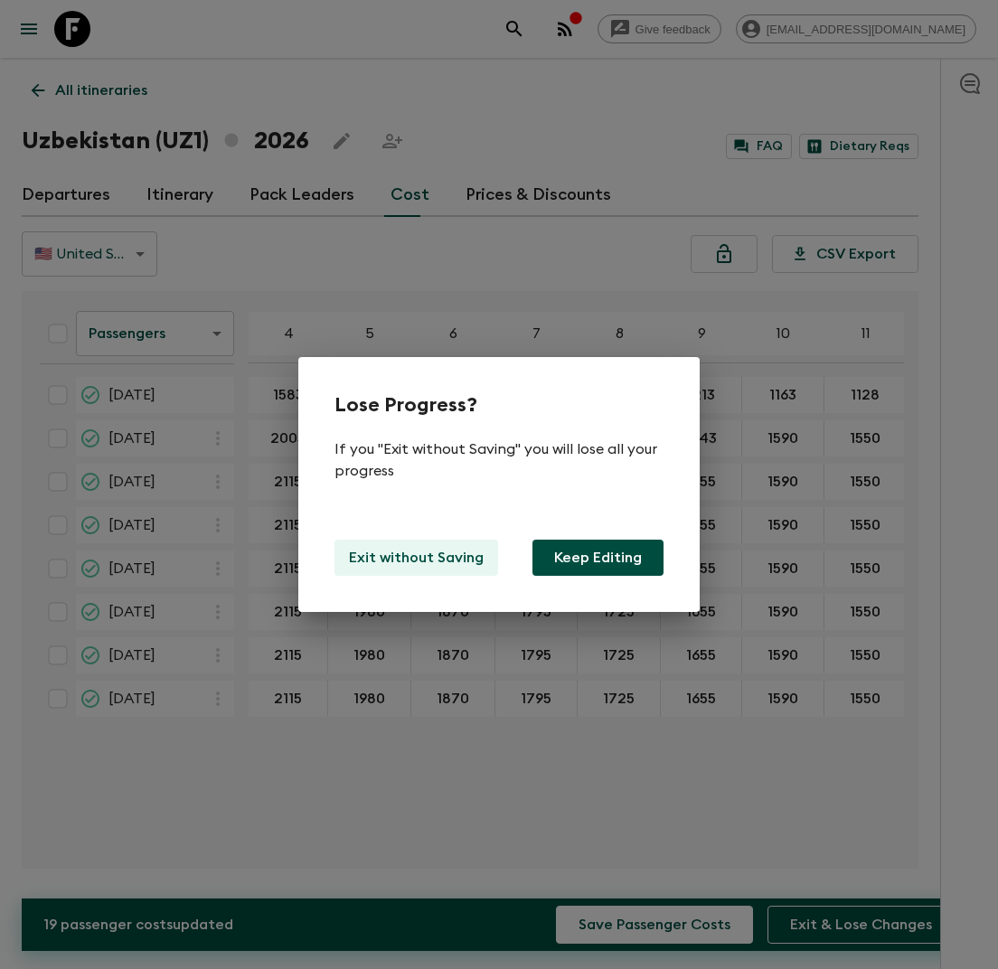
click at [405, 548] on p "Exit without Saving" at bounding box center [416, 558] width 135 height 22
type input "1695"
type input "1585"
type input "1495"
type input "1435"
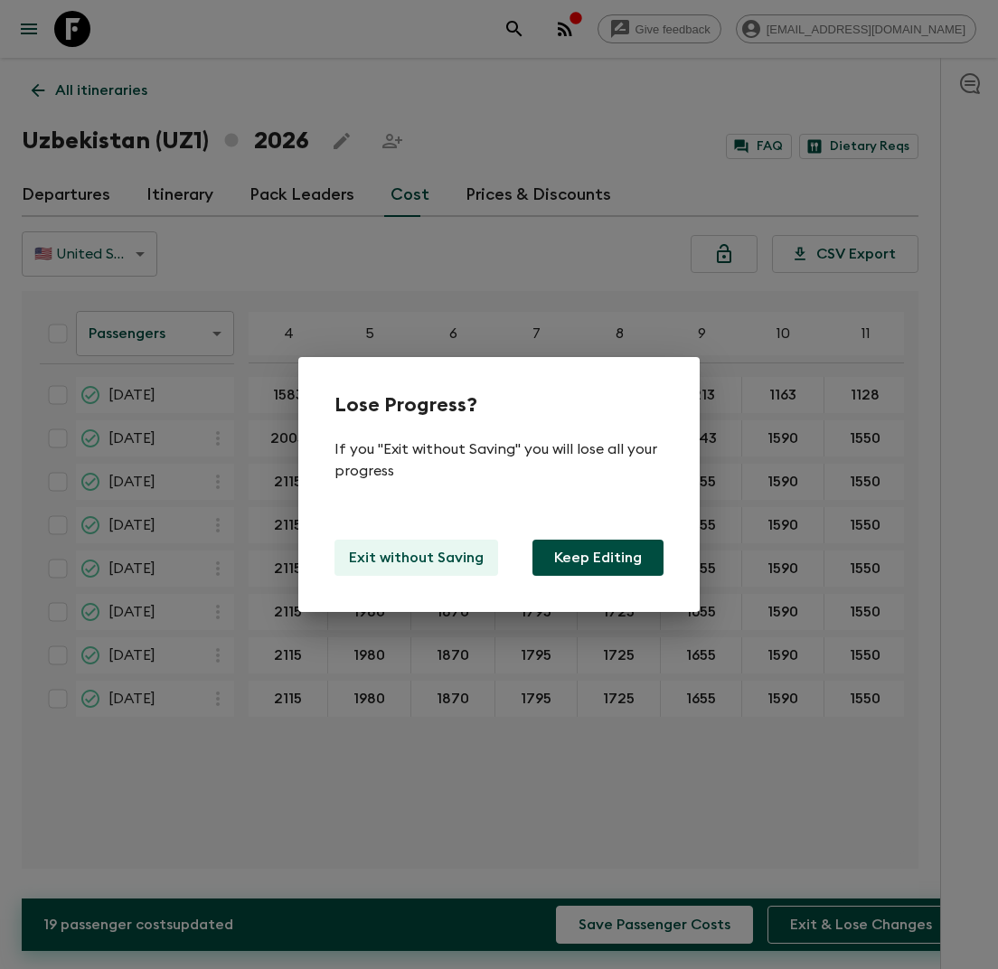
type input "1380"
type input "1325"
type input "1275"
type input "1240"
type input "1210"
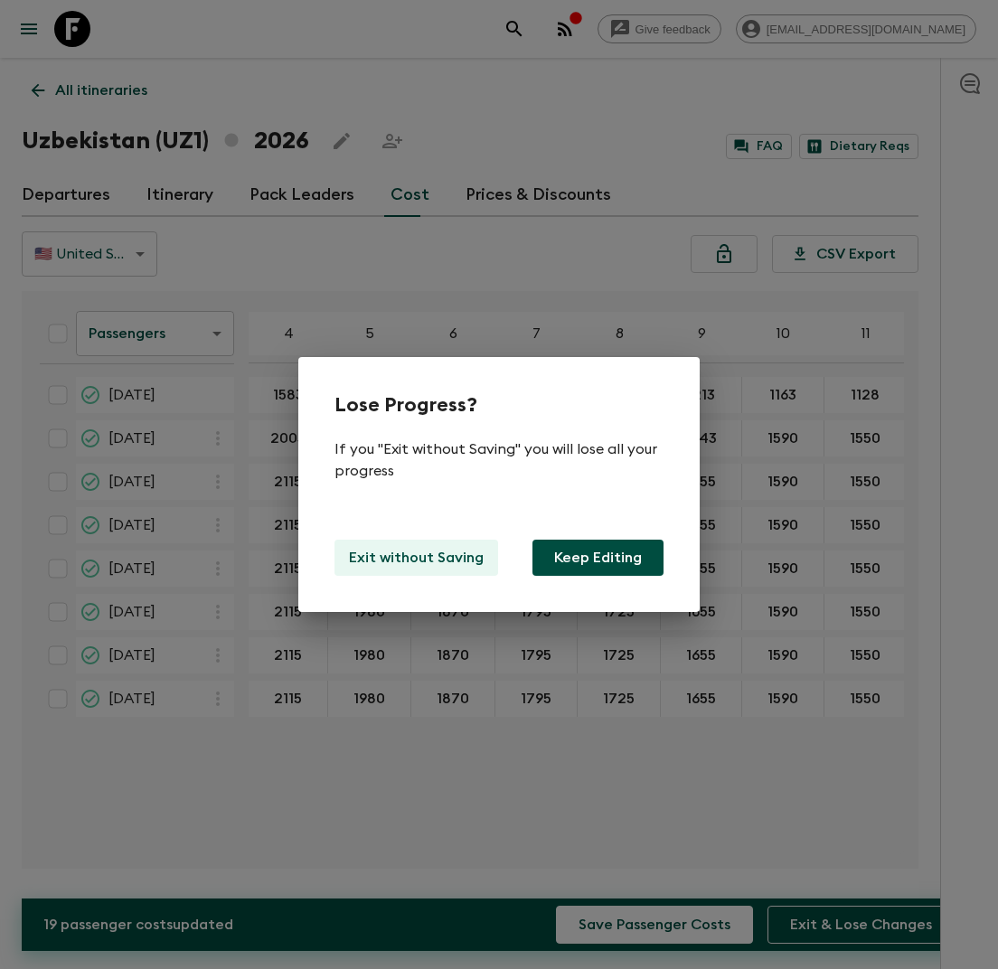
type input "1185"
type input "1165"
type input "1150"
type input "1135"
type input "2115"
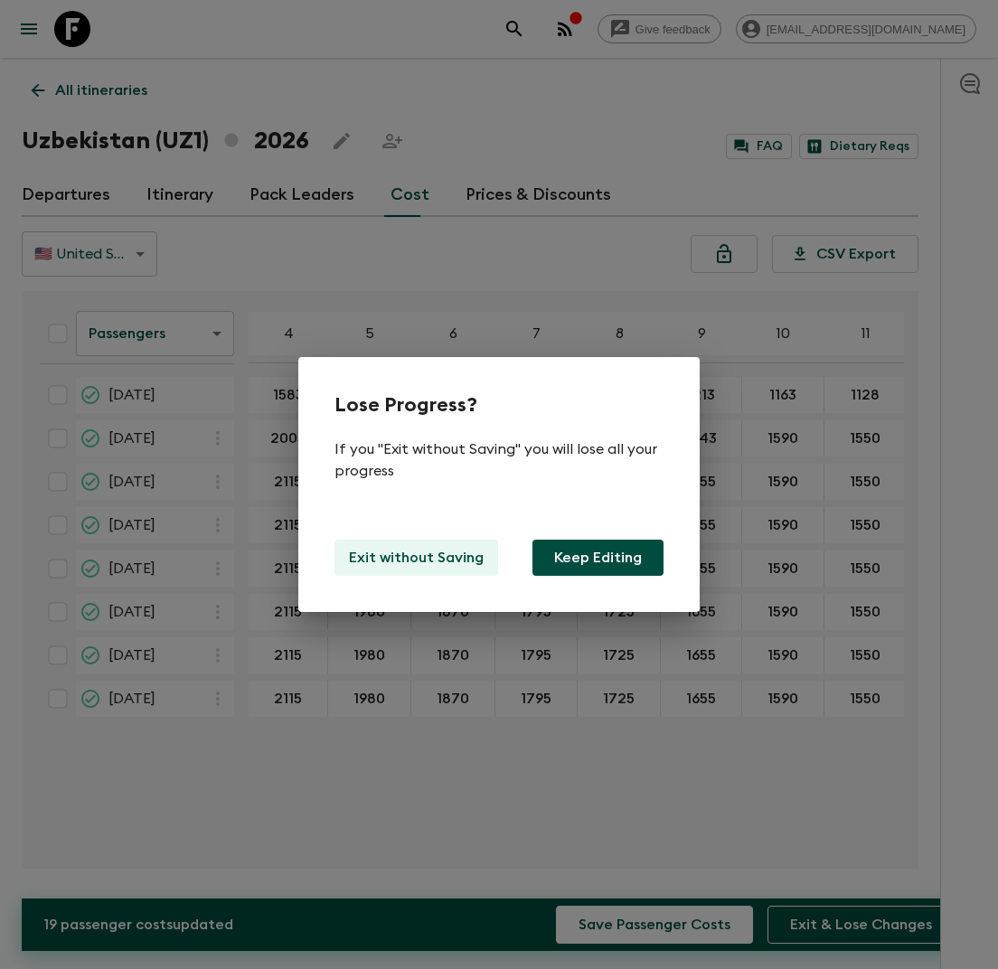
type input "1980"
type input "1870"
type input "1795"
type input "1725"
type input "1655"
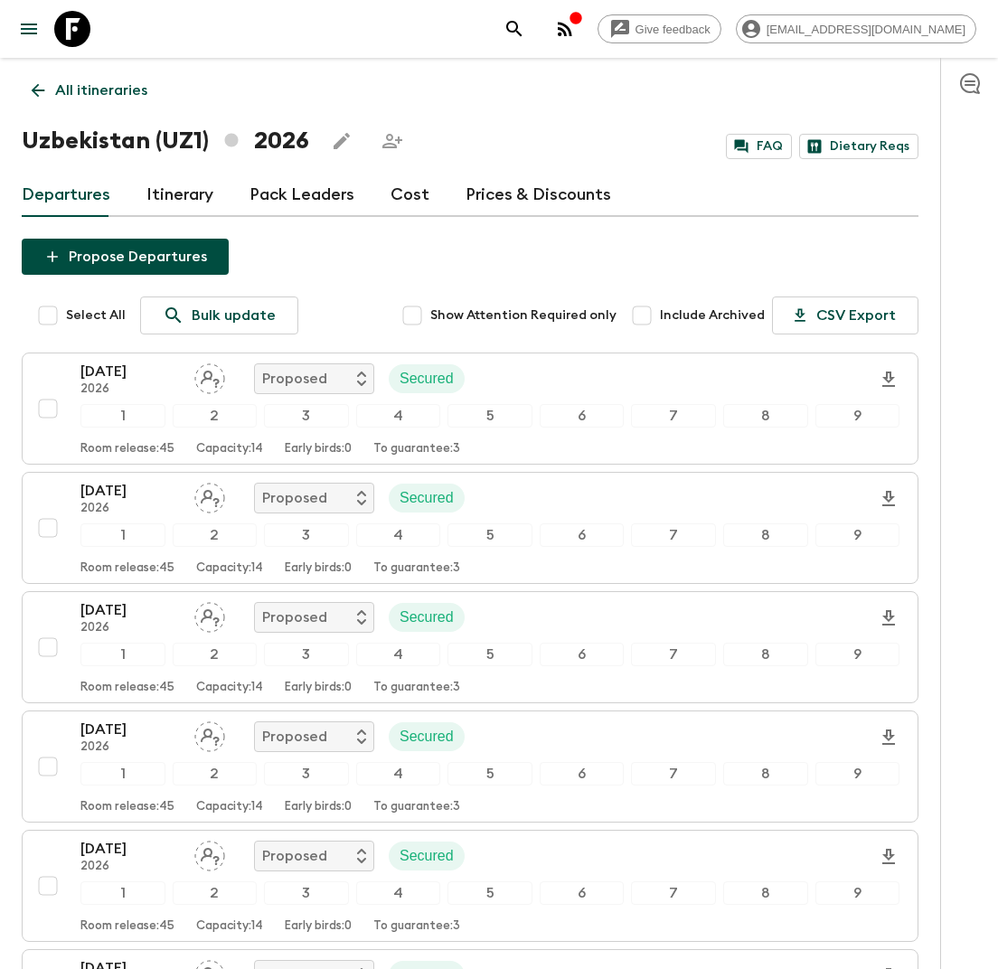
click at [80, 94] on p "All itineraries" at bounding box center [101, 91] width 92 height 22
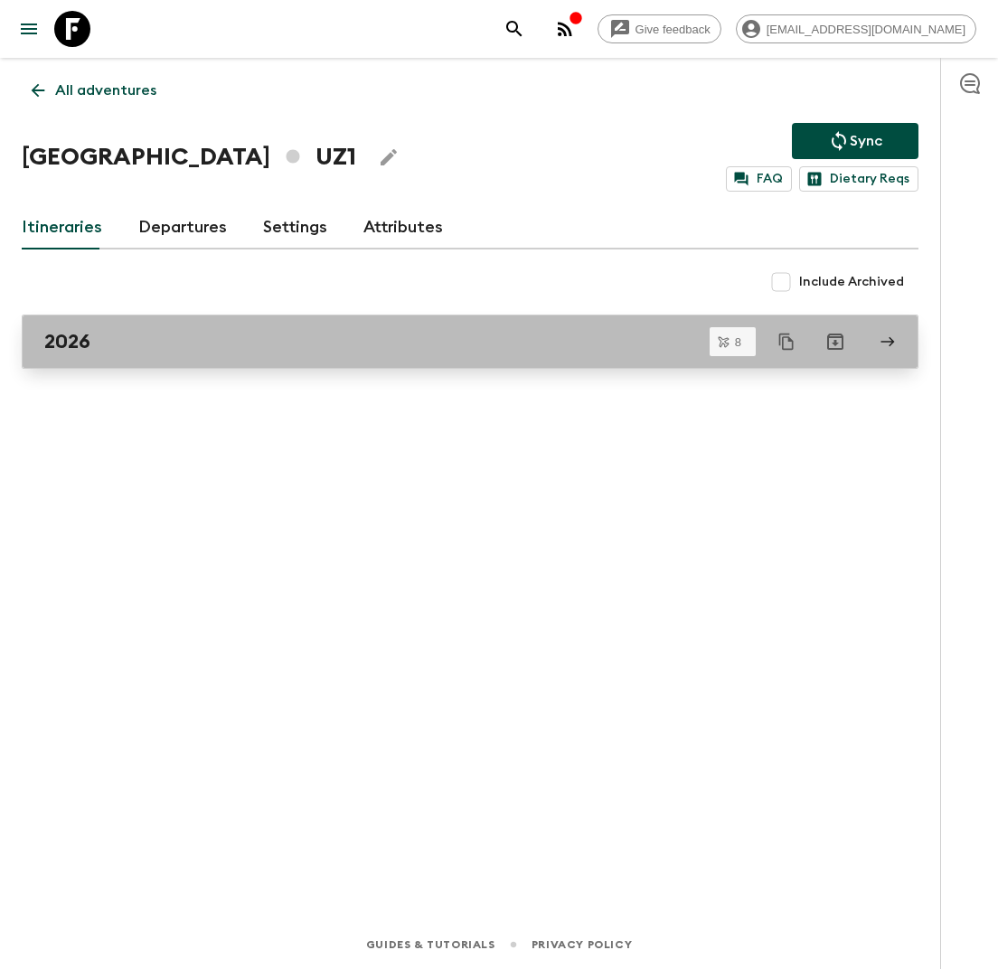
click at [147, 343] on div "2026" at bounding box center [452, 341] width 817 height 23
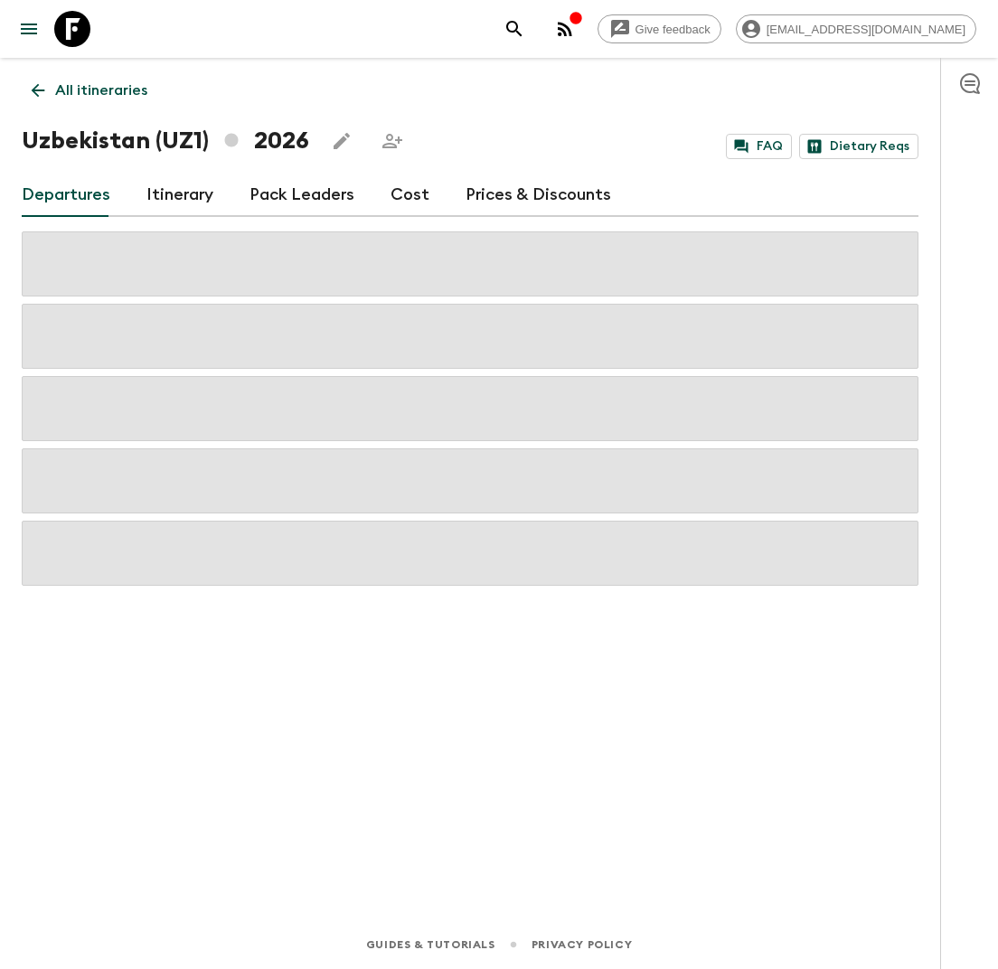
click at [401, 201] on link "Cost" at bounding box center [409, 195] width 39 height 43
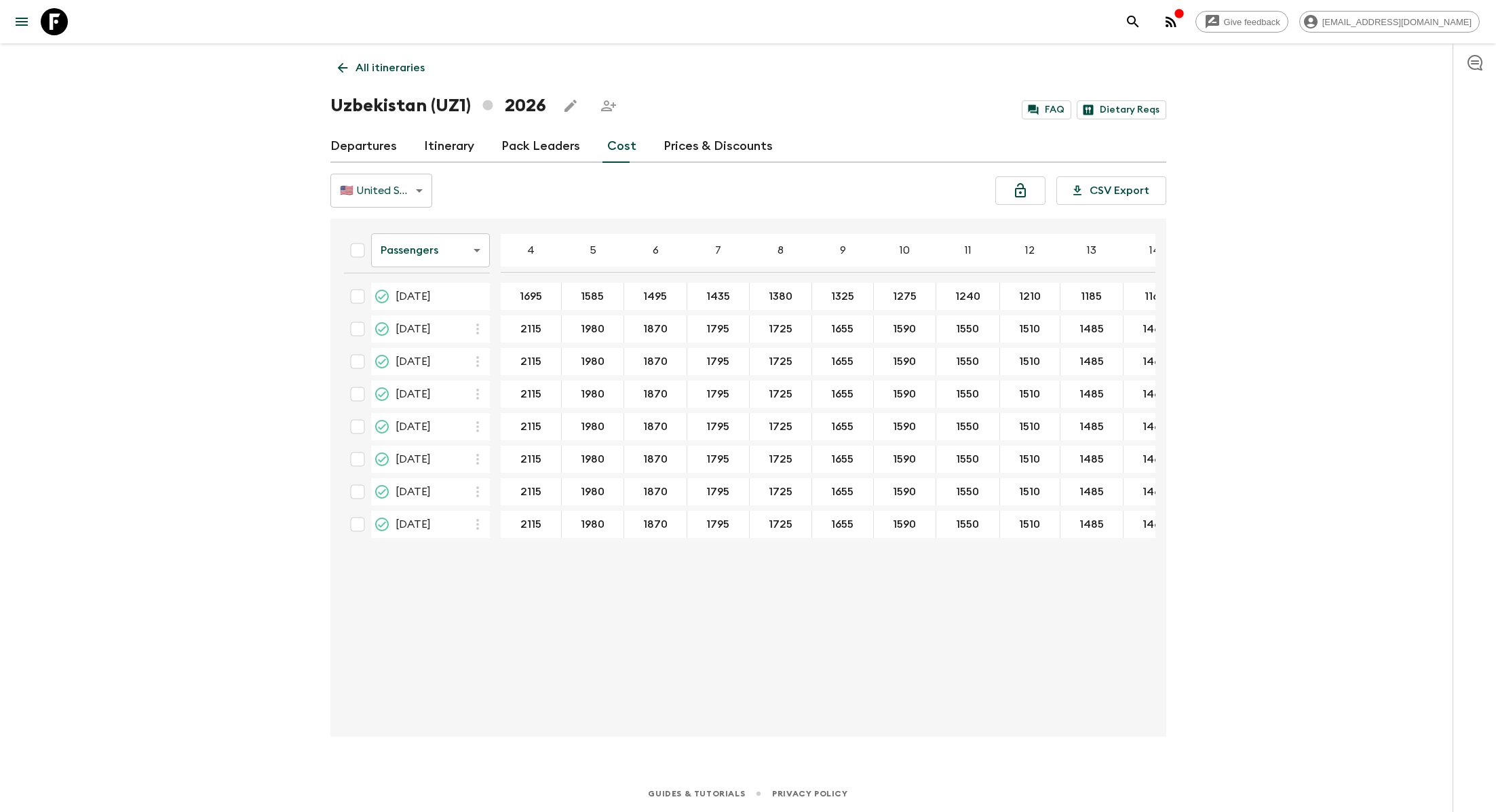
click at [387, 67] on p "All itineraries" at bounding box center [390, 68] width 69 height 17
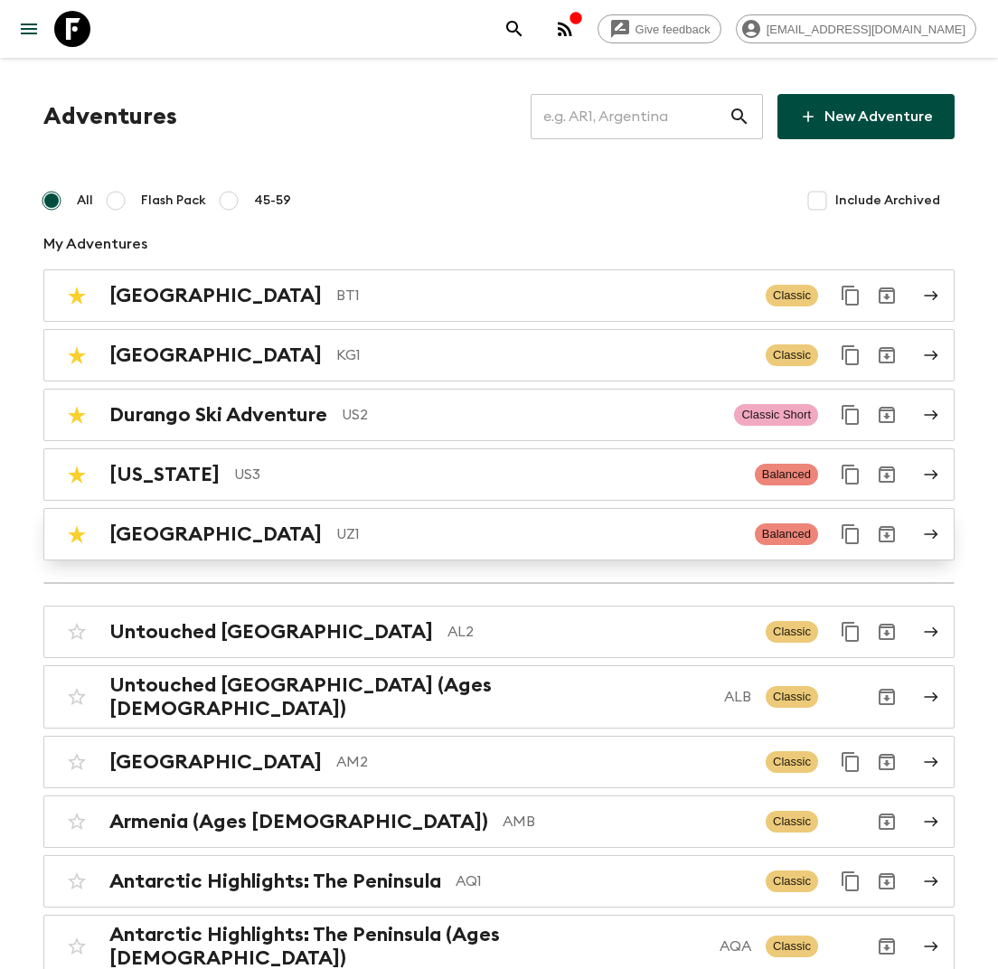
click at [336, 531] on p "UZ1" at bounding box center [538, 534] width 404 height 22
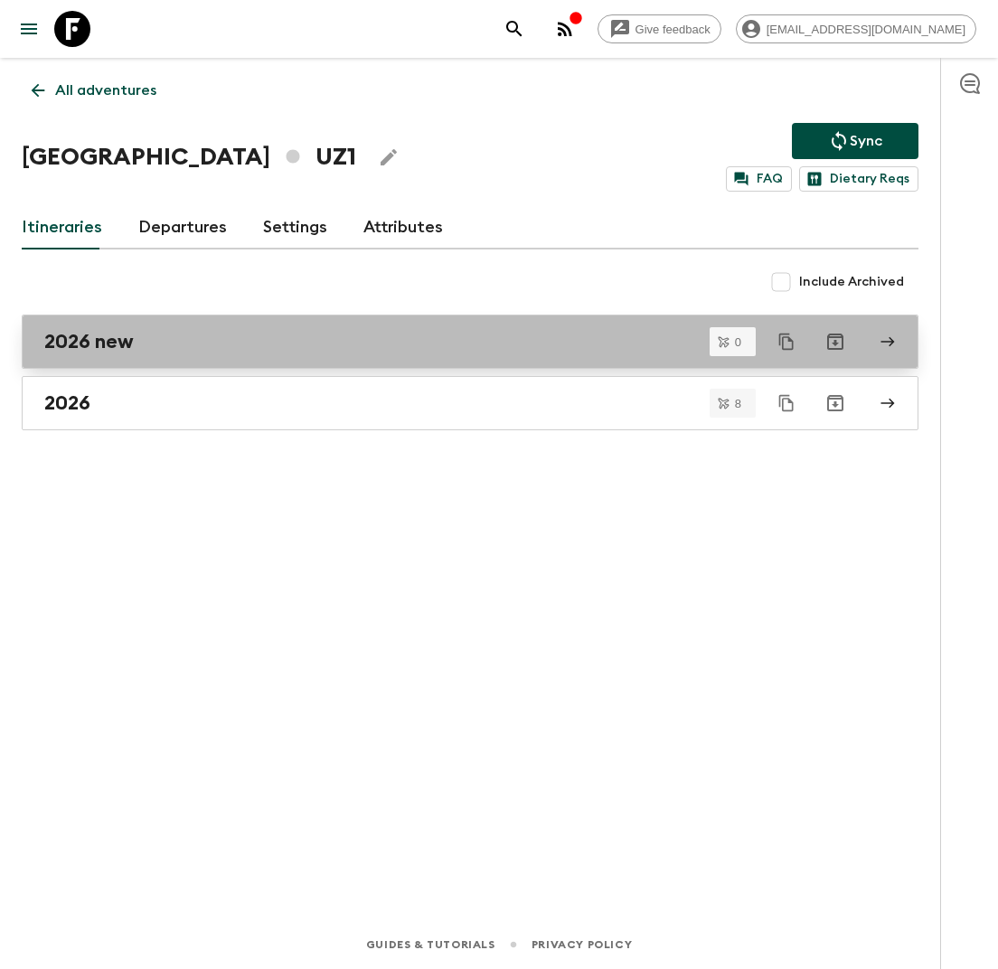
click at [252, 332] on div "2026 new" at bounding box center [452, 341] width 817 height 23
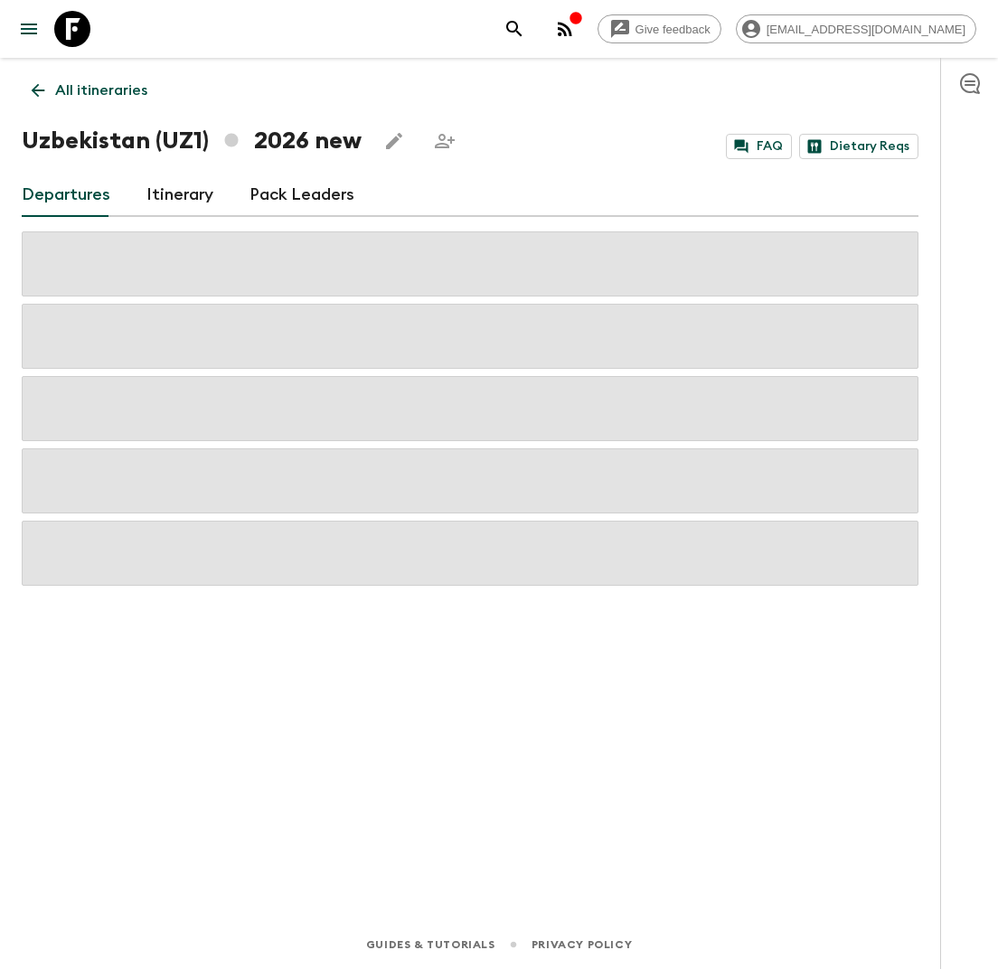
click at [185, 200] on link "Itinerary" at bounding box center [179, 195] width 67 height 43
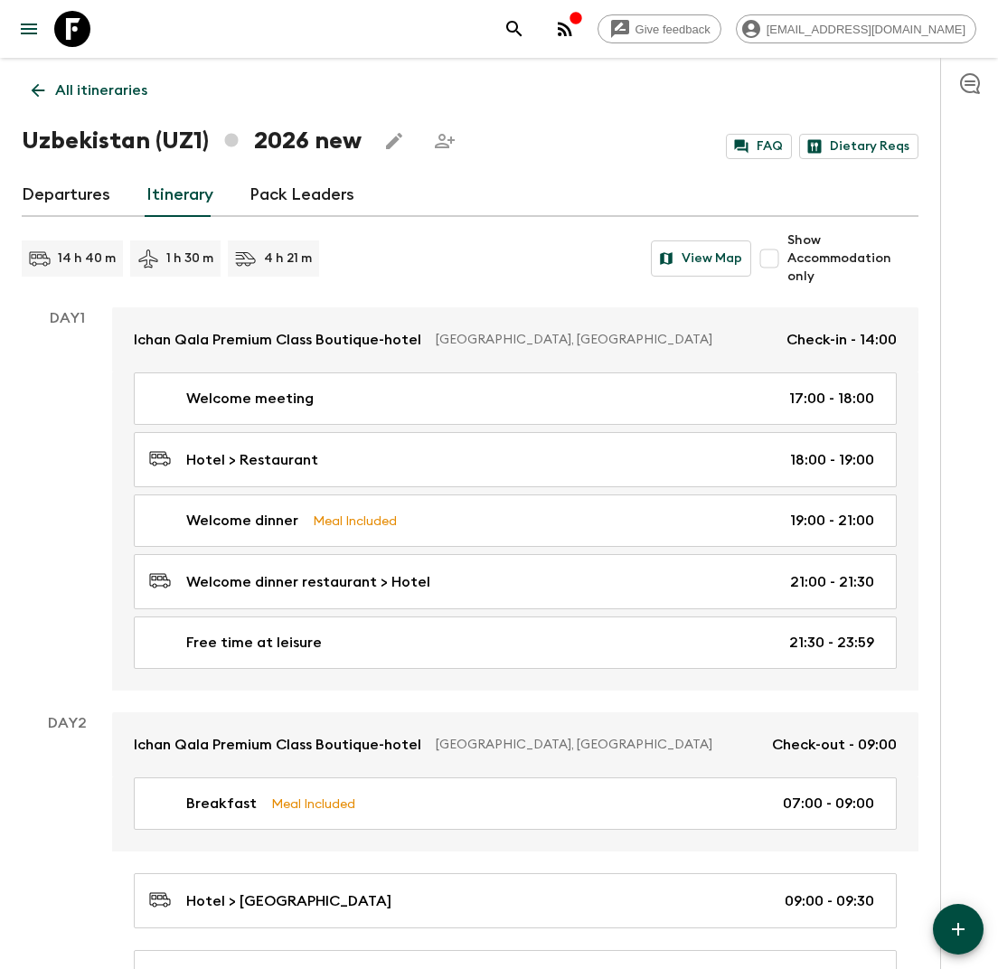
click at [114, 93] on p "All itineraries" at bounding box center [101, 91] width 92 height 22
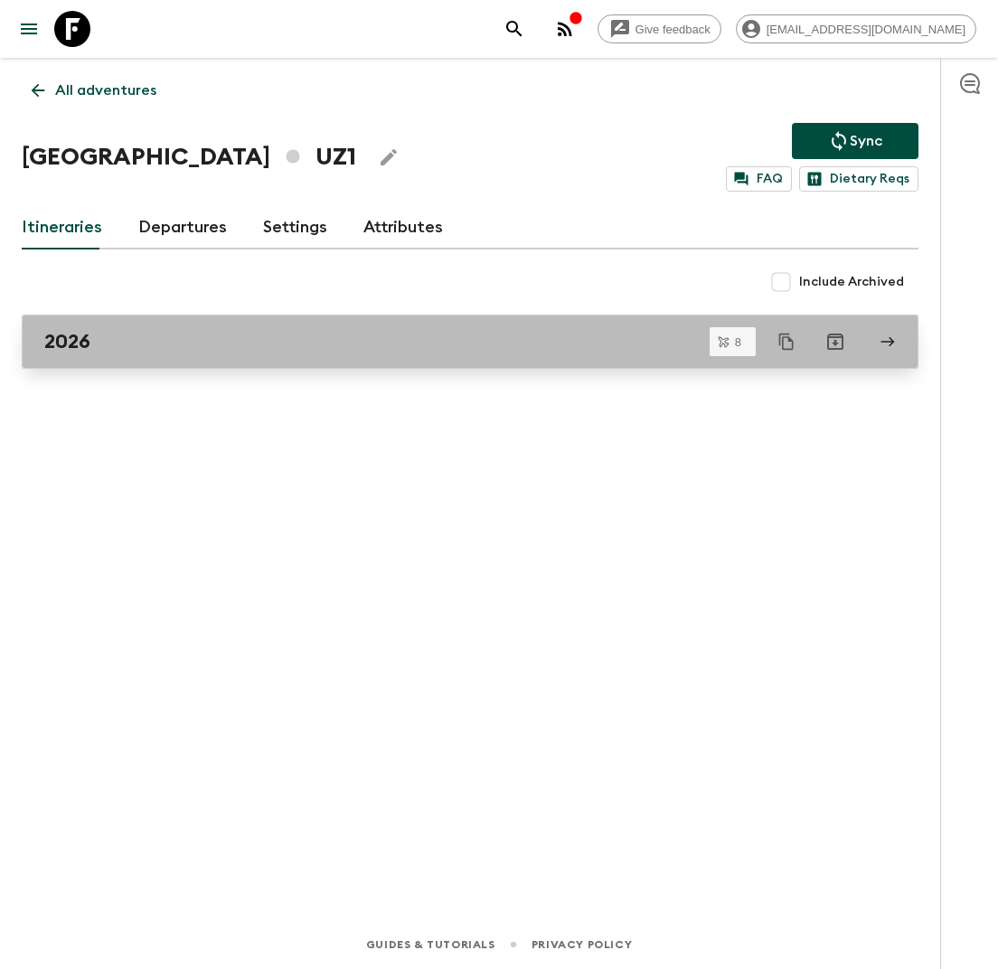
click at [232, 337] on div "2026" at bounding box center [452, 341] width 817 height 23
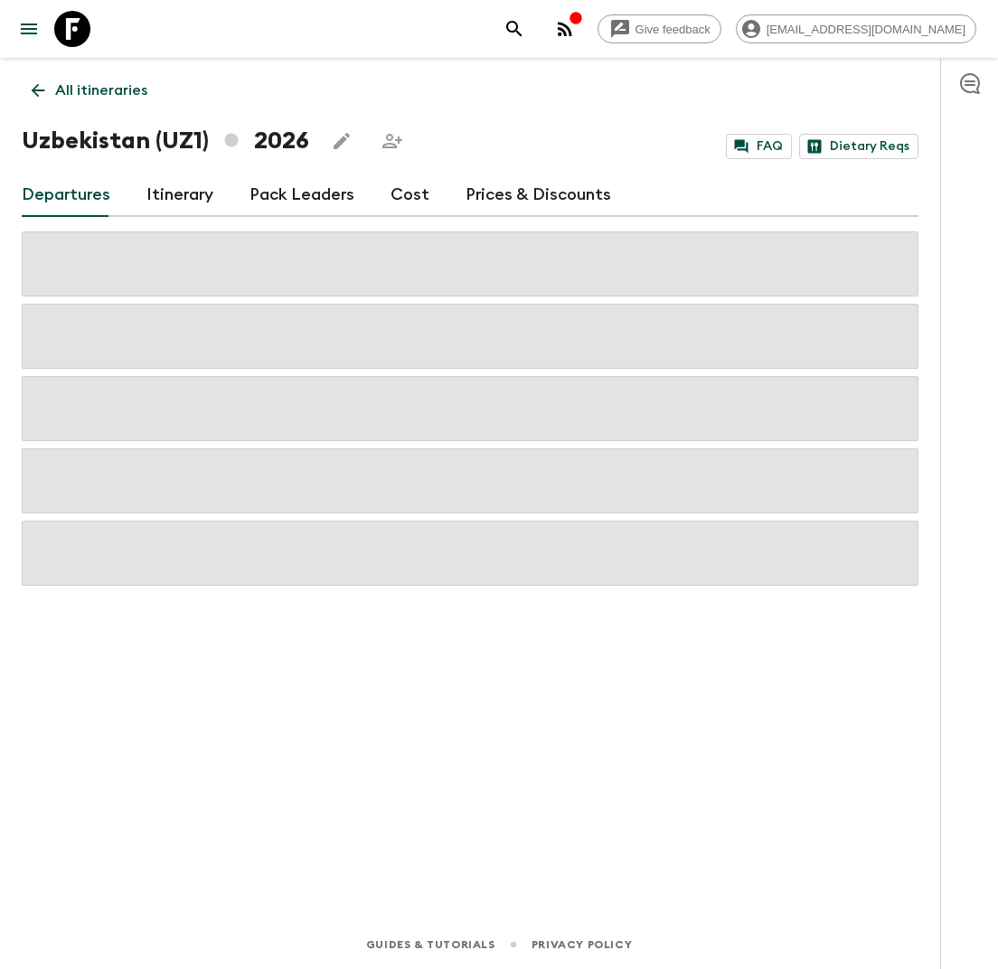
click at [183, 186] on link "Itinerary" at bounding box center [179, 195] width 67 height 43
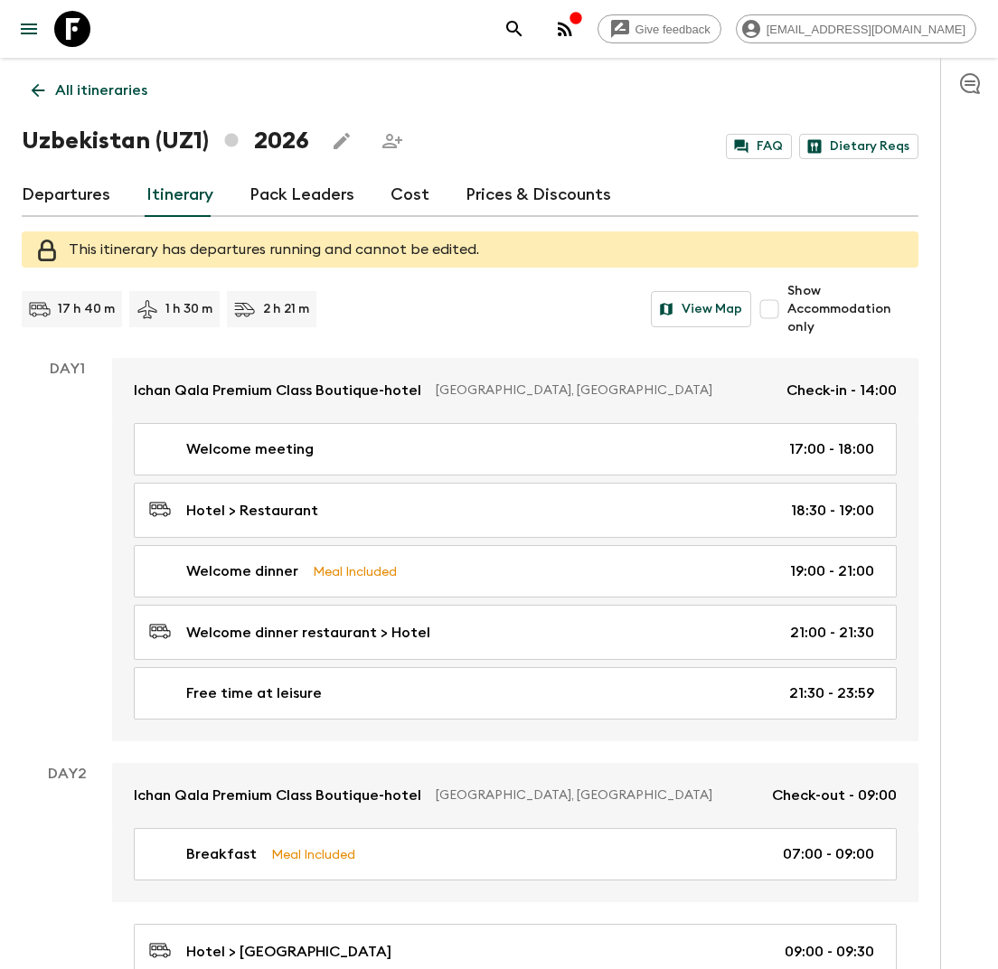
click at [110, 87] on p "All itineraries" at bounding box center [101, 91] width 92 height 22
